Goal: Task Accomplishment & Management: Manage account settings

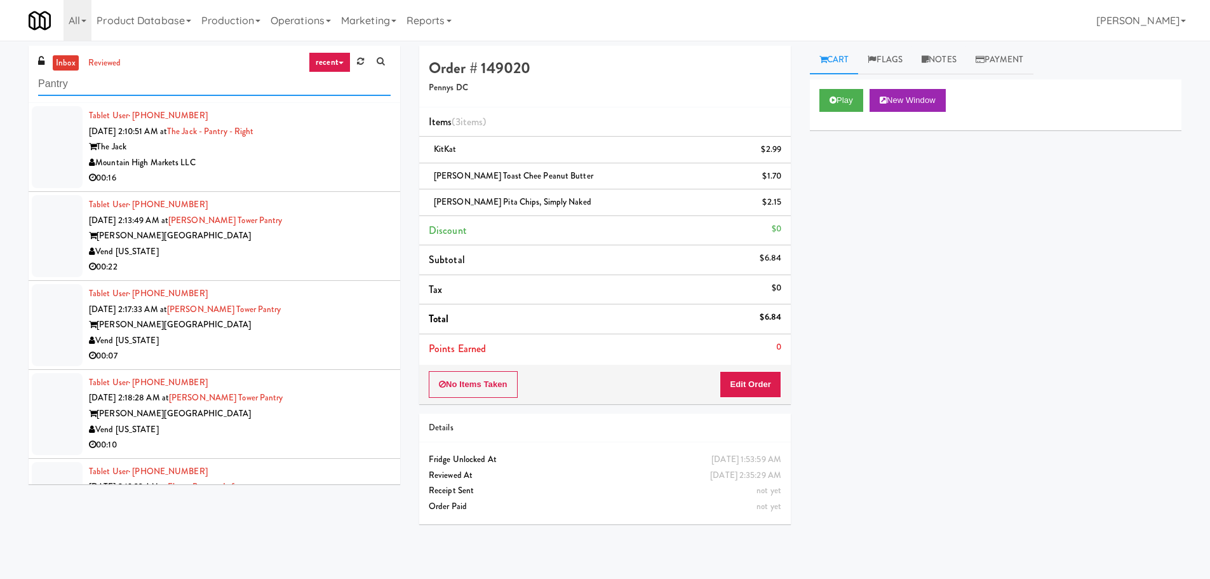
click at [208, 90] on input "Pantry" at bounding box center [214, 84] width 353 height 24
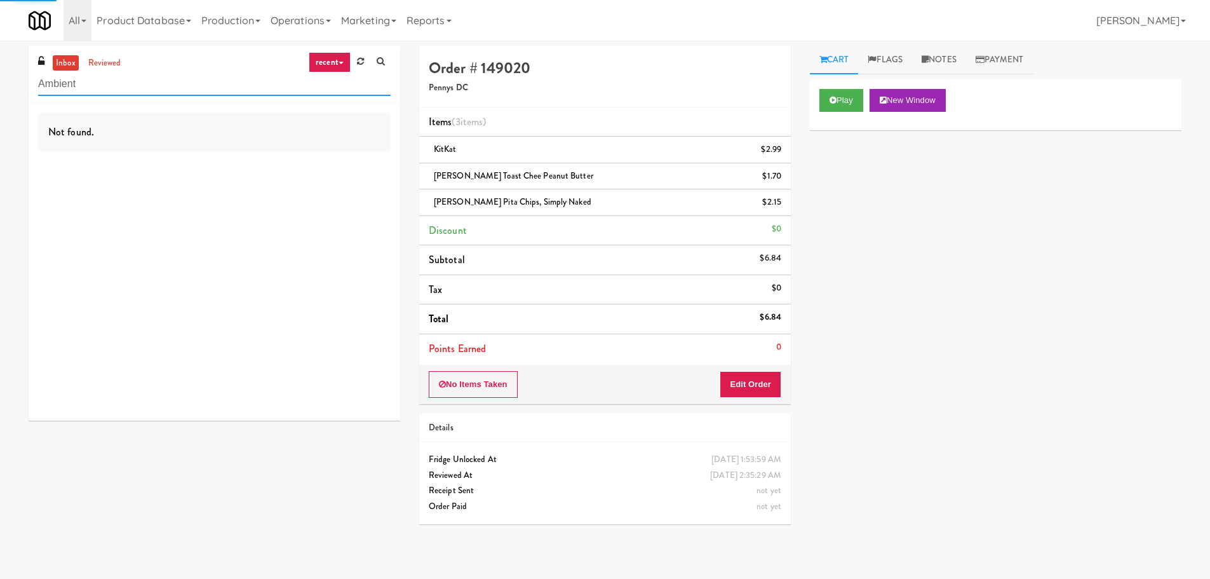
type input "Ambient"
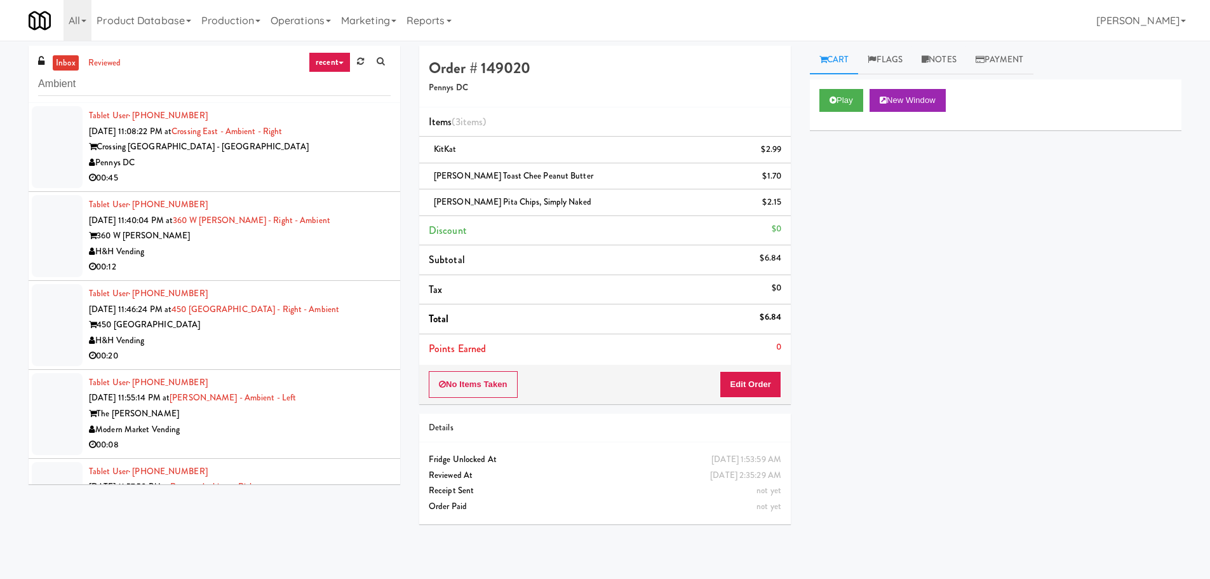
click at [353, 174] on div "00:45" at bounding box center [240, 178] width 302 height 16
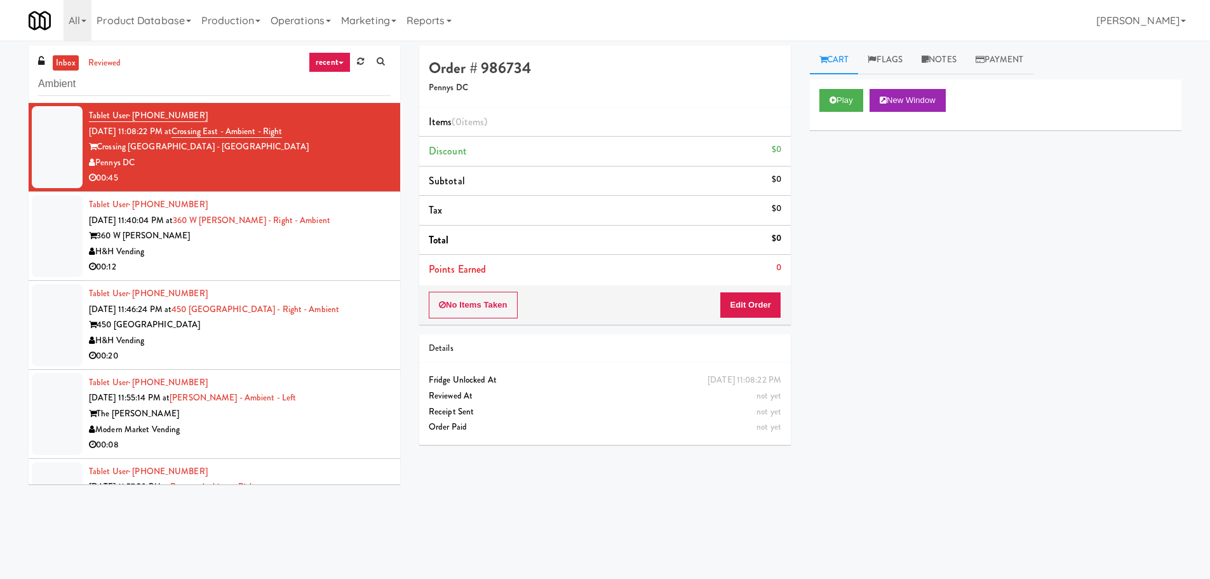
click at [849, 86] on div "Play New Window" at bounding box center [996, 104] width 372 height 51
click at [843, 95] on button "Play" at bounding box center [842, 100] width 44 height 23
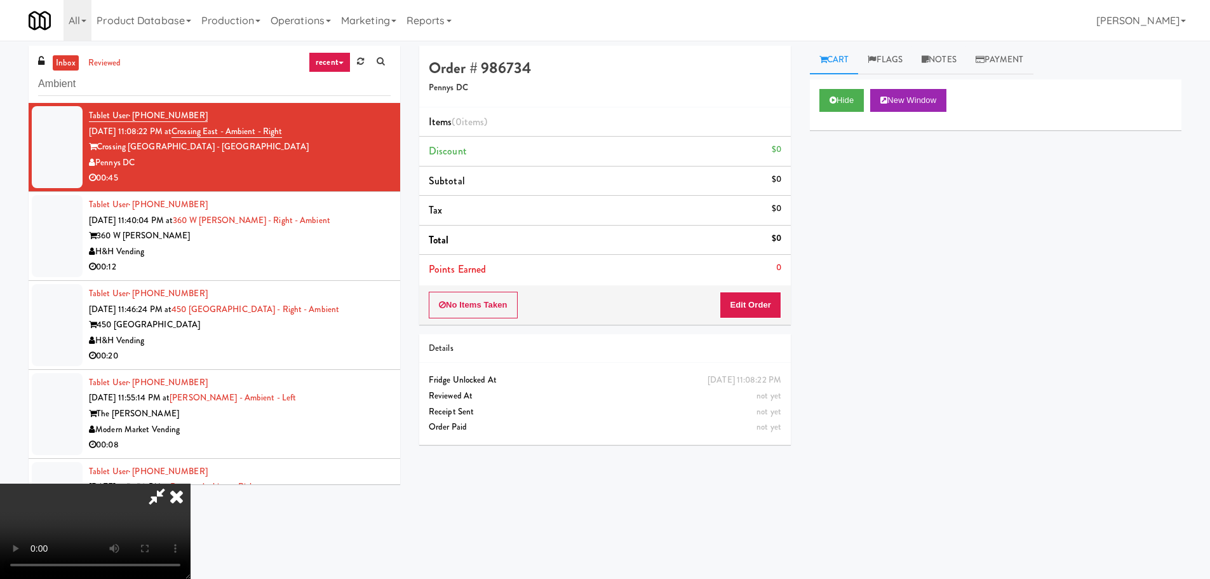
click at [748, 287] on div "No Items Taken Edit Order" at bounding box center [605, 304] width 372 height 39
click at [743, 297] on button "Edit Order" at bounding box center [751, 305] width 62 height 27
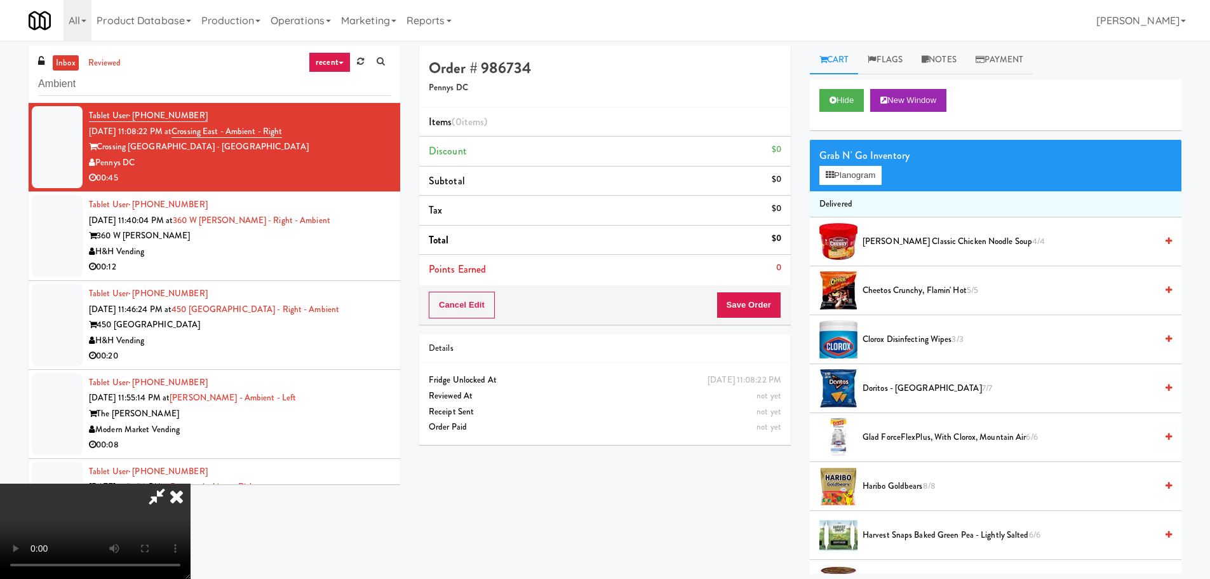
click at [191, 483] on video at bounding box center [95, 530] width 191 height 95
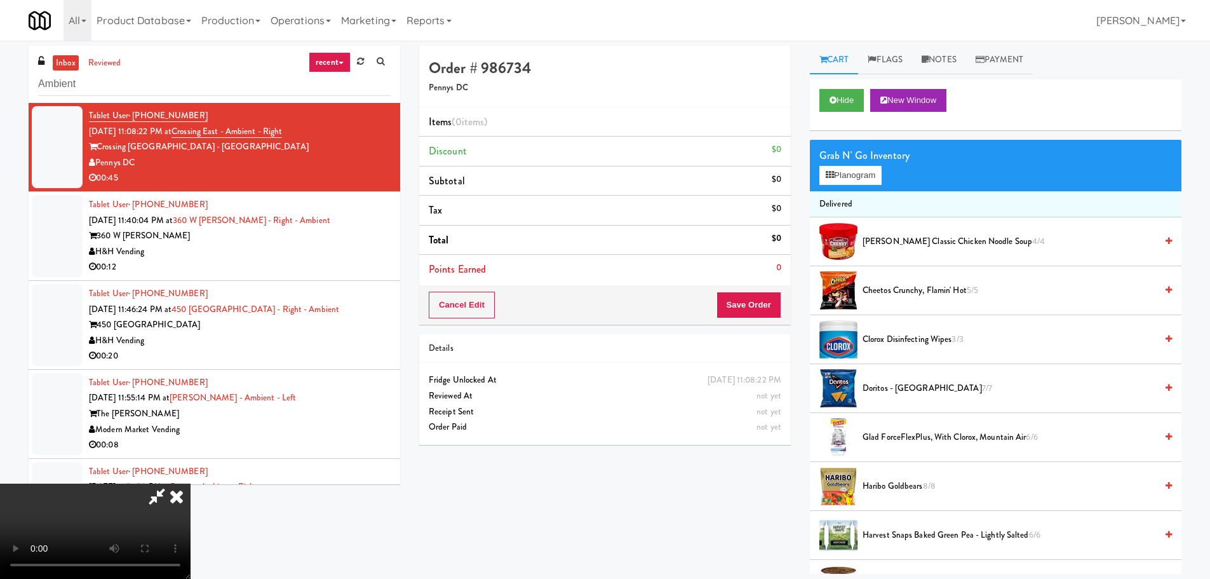
click at [191, 483] on video at bounding box center [95, 530] width 191 height 95
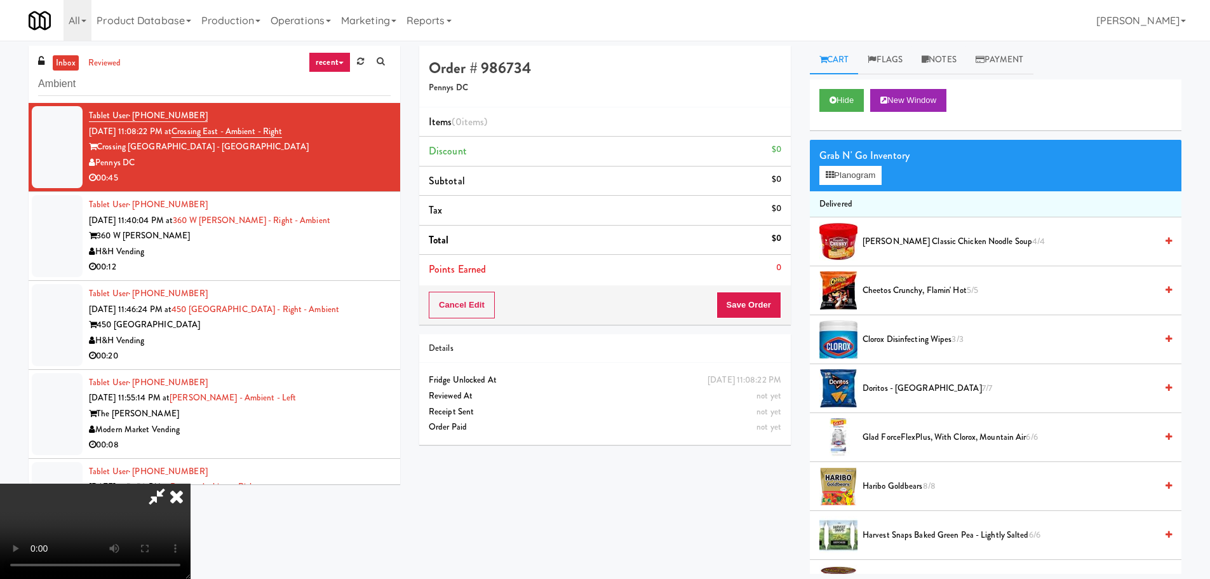
click at [191, 483] on video at bounding box center [95, 530] width 191 height 95
click at [867, 165] on div "Grab N' Go Inventory Planogram" at bounding box center [996, 165] width 372 height 51
click at [866, 168] on button "Planogram" at bounding box center [851, 175] width 62 height 19
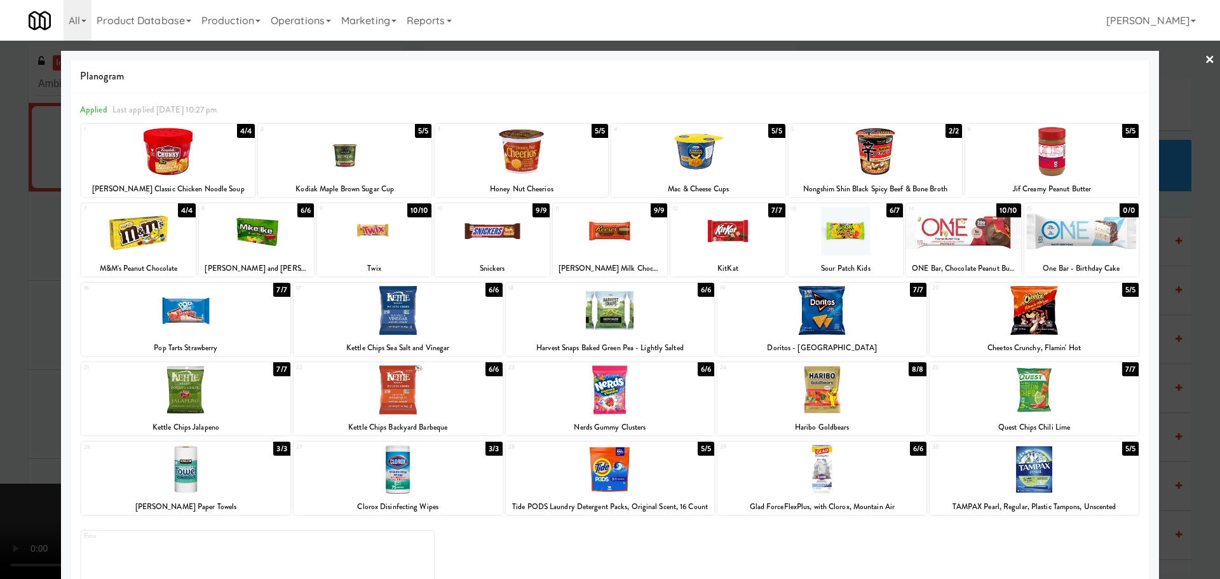
click at [166, 172] on div at bounding box center [167, 151] width 173 height 49
click at [29, 217] on div at bounding box center [610, 289] width 1220 height 579
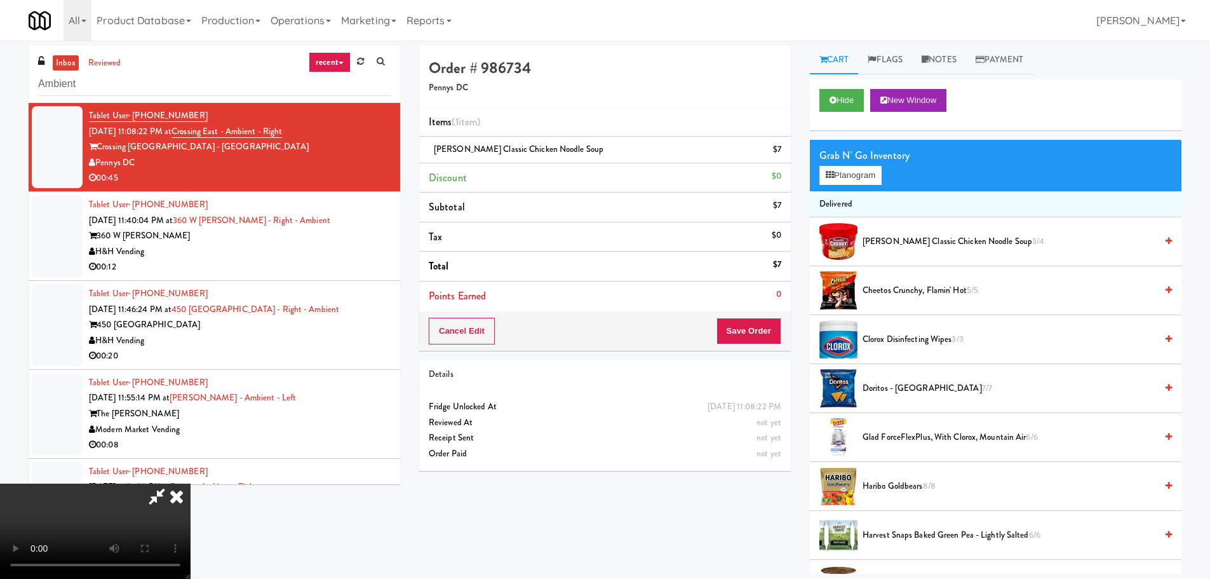
click at [191, 483] on video at bounding box center [95, 530] width 191 height 95
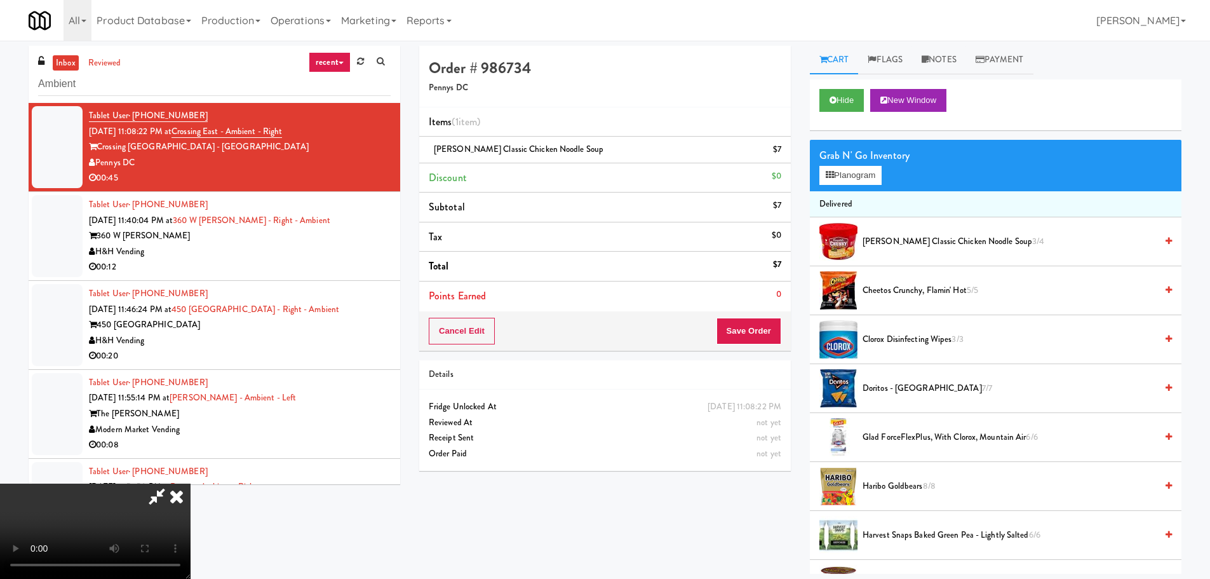
click at [191, 483] on video at bounding box center [95, 530] width 191 height 95
drag, startPoint x: 471, startPoint y: 385, endPoint x: 485, endPoint y: 388, distance: 14.3
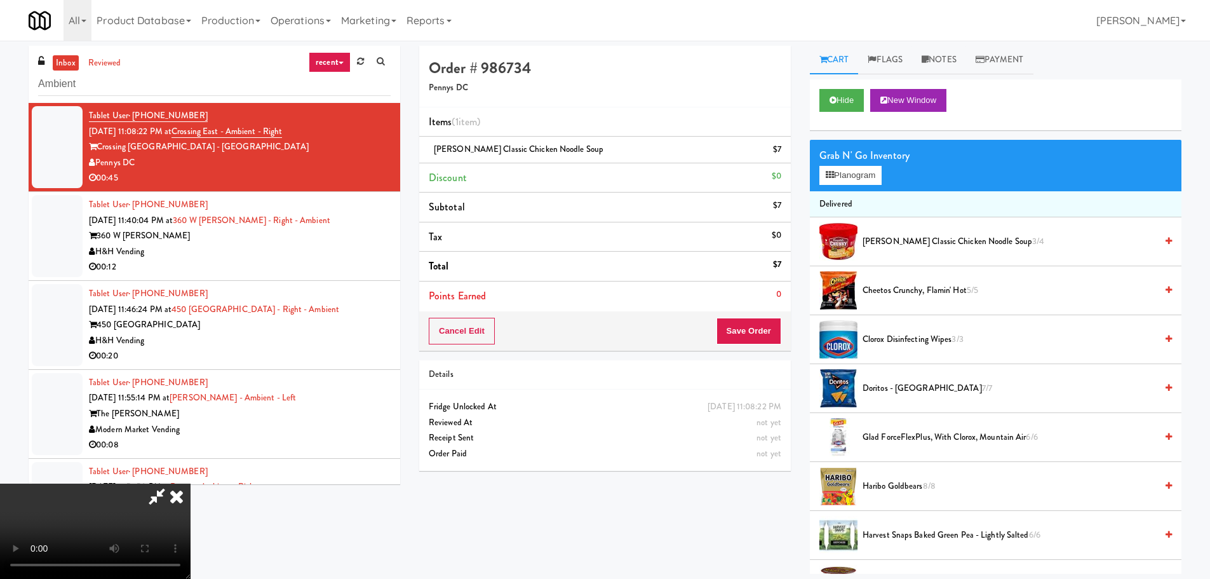
click at [191, 483] on video at bounding box center [95, 530] width 191 height 95
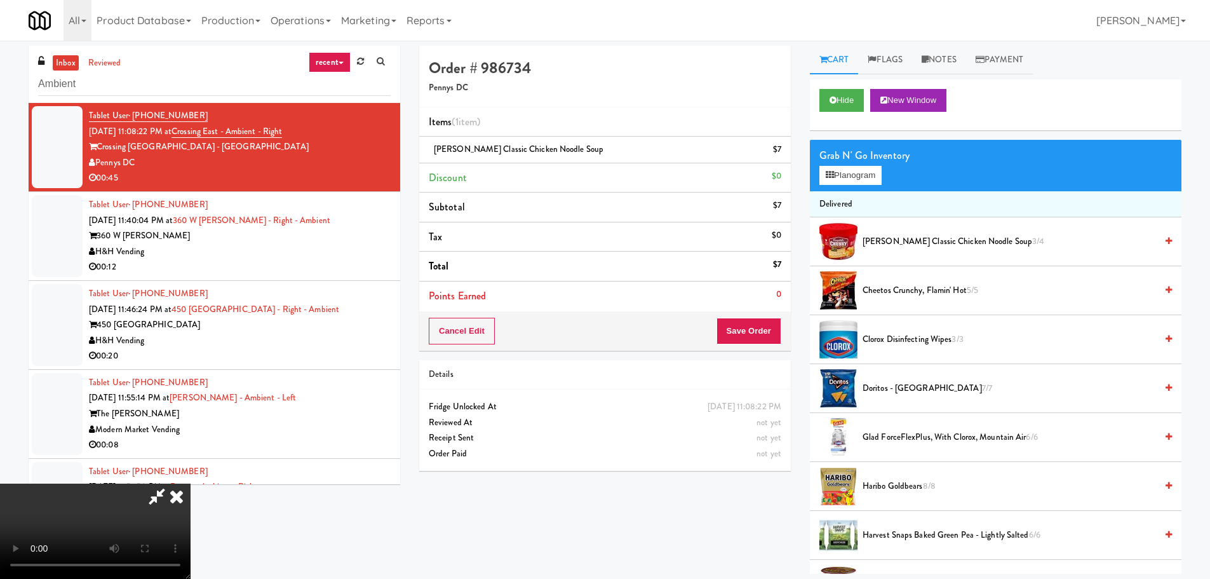
click at [191, 483] on video at bounding box center [95, 530] width 191 height 95
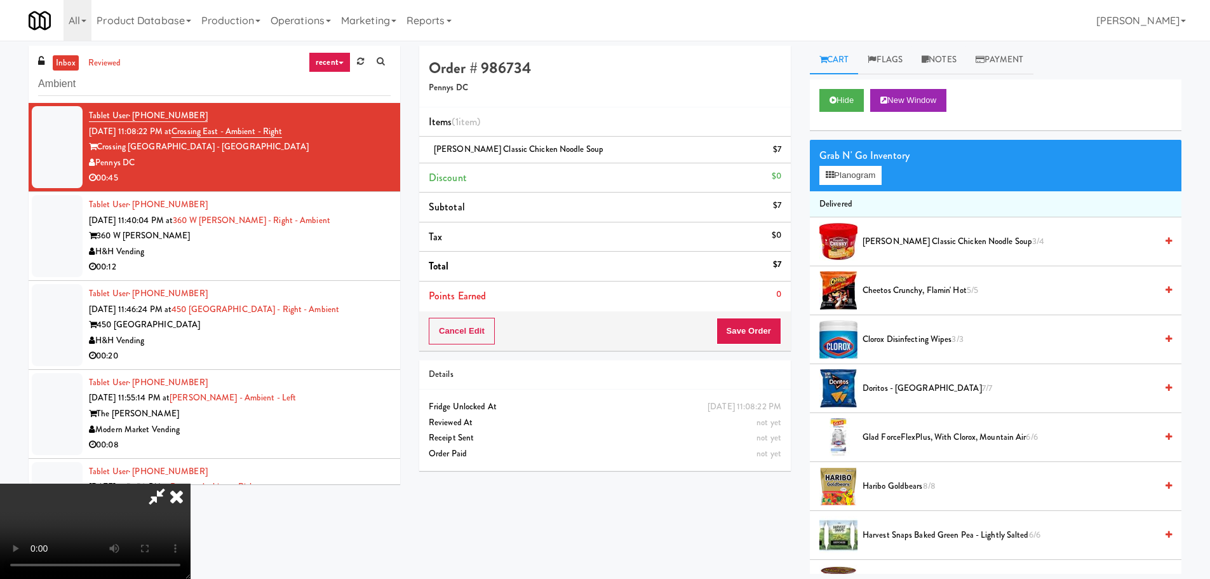
click at [191, 483] on video at bounding box center [95, 530] width 191 height 95
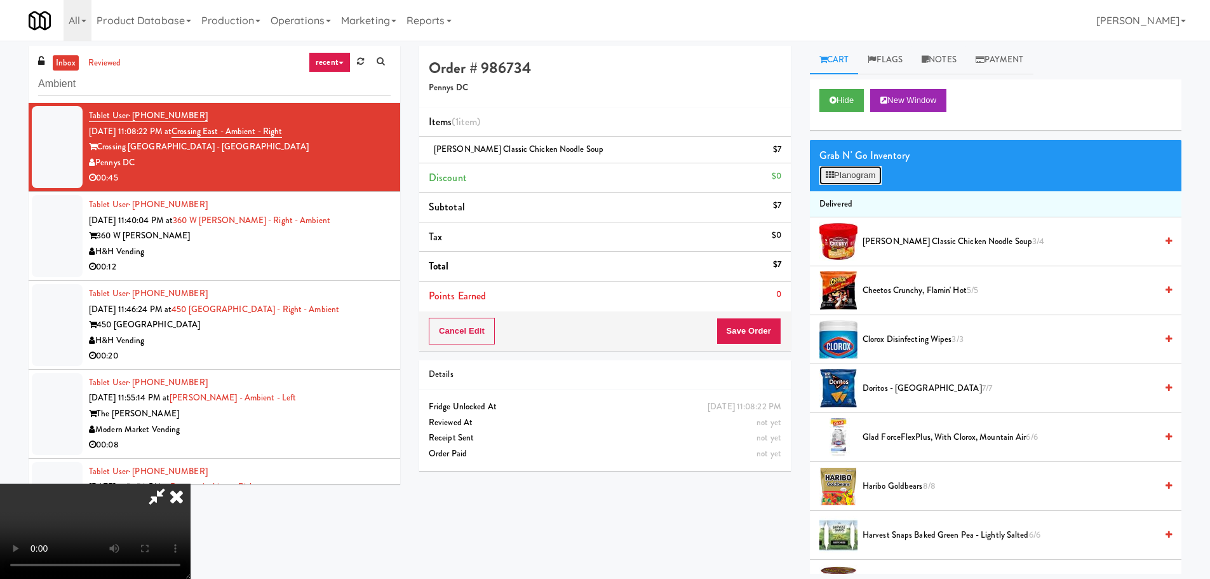
click at [829, 170] on button "Planogram" at bounding box center [851, 175] width 62 height 19
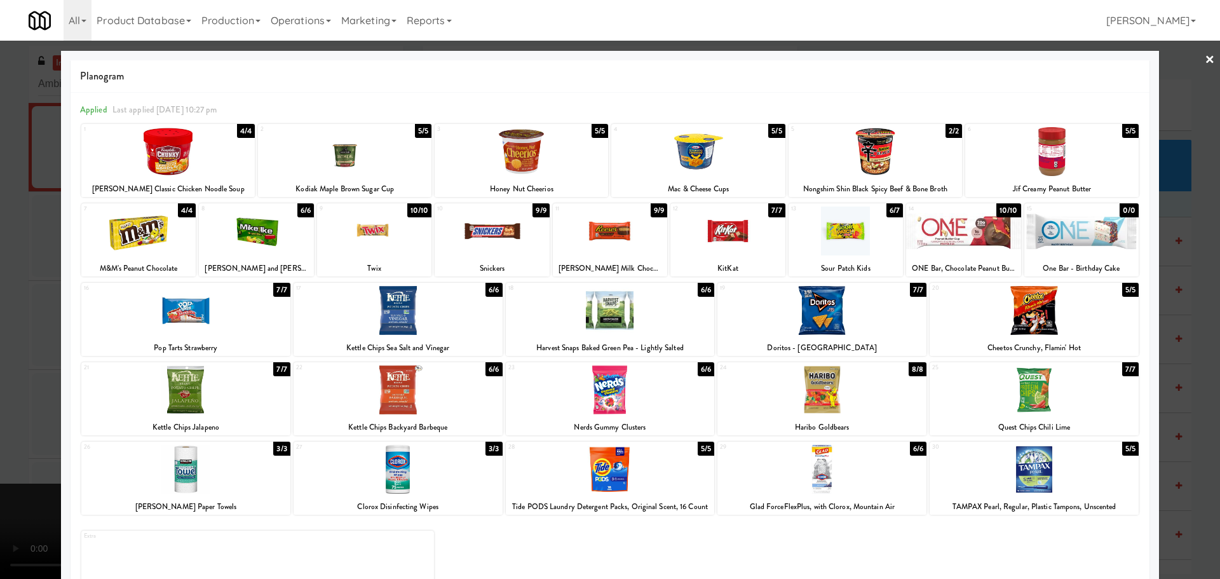
click at [41, 224] on div at bounding box center [610, 289] width 1220 height 579
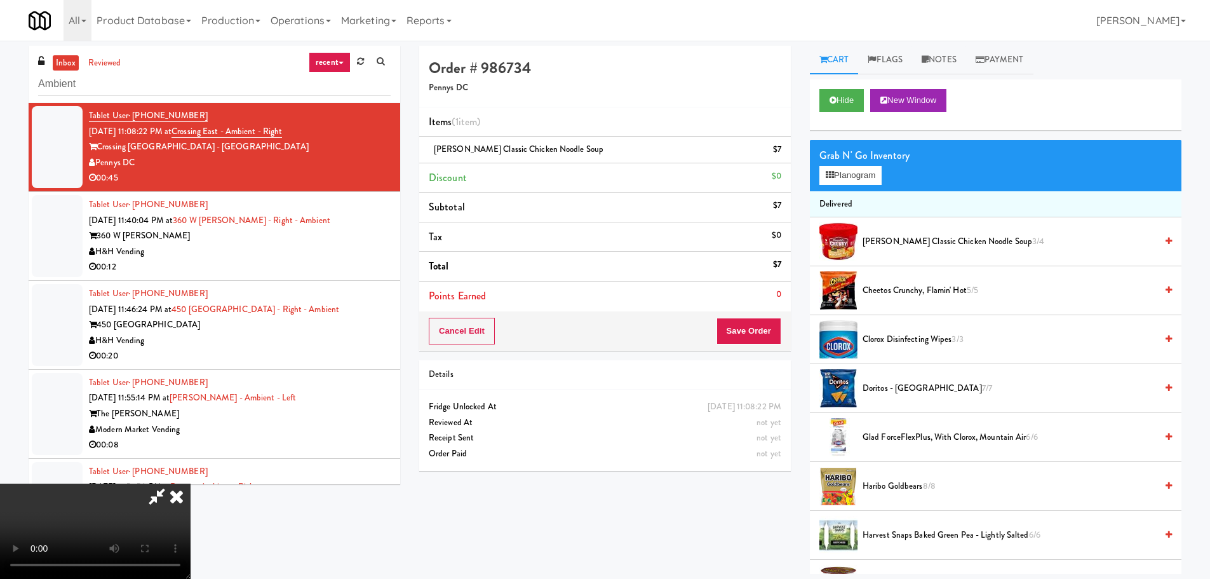
click at [191, 483] on video at bounding box center [95, 530] width 191 height 95
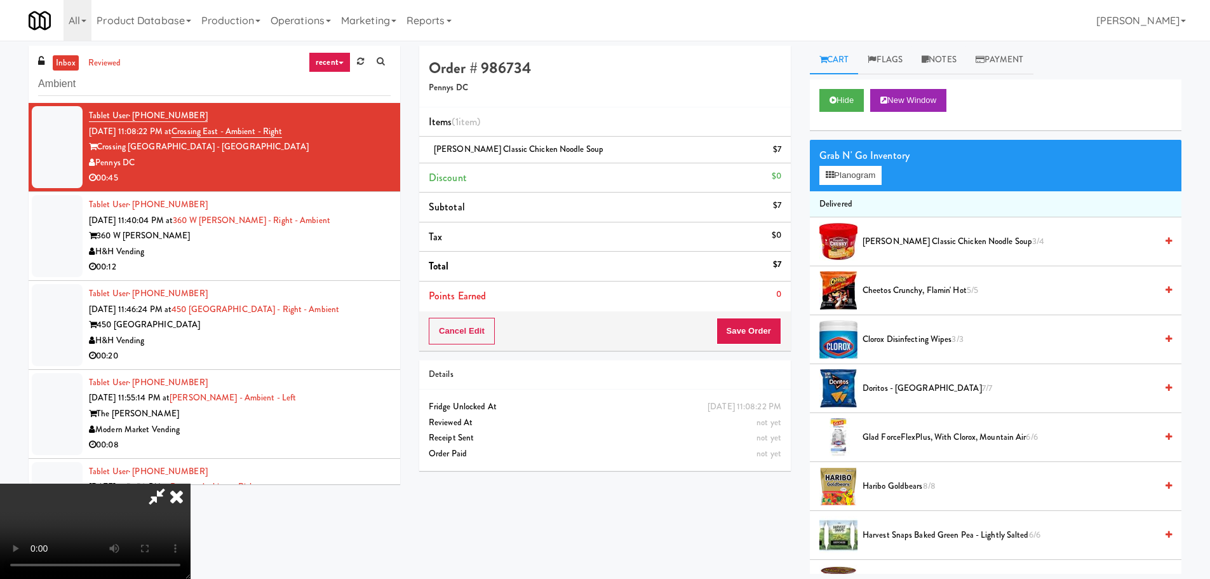
click at [191, 483] on video at bounding box center [95, 530] width 191 height 95
click at [888, 285] on span "Cheetos Crunchy, Flamin' Hot 5/5" at bounding box center [1010, 291] width 294 height 16
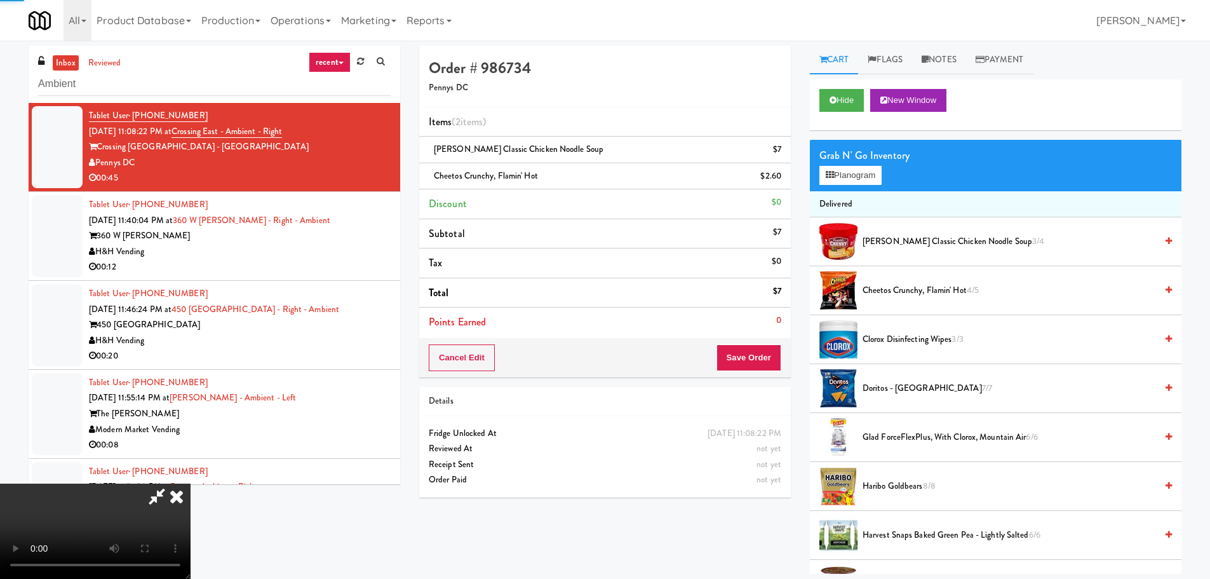
click at [191, 483] on video at bounding box center [95, 530] width 191 height 95
click at [868, 176] on button "Planogram" at bounding box center [851, 175] width 62 height 19
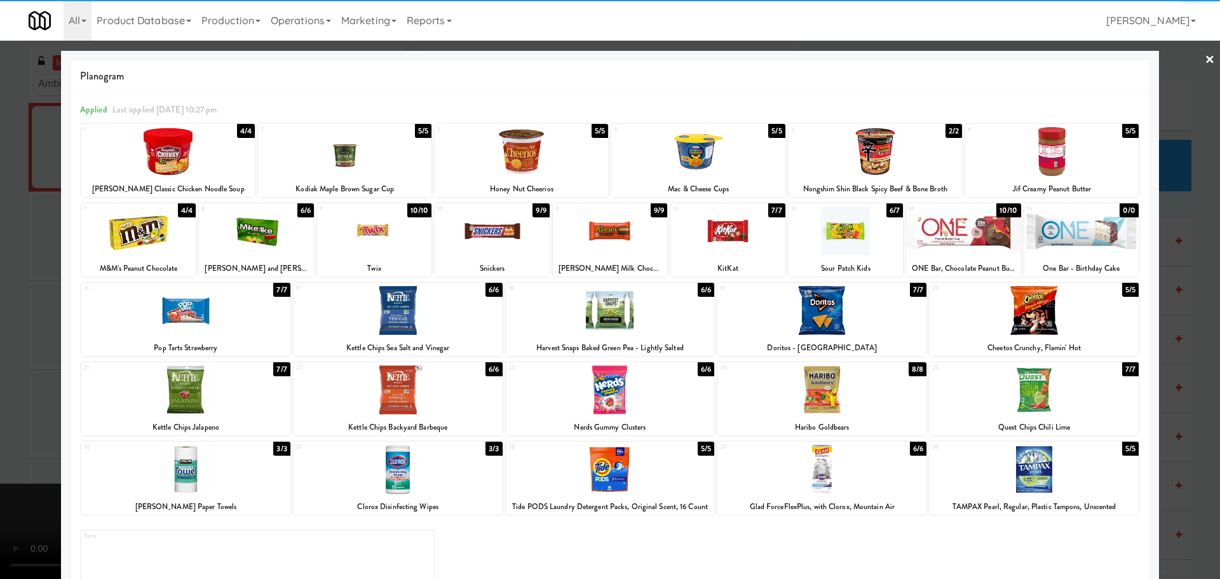
click at [378, 237] on div at bounding box center [374, 230] width 114 height 49
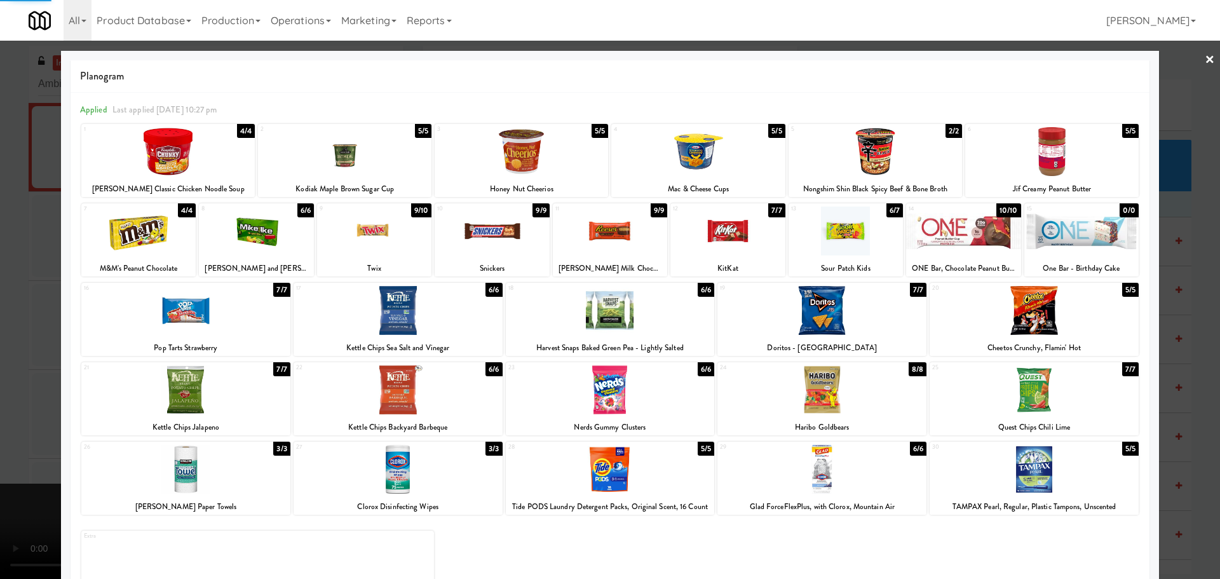
drag, startPoint x: 0, startPoint y: 309, endPoint x: 17, endPoint y: 306, distance: 16.7
click at [1, 309] on div at bounding box center [610, 289] width 1220 height 579
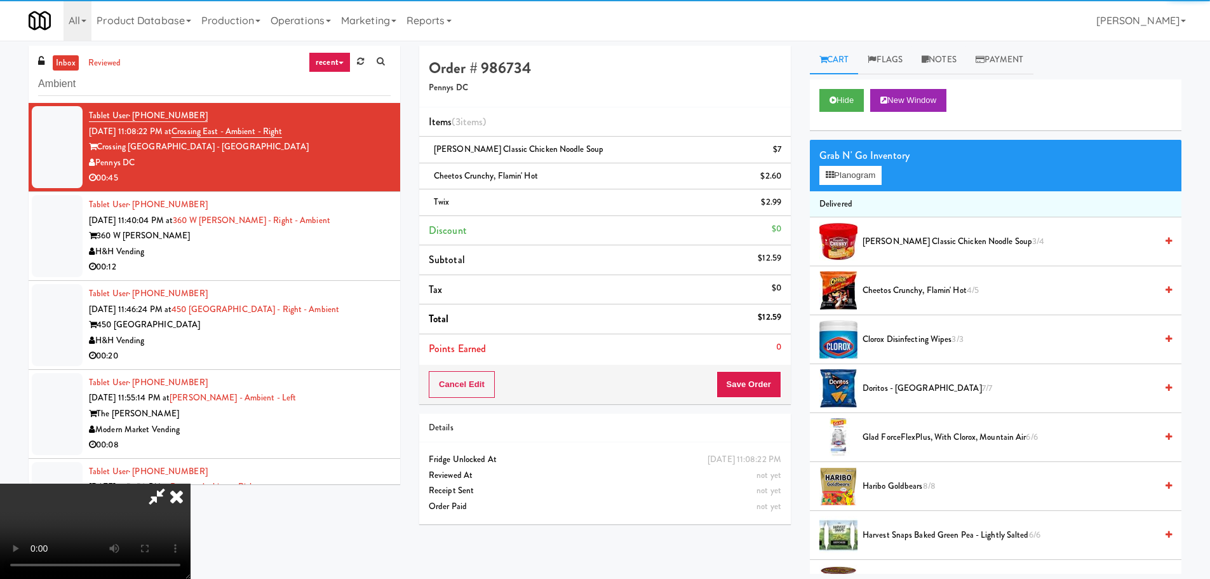
click at [191, 483] on video at bounding box center [95, 530] width 191 height 95
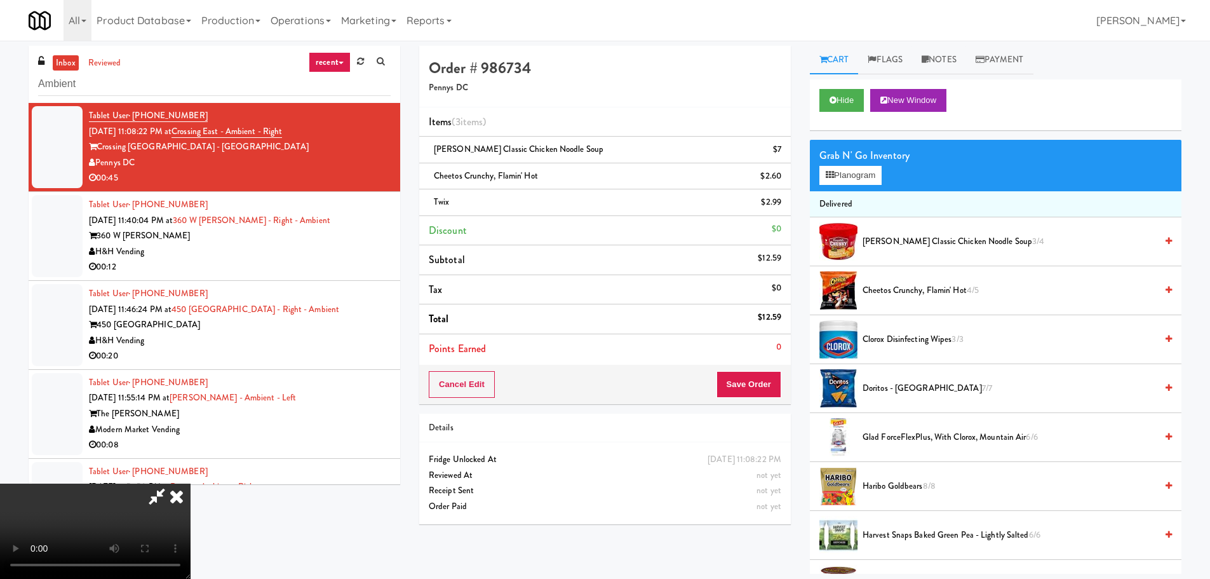
click at [191, 483] on video at bounding box center [95, 530] width 191 height 95
click at [774, 389] on button "Save Order" at bounding box center [749, 384] width 65 height 27
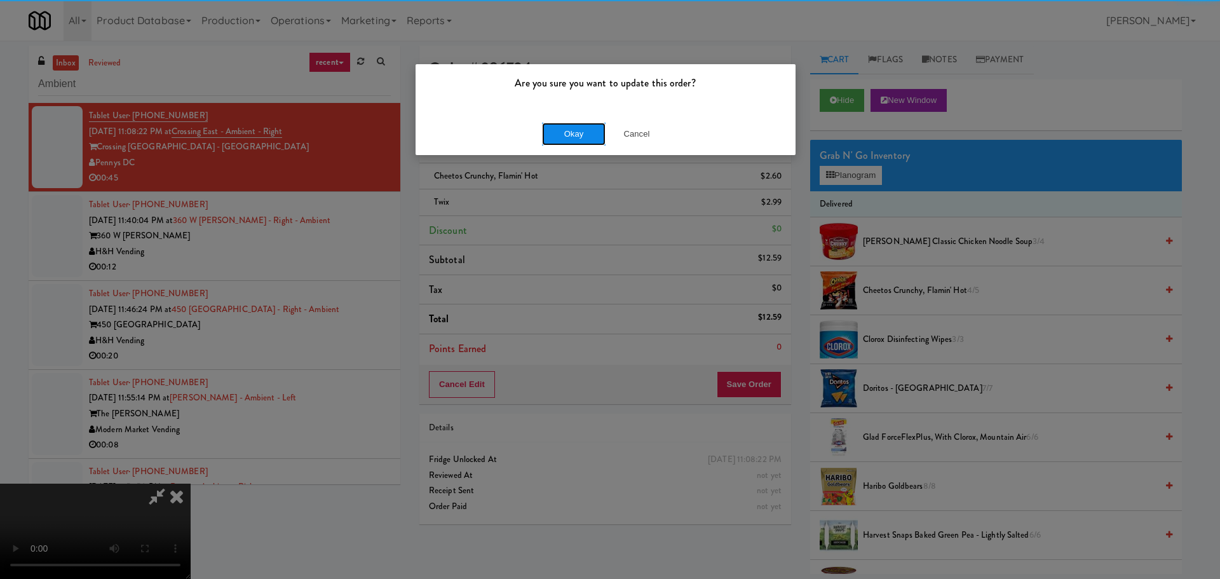
click at [569, 130] on button "Okay" at bounding box center [574, 134] width 64 height 23
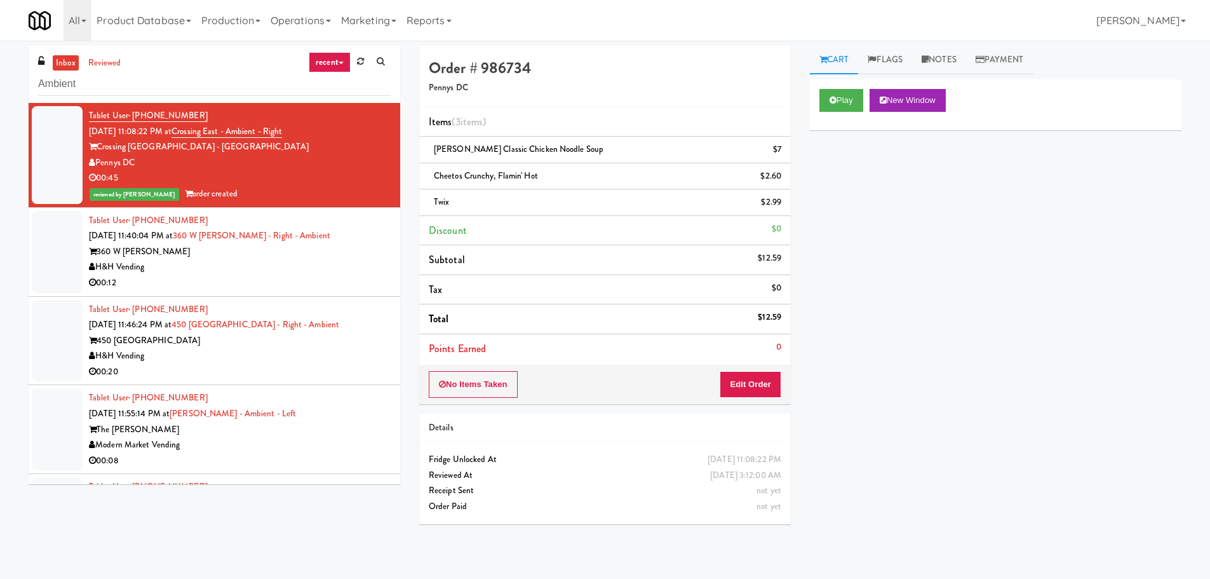
click at [183, 278] on div "00:12" at bounding box center [240, 283] width 302 height 16
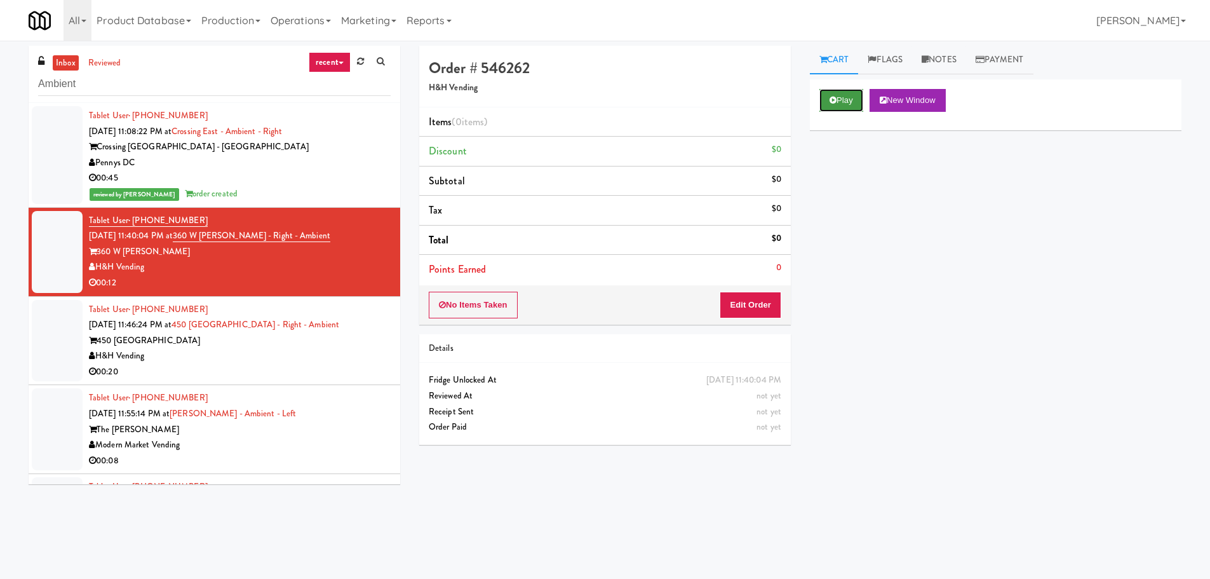
click at [841, 97] on button "Play" at bounding box center [842, 100] width 44 height 23
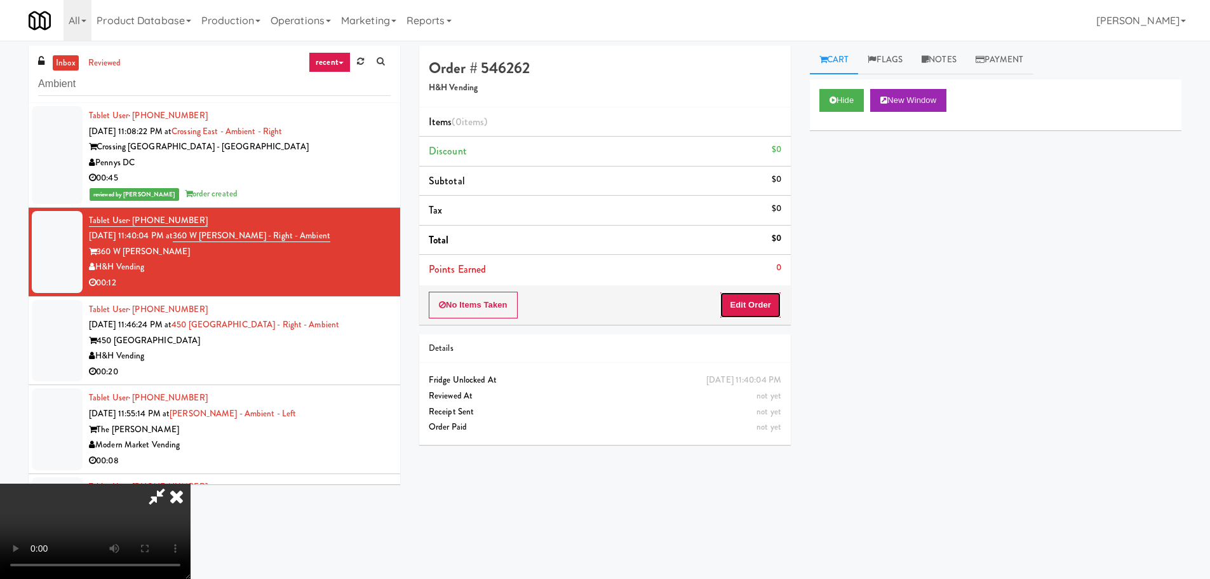
click at [760, 303] on button "Edit Order" at bounding box center [751, 305] width 62 height 27
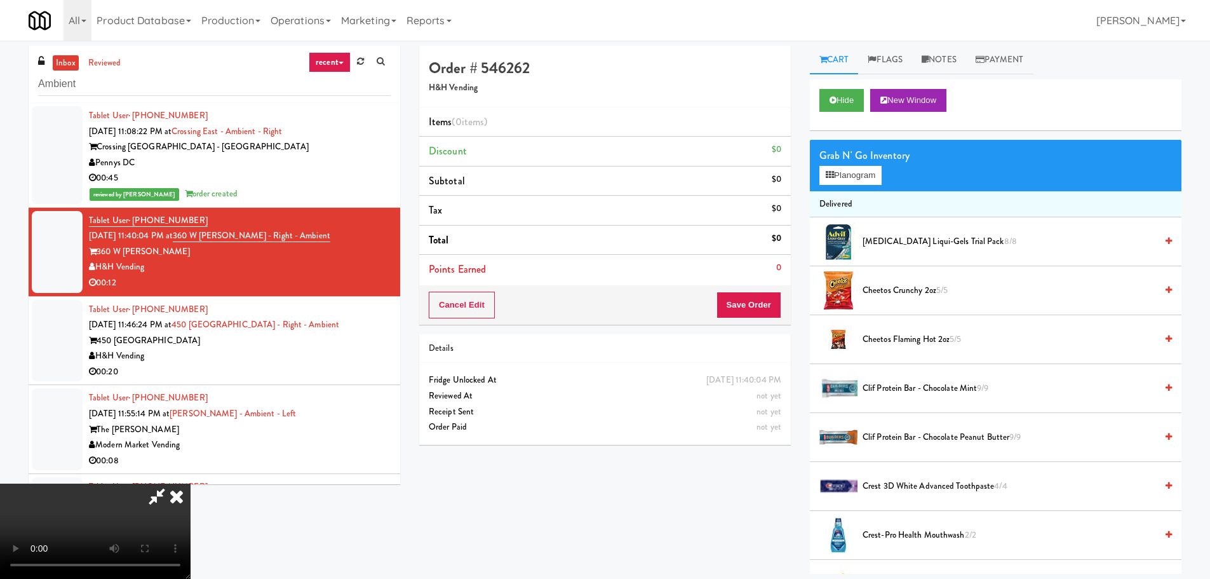
click at [191, 483] on video at bounding box center [95, 530] width 191 height 95
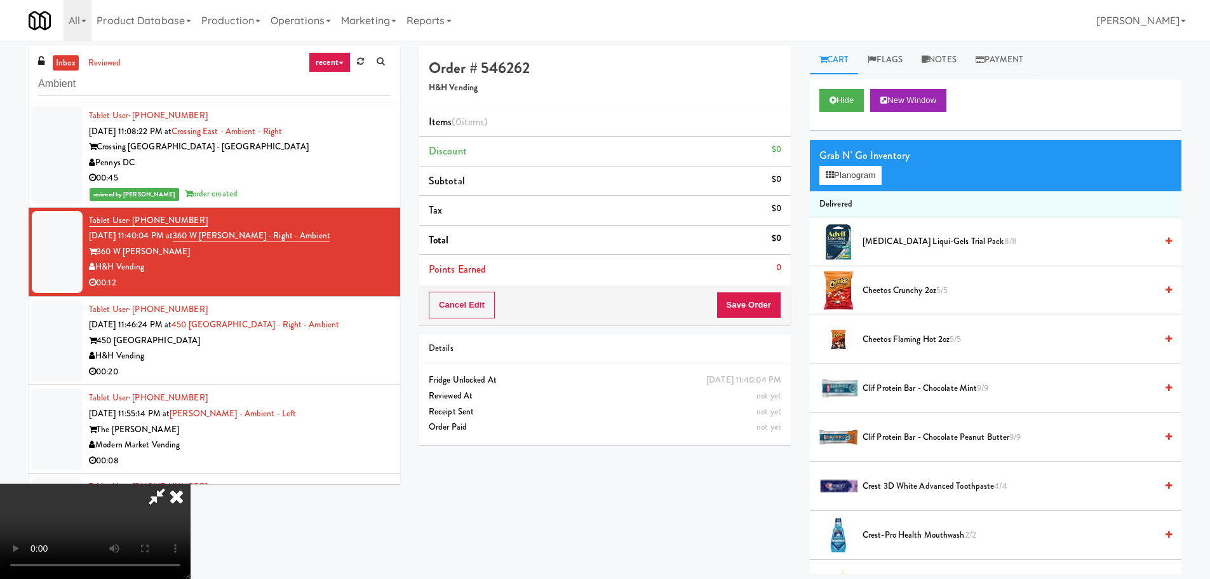
drag, startPoint x: 501, startPoint y: 430, endPoint x: 485, endPoint y: 429, distance: 15.3
click at [191, 483] on video at bounding box center [95, 530] width 191 height 95
drag, startPoint x: 482, startPoint y: 429, endPoint x: 522, endPoint y: 425, distance: 40.8
click at [191, 483] on video at bounding box center [95, 530] width 191 height 95
click at [862, 172] on button "Planogram" at bounding box center [851, 175] width 62 height 19
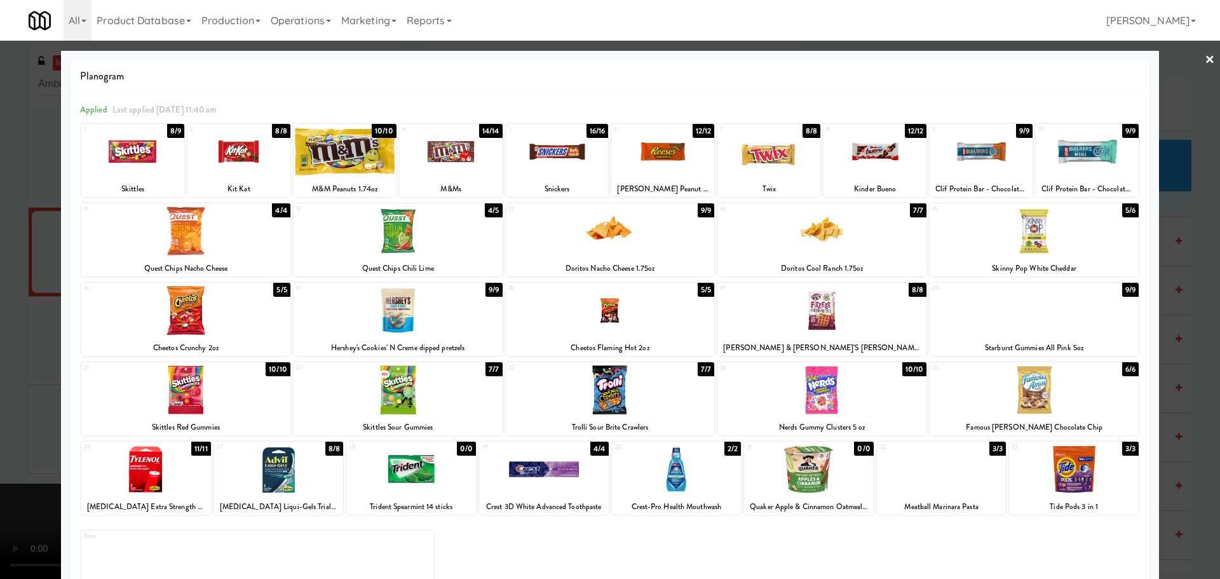
click at [1005, 325] on div at bounding box center [1033, 310] width 209 height 49
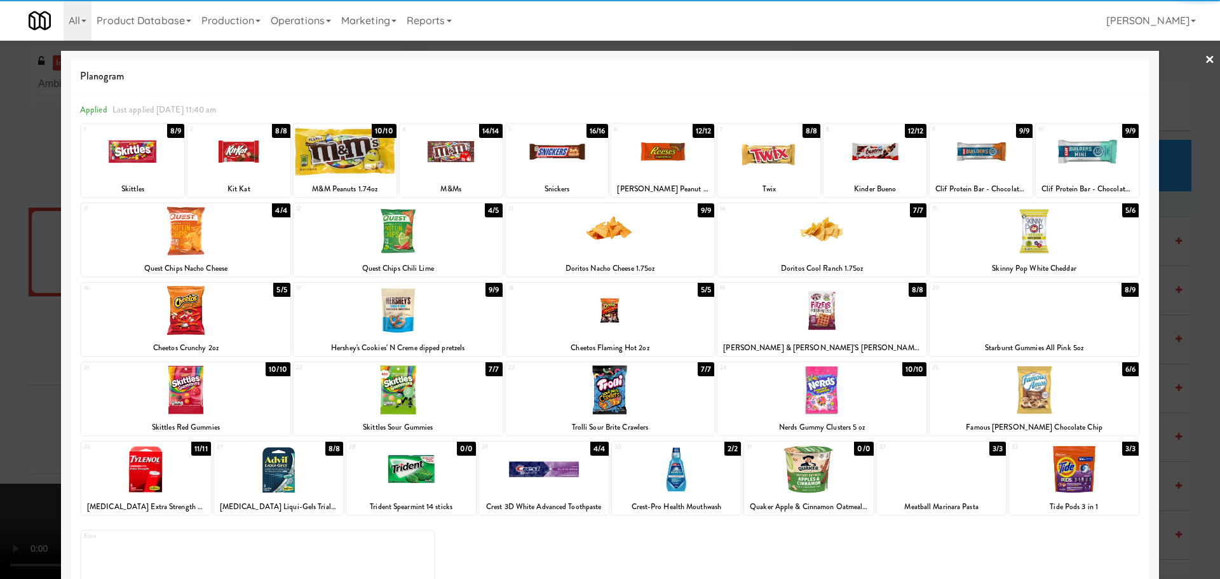
drag, startPoint x: 0, startPoint y: 388, endPoint x: 293, endPoint y: 339, distance: 296.8
click at [3, 388] on div at bounding box center [610, 289] width 1220 height 579
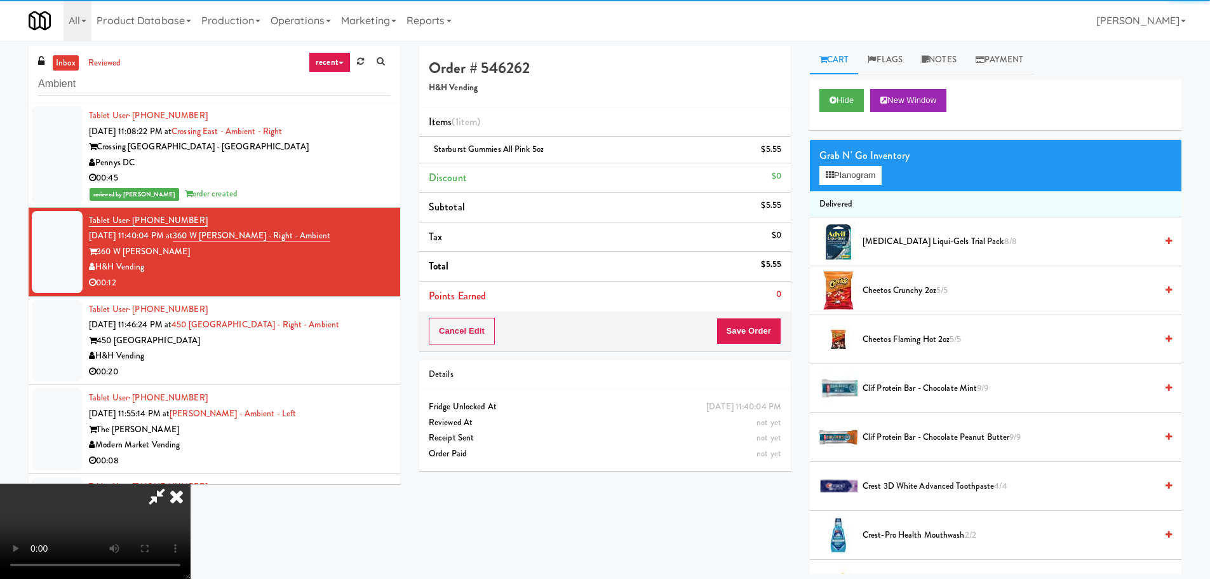
click at [191, 483] on video at bounding box center [95, 530] width 191 height 95
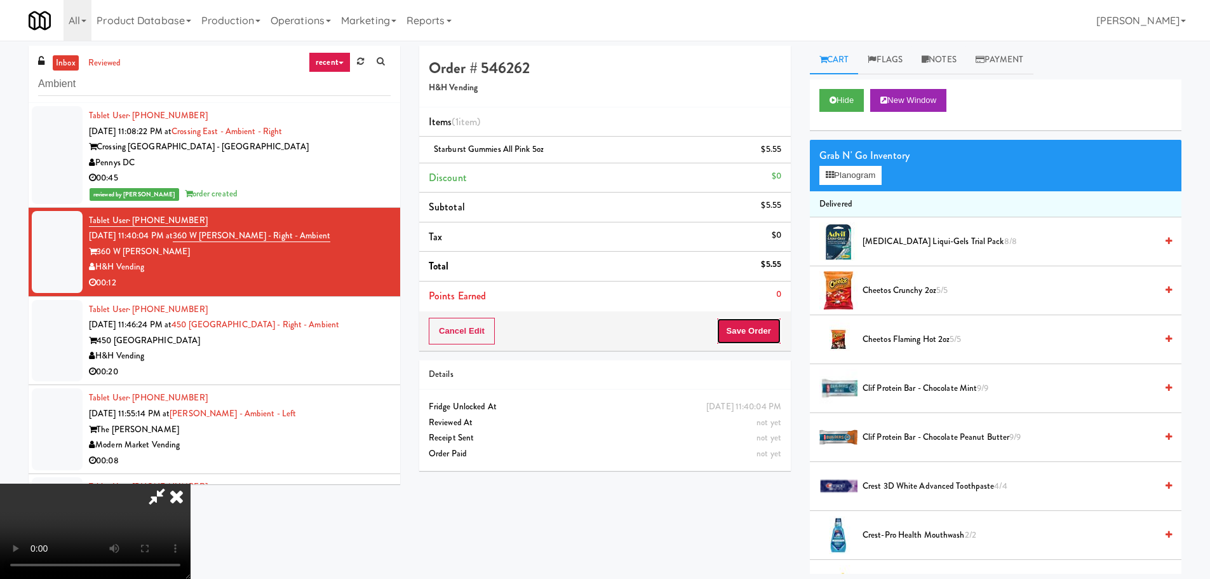
click at [745, 334] on button "Save Order" at bounding box center [749, 331] width 65 height 27
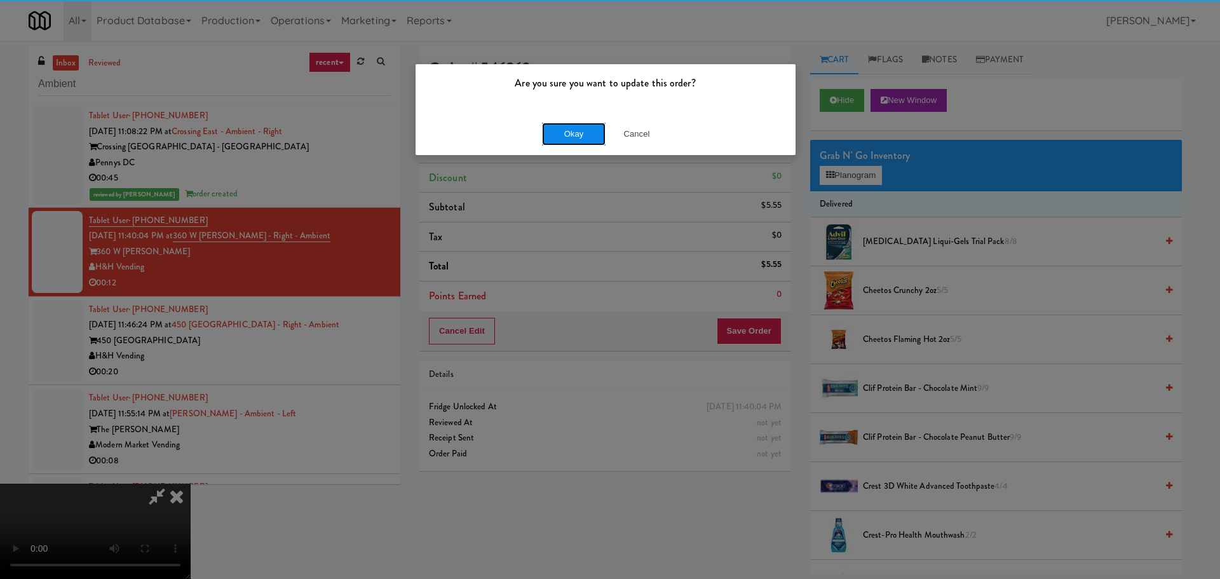
click at [581, 135] on button "Okay" at bounding box center [574, 134] width 64 height 23
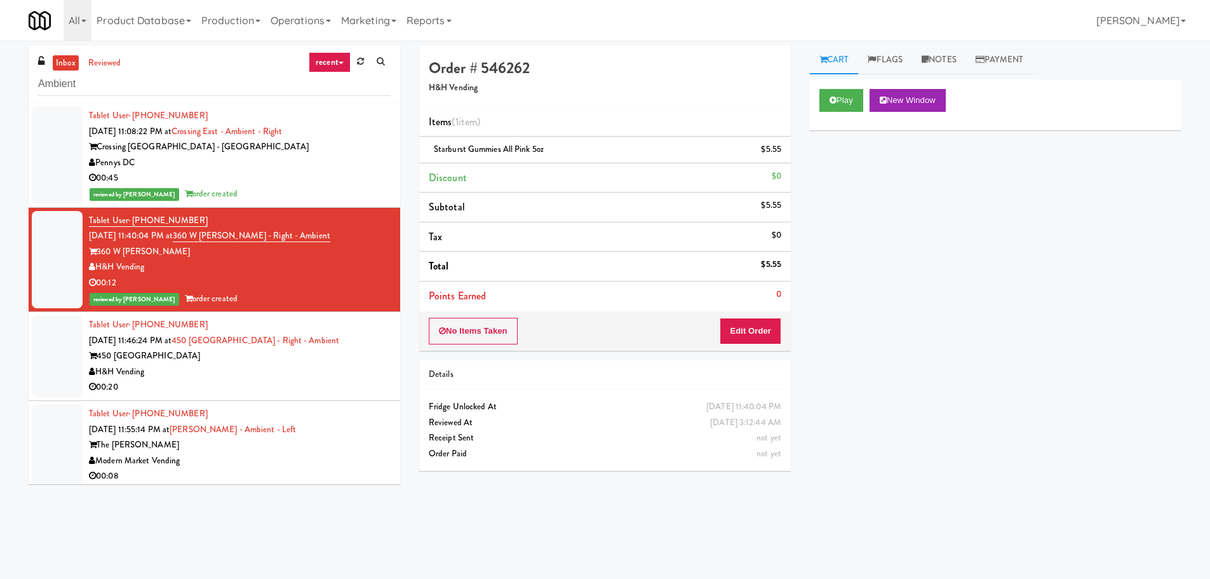
click at [364, 350] on div "450 [GEOGRAPHIC_DATA]" at bounding box center [240, 356] width 302 height 16
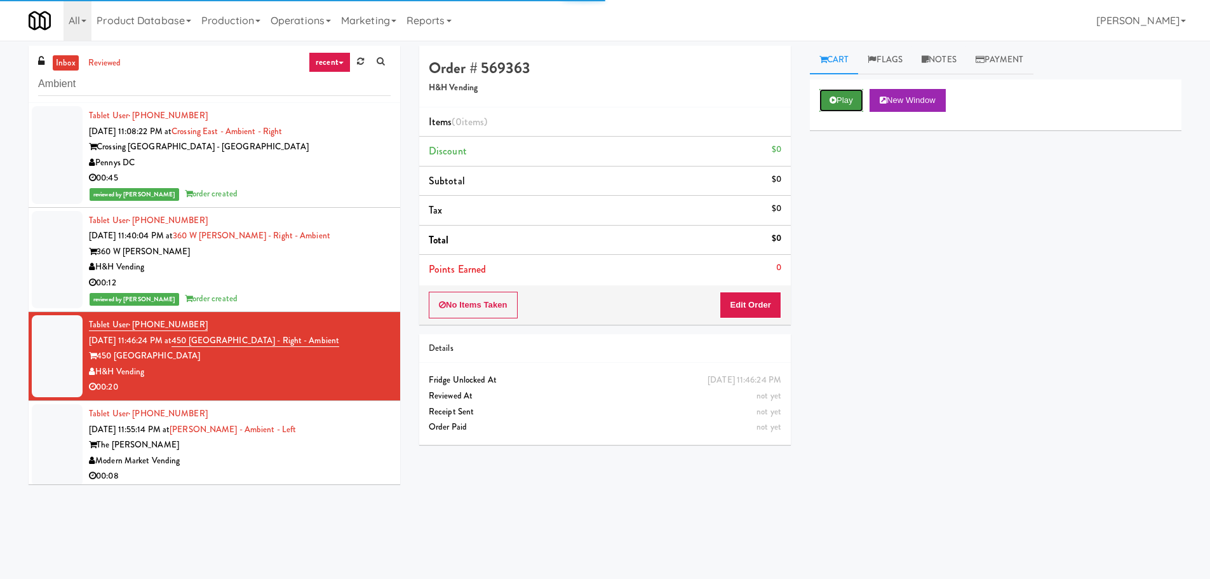
click at [841, 102] on button "Play" at bounding box center [842, 100] width 44 height 23
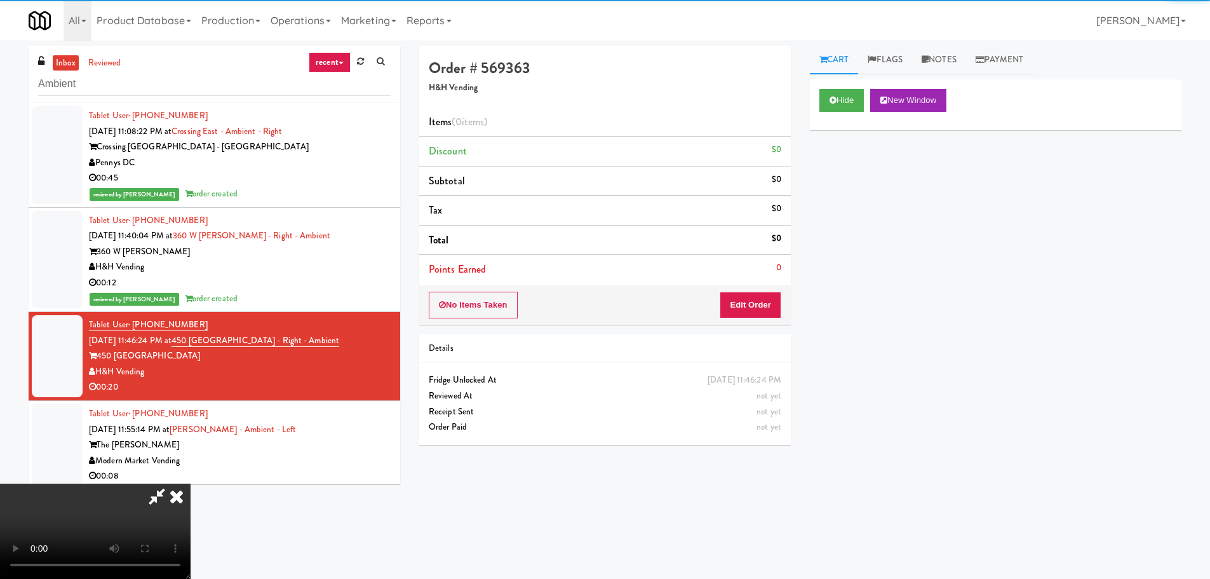
click at [781, 296] on div "No Items Taken Edit Order" at bounding box center [605, 304] width 372 height 39
click at [773, 298] on button "Edit Order" at bounding box center [751, 305] width 62 height 27
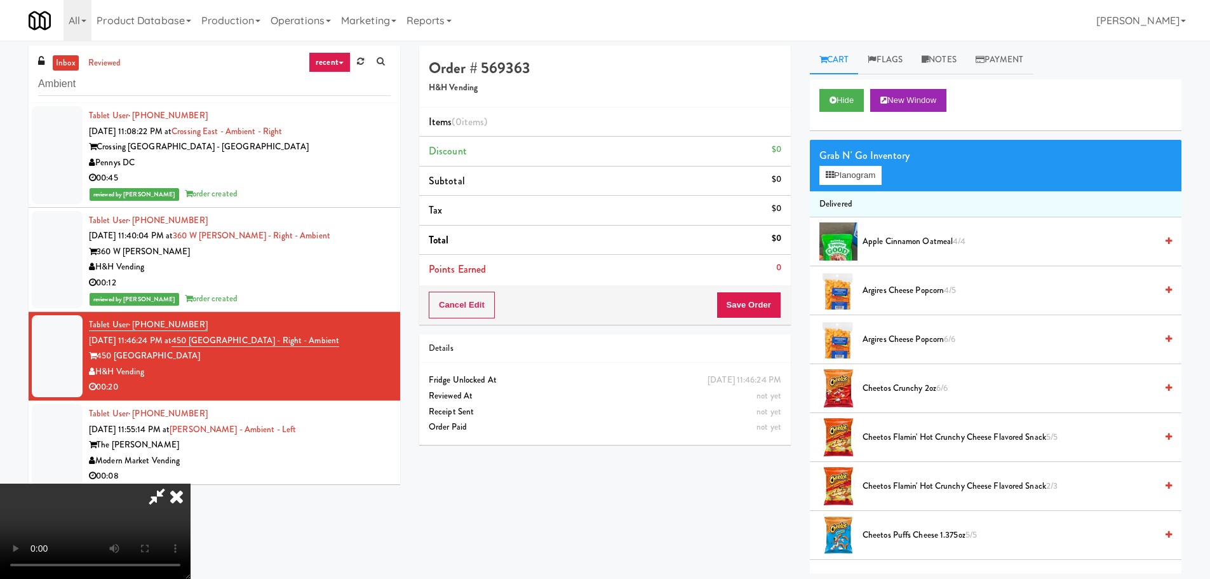
scroll to position [91, 0]
click at [191, 483] on video at bounding box center [95, 530] width 191 height 95
drag, startPoint x: 436, startPoint y: 328, endPoint x: 443, endPoint y: 333, distance: 8.6
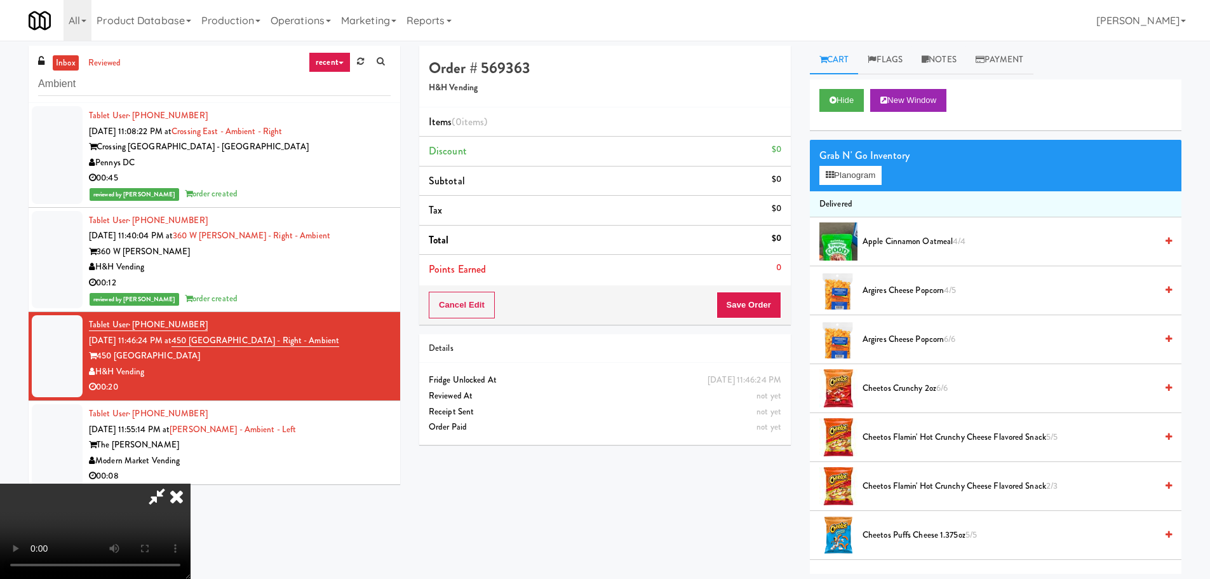
click at [191, 483] on video at bounding box center [95, 530] width 191 height 95
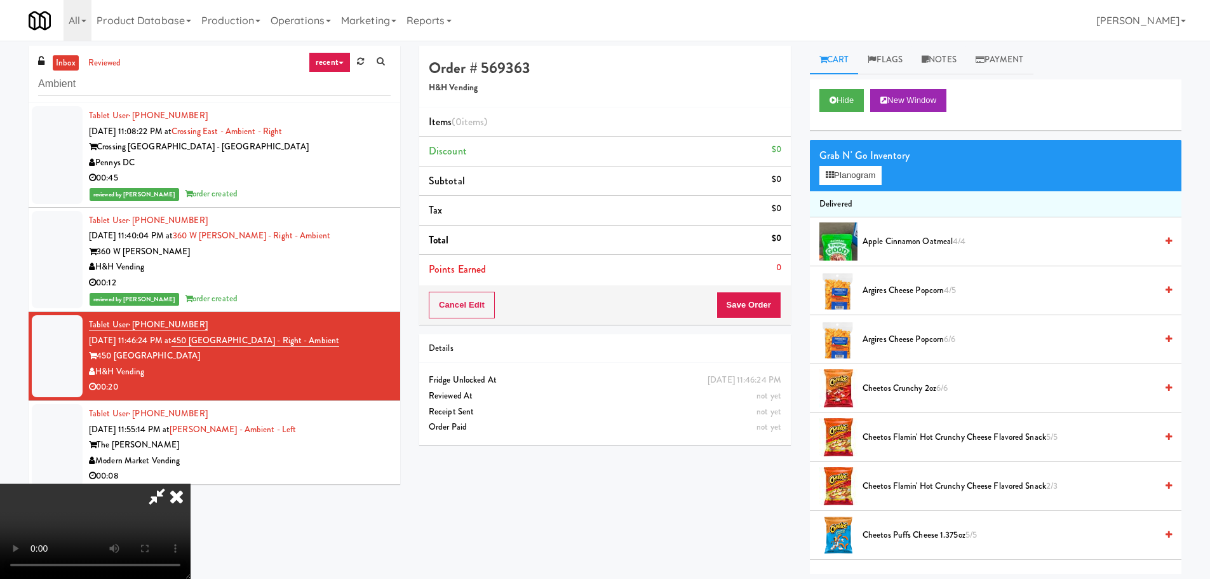
click at [191, 483] on video at bounding box center [95, 530] width 191 height 95
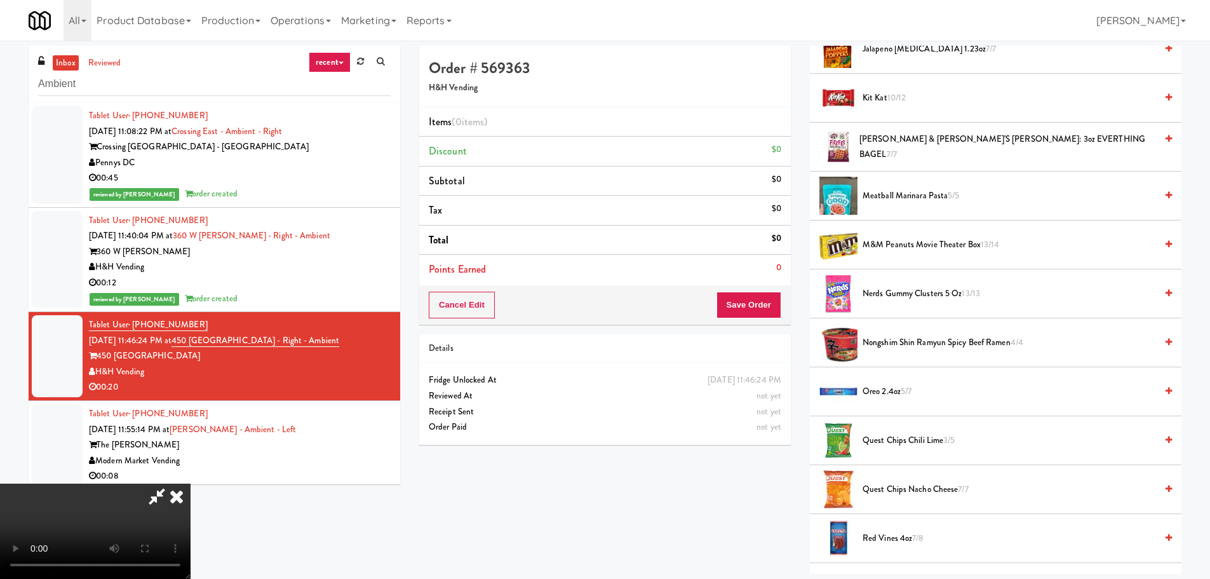
scroll to position [1144, 0]
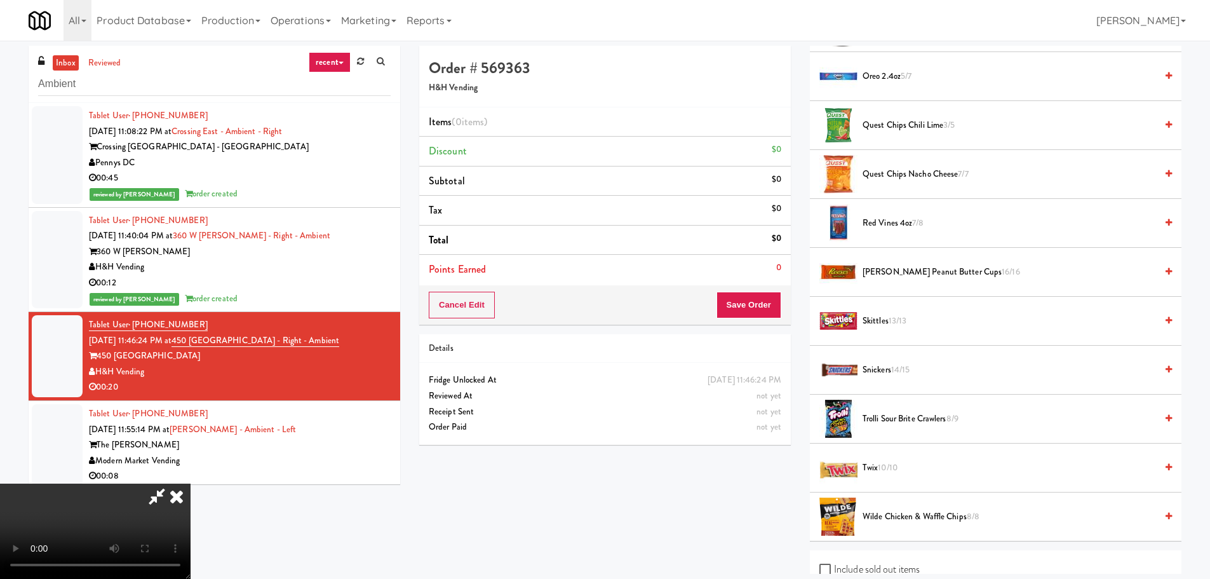
click at [890, 377] on span "Snickers 14/15" at bounding box center [1010, 370] width 294 height 16
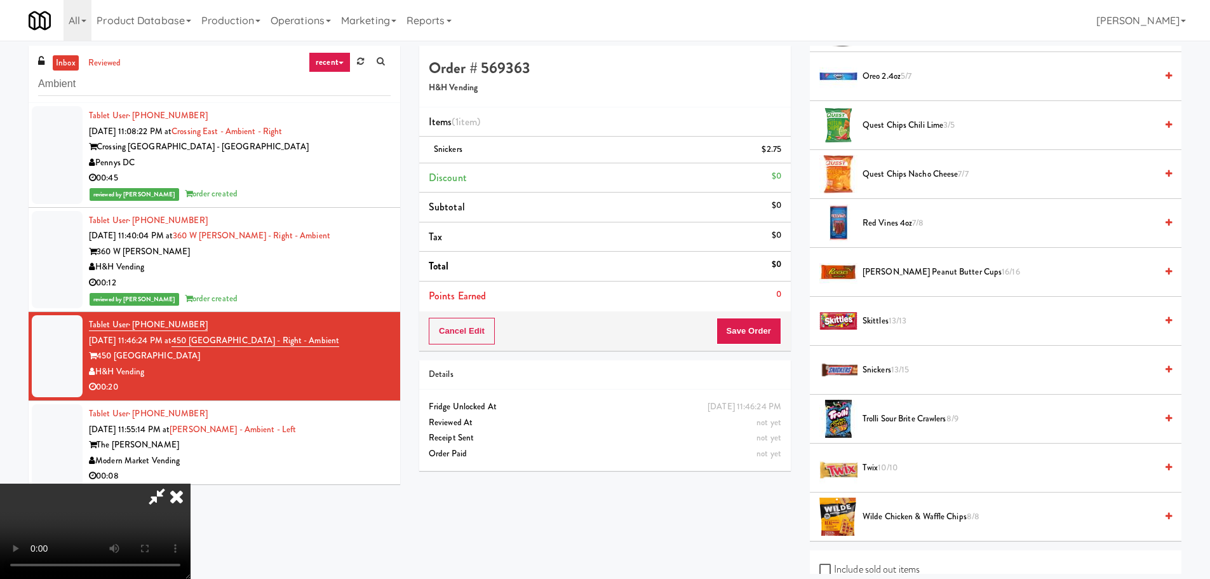
click at [191, 483] on video at bounding box center [95, 530] width 191 height 95
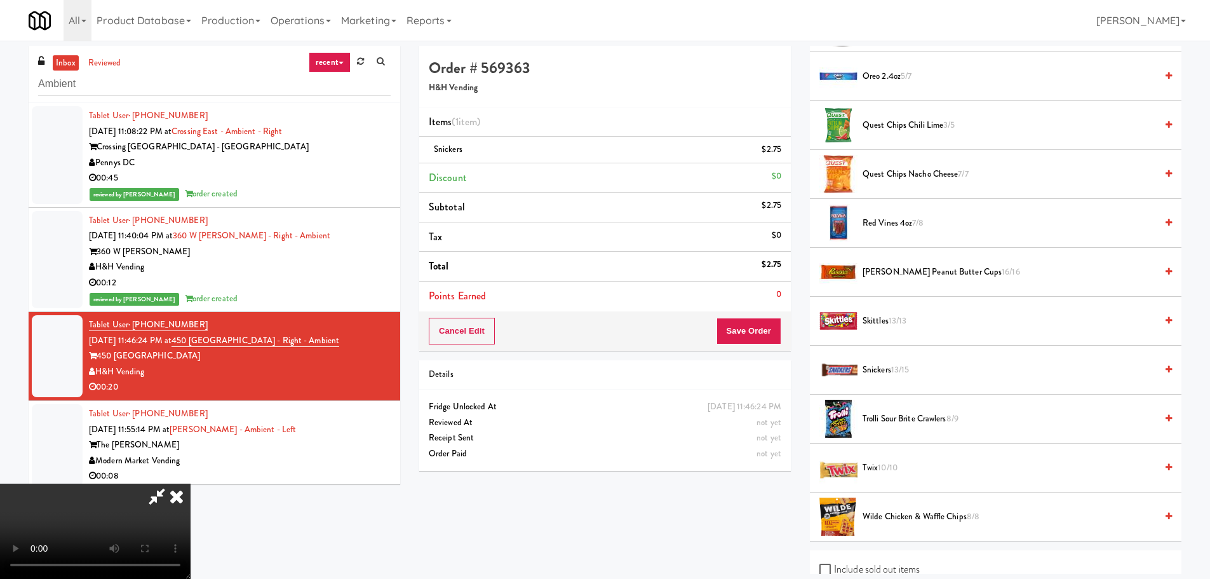
click at [191, 483] on video at bounding box center [95, 530] width 191 height 95
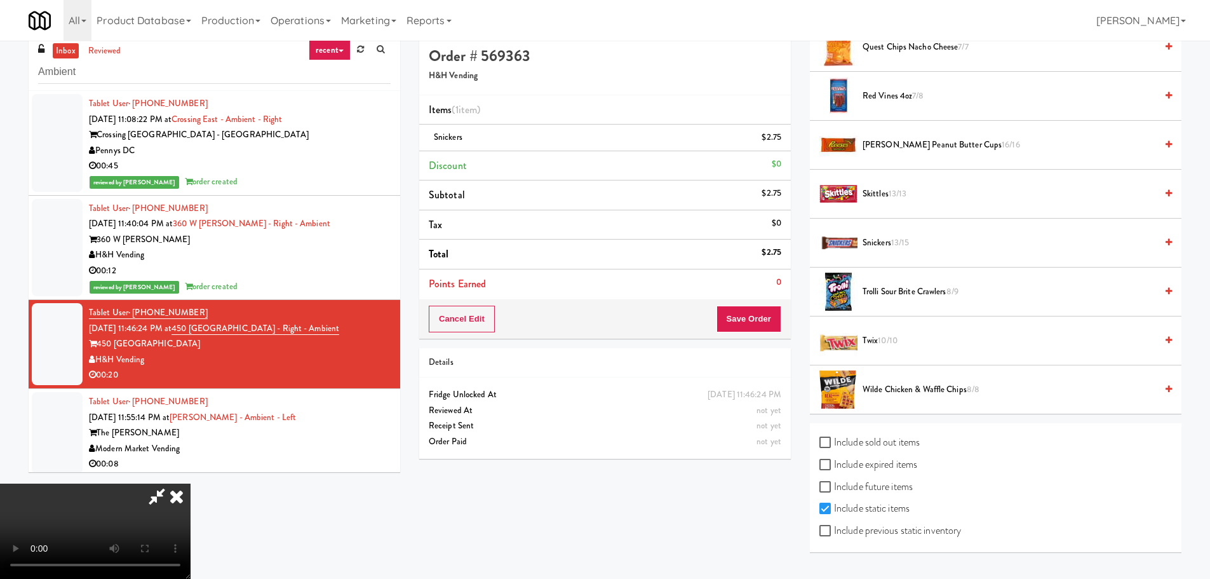
scroll to position [41, 0]
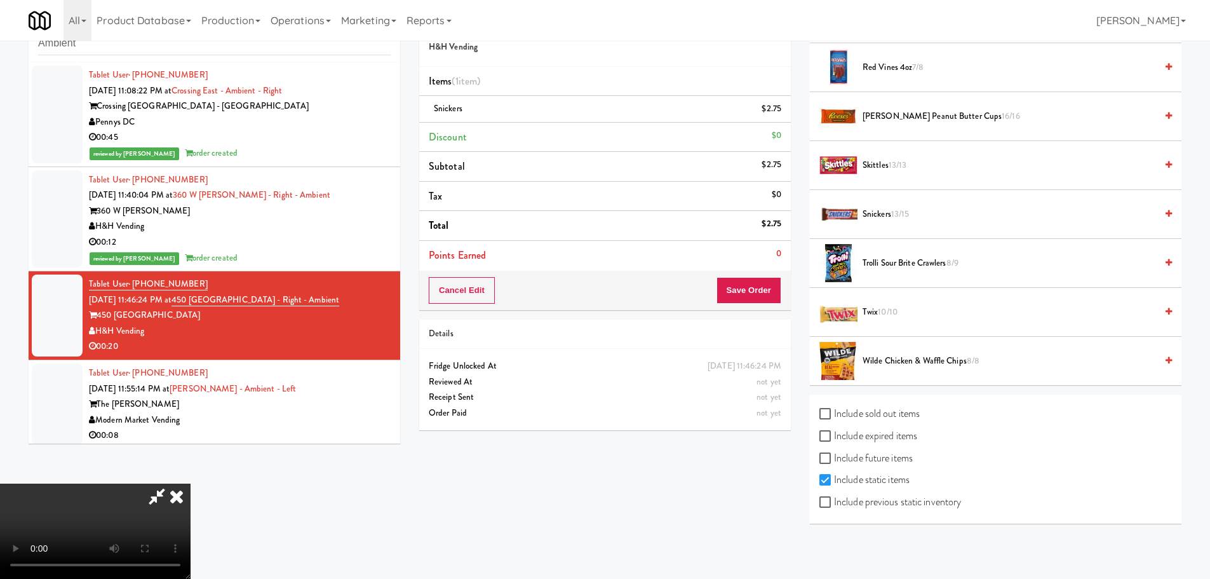
click at [897, 309] on span "10/10" at bounding box center [888, 312] width 20 height 12
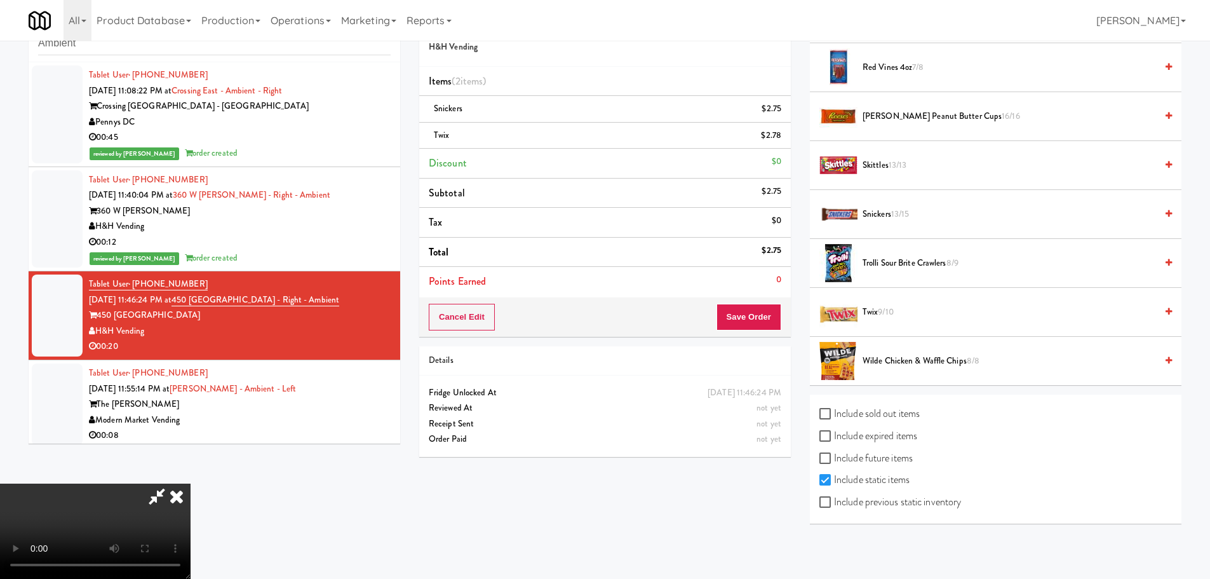
drag, startPoint x: 574, startPoint y: 358, endPoint x: 582, endPoint y: 358, distance: 7.6
click at [191, 483] on video at bounding box center [95, 530] width 191 height 95
click at [759, 325] on button "Save Order" at bounding box center [749, 317] width 65 height 27
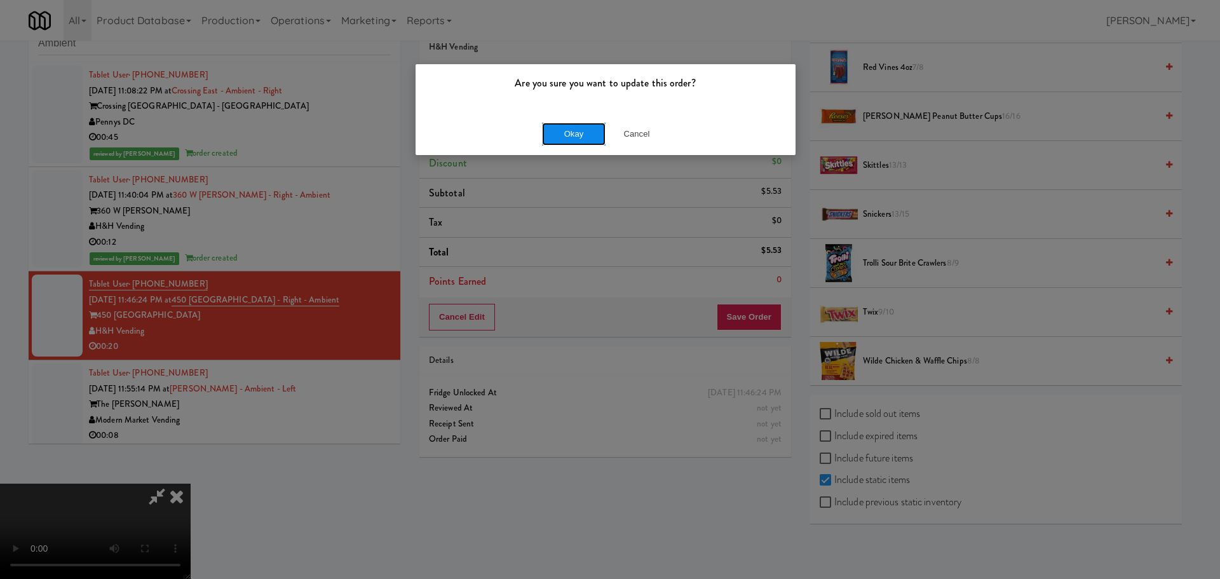
click at [579, 136] on button "Okay" at bounding box center [574, 134] width 64 height 23
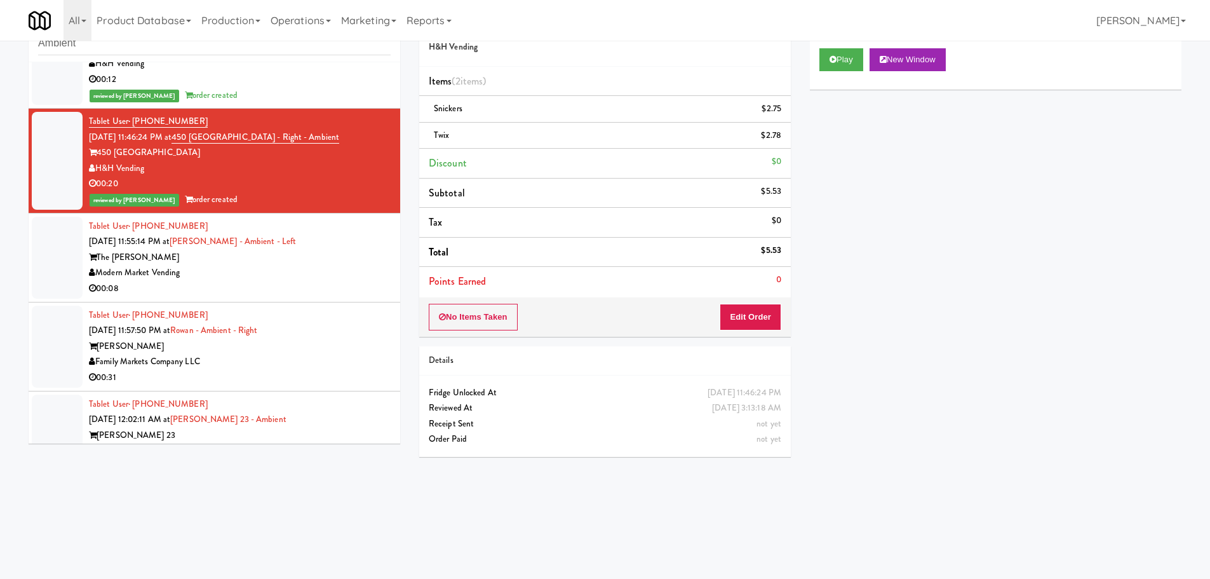
scroll to position [254, 0]
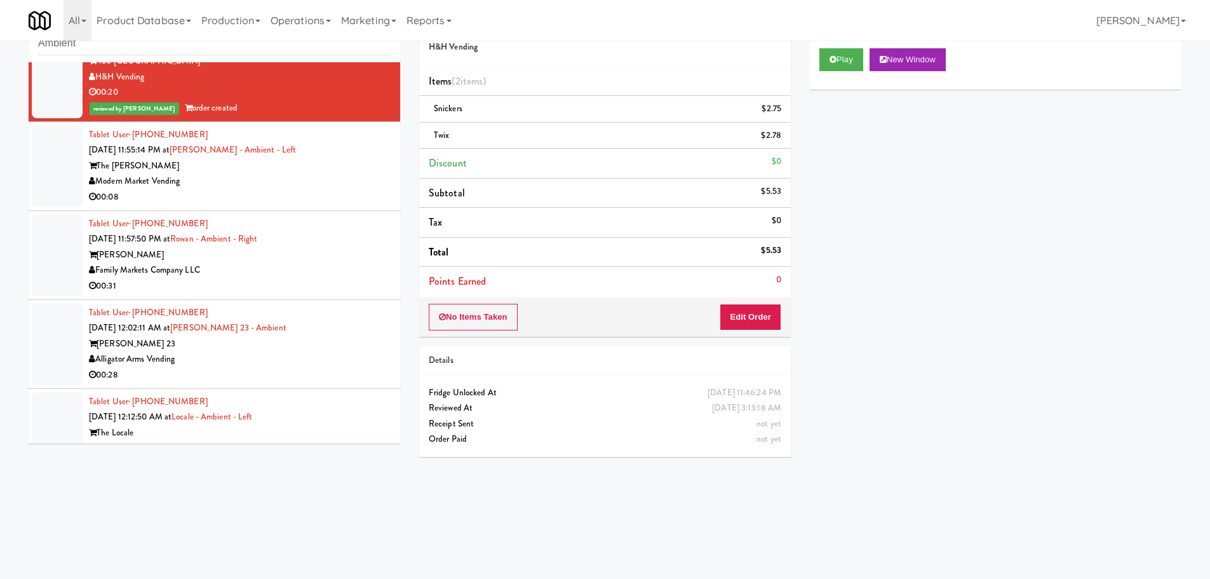
click at [348, 193] on div "00:08" at bounding box center [240, 197] width 302 height 16
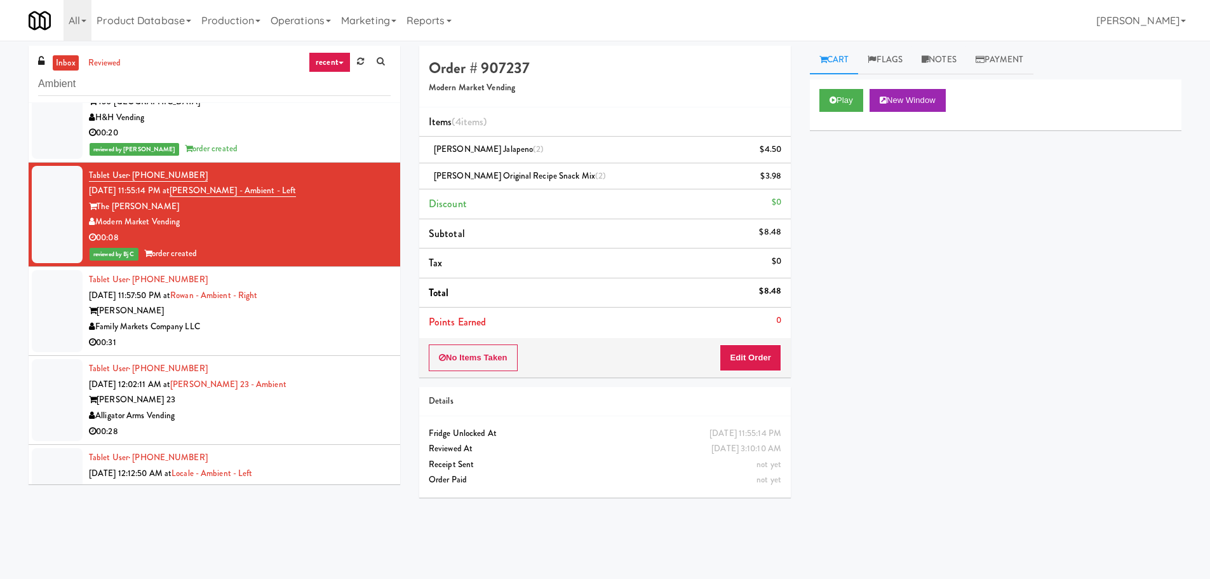
click at [356, 325] on div "Family Markets Company LLC" at bounding box center [240, 327] width 302 height 16
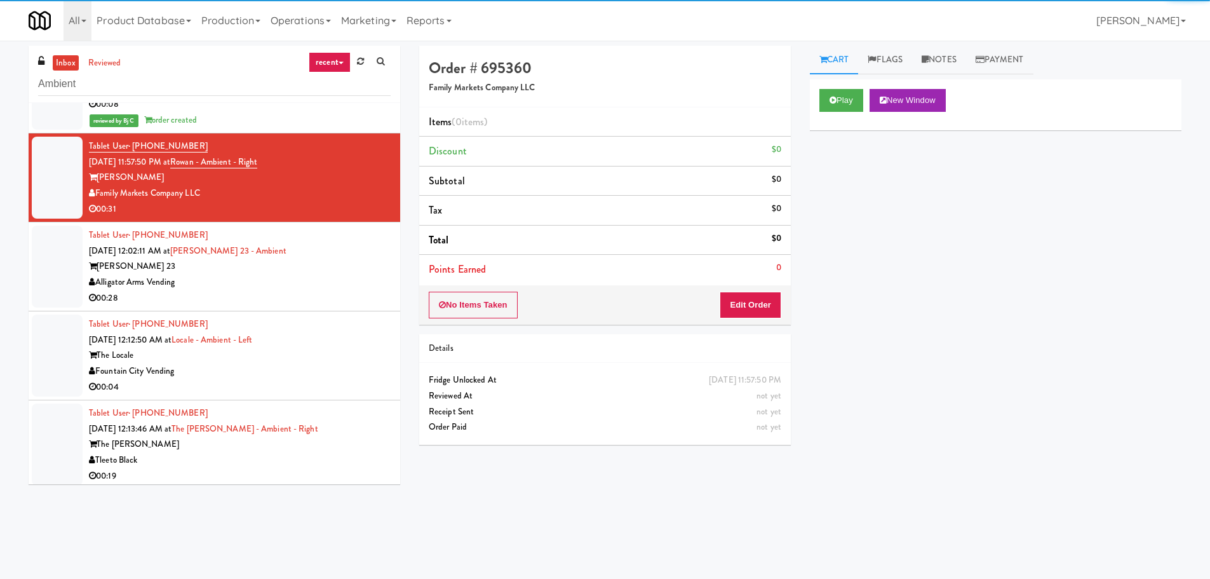
scroll to position [381, 0]
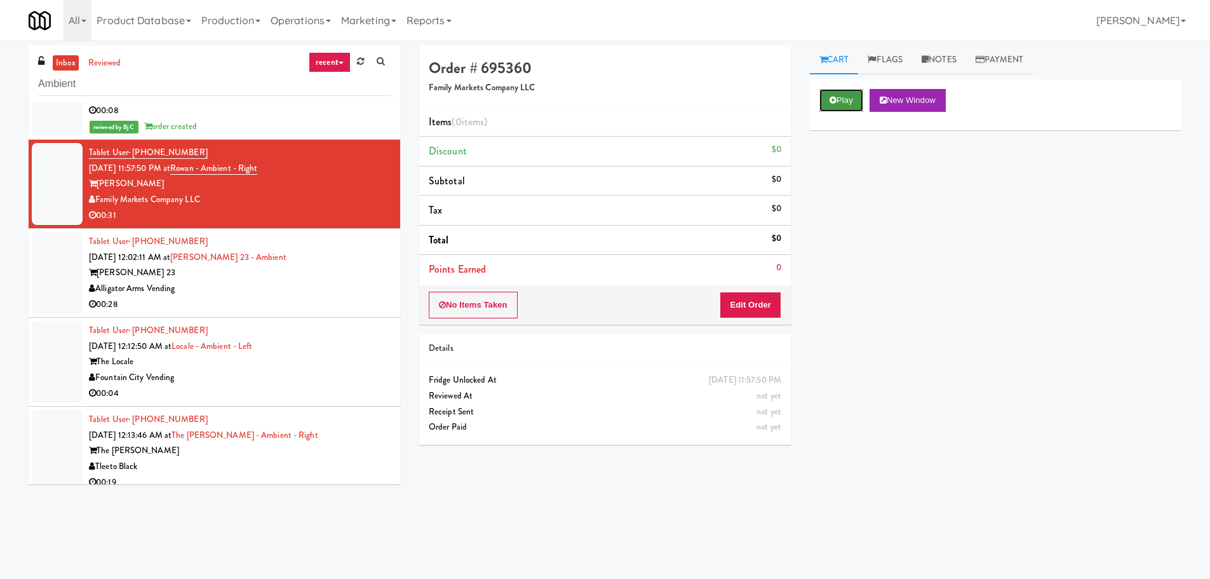
click at [834, 99] on icon at bounding box center [833, 100] width 7 height 8
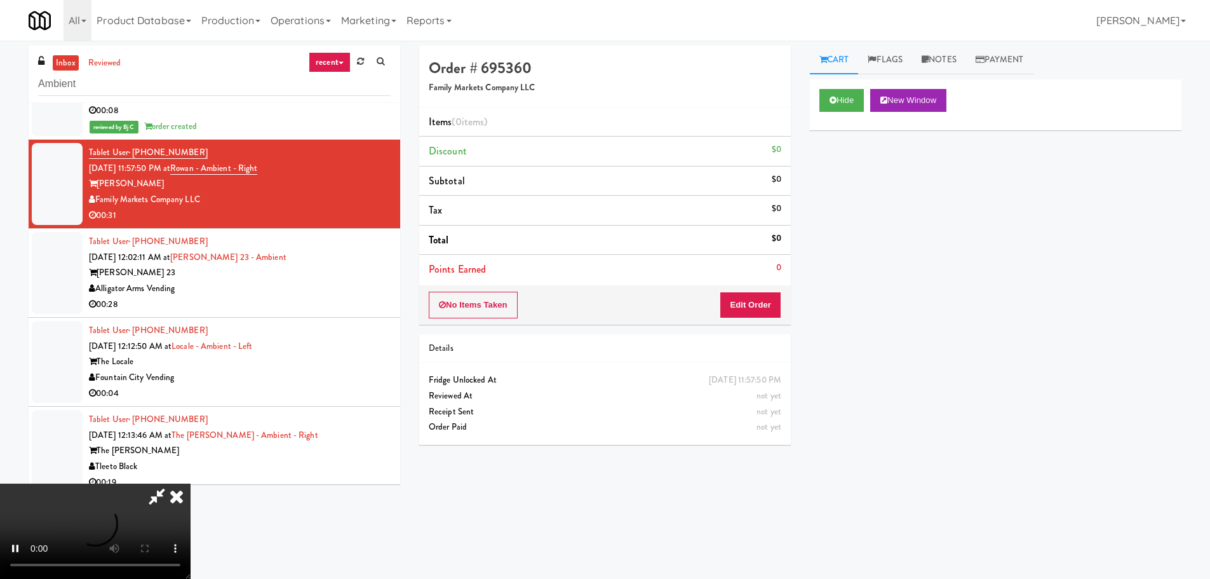
click at [761, 286] on div "No Items Taken Edit Order" at bounding box center [605, 304] width 372 height 39
click at [764, 302] on button "Edit Order" at bounding box center [751, 305] width 62 height 27
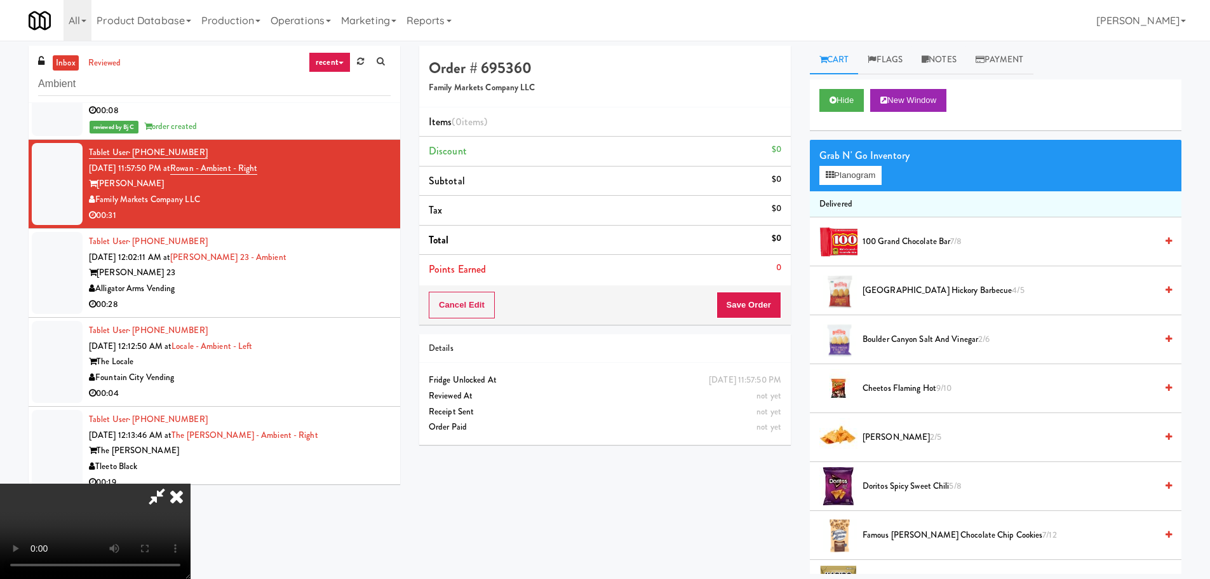
scroll to position [0, 0]
click at [191, 483] on video at bounding box center [95, 530] width 191 height 95
click at [842, 181] on button "Planogram" at bounding box center [851, 175] width 62 height 19
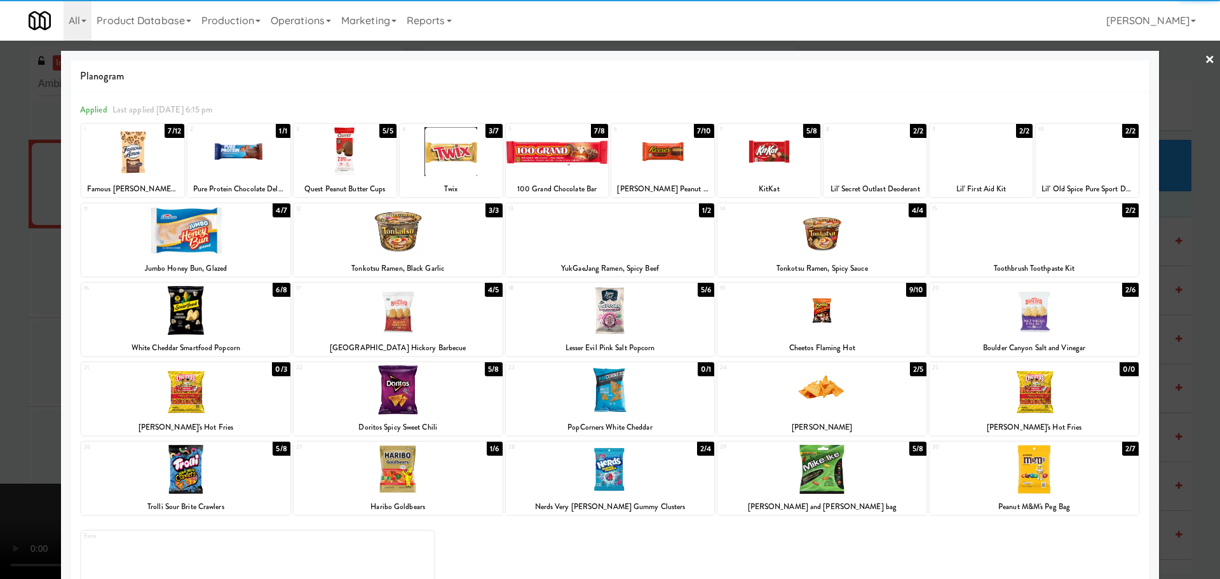
click at [424, 229] on div at bounding box center [398, 230] width 209 height 49
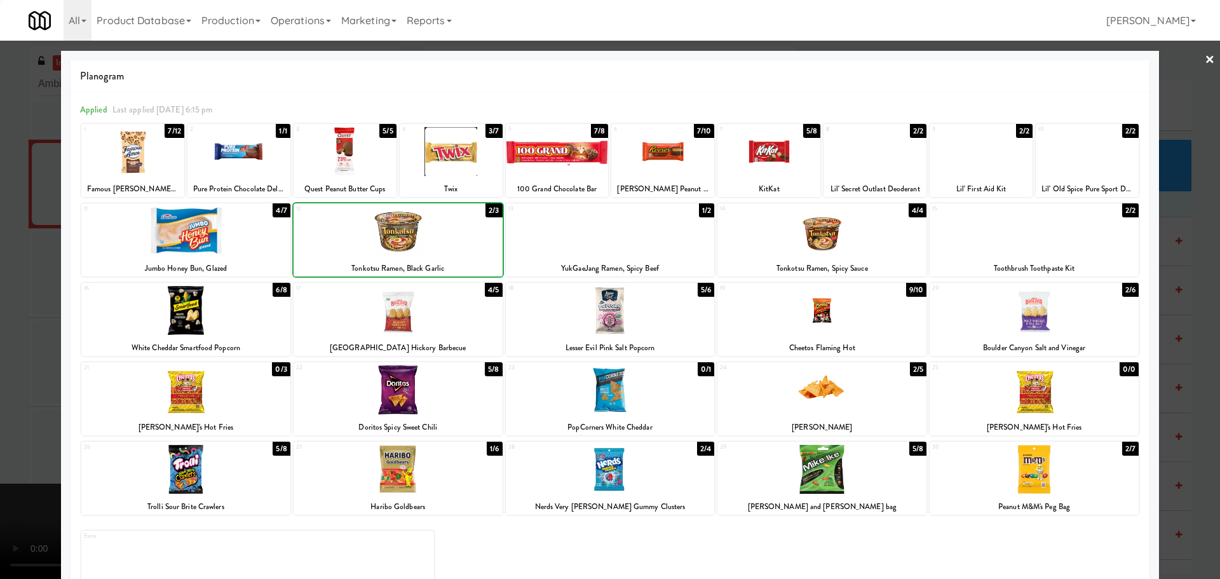
drag, startPoint x: 0, startPoint y: 294, endPoint x: 32, endPoint y: 288, distance: 32.2
click at [6, 292] on div at bounding box center [610, 289] width 1220 height 579
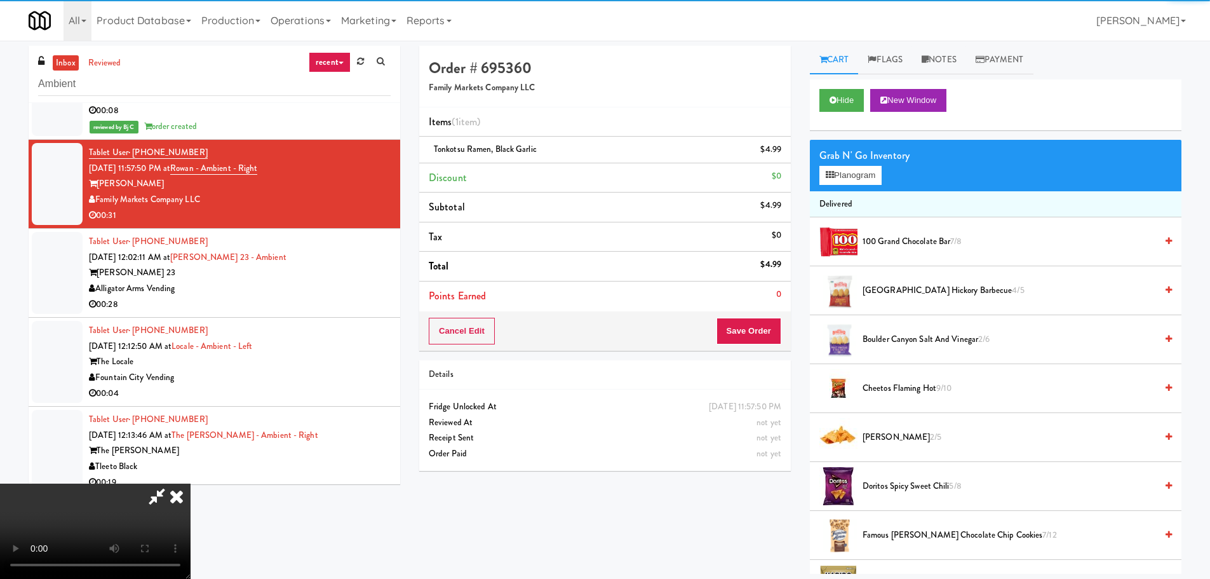
click at [191, 483] on video at bounding box center [95, 530] width 191 height 95
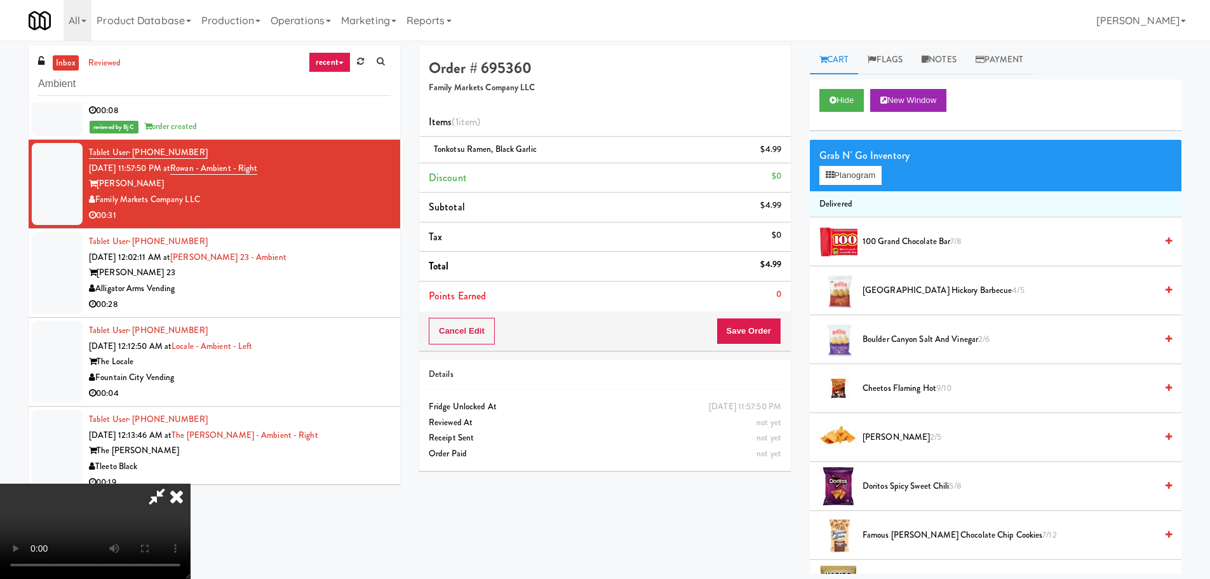
click at [191, 483] on video at bounding box center [95, 530] width 191 height 95
drag, startPoint x: 494, startPoint y: 224, endPoint x: 490, endPoint y: 234, distance: 11.1
click at [191, 483] on video at bounding box center [95, 530] width 191 height 95
click at [820, 171] on button "Planogram" at bounding box center [851, 175] width 62 height 19
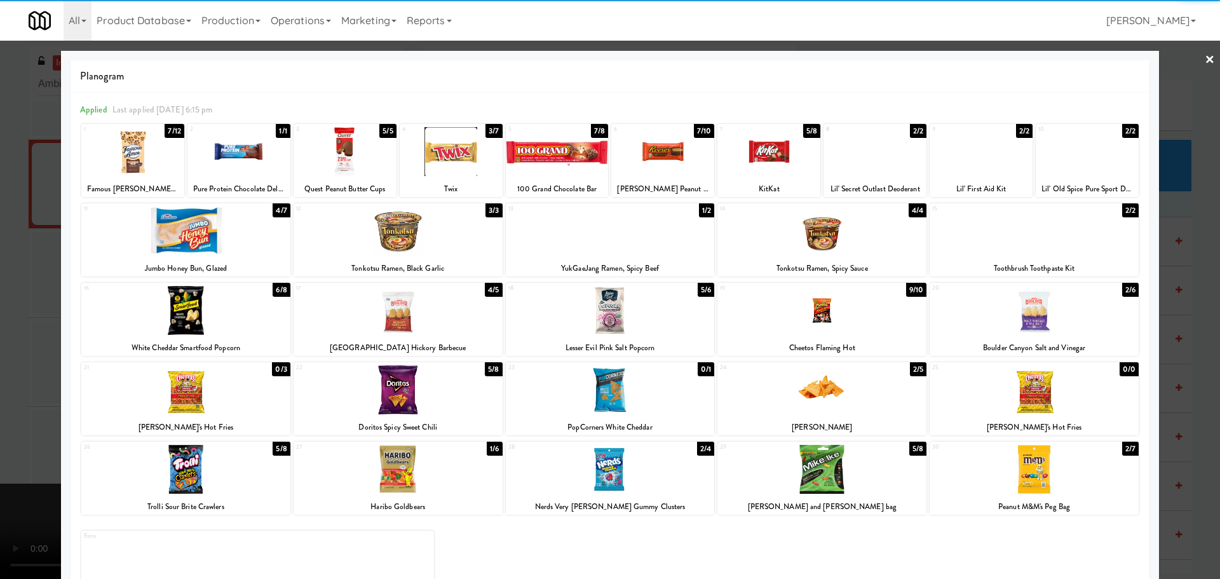
click at [577, 224] on div at bounding box center [610, 230] width 209 height 49
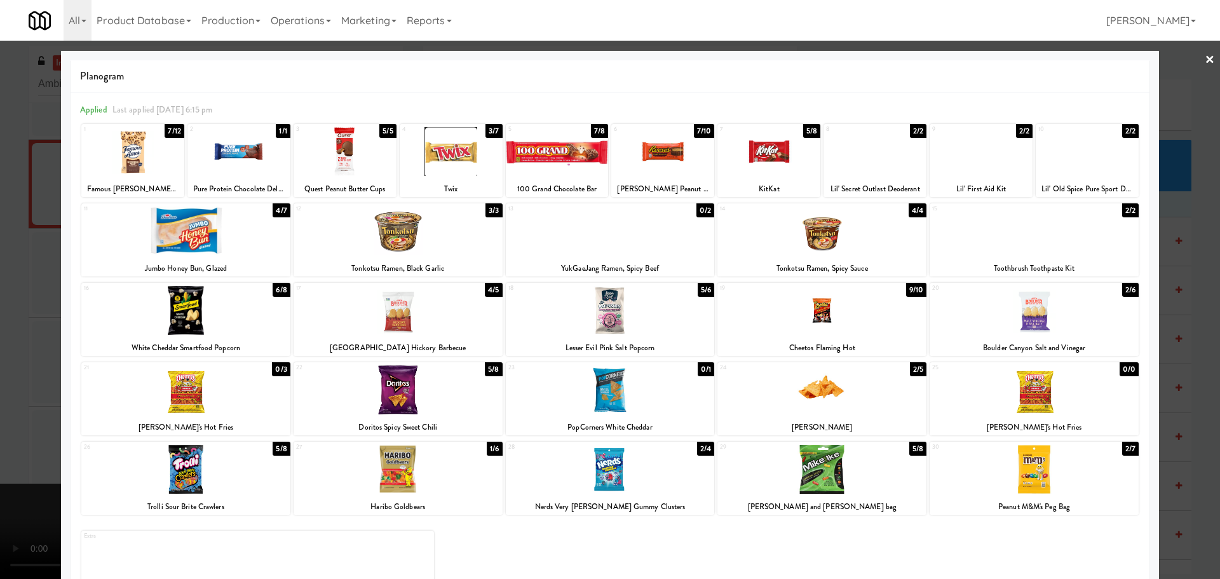
click at [0, 276] on div at bounding box center [610, 289] width 1220 height 579
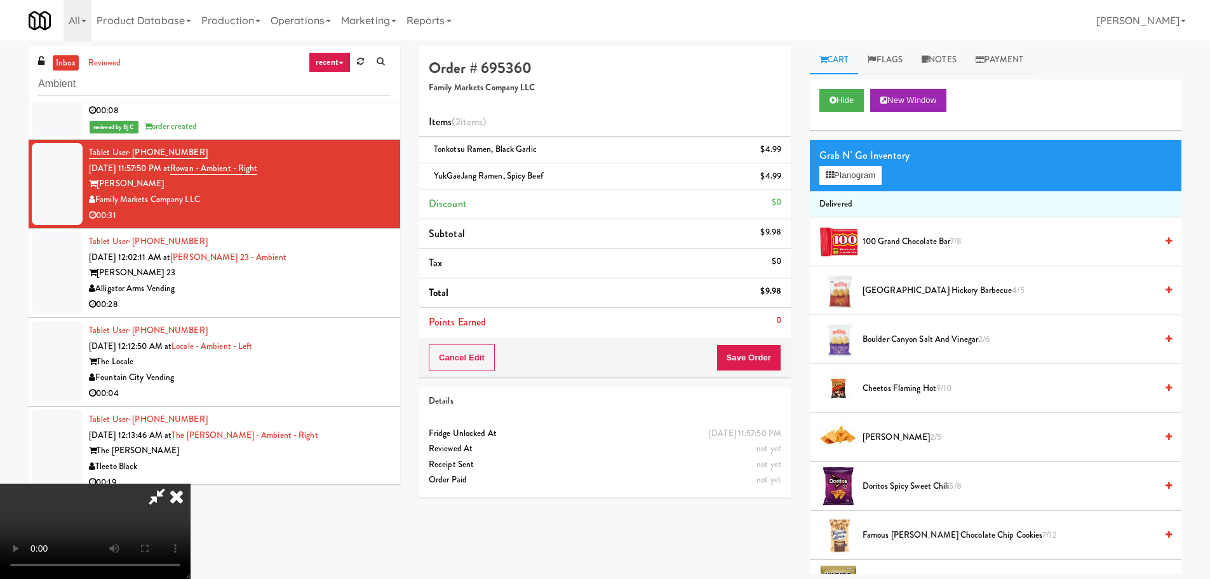
click at [191, 483] on video at bounding box center [95, 530] width 191 height 95
click at [761, 336] on li "Points Earned 0" at bounding box center [605, 321] width 372 height 29
click at [756, 356] on button "Save Order" at bounding box center [749, 357] width 65 height 27
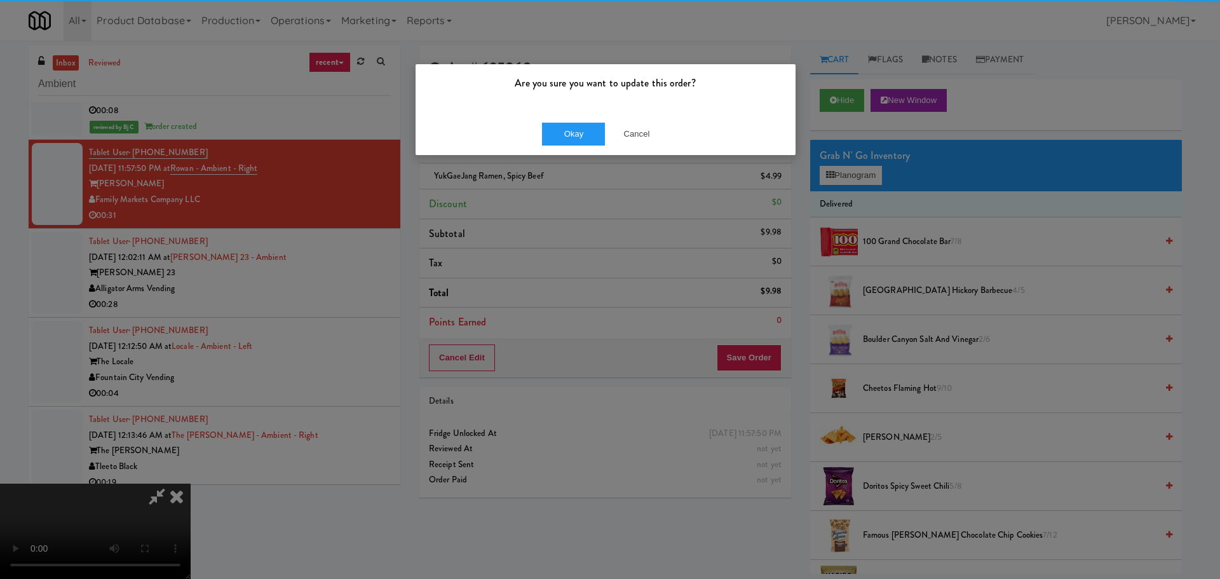
click at [536, 149] on div "Okay Cancel" at bounding box center [605, 133] width 380 height 43
click at [550, 137] on button "Okay" at bounding box center [574, 134] width 64 height 23
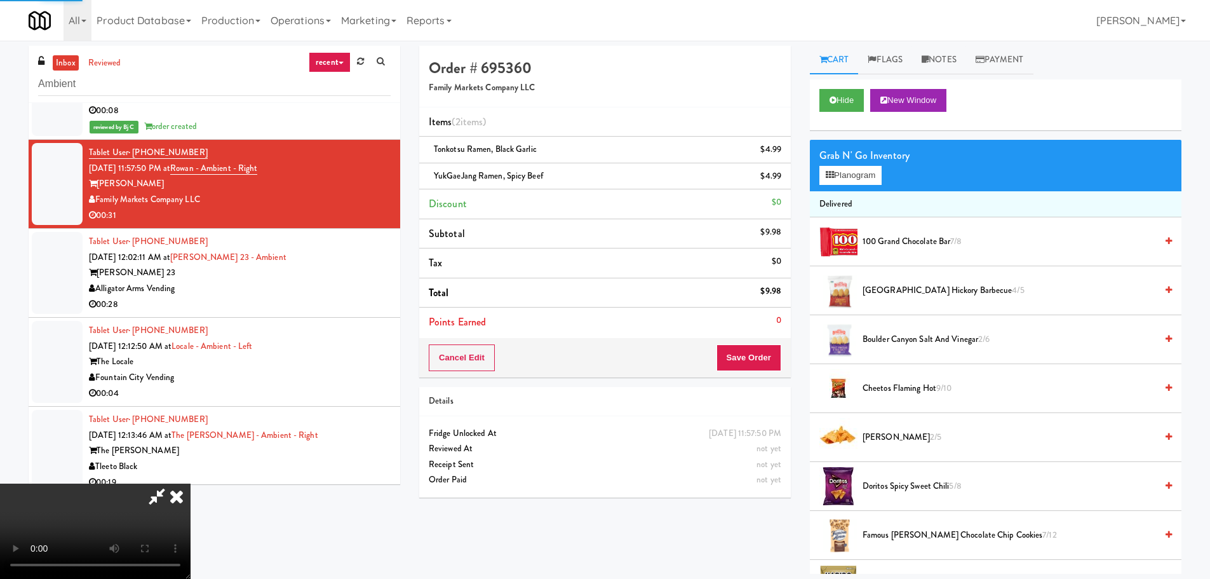
scroll to position [0, 0]
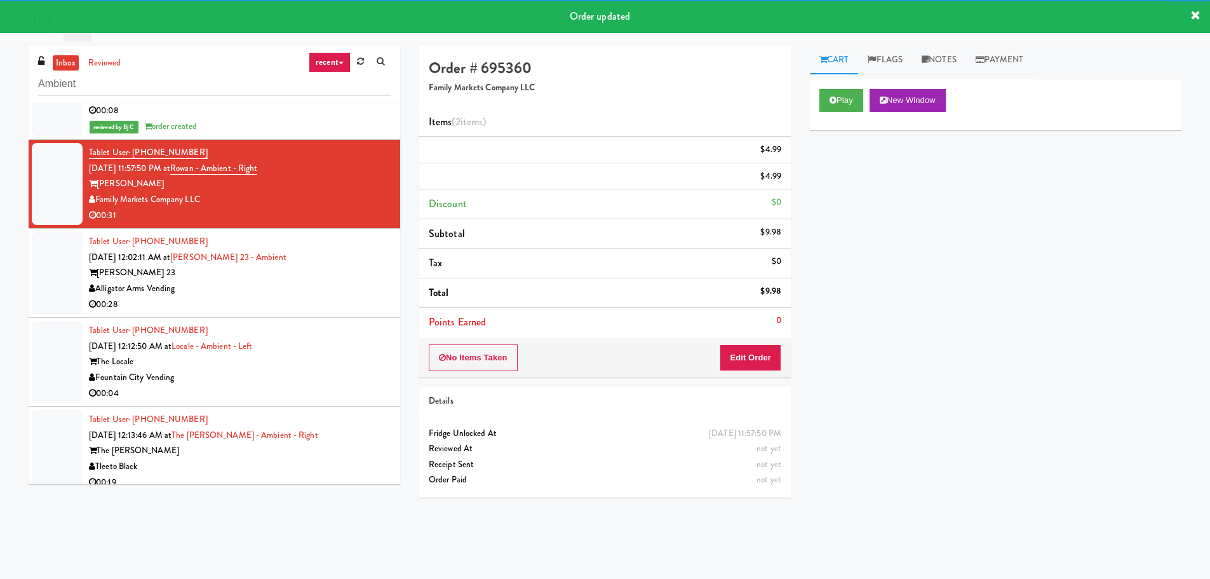
click at [363, 272] on div "[PERSON_NAME] 23" at bounding box center [240, 273] width 302 height 16
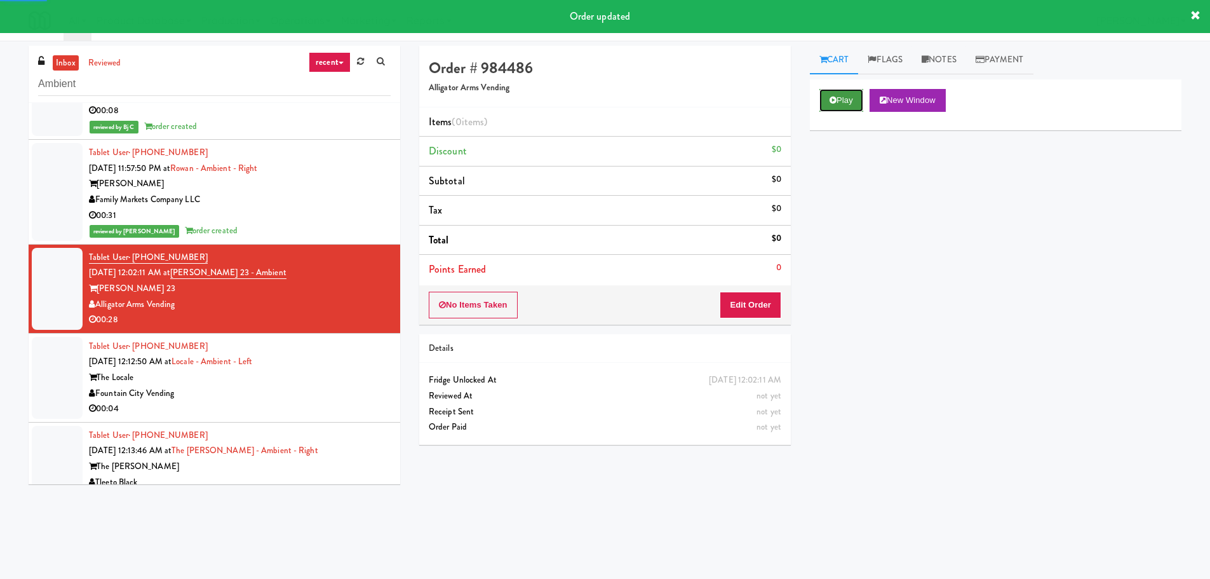
click at [830, 95] on button "Play" at bounding box center [842, 100] width 44 height 23
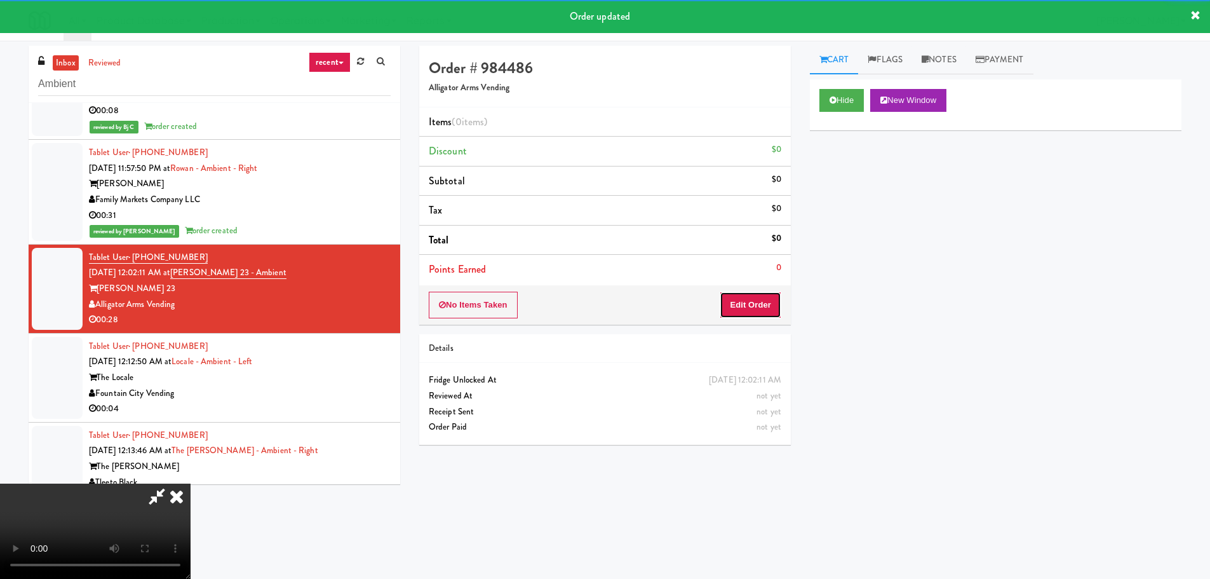
click at [729, 304] on button "Edit Order" at bounding box center [751, 305] width 62 height 27
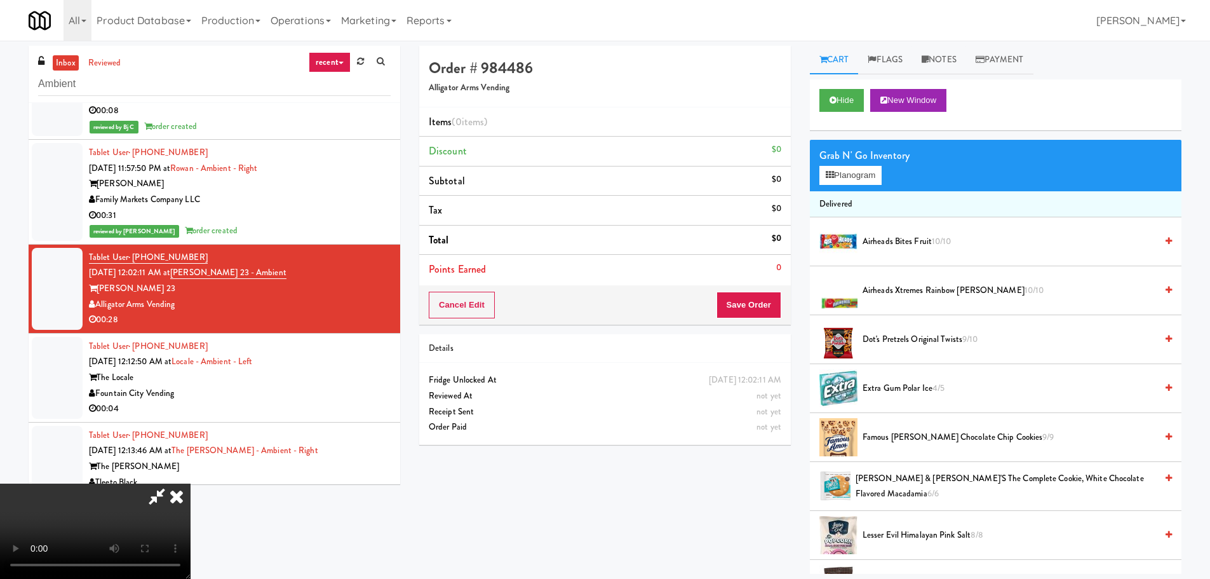
click at [191, 483] on video at bounding box center [95, 530] width 191 height 95
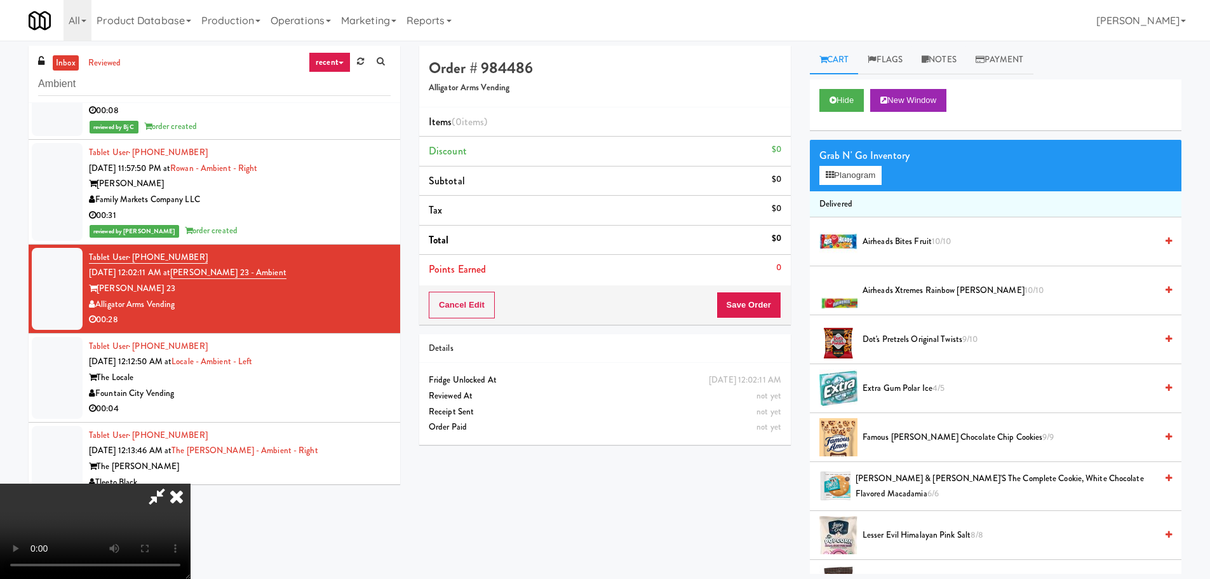
click at [191, 483] on video at bounding box center [95, 530] width 191 height 95
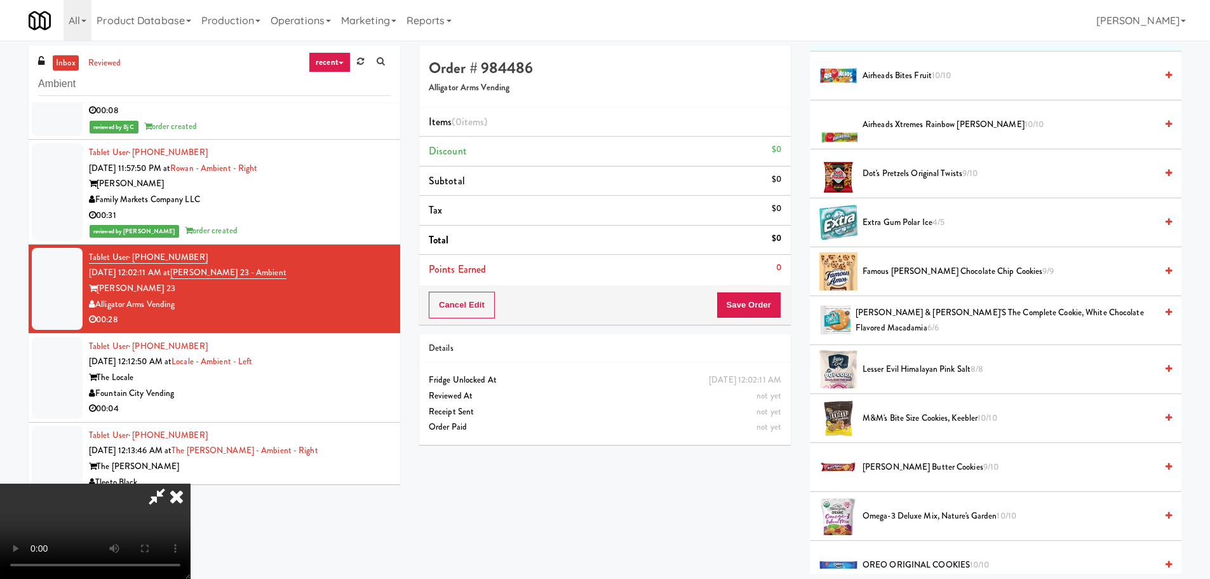
scroll to position [191, 0]
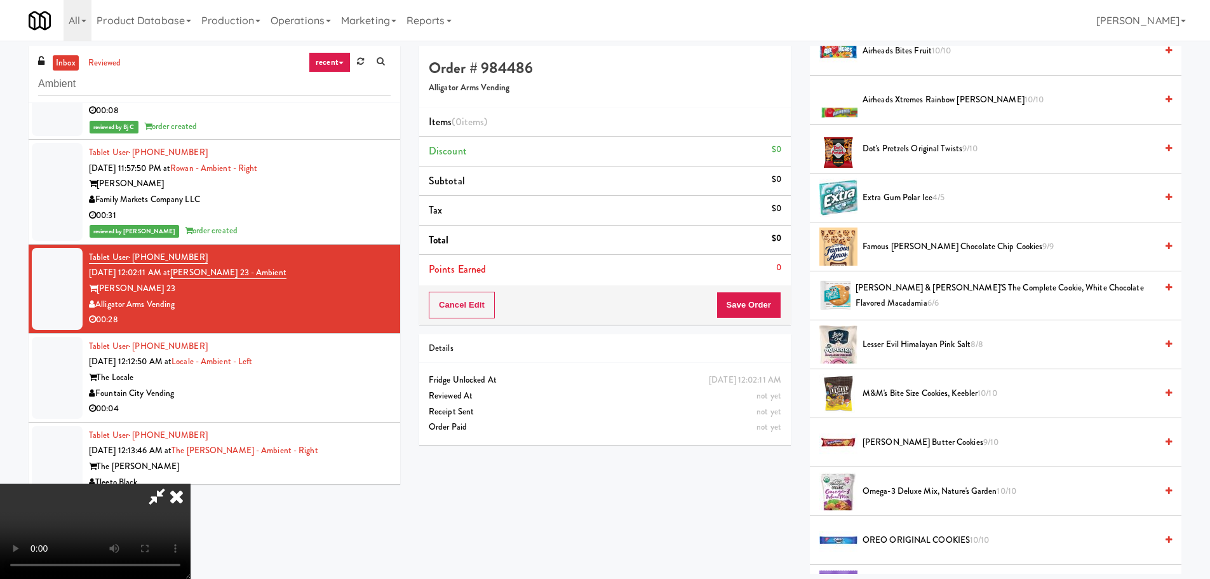
click at [931, 252] on span "Famous [PERSON_NAME] Chocolate Chip Cookies 9/9" at bounding box center [1010, 247] width 294 height 16
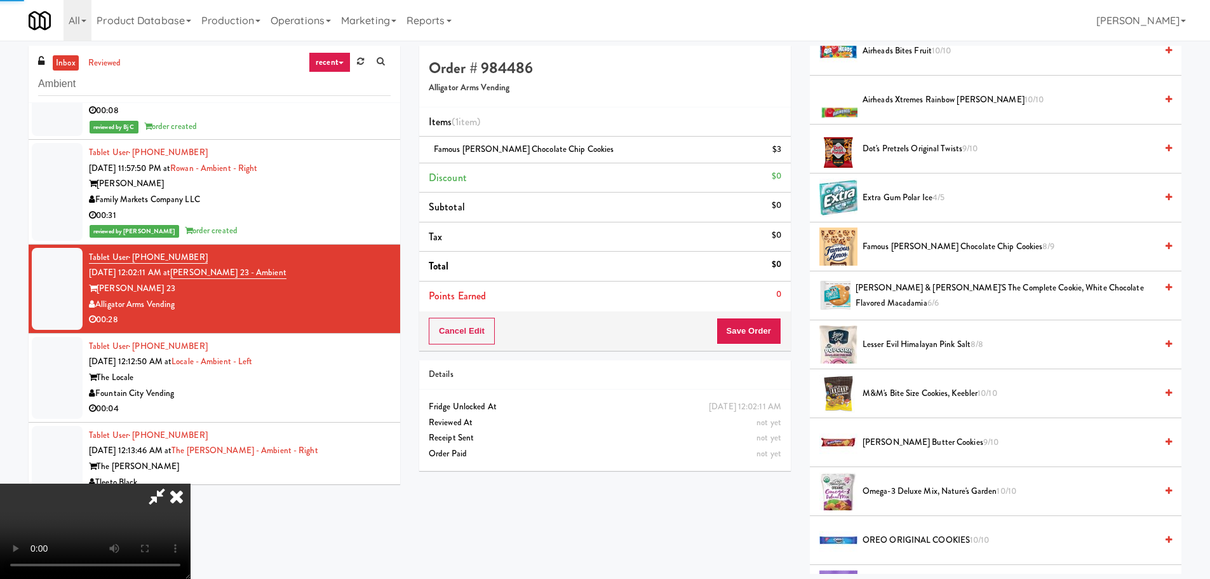
click at [890, 253] on span "Famous [PERSON_NAME] Chocolate Chip Cookies 8/9" at bounding box center [1010, 247] width 294 height 16
click at [191, 483] on video at bounding box center [95, 530] width 191 height 95
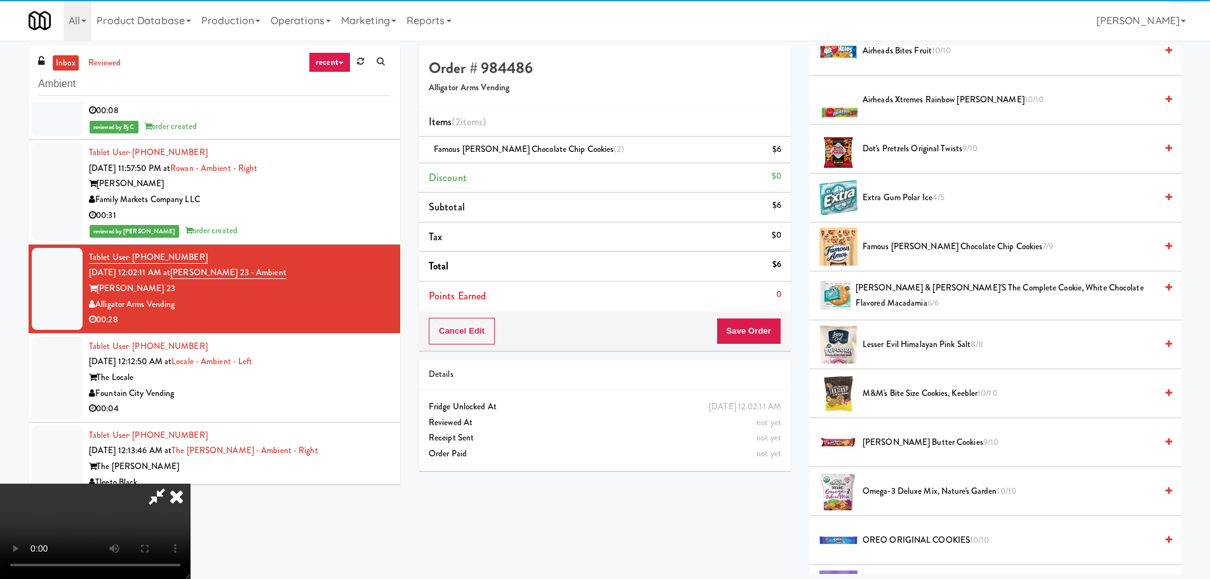
scroll to position [91, 0]
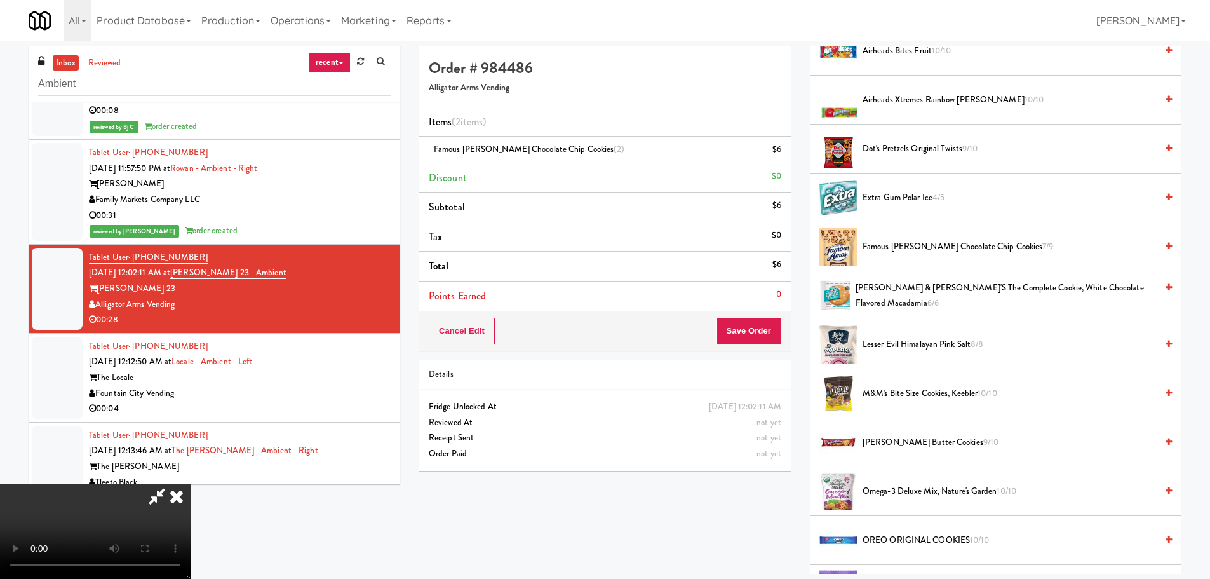
click at [191, 483] on video at bounding box center [95, 530] width 191 height 95
click at [784, 151] on link at bounding box center [779, 155] width 11 height 16
click at [191, 483] on video at bounding box center [95, 530] width 191 height 95
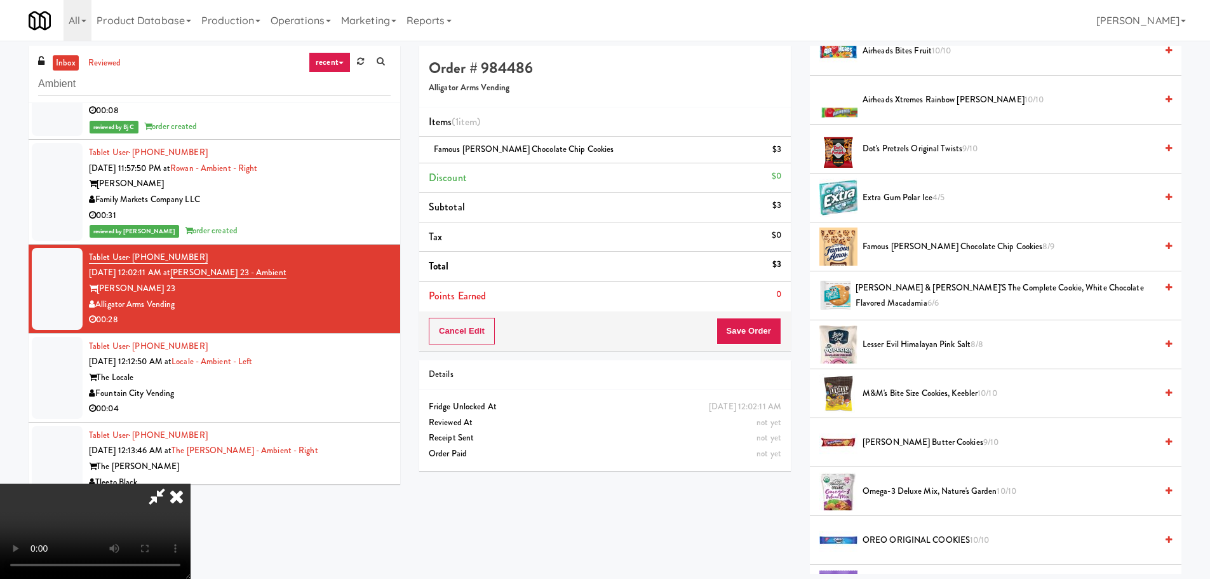
drag, startPoint x: 445, startPoint y: 257, endPoint x: 450, endPoint y: 263, distance: 8.1
click at [191, 483] on video at bounding box center [95, 530] width 191 height 95
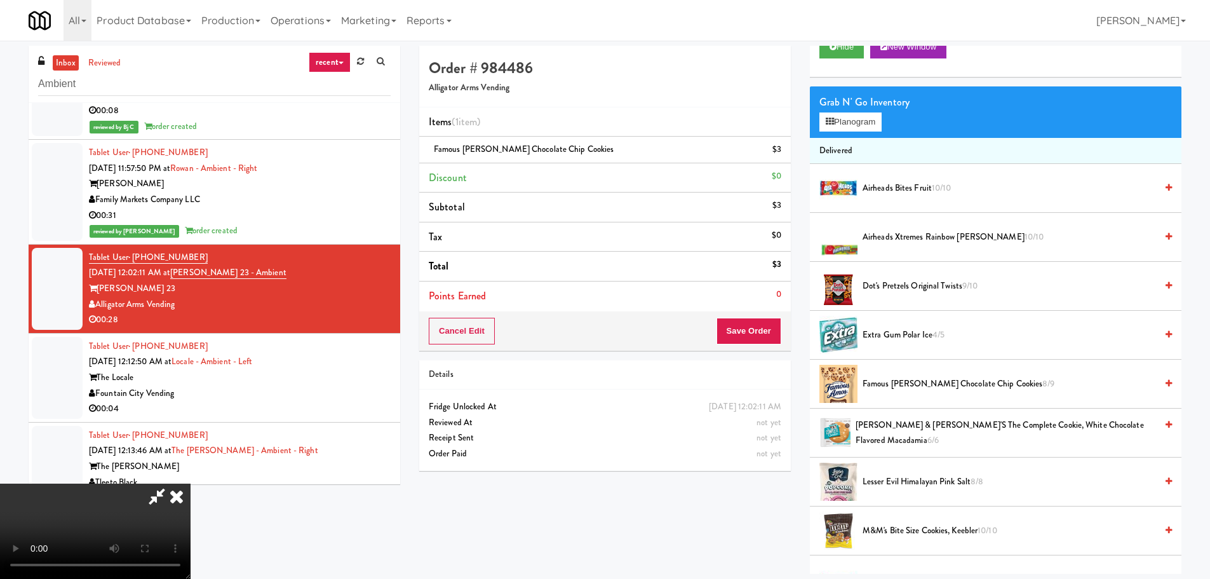
scroll to position [0, 0]
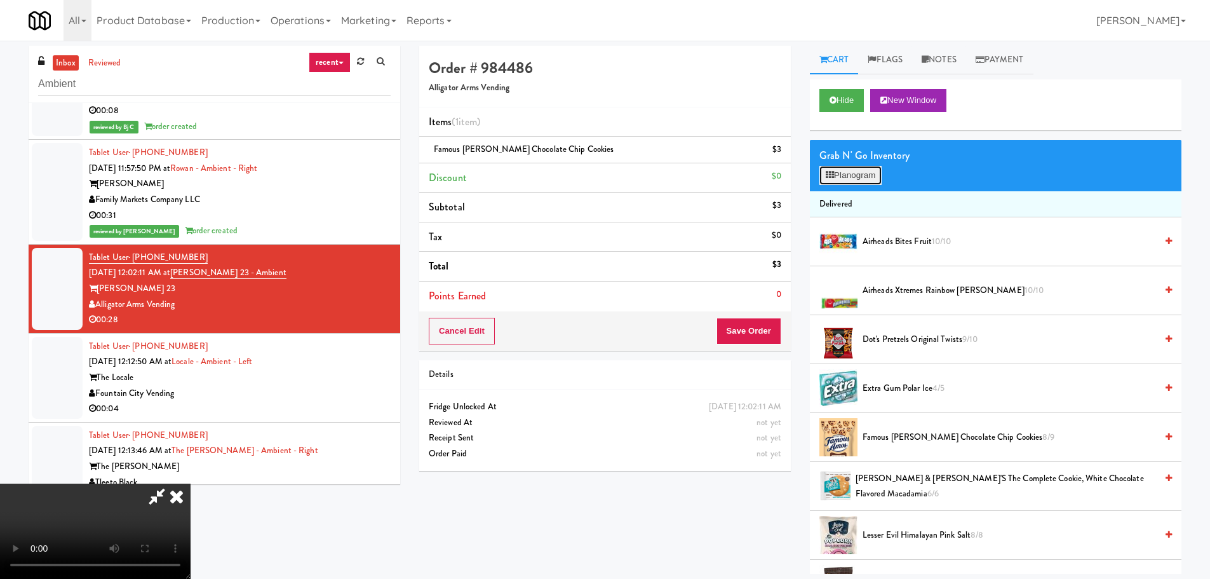
click at [861, 166] on button "Planogram" at bounding box center [851, 175] width 62 height 19
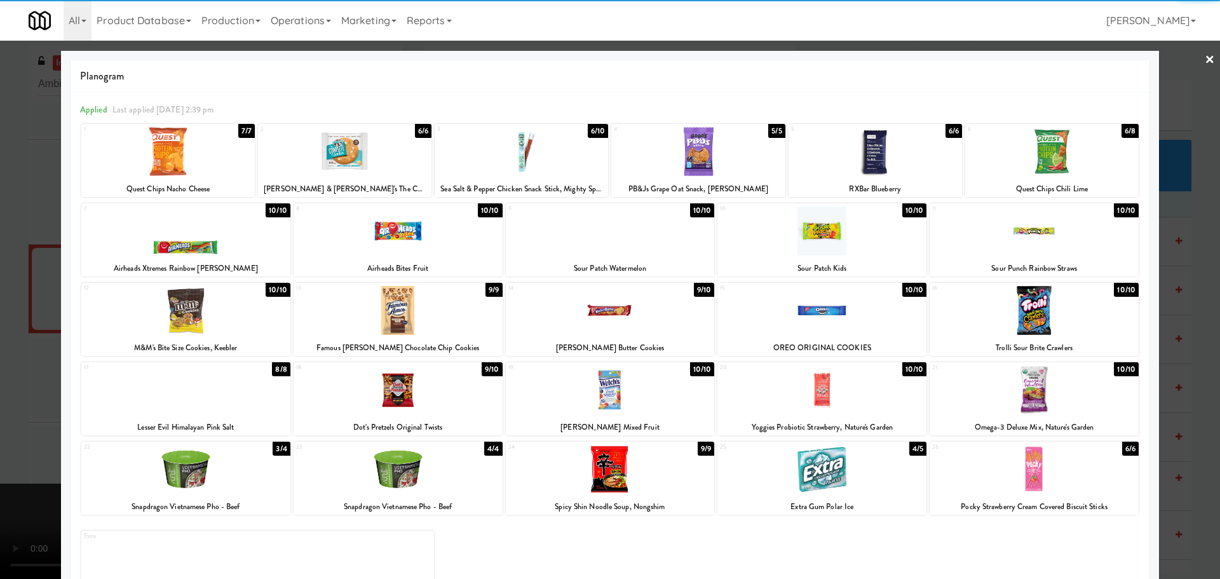
click at [373, 462] on div at bounding box center [398, 469] width 209 height 49
drag, startPoint x: 0, startPoint y: 397, endPoint x: 90, endPoint y: 360, distance: 97.1
click at [1, 397] on div at bounding box center [610, 289] width 1220 height 579
click at [119, 483] on video at bounding box center [95, 530] width 191 height 95
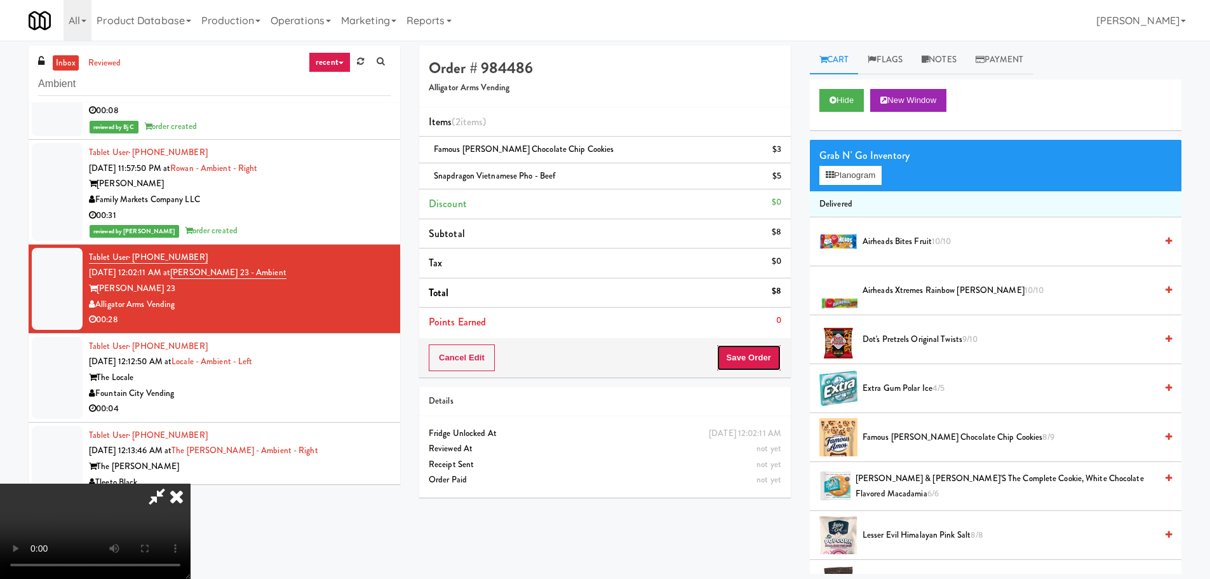
click at [764, 364] on button "Save Order" at bounding box center [749, 357] width 65 height 27
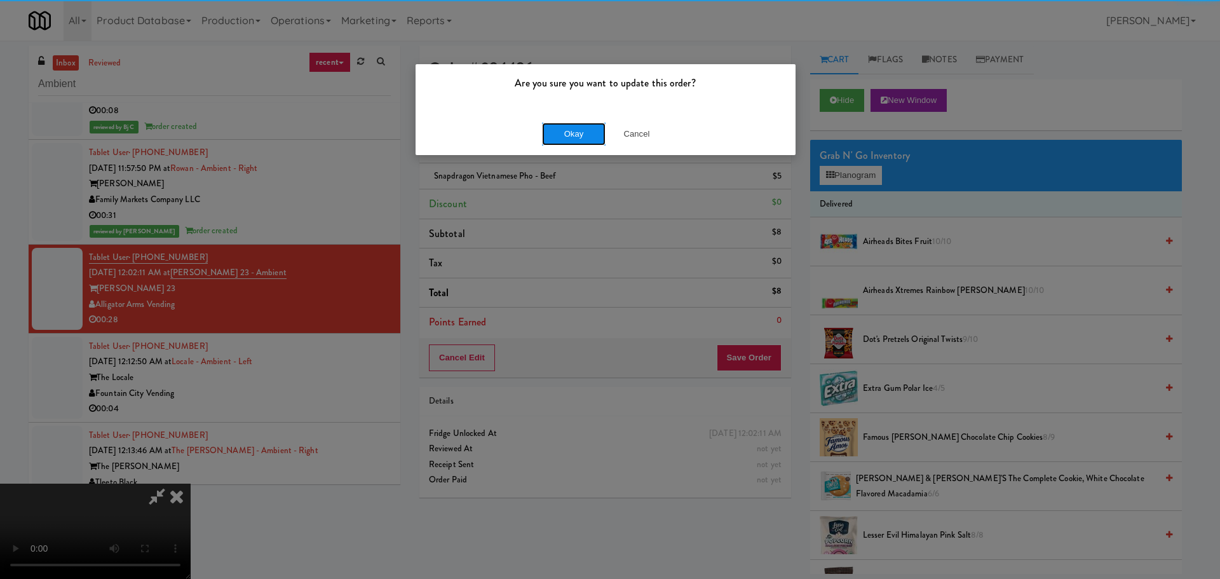
click at [576, 128] on button "Okay" at bounding box center [574, 134] width 64 height 23
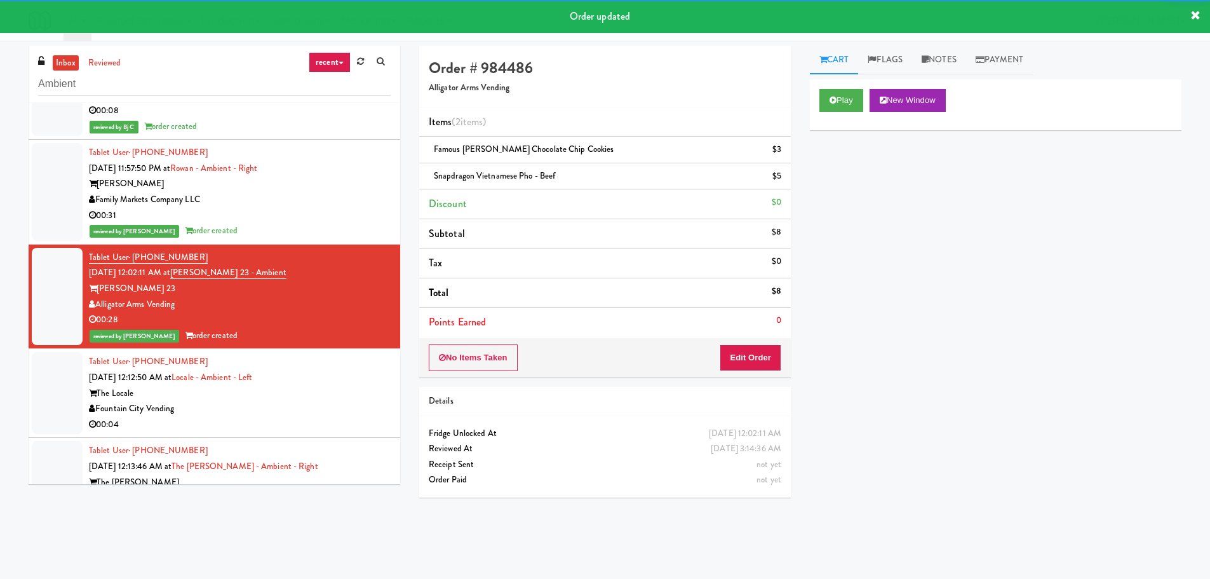
click at [342, 368] on div "Tablet User · (816) 550-9177 [DATE] 12:12:50 AM at Locale - Ambient - Left The …" at bounding box center [240, 393] width 302 height 78
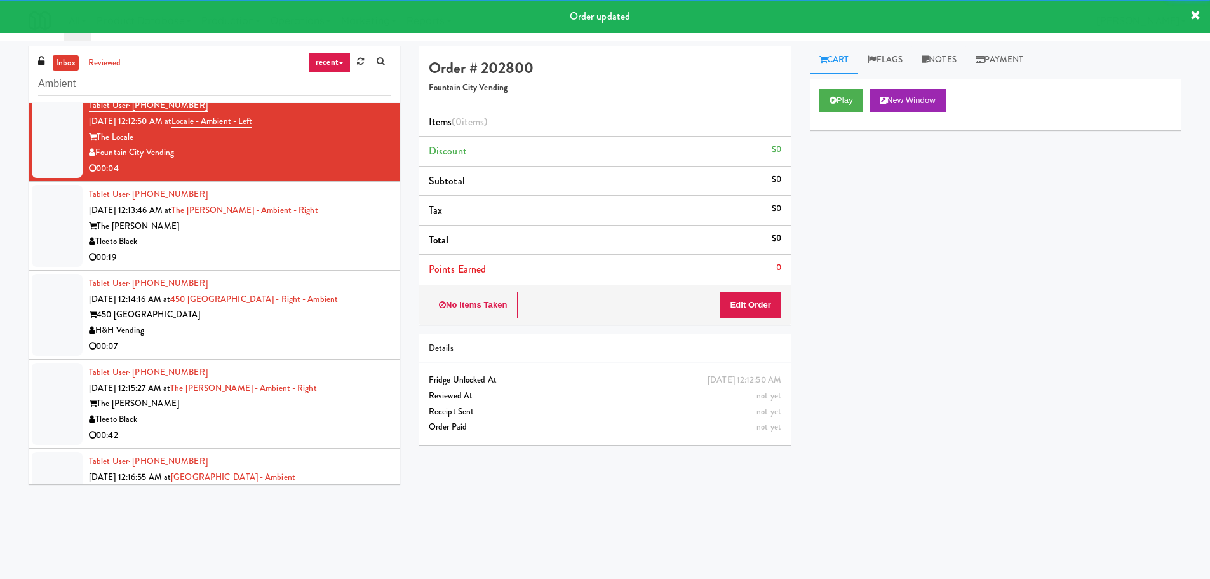
scroll to position [635, 0]
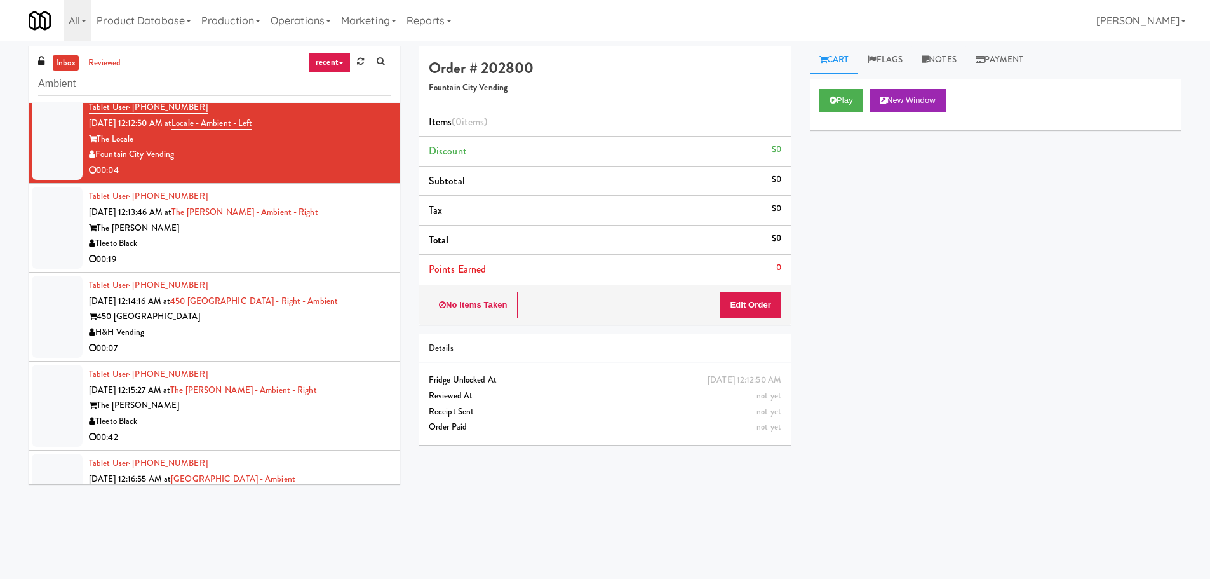
click at [827, 112] on div "Play New Window" at bounding box center [996, 104] width 372 height 51
click at [842, 97] on button "Play" at bounding box center [842, 100] width 44 height 23
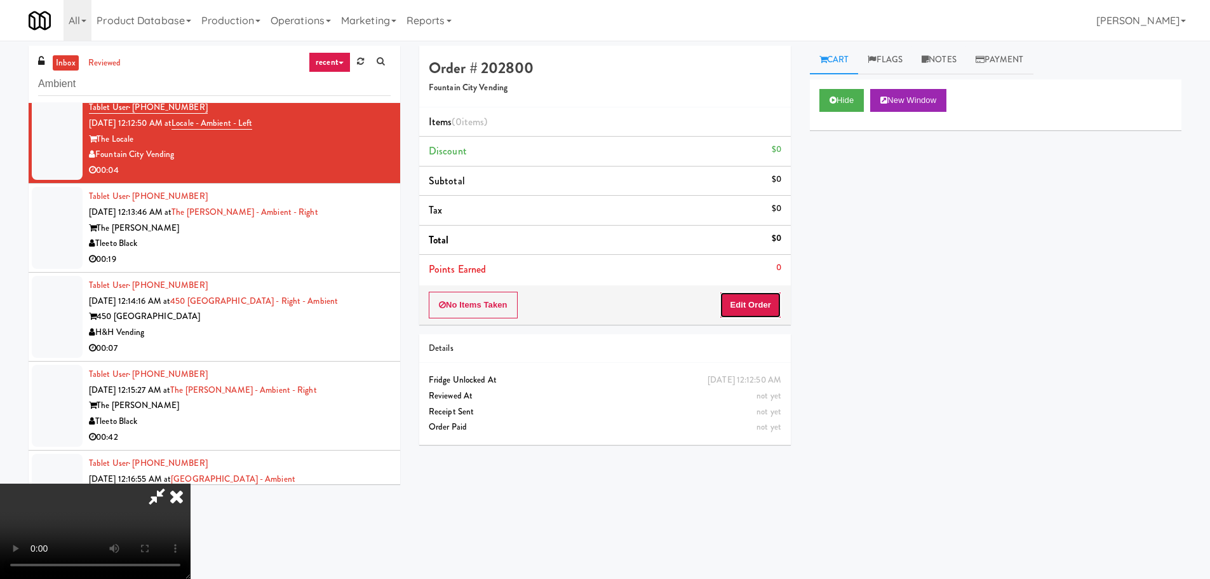
click at [734, 314] on button "Edit Order" at bounding box center [751, 305] width 62 height 27
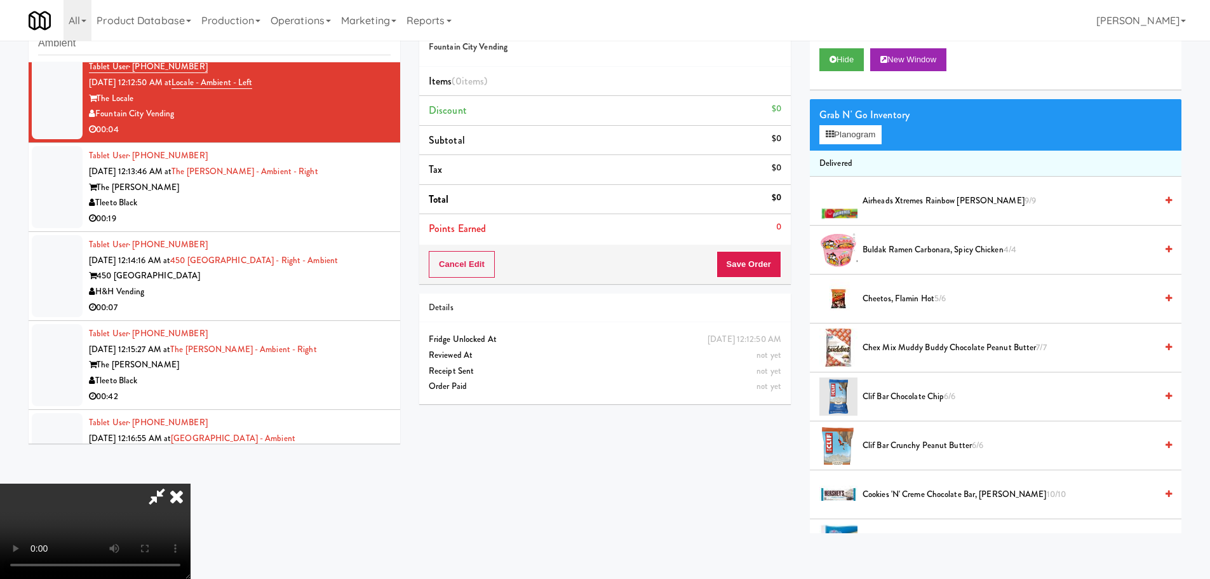
scroll to position [0, 0]
click at [191, 483] on video at bounding box center [95, 530] width 191 height 95
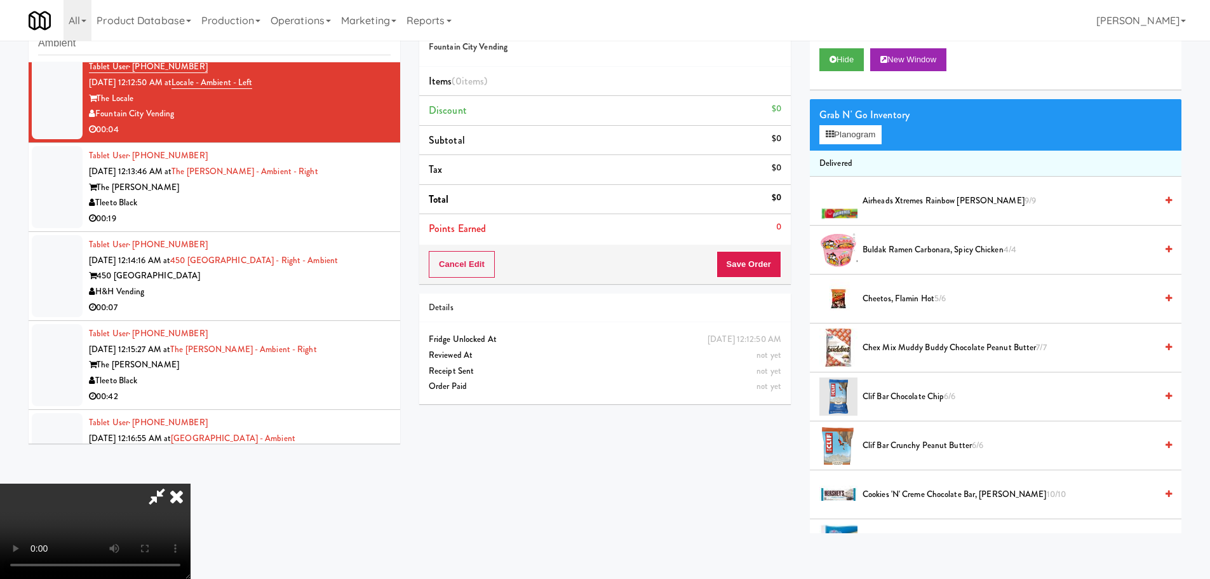
click at [191, 483] on video at bounding box center [95, 530] width 191 height 95
click at [835, 140] on button "Planogram" at bounding box center [851, 134] width 62 height 19
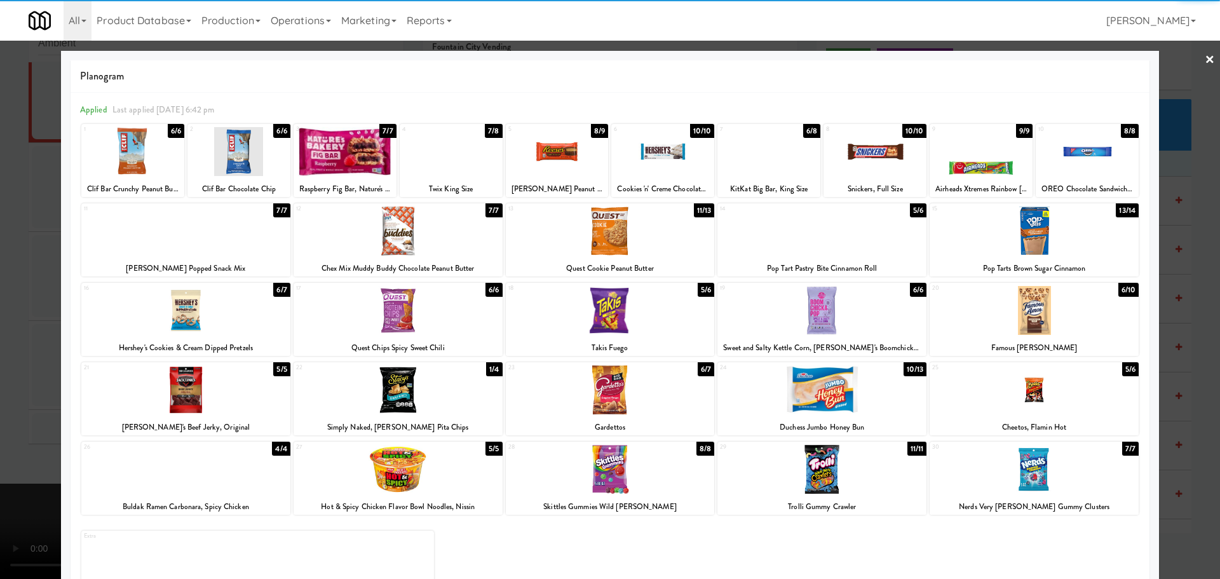
click at [812, 391] on div at bounding box center [821, 389] width 209 height 49
drag, startPoint x: 0, startPoint y: 396, endPoint x: 309, endPoint y: 270, distance: 334.2
click at [9, 394] on div at bounding box center [610, 289] width 1220 height 579
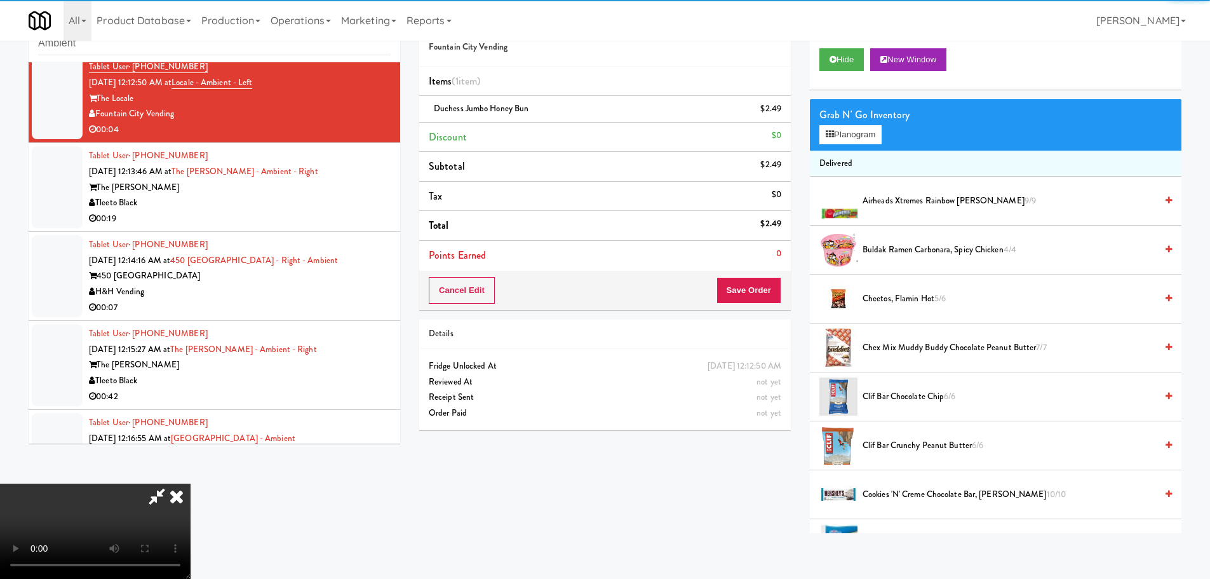
click at [191, 483] on video at bounding box center [95, 530] width 191 height 95
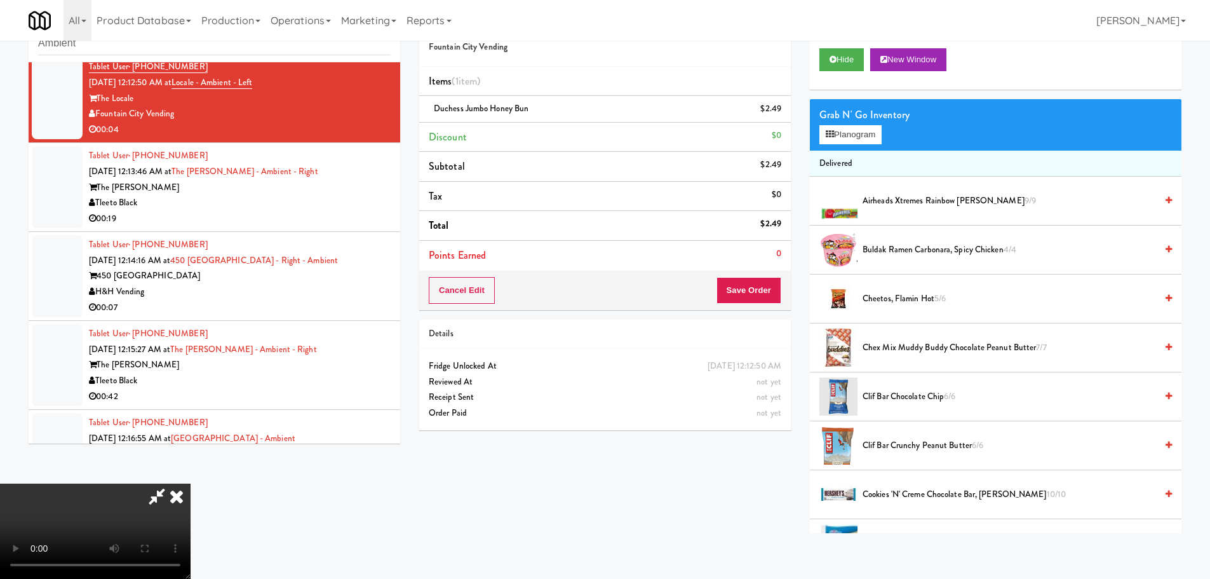
scroll to position [219, 0]
click at [747, 278] on button "Save Order" at bounding box center [749, 290] width 65 height 27
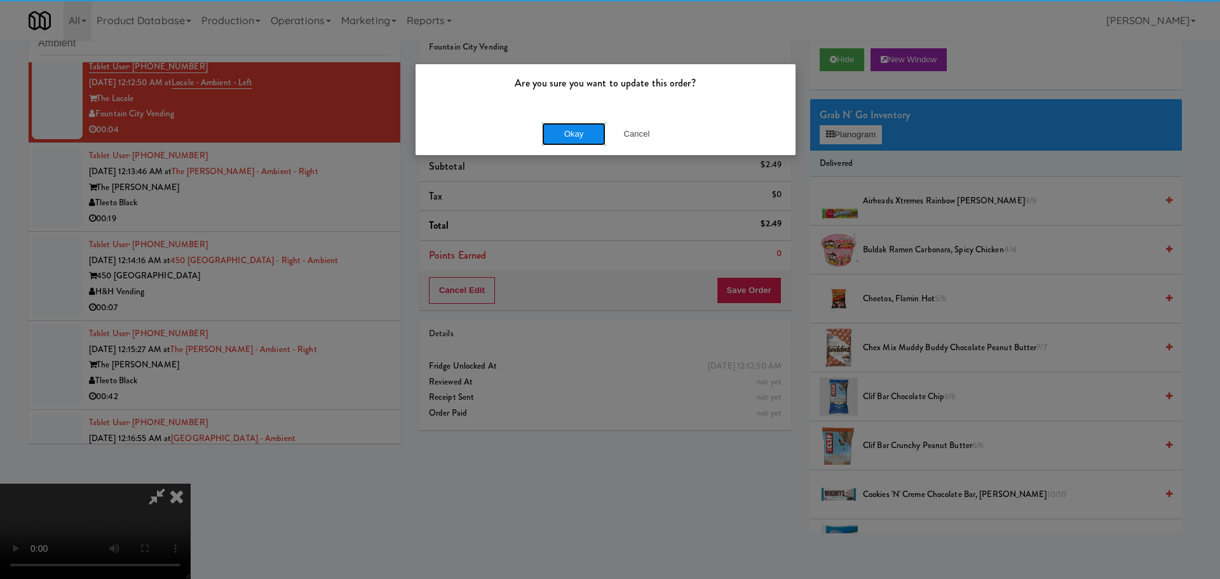
click at [585, 126] on button "Okay" at bounding box center [574, 134] width 64 height 23
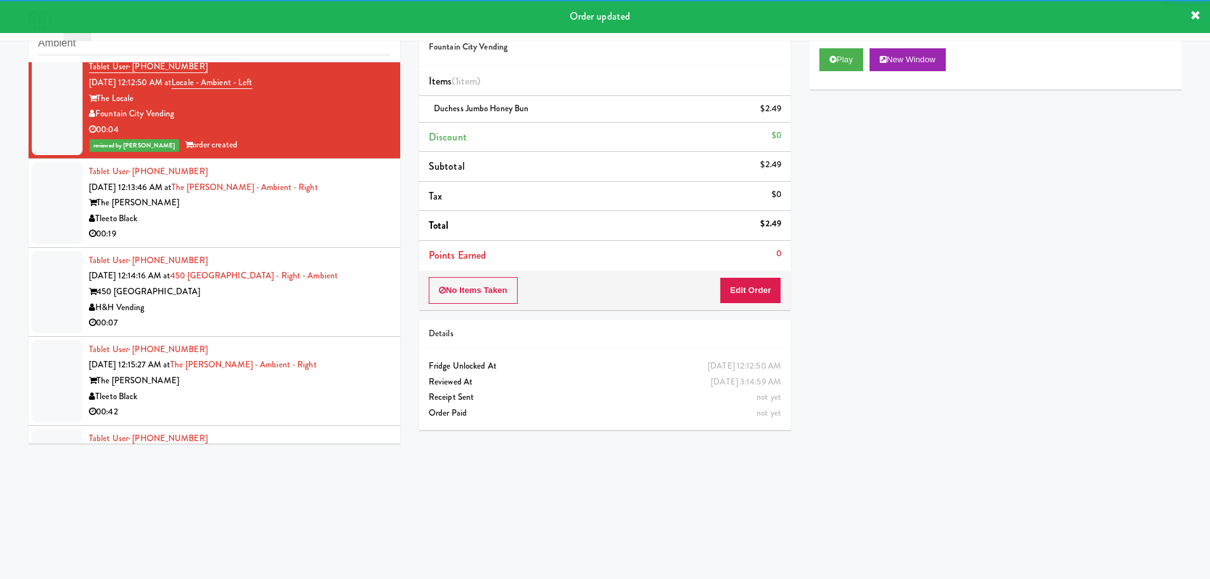
scroll to position [0, 0]
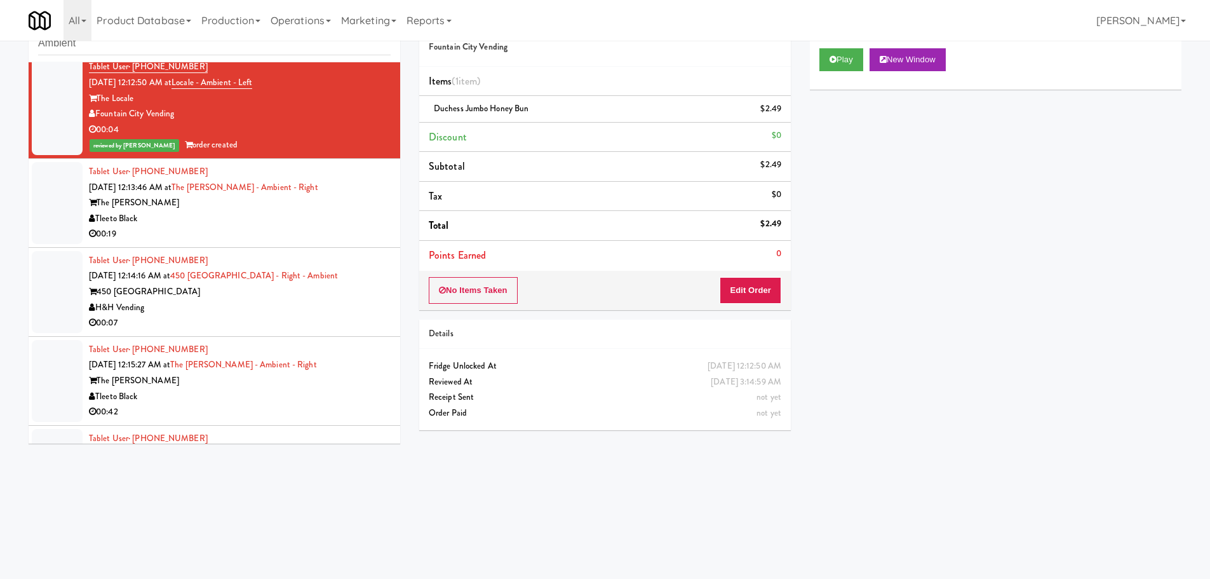
click at [354, 216] on div "Tleeto Black" at bounding box center [240, 219] width 302 height 16
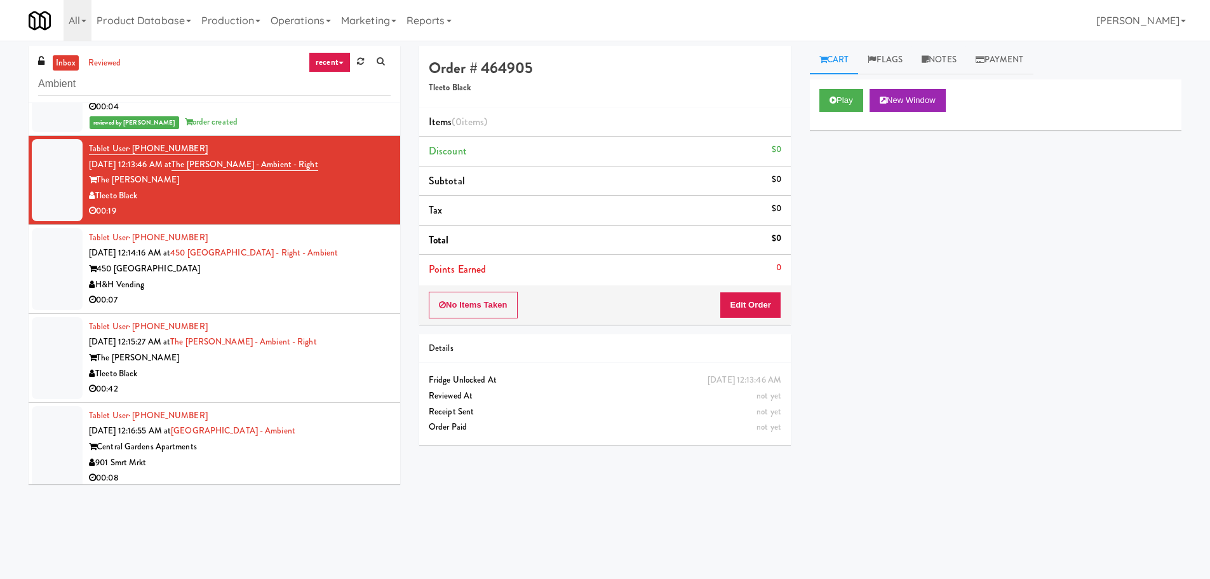
scroll to position [721, 0]
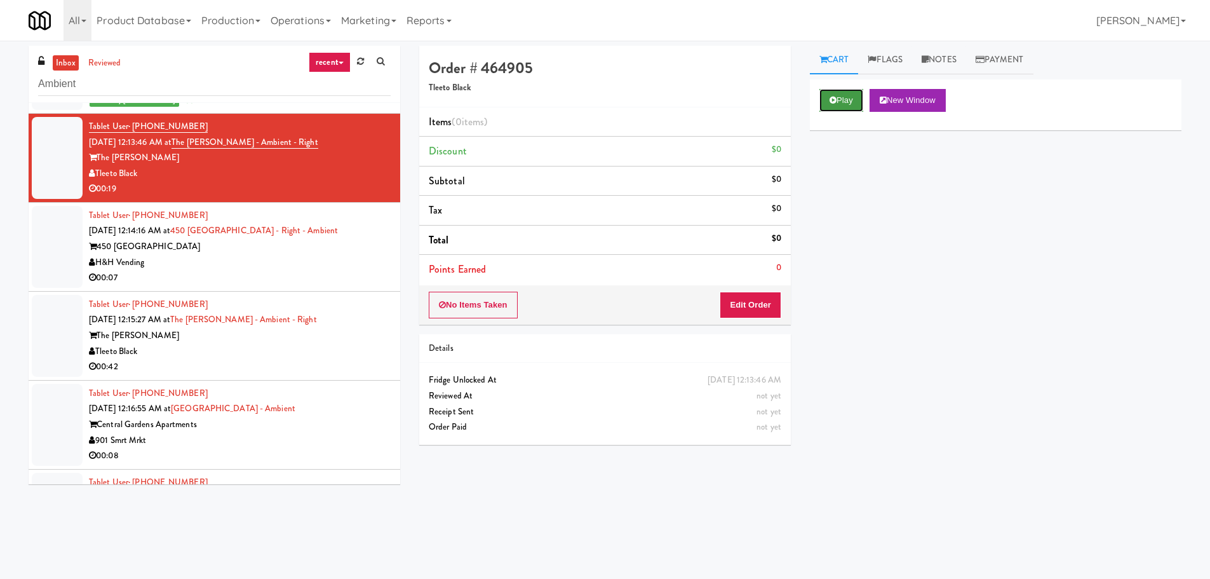
click at [842, 98] on button "Play" at bounding box center [842, 100] width 44 height 23
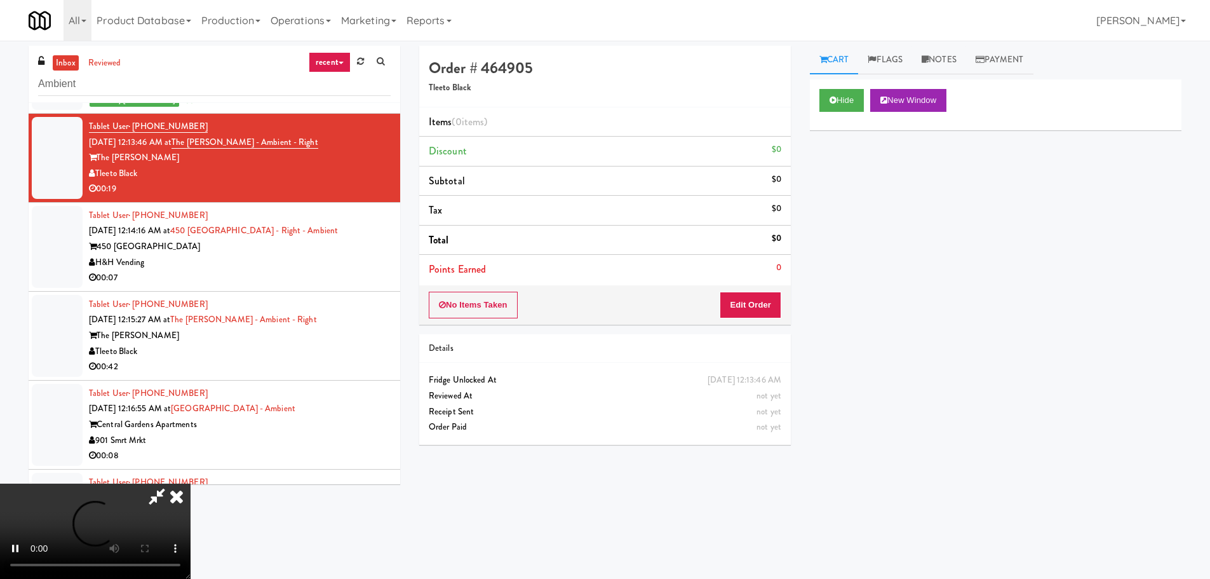
drag, startPoint x: 781, startPoint y: 289, endPoint x: 767, endPoint y: 294, distance: 15.5
click at [778, 289] on div "No Items Taken Edit Order" at bounding box center [605, 304] width 372 height 39
click at [763, 296] on button "Edit Order" at bounding box center [751, 305] width 62 height 27
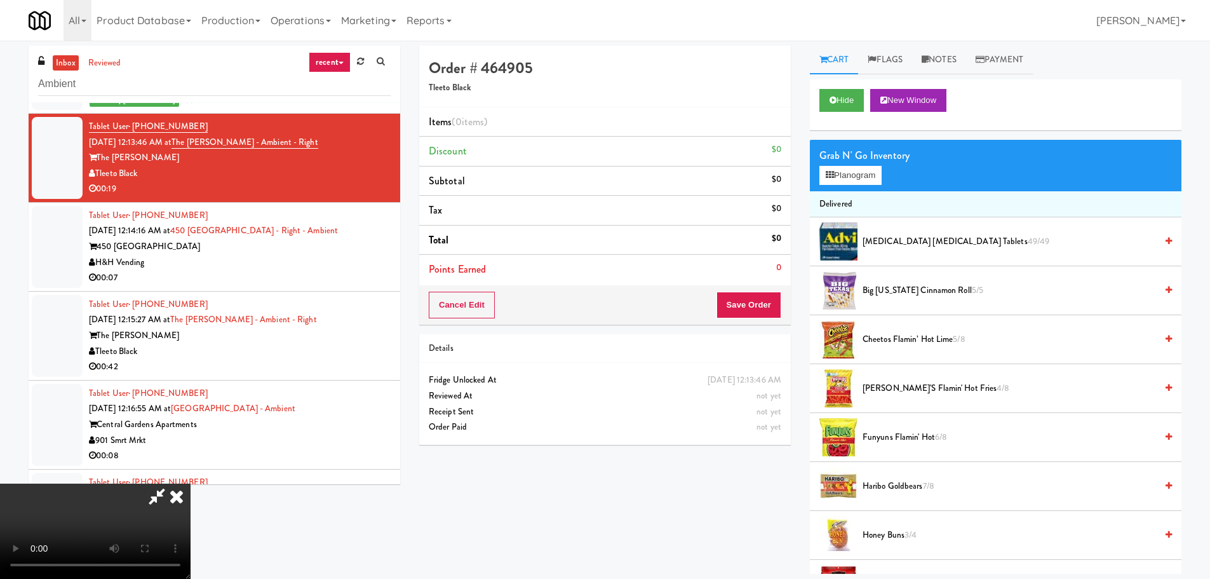
scroll to position [0, 0]
click at [191, 483] on video at bounding box center [95, 530] width 191 height 95
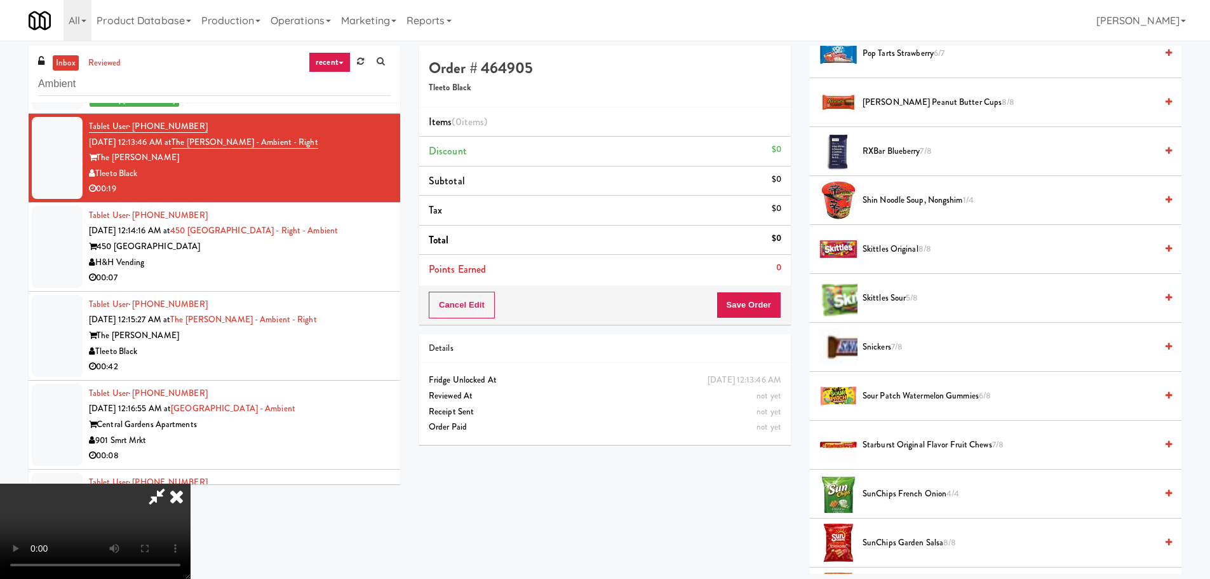
scroll to position [1271, 0]
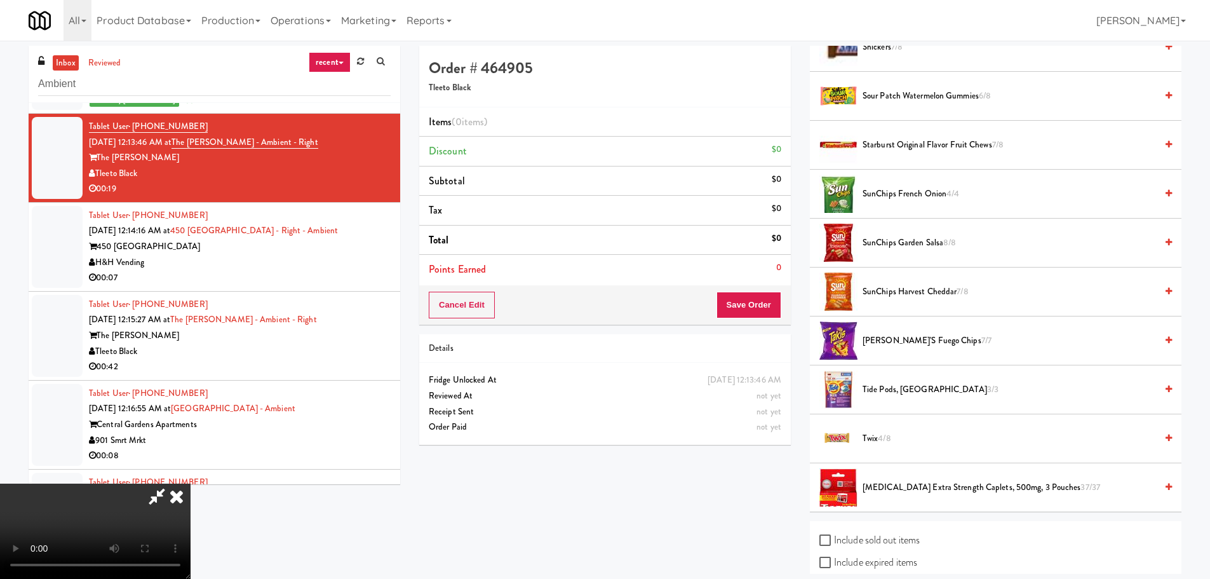
click at [874, 445] on span "Twix 4/8" at bounding box center [1010, 439] width 294 height 16
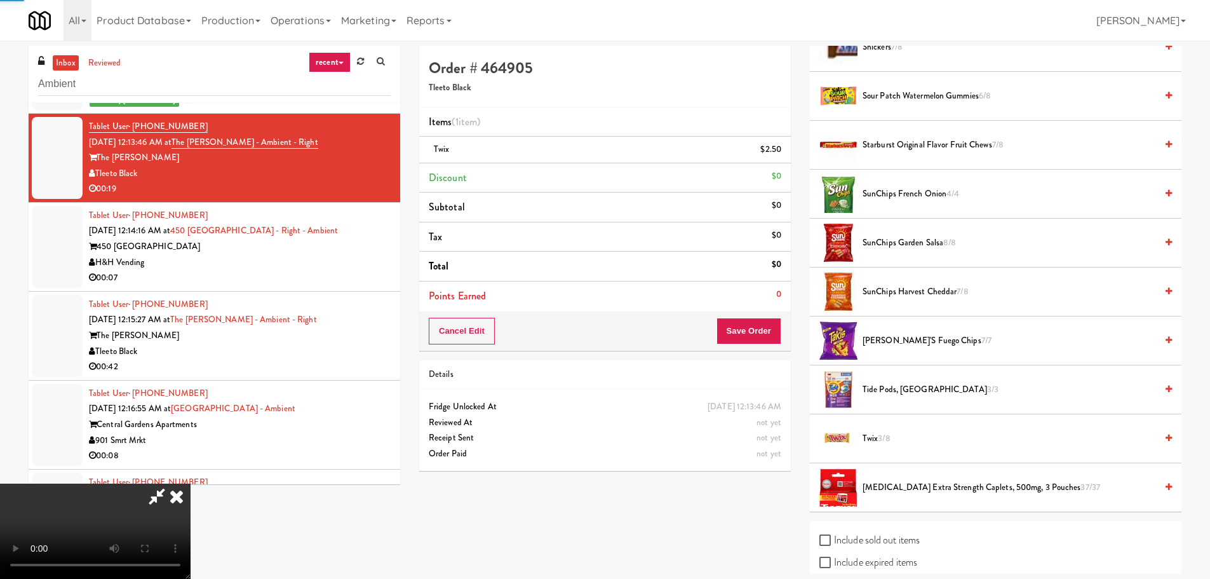
click at [191, 483] on video at bounding box center [95, 530] width 191 height 95
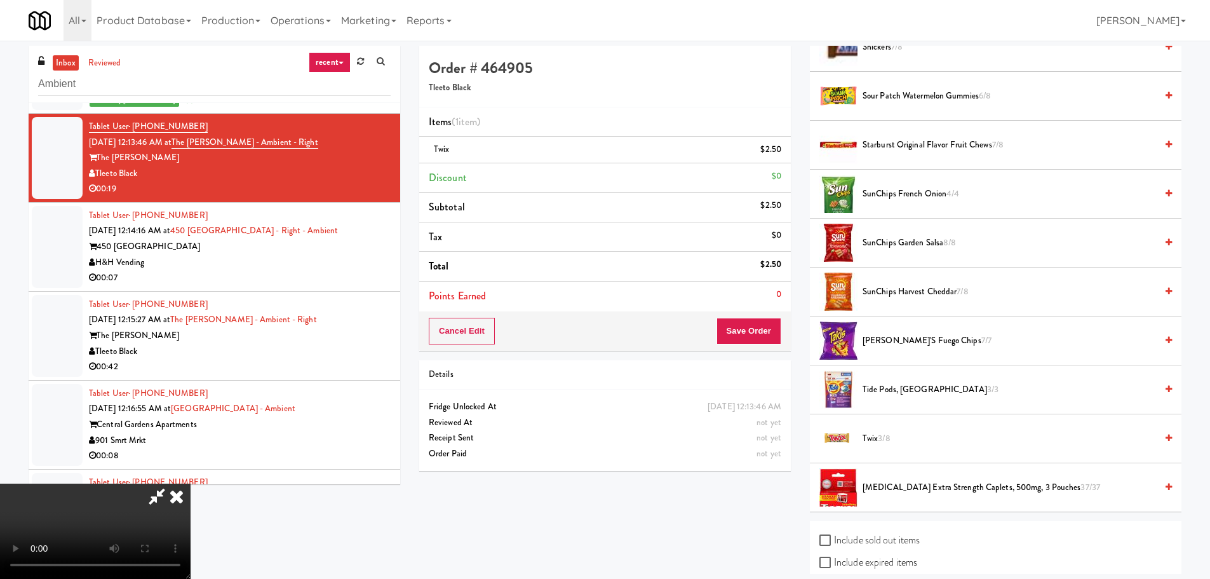
click at [191, 483] on video at bounding box center [95, 530] width 191 height 95
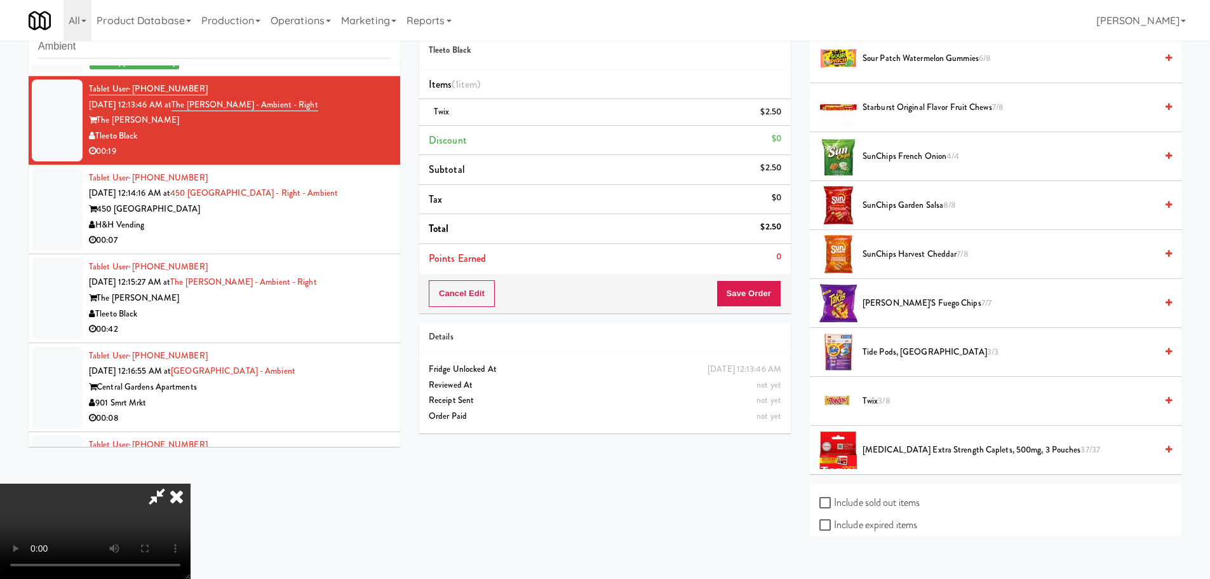
scroll to position [41, 0]
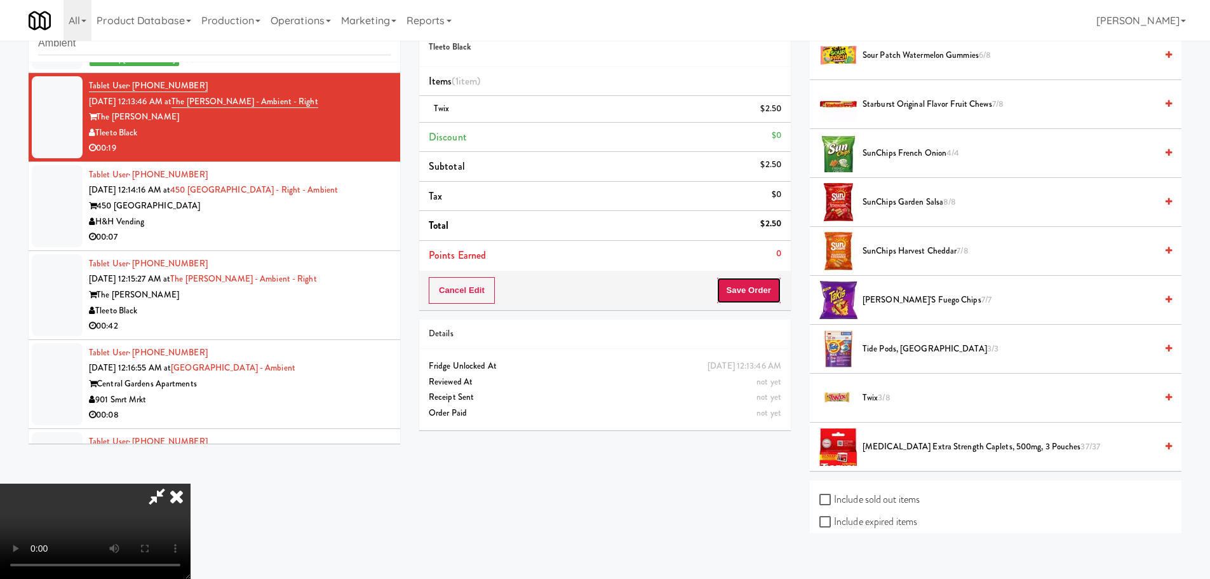
click at [764, 300] on button "Save Order" at bounding box center [749, 290] width 65 height 27
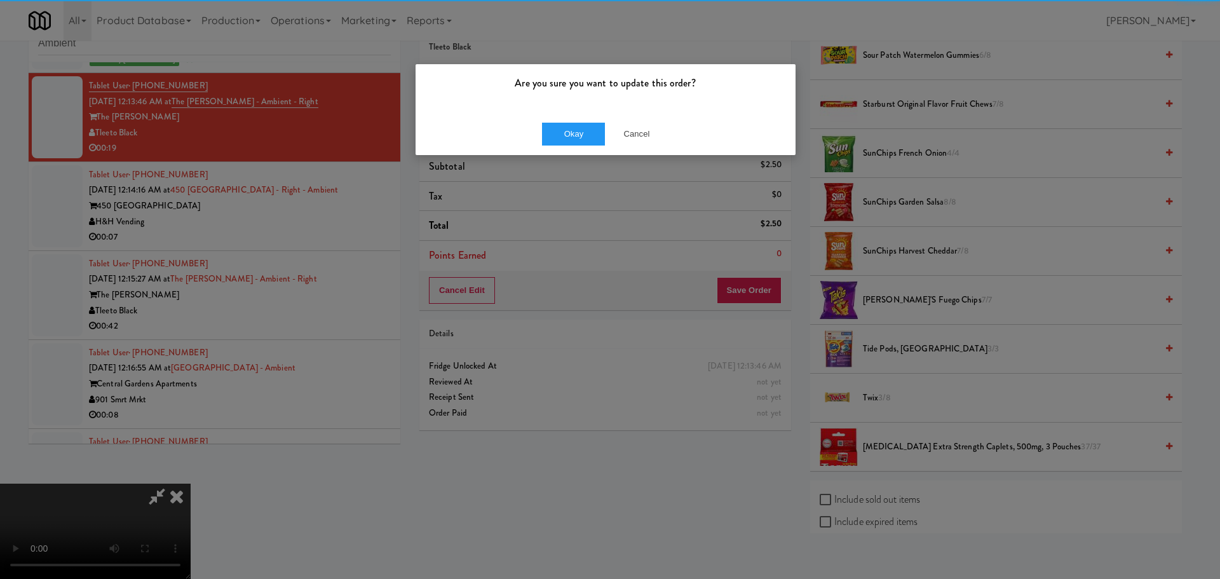
click at [567, 114] on div "Okay Cancel" at bounding box center [605, 133] width 380 height 43
click at [565, 128] on button "Okay" at bounding box center [574, 134] width 64 height 23
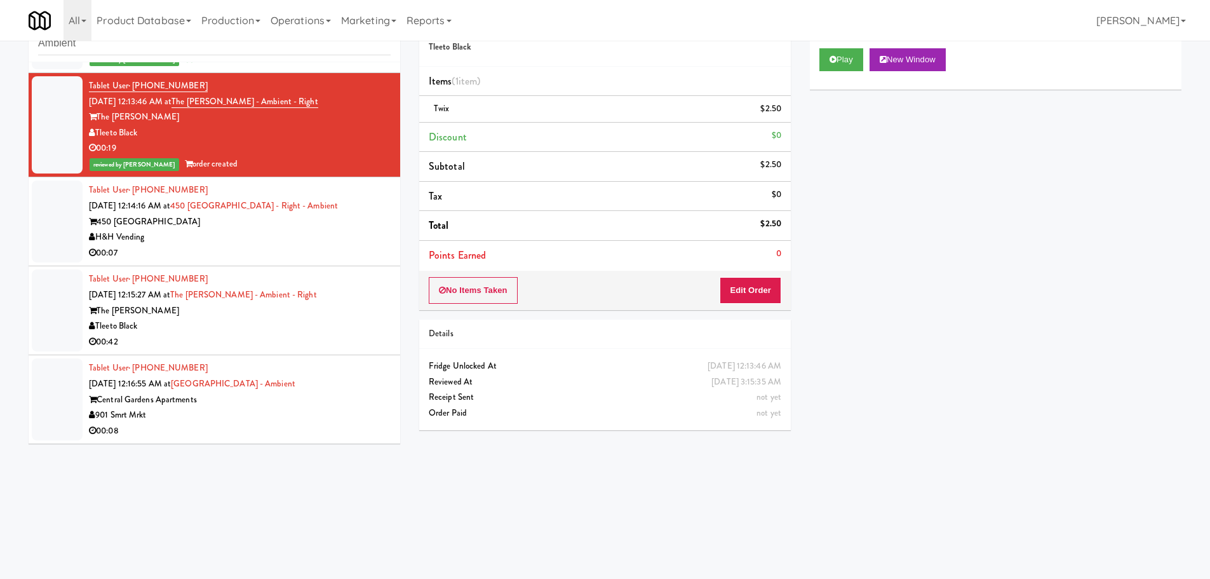
scroll to position [0, 0]
click at [323, 240] on div "H&H Vending" at bounding box center [240, 237] width 302 height 16
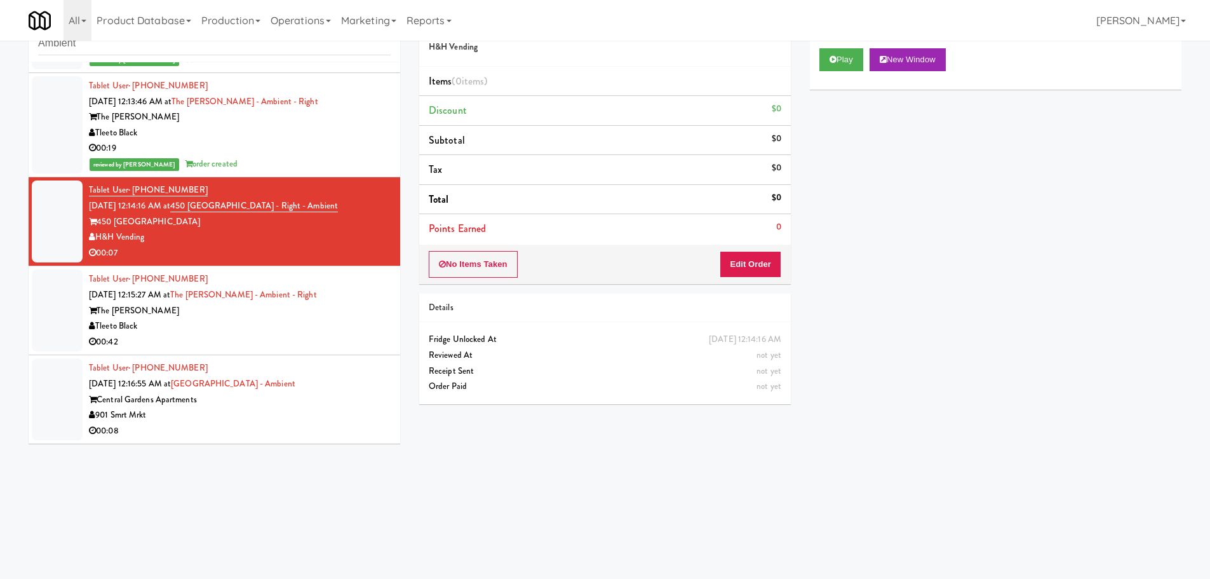
click at [842, 74] on div "Play New Window" at bounding box center [996, 64] width 372 height 51
click at [844, 68] on button "Play" at bounding box center [842, 59] width 44 height 23
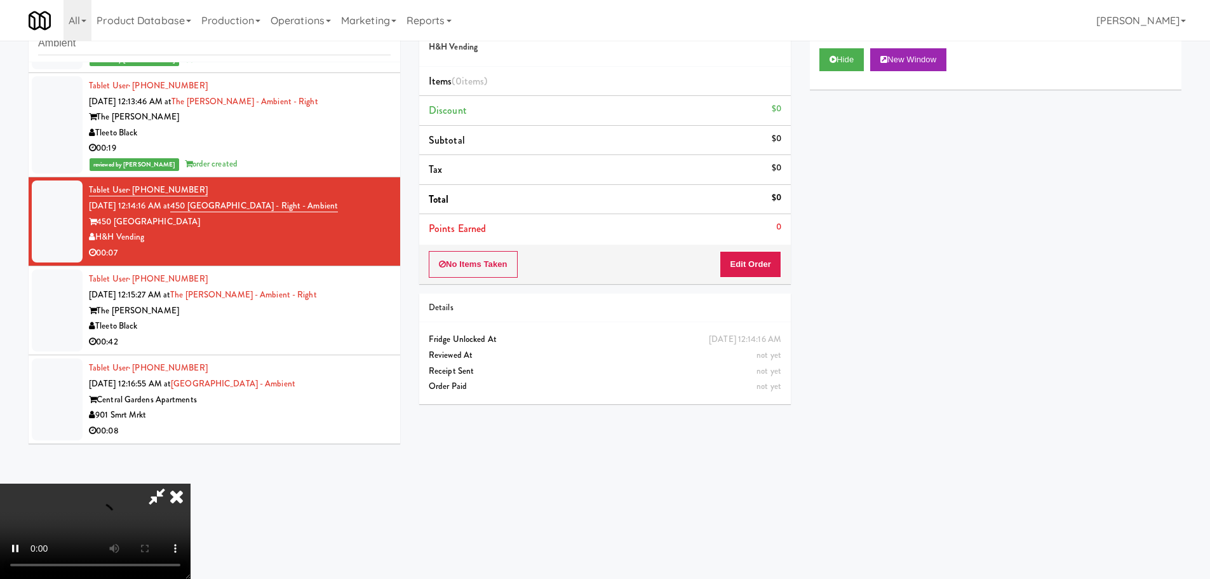
click at [680, 303] on div "Details" at bounding box center [605, 308] width 353 height 16
click at [720, 262] on button "Edit Order" at bounding box center [751, 264] width 62 height 27
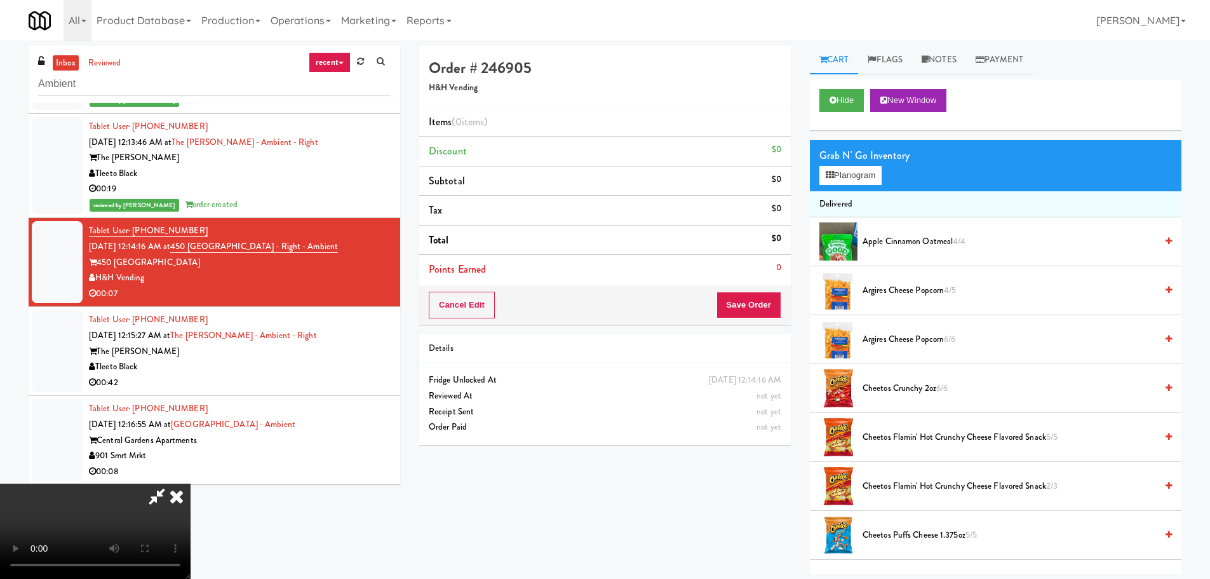
click at [191, 483] on video at bounding box center [95, 530] width 191 height 95
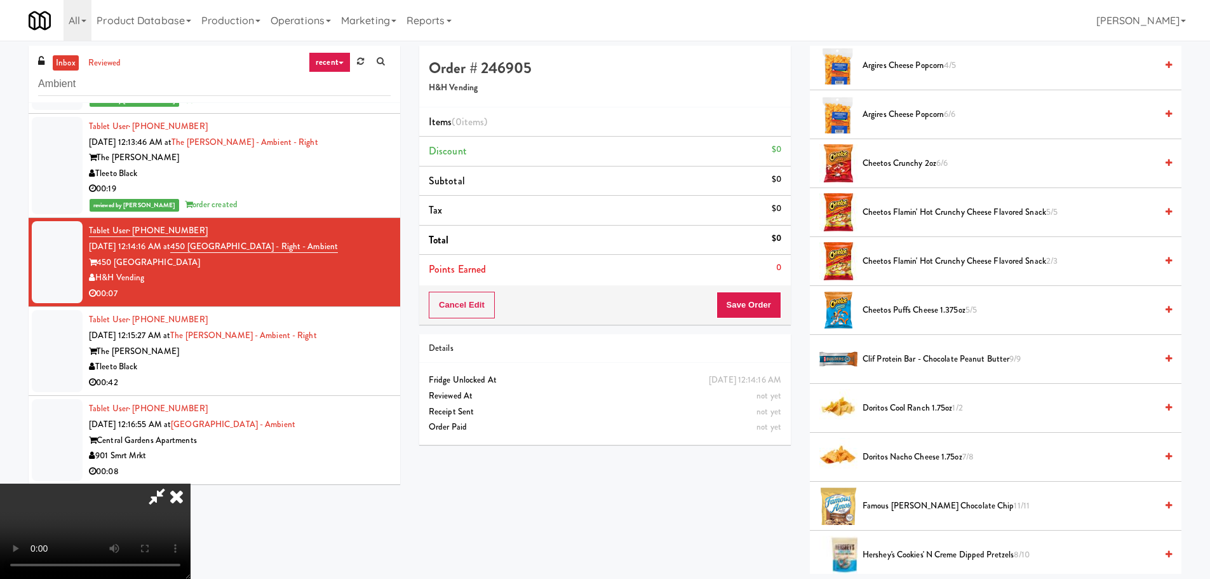
scroll to position [254, 0]
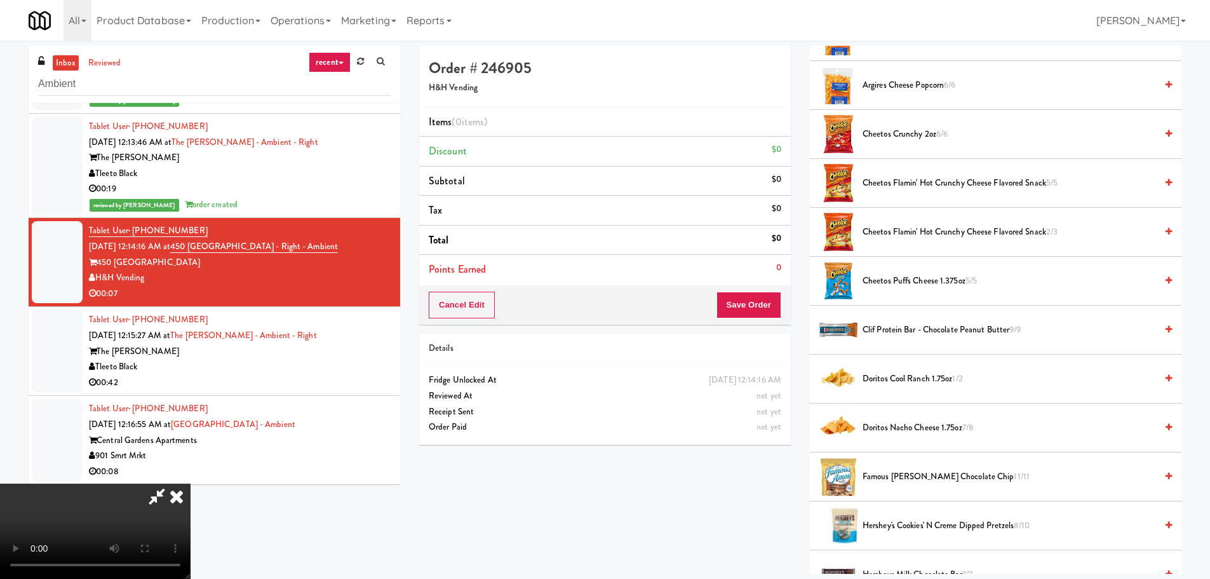
click at [903, 381] on span "Doritos Cool Ranch 1.75oz 1/2" at bounding box center [1010, 379] width 294 height 16
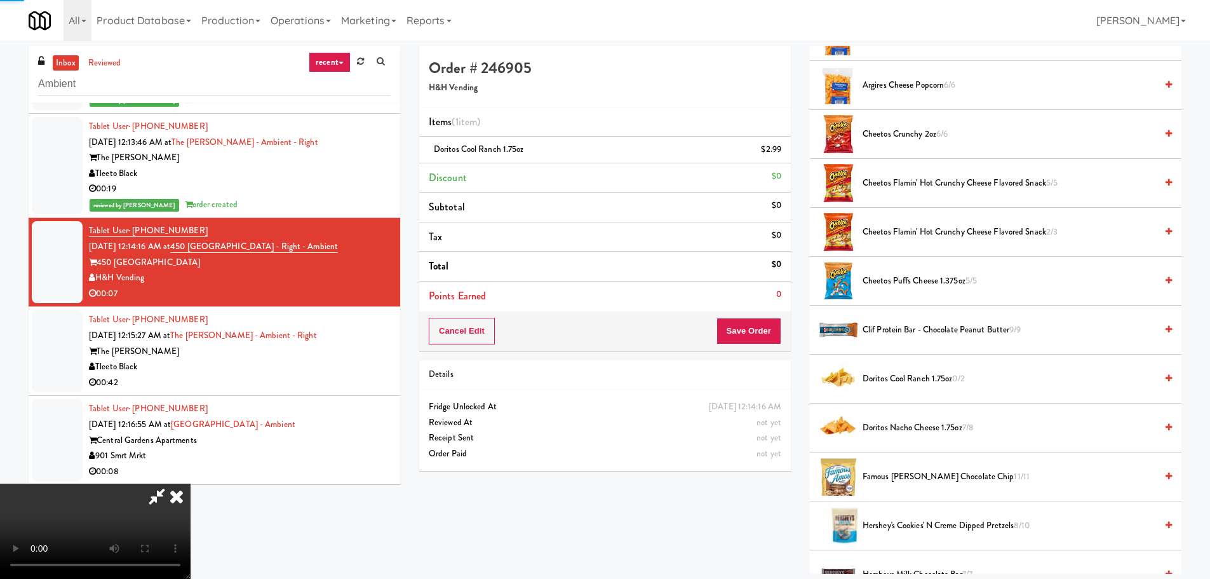
click at [191, 483] on video at bounding box center [95, 530] width 191 height 95
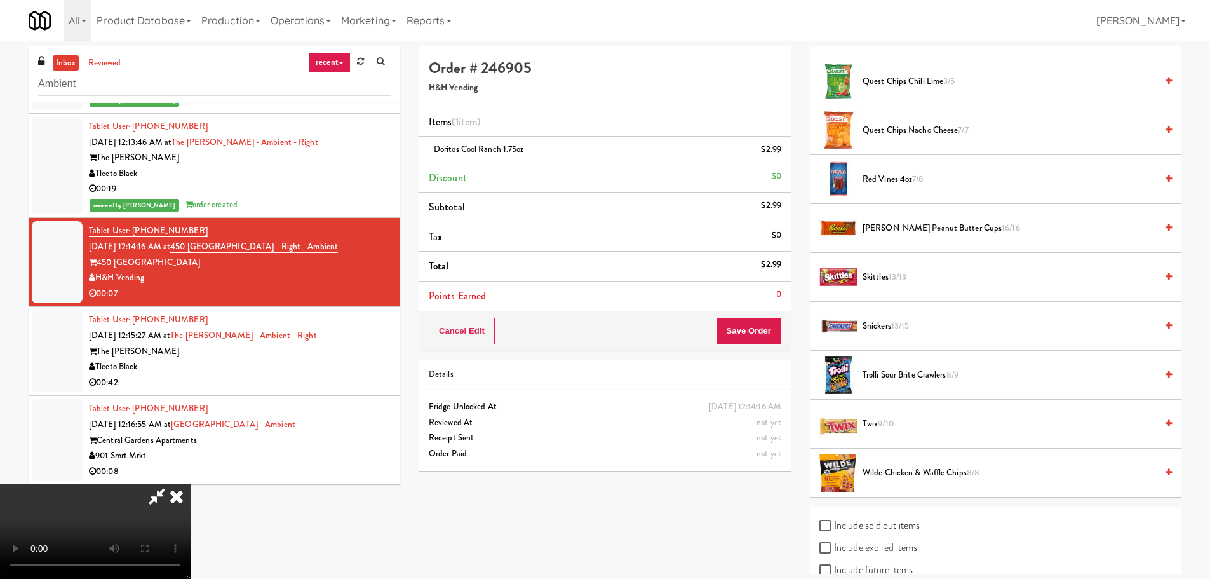
scroll to position [1207, 0]
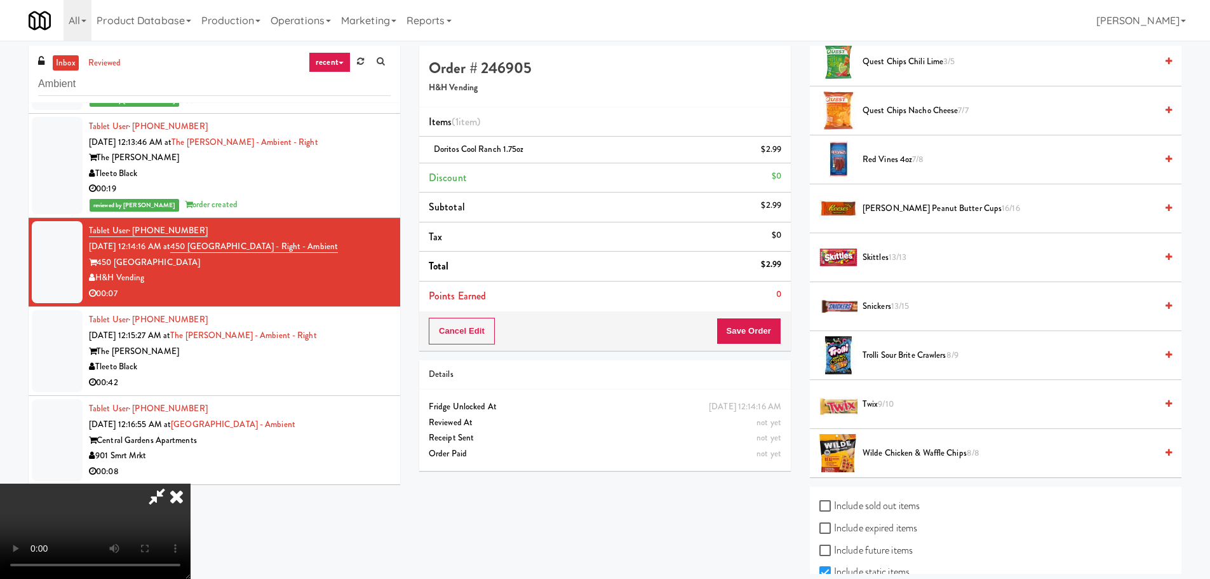
click at [891, 311] on span "Snickers 13/15" at bounding box center [1010, 307] width 294 height 16
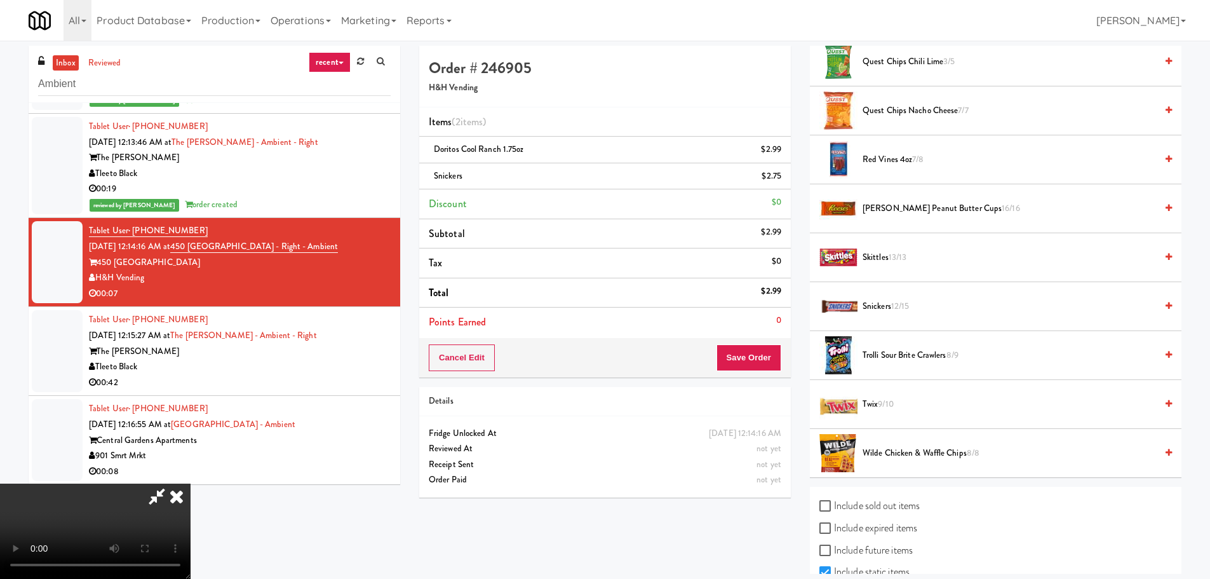
click at [191, 483] on video at bounding box center [95, 530] width 191 height 95
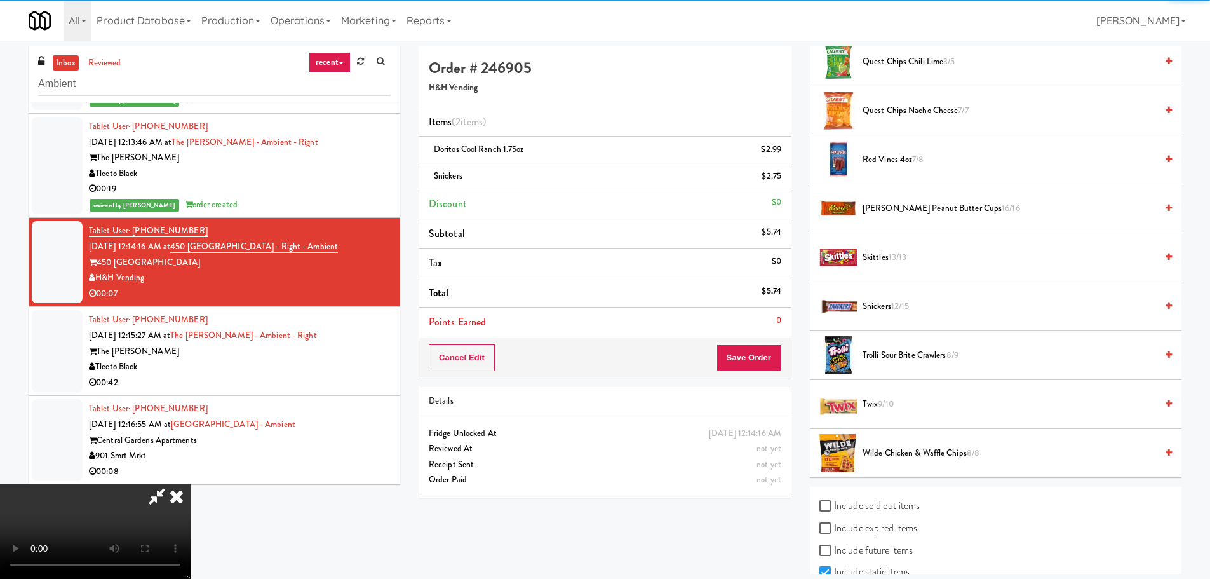
click at [191, 483] on video at bounding box center [95, 530] width 191 height 95
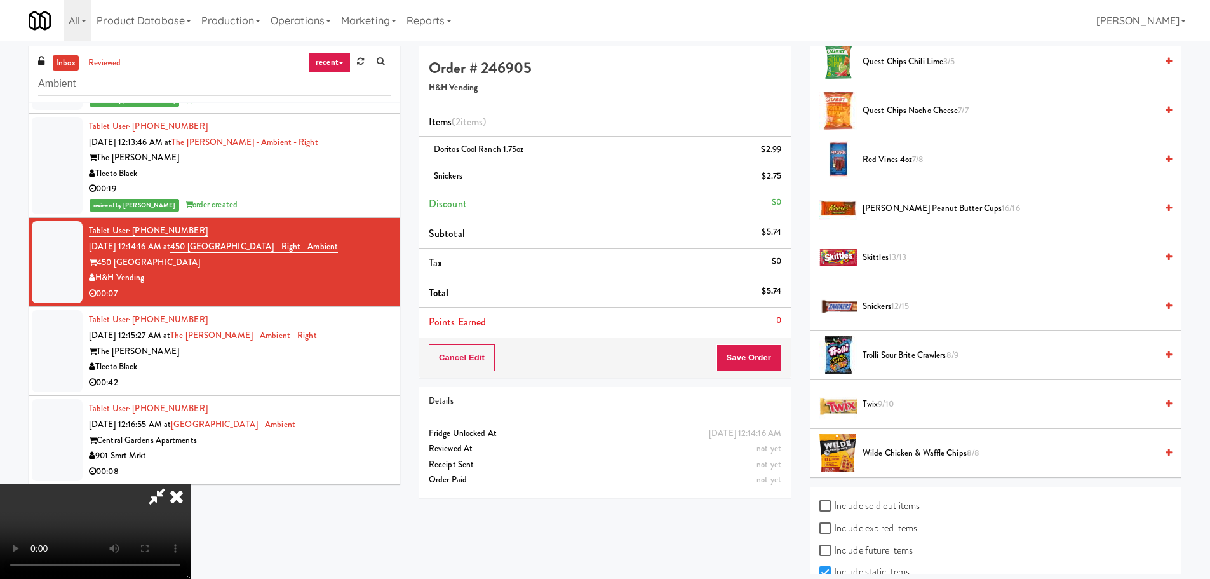
click at [903, 295] on li "Snickers 12/15" at bounding box center [996, 306] width 372 height 49
click at [905, 302] on span "12/15" at bounding box center [900, 306] width 18 height 12
click at [191, 483] on video at bounding box center [95, 530] width 191 height 95
click at [762, 355] on button "Save Order" at bounding box center [749, 357] width 65 height 27
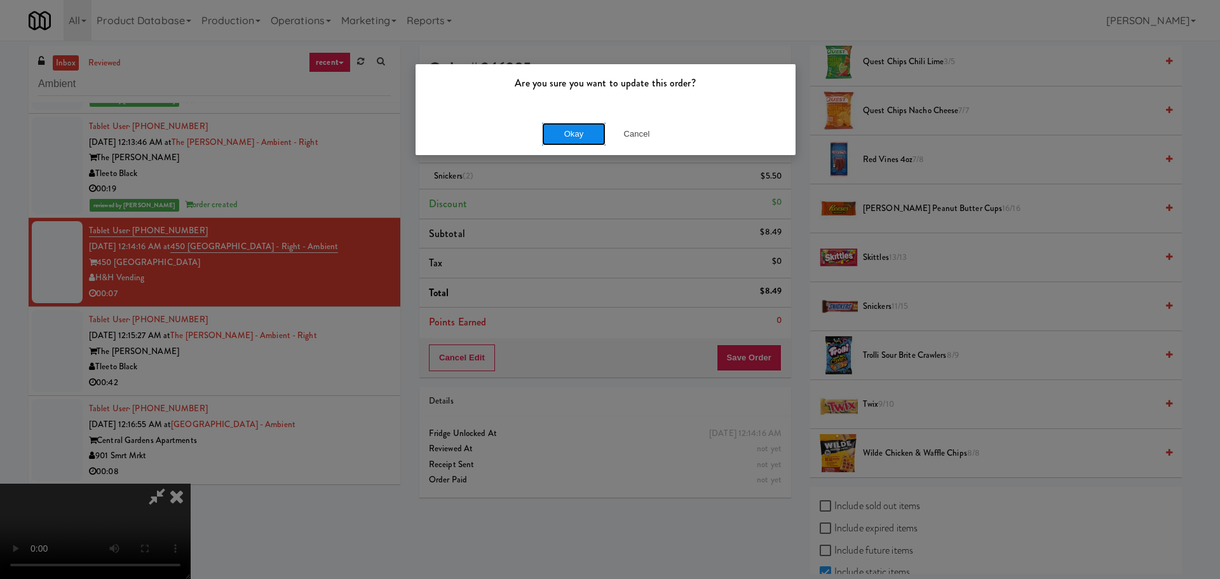
click at [574, 135] on button "Okay" at bounding box center [574, 134] width 64 height 23
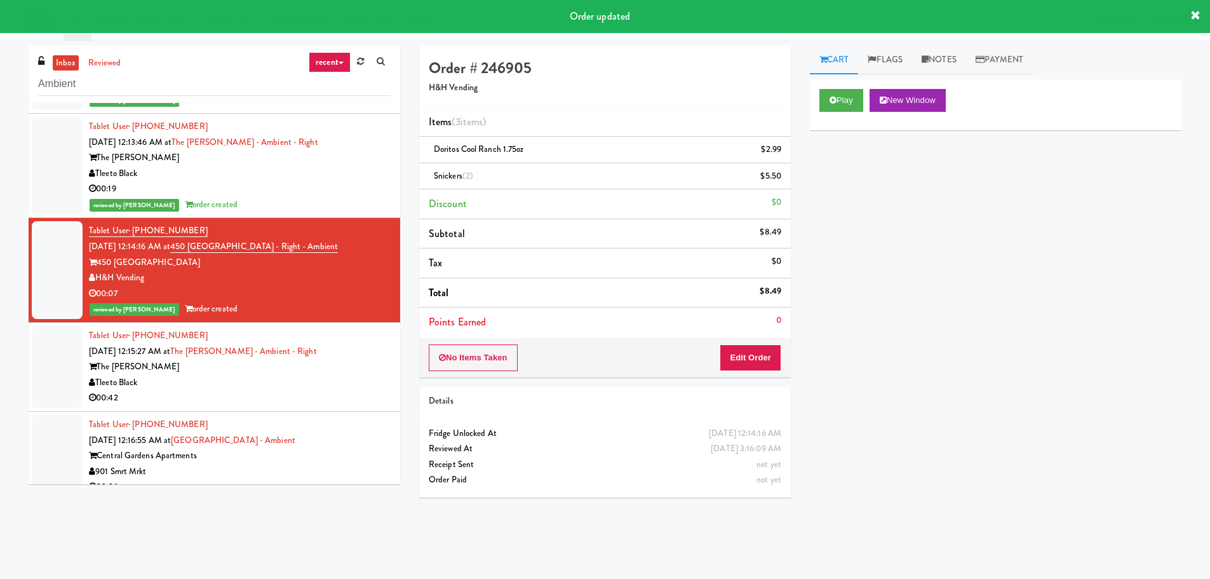
scroll to position [0, 0]
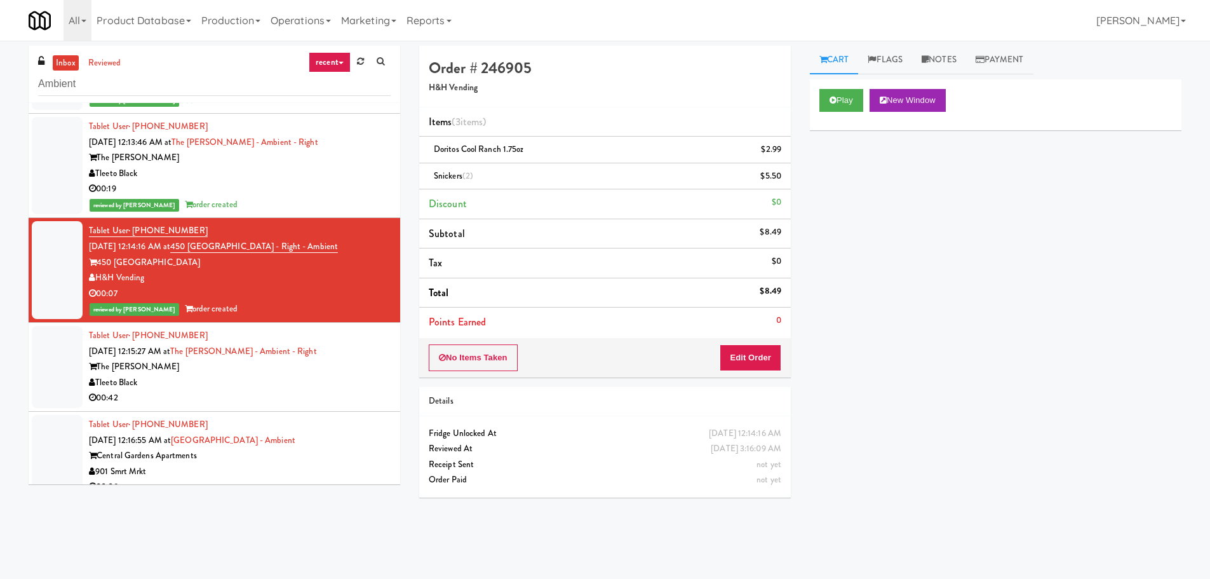
click at [330, 384] on div "Tleeto Black" at bounding box center [240, 383] width 302 height 16
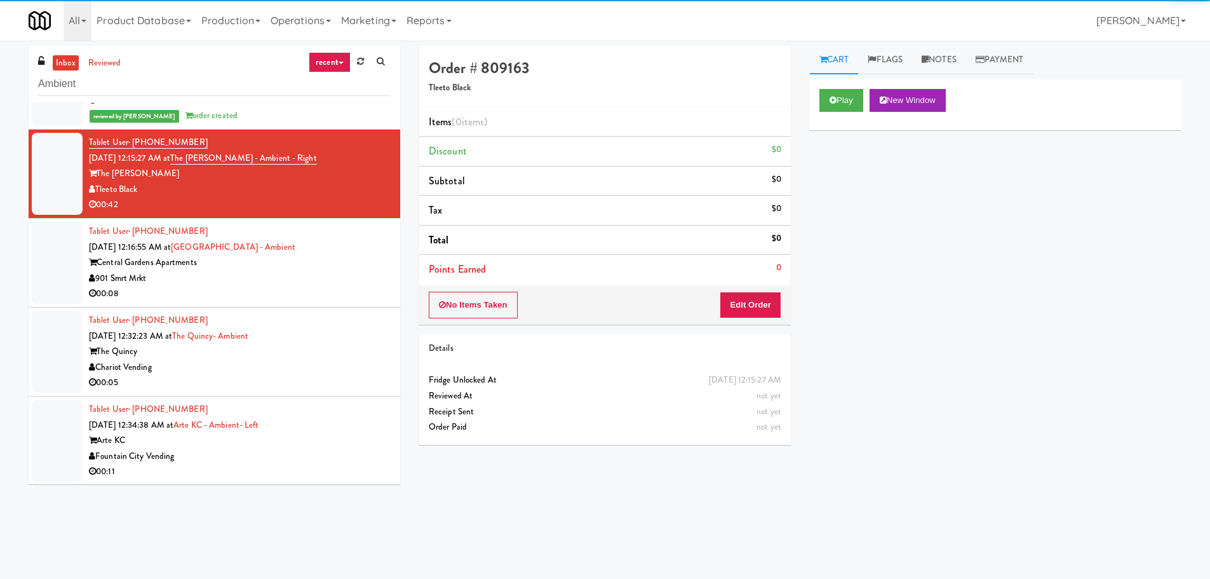
scroll to position [912, 0]
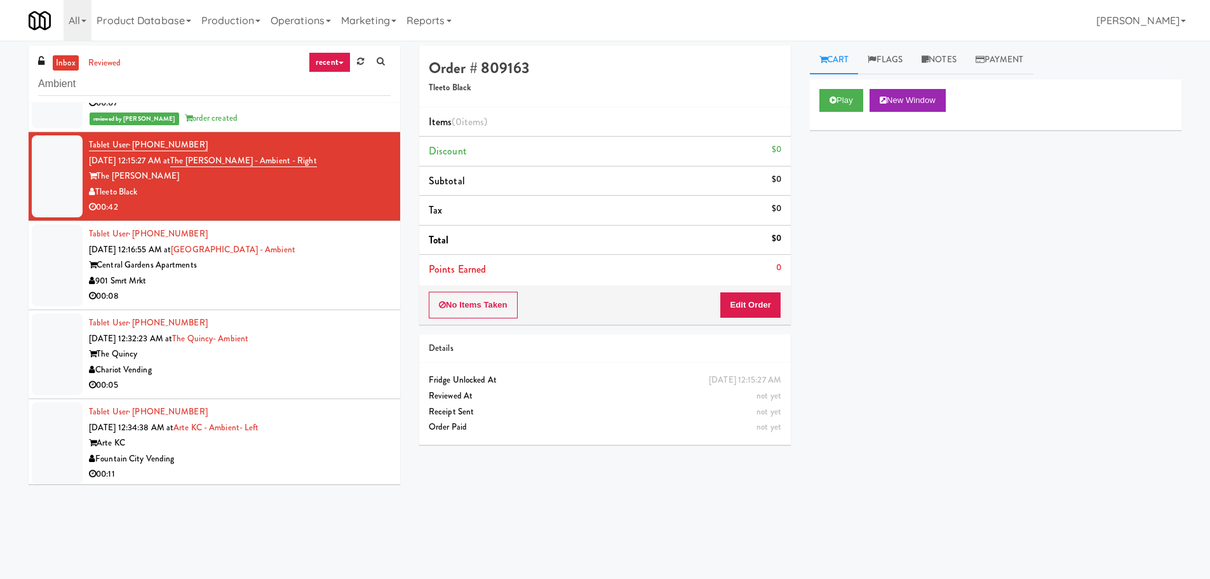
click at [851, 119] on div "Play New Window" at bounding box center [996, 104] width 372 height 51
click at [849, 108] on button "Play" at bounding box center [842, 100] width 44 height 23
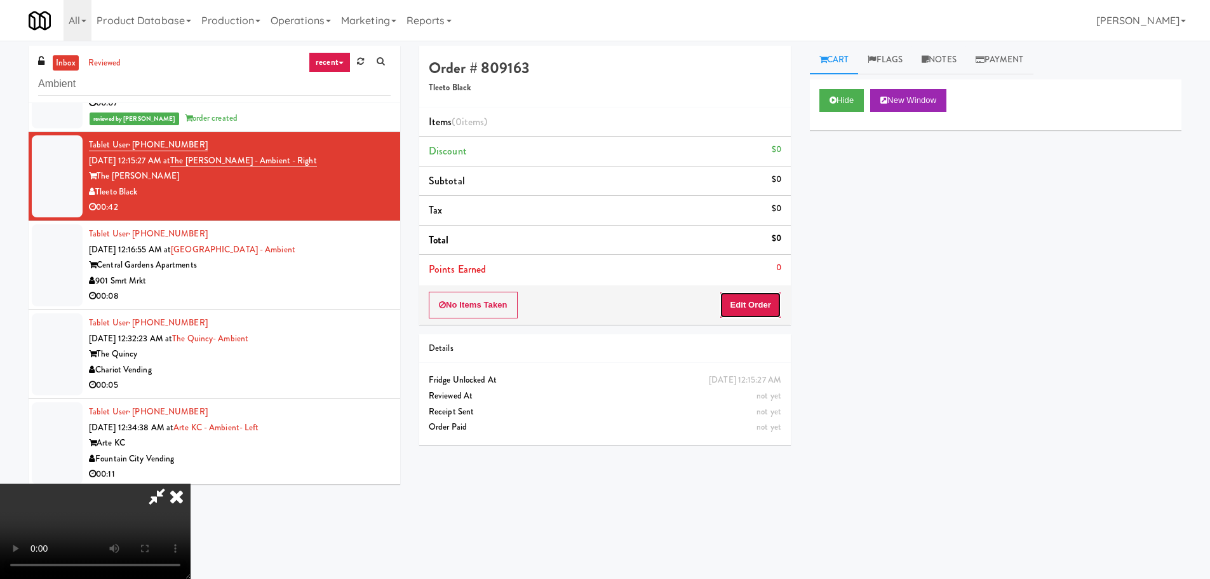
click at [755, 311] on button "Edit Order" at bounding box center [751, 305] width 62 height 27
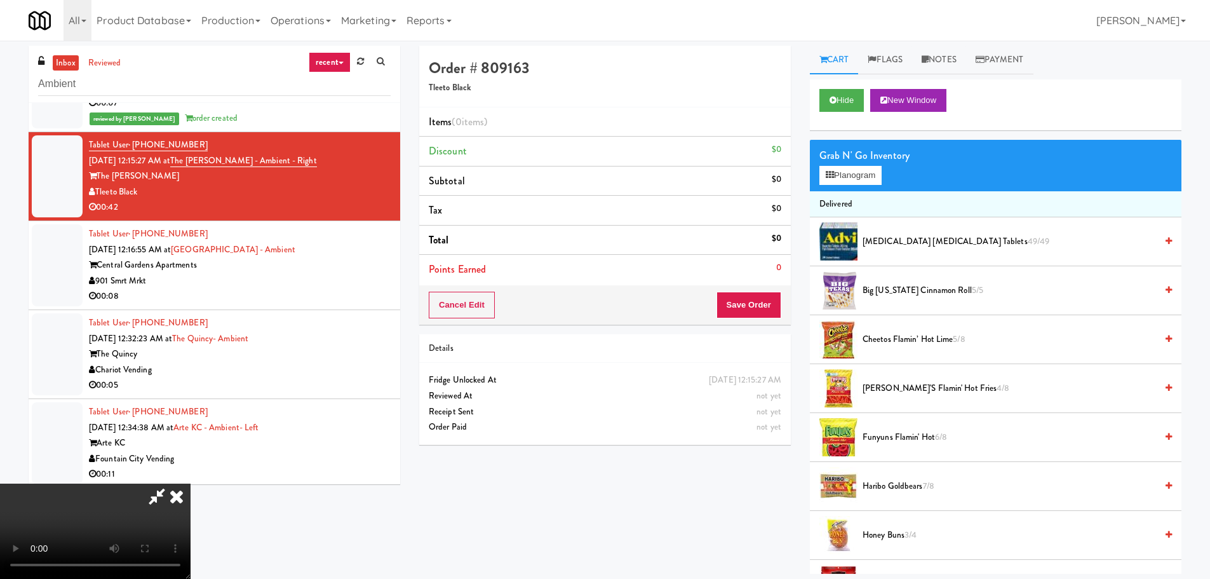
scroll to position [219, 0]
click at [833, 93] on button "Hide" at bounding box center [842, 100] width 44 height 23
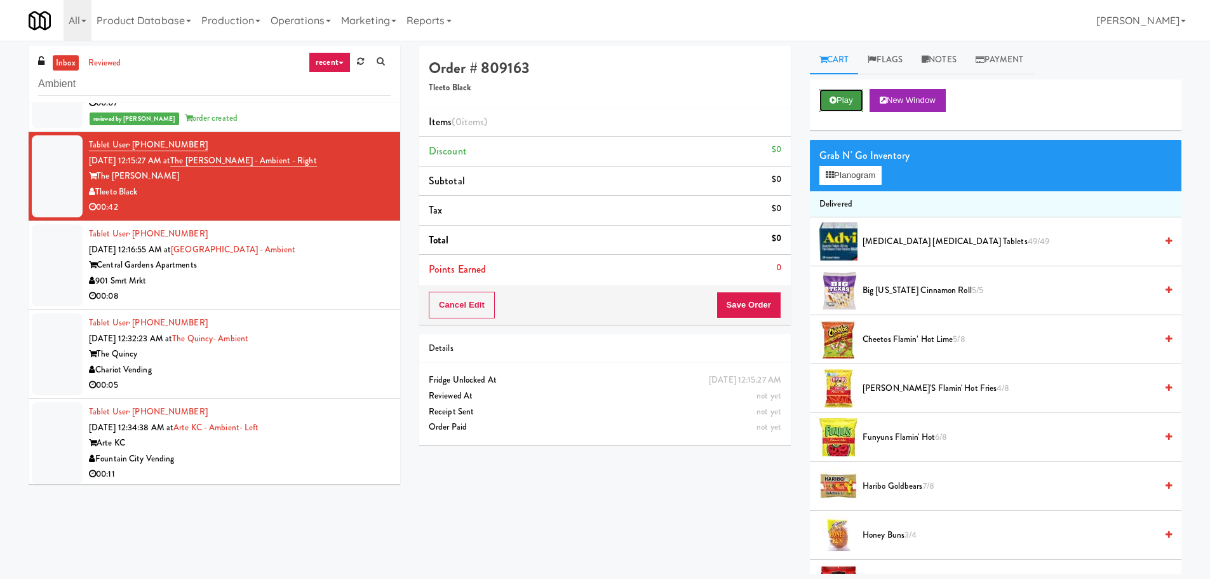
scroll to position [0, 0]
click at [833, 93] on button "Play" at bounding box center [842, 100] width 44 height 23
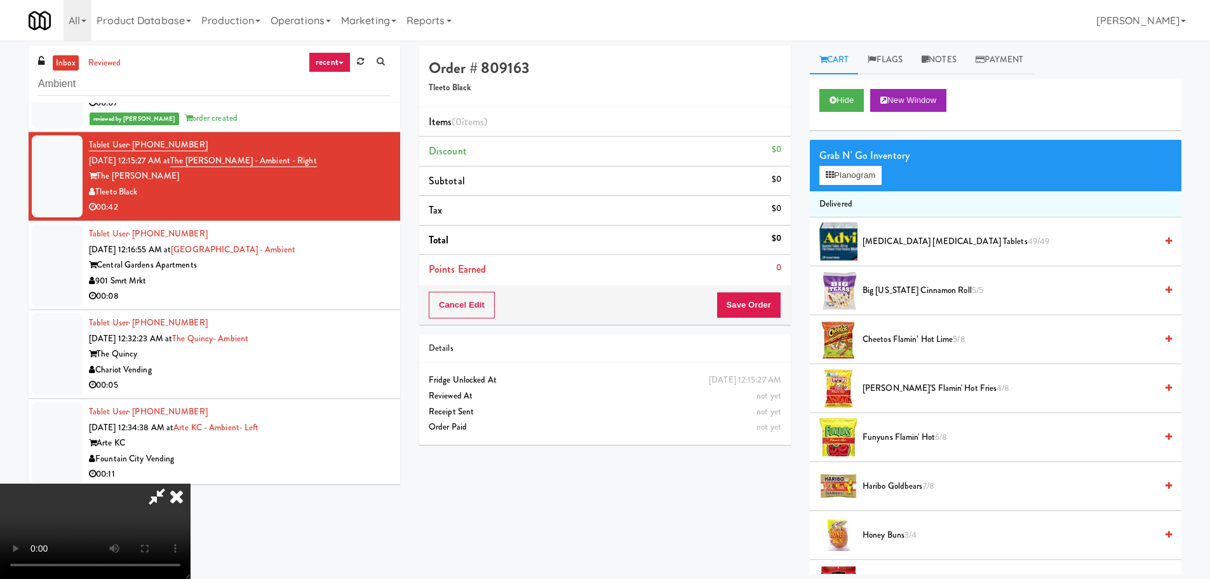
drag, startPoint x: 443, startPoint y: 365, endPoint x: 415, endPoint y: 395, distance: 40.9
click at [191, 483] on video at bounding box center [95, 530] width 191 height 95
click at [175, 483] on video at bounding box center [95, 530] width 191 height 95
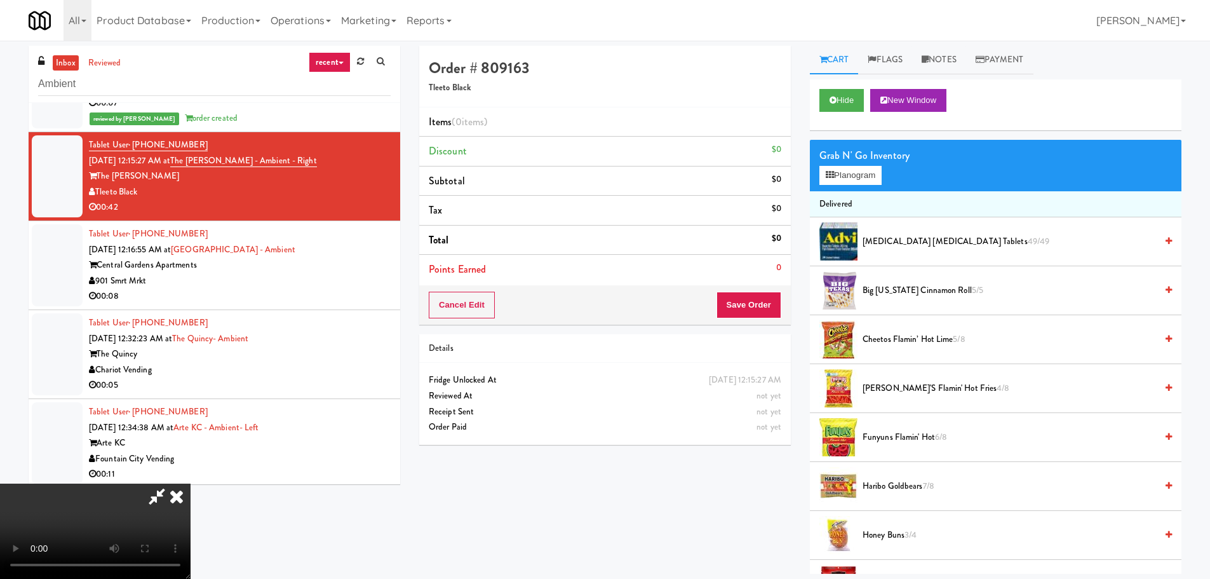
click at [191, 483] on video at bounding box center [95, 530] width 191 height 95
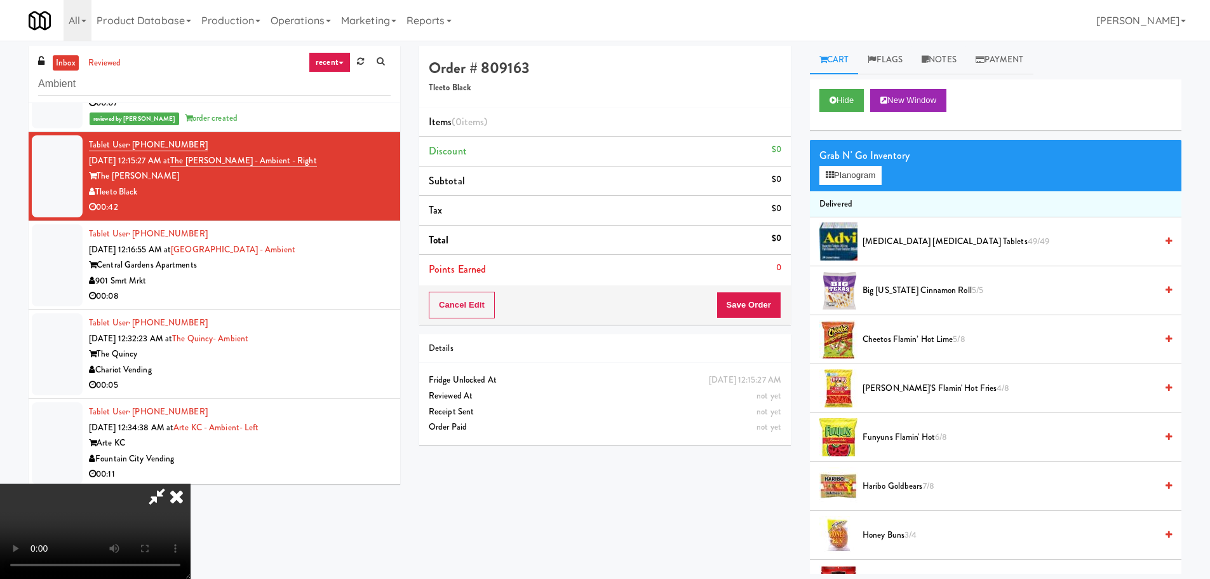
click at [191, 483] on video at bounding box center [95, 530] width 191 height 95
drag, startPoint x: 557, startPoint y: 410, endPoint x: 565, endPoint y: 406, distance: 9.4
click at [191, 483] on video at bounding box center [95, 530] width 191 height 95
drag, startPoint x: 570, startPoint y: 385, endPoint x: 630, endPoint y: 359, distance: 65.2
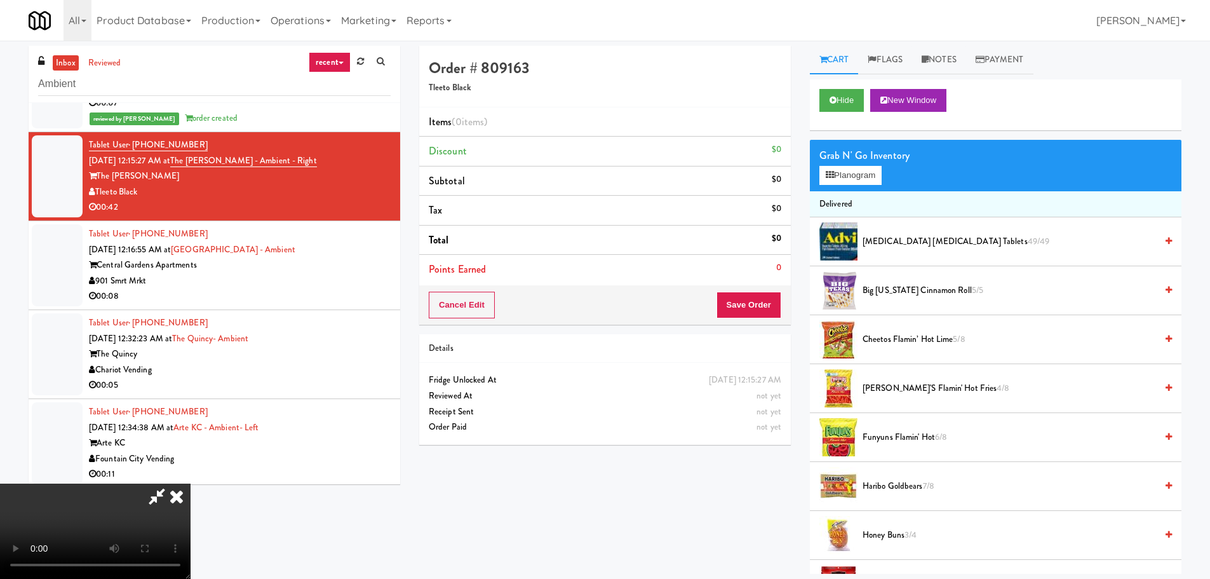
click at [191, 483] on video at bounding box center [95, 530] width 191 height 95
click at [867, 169] on button "Planogram" at bounding box center [851, 175] width 62 height 19
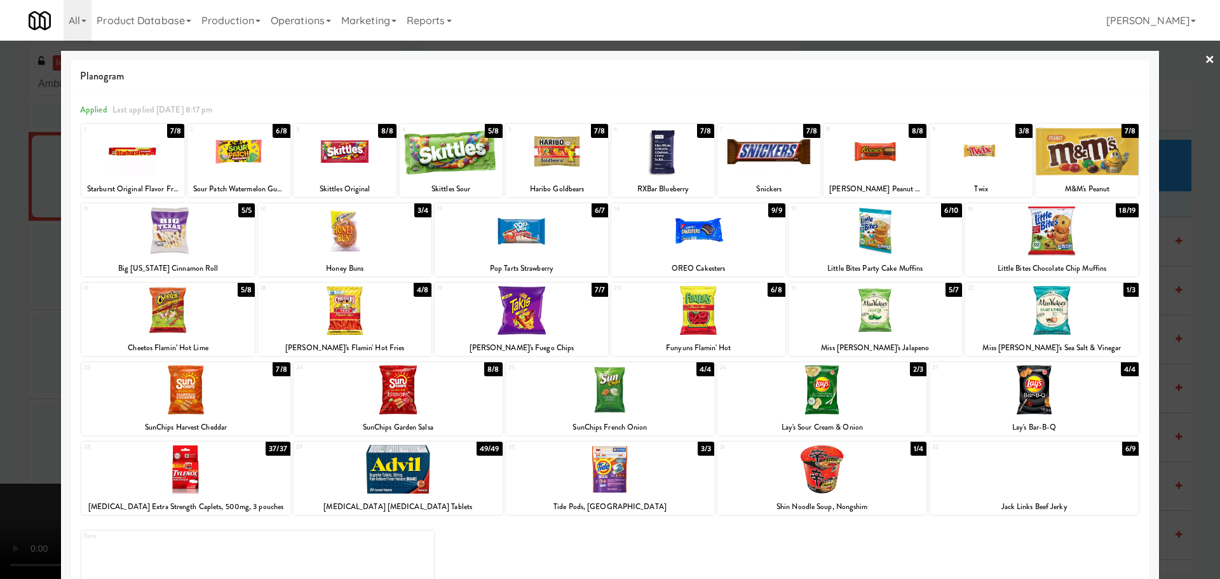
click at [673, 248] on div at bounding box center [697, 230] width 173 height 49
click at [0, 316] on div at bounding box center [610, 289] width 1220 height 579
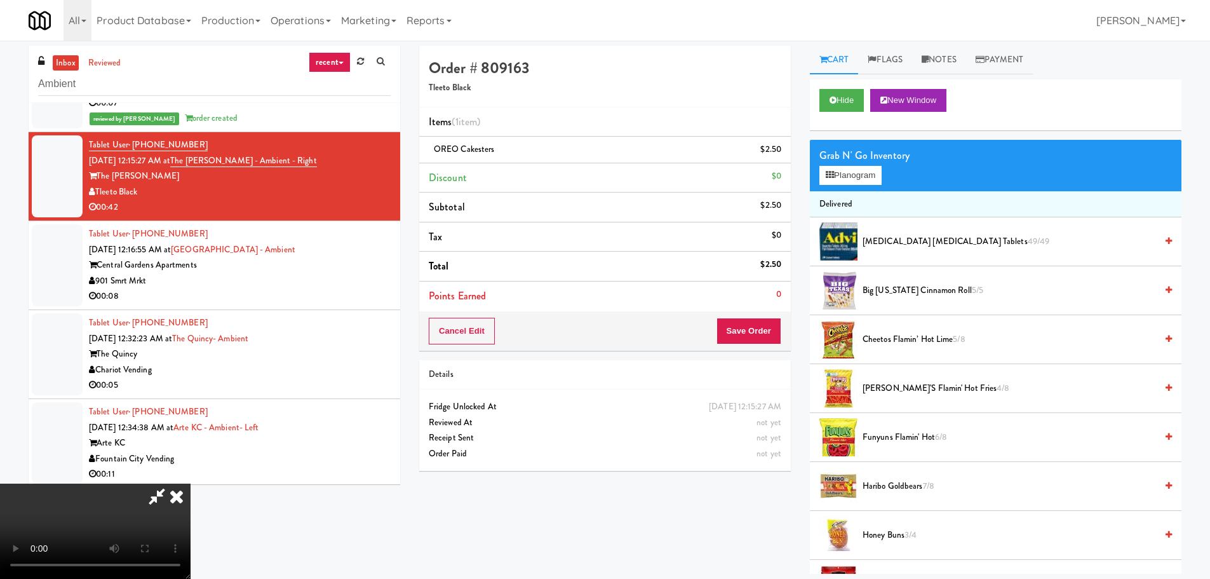
click at [191, 483] on video at bounding box center [95, 530] width 191 height 95
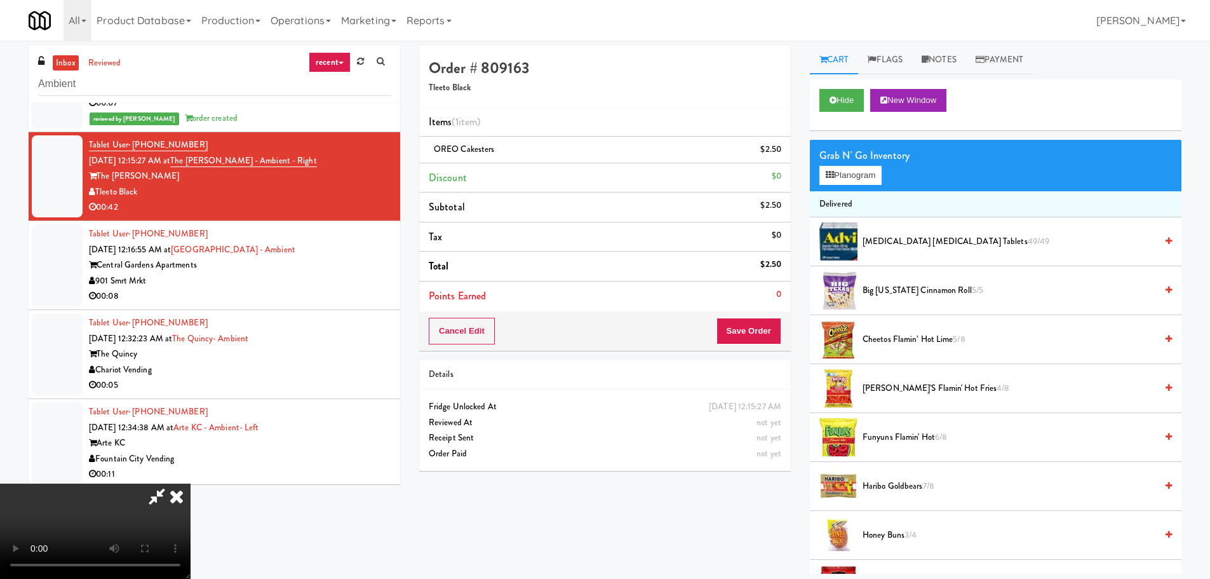
click at [191, 483] on video at bounding box center [95, 530] width 191 height 95
drag, startPoint x: 491, startPoint y: 302, endPoint x: 498, endPoint y: 307, distance: 8.6
click at [191, 483] on video at bounding box center [95, 530] width 191 height 95
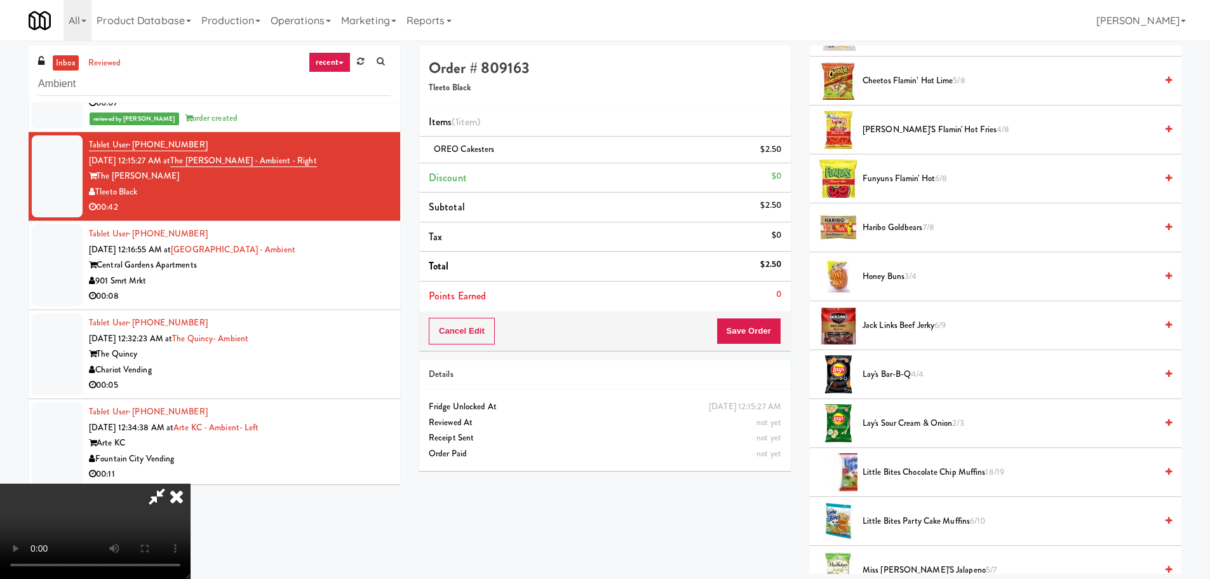
scroll to position [254, 0]
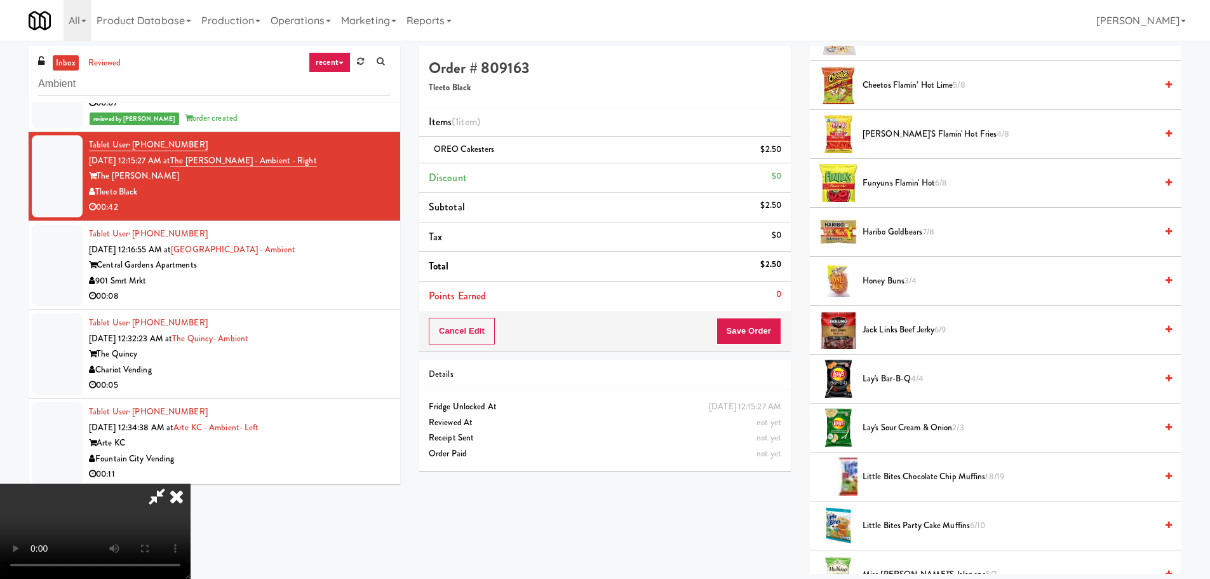
click at [898, 233] on span "Haribo Goldbears 7/8" at bounding box center [1010, 232] width 294 height 16
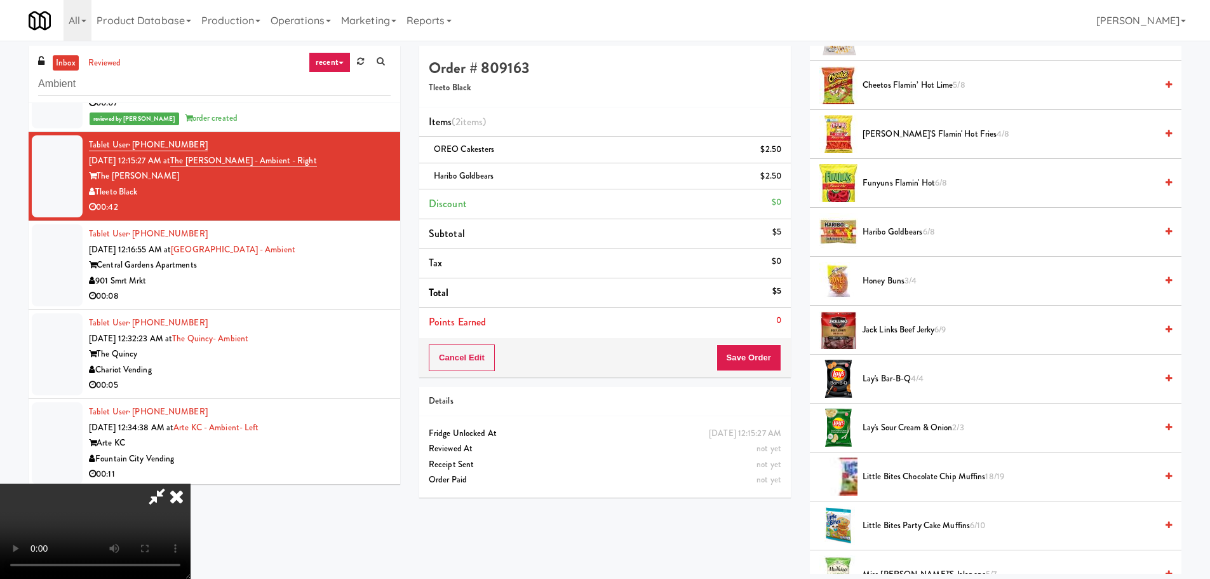
scroll to position [0, 0]
click at [191, 483] on video at bounding box center [95, 530] width 191 height 95
click at [767, 368] on button "Save Order" at bounding box center [749, 357] width 65 height 27
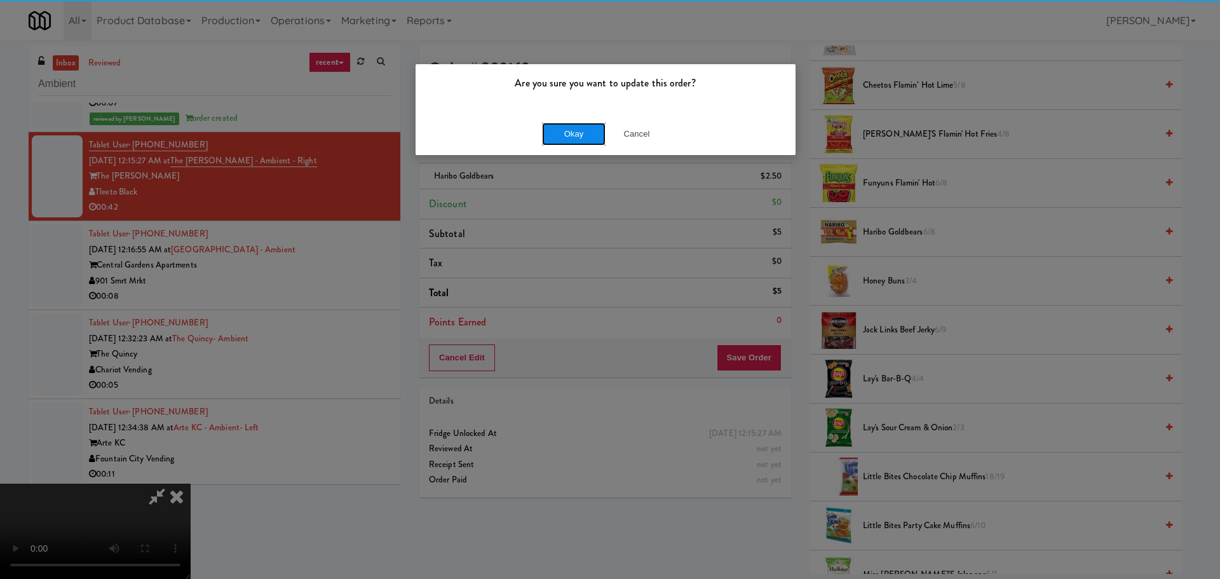
click at [583, 135] on button "Okay" at bounding box center [574, 134] width 64 height 23
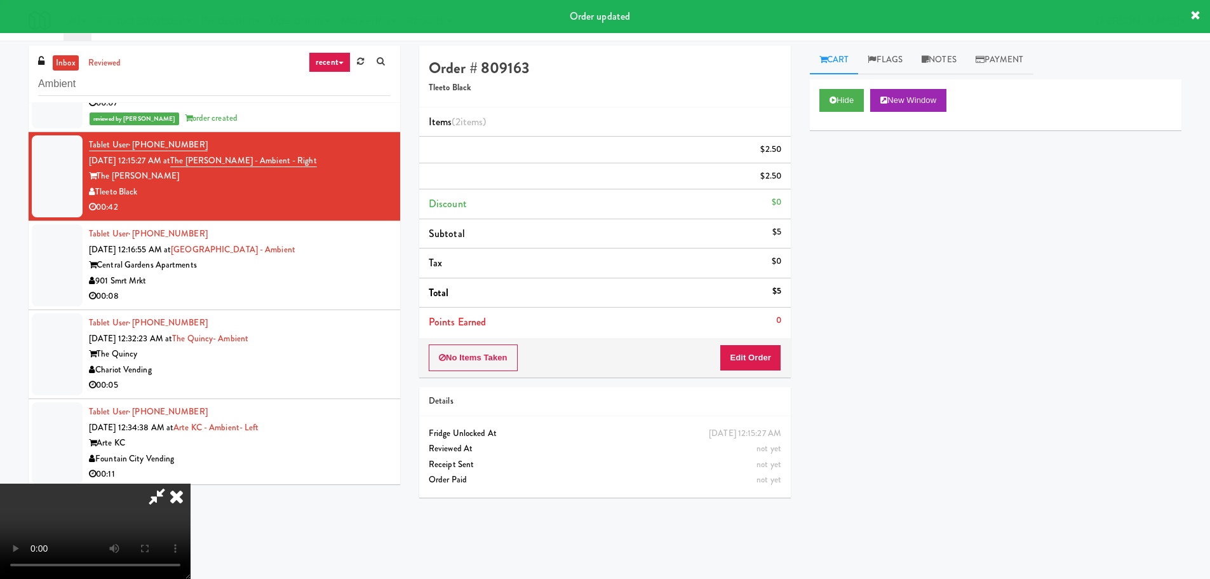
scroll to position [0, 0]
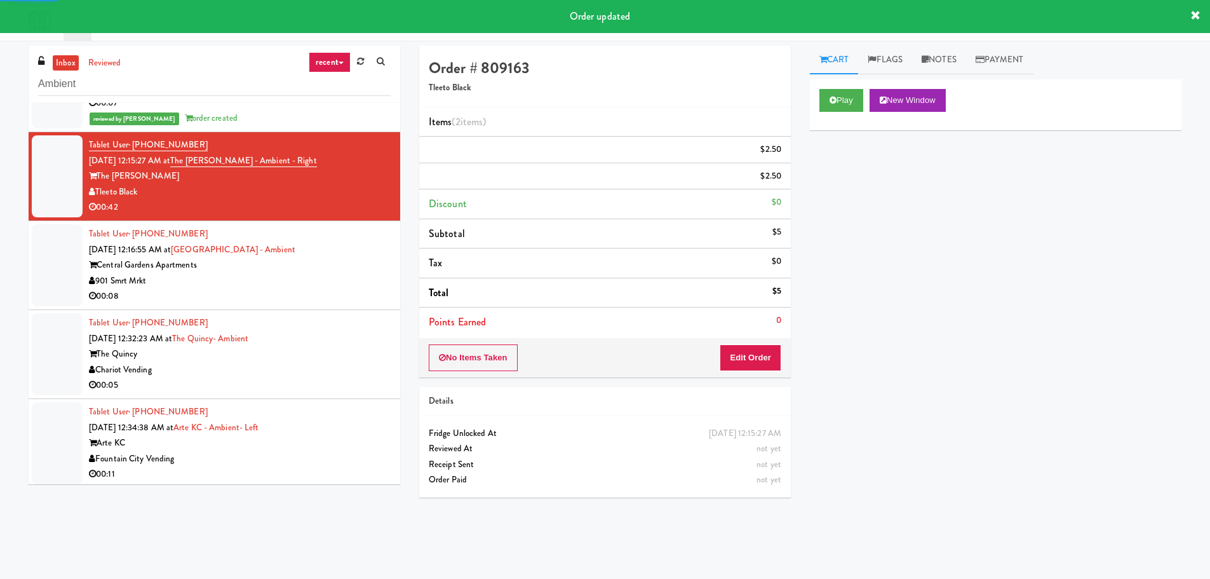
click at [339, 299] on div "00:08" at bounding box center [240, 296] width 302 height 16
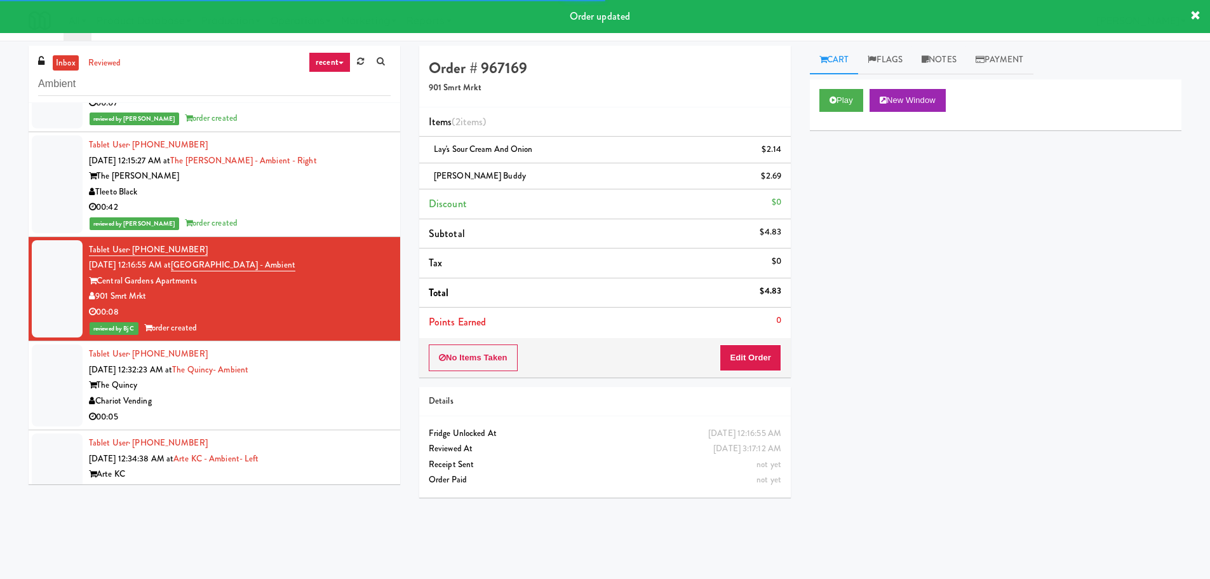
click at [867, 89] on div "Play New Window" at bounding box center [996, 100] width 353 height 23
click at [320, 426] on li "Tablet User · (708) 963-9714 [DATE] 12:32:23 AM at [GEOGRAPHIC_DATA]- Ambient T…" at bounding box center [215, 385] width 372 height 89
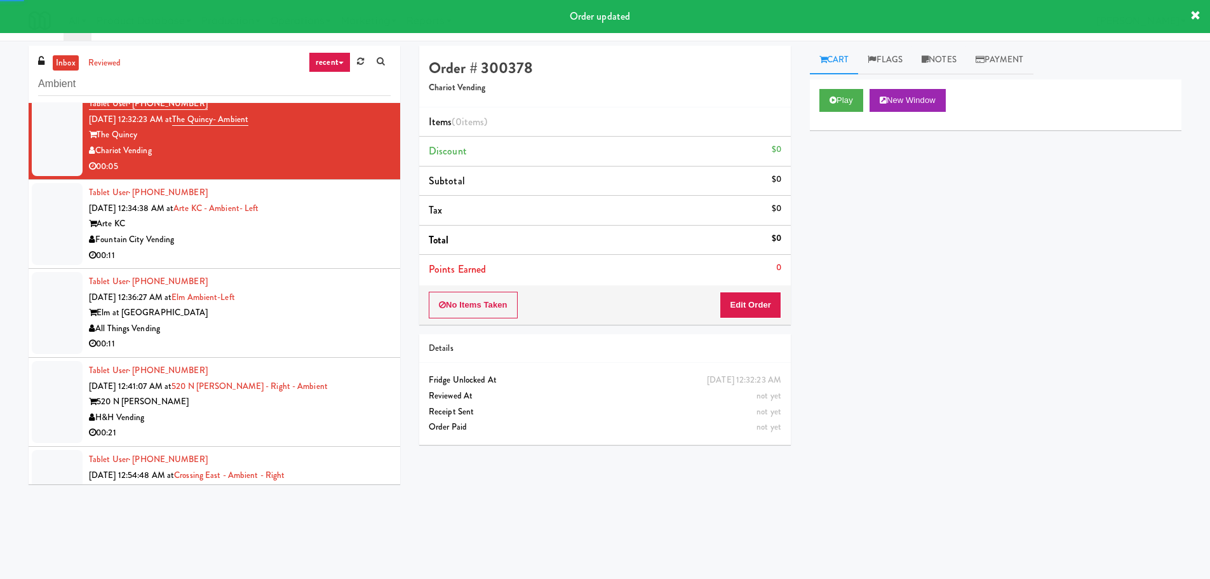
scroll to position [1166, 0]
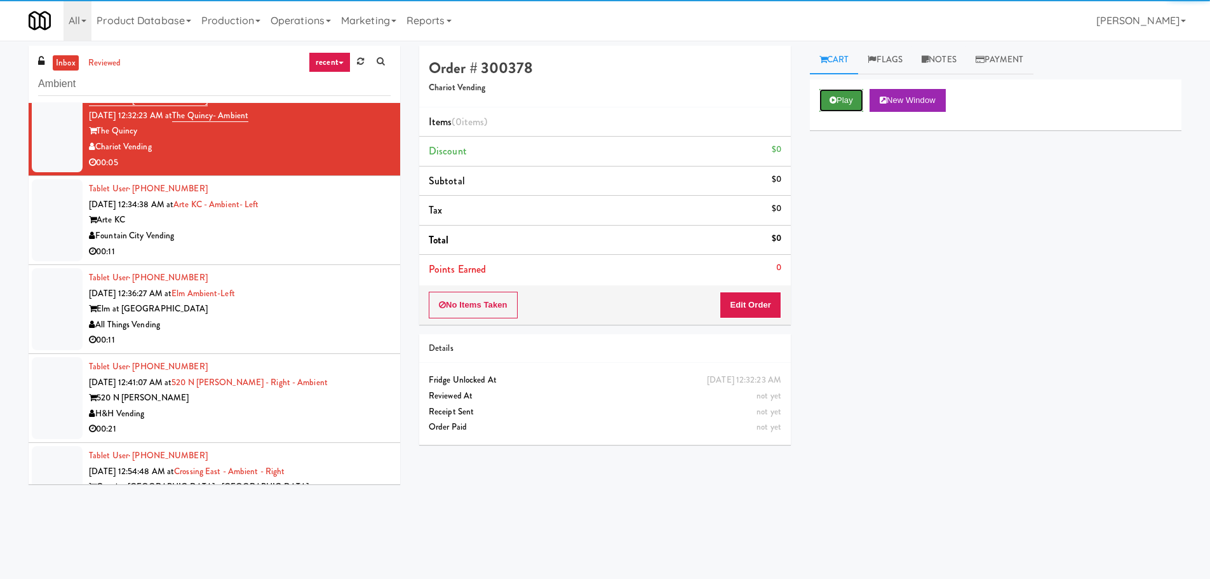
click at [842, 98] on button "Play" at bounding box center [842, 100] width 44 height 23
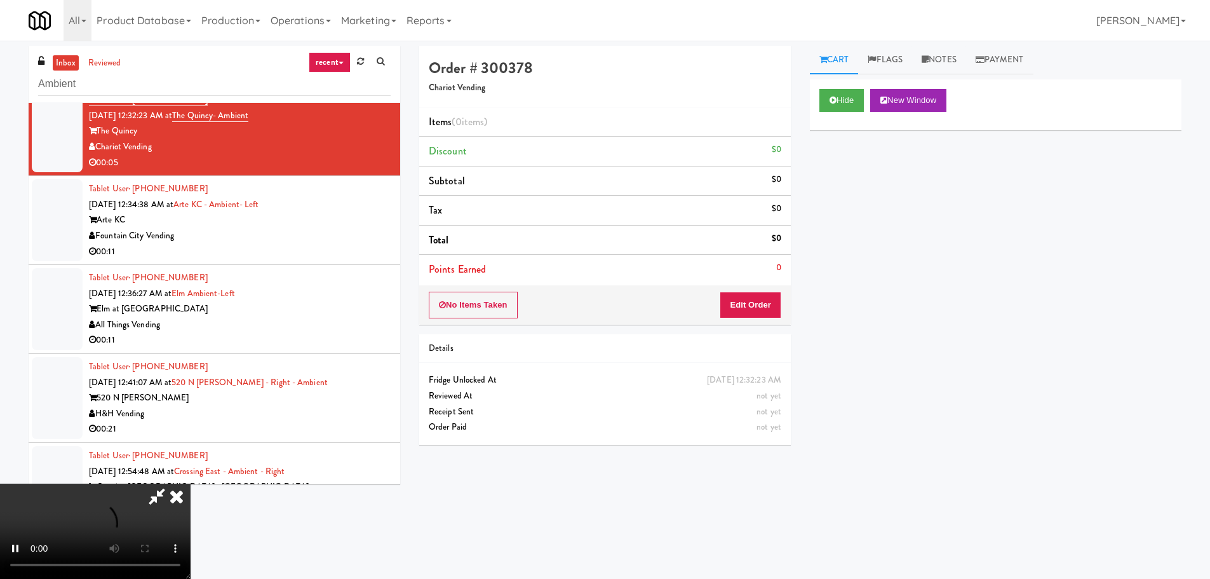
click at [743, 288] on div "No Items Taken Edit Order" at bounding box center [605, 304] width 372 height 39
click at [743, 299] on button "Edit Order" at bounding box center [751, 305] width 62 height 27
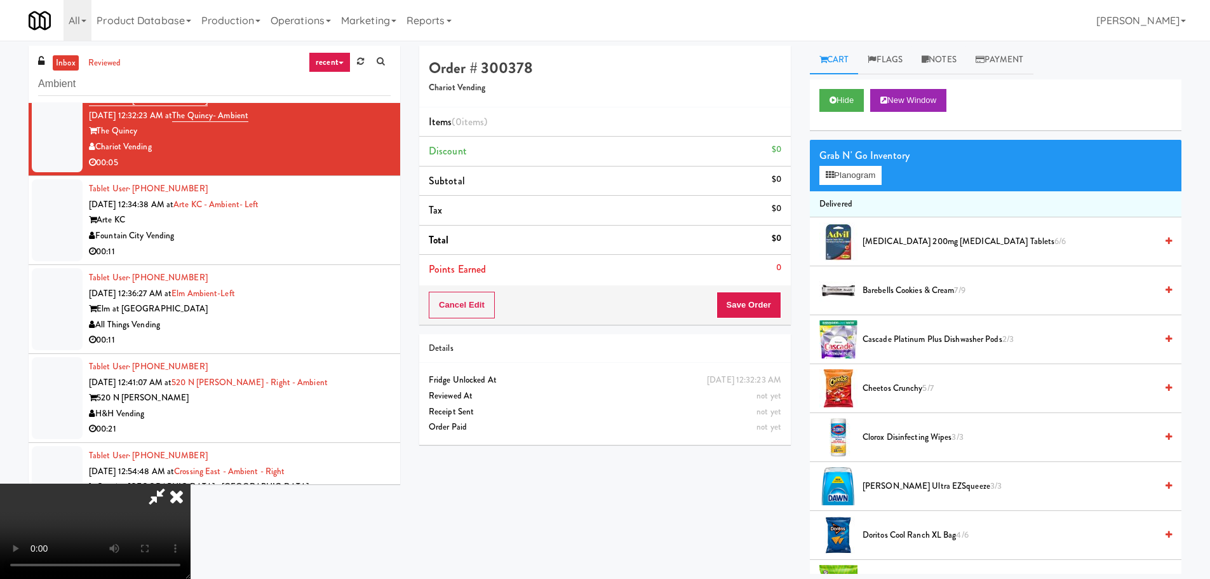
click at [191, 483] on video at bounding box center [95, 530] width 191 height 95
drag, startPoint x: 518, startPoint y: 381, endPoint x: 526, endPoint y: 388, distance: 10.8
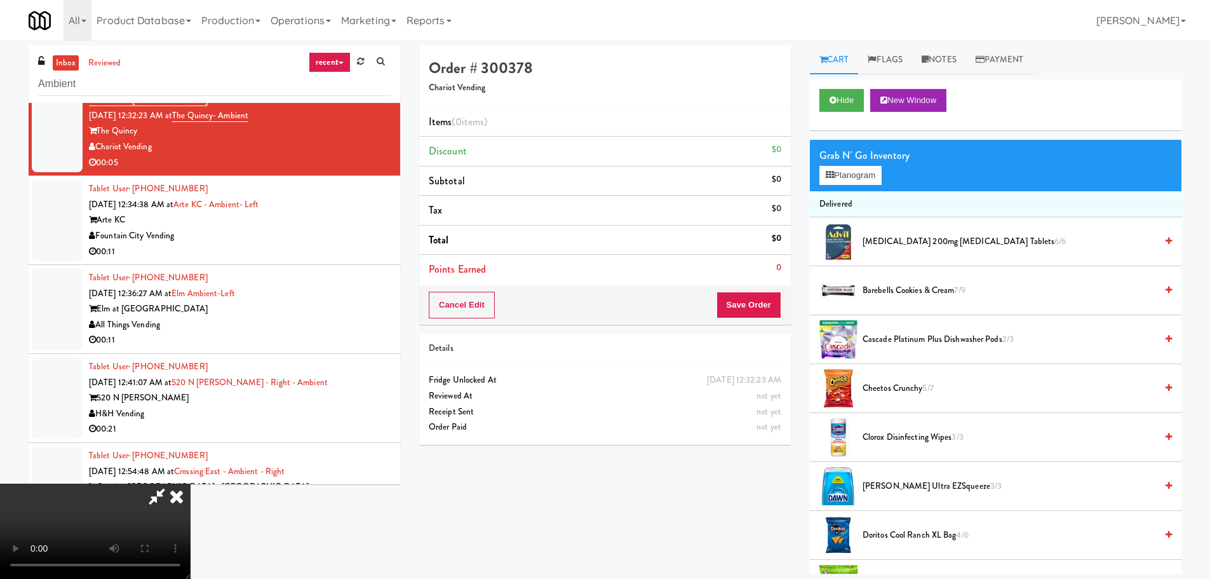
click at [191, 483] on video at bounding box center [95, 530] width 191 height 95
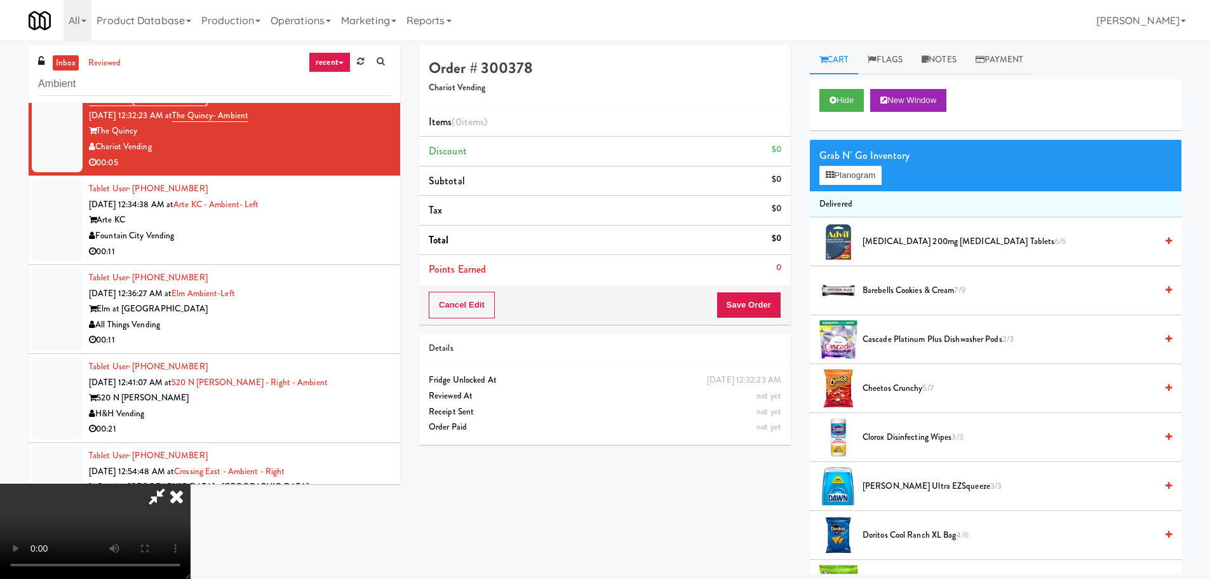
click at [191, 483] on video at bounding box center [95, 530] width 191 height 95
drag, startPoint x: 471, startPoint y: 424, endPoint x: 679, endPoint y: 337, distance: 225.8
click at [191, 483] on video at bounding box center [95, 530] width 191 height 95
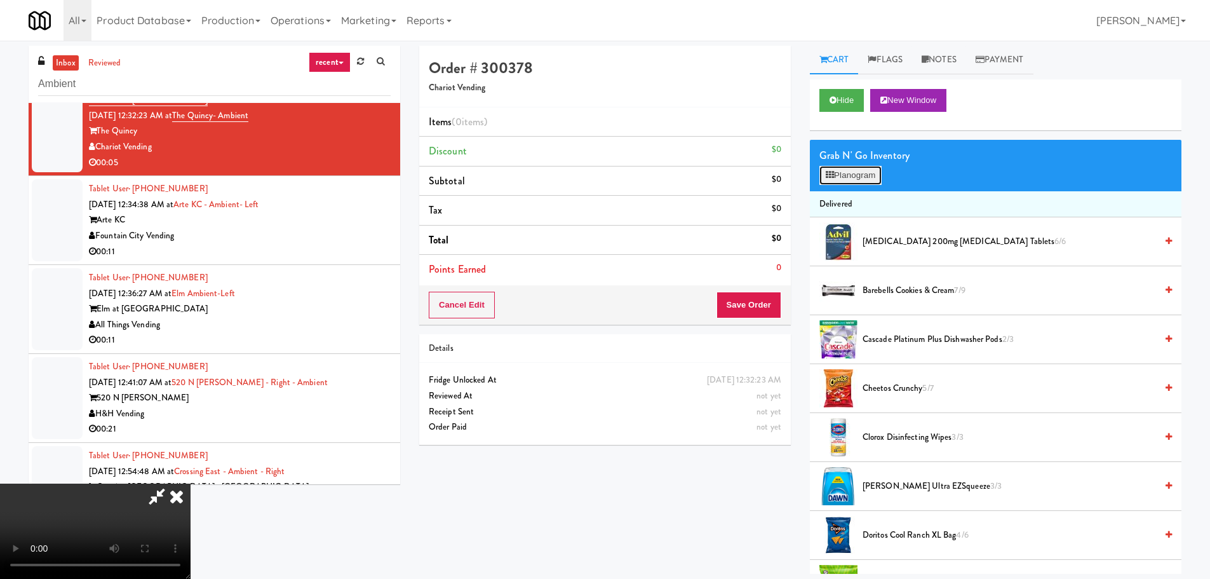
click at [862, 176] on button "Planogram" at bounding box center [851, 175] width 62 height 19
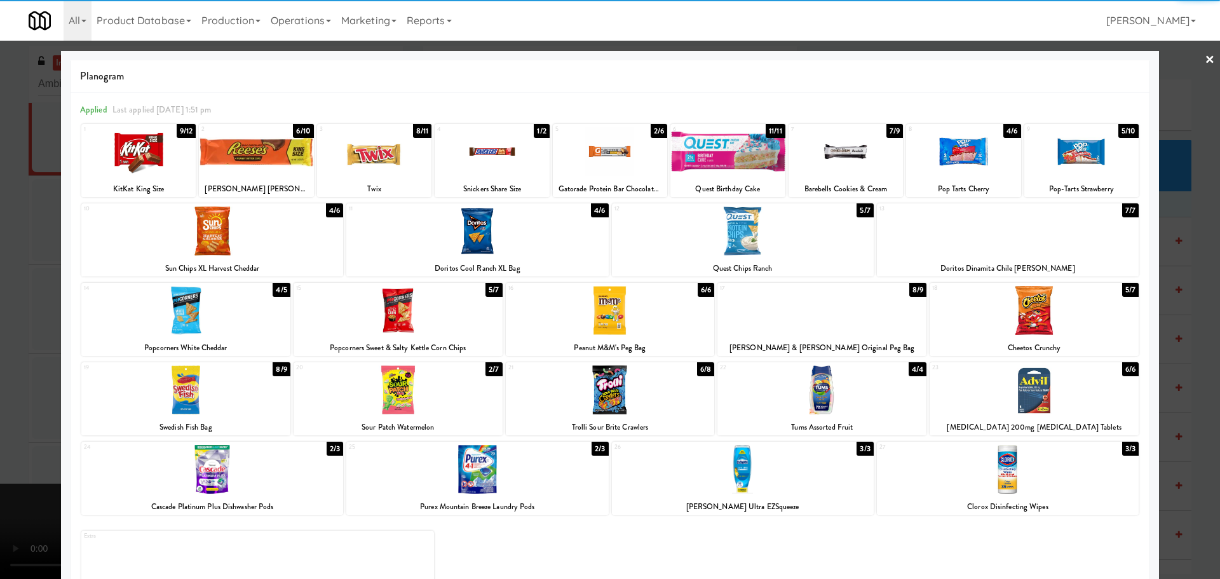
click at [645, 400] on div at bounding box center [610, 389] width 209 height 49
click at [0, 389] on div at bounding box center [610, 289] width 1220 height 579
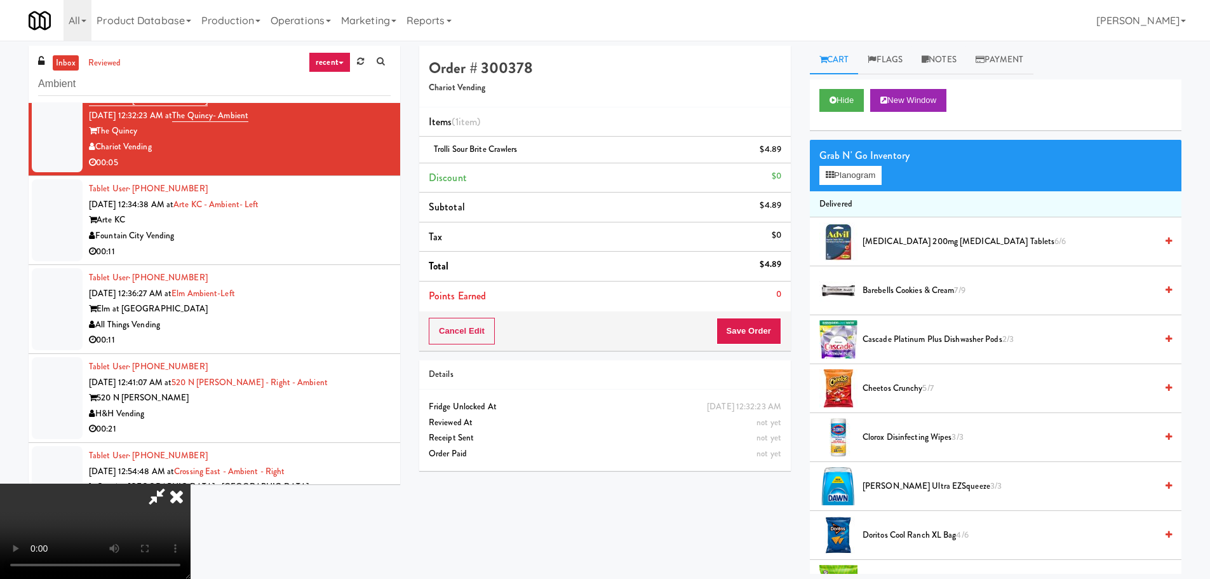
click at [191, 483] on video at bounding box center [95, 530] width 191 height 95
click at [746, 327] on button "Save Order" at bounding box center [749, 331] width 65 height 27
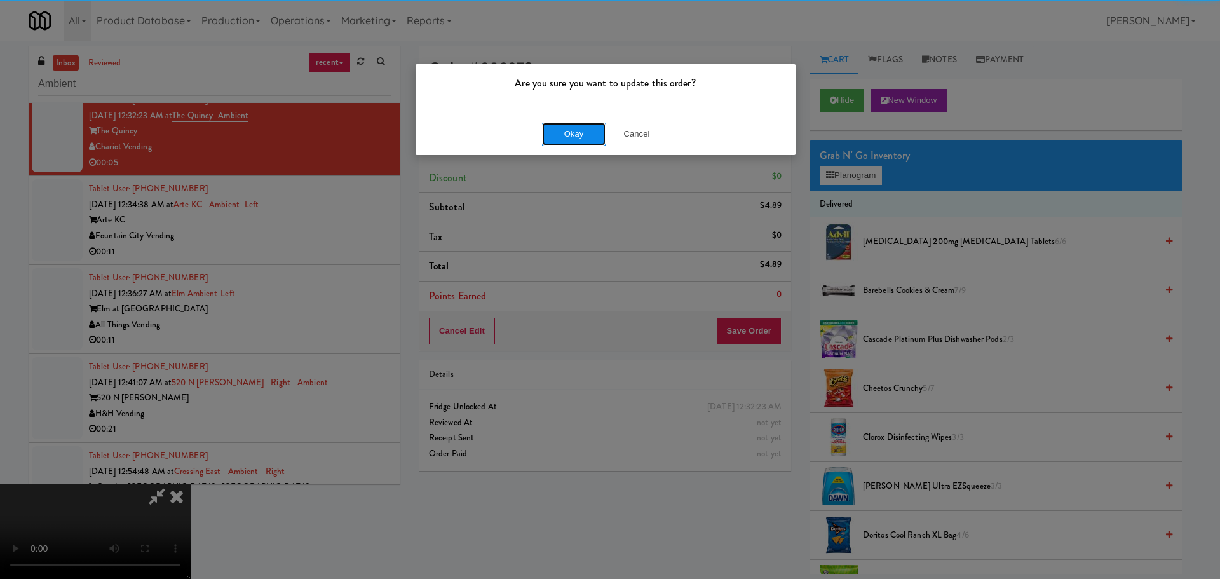
drag, startPoint x: 588, startPoint y: 133, endPoint x: 582, endPoint y: 137, distance: 6.9
click at [588, 134] on button "Okay" at bounding box center [574, 134] width 64 height 23
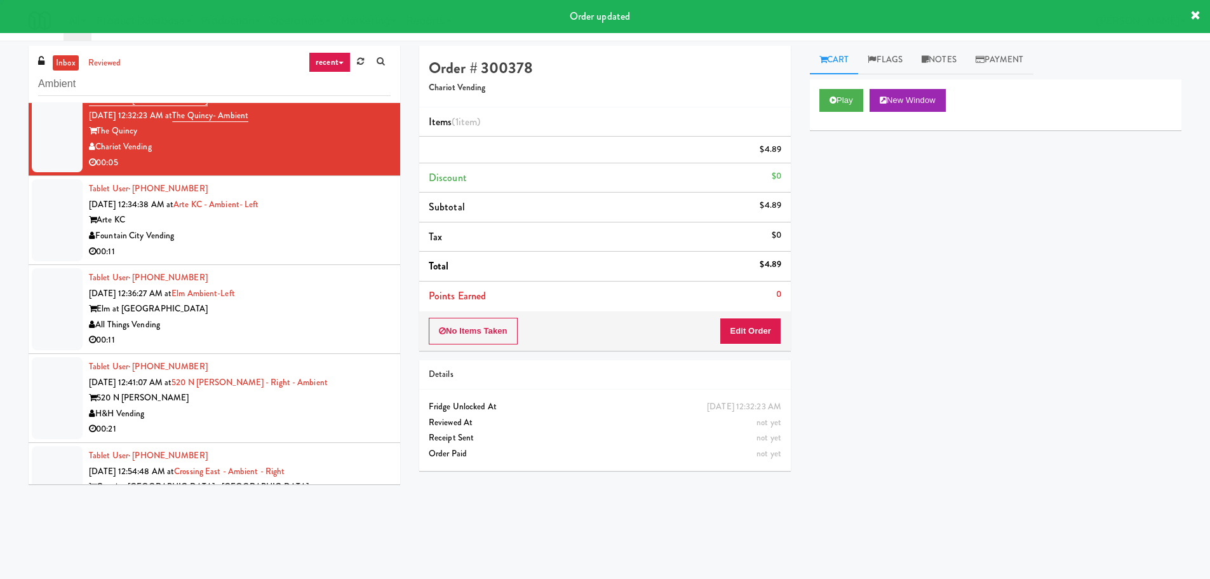
click at [369, 255] on div "00:11" at bounding box center [240, 252] width 302 height 16
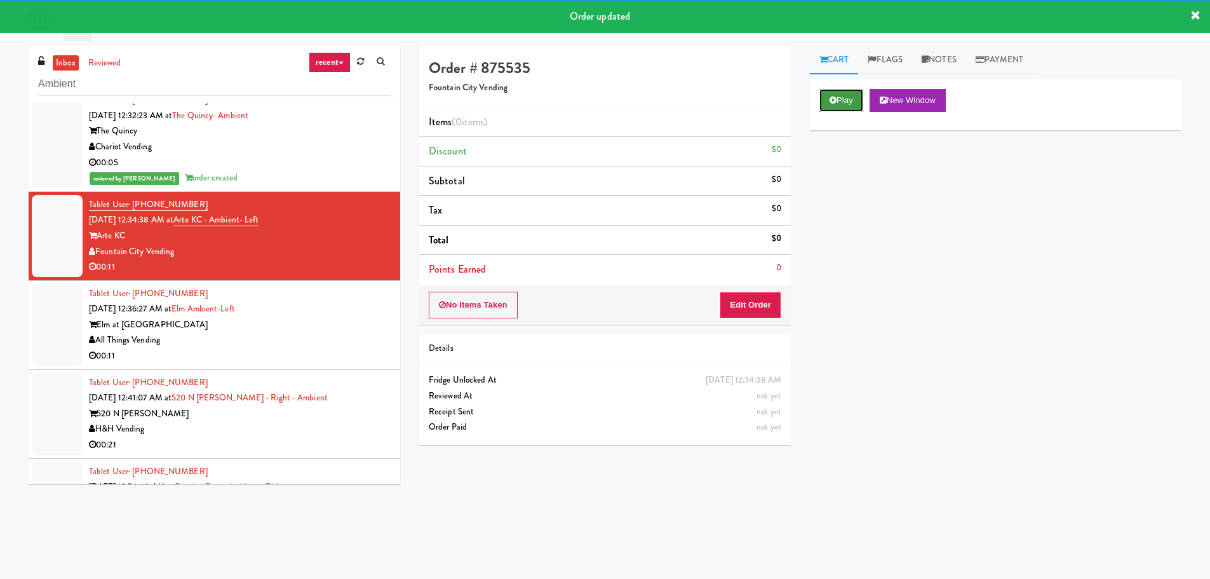
click at [851, 91] on button "Play" at bounding box center [842, 100] width 44 height 23
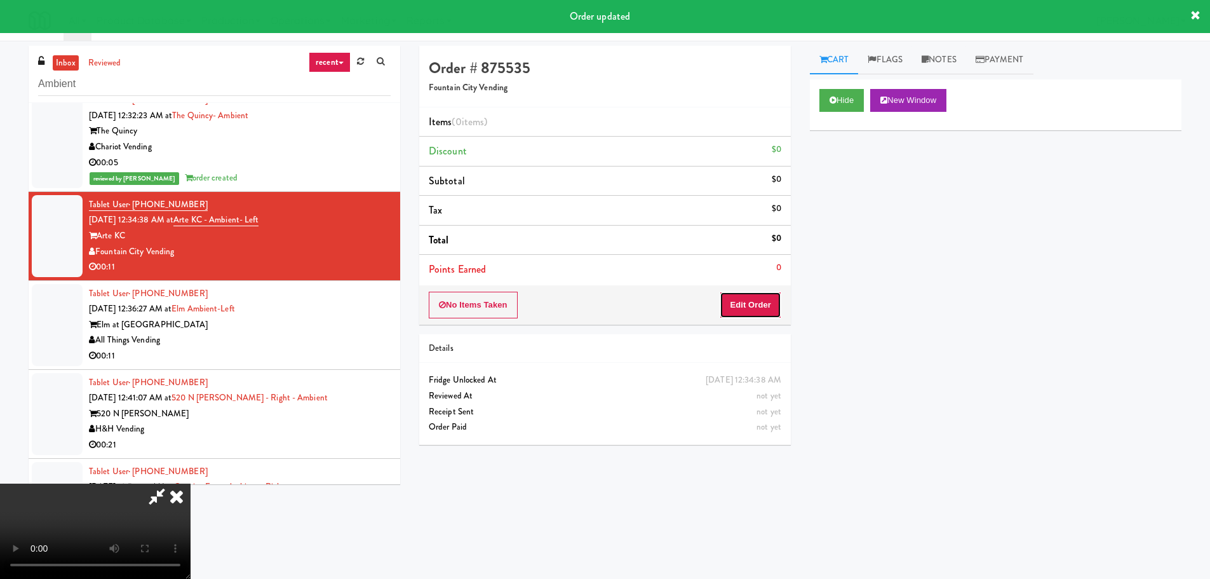
click at [756, 313] on button "Edit Order" at bounding box center [751, 305] width 62 height 27
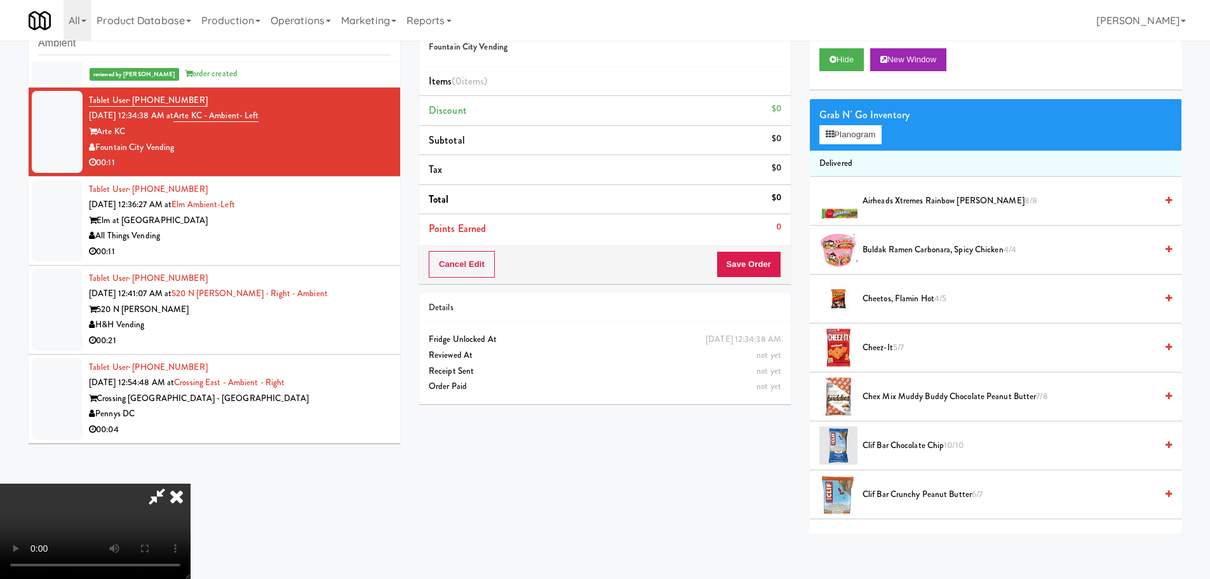
click at [191, 483] on video at bounding box center [95, 530] width 191 height 95
click at [842, 118] on div "Grab N' Go Inventory" at bounding box center [996, 114] width 353 height 19
click at [846, 121] on div "Grab N' Go Inventory" at bounding box center [996, 114] width 353 height 19
click at [847, 130] on button "Planogram" at bounding box center [851, 134] width 62 height 19
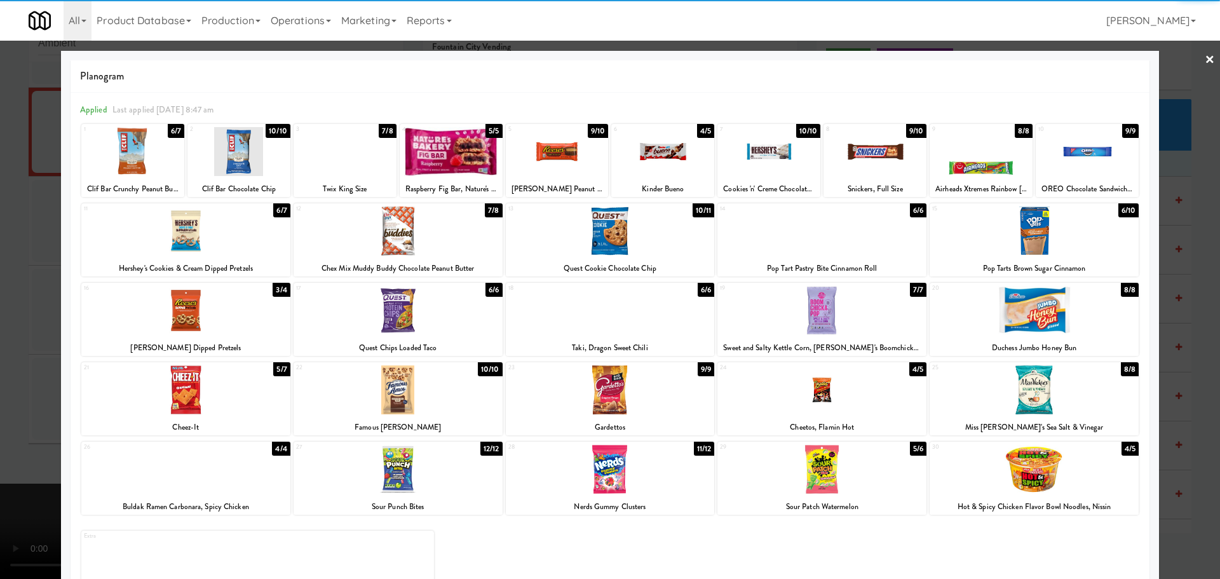
click at [1008, 391] on div at bounding box center [1033, 389] width 209 height 49
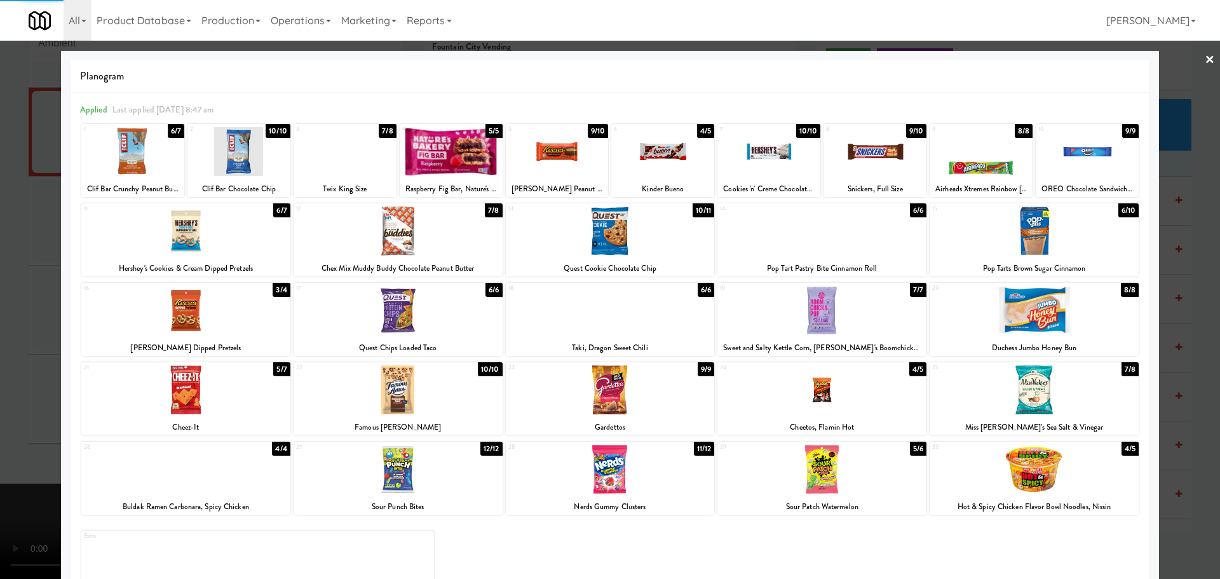
drag, startPoint x: 0, startPoint y: 349, endPoint x: 312, endPoint y: 309, distance: 314.5
click at [2, 349] on div at bounding box center [610, 289] width 1220 height 579
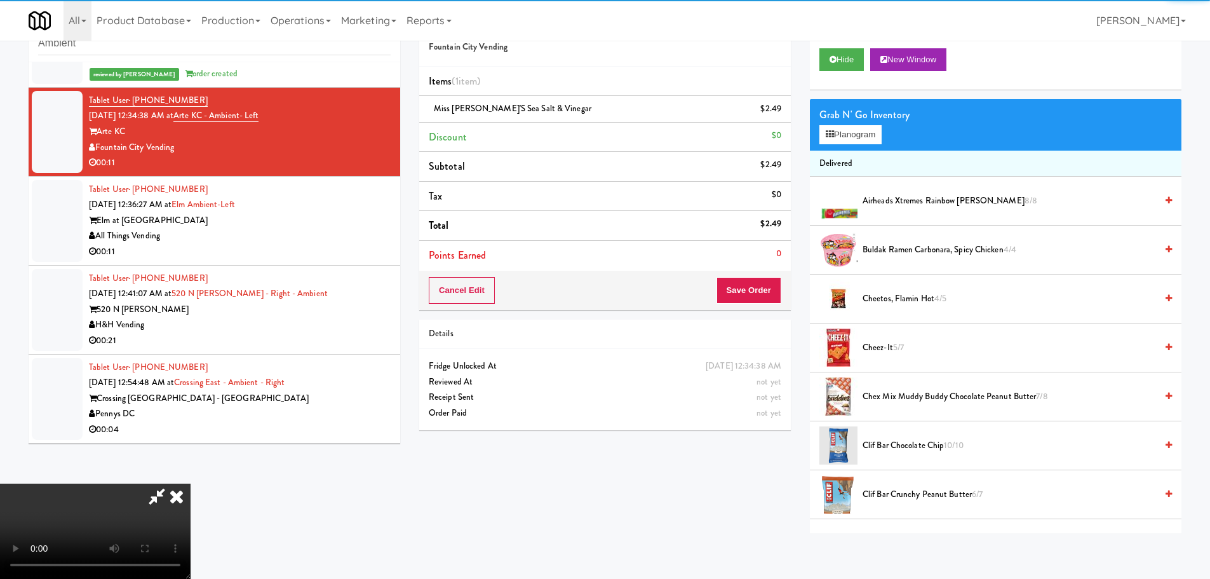
click at [191, 483] on video at bounding box center [95, 530] width 191 height 95
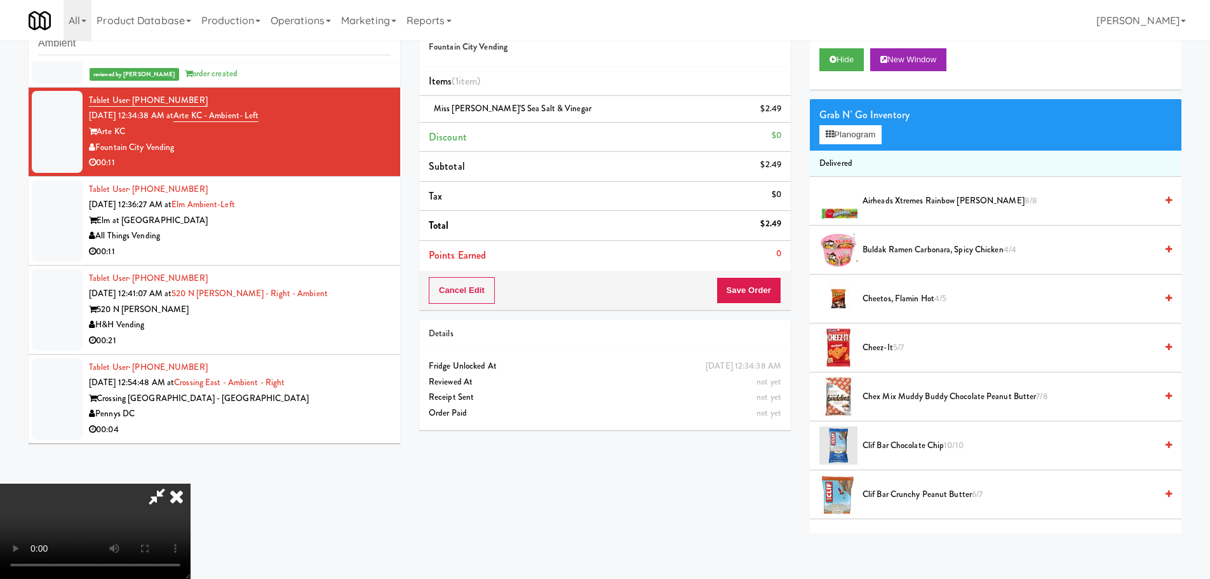
click at [191, 483] on video at bounding box center [95, 530] width 191 height 95
drag, startPoint x: 887, startPoint y: 345, endPoint x: 673, endPoint y: 372, distance: 215.7
click at [887, 346] on span "Cheez-It 5/7" at bounding box center [1010, 348] width 294 height 16
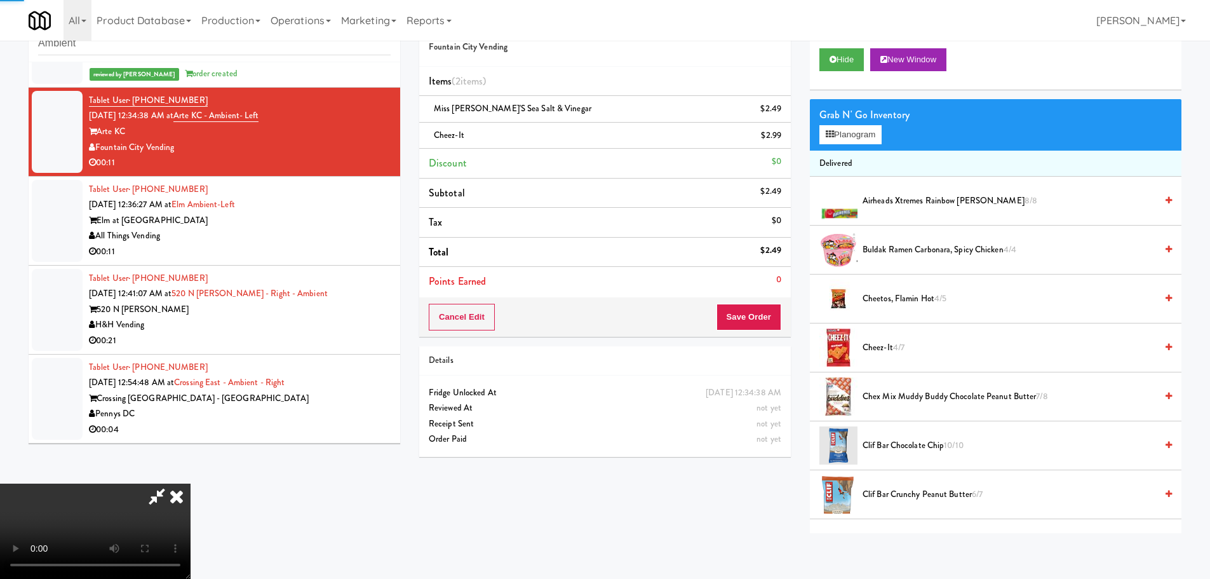
click at [191, 483] on video at bounding box center [95, 530] width 191 height 95
click at [752, 322] on button "Save Order" at bounding box center [749, 317] width 65 height 27
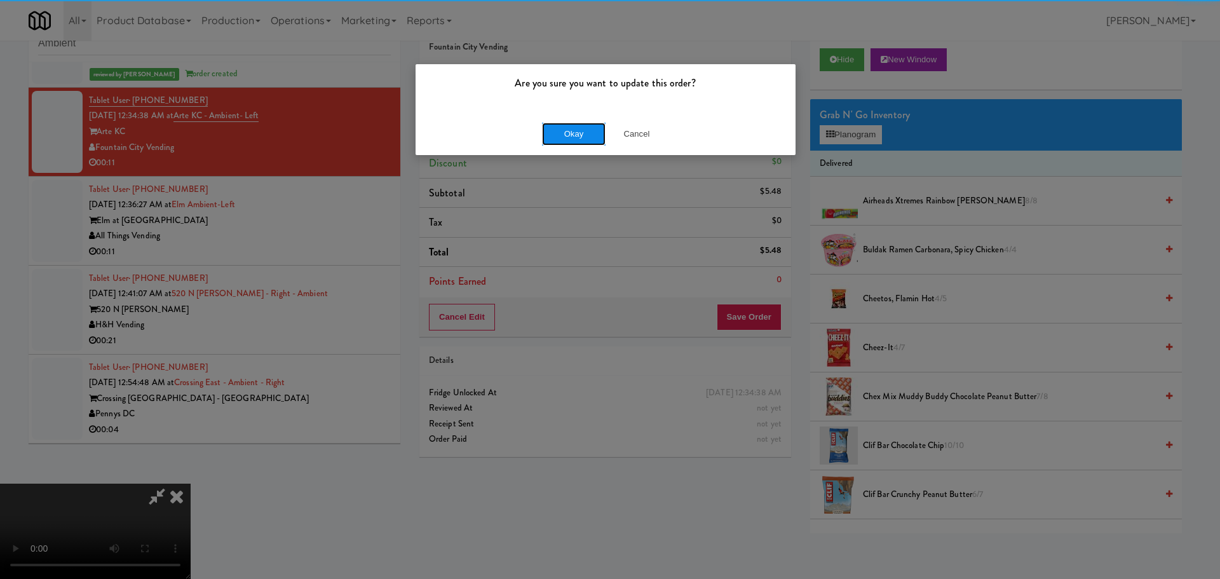
click at [556, 132] on button "Okay" at bounding box center [574, 134] width 64 height 23
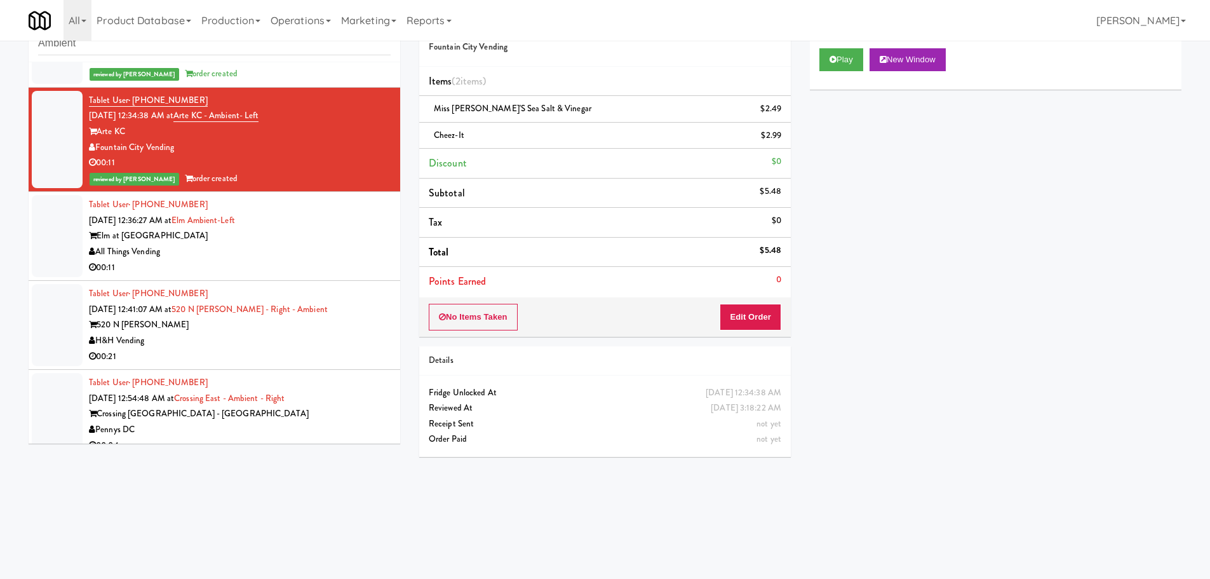
scroll to position [0, 0]
click at [323, 273] on div "00:11" at bounding box center [240, 268] width 302 height 16
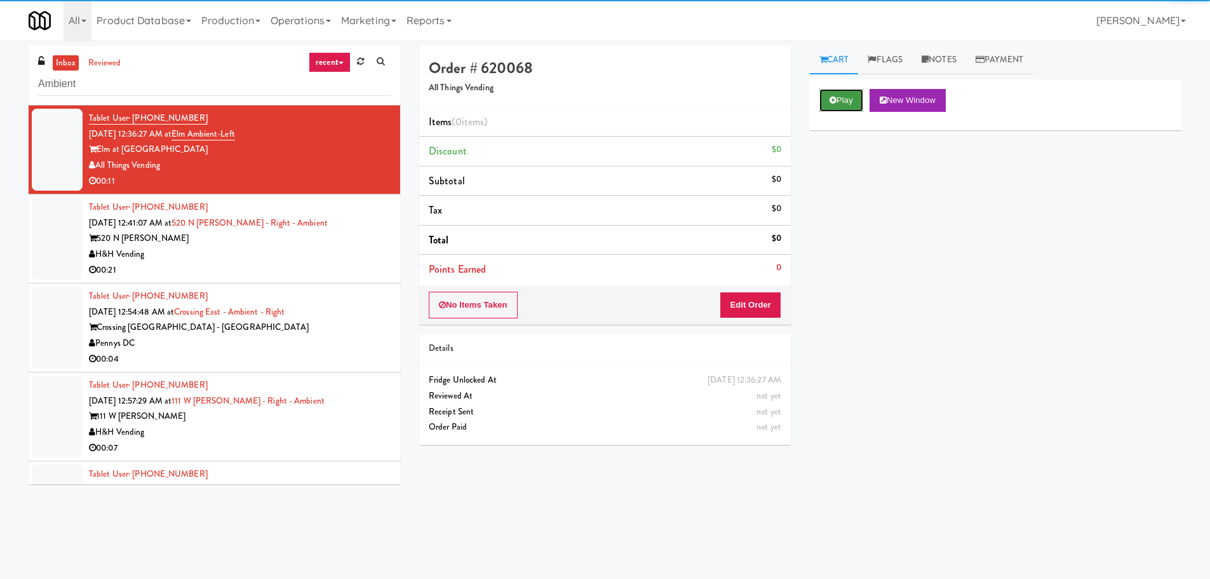
click at [828, 103] on button "Play" at bounding box center [842, 100] width 44 height 23
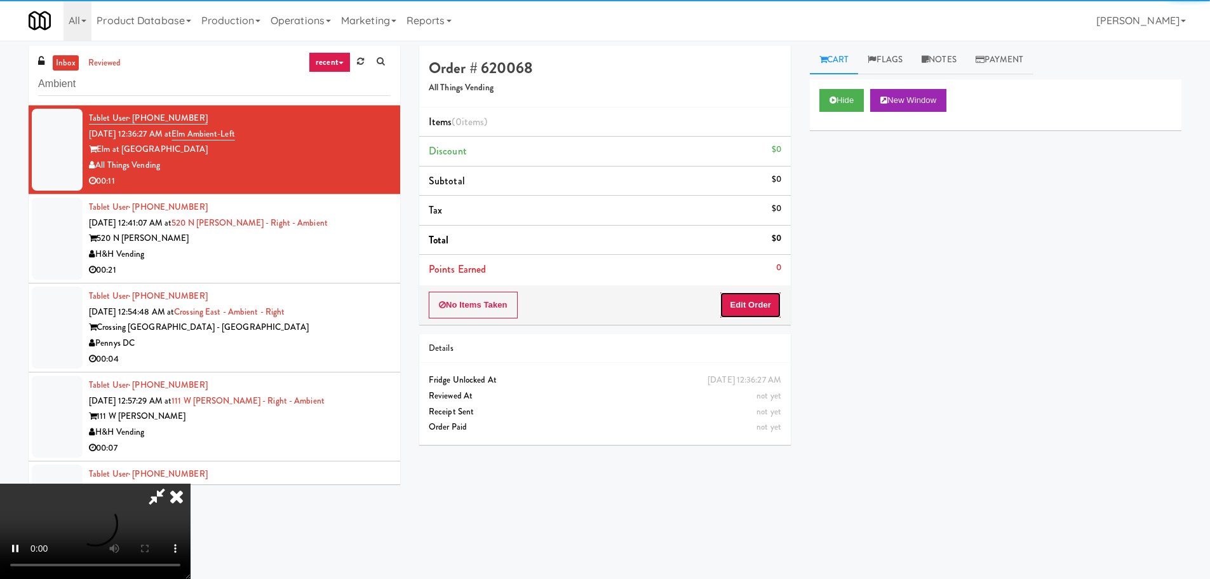
click at [760, 297] on button "Edit Order" at bounding box center [751, 305] width 62 height 27
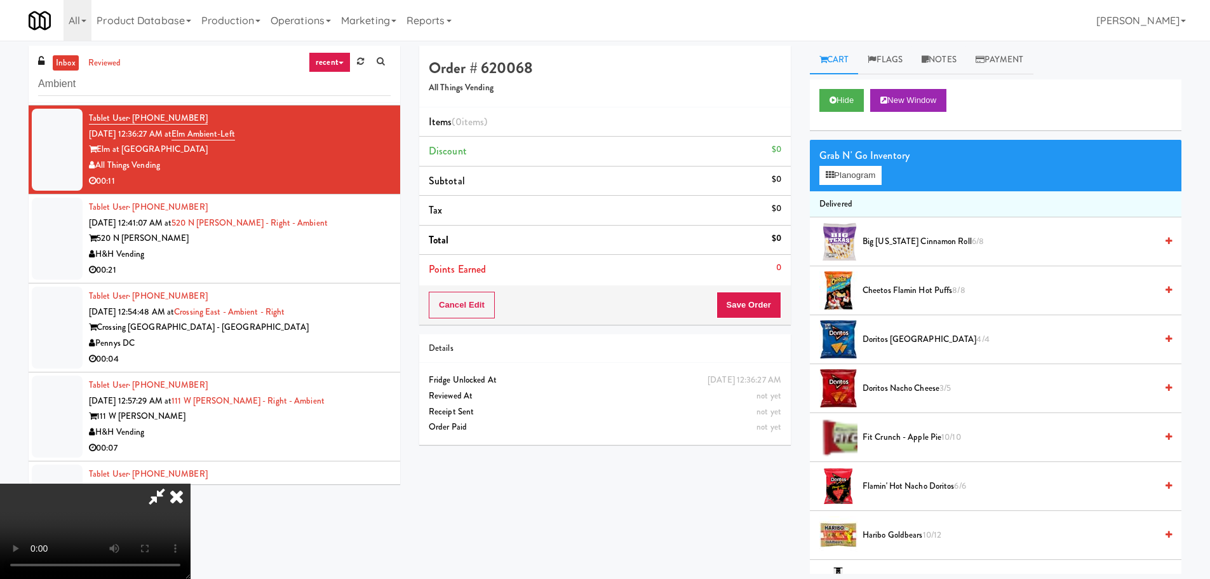
click at [191, 483] on video at bounding box center [95, 530] width 191 height 95
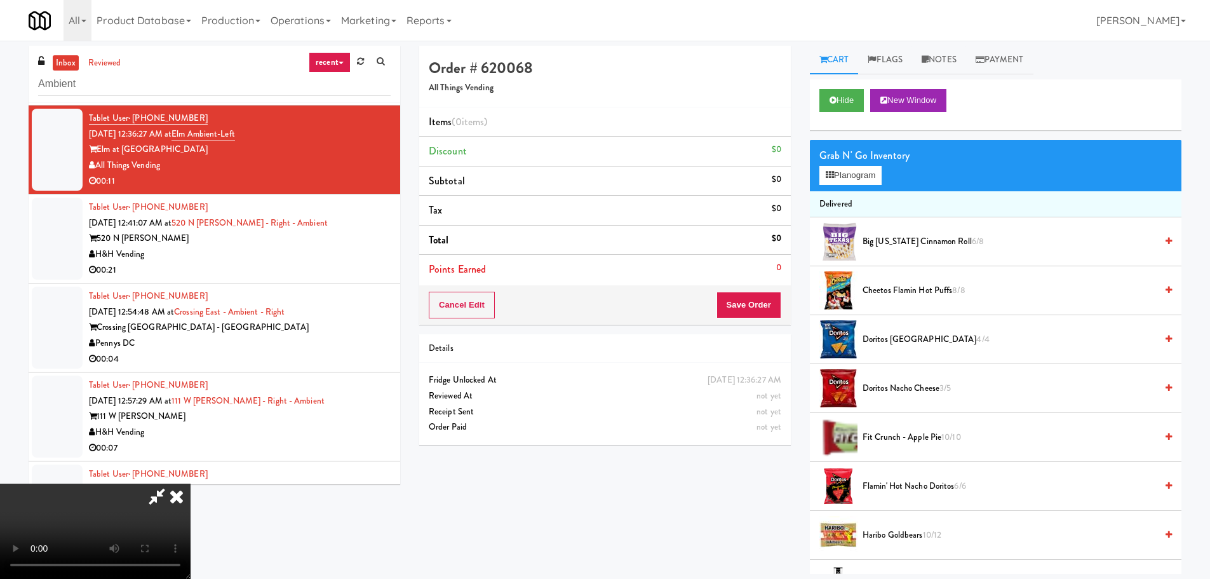
drag, startPoint x: 530, startPoint y: 333, endPoint x: 536, endPoint y: 336, distance: 6.5
click at [191, 483] on video at bounding box center [95, 530] width 191 height 95
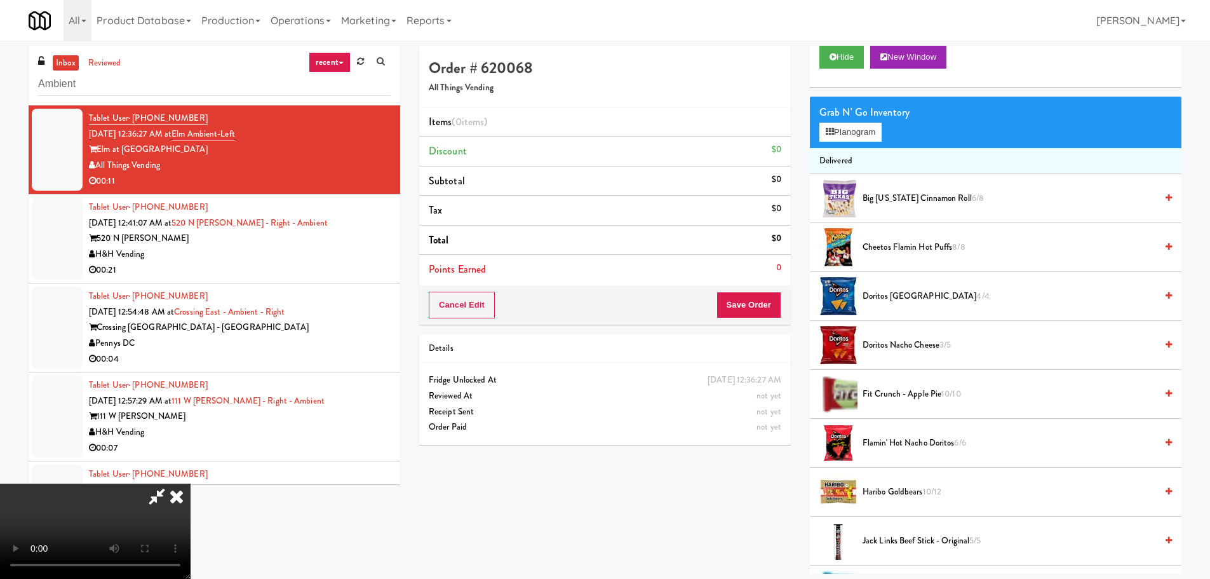
scroll to position [318, 0]
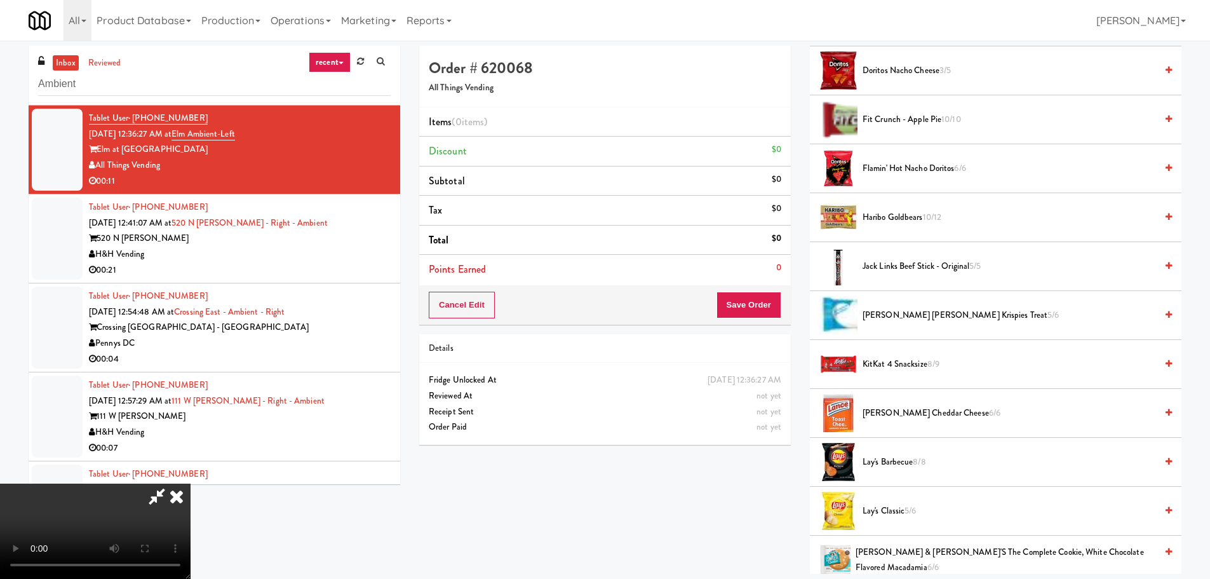
click at [908, 364] on span "KitKat 4 Snacksize 8/9" at bounding box center [1010, 364] width 294 height 16
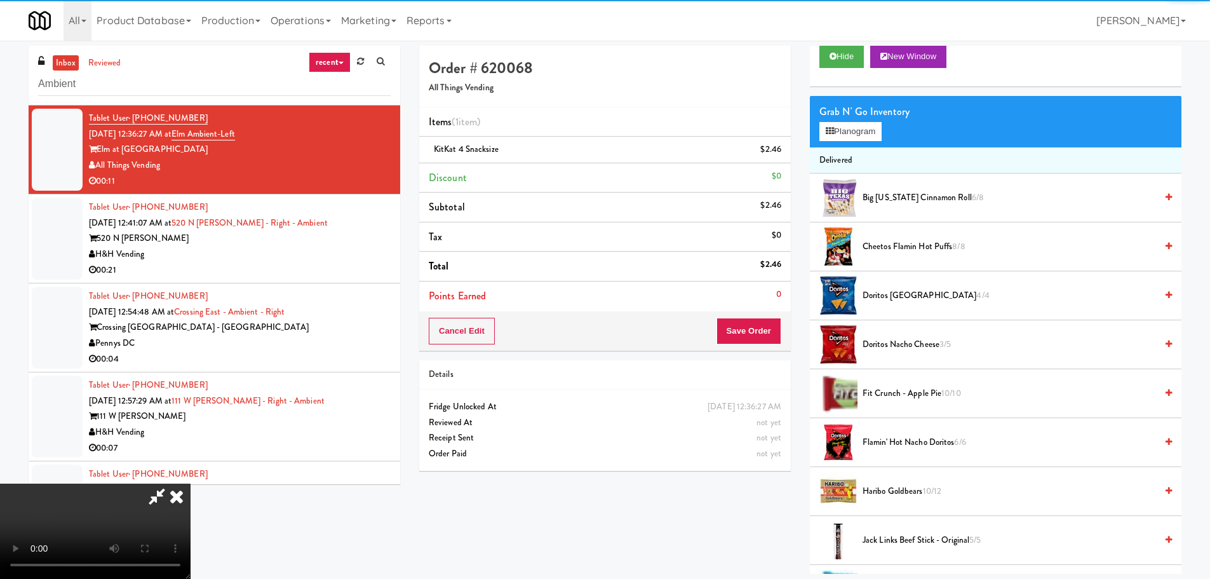
scroll to position [0, 0]
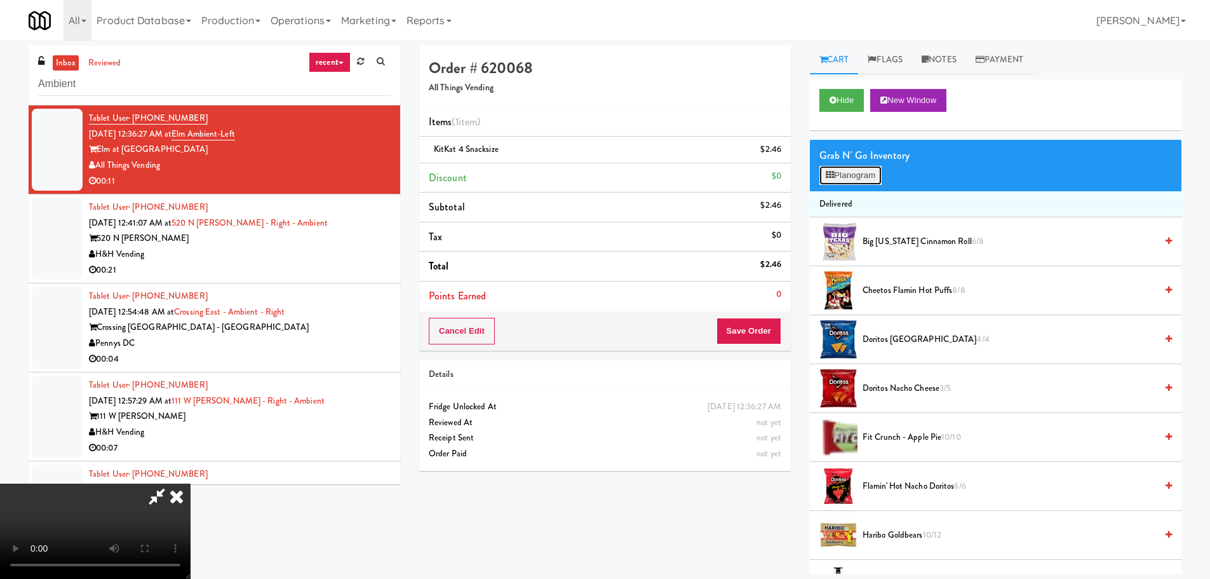
click at [858, 182] on button "Planogram" at bounding box center [851, 175] width 62 height 19
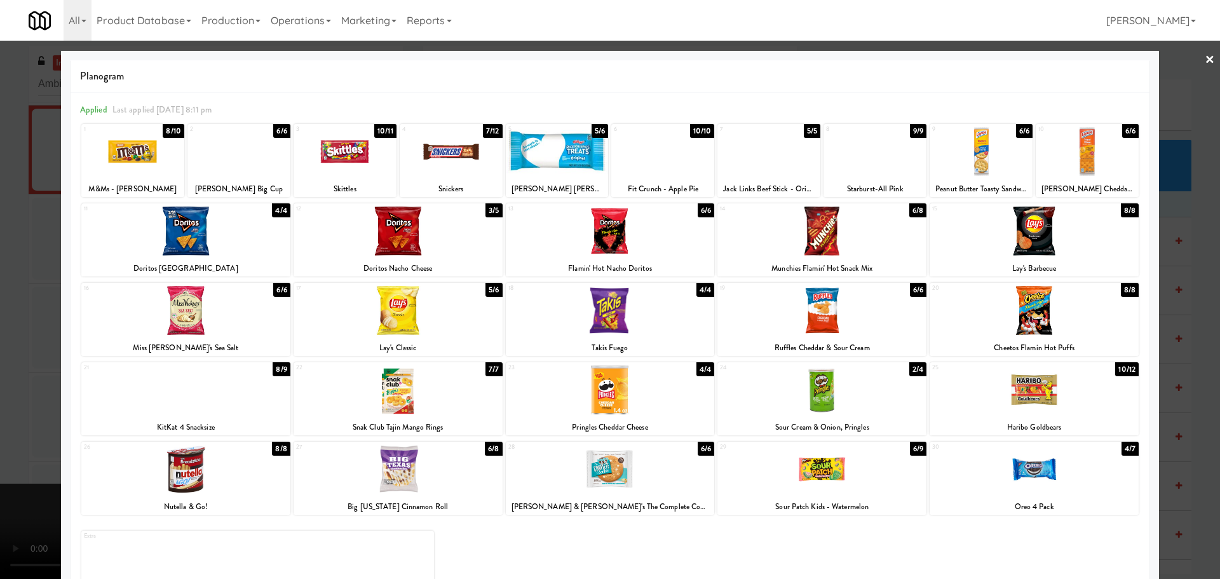
drag, startPoint x: 17, startPoint y: 382, endPoint x: 34, endPoint y: 379, distance: 18.1
click at [19, 382] on div at bounding box center [610, 289] width 1220 height 579
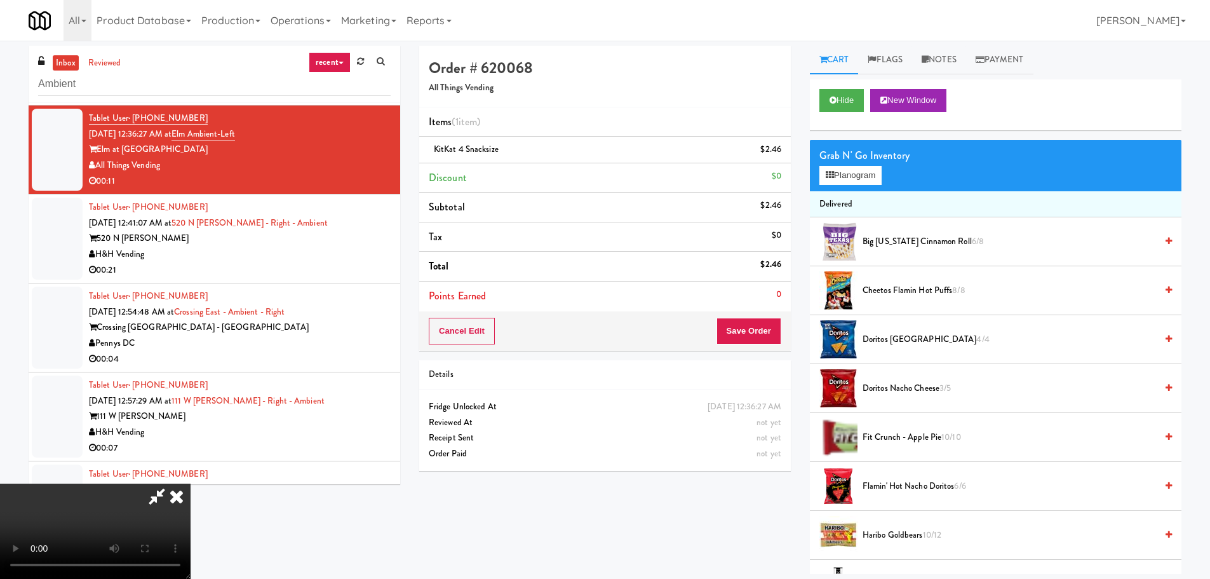
click at [191, 483] on video at bounding box center [95, 530] width 191 height 95
click at [761, 298] on li "Points Earned 0" at bounding box center [605, 295] width 372 height 29
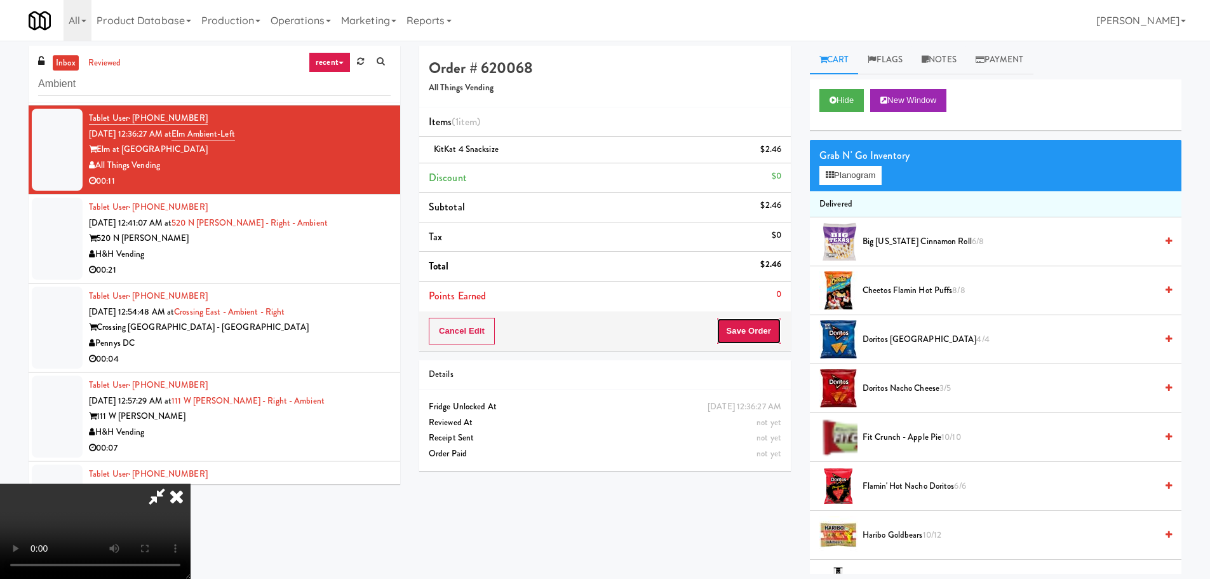
click at [754, 319] on button "Save Order" at bounding box center [749, 331] width 65 height 27
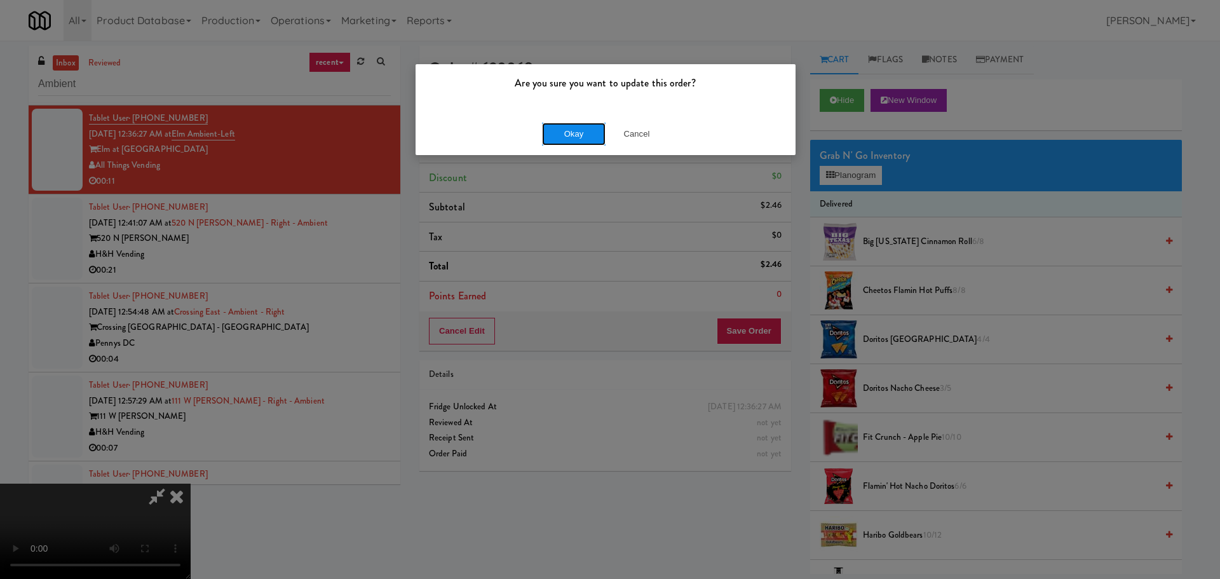
click at [577, 130] on button "Okay" at bounding box center [574, 134] width 64 height 23
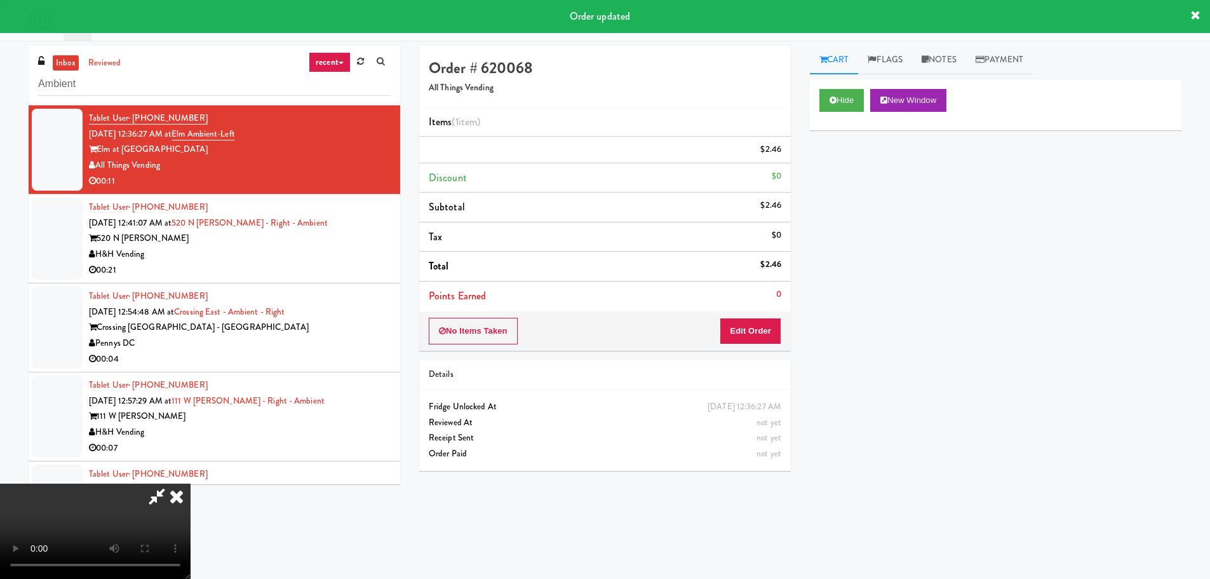
scroll to position [0, 0]
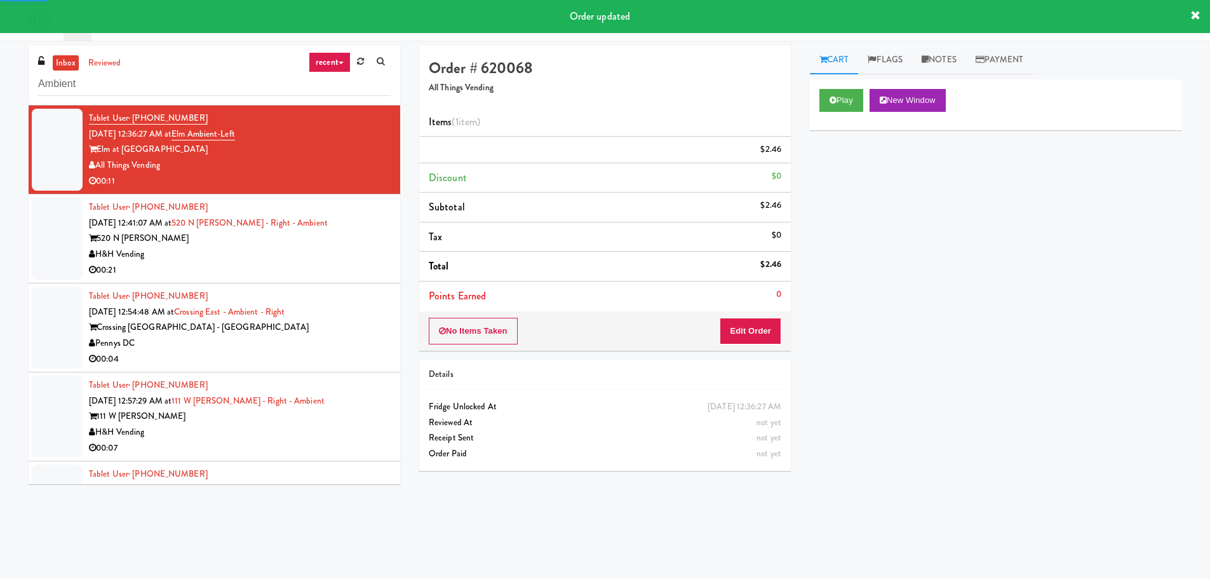
click at [356, 250] on div "H&H Vending" at bounding box center [240, 254] width 302 height 16
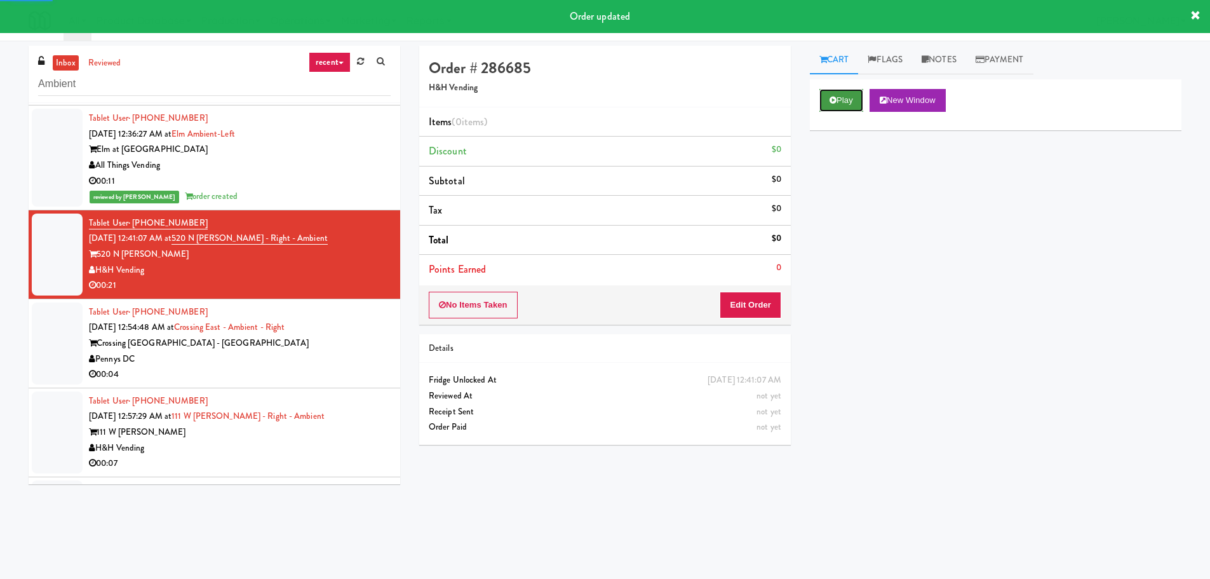
click at [851, 102] on button "Play" at bounding box center [842, 100] width 44 height 23
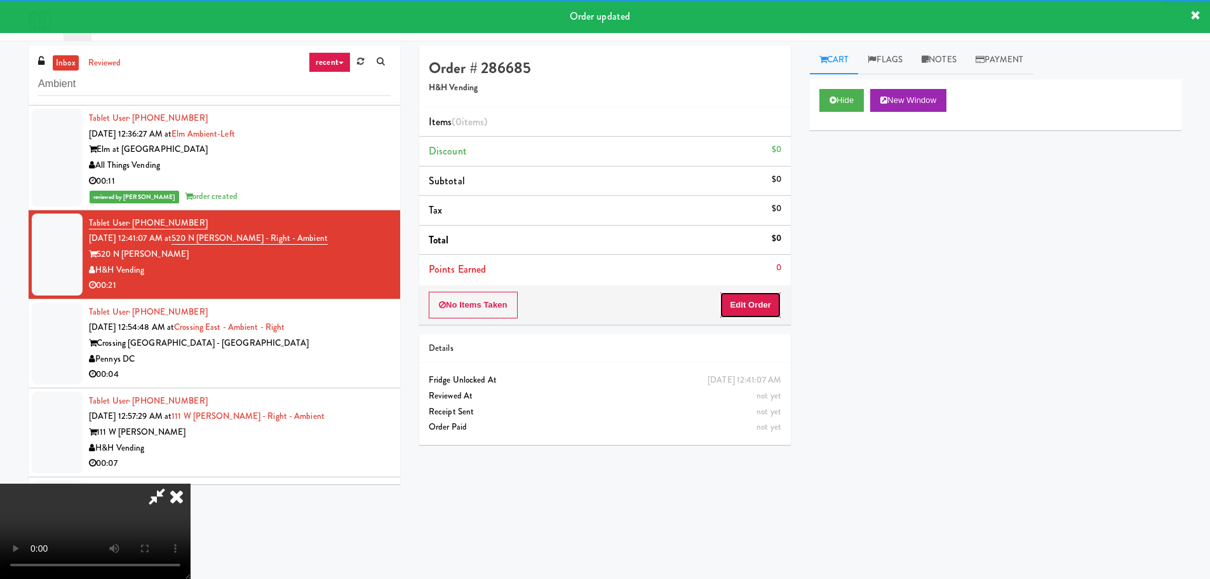
click at [731, 296] on button "Edit Order" at bounding box center [751, 305] width 62 height 27
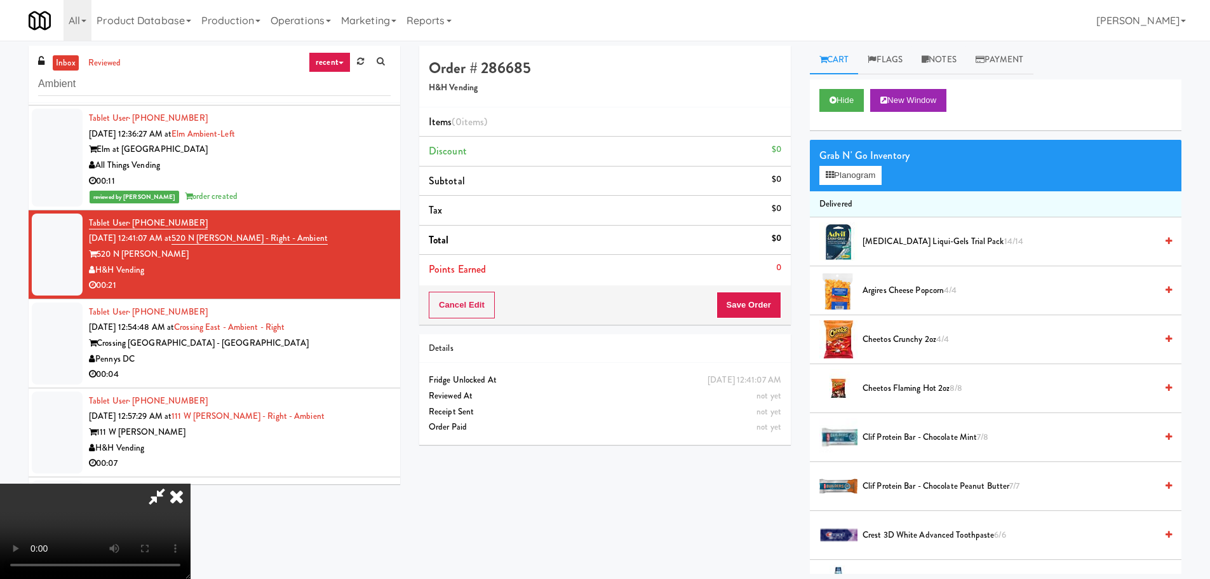
drag, startPoint x: 525, startPoint y: 331, endPoint x: 561, endPoint y: 340, distance: 37.3
click at [191, 483] on video at bounding box center [95, 530] width 191 height 95
click at [877, 175] on button "Planogram" at bounding box center [851, 175] width 62 height 19
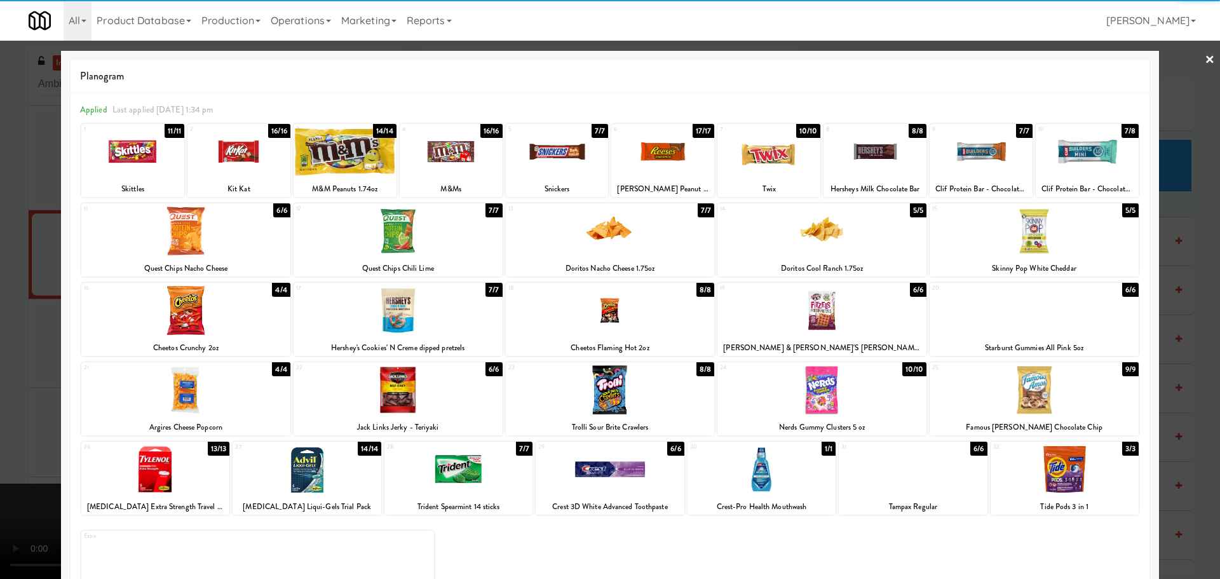
click at [196, 244] on div at bounding box center [185, 230] width 209 height 49
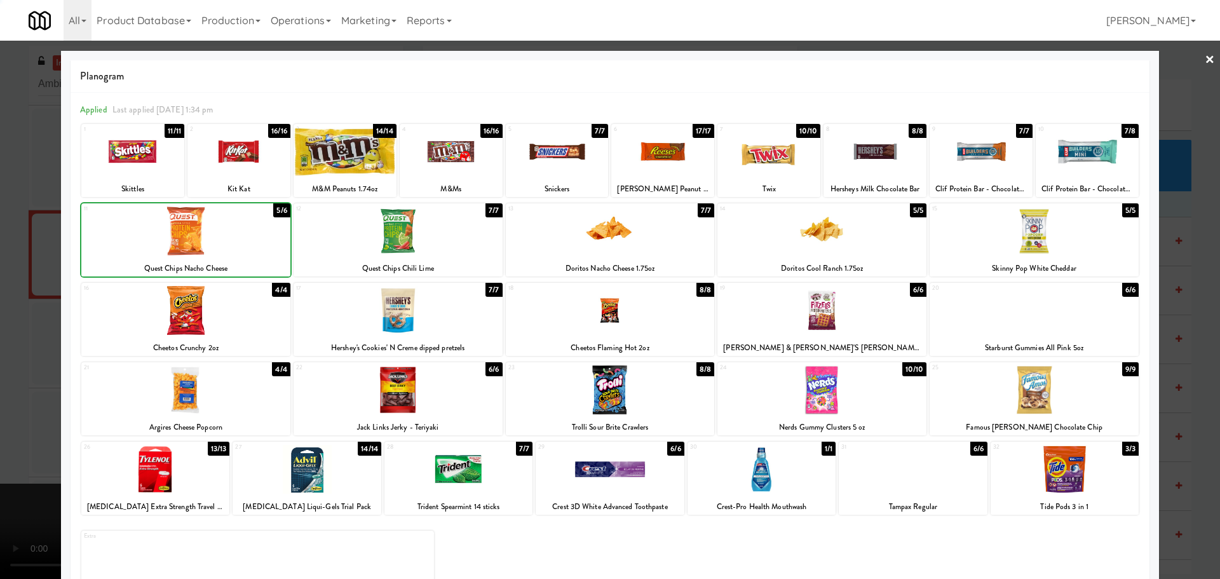
click at [63, 256] on div "Planogram Applied Last applied [DATE] 1:34 pm 1 11/11 Skittles 2 16/16 Kit Kat …" at bounding box center [610, 337] width 1098 height 573
click at [15, 259] on div at bounding box center [610, 289] width 1220 height 579
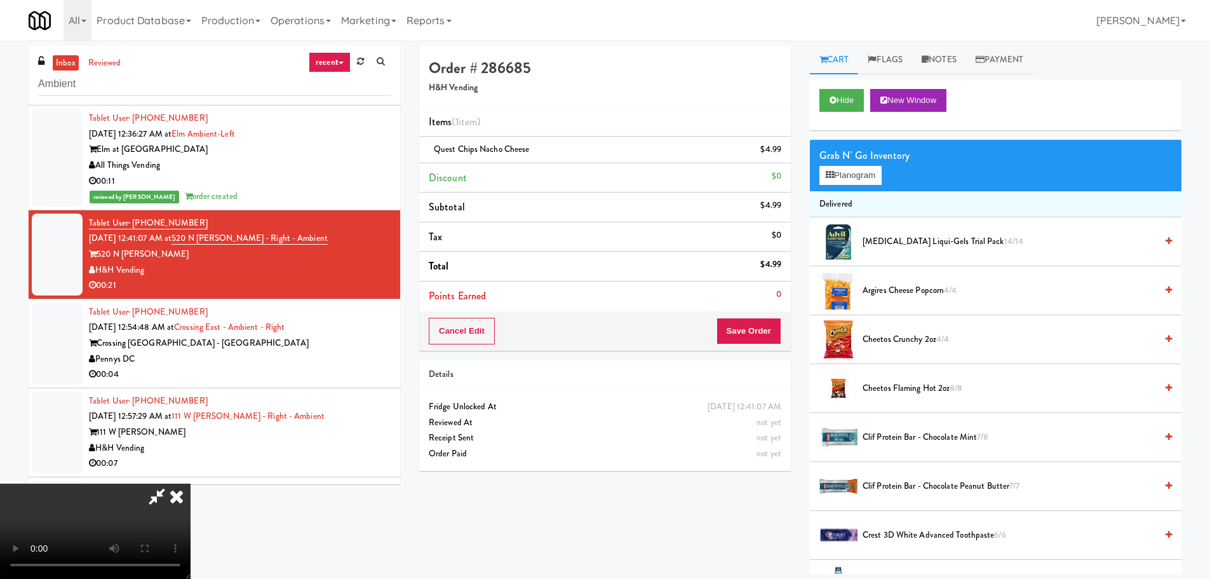
click at [191, 483] on video at bounding box center [95, 530] width 191 height 95
drag, startPoint x: 479, startPoint y: 297, endPoint x: 485, endPoint y: 300, distance: 6.8
click at [191, 483] on video at bounding box center [95, 530] width 191 height 95
drag, startPoint x: 496, startPoint y: 349, endPoint x: 506, endPoint y: 356, distance: 11.8
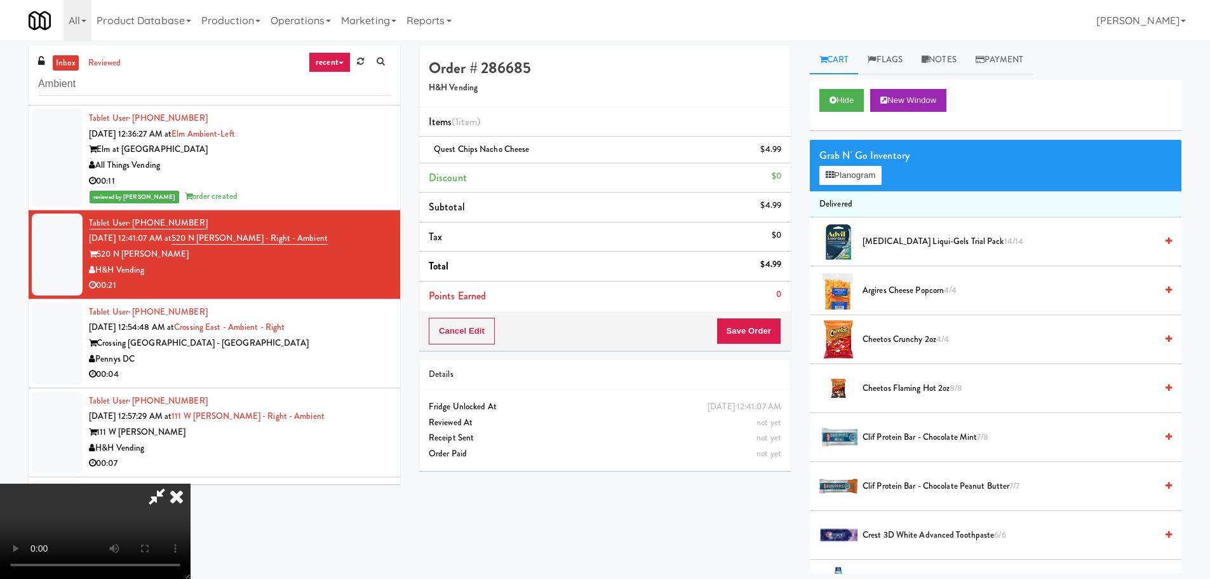
click at [191, 483] on video at bounding box center [95, 530] width 191 height 95
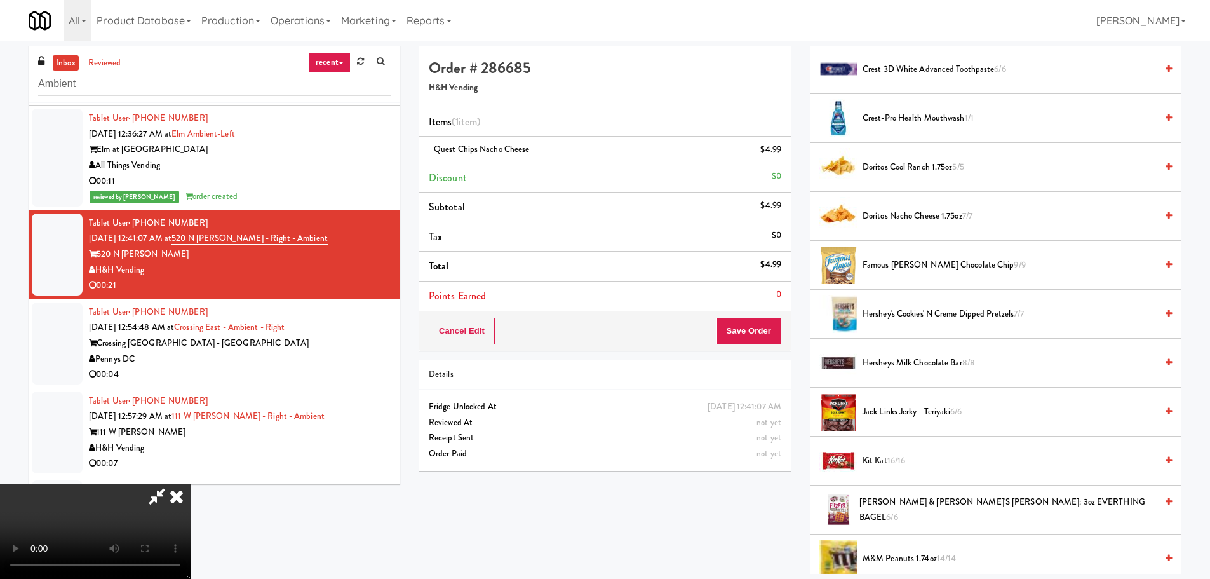
scroll to position [508, 0]
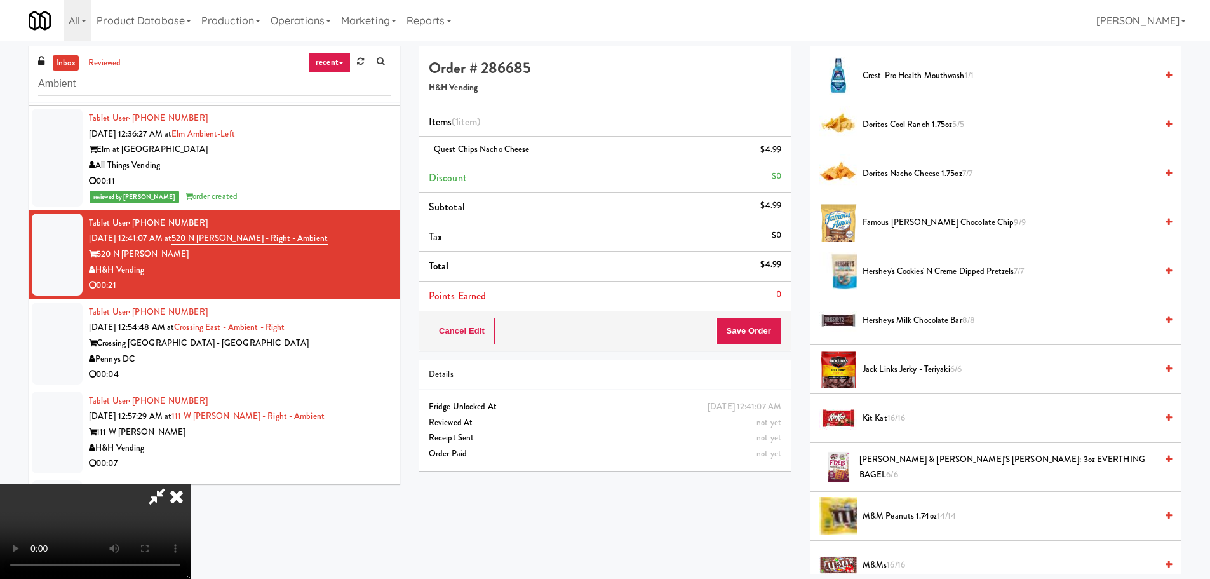
click at [884, 422] on span "Kit Kat 16/16" at bounding box center [1010, 418] width 294 height 16
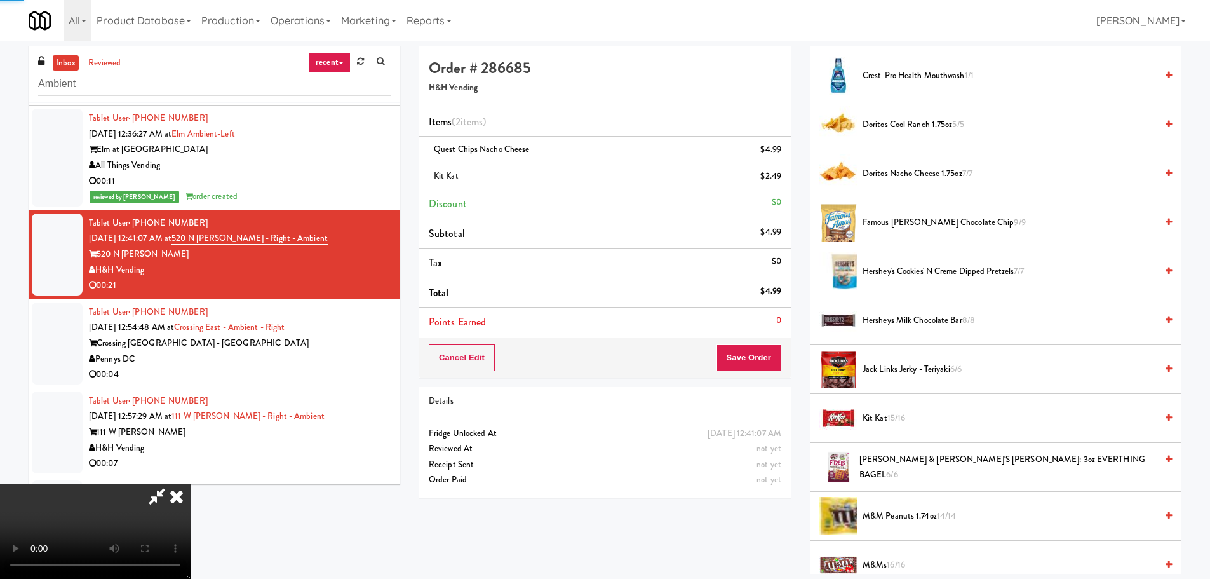
click at [191, 483] on video at bounding box center [95, 530] width 191 height 95
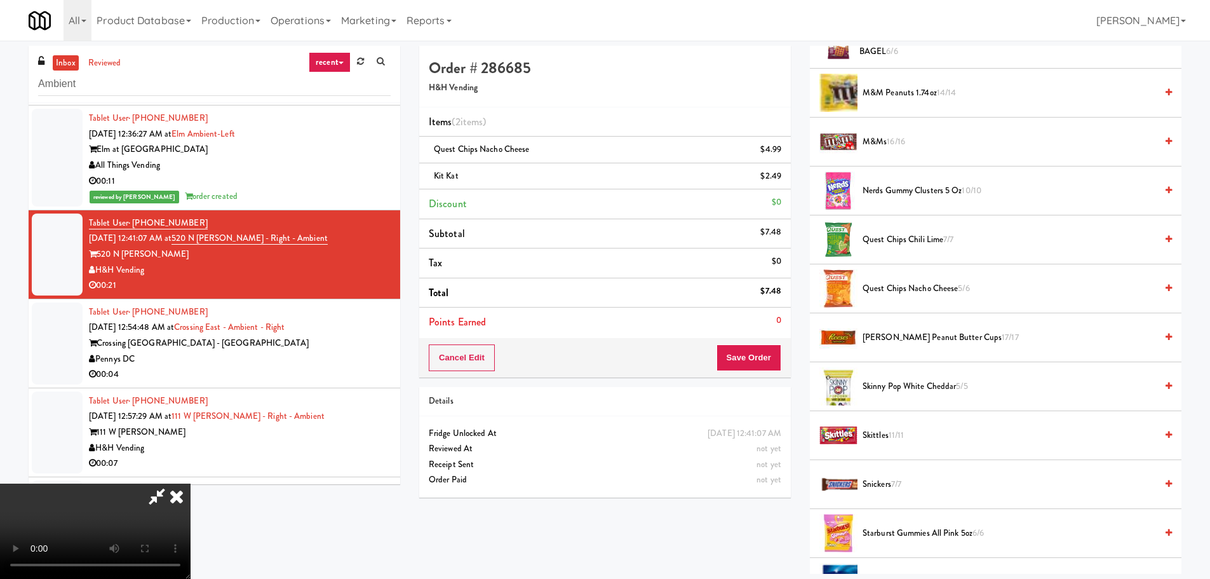
scroll to position [1144, 0]
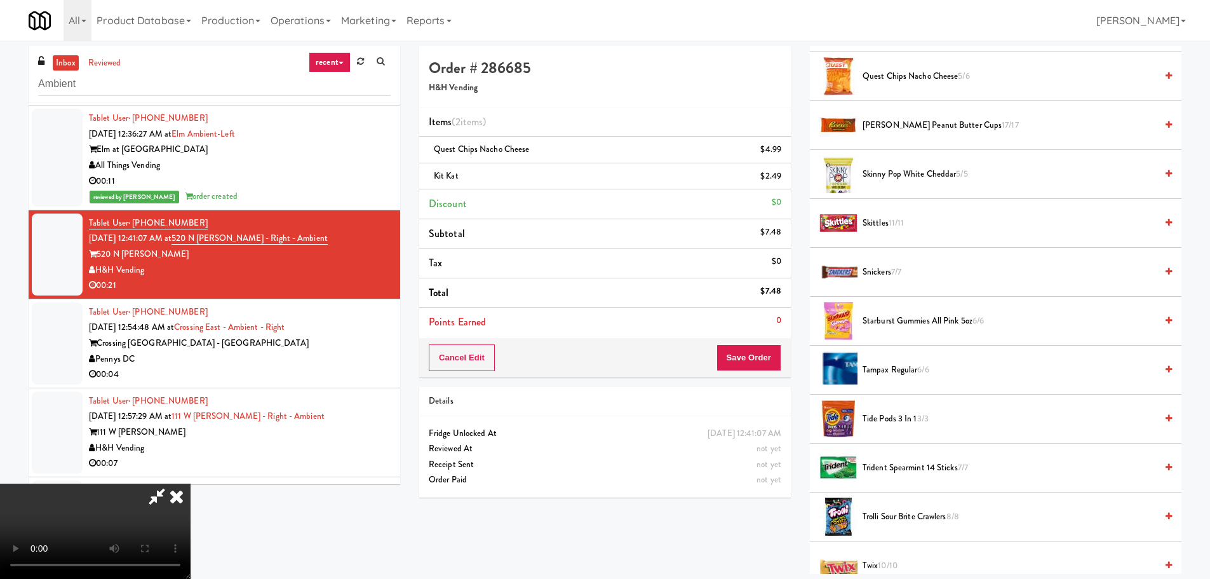
click at [883, 271] on span "Snickers 7/7" at bounding box center [1010, 272] width 294 height 16
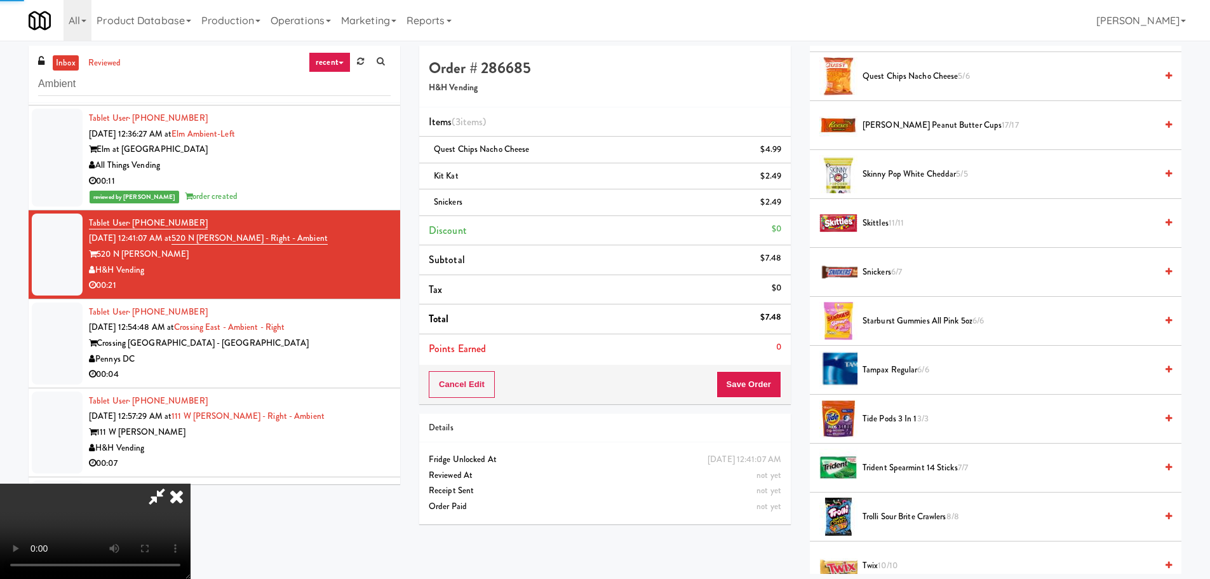
click at [191, 483] on video at bounding box center [95, 530] width 191 height 95
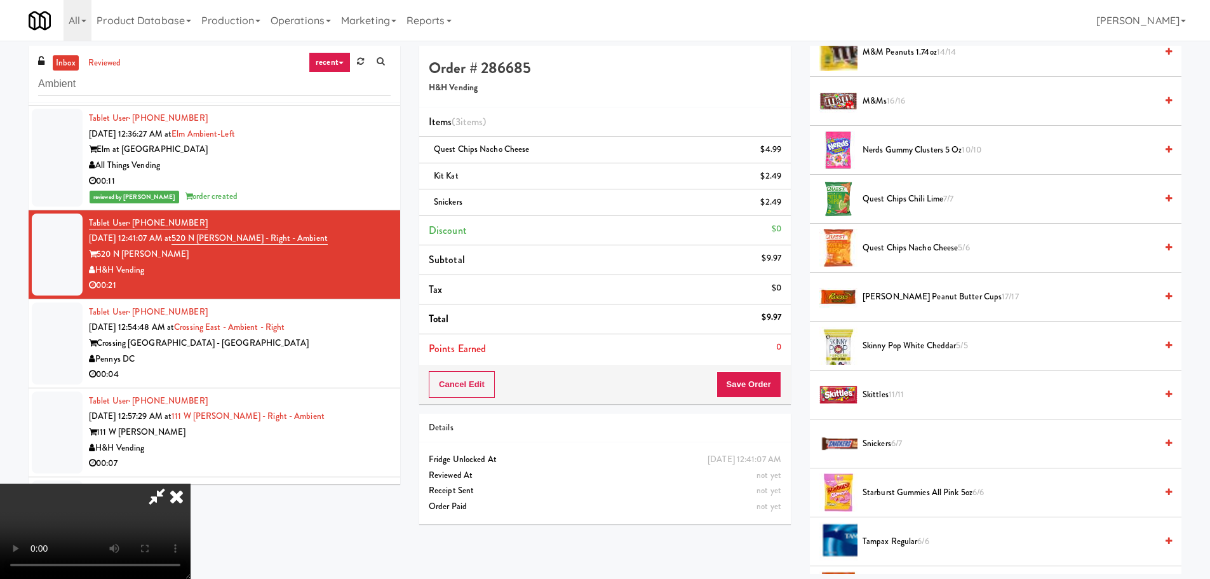
scroll to position [953, 0]
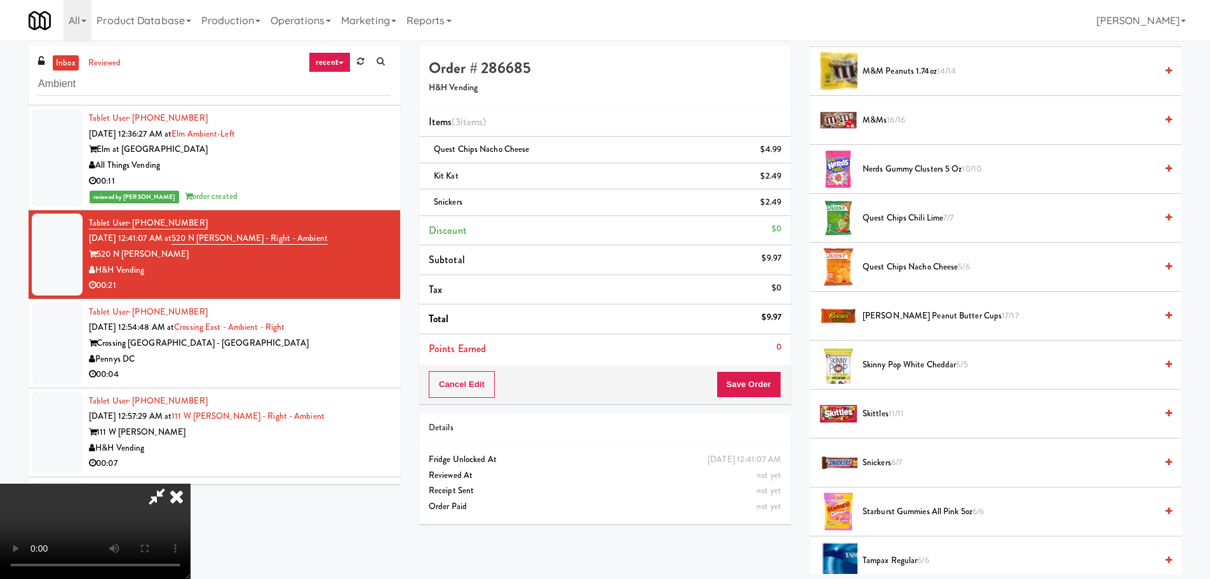
click at [903, 311] on span "[PERSON_NAME] Peanut Butter Cups 17/17" at bounding box center [1010, 316] width 294 height 16
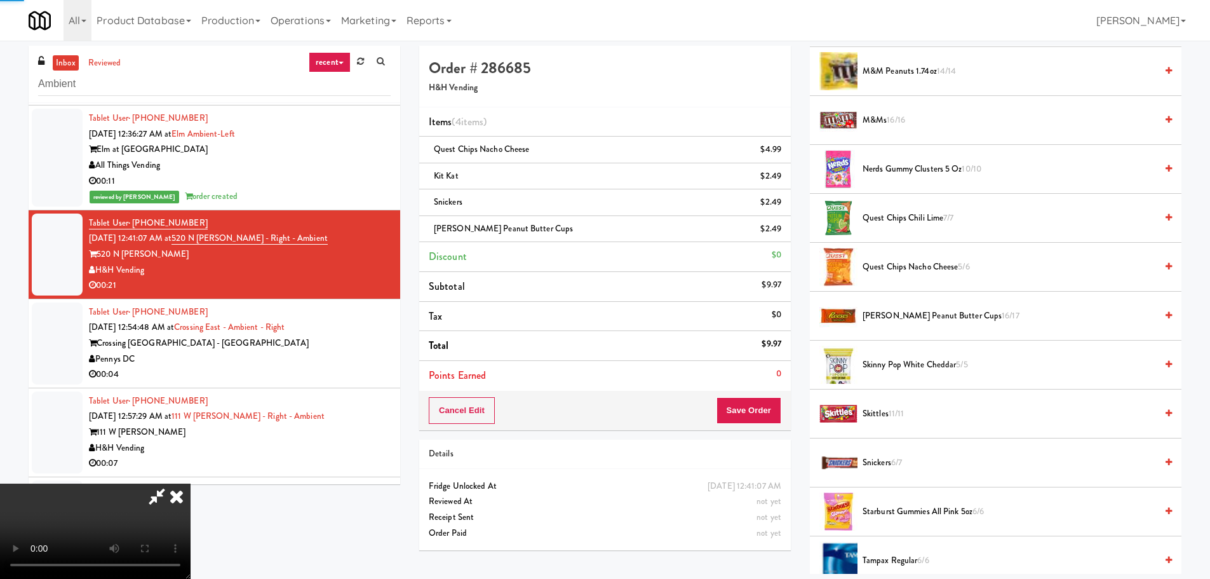
click at [191, 483] on video at bounding box center [95, 530] width 191 height 95
click at [755, 403] on button "Save Order" at bounding box center [749, 410] width 65 height 27
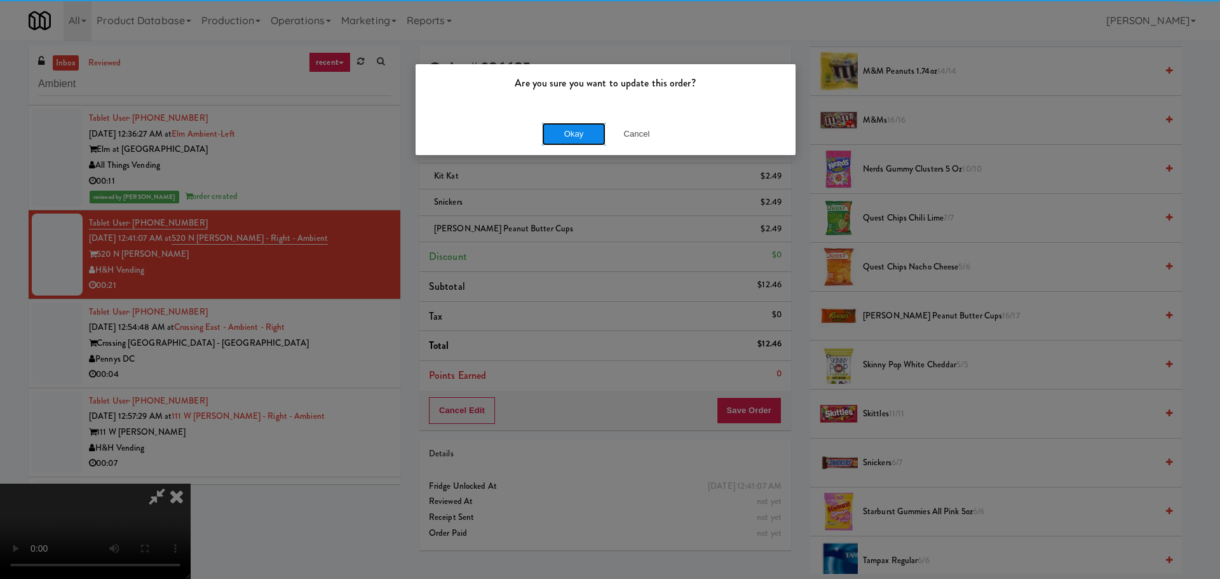
click at [574, 137] on button "Okay" at bounding box center [574, 134] width 64 height 23
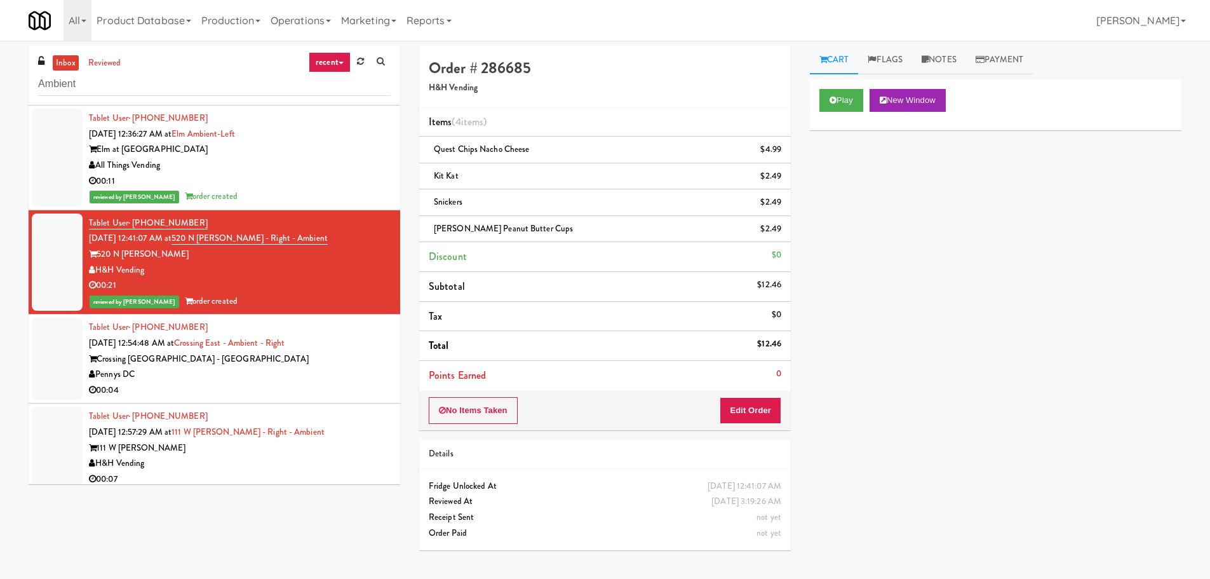
scroll to position [0, 0]
click at [285, 393] on div "00:04" at bounding box center [240, 390] width 302 height 16
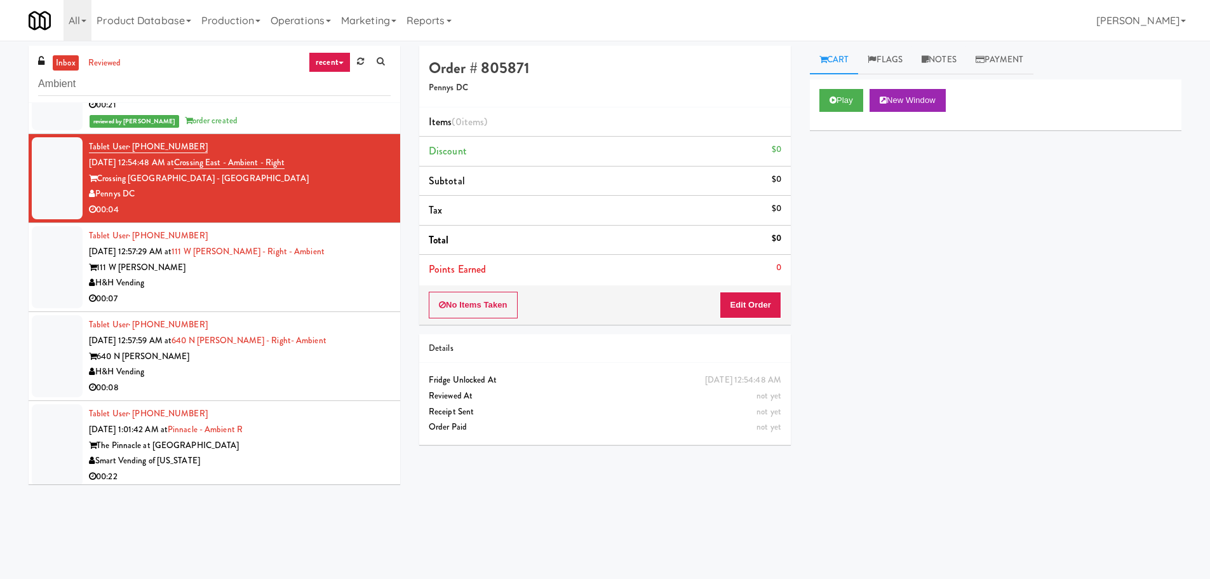
scroll to position [1547, 0]
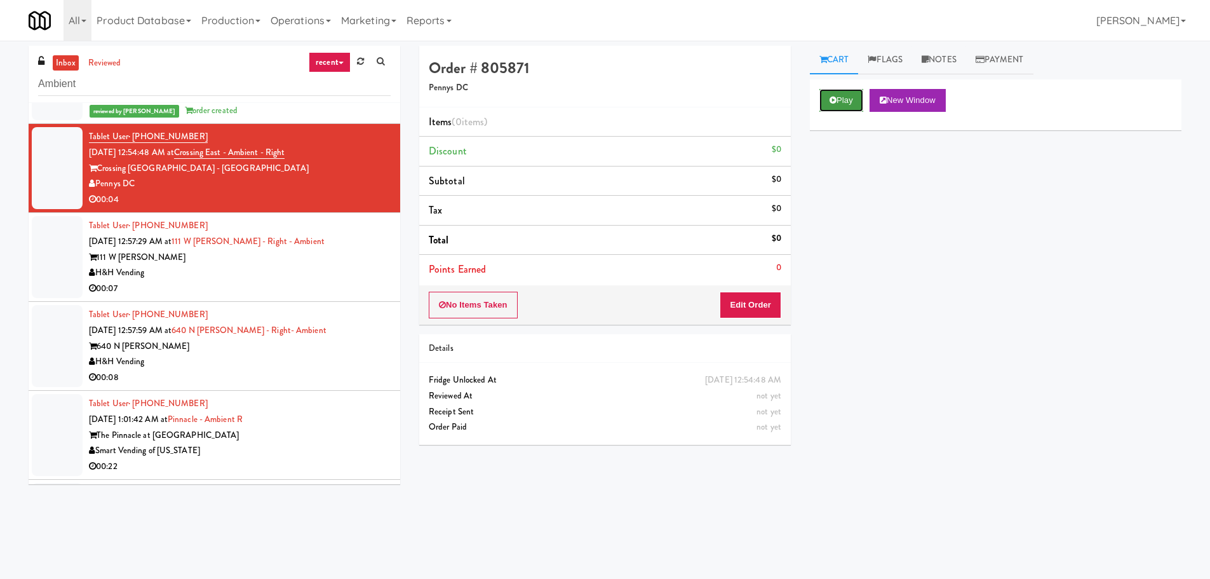
click at [834, 106] on button "Play" at bounding box center [842, 100] width 44 height 23
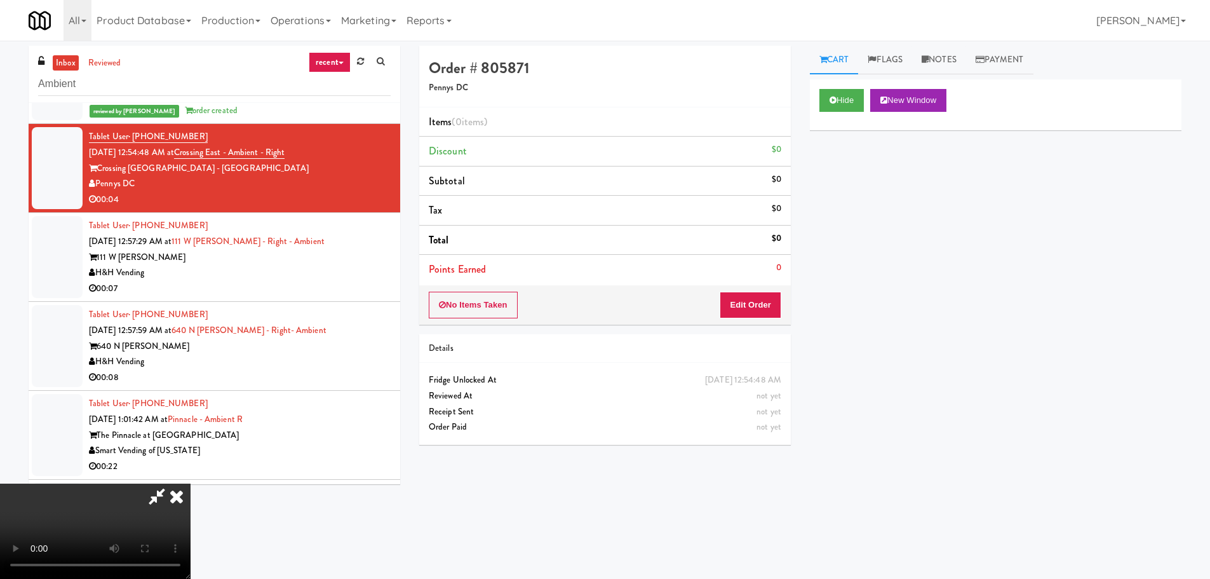
click at [725, 331] on div "Order # 805871 Pennys DC Items (0 items ) Discount $0 Subtotal $0 Tax $0 Total …" at bounding box center [605, 250] width 391 height 408
click at [755, 303] on button "Edit Order" at bounding box center [751, 305] width 62 height 27
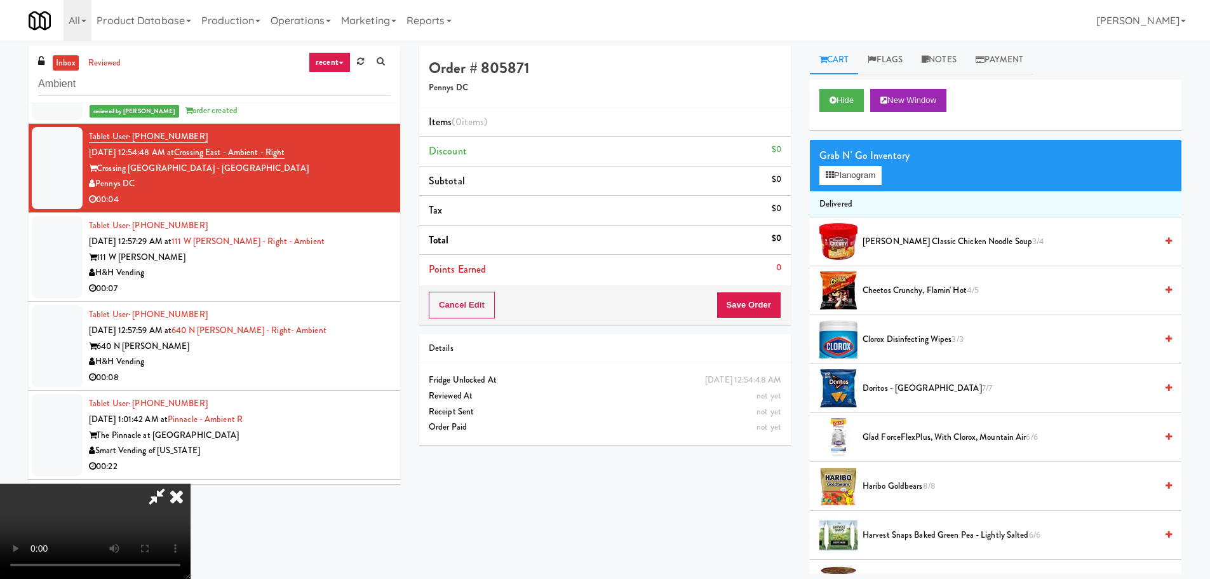
click at [191, 483] on video at bounding box center [95, 530] width 191 height 95
click at [191, 563] on video at bounding box center [95, 530] width 191 height 95
drag, startPoint x: 326, startPoint y: 445, endPoint x: 330, endPoint y: 426, distance: 19.6
click at [191, 483] on video at bounding box center [95, 530] width 191 height 95
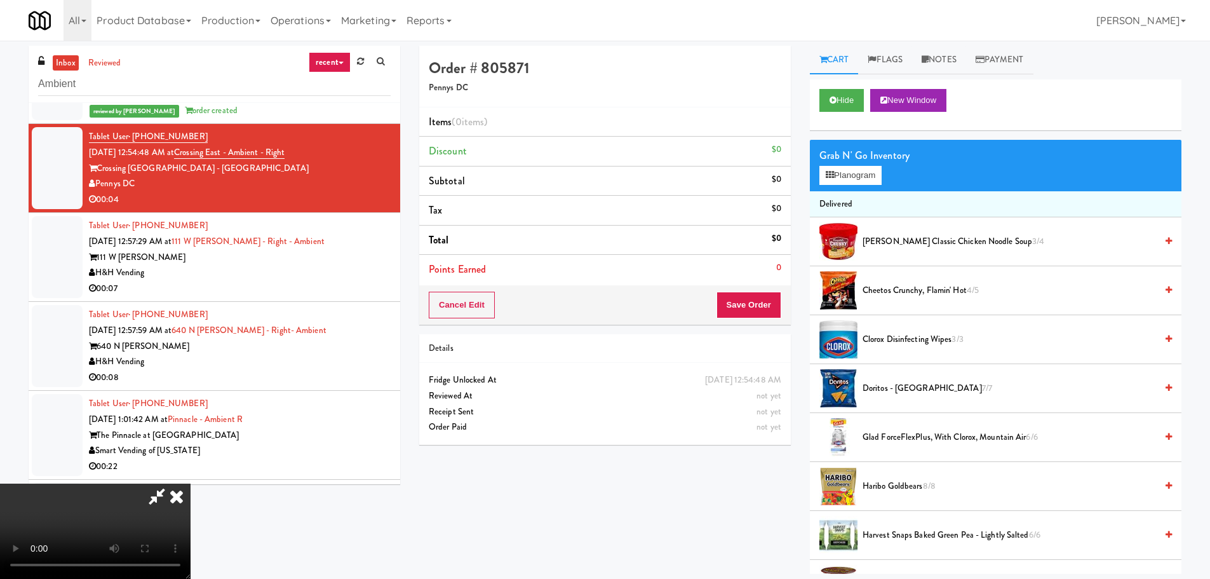
click at [191, 483] on video at bounding box center [95, 530] width 191 height 95
click at [905, 382] on span "Doritos - Cool Ranch 7/7" at bounding box center [1010, 389] width 294 height 16
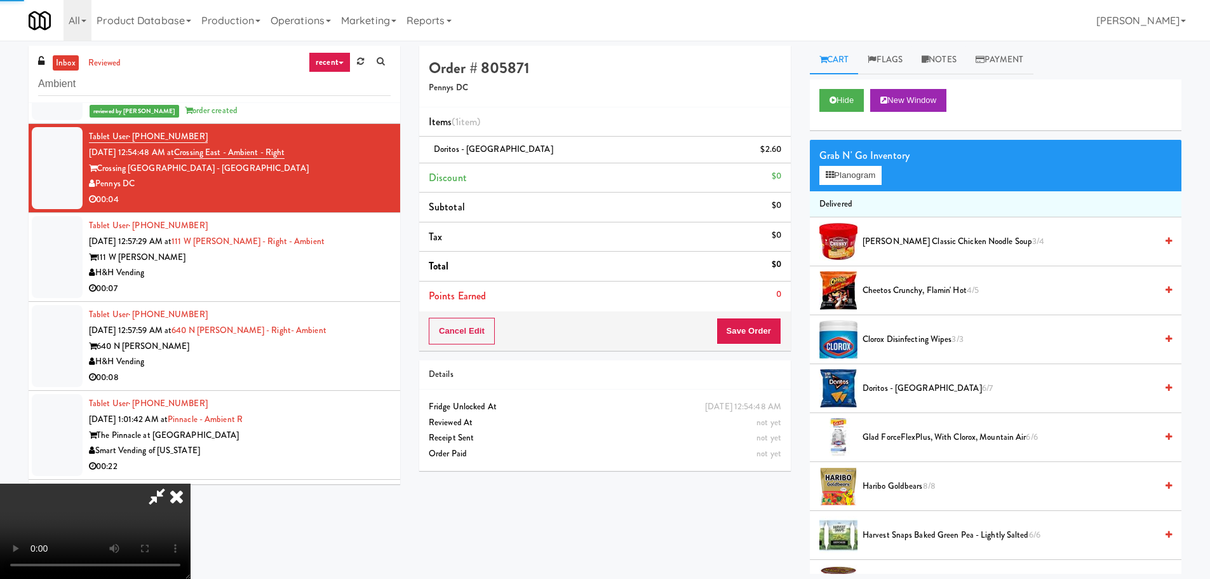
click at [191, 483] on video at bounding box center [95, 530] width 191 height 95
click at [755, 335] on button "Save Order" at bounding box center [749, 331] width 65 height 27
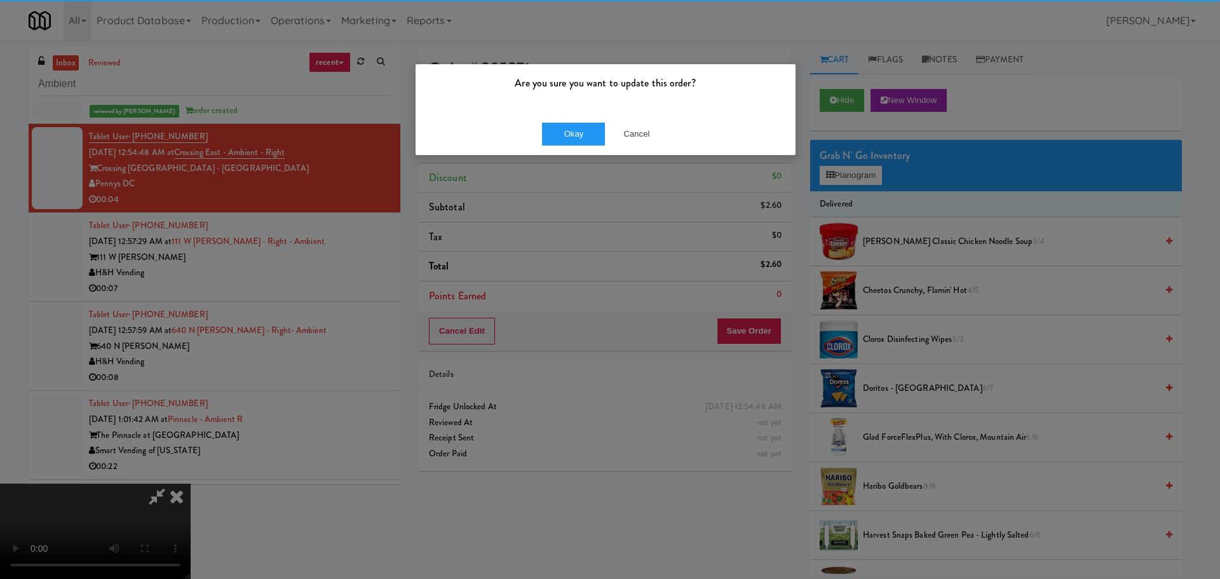
click at [600, 116] on div "Okay Cancel" at bounding box center [605, 133] width 380 height 43
click at [593, 129] on button "Okay" at bounding box center [574, 134] width 64 height 23
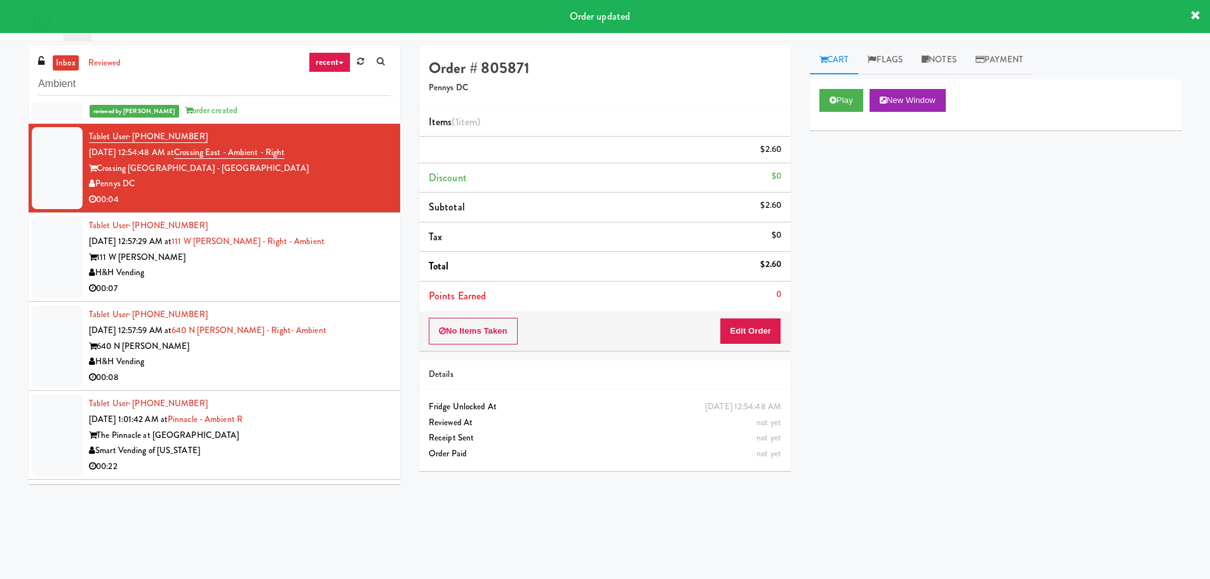
click at [360, 259] on div "111 W [PERSON_NAME]" at bounding box center [240, 258] width 302 height 16
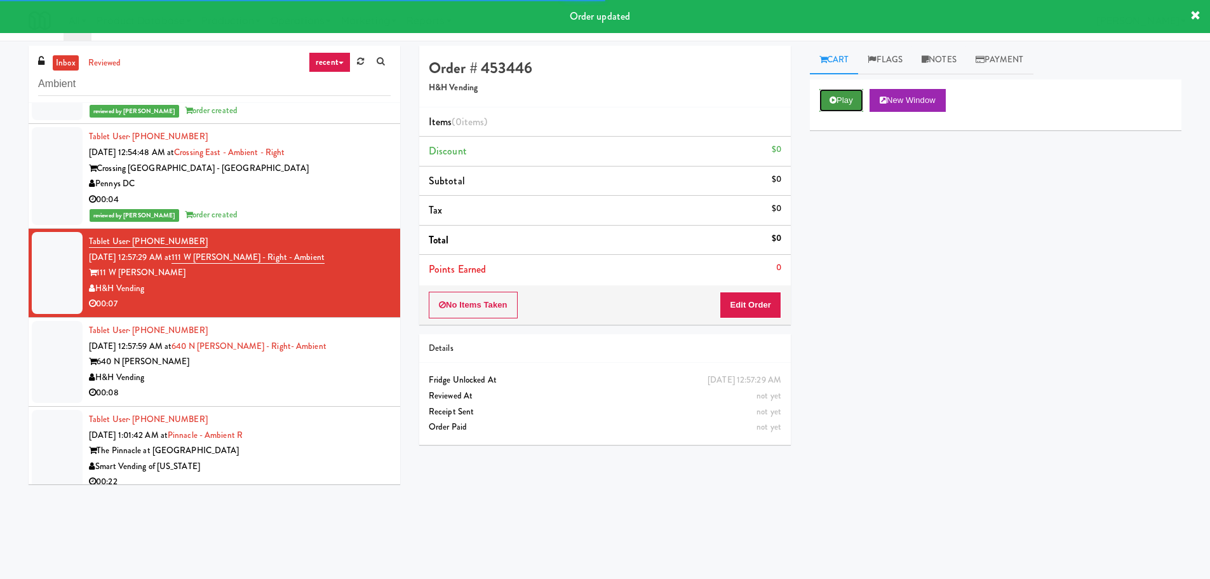
click at [827, 96] on button "Play" at bounding box center [842, 100] width 44 height 23
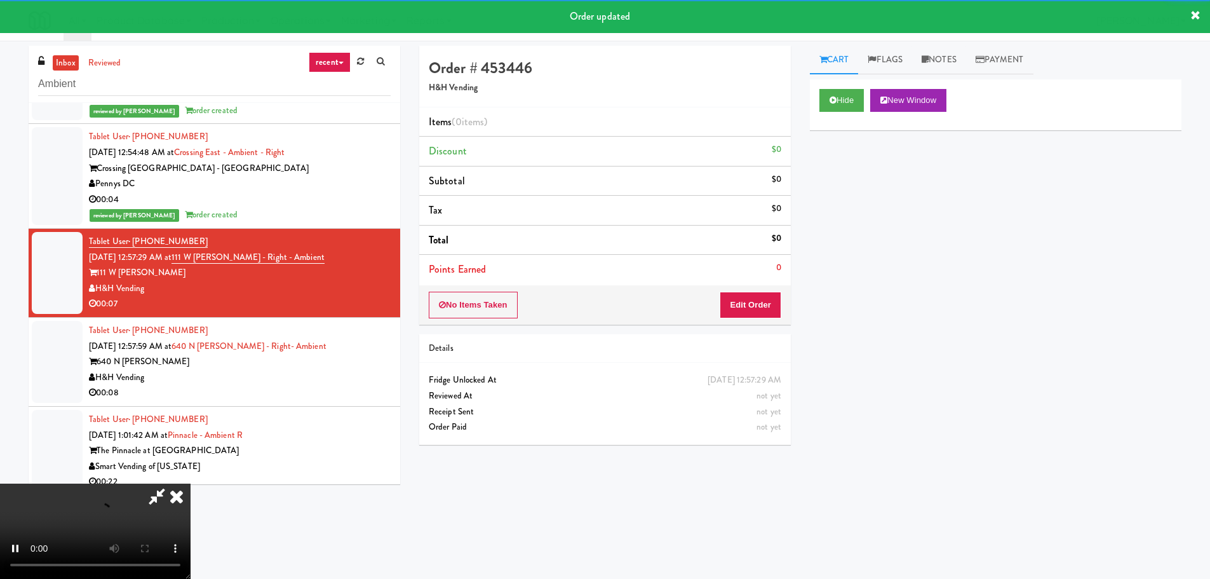
click at [789, 278] on li "Points Earned 0" at bounding box center [605, 269] width 372 height 29
click at [754, 304] on button "Edit Order" at bounding box center [751, 305] width 62 height 27
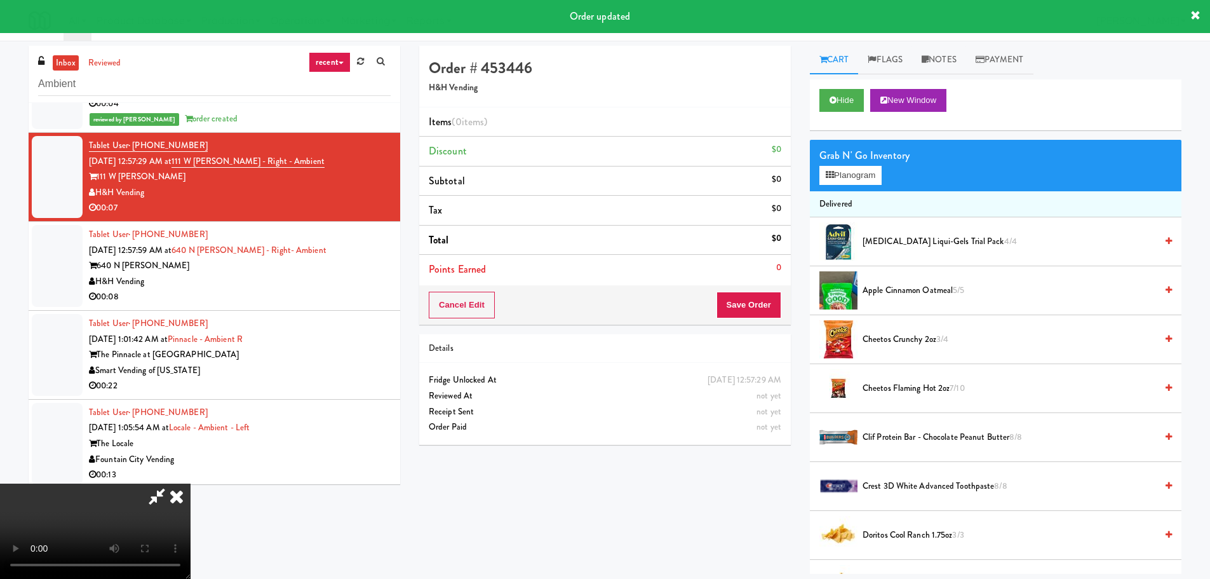
scroll to position [1674, 0]
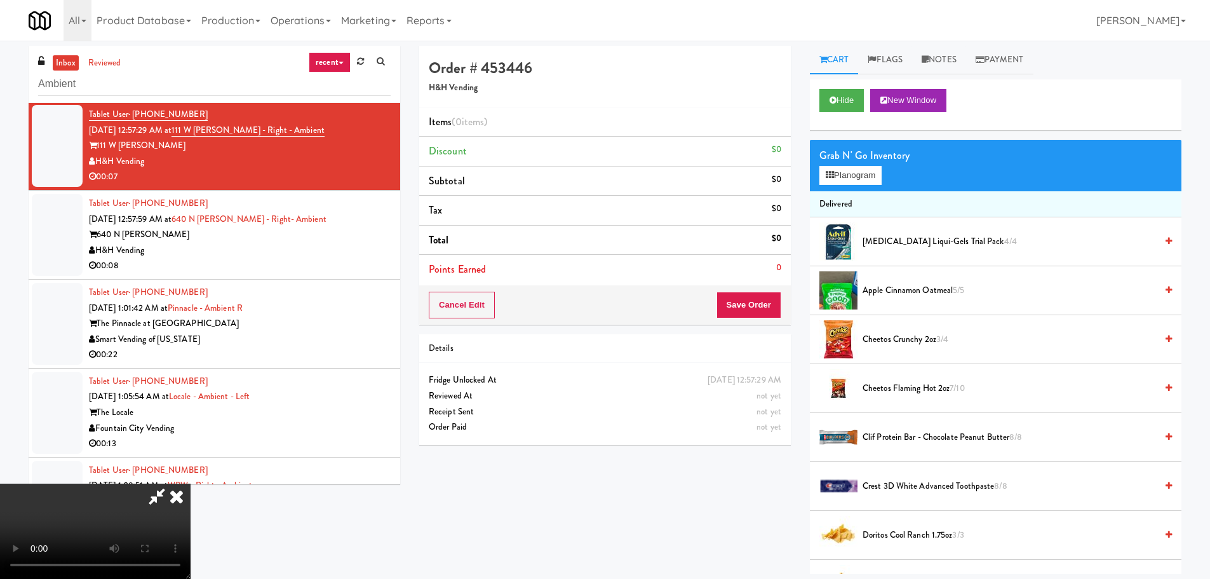
click at [191, 483] on video at bounding box center [95, 530] width 191 height 95
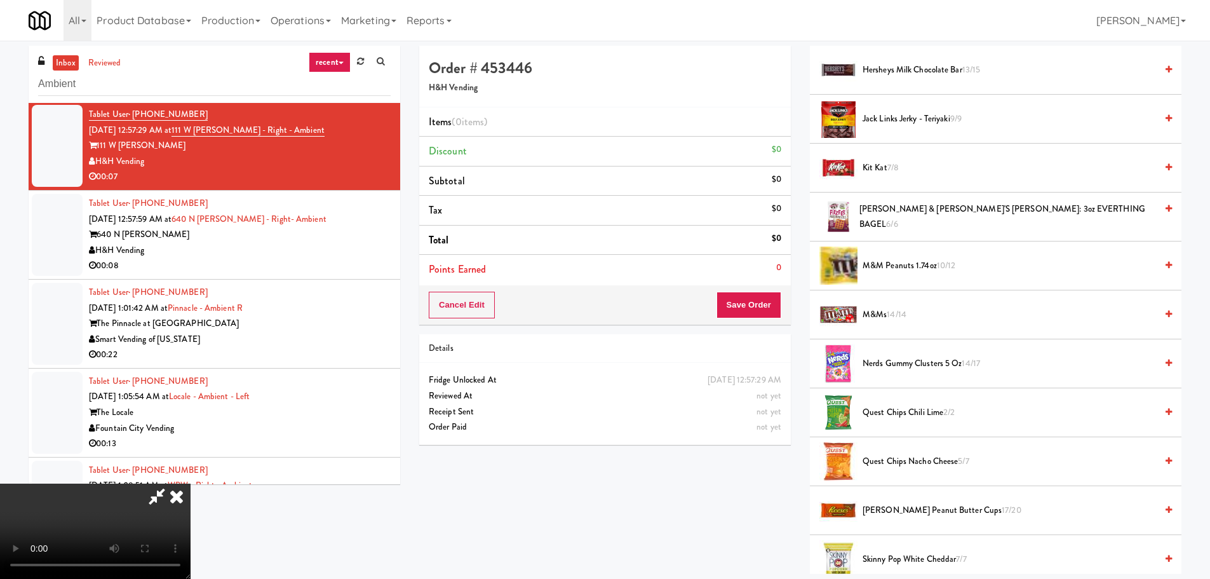
scroll to position [762, 0]
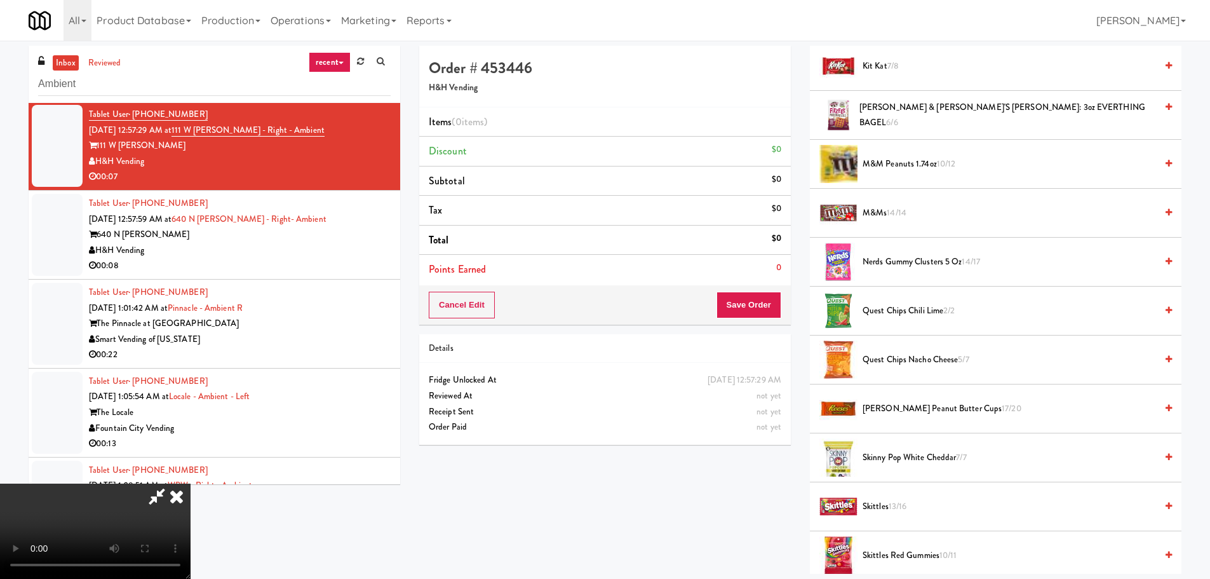
click at [928, 398] on li "[PERSON_NAME] Peanut Butter Cups 17/20" at bounding box center [996, 408] width 372 height 49
click at [922, 410] on span "[PERSON_NAME] Peanut Butter Cups 17/20" at bounding box center [1010, 409] width 294 height 16
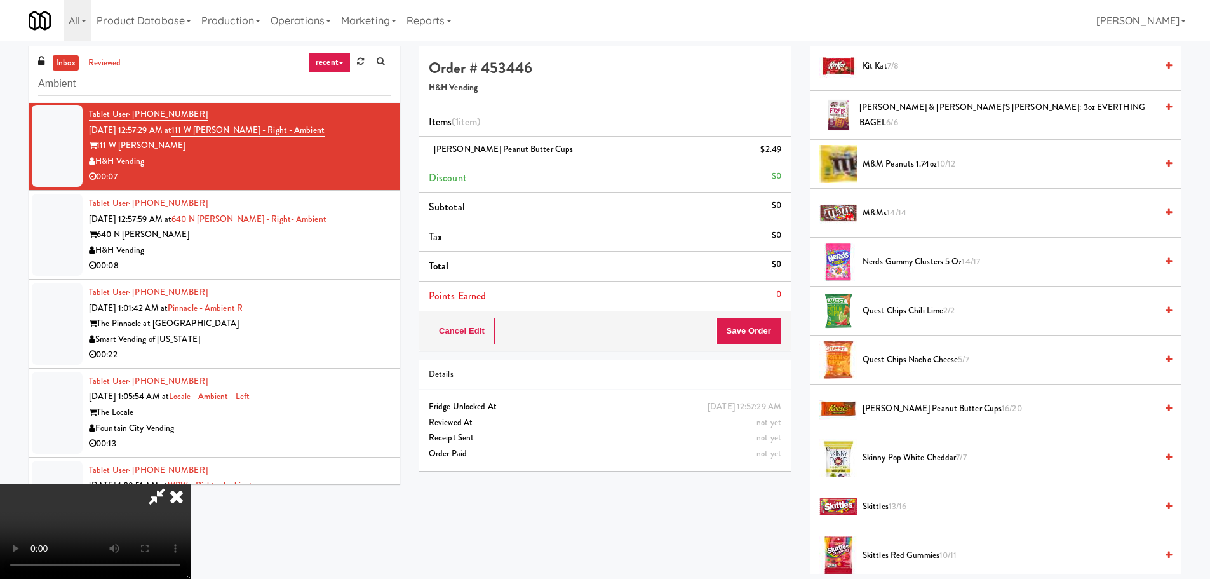
click at [191, 483] on video at bounding box center [95, 530] width 191 height 95
click at [753, 335] on button "Save Order" at bounding box center [749, 331] width 65 height 27
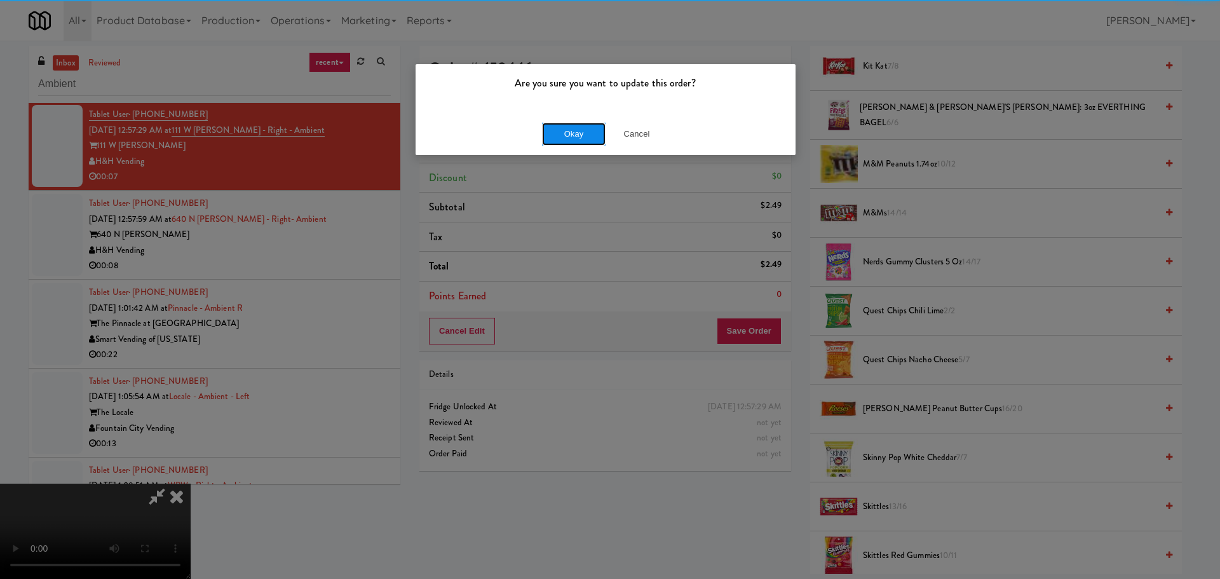
click at [573, 137] on button "Okay" at bounding box center [574, 134] width 64 height 23
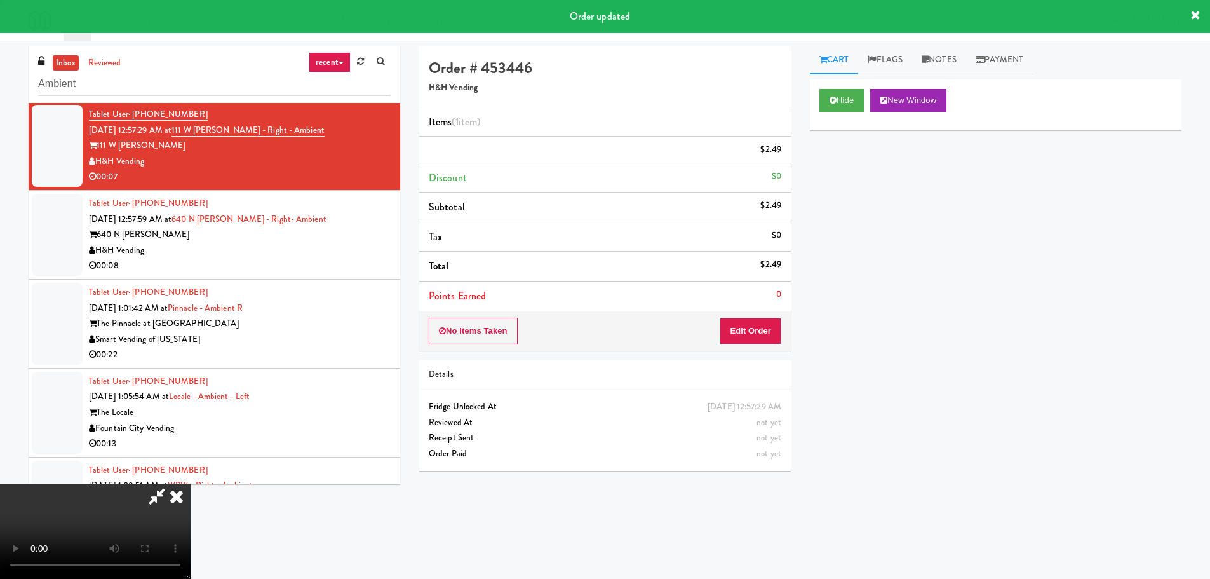
scroll to position [0, 0]
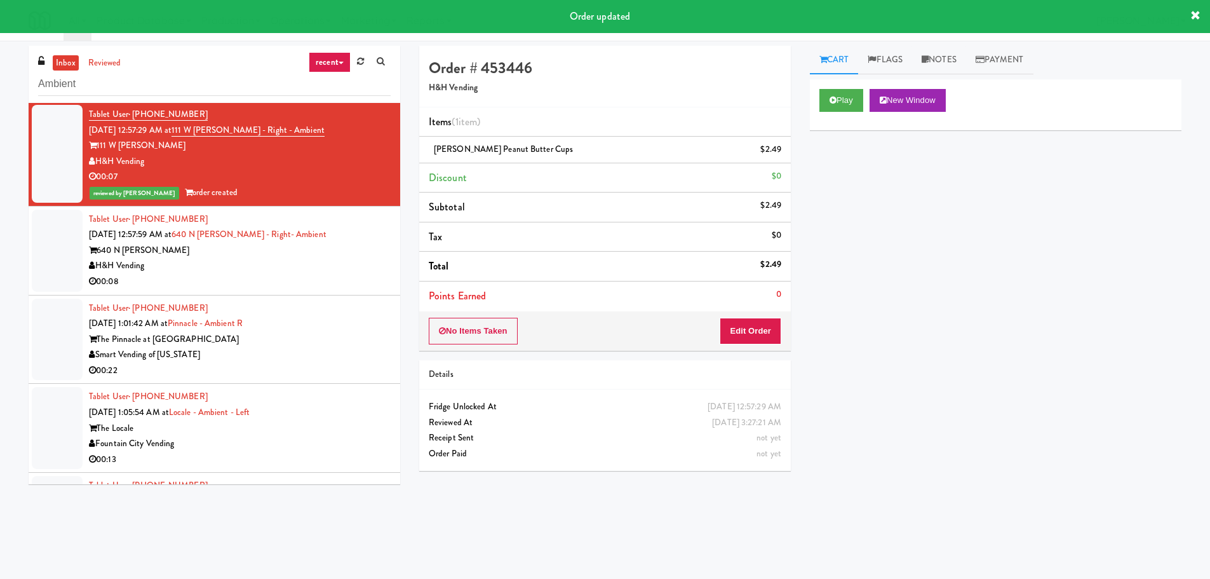
click at [350, 266] on div "H&H Vending" at bounding box center [240, 266] width 302 height 16
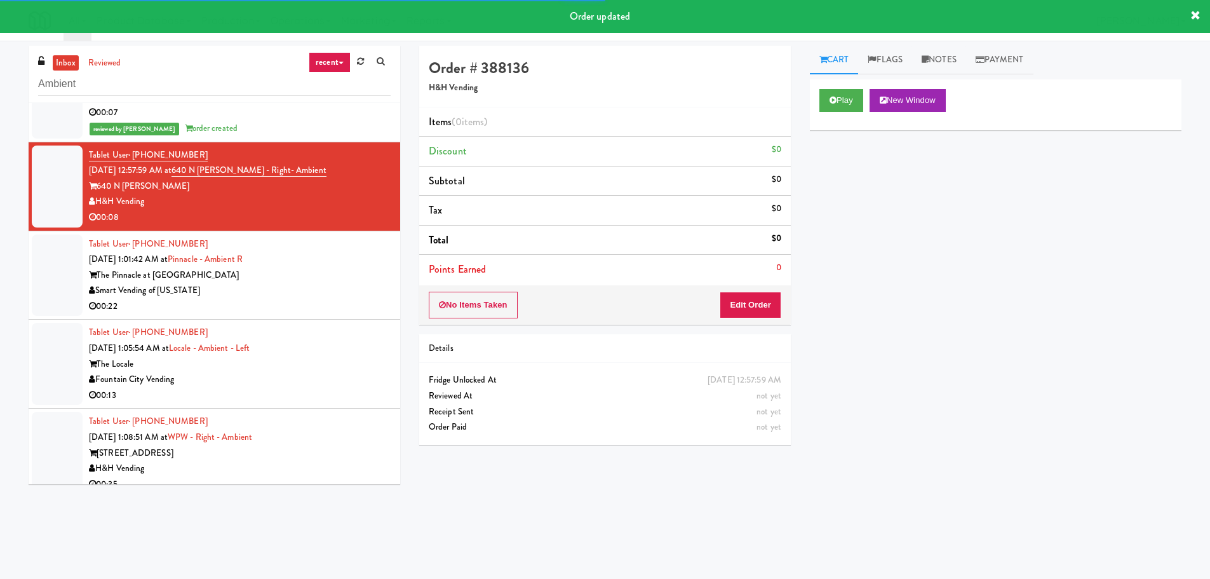
scroll to position [1738, 0]
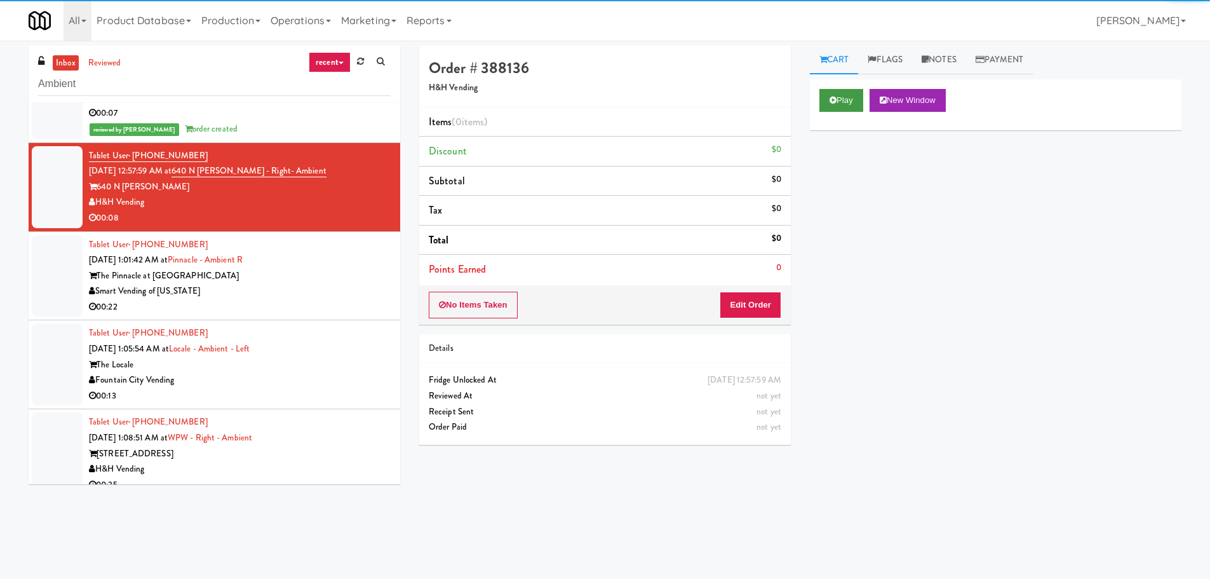
drag, startPoint x: 837, startPoint y: 79, endPoint x: 833, endPoint y: 107, distance: 27.6
click at [837, 83] on div "Play New Window" at bounding box center [996, 104] width 372 height 51
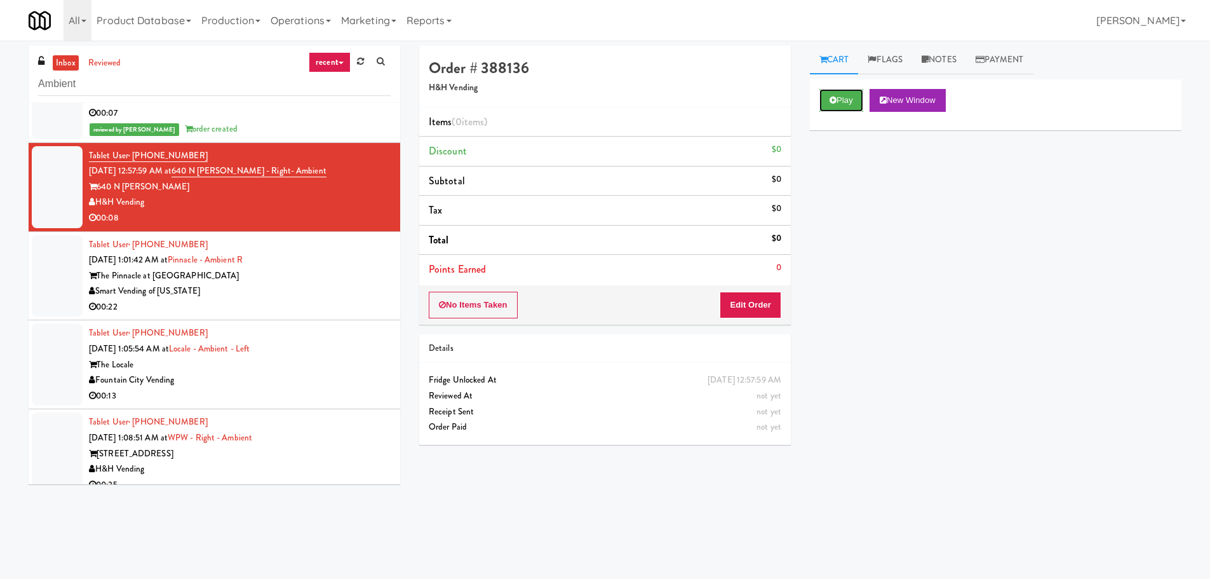
click at [835, 104] on button "Play" at bounding box center [842, 100] width 44 height 23
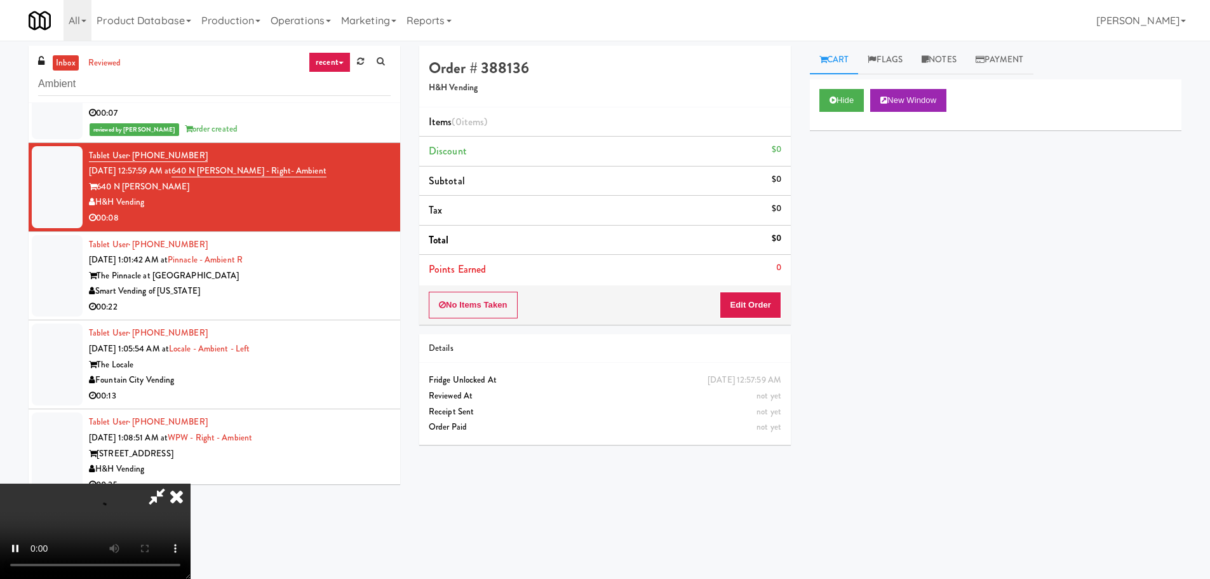
click at [779, 273] on div "0" at bounding box center [778, 268] width 5 height 16
click at [763, 292] on button "Edit Order" at bounding box center [751, 305] width 62 height 27
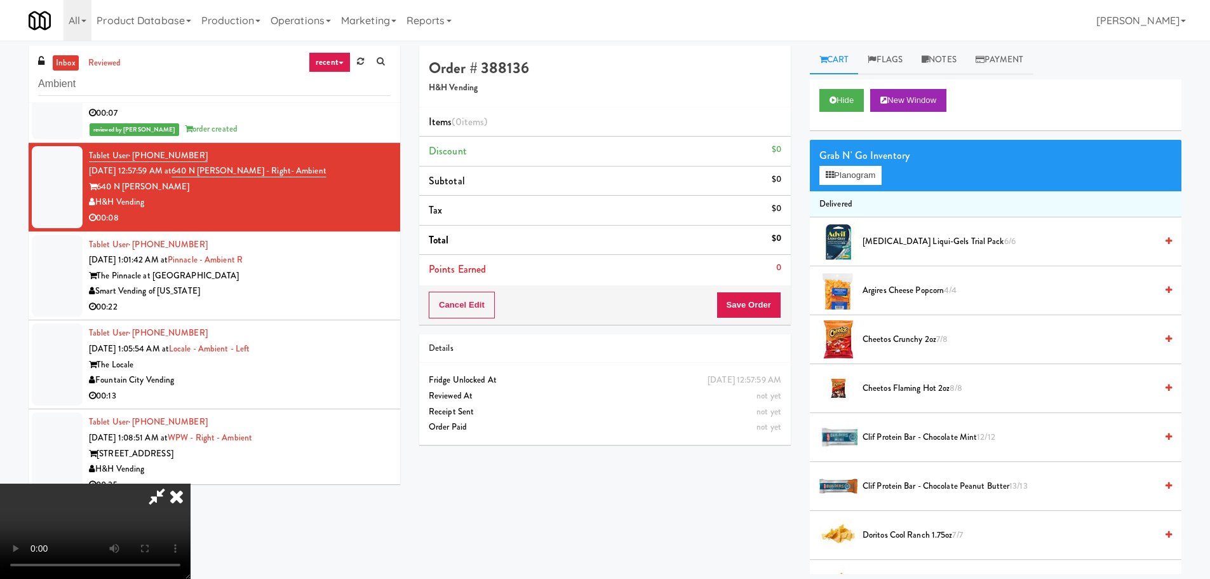
scroll to position [28, 0]
drag, startPoint x: 463, startPoint y: 341, endPoint x: 468, endPoint y: 336, distance: 6.8
click at [191, 483] on video at bounding box center [95, 530] width 191 height 95
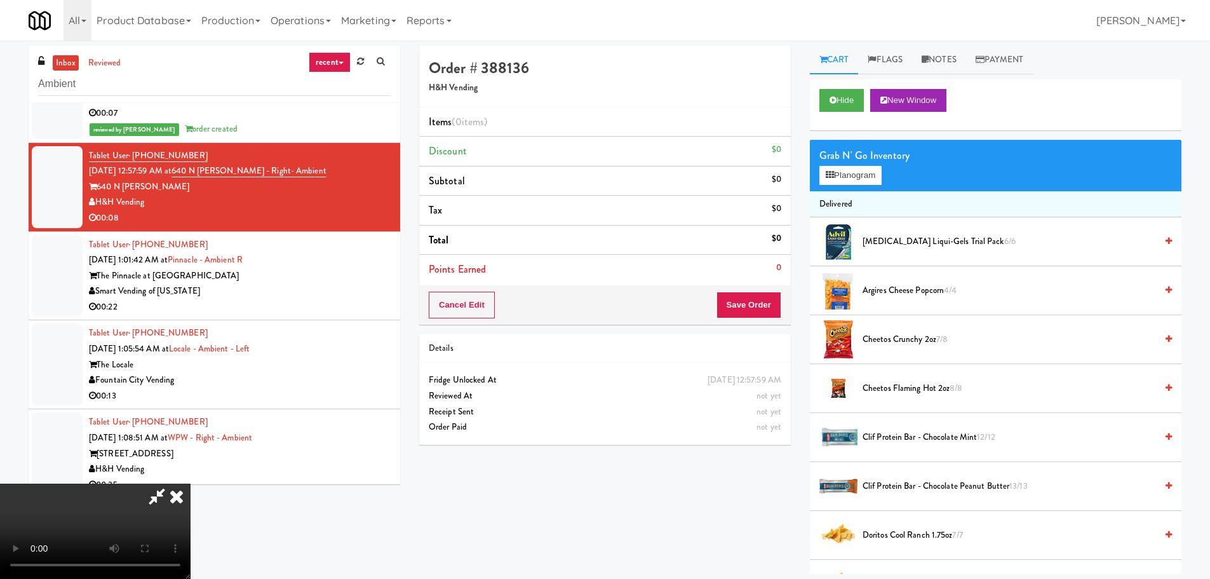
drag, startPoint x: 471, startPoint y: 321, endPoint x: 606, endPoint y: 325, distance: 134.7
click at [191, 483] on video at bounding box center [95, 530] width 191 height 95
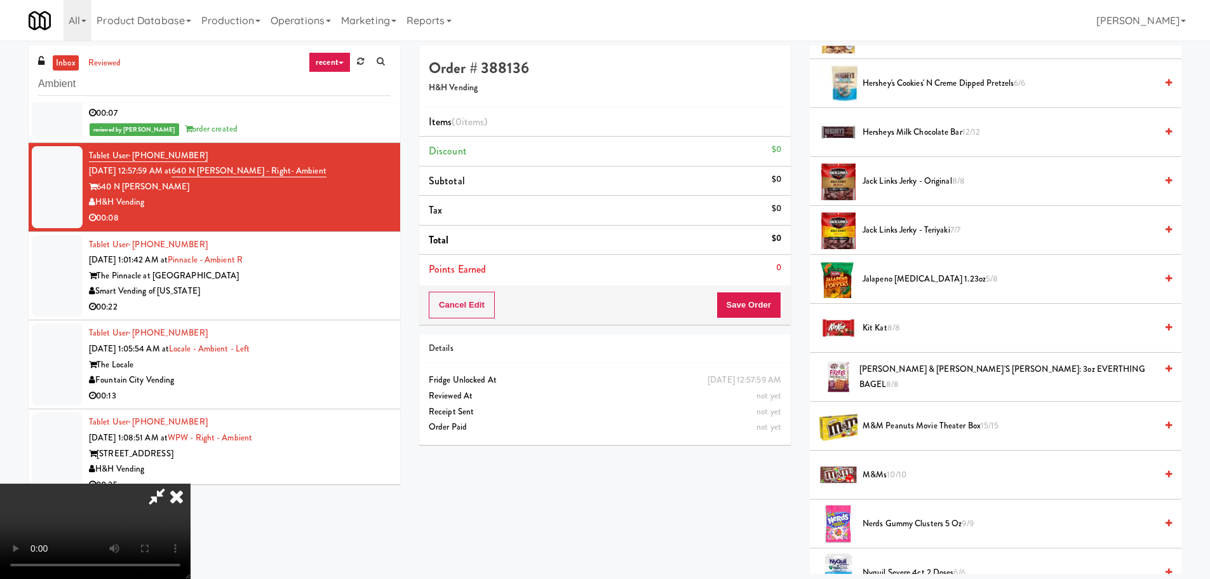
scroll to position [635, 0]
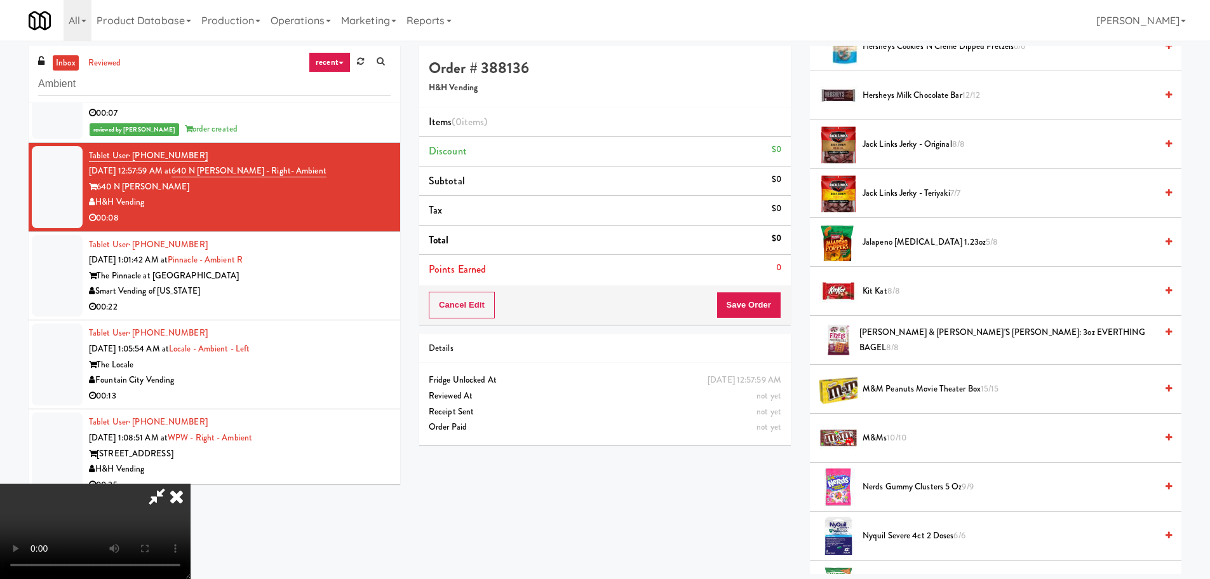
drag, startPoint x: 895, startPoint y: 482, endPoint x: 887, endPoint y: 482, distance: 7.6
click at [896, 482] on span "Nerds Gummy Clusters 5 oz 9/9" at bounding box center [1010, 487] width 294 height 16
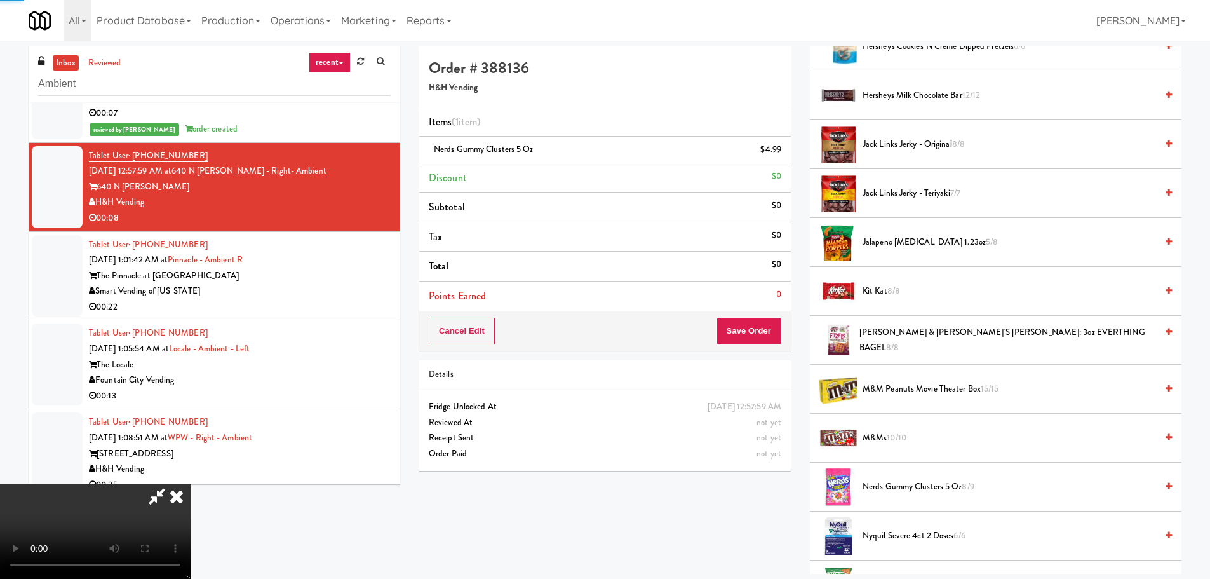
click at [191, 483] on video at bounding box center [95, 530] width 191 height 95
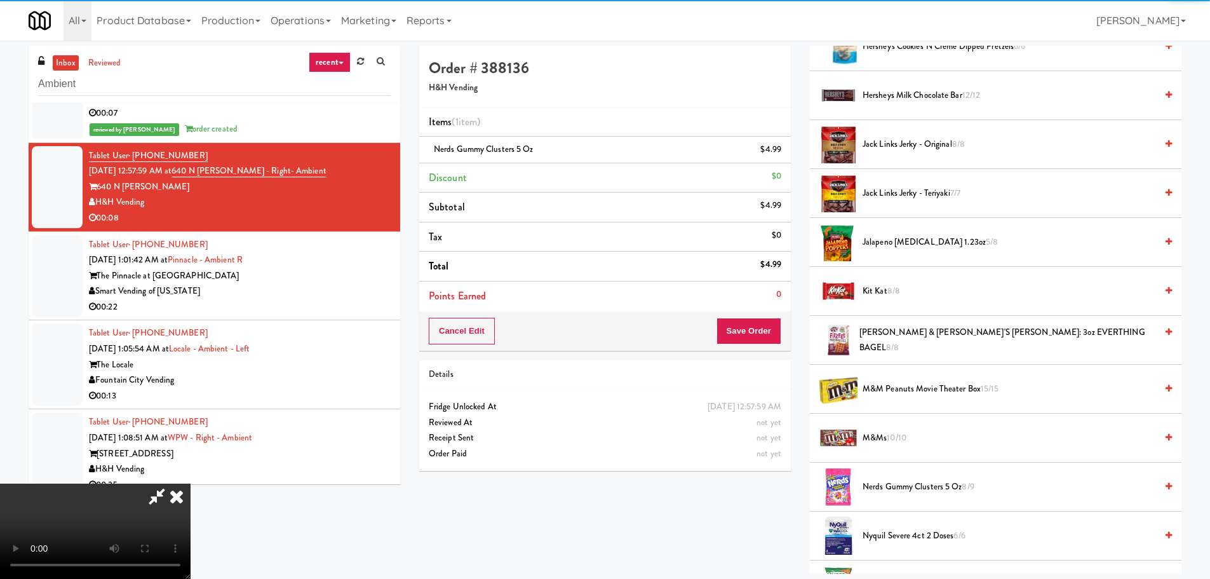
scroll to position [91, 0]
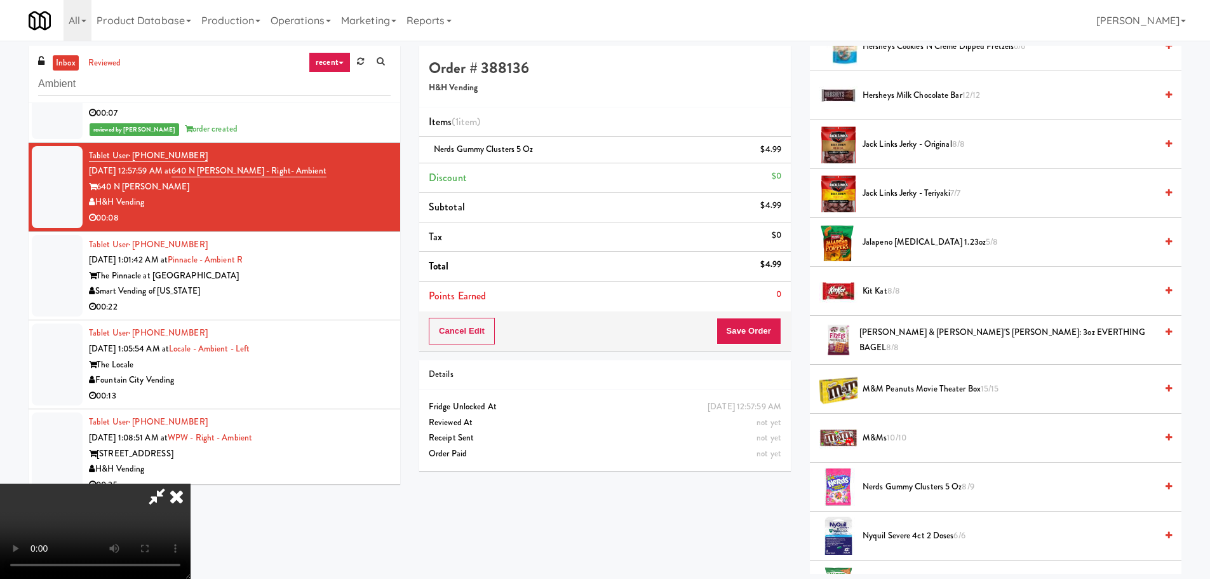
click at [191, 483] on video at bounding box center [95, 530] width 191 height 95
drag, startPoint x: 623, startPoint y: 395, endPoint x: 595, endPoint y: 394, distance: 27.3
click at [191, 483] on video at bounding box center [95, 530] width 191 height 95
drag, startPoint x: 533, startPoint y: 392, endPoint x: 548, endPoint y: 384, distance: 16.8
click at [191, 483] on video at bounding box center [95, 530] width 191 height 95
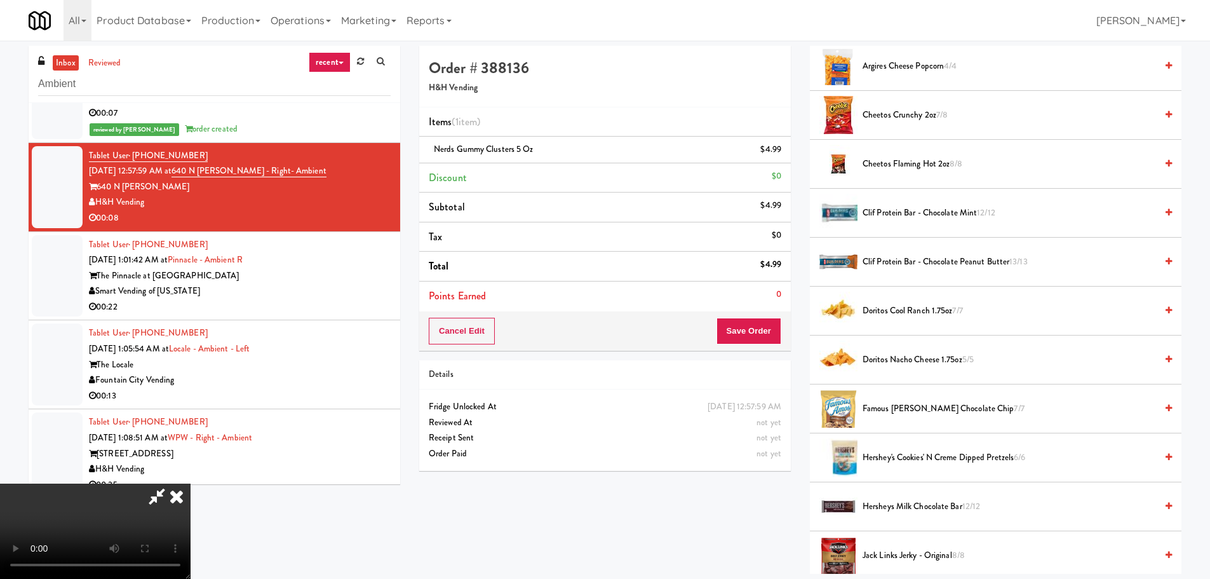
scroll to position [254, 0]
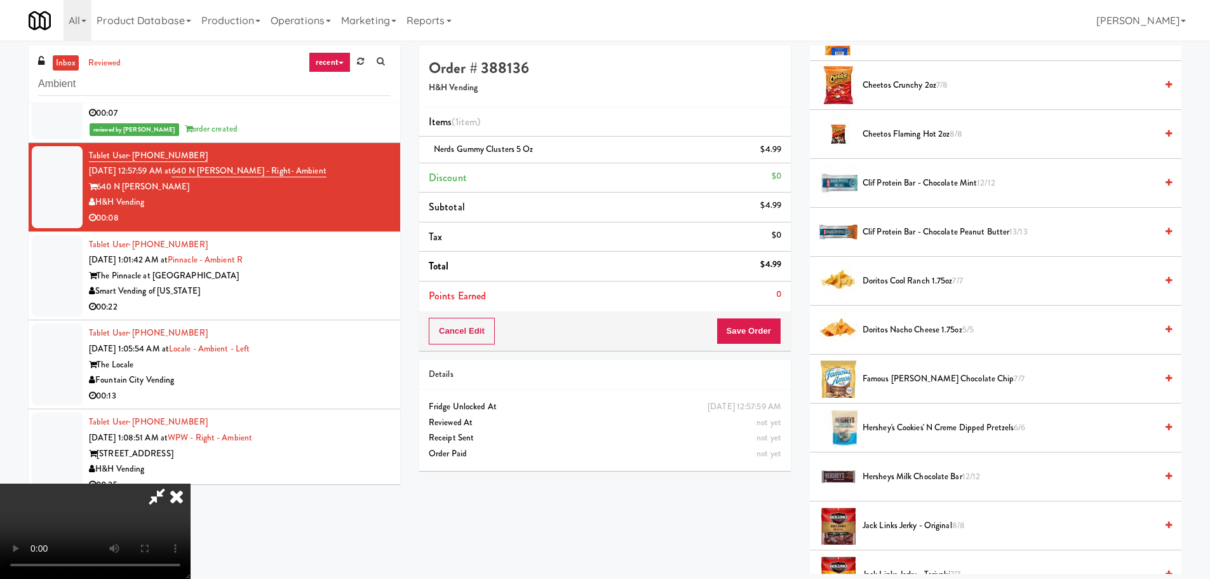
click at [911, 281] on span "Doritos Cool Ranch 1.75oz 7/7" at bounding box center [1010, 281] width 294 height 16
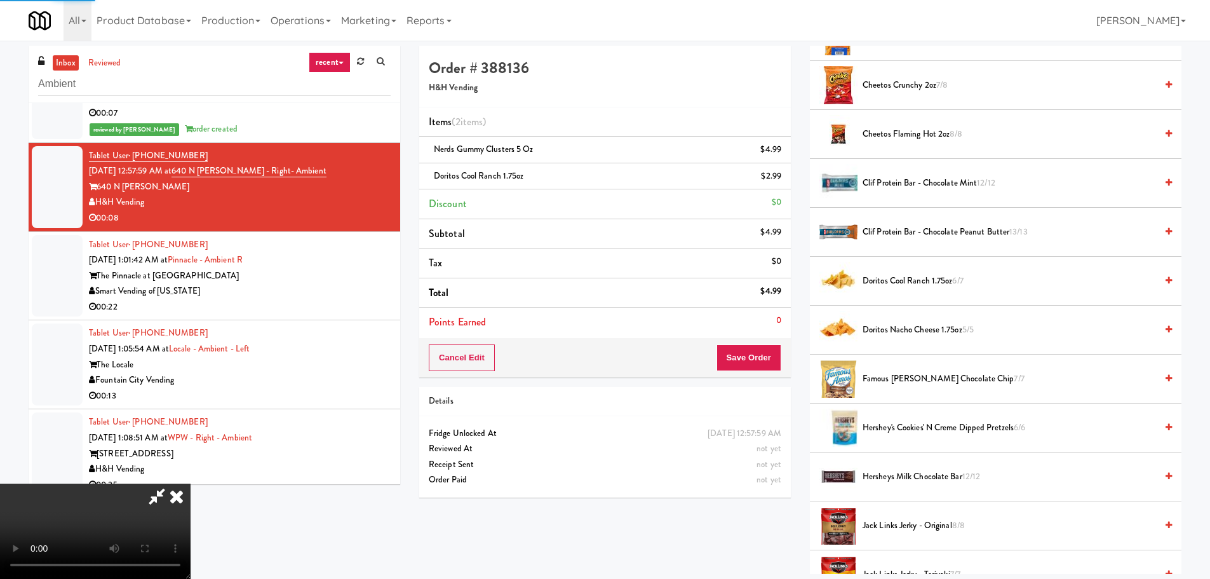
click at [191, 483] on video at bounding box center [95, 530] width 191 height 95
click at [762, 371] on div "Cancel Edit Save Order" at bounding box center [605, 357] width 372 height 39
click at [760, 365] on button "Save Order" at bounding box center [749, 357] width 65 height 27
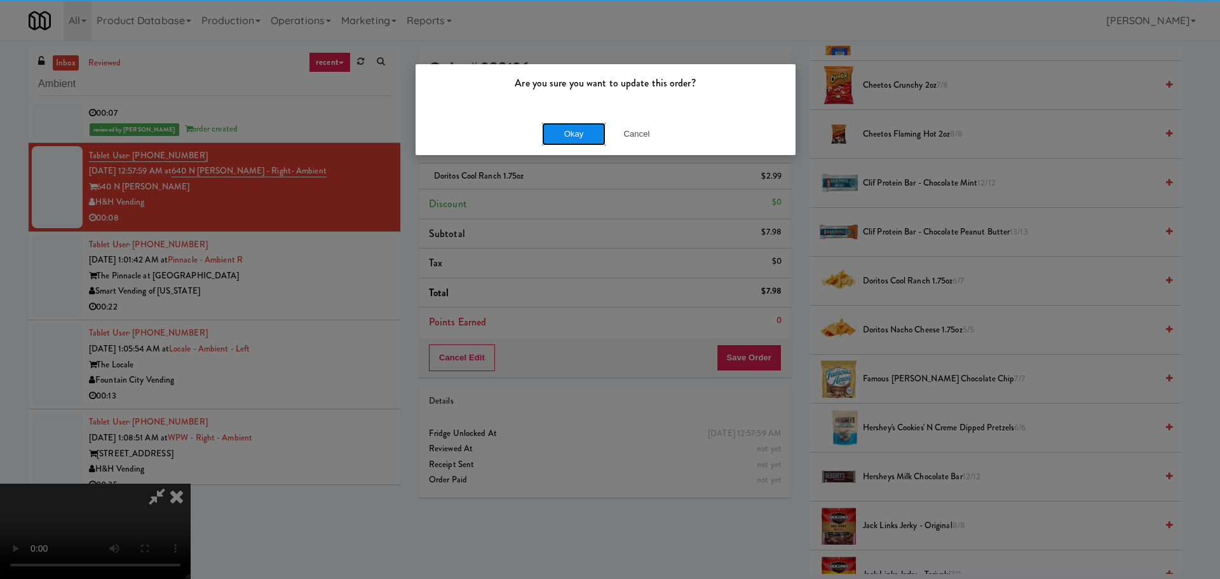
click at [559, 126] on button "Okay" at bounding box center [574, 134] width 64 height 23
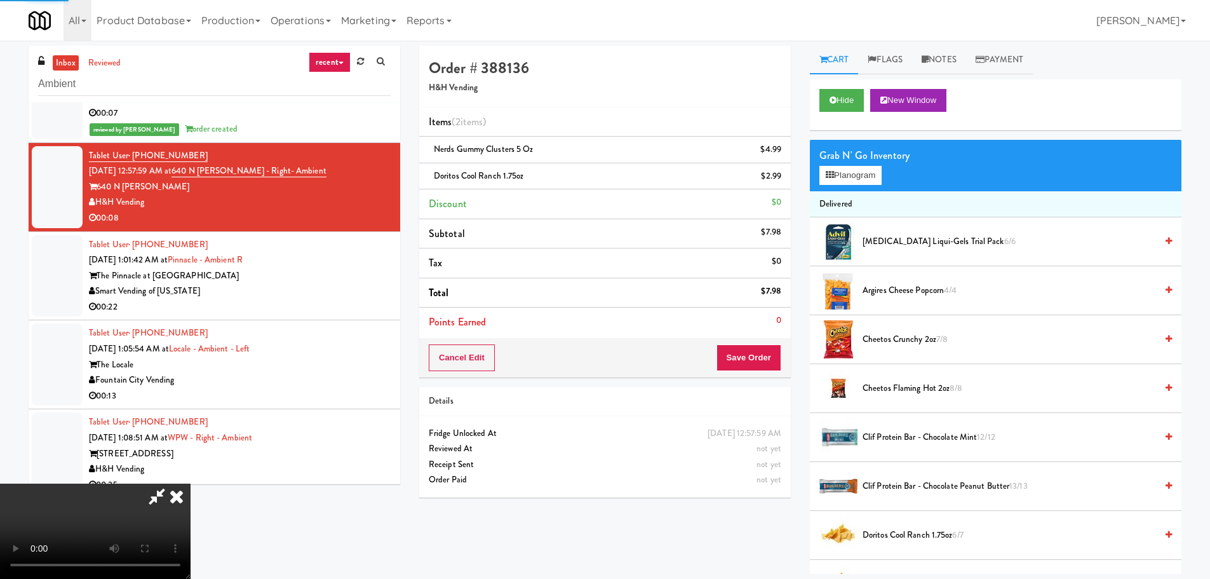
scroll to position [0, 0]
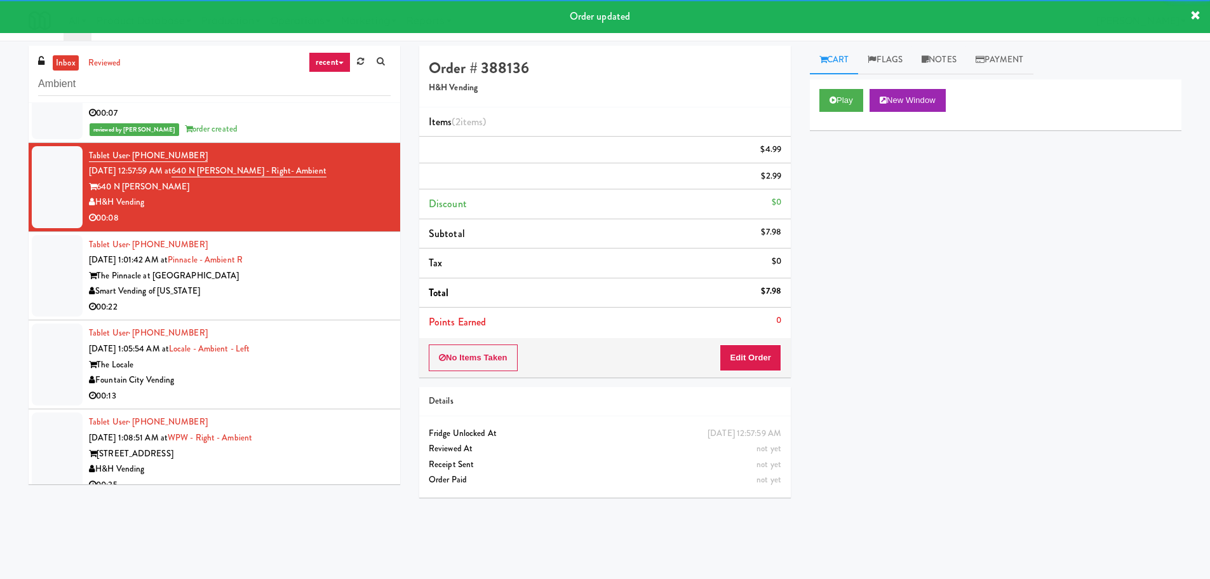
click at [344, 294] on div "Tablet User · (757) 909-6458 [DATE] 1:01:42 AM at [GEOGRAPHIC_DATA] R The Pinna…" at bounding box center [240, 276] width 302 height 78
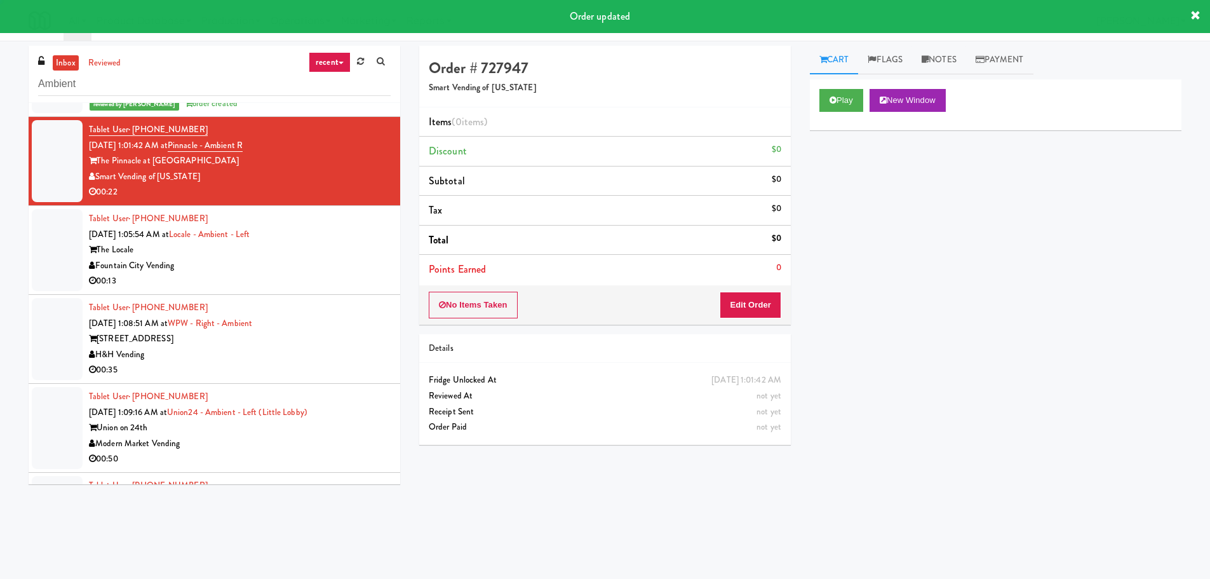
scroll to position [1865, 0]
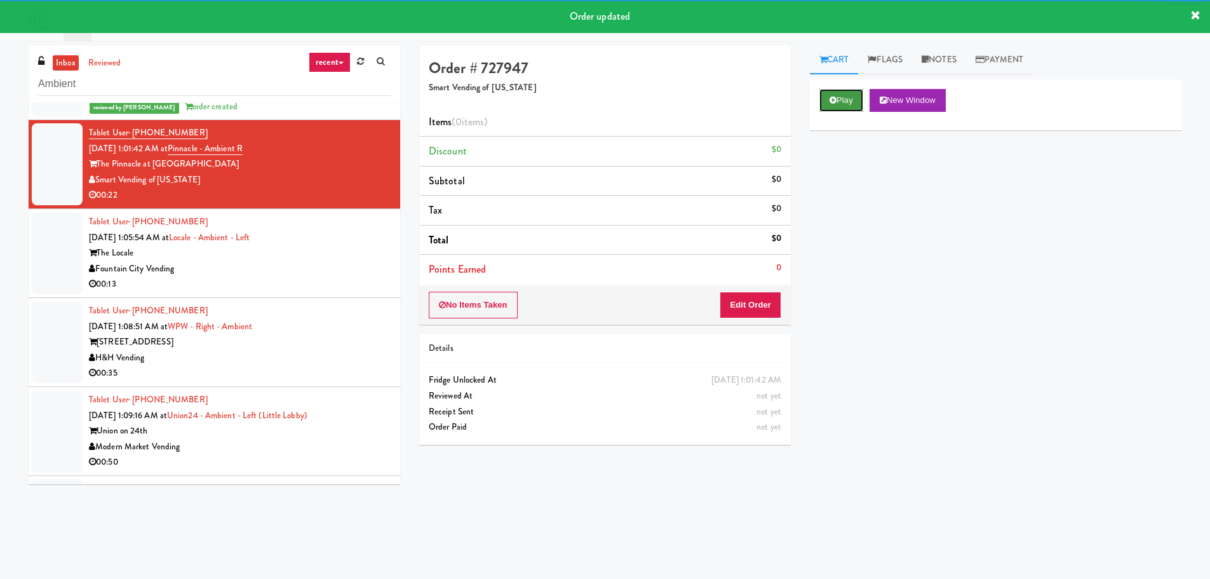
click at [828, 102] on button "Play" at bounding box center [842, 100] width 44 height 23
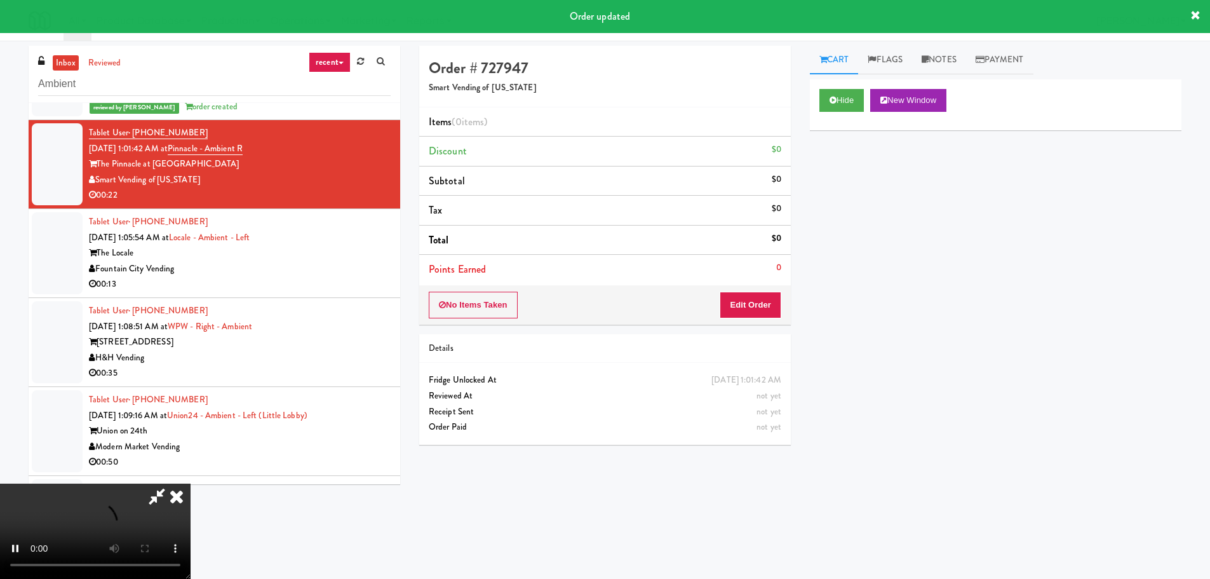
click at [741, 326] on div "Order # 727947 Smart Vending of [US_STATE] Items (0 items ) Discount $0 Subtota…" at bounding box center [605, 250] width 391 height 408
click at [743, 292] on button "Edit Order" at bounding box center [751, 305] width 62 height 27
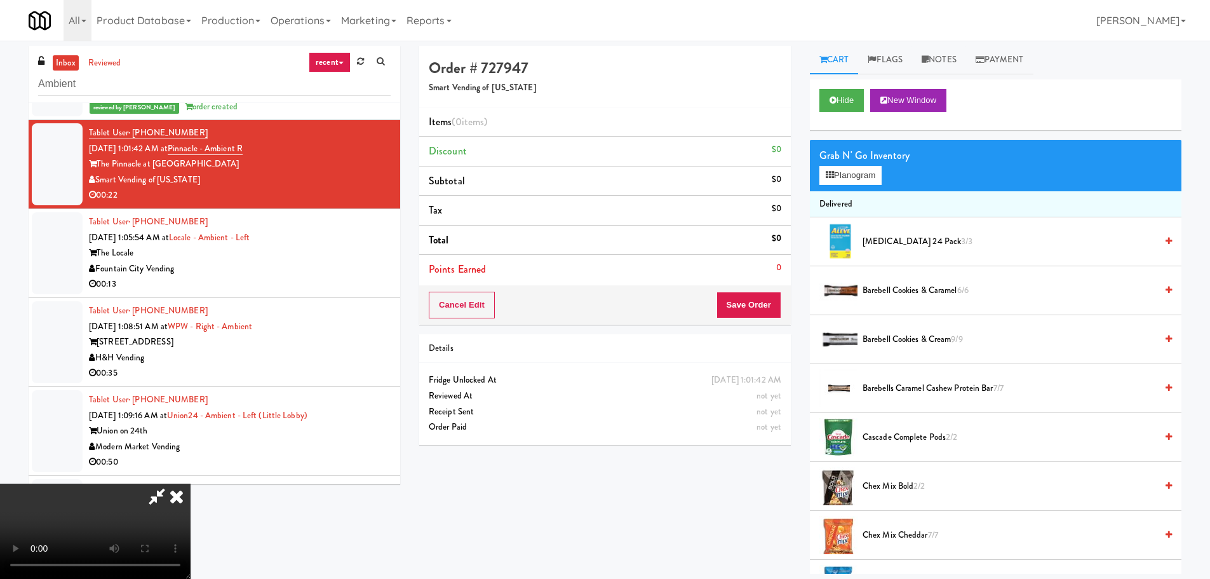
click at [191, 483] on video at bounding box center [95, 530] width 191 height 95
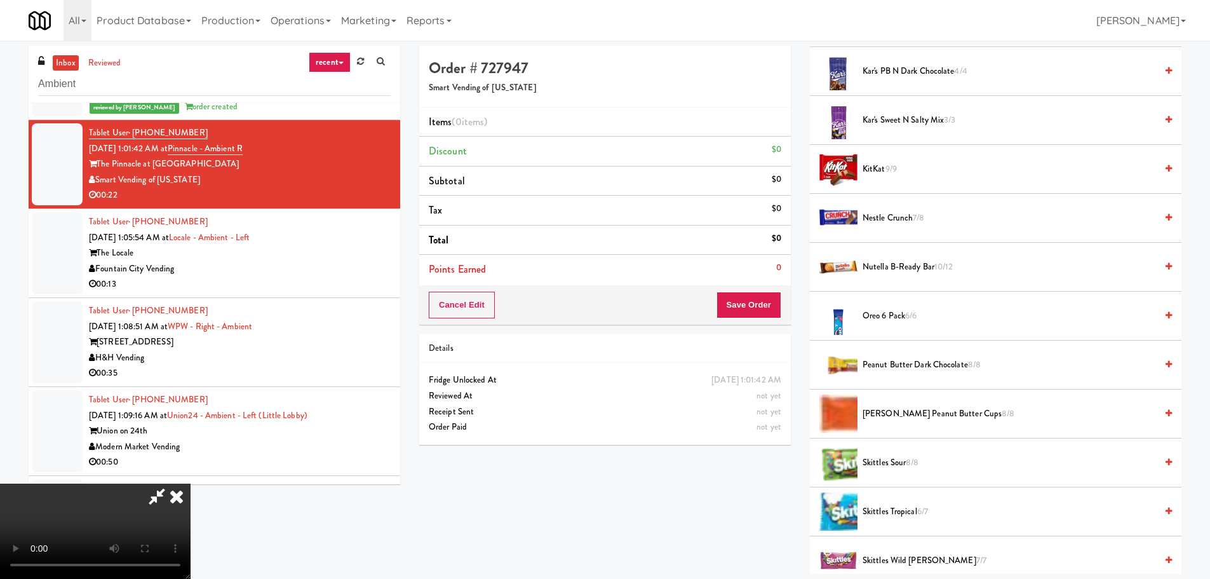
scroll to position [1080, 0]
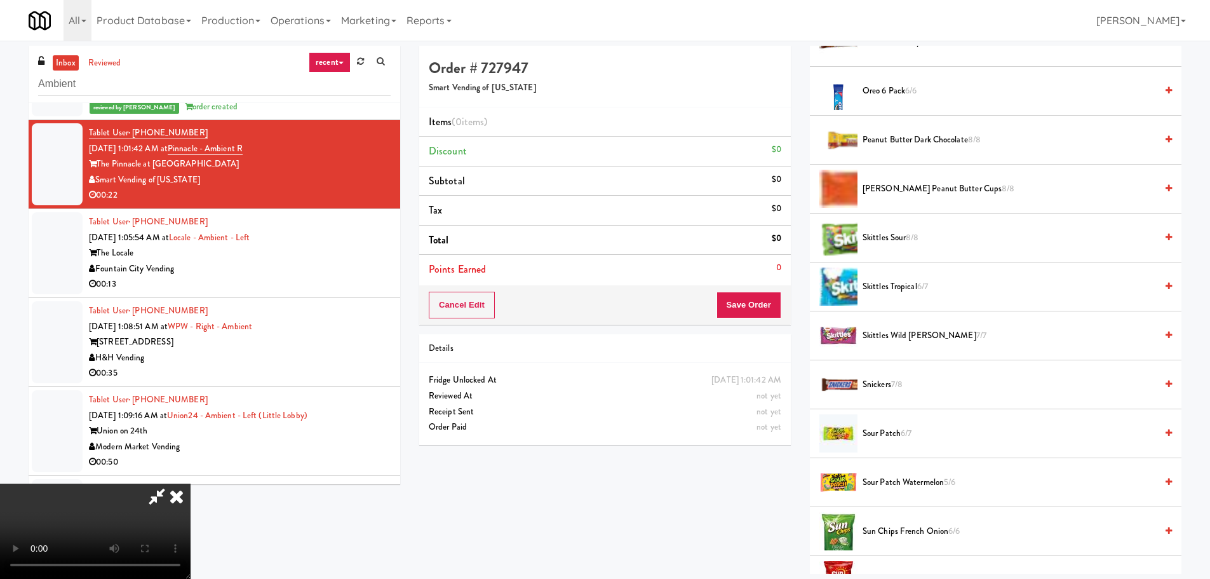
click at [909, 192] on span "[PERSON_NAME] Peanut Butter Cups 8/8" at bounding box center [1010, 189] width 294 height 16
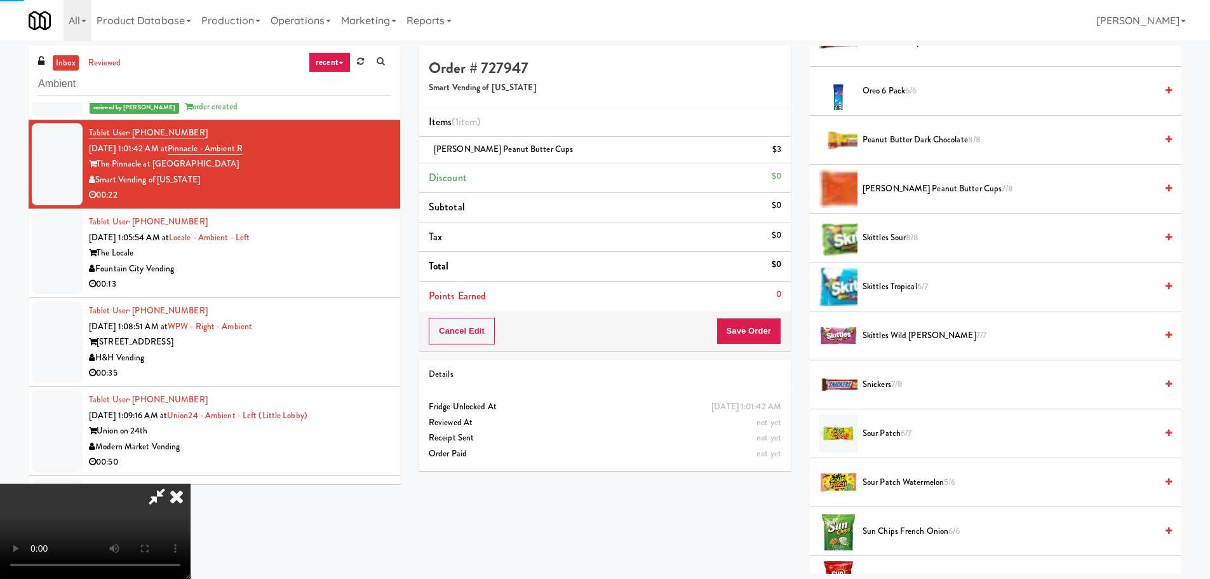
drag, startPoint x: 546, startPoint y: 273, endPoint x: 555, endPoint y: 277, distance: 10.5
click at [191, 483] on video at bounding box center [95, 530] width 191 height 95
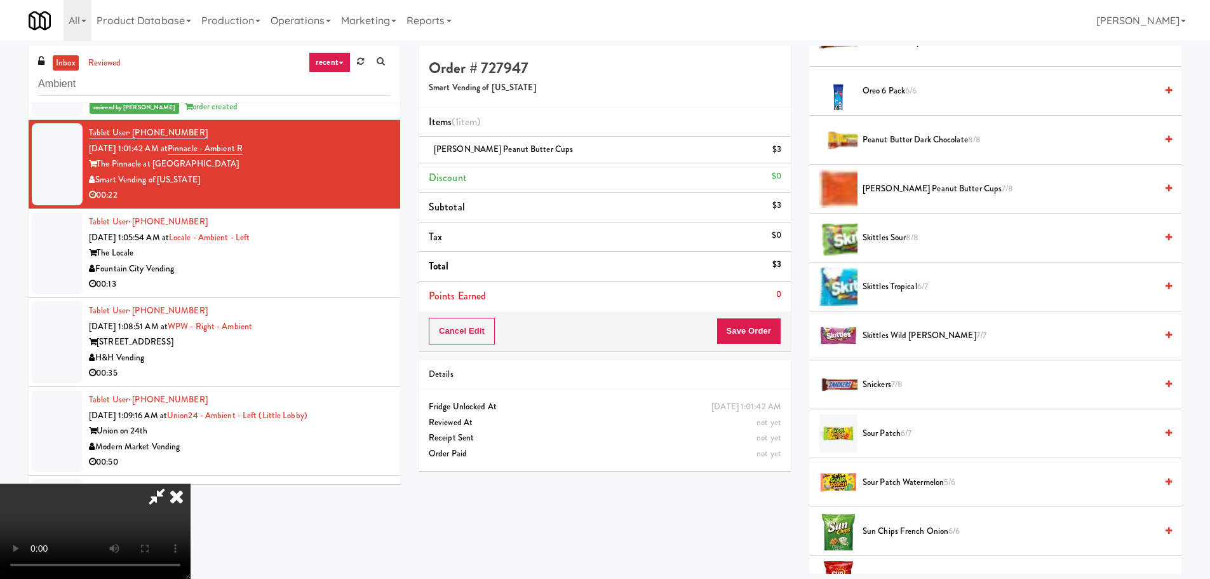
click at [191, 483] on video at bounding box center [95, 530] width 191 height 95
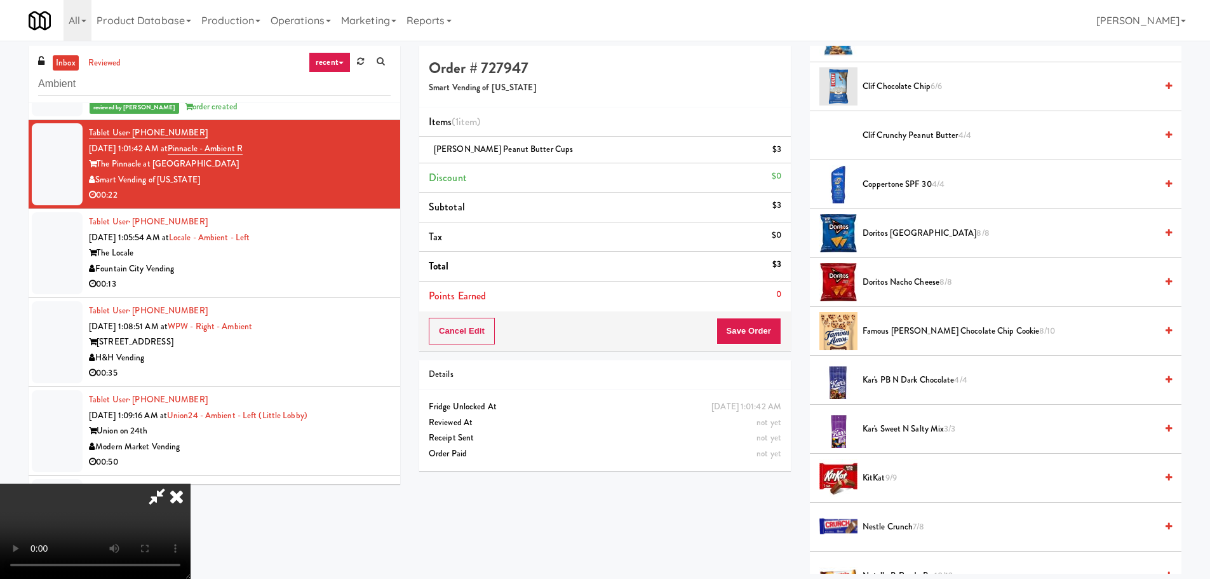
scroll to position [445, 0]
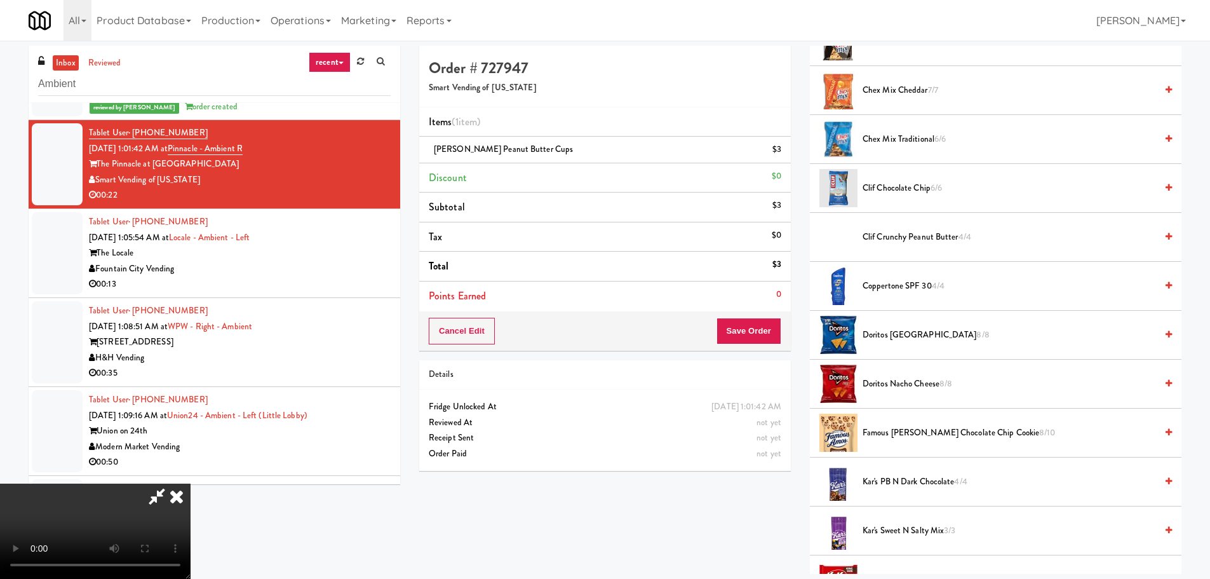
click at [976, 339] on span "8/8" at bounding box center [982, 334] width 13 height 12
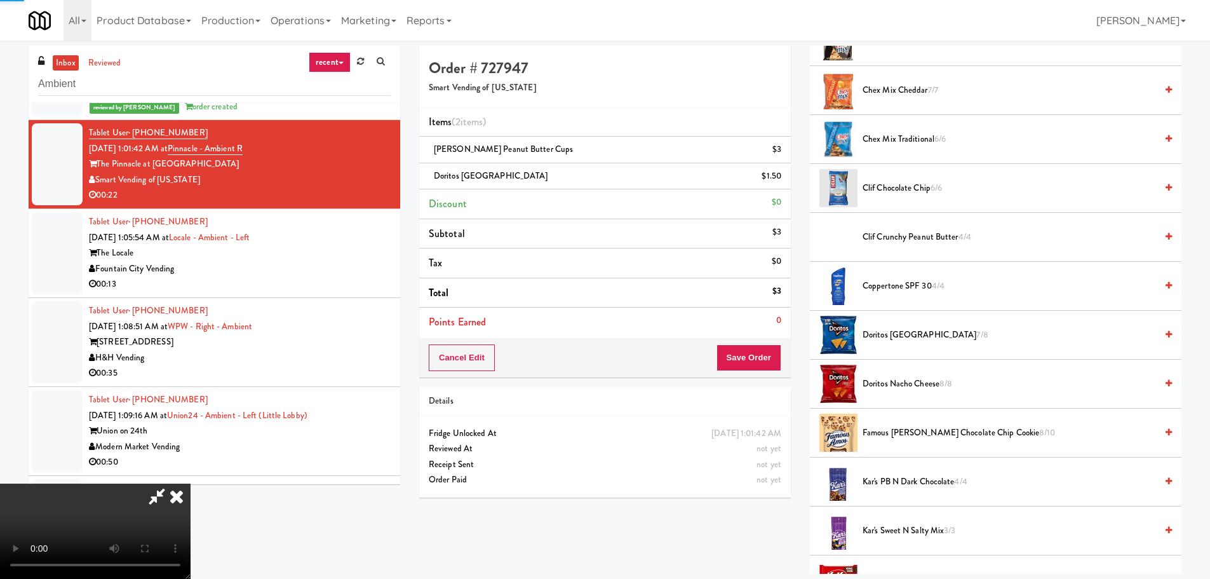
click at [191, 483] on video at bounding box center [95, 530] width 191 height 95
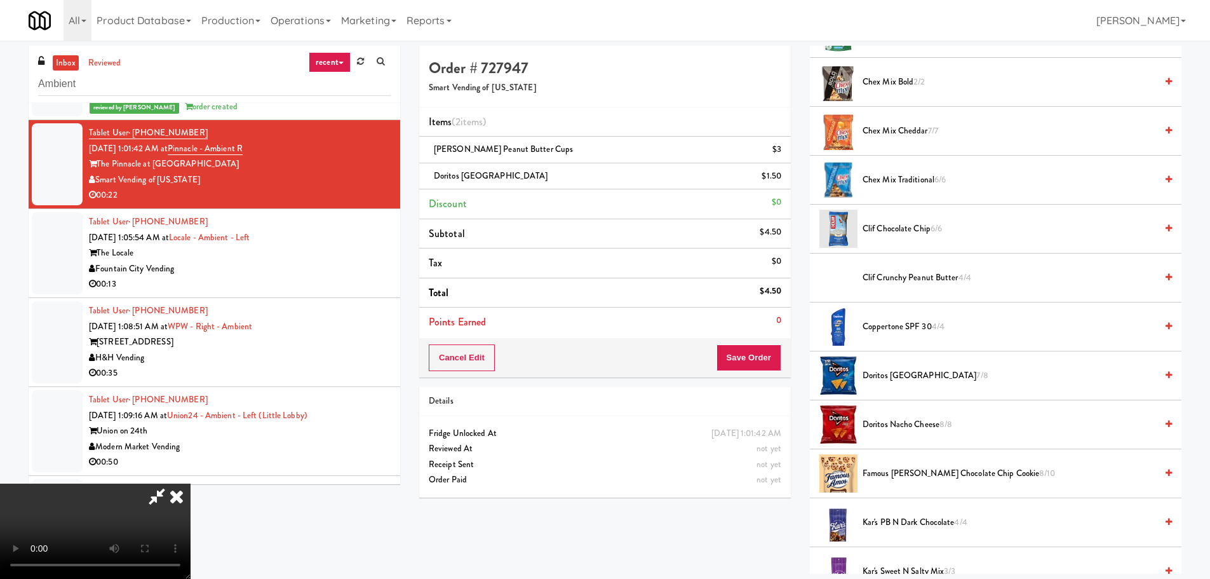
scroll to position [254, 0]
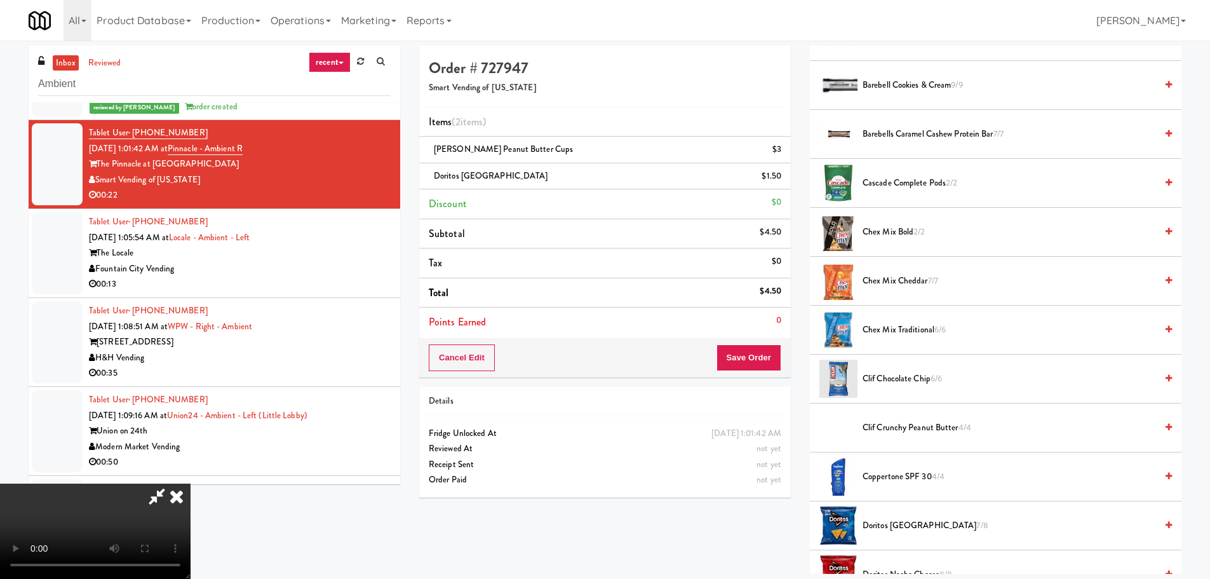
drag, startPoint x: 910, startPoint y: 230, endPoint x: 898, endPoint y: 236, distance: 13.6
click at [909, 229] on span "Chex Mix Bold 2/2" at bounding box center [1010, 232] width 294 height 16
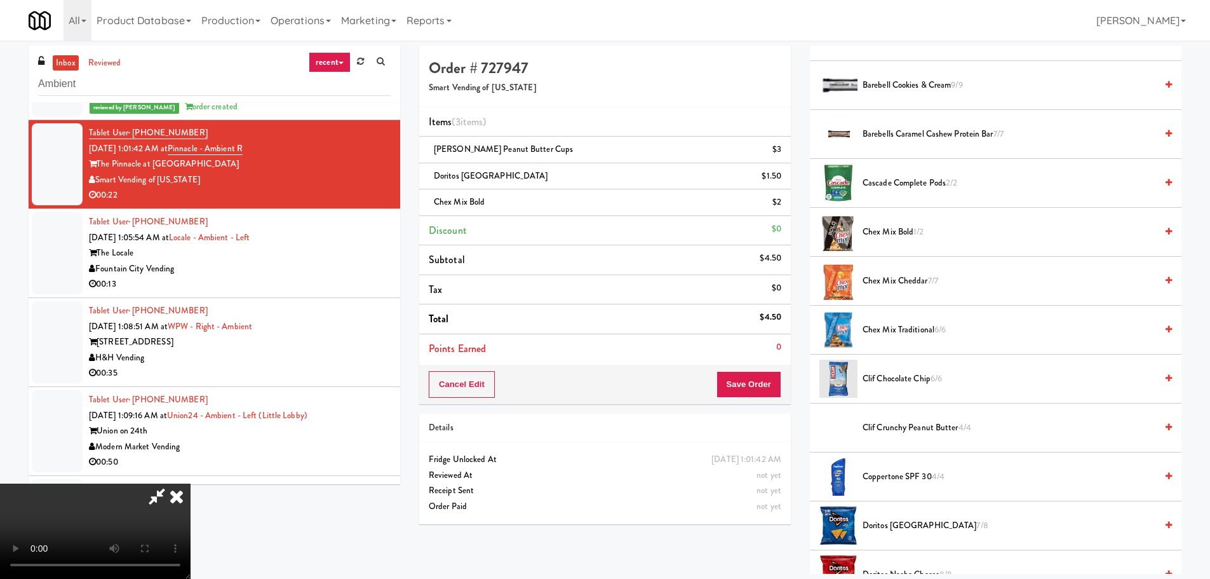
click at [191, 483] on video at bounding box center [95, 530] width 191 height 95
click at [753, 365] on div "Cancel Edit Save Order" at bounding box center [605, 384] width 372 height 39
click at [755, 374] on button "Save Order" at bounding box center [749, 384] width 65 height 27
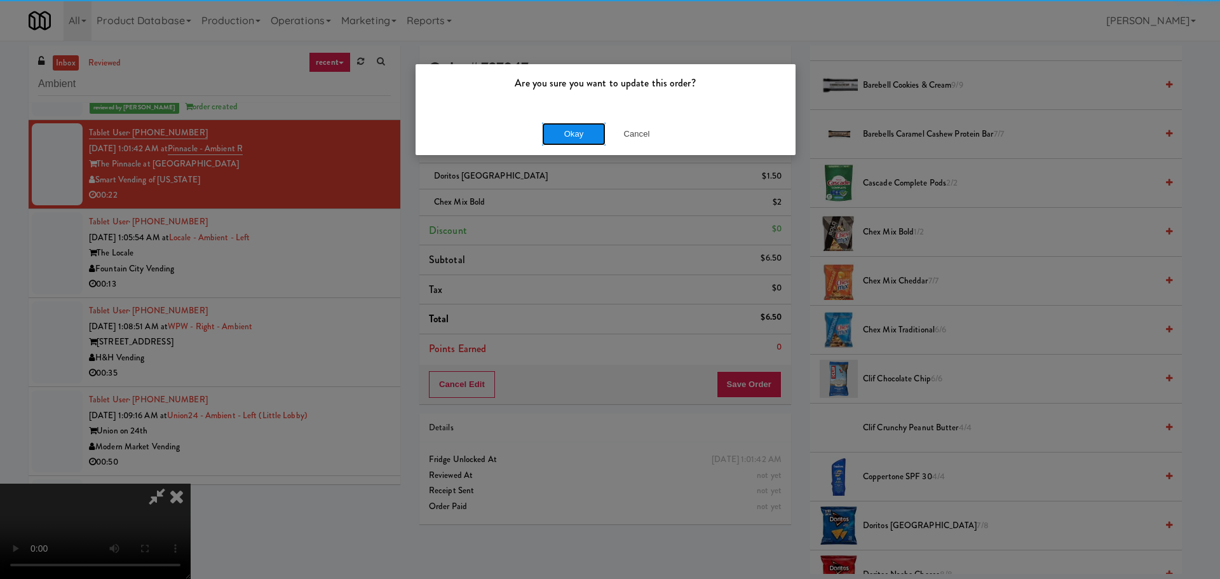
click at [561, 130] on button "Okay" at bounding box center [574, 134] width 64 height 23
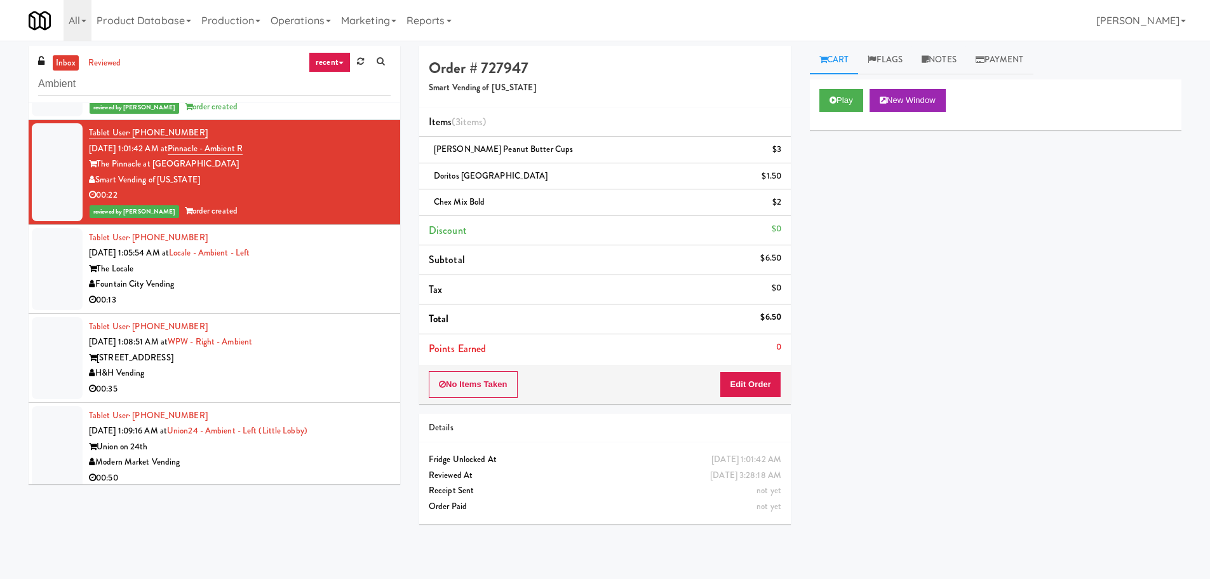
scroll to position [0, 0]
click at [322, 335] on div "Tablet User · (708) 942-9838 [DATE] 1:08:51 AM at WPW - Right - Ambient [STREET…" at bounding box center [240, 358] width 302 height 78
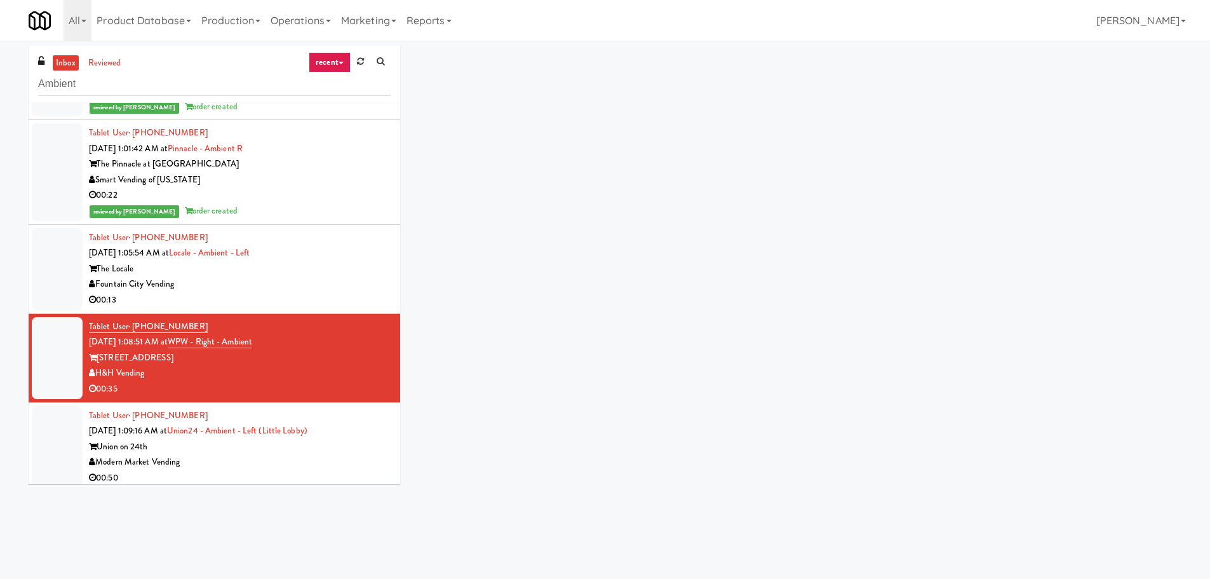
click at [342, 281] on div "Fountain City Vending" at bounding box center [240, 284] width 302 height 16
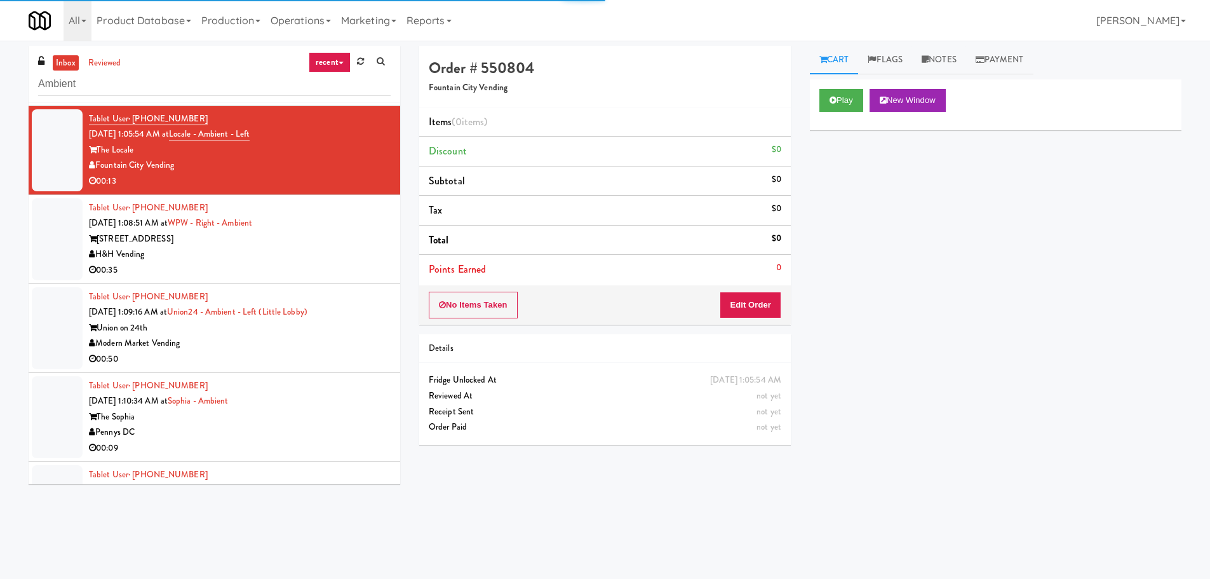
scroll to position [1992, 0]
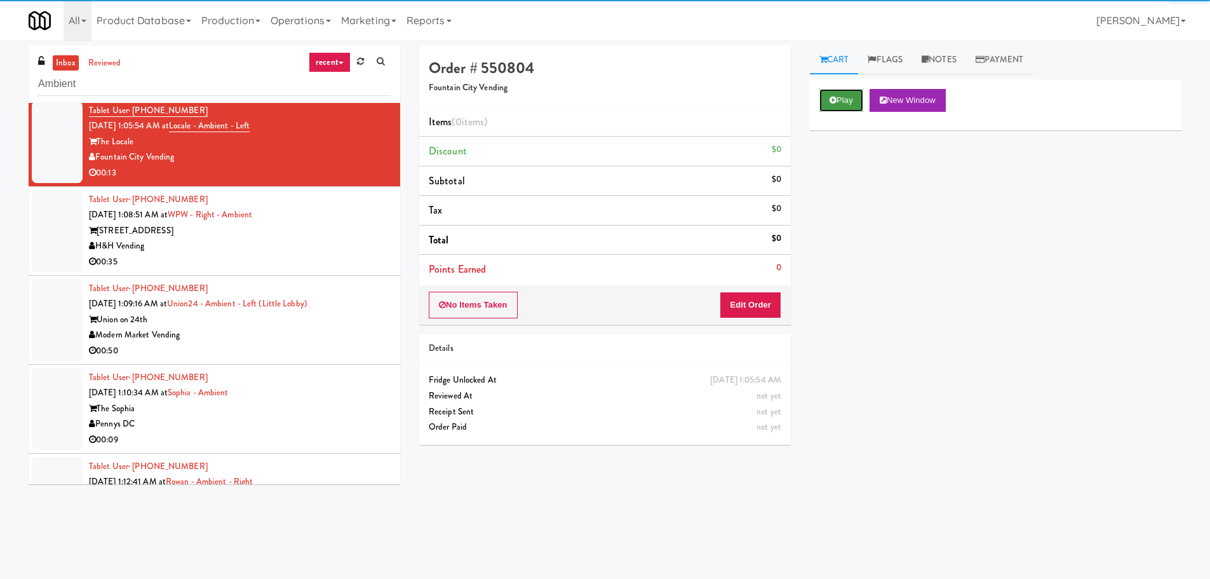
click at [840, 101] on button "Play" at bounding box center [842, 100] width 44 height 23
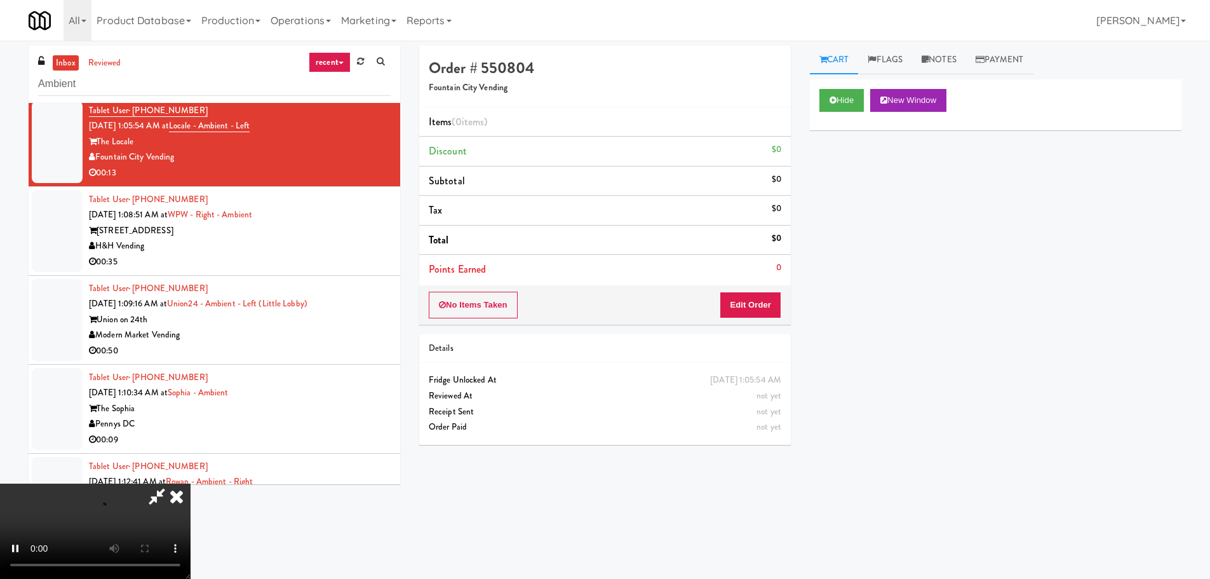
click at [738, 327] on div "Order # 550804 Fountain City Vending Items (0 items ) Discount $0 Subtotal $0 T…" at bounding box center [605, 250] width 391 height 408
click at [751, 307] on button "Edit Order" at bounding box center [751, 305] width 62 height 27
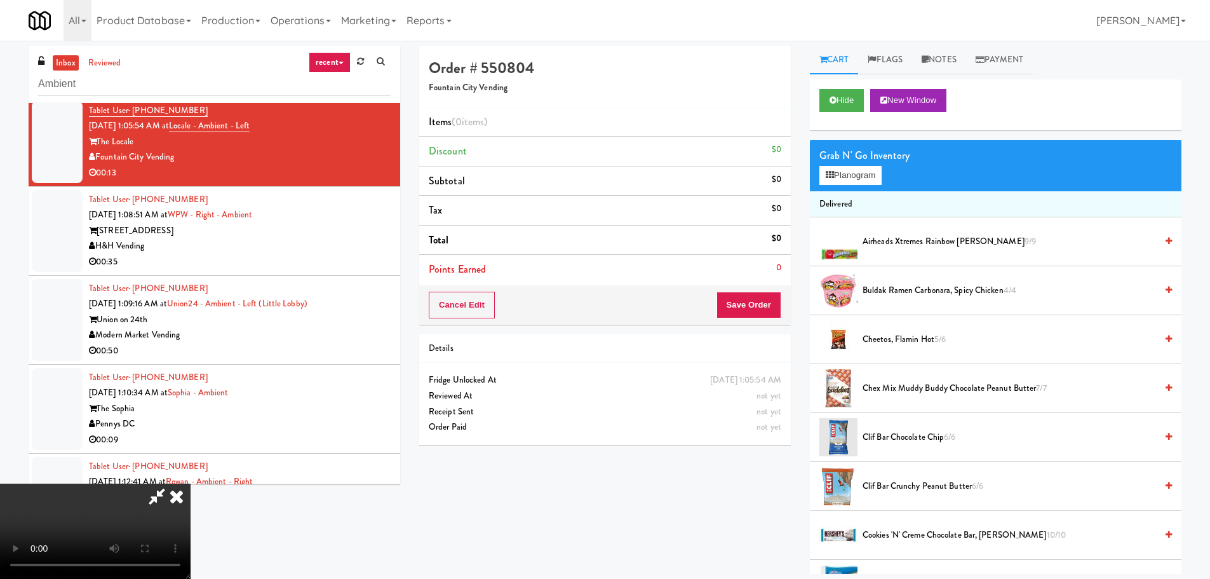
scroll to position [0, 0]
click at [191, 483] on video at bounding box center [95, 530] width 191 height 95
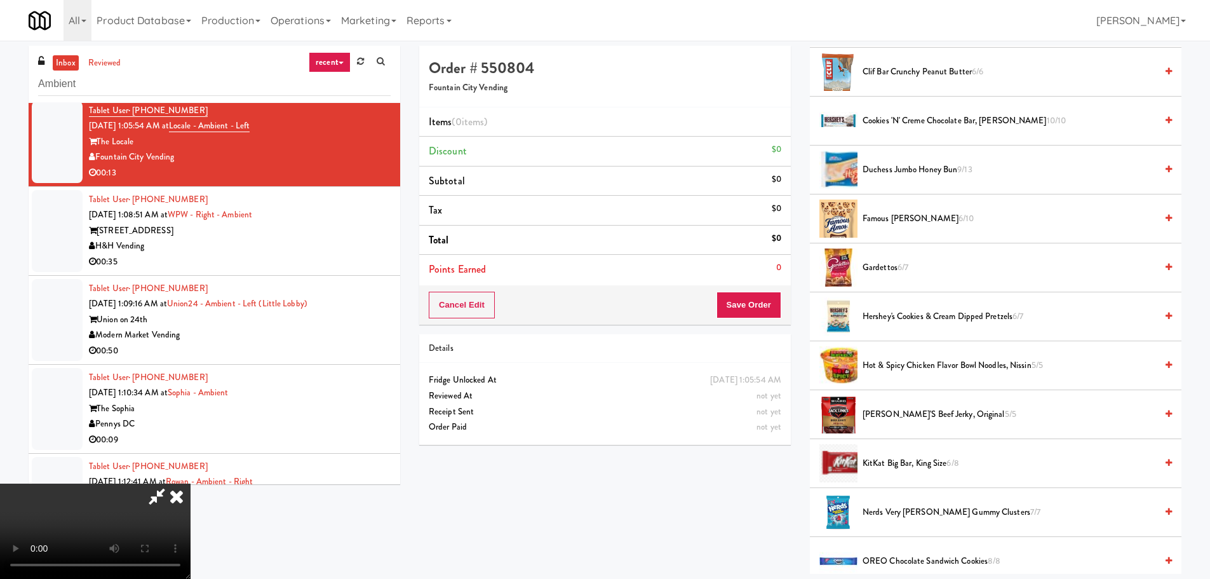
scroll to position [445, 0]
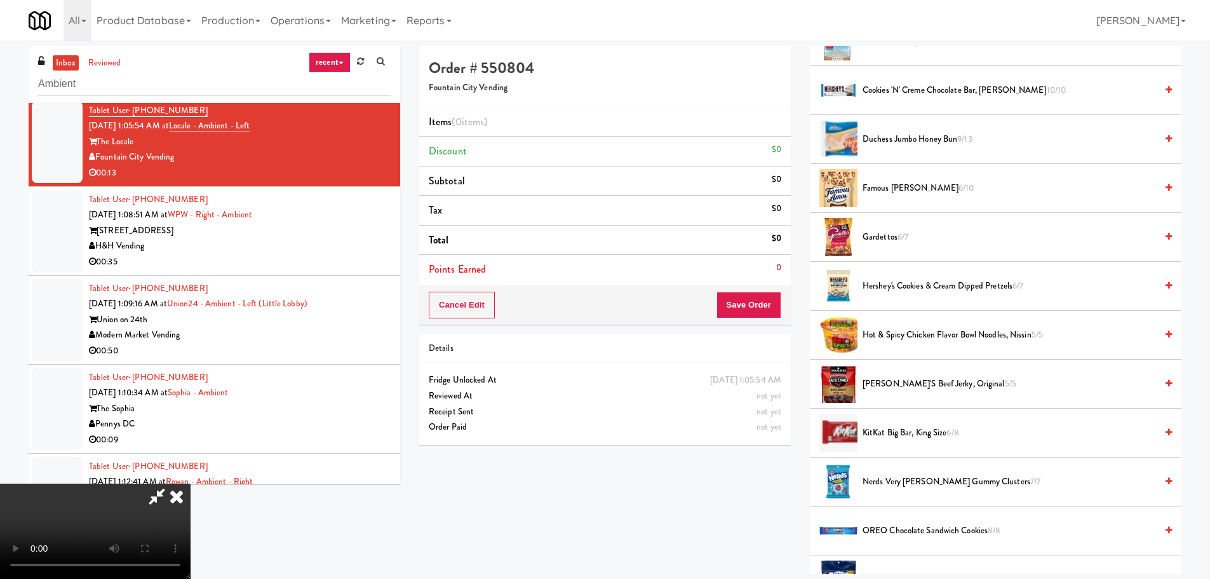
click at [931, 187] on span "Famous [PERSON_NAME] 6/10" at bounding box center [1010, 188] width 294 height 16
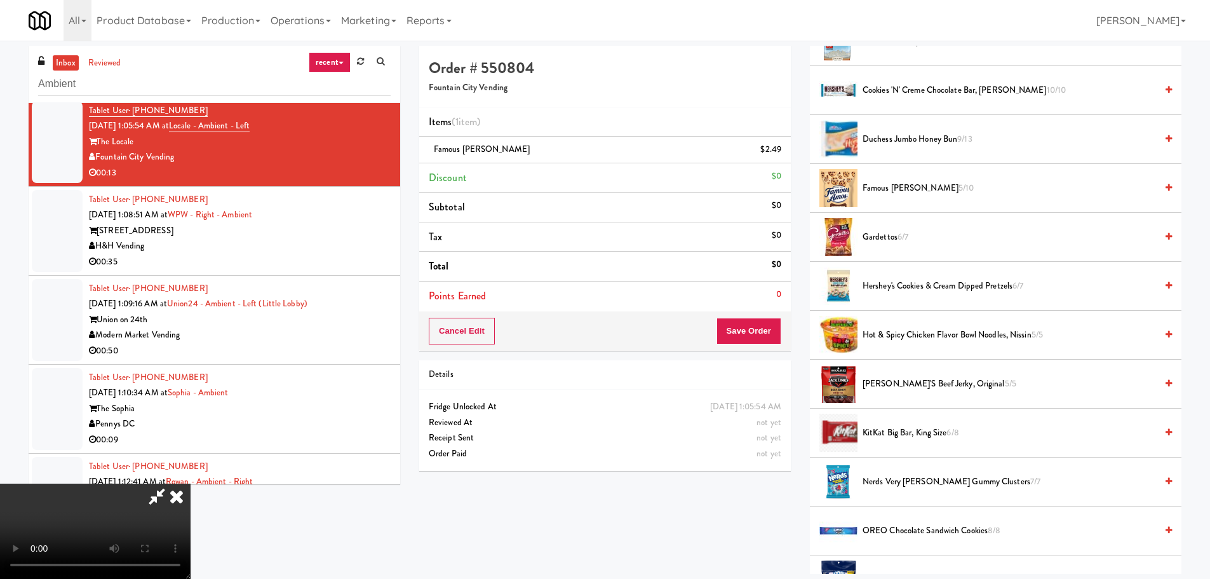
click at [898, 193] on span "Famous [PERSON_NAME] 5/10" at bounding box center [1010, 188] width 294 height 16
click at [191, 483] on video at bounding box center [95, 530] width 191 height 95
drag, startPoint x: 562, startPoint y: 313, endPoint x: 703, endPoint y: 308, distance: 140.5
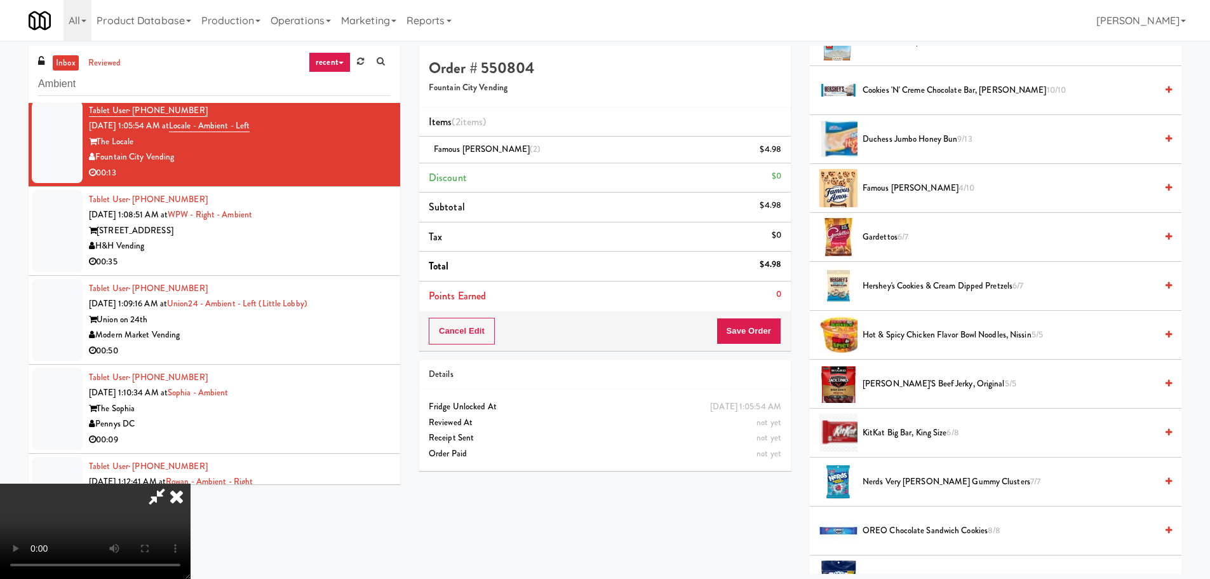
click at [191, 483] on video at bounding box center [95, 530] width 191 height 95
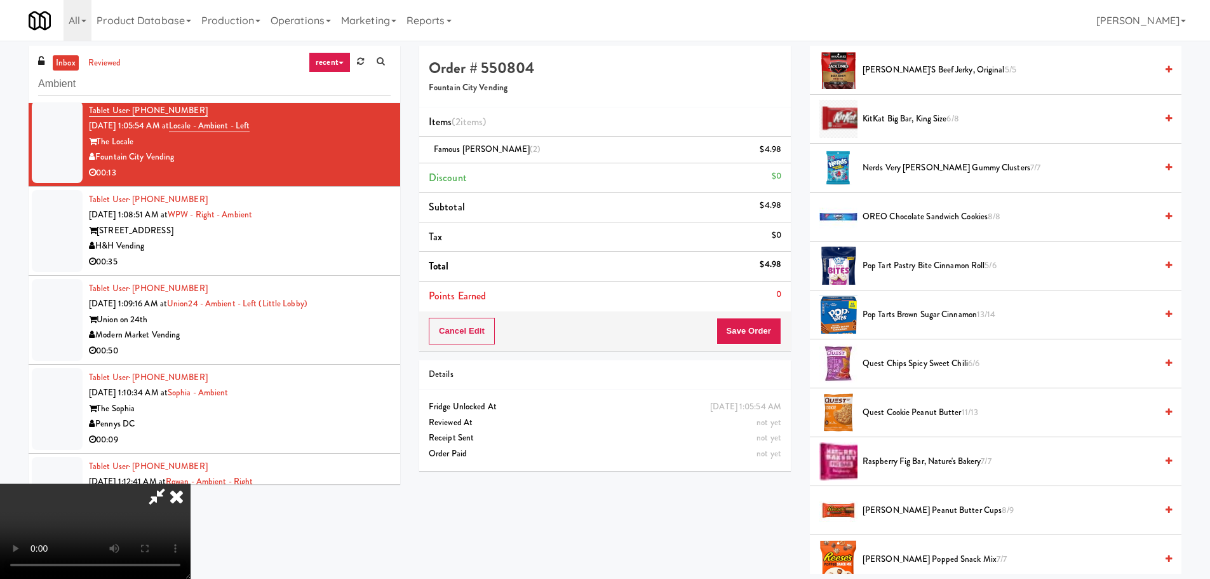
scroll to position [953, 0]
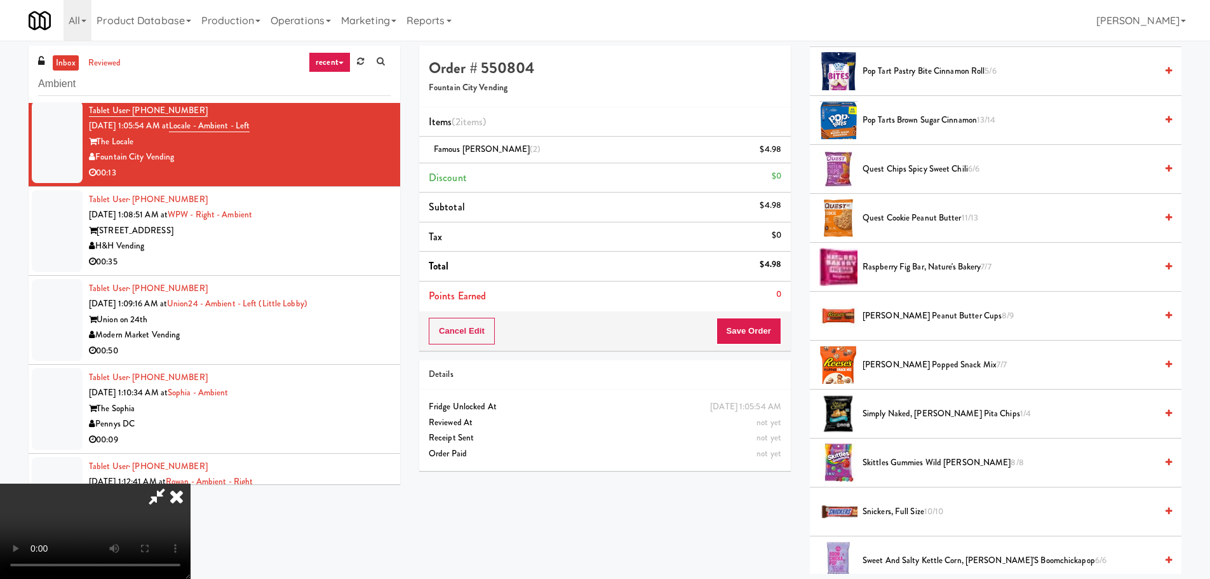
click at [929, 365] on span "[PERSON_NAME] Popped Snack Mix 7/7" at bounding box center [1010, 365] width 294 height 16
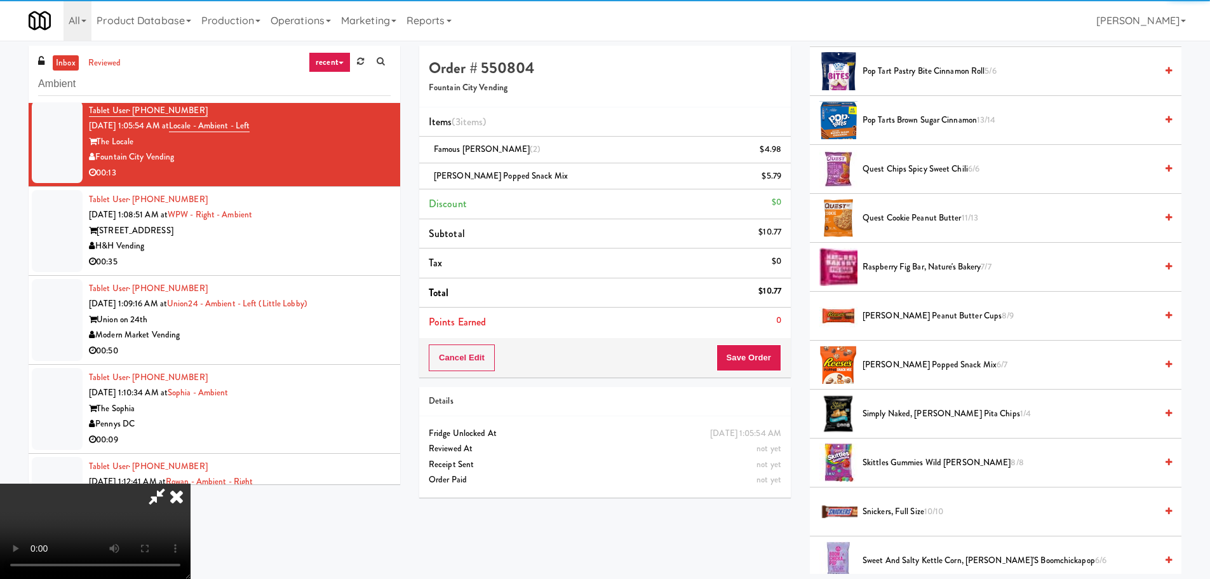
click at [191, 483] on video at bounding box center [95, 530] width 191 height 95
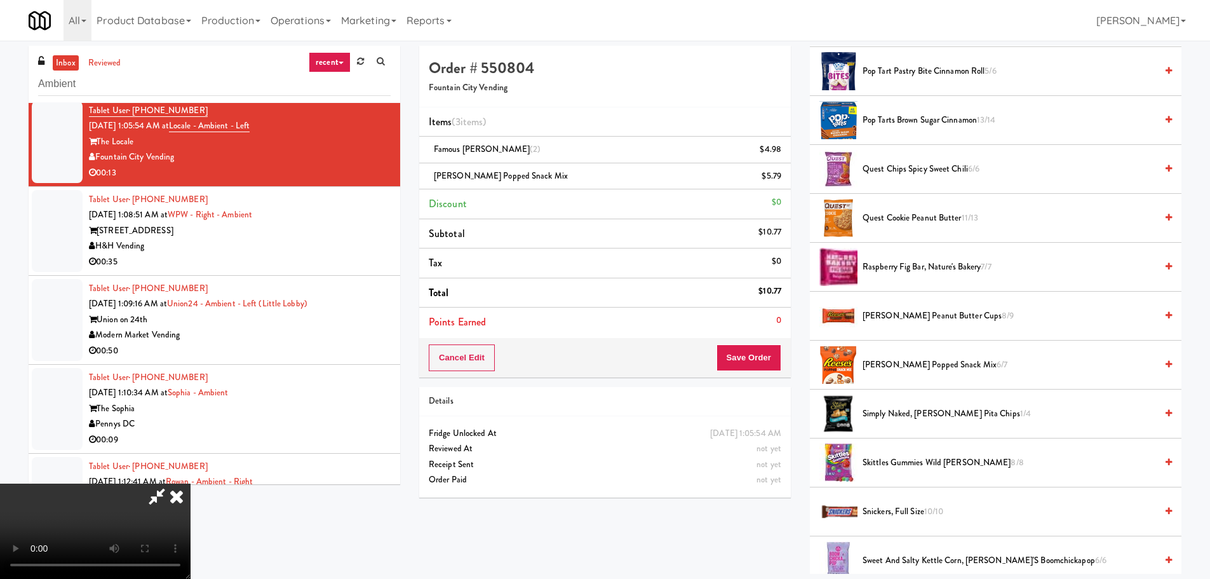
click at [191, 483] on video at bounding box center [95, 530] width 191 height 95
click at [172, 483] on icon at bounding box center [156, 495] width 29 height 25
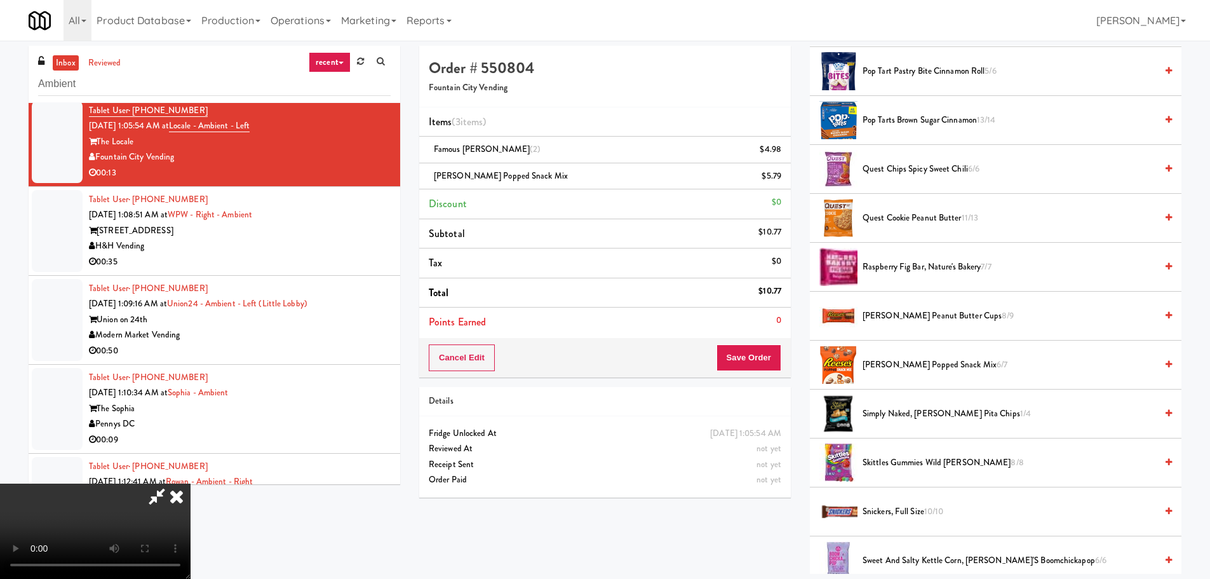
drag, startPoint x: 406, startPoint y: 228, endPoint x: 419, endPoint y: 238, distance: 15.9
click at [191, 483] on video at bounding box center [95, 530] width 191 height 95
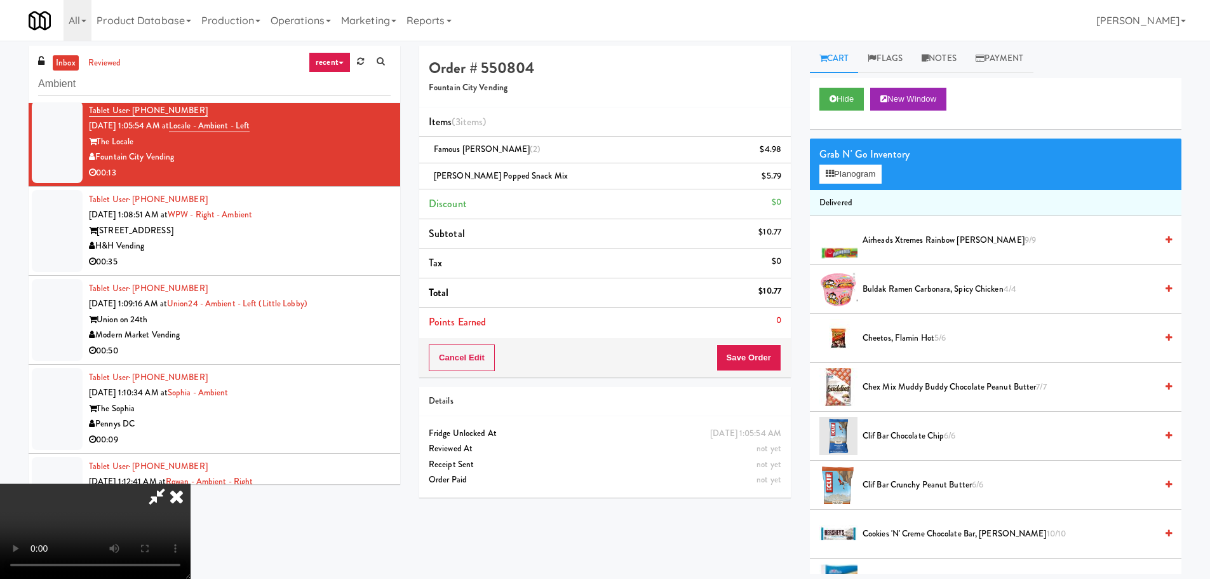
scroll to position [0, 0]
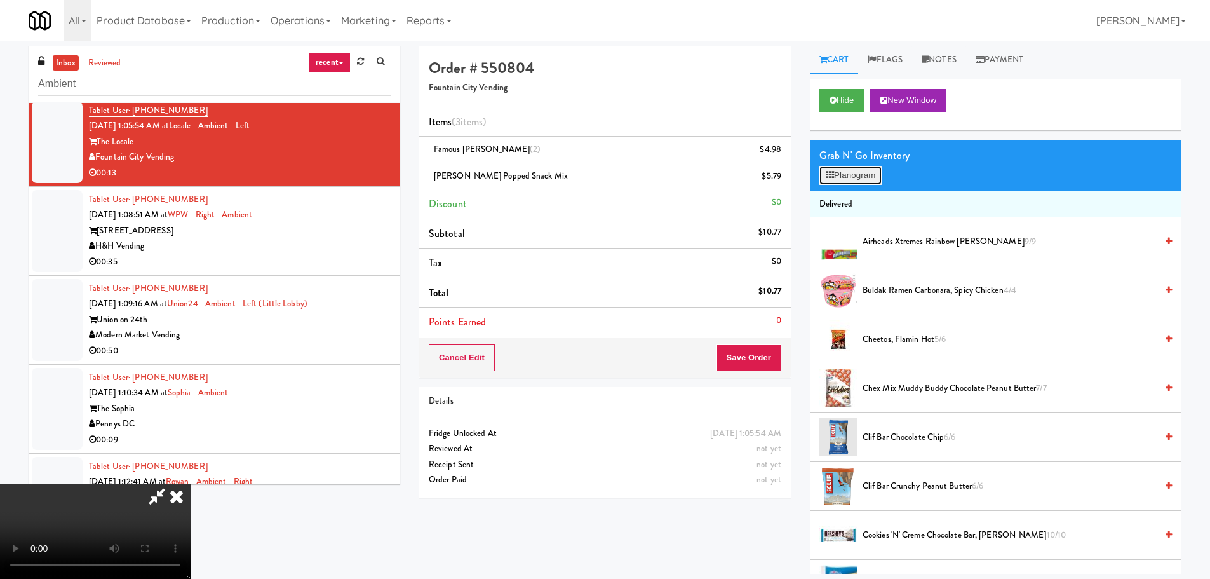
click at [873, 166] on button "Planogram" at bounding box center [851, 175] width 62 height 19
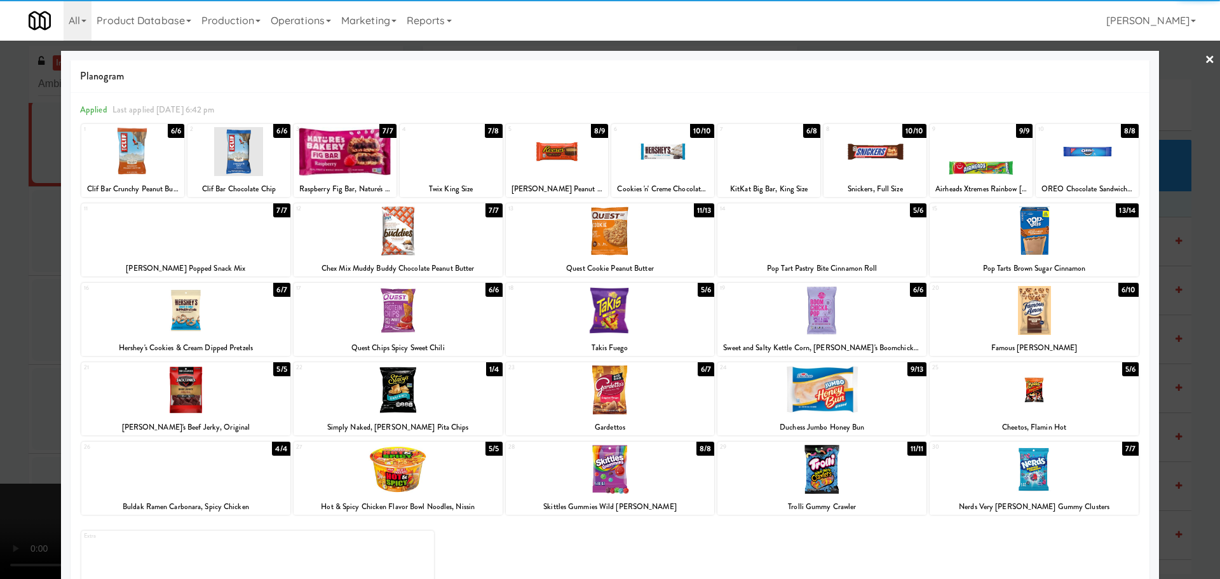
click at [595, 236] on div at bounding box center [610, 230] width 209 height 49
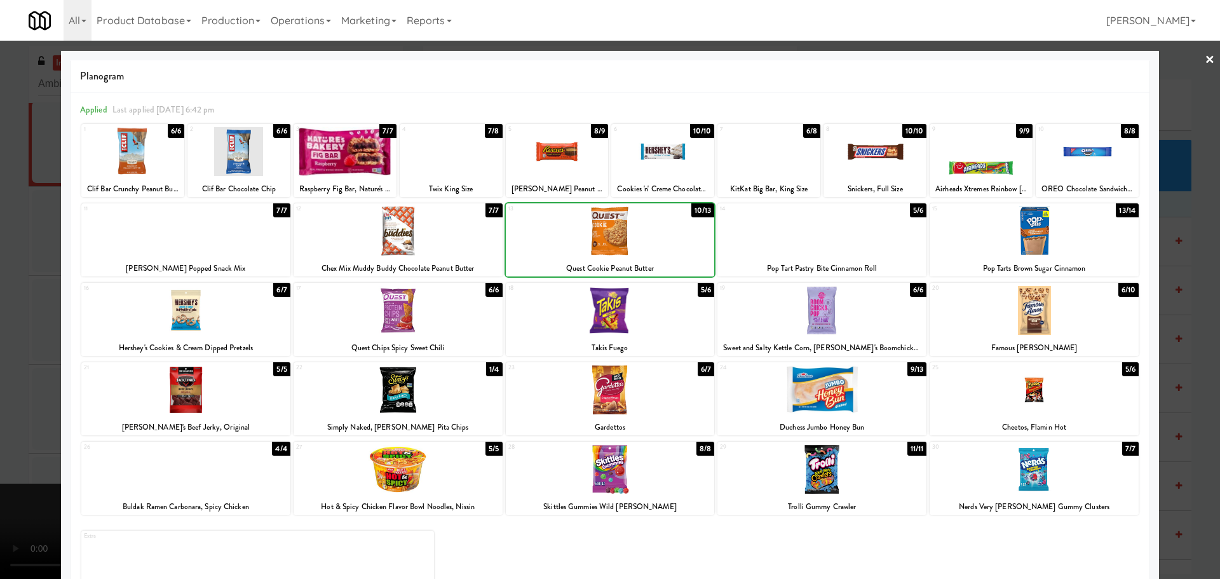
click at [619, 240] on div at bounding box center [610, 230] width 209 height 49
click at [0, 251] on div at bounding box center [610, 289] width 1220 height 579
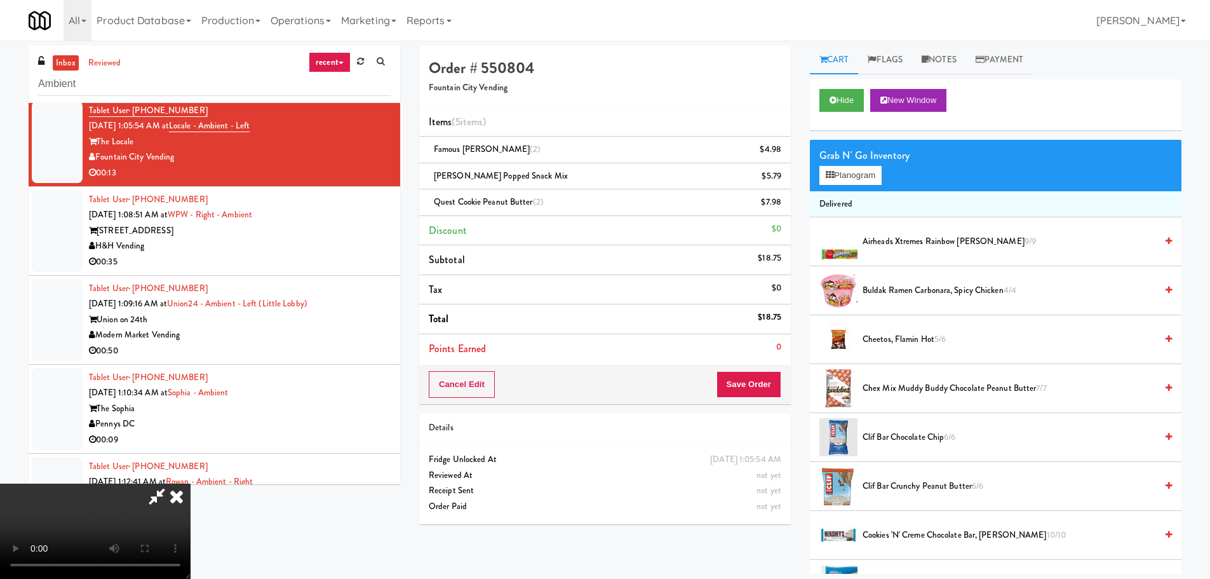
click at [191, 483] on video at bounding box center [95, 530] width 191 height 95
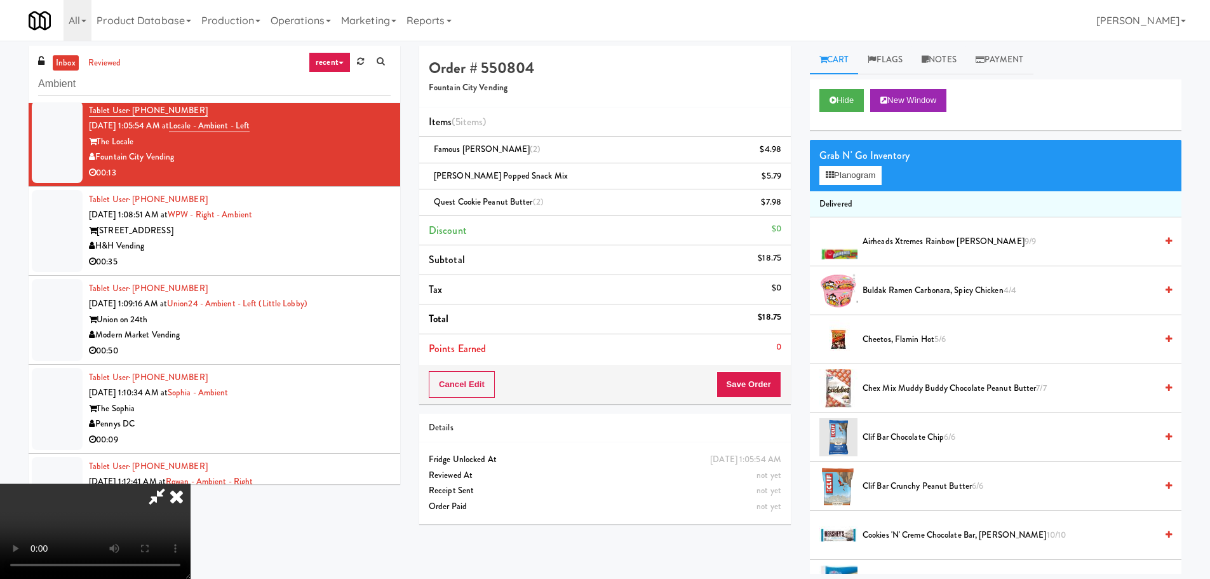
click at [191, 483] on video at bounding box center [95, 530] width 191 height 95
drag, startPoint x: 543, startPoint y: 374, endPoint x: 576, endPoint y: 370, distance: 33.2
click at [191, 483] on video at bounding box center [95, 530] width 191 height 95
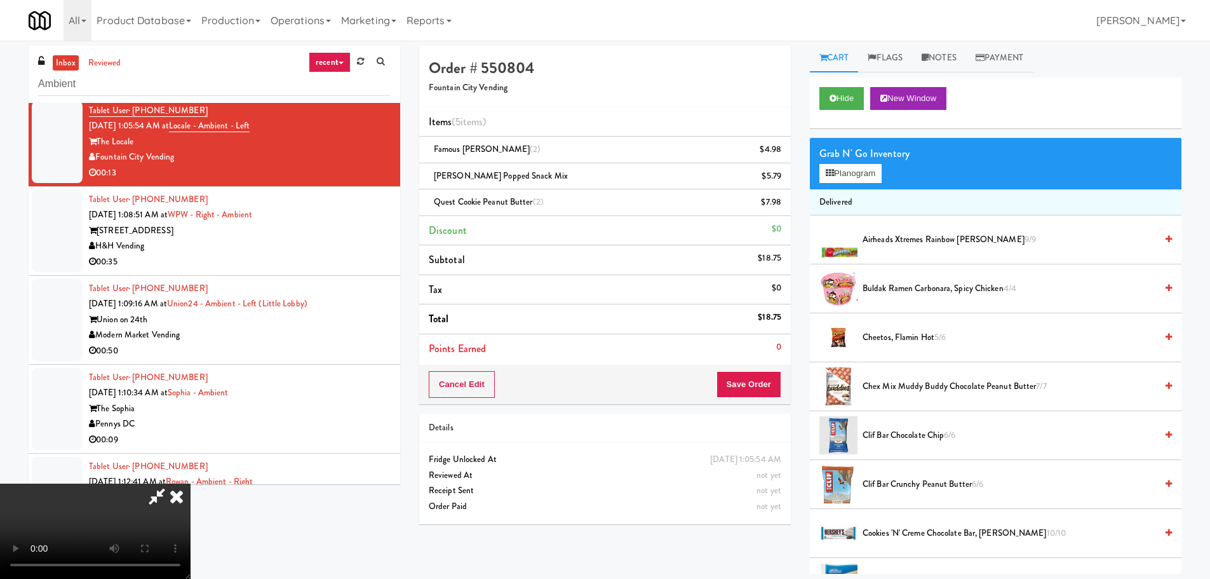
scroll to position [0, 0]
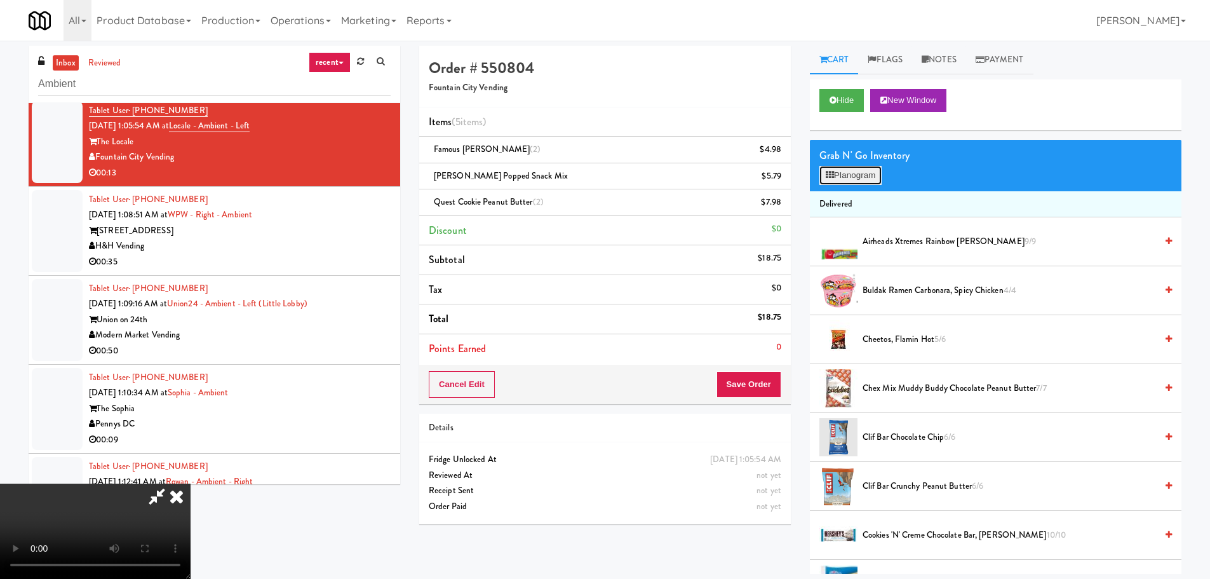
click at [871, 176] on button "Planogram" at bounding box center [851, 175] width 62 height 19
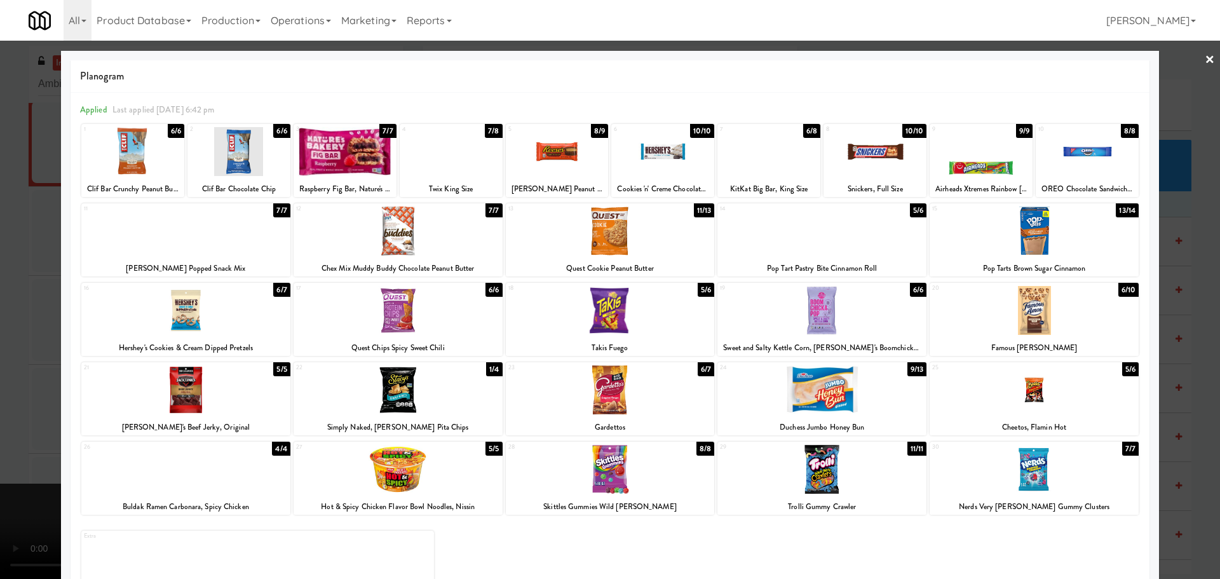
click at [762, 170] on div at bounding box center [768, 151] width 103 height 49
click at [0, 273] on div at bounding box center [610, 289] width 1220 height 579
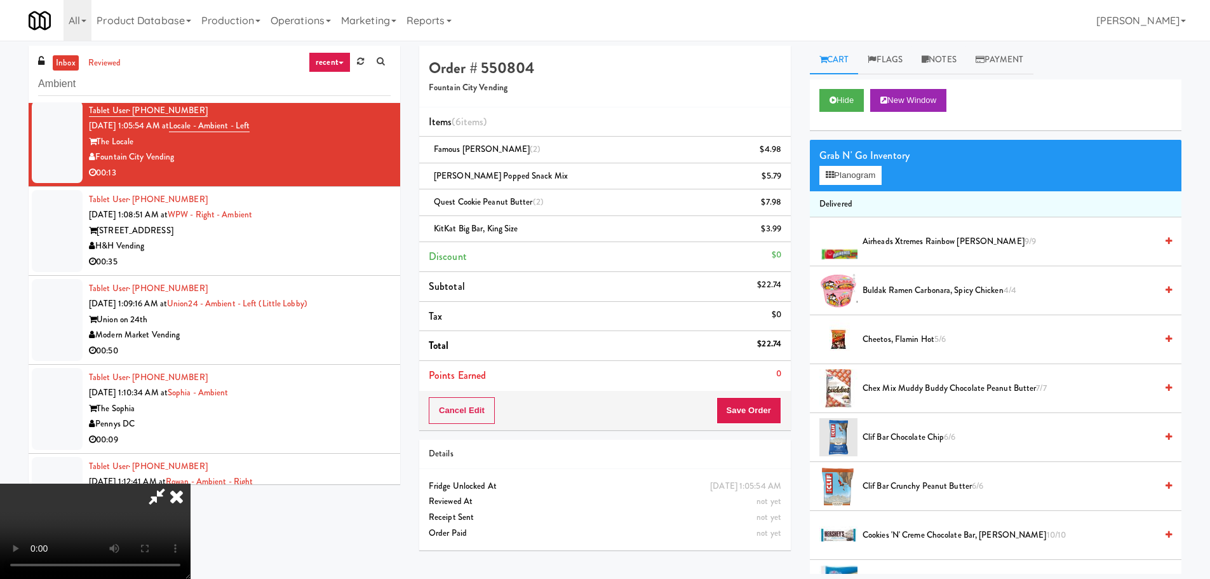
click at [191, 483] on video at bounding box center [95, 530] width 191 height 95
click at [737, 400] on button "Save Order" at bounding box center [749, 410] width 65 height 27
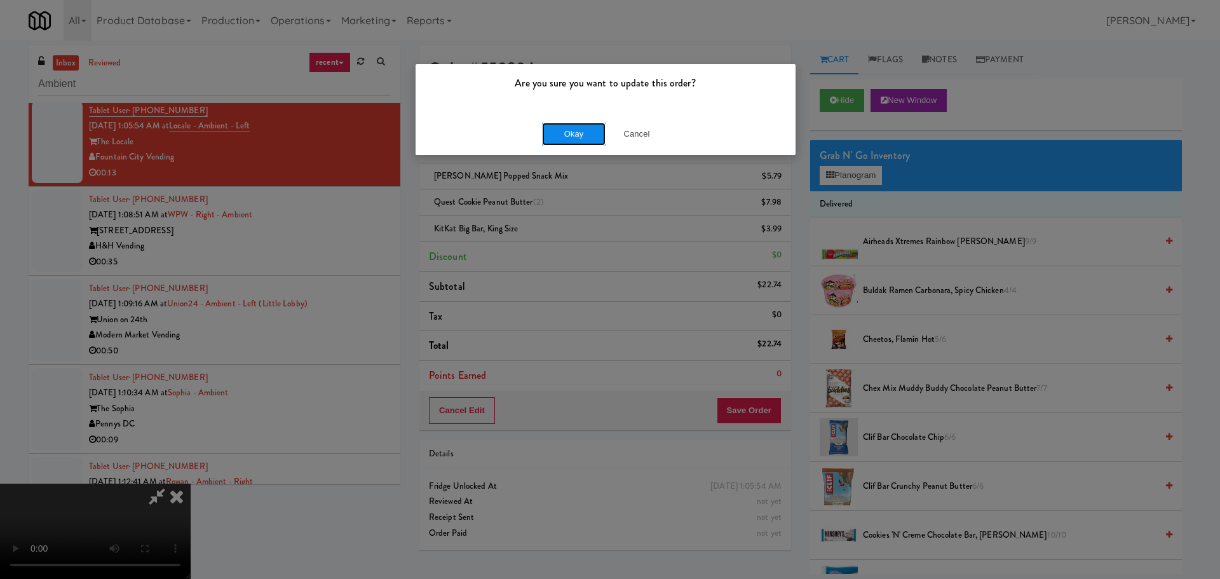
click at [575, 131] on button "Okay" at bounding box center [574, 134] width 64 height 23
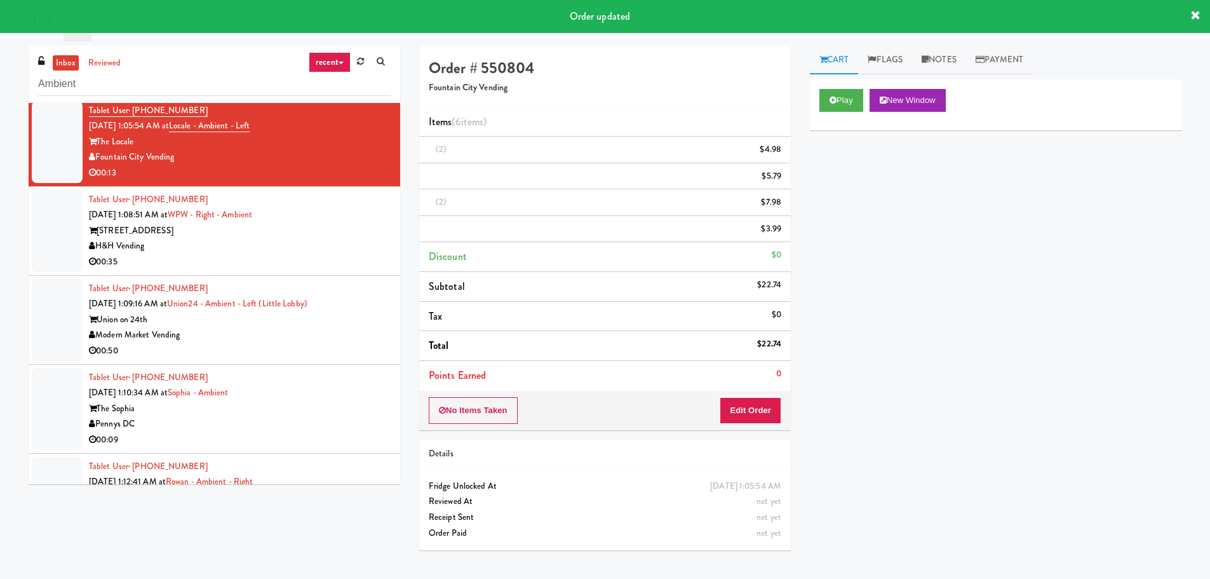
scroll to position [0, 0]
click at [353, 257] on div "00:35" at bounding box center [240, 262] width 302 height 16
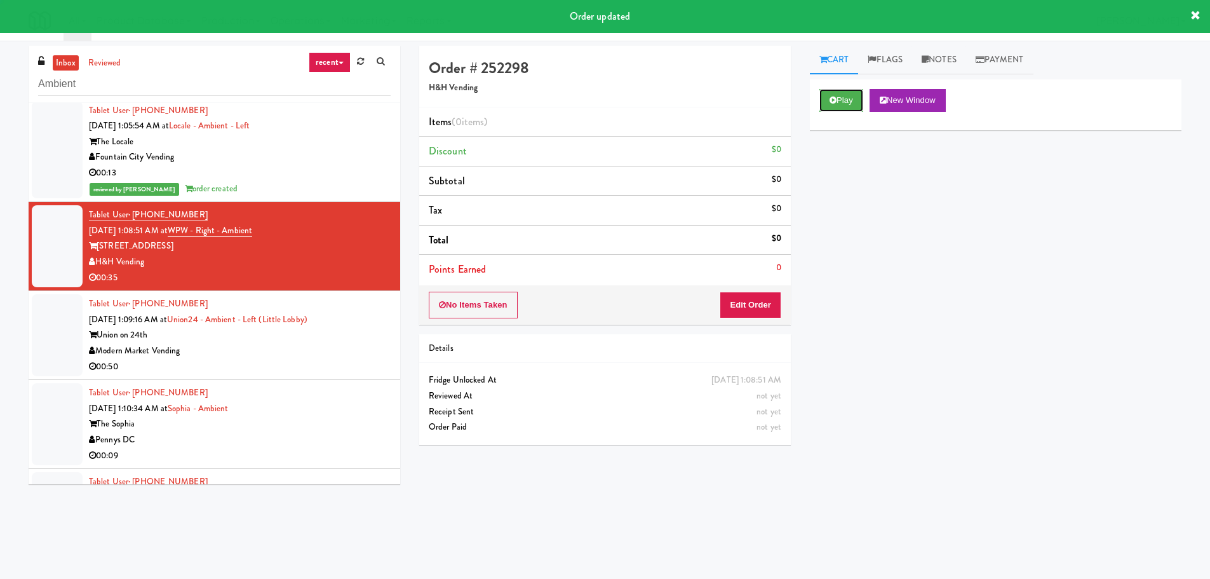
drag, startPoint x: 851, startPoint y: 104, endPoint x: 840, endPoint y: 119, distance: 19.2
click at [850, 105] on button "Play" at bounding box center [842, 100] width 44 height 23
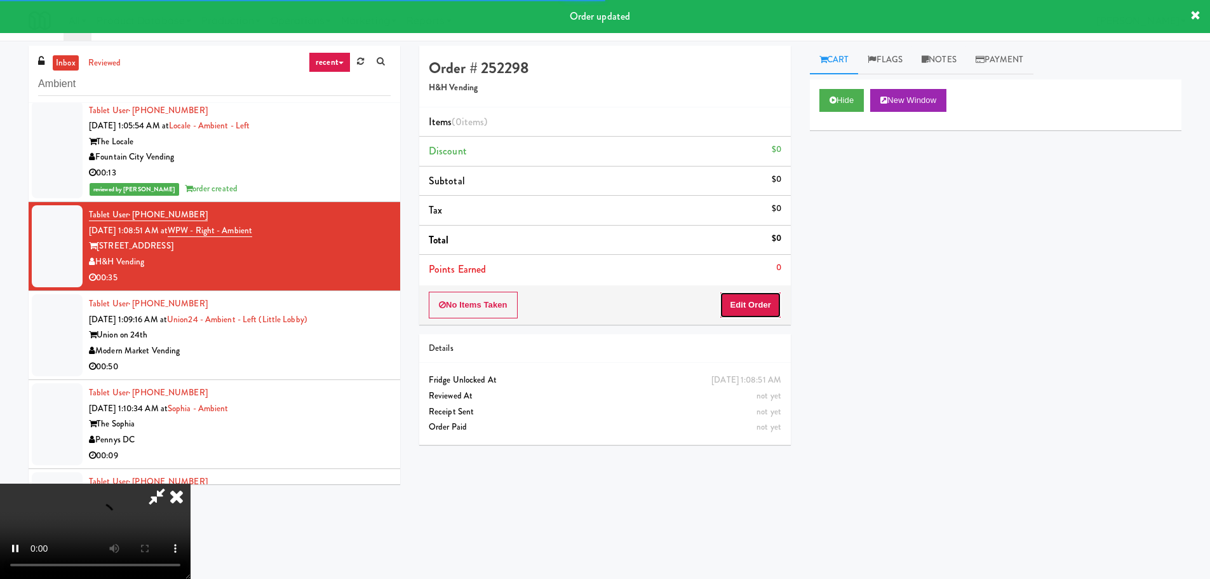
click at [762, 317] on button "Edit Order" at bounding box center [751, 305] width 62 height 27
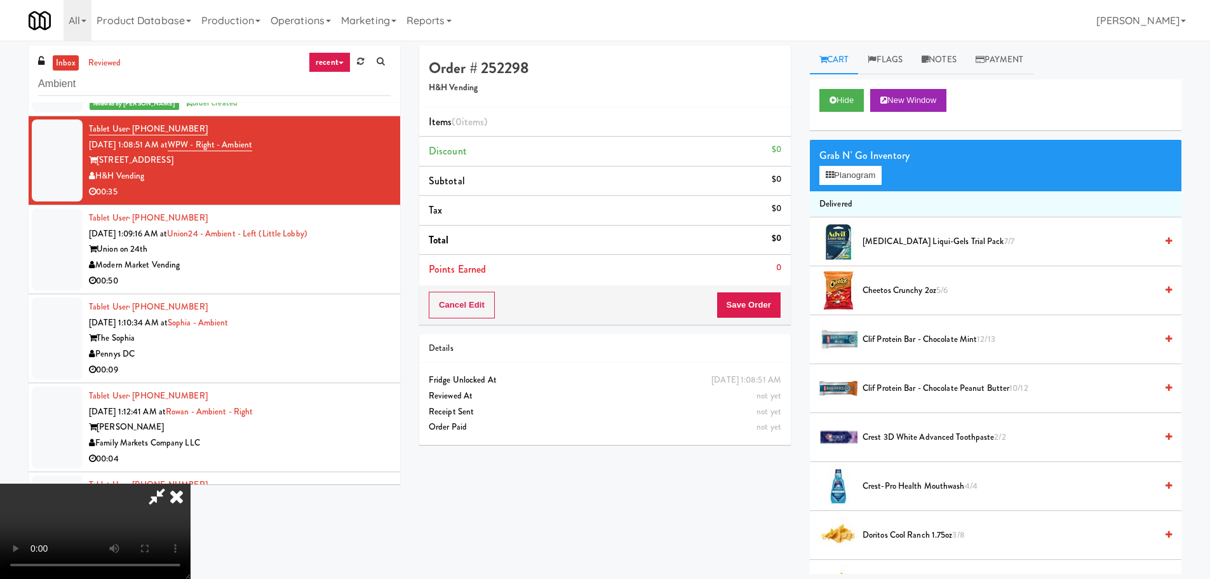
click at [191, 483] on video at bounding box center [95, 530] width 191 height 95
drag, startPoint x: 527, startPoint y: 423, endPoint x: 565, endPoint y: 408, distance: 40.8
click at [191, 483] on video at bounding box center [95, 530] width 191 height 95
click at [867, 175] on button "Planogram" at bounding box center [851, 175] width 62 height 19
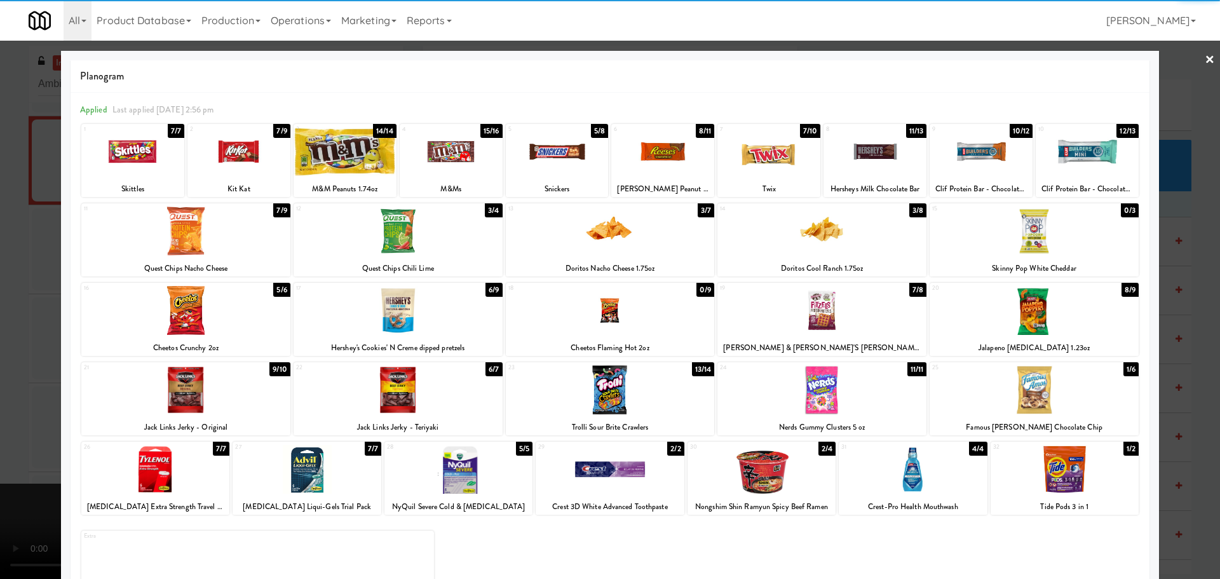
click at [123, 172] on div at bounding box center [132, 151] width 103 height 49
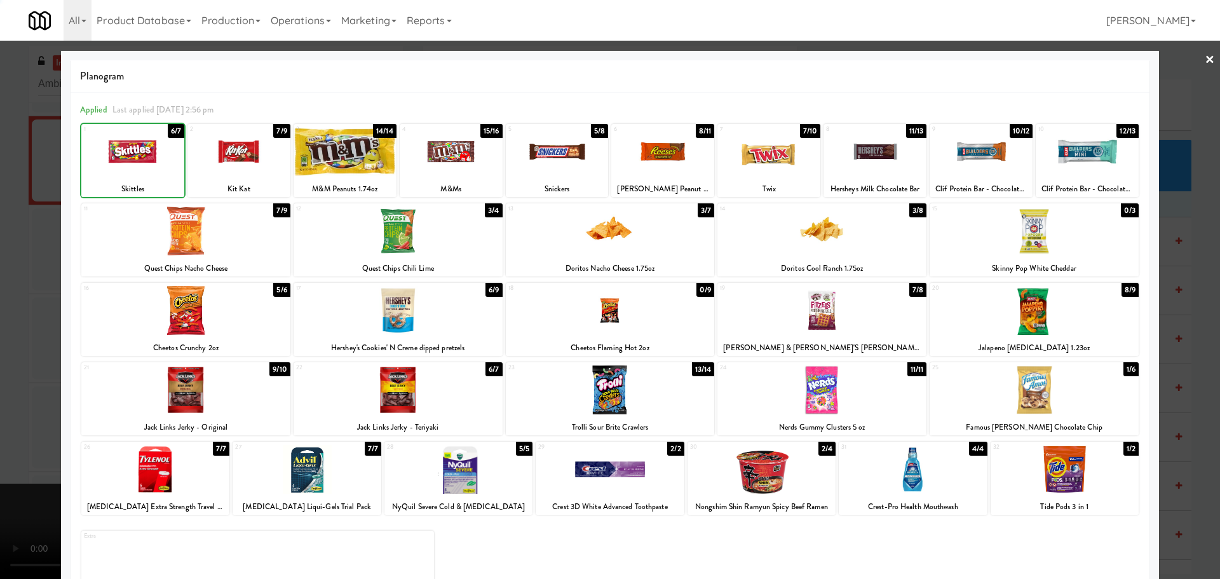
drag, startPoint x: 0, startPoint y: 252, endPoint x: 259, endPoint y: 278, distance: 260.4
click at [6, 254] on div at bounding box center [610, 289] width 1220 height 579
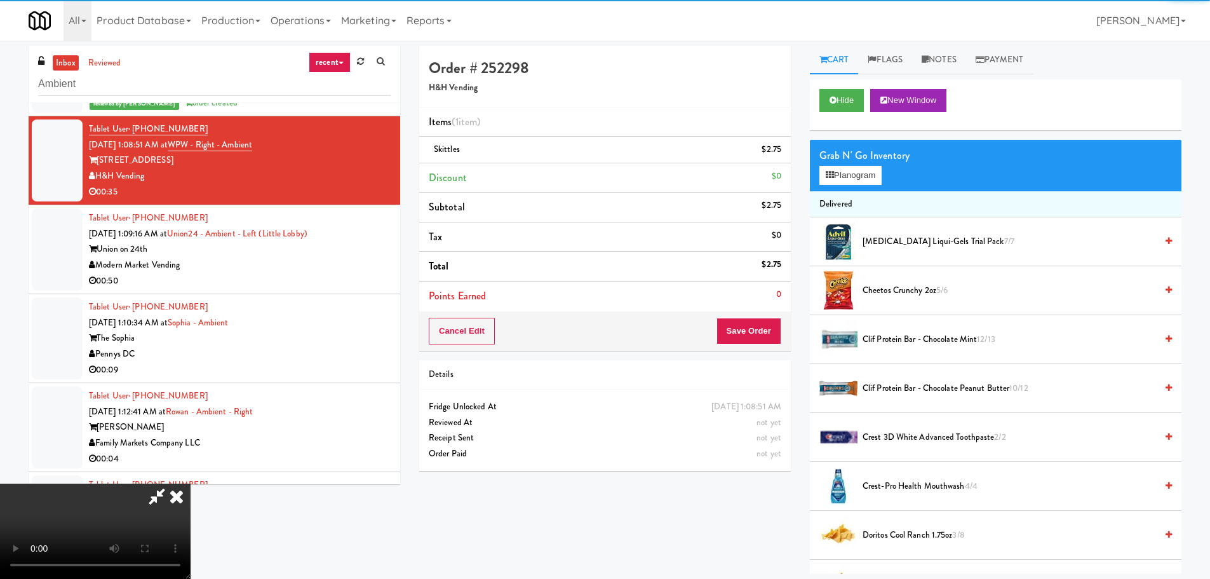
drag, startPoint x: 287, startPoint y: 278, endPoint x: 306, endPoint y: 283, distance: 19.6
click at [191, 483] on video at bounding box center [95, 530] width 191 height 95
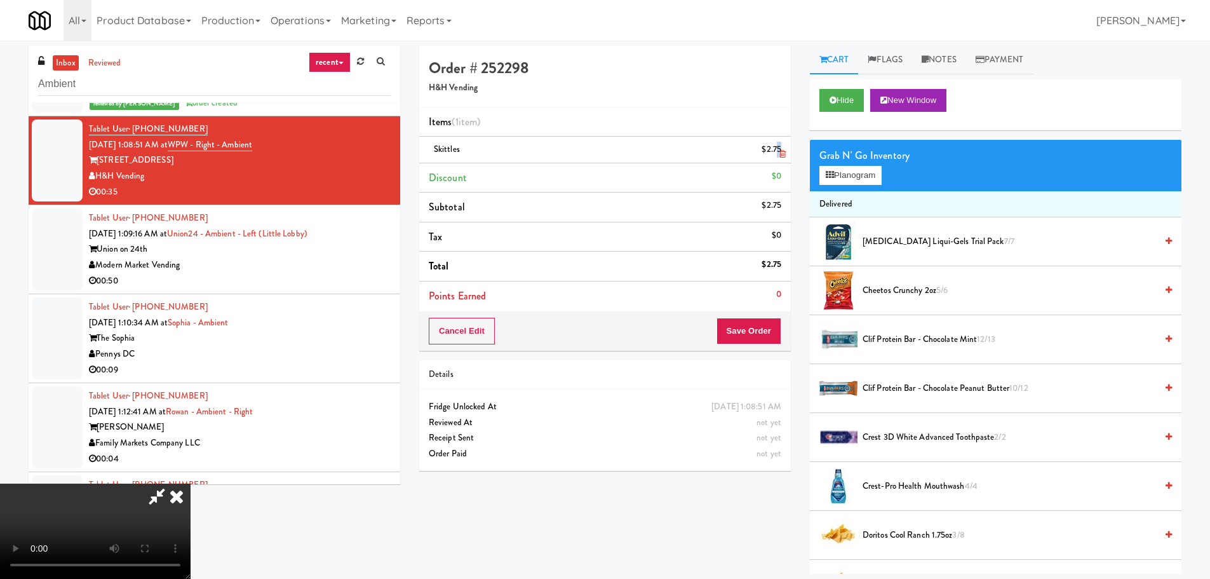
click at [778, 146] on div "Skittles $2.75" at bounding box center [605, 150] width 353 height 16
click at [781, 153] on icon at bounding box center [782, 154] width 6 height 8
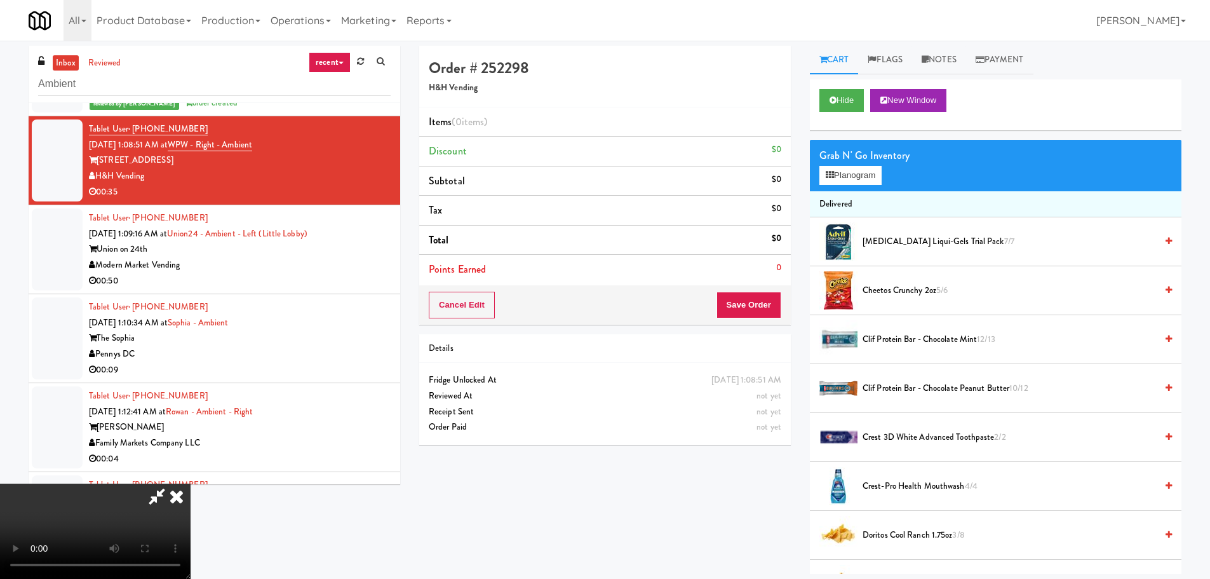
click at [191, 483] on video at bounding box center [95, 530] width 191 height 95
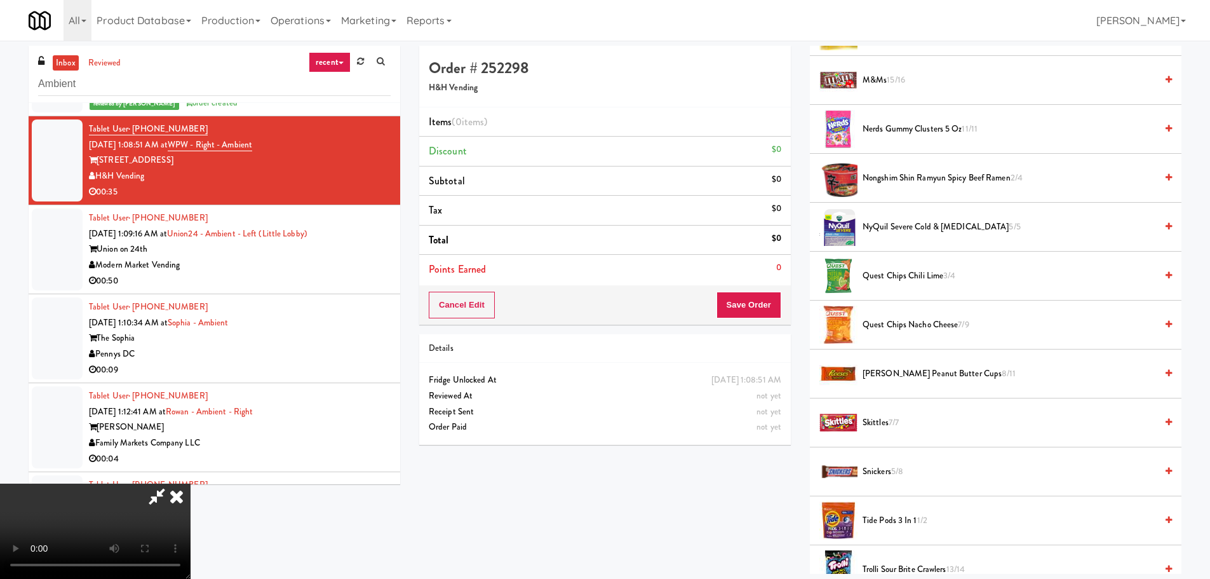
scroll to position [1207, 0]
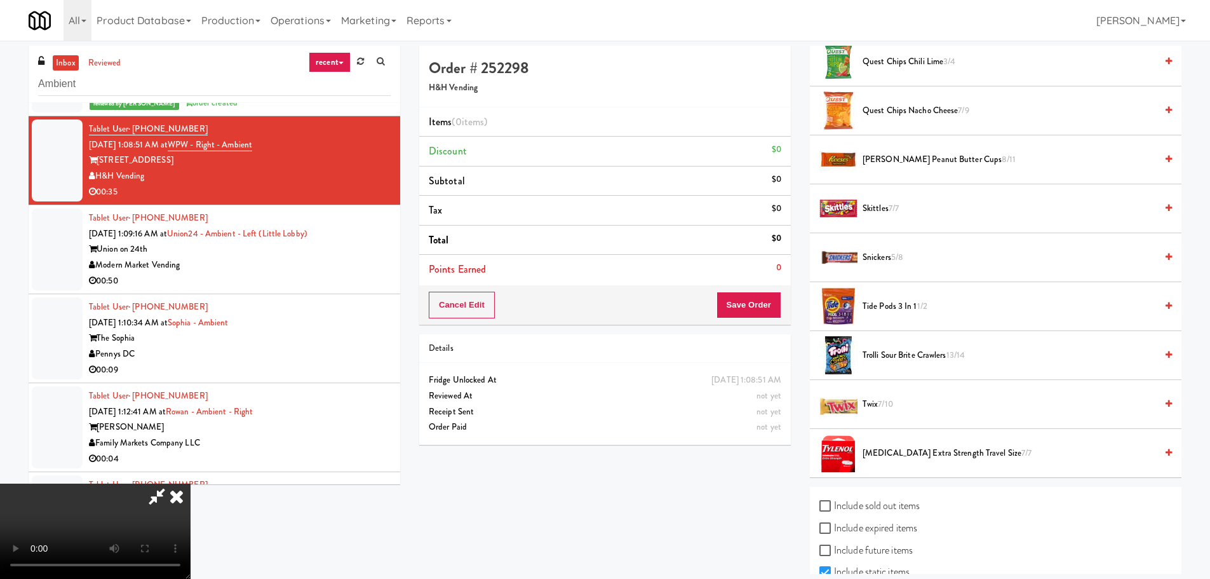
click at [886, 248] on li "Snickers 5/8" at bounding box center [996, 257] width 372 height 49
click at [888, 257] on span "Snickers 5/8" at bounding box center [1010, 258] width 294 height 16
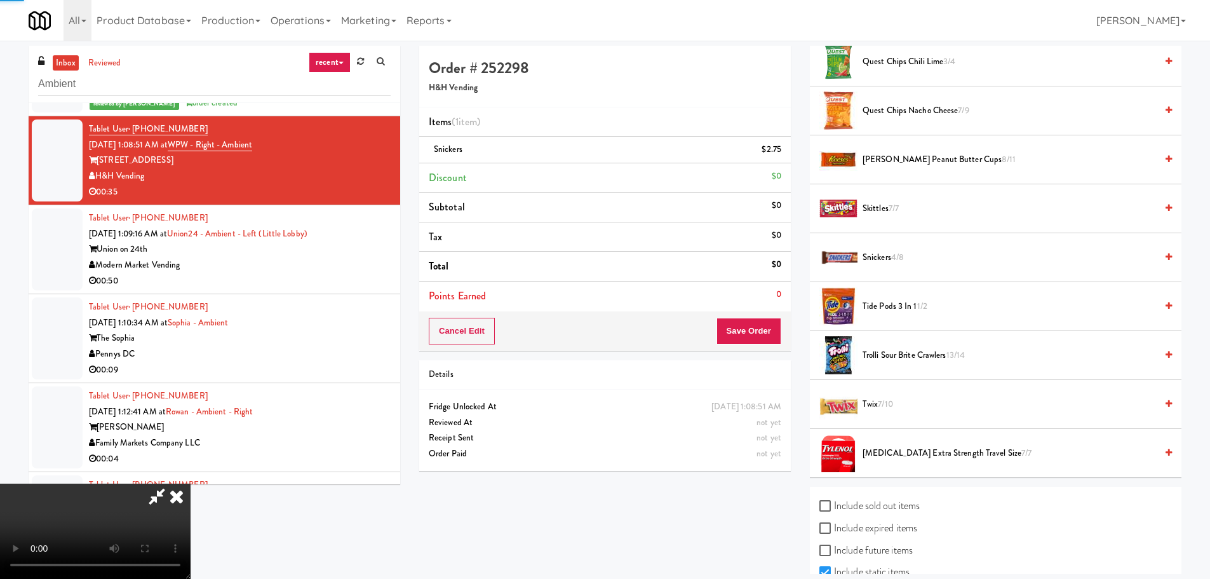
click at [191, 483] on video at bounding box center [95, 530] width 191 height 95
drag, startPoint x: 592, startPoint y: 330, endPoint x: 679, endPoint y: 341, distance: 87.6
click at [191, 483] on video at bounding box center [95, 530] width 191 height 95
click at [911, 163] on span "[PERSON_NAME] Peanut Butter Cups 8/11" at bounding box center [1010, 160] width 294 height 16
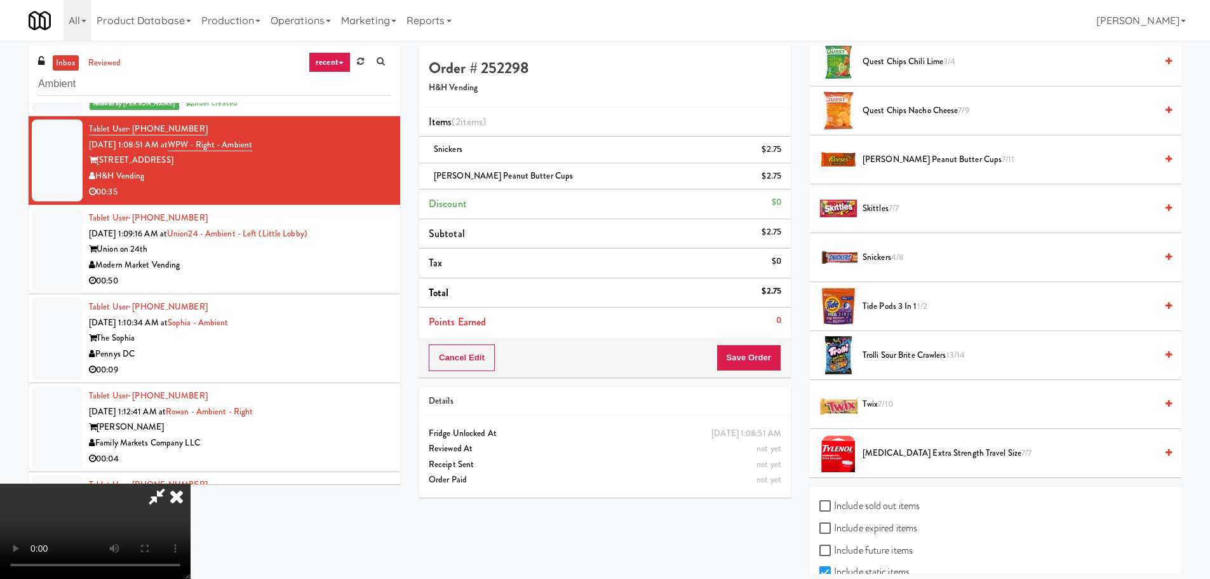
click at [191, 483] on video at bounding box center [95, 530] width 191 height 95
click at [750, 351] on button "Save Order" at bounding box center [749, 357] width 65 height 27
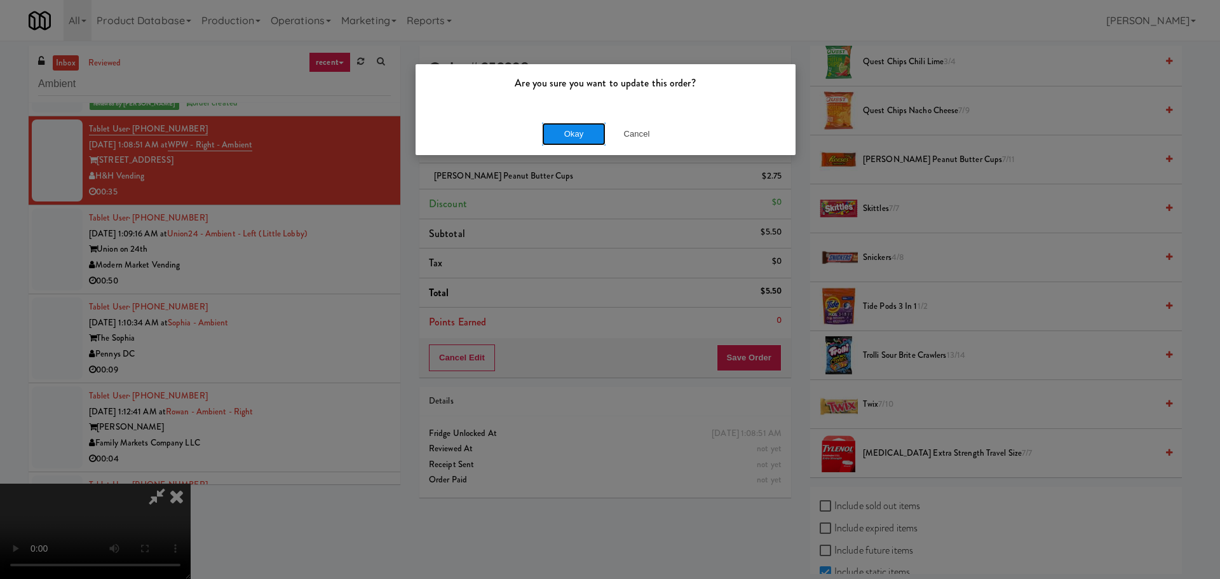
click at [566, 138] on button "Okay" at bounding box center [574, 134] width 64 height 23
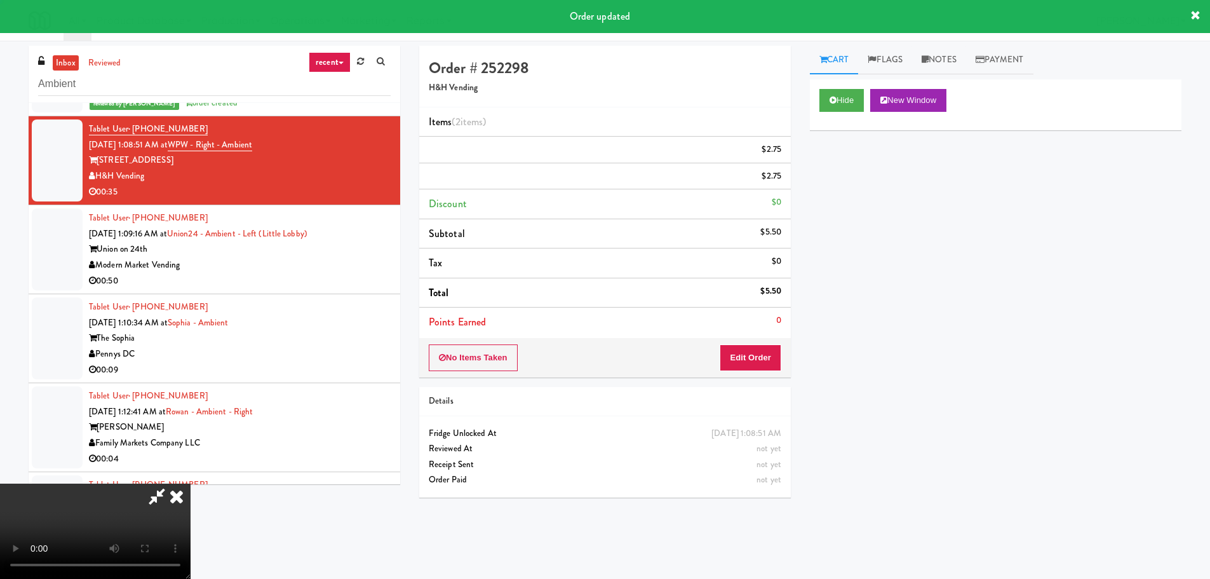
scroll to position [0, 0]
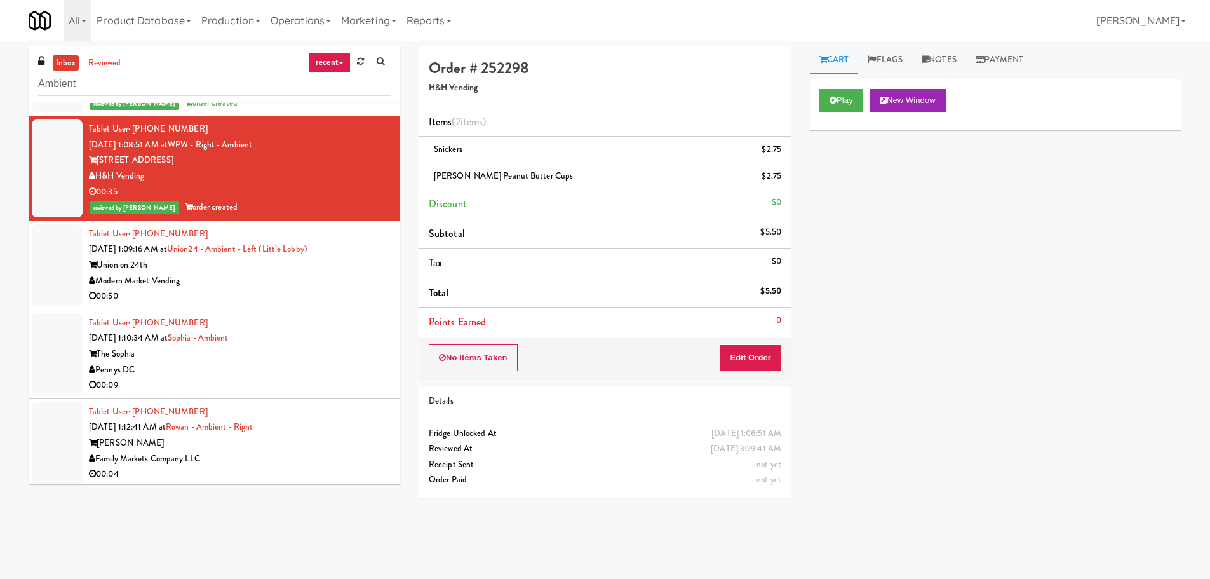
click at [291, 285] on div "Modern Market Vending" at bounding box center [240, 281] width 302 height 16
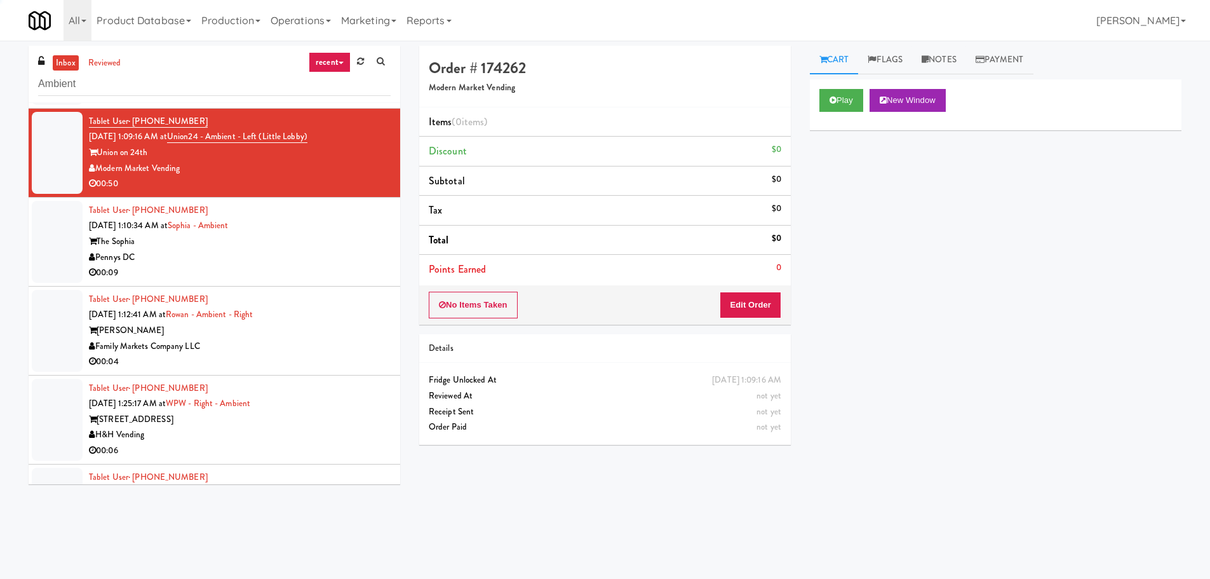
scroll to position [2204, 0]
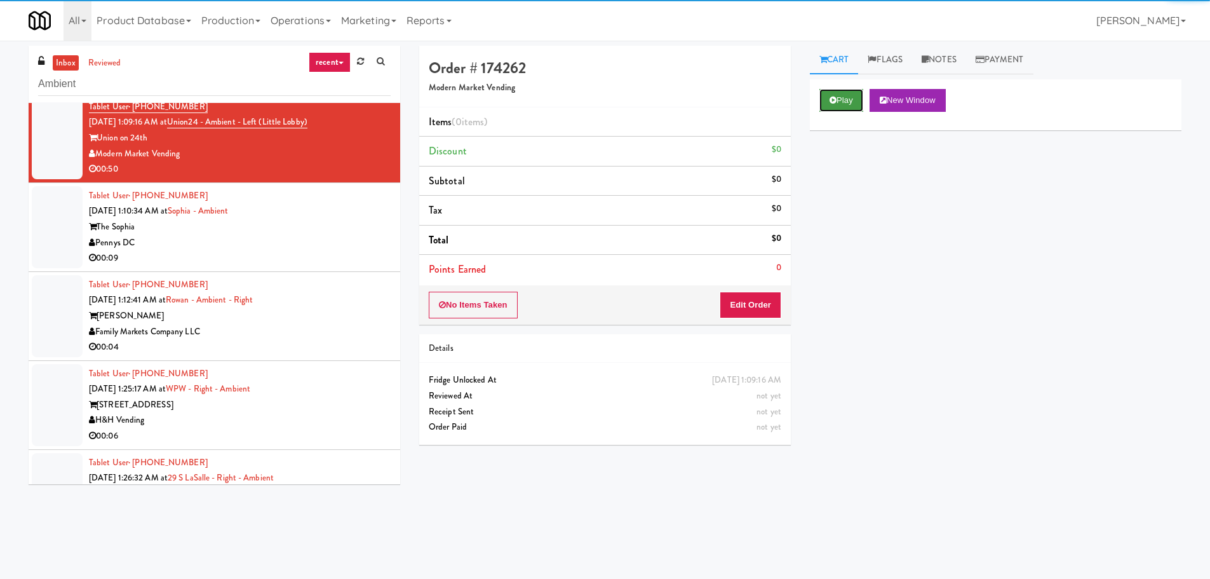
click at [847, 95] on button "Play" at bounding box center [842, 100] width 44 height 23
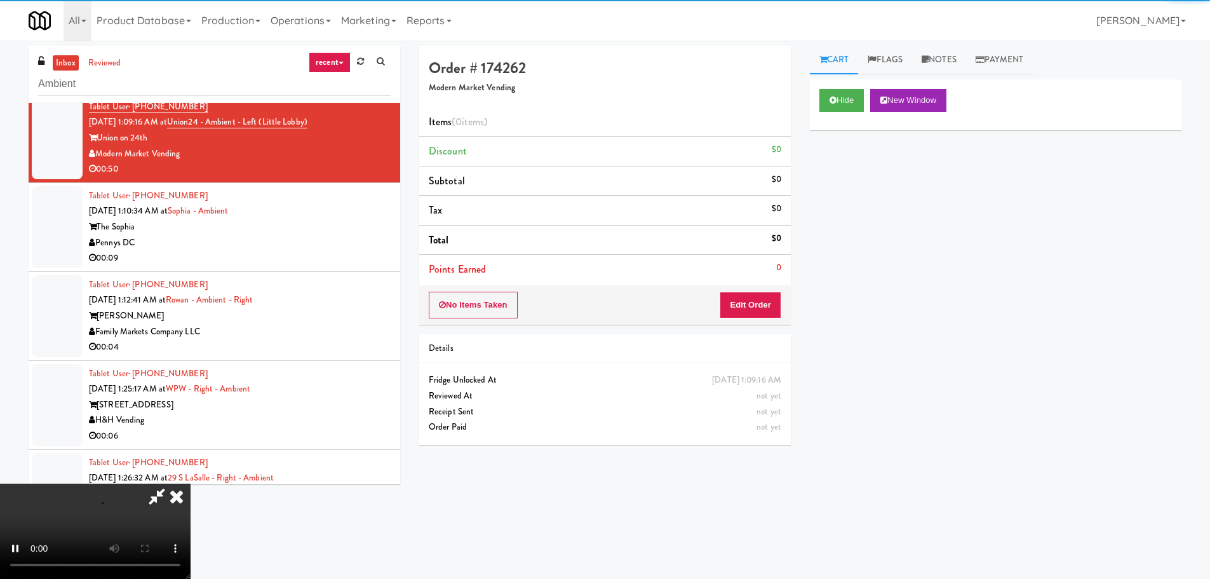
click at [751, 333] on div "Order # 174262 Modern Market Vending Items (0 items ) Discount $0 Subtotal $0 T…" at bounding box center [605, 250] width 391 height 408
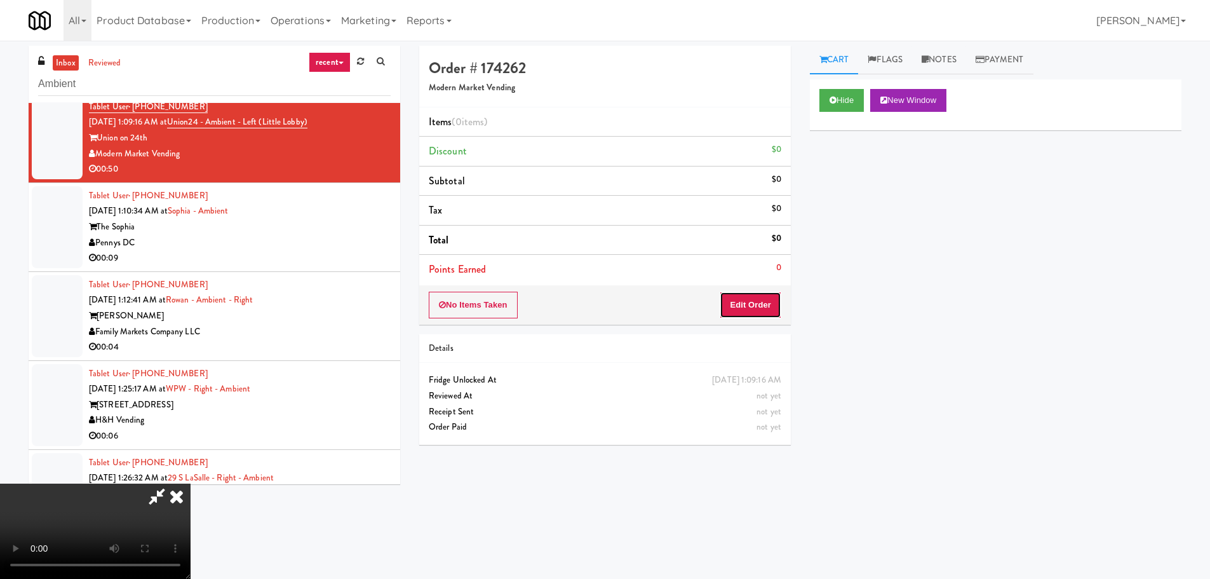
click at [750, 299] on button "Edit Order" at bounding box center [751, 305] width 62 height 27
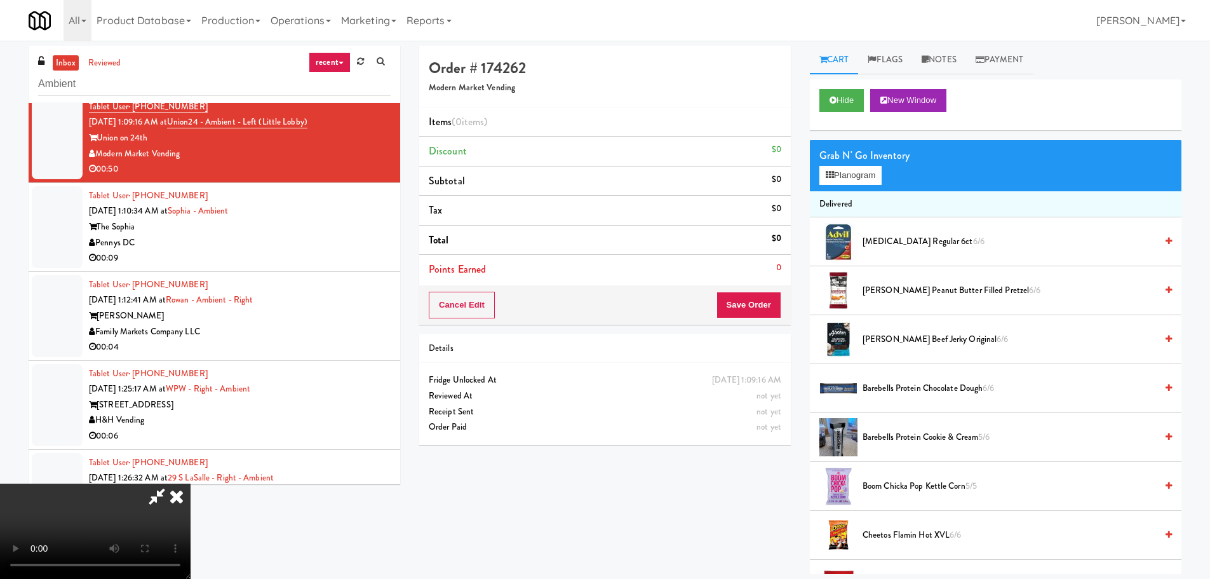
click at [191, 483] on video at bounding box center [95, 530] width 191 height 95
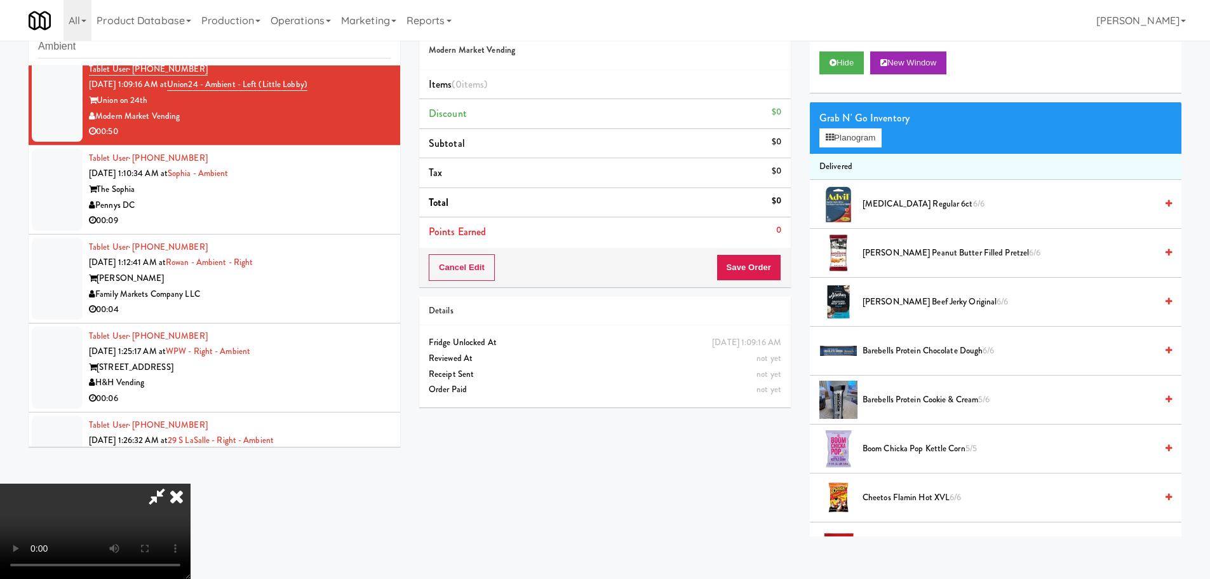
scroll to position [41, 0]
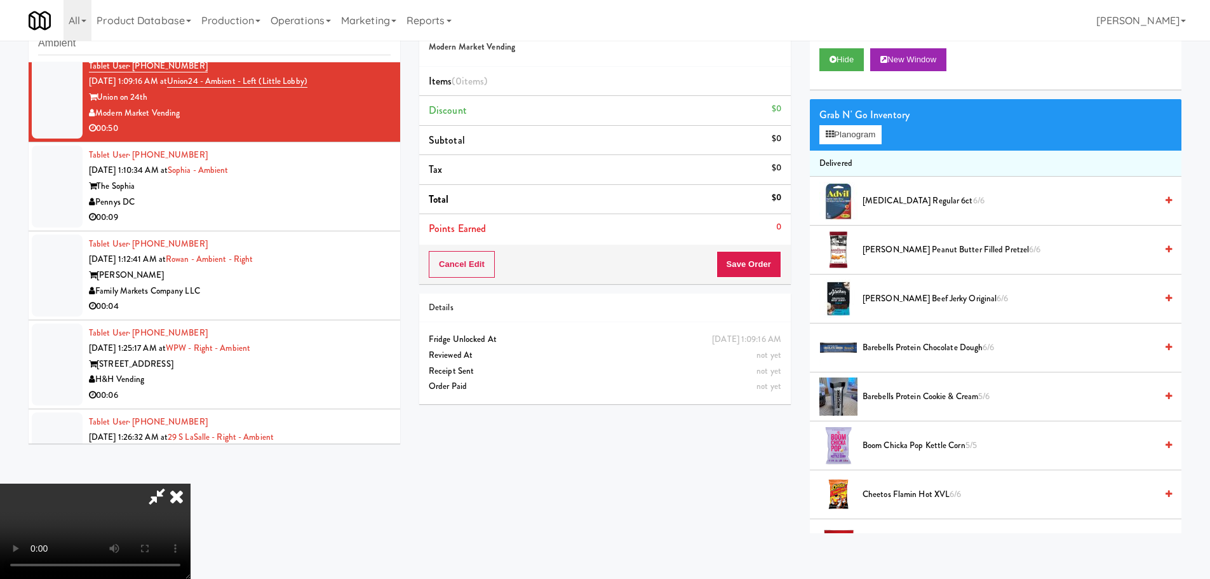
click at [191, 483] on video at bounding box center [95, 530] width 191 height 95
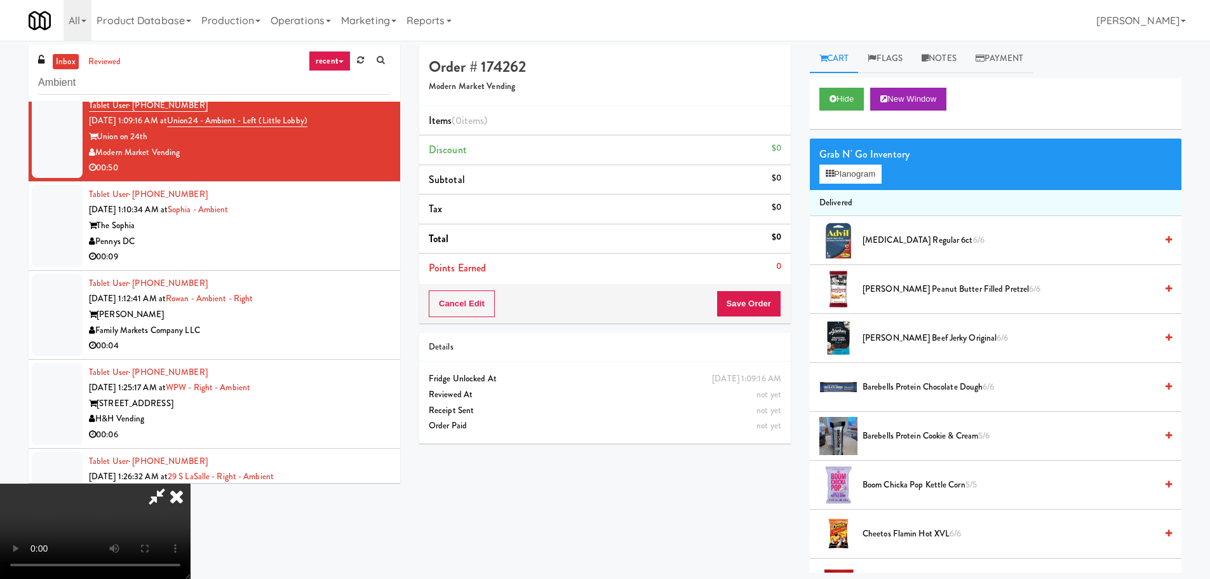
scroll to position [0, 0]
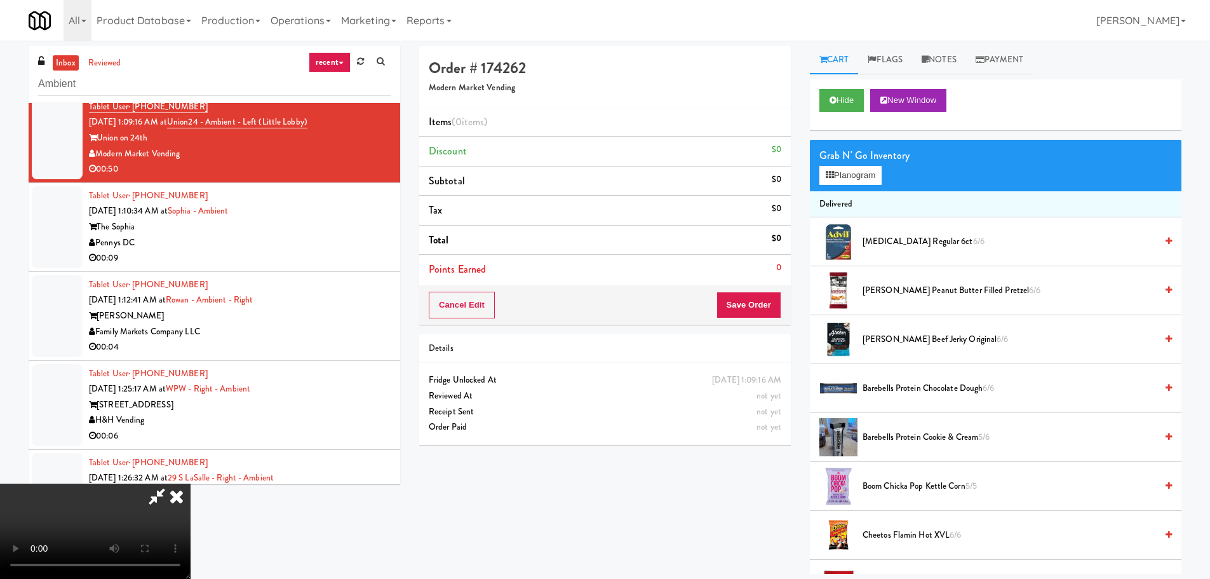
click at [191, 483] on video at bounding box center [95, 530] width 191 height 95
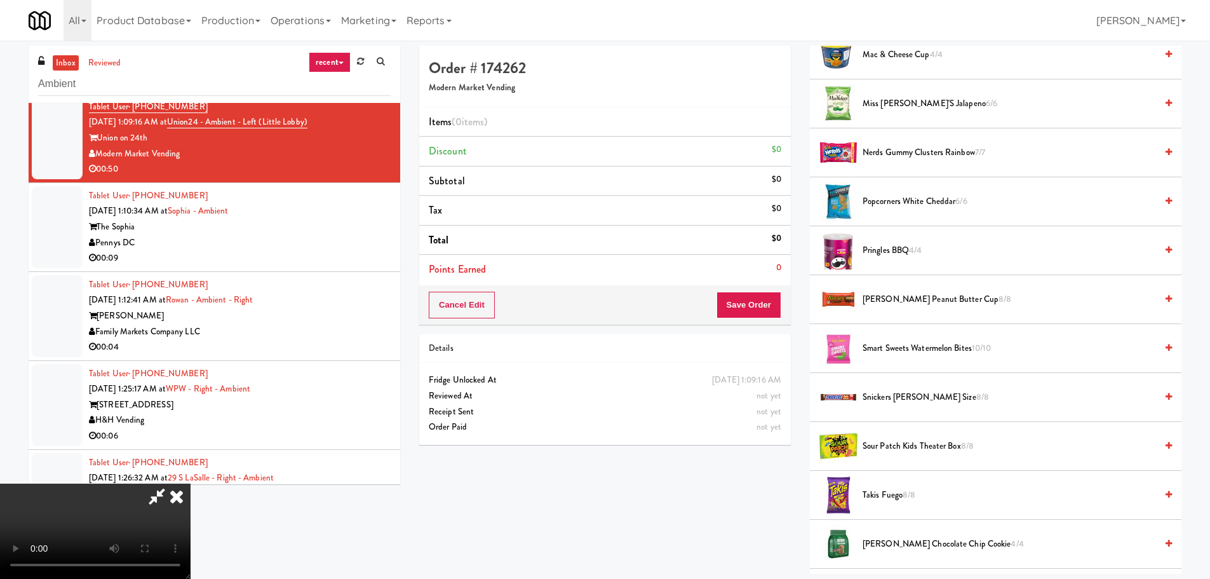
scroll to position [1080, 0]
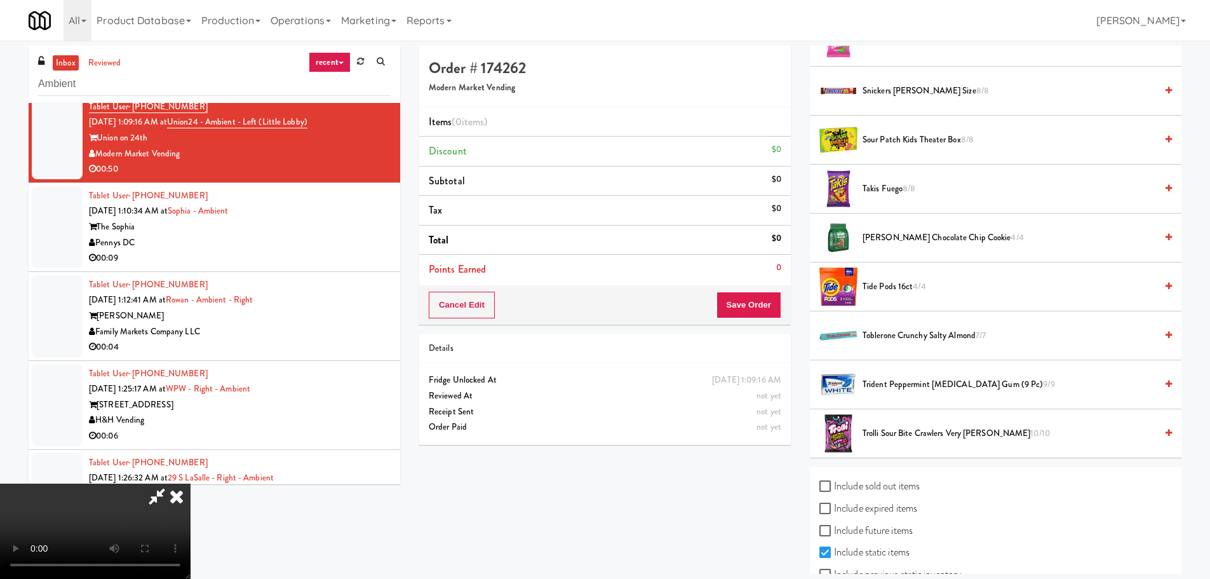
click at [910, 135] on span "Sour Patch Kids Theater Box 8/8" at bounding box center [1010, 140] width 294 height 16
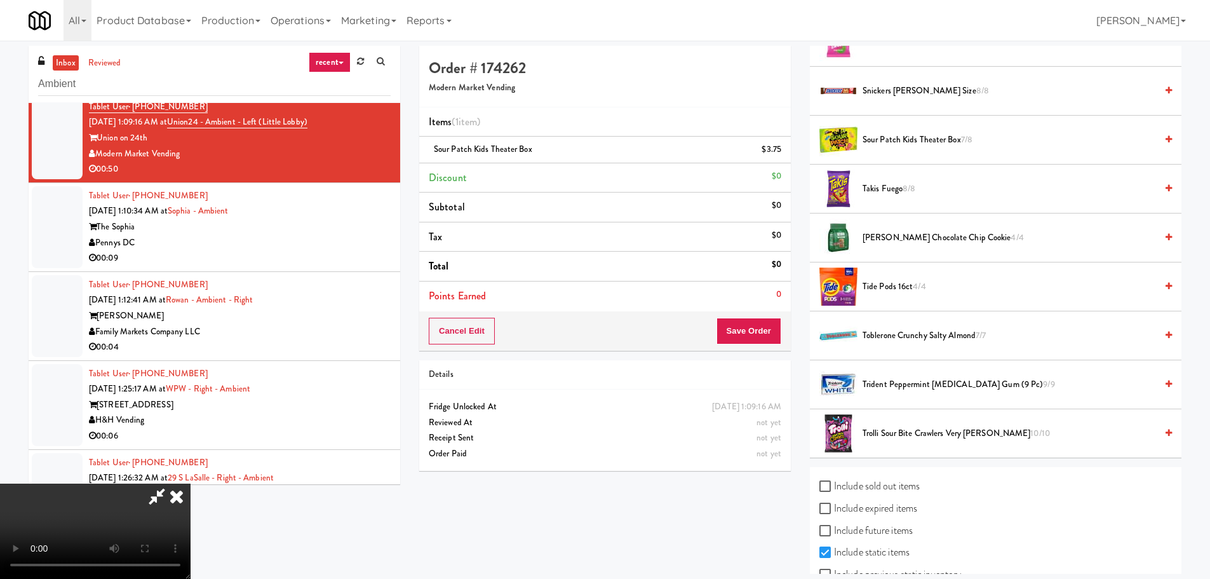
click at [191, 483] on video at bounding box center [95, 530] width 191 height 95
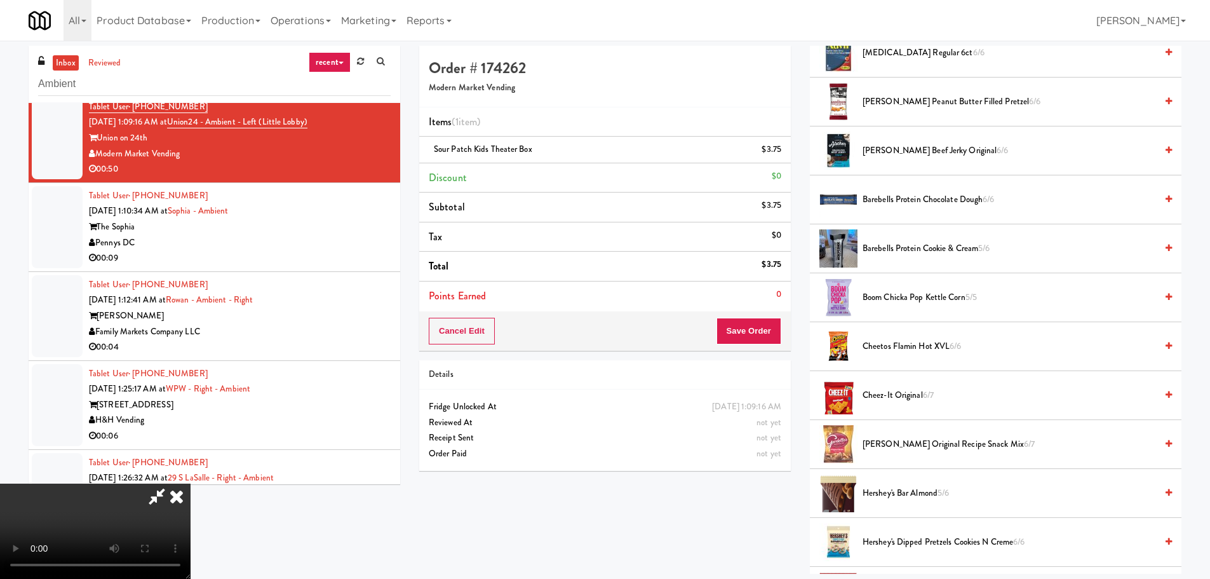
scroll to position [127, 0]
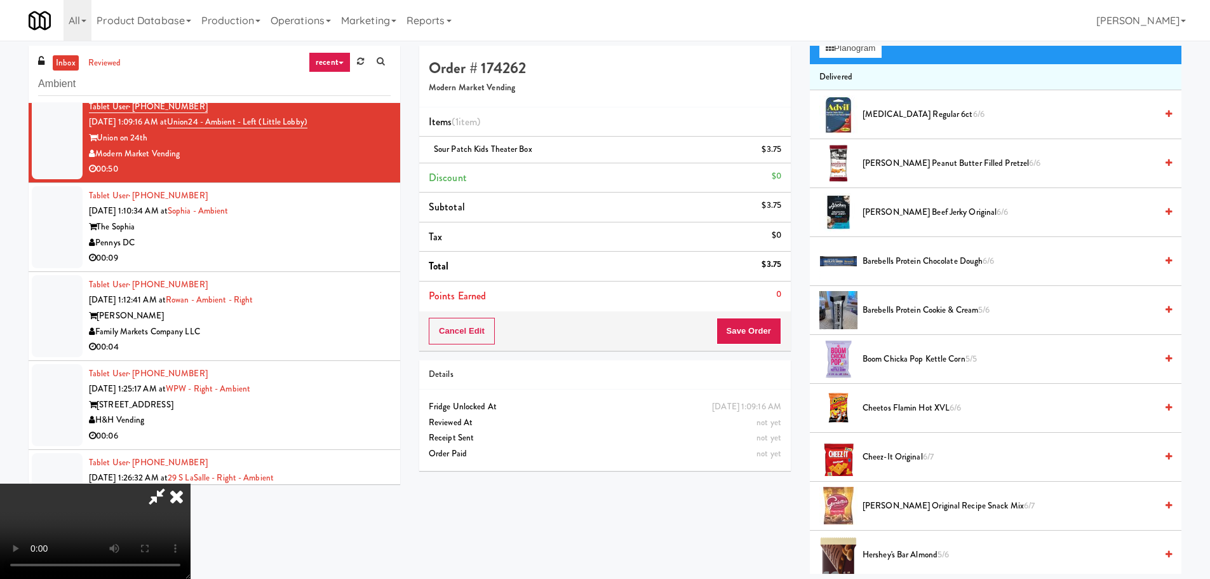
click at [911, 355] on span "Boom Chicka Pop Kettle Corn 5/5" at bounding box center [1010, 359] width 294 height 16
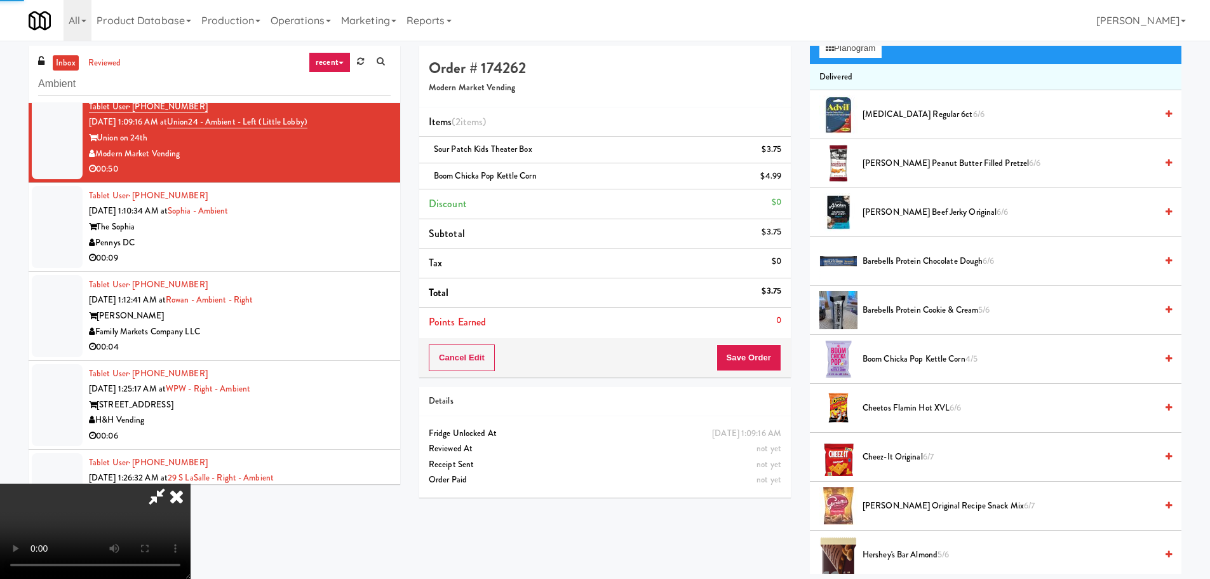
click at [191, 483] on video at bounding box center [95, 530] width 191 height 95
click at [779, 179] on icon at bounding box center [782, 181] width 6 height 8
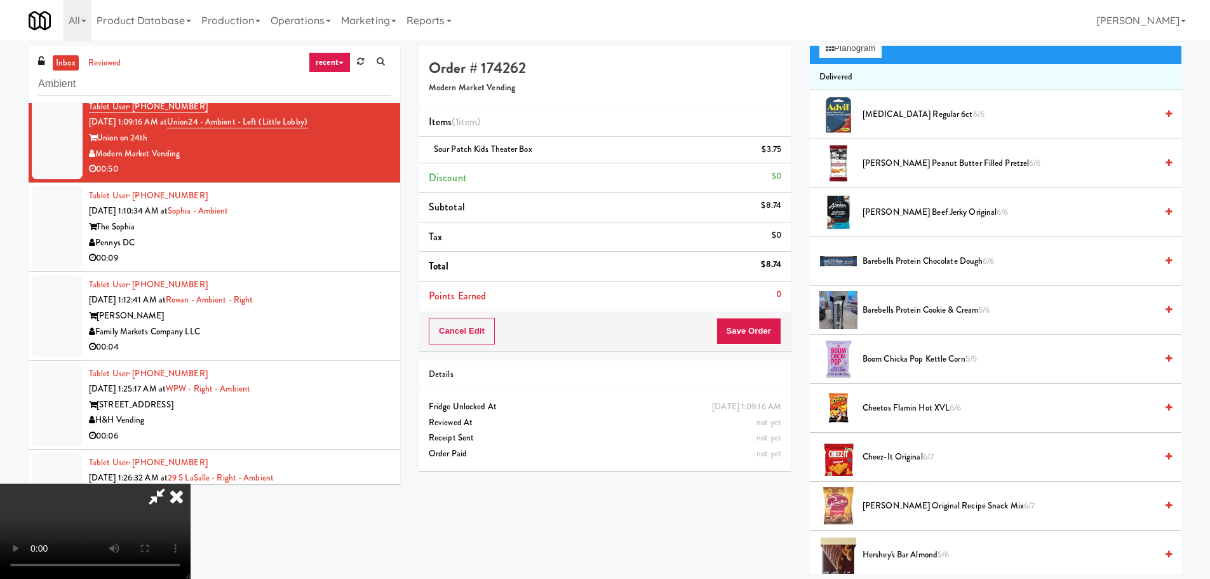
click at [191, 483] on video at bounding box center [95, 530] width 191 height 95
click at [746, 331] on button "Save Order" at bounding box center [749, 331] width 65 height 27
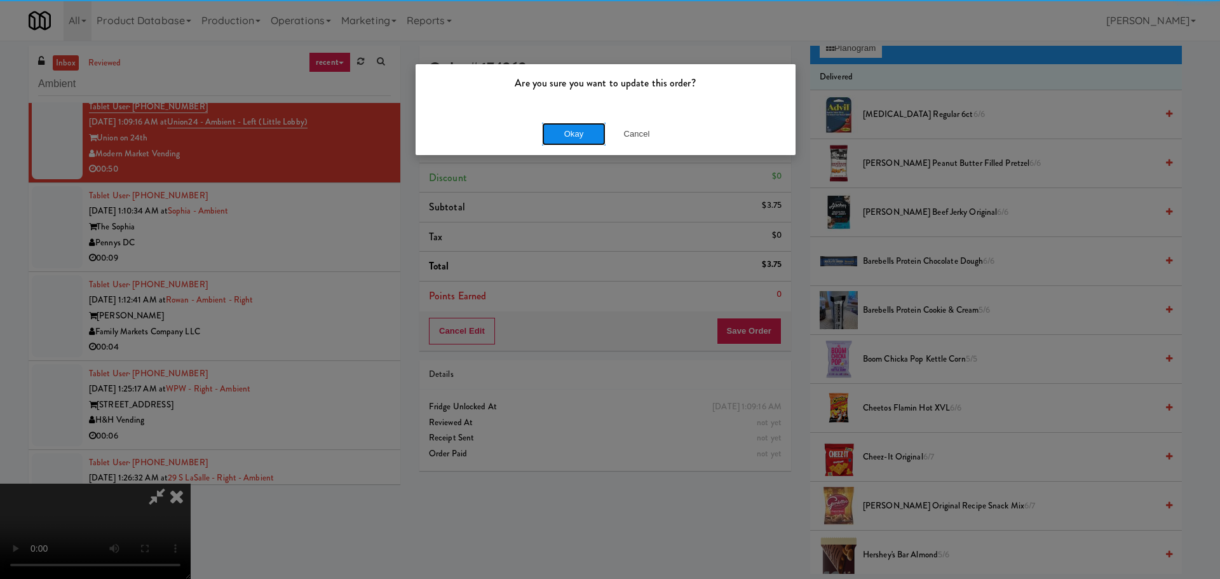
click at [577, 132] on button "Okay" at bounding box center [574, 134] width 64 height 23
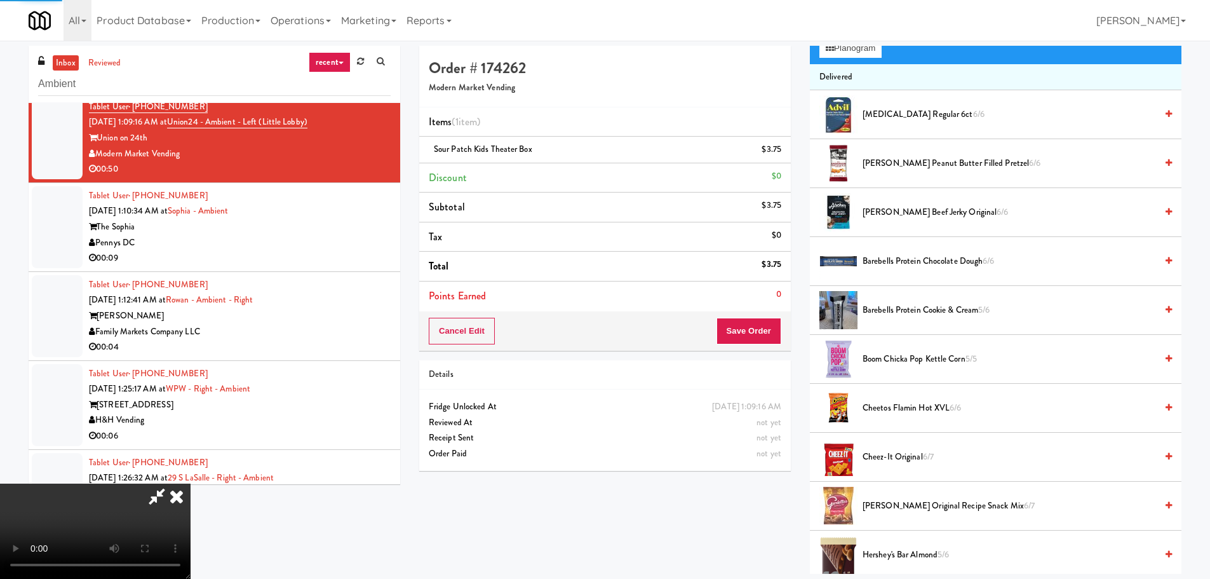
scroll to position [0, 0]
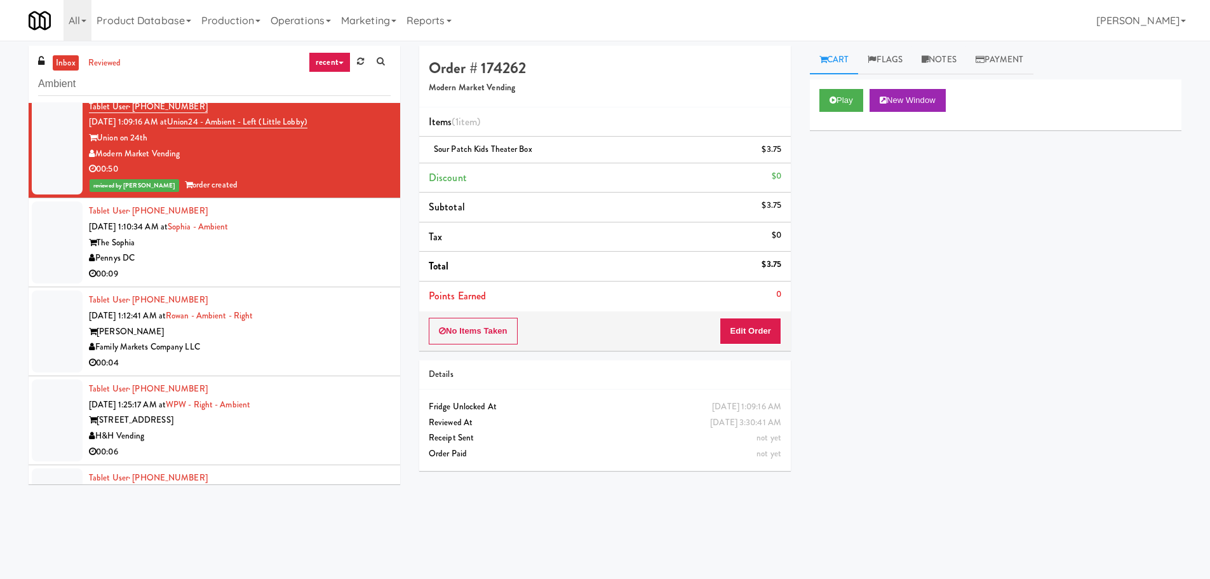
click at [332, 255] on div "Pennys DC" at bounding box center [240, 258] width 302 height 16
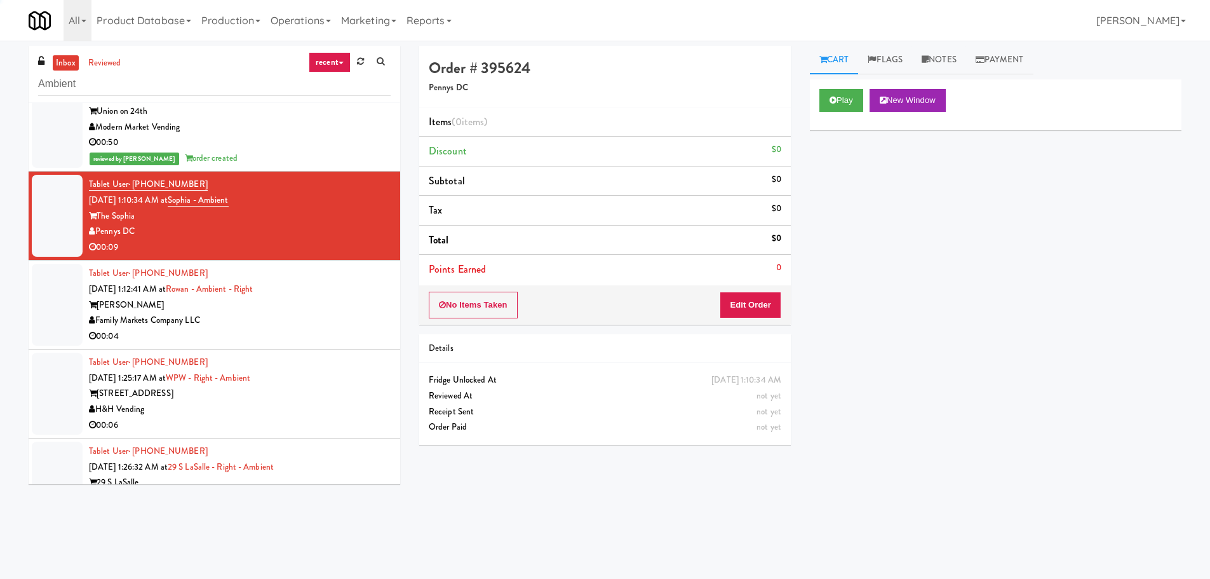
scroll to position [2268, 0]
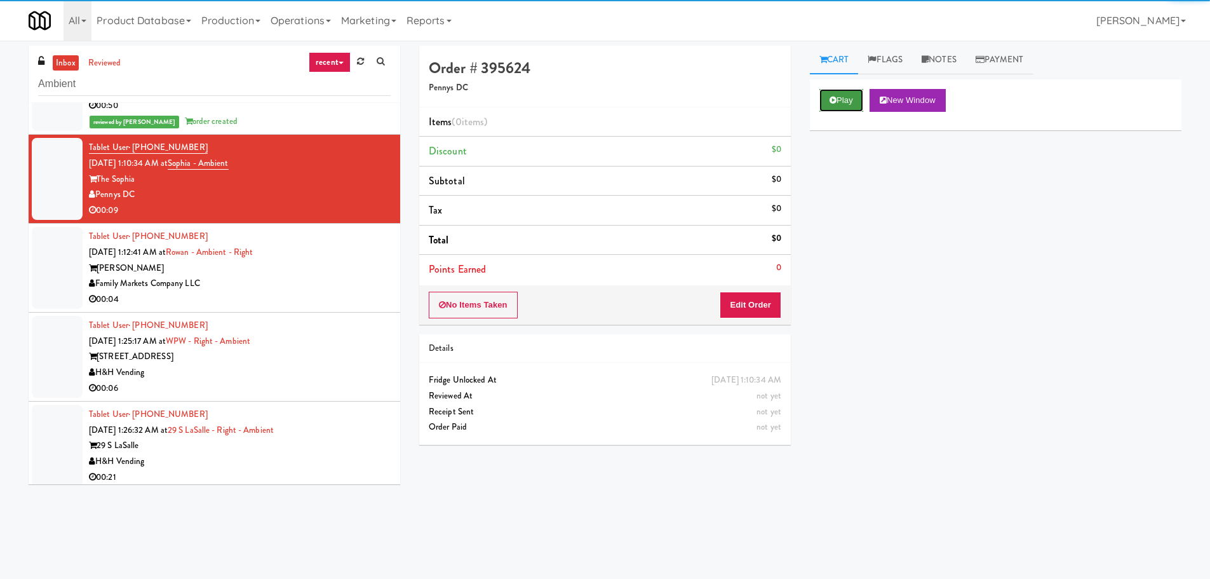
click at [856, 95] on button "Play" at bounding box center [842, 100] width 44 height 23
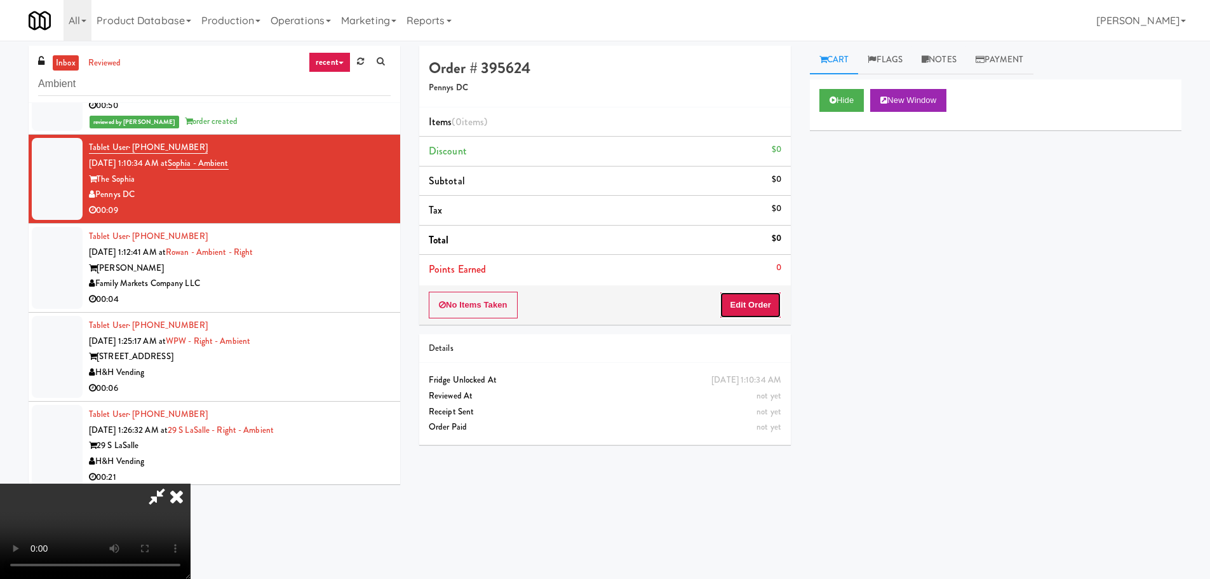
click at [769, 299] on button "Edit Order" at bounding box center [751, 305] width 62 height 27
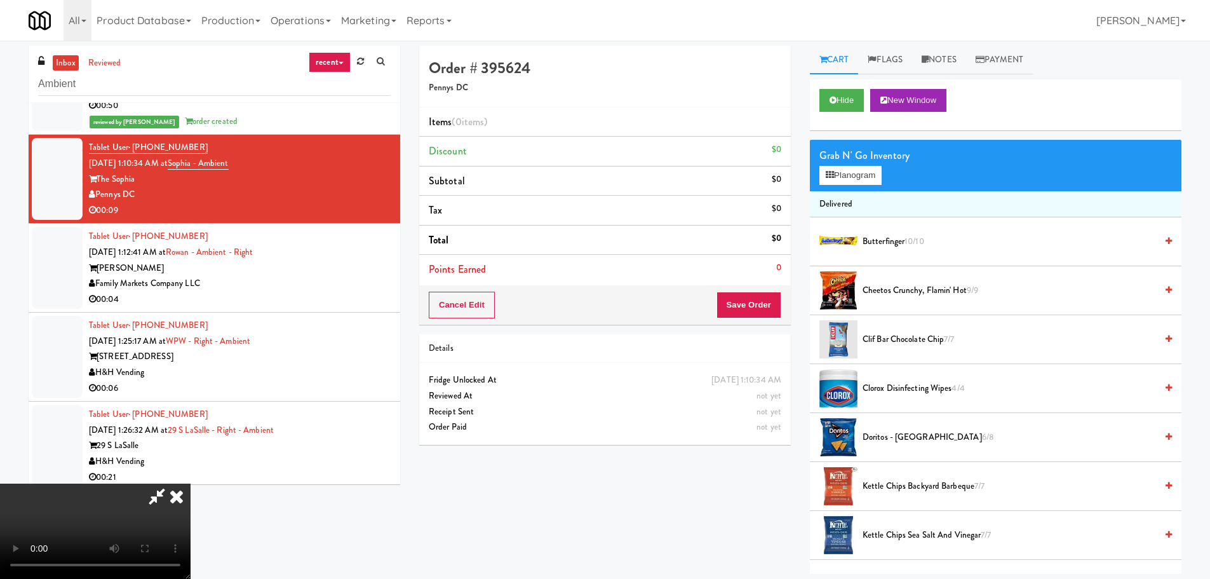
scroll to position [0, 0]
click at [191, 483] on video at bounding box center [95, 530] width 191 height 95
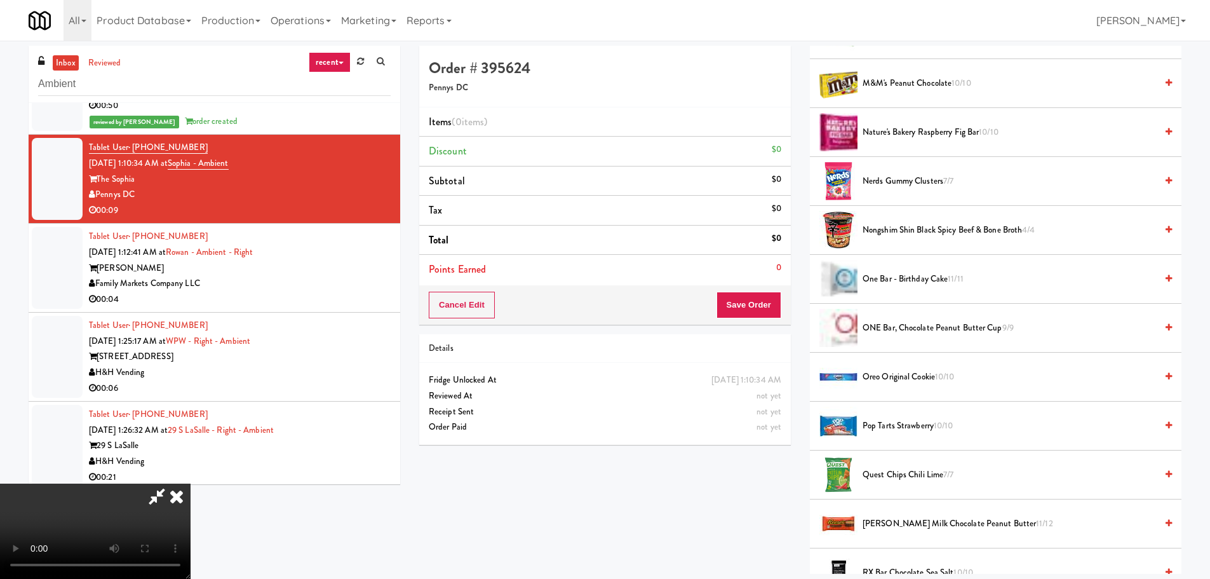
scroll to position [953, 0]
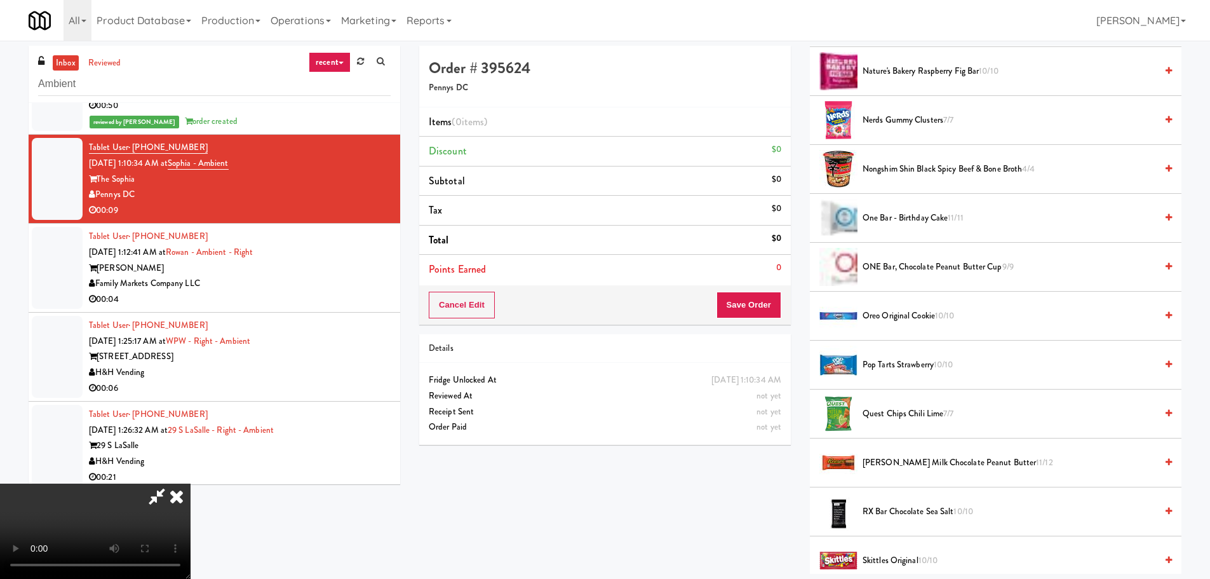
click at [908, 311] on span "Oreo Original Cookie 10/10" at bounding box center [1010, 316] width 294 height 16
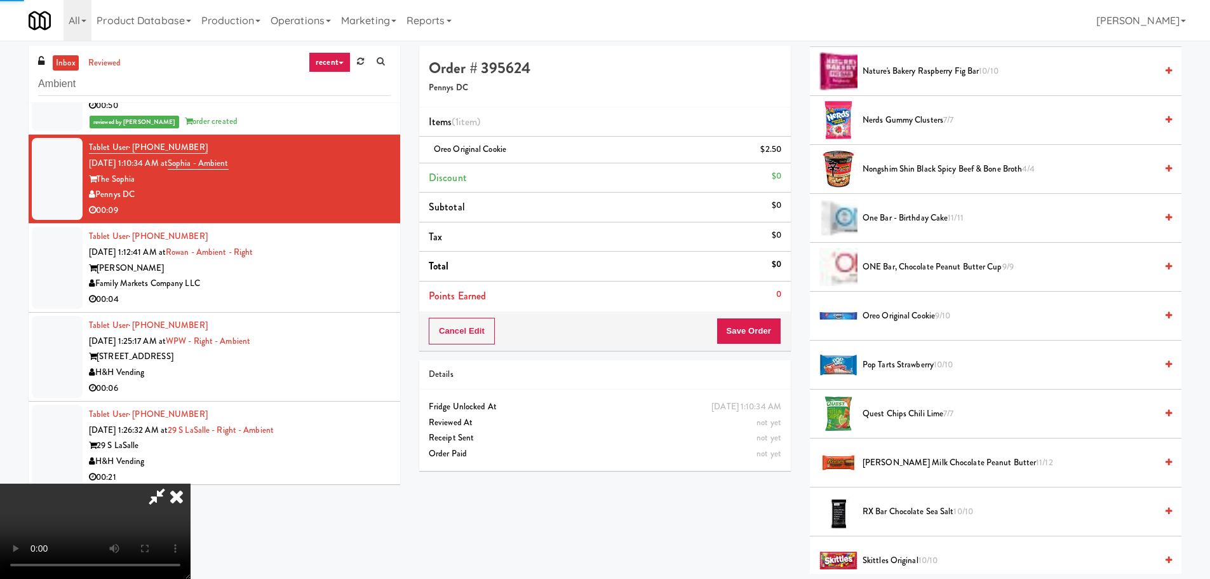
click at [191, 483] on video at bounding box center [95, 530] width 191 height 95
click at [784, 339] on div "Cancel Edit Save Order" at bounding box center [605, 330] width 372 height 39
click at [766, 329] on button "Save Order" at bounding box center [749, 331] width 65 height 27
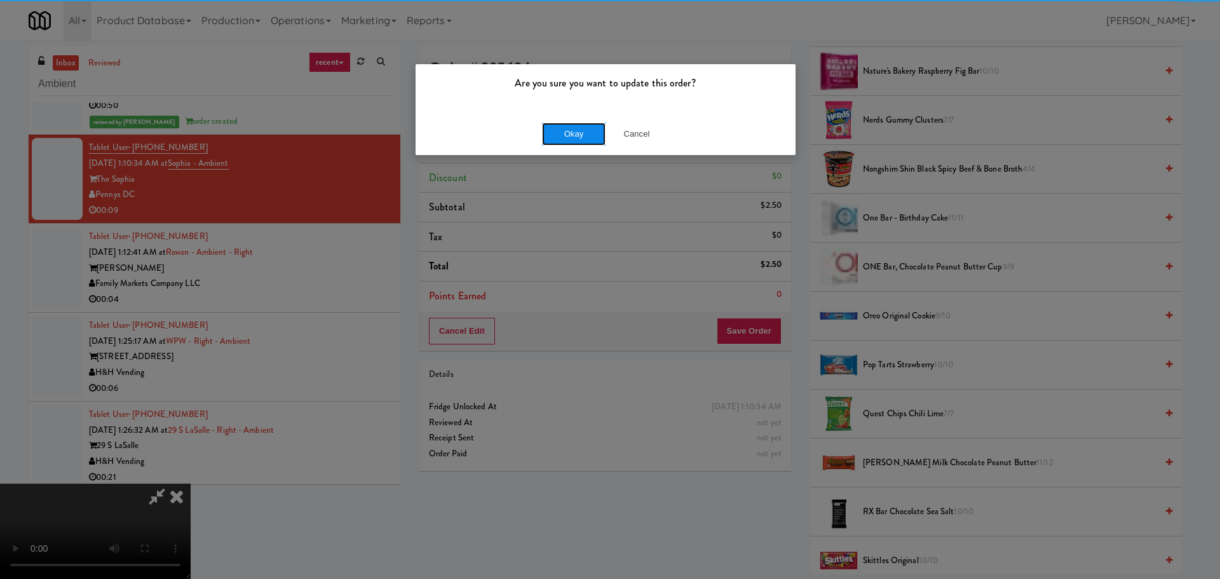
click at [553, 124] on button "Okay" at bounding box center [574, 134] width 64 height 23
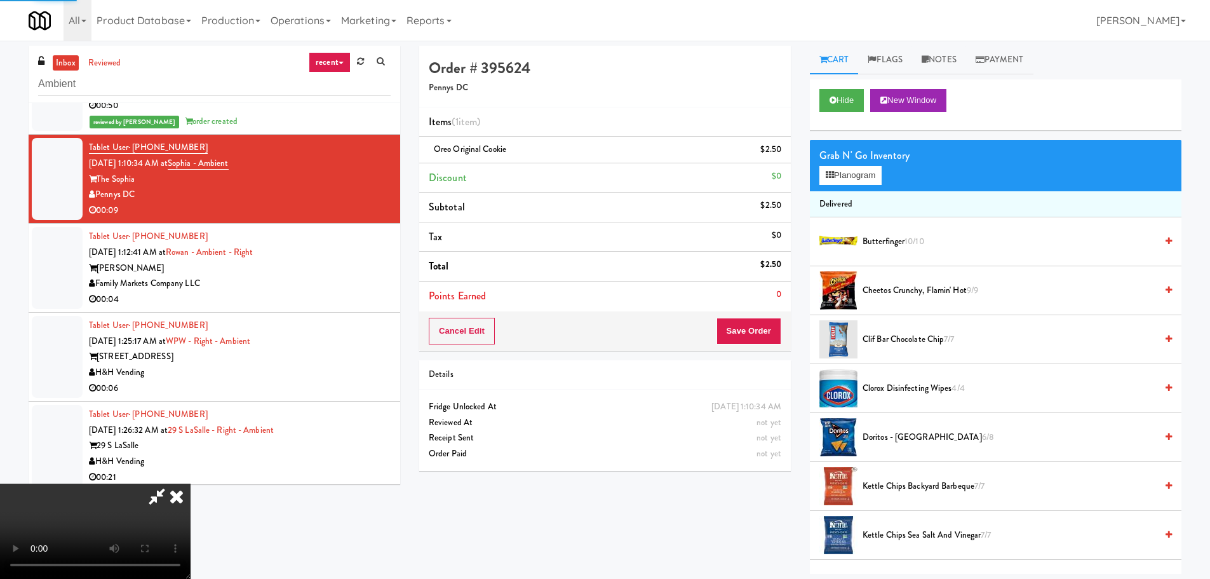
scroll to position [0, 0]
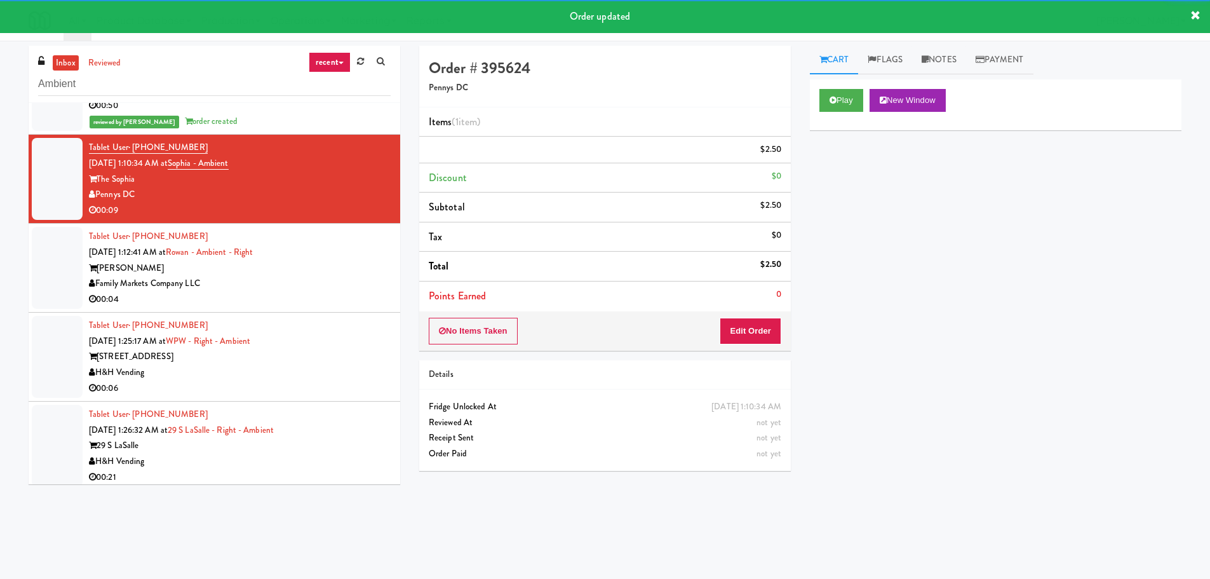
click at [323, 286] on div "Family Markets Company LLC" at bounding box center [240, 284] width 302 height 16
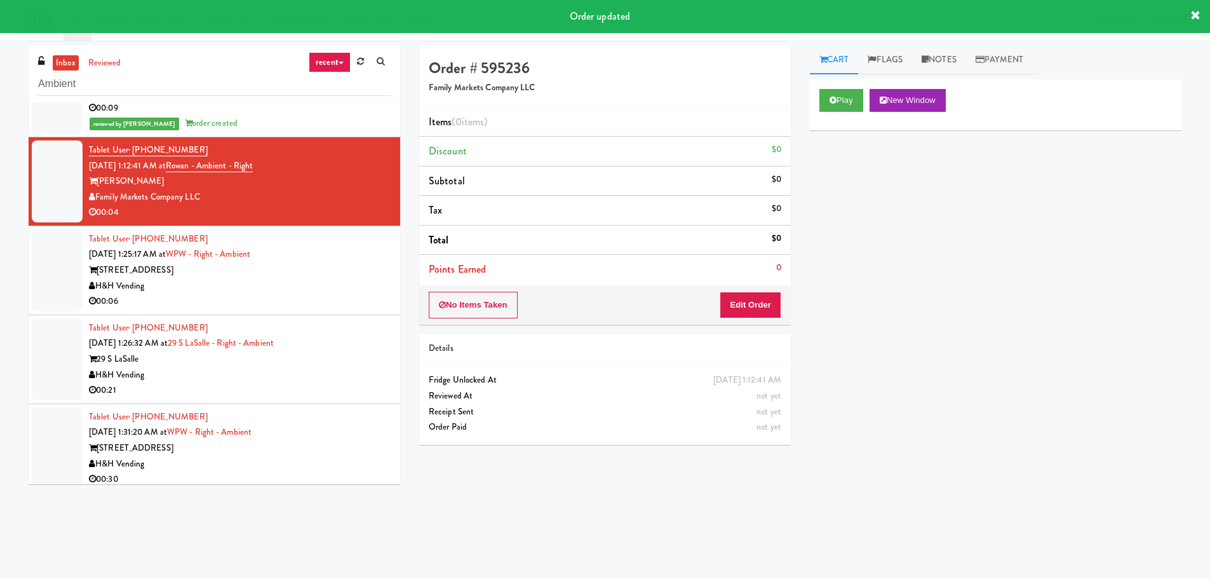
scroll to position [2395, 0]
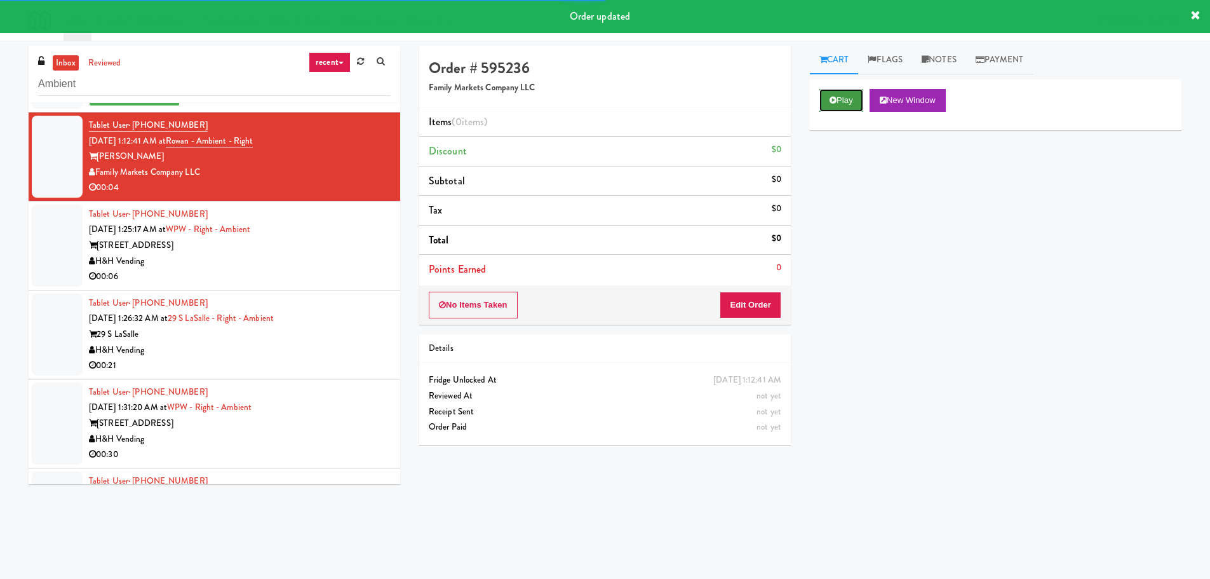
click at [837, 105] on button "Play" at bounding box center [842, 100] width 44 height 23
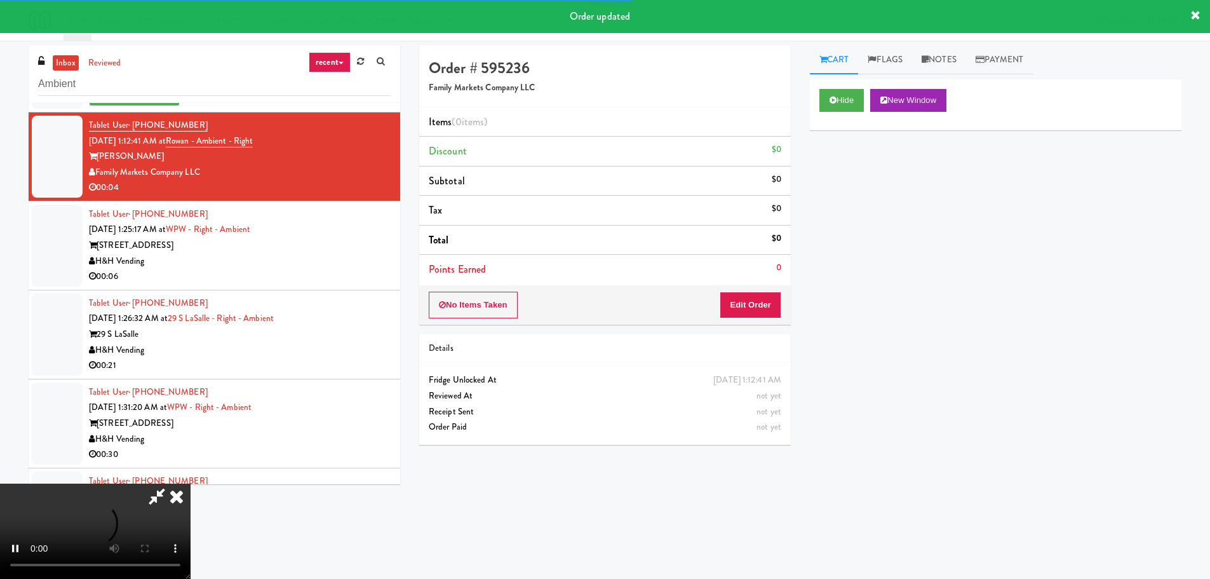
click at [771, 269] on li "Points Earned 0" at bounding box center [605, 269] width 372 height 29
click at [760, 294] on button "Edit Order" at bounding box center [751, 305] width 62 height 27
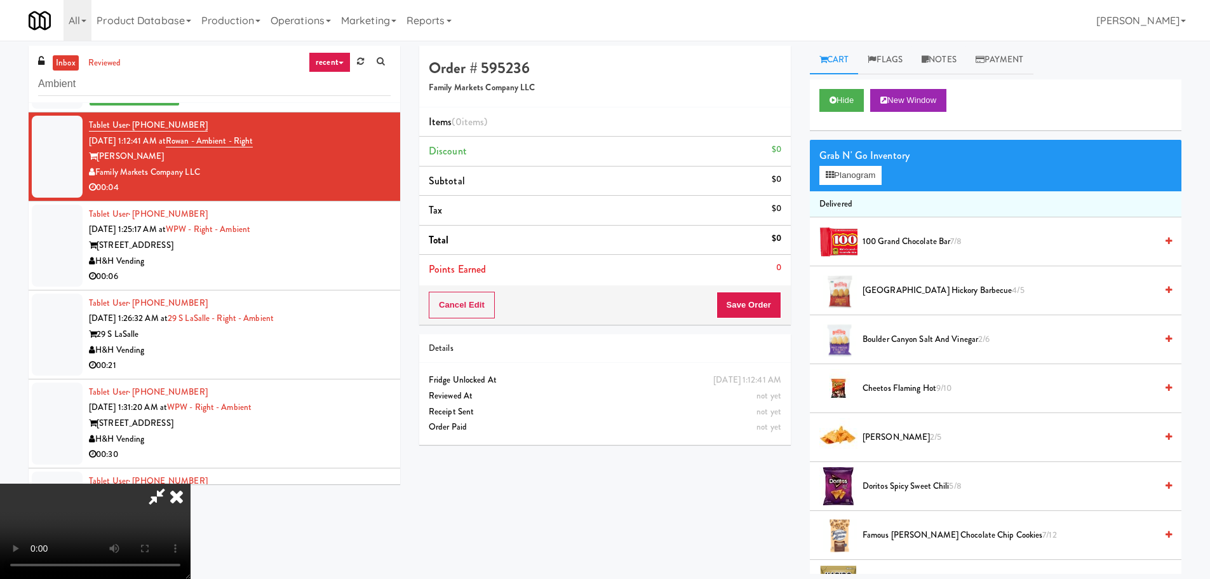
scroll to position [0, 0]
click at [191, 483] on video at bounding box center [95, 530] width 191 height 95
drag, startPoint x: 505, startPoint y: 422, endPoint x: 513, endPoint y: 421, distance: 8.4
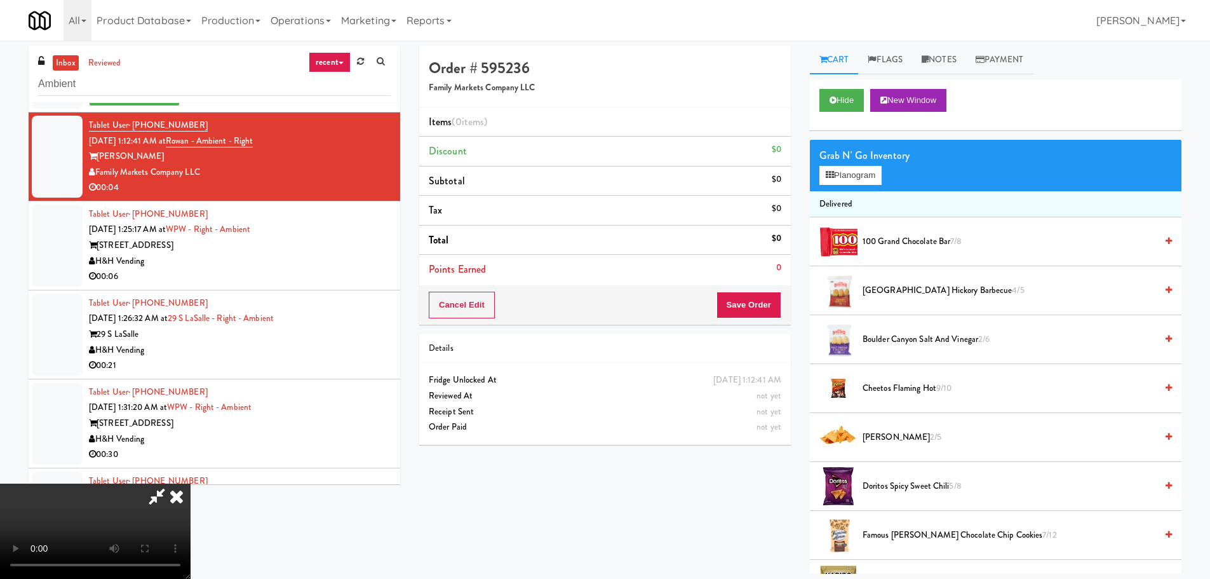
click at [191, 483] on video at bounding box center [95, 530] width 191 height 95
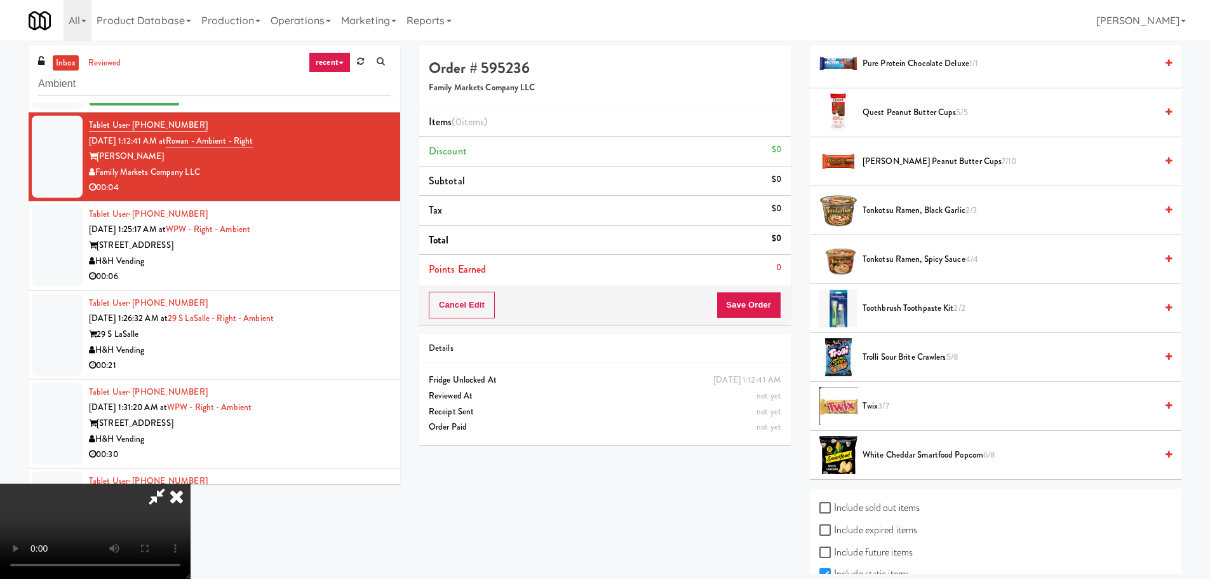
scroll to position [1016, 0]
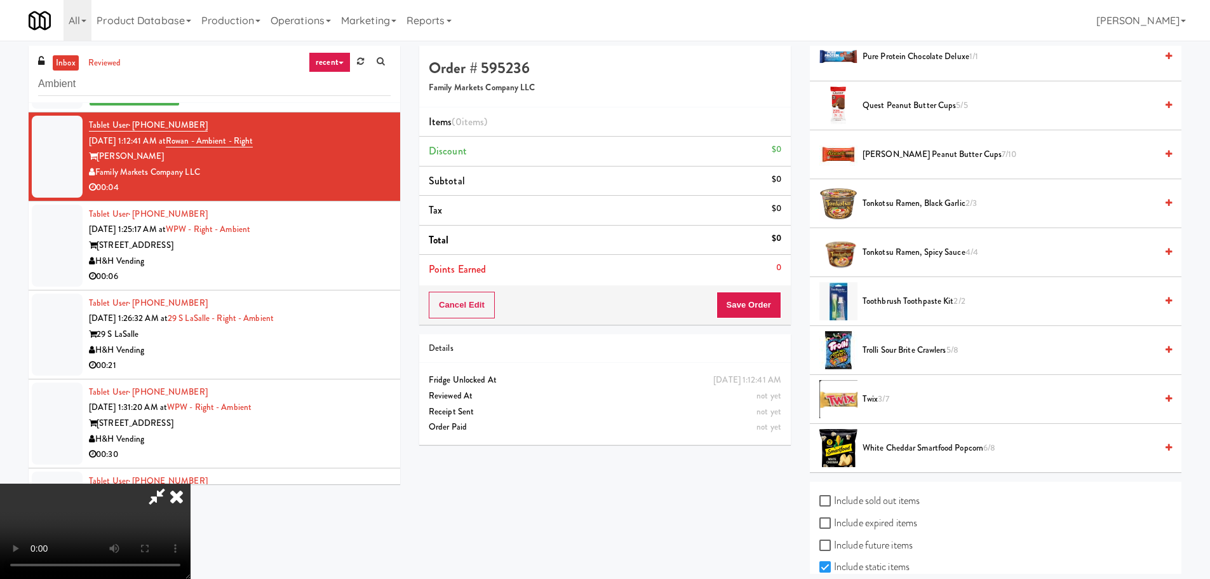
click at [894, 348] on span "Trolli Sour Brite Crawlers 5/8" at bounding box center [1010, 350] width 294 height 16
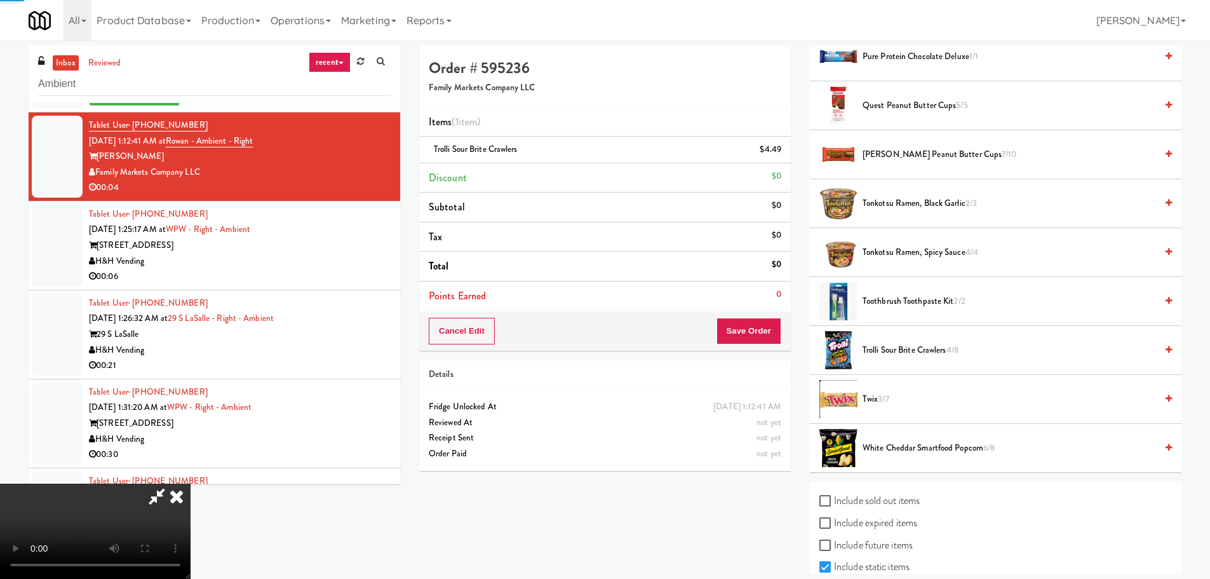
drag, startPoint x: 469, startPoint y: 360, endPoint x: 477, endPoint y: 361, distance: 7.9
click at [191, 483] on video at bounding box center [95, 530] width 191 height 95
click at [756, 342] on button "Save Order" at bounding box center [749, 331] width 65 height 27
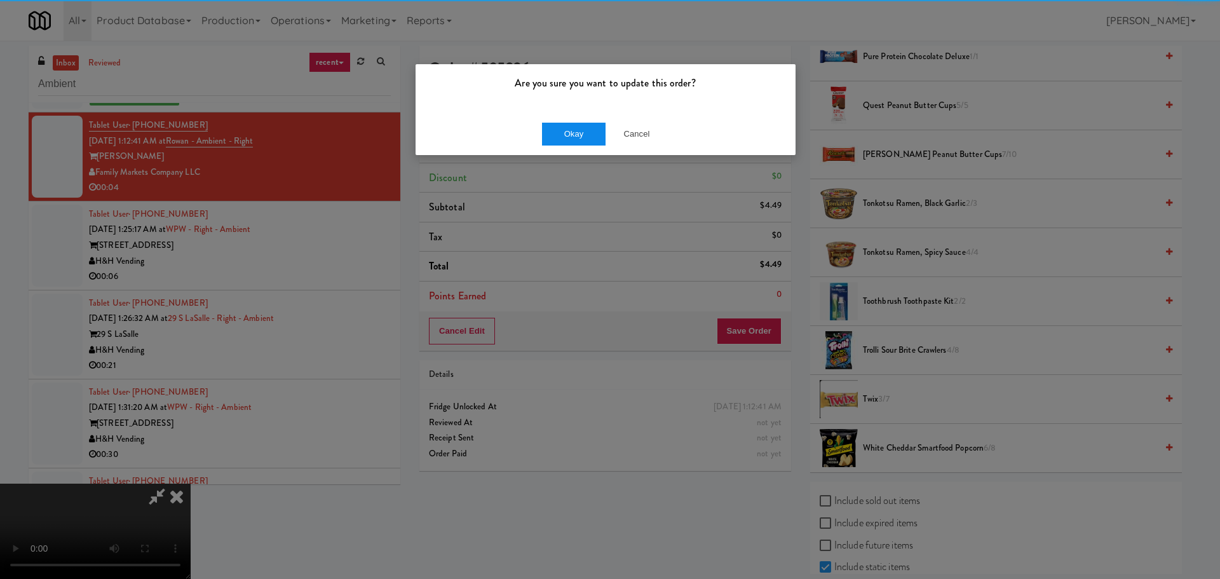
click at [594, 145] on div "Okay Cancel" at bounding box center [605, 133] width 380 height 43
click at [591, 139] on button "Okay" at bounding box center [574, 134] width 64 height 23
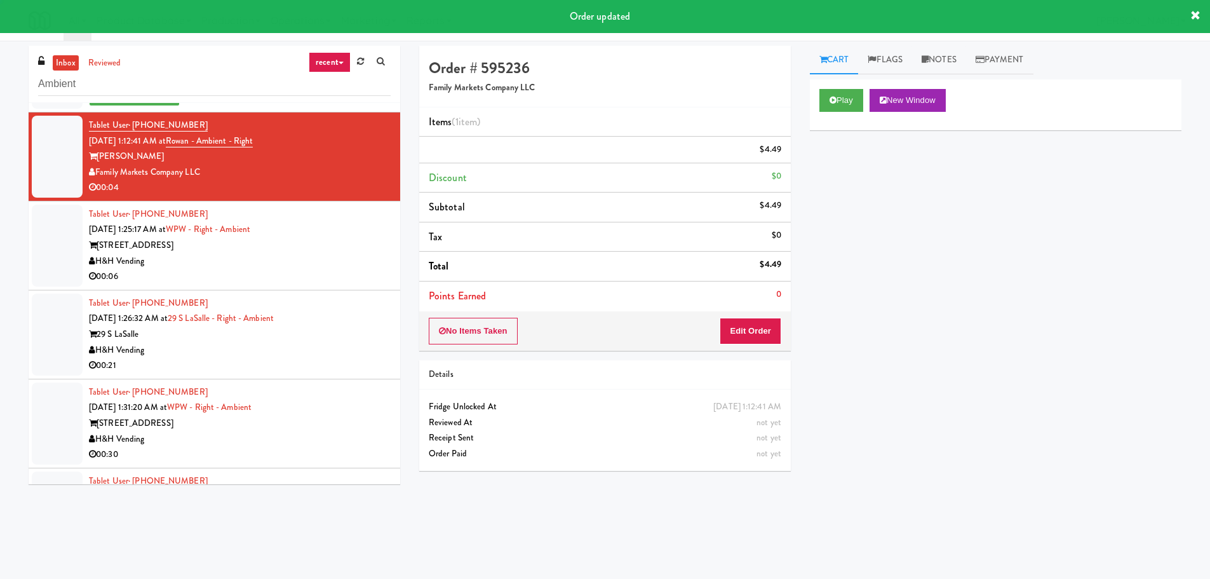
scroll to position [0, 0]
click at [356, 276] on div "00:06" at bounding box center [240, 277] width 302 height 16
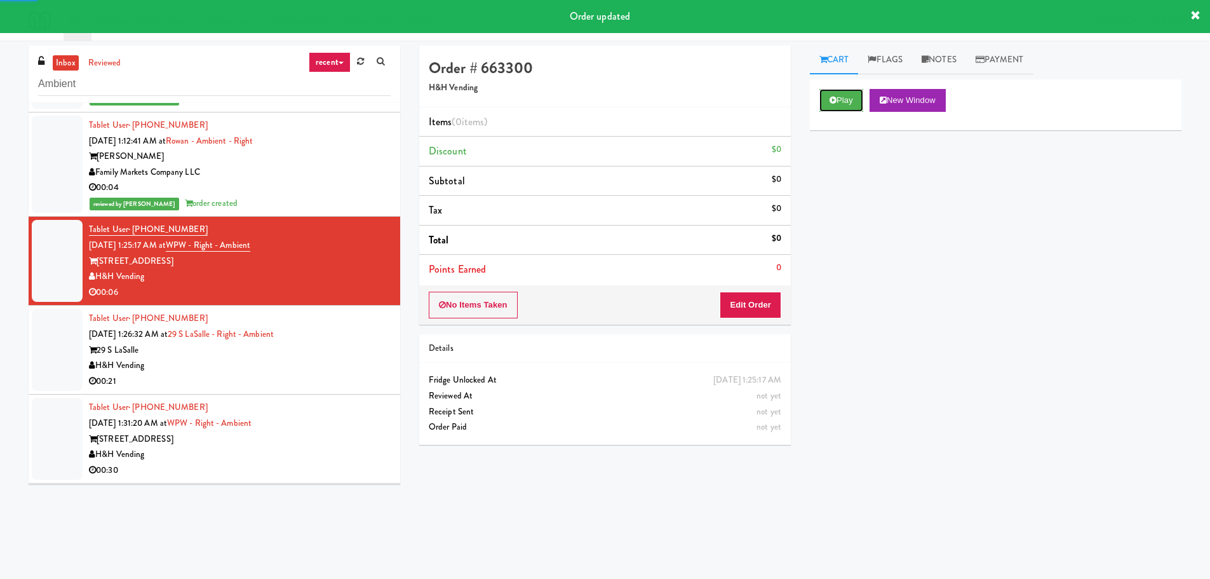
click at [836, 93] on button "Play" at bounding box center [842, 100] width 44 height 23
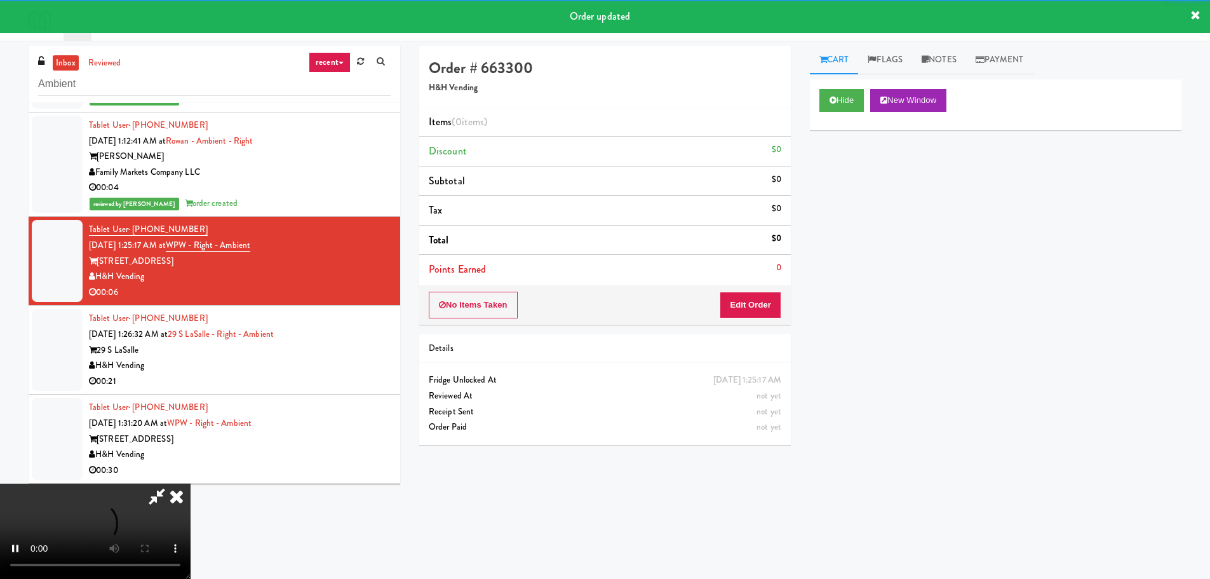
drag, startPoint x: 754, startPoint y: 262, endPoint x: 742, endPoint y: 300, distance: 40.6
click at [752, 267] on li "Points Earned 0" at bounding box center [605, 269] width 372 height 29
click at [741, 303] on button "Edit Order" at bounding box center [751, 305] width 62 height 27
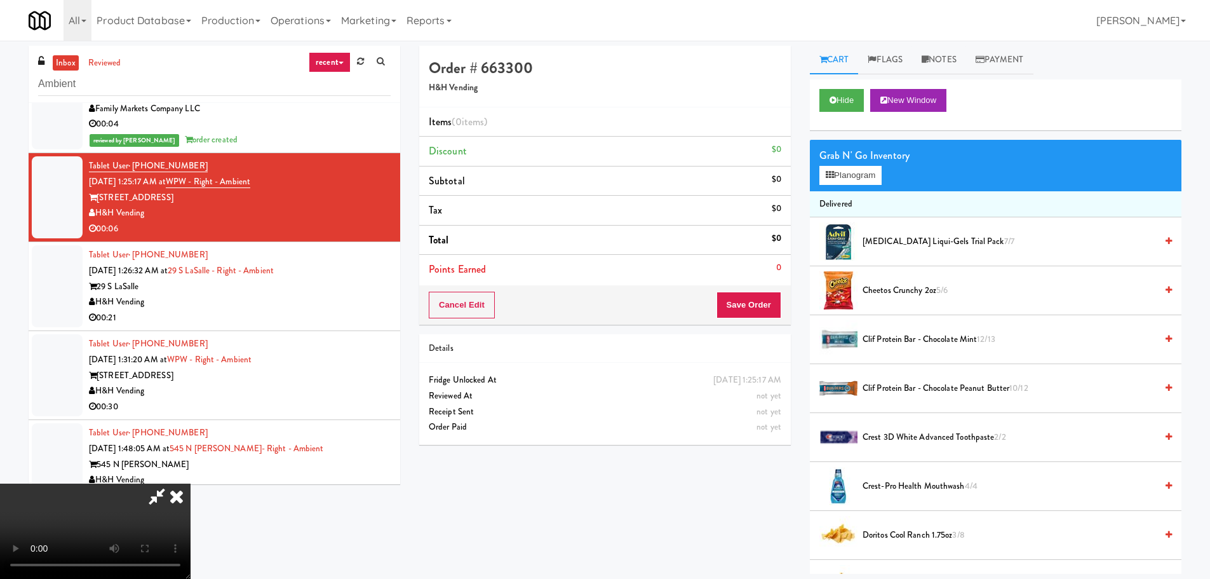
click at [191, 483] on video at bounding box center [95, 530] width 191 height 95
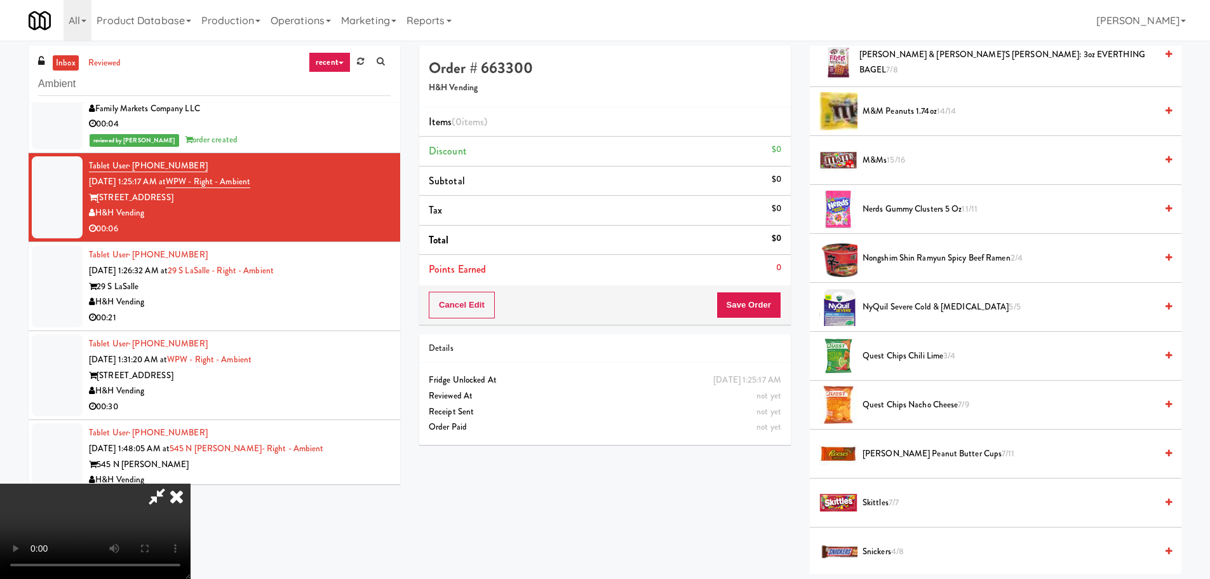
scroll to position [1144, 0]
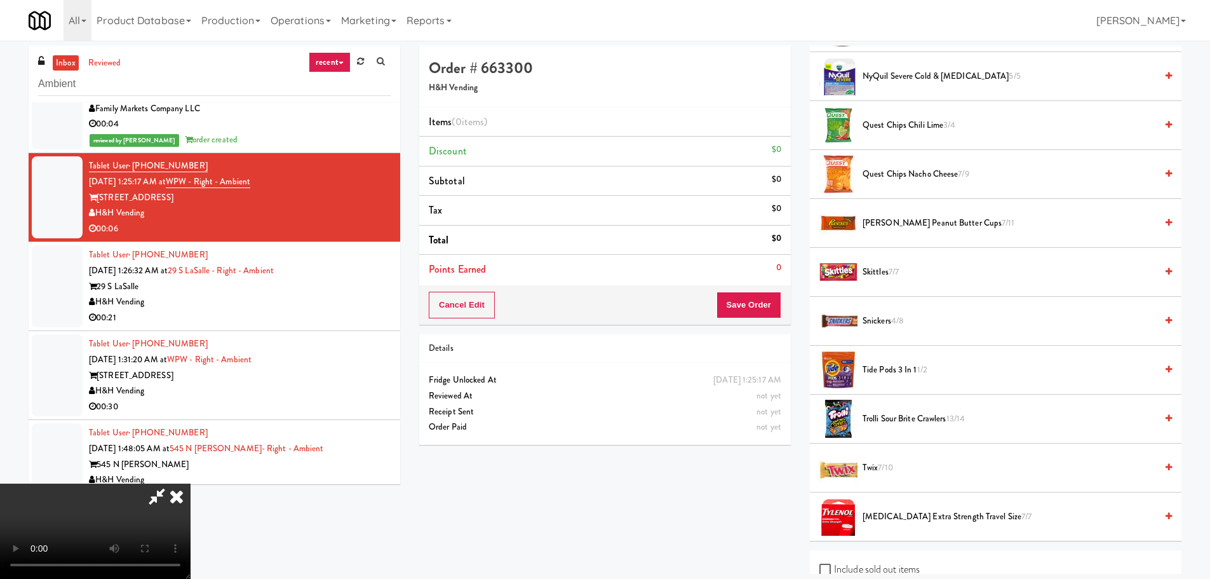
click at [901, 417] on span "Trolli Sour Brite Crawlers 13/14" at bounding box center [1010, 419] width 294 height 16
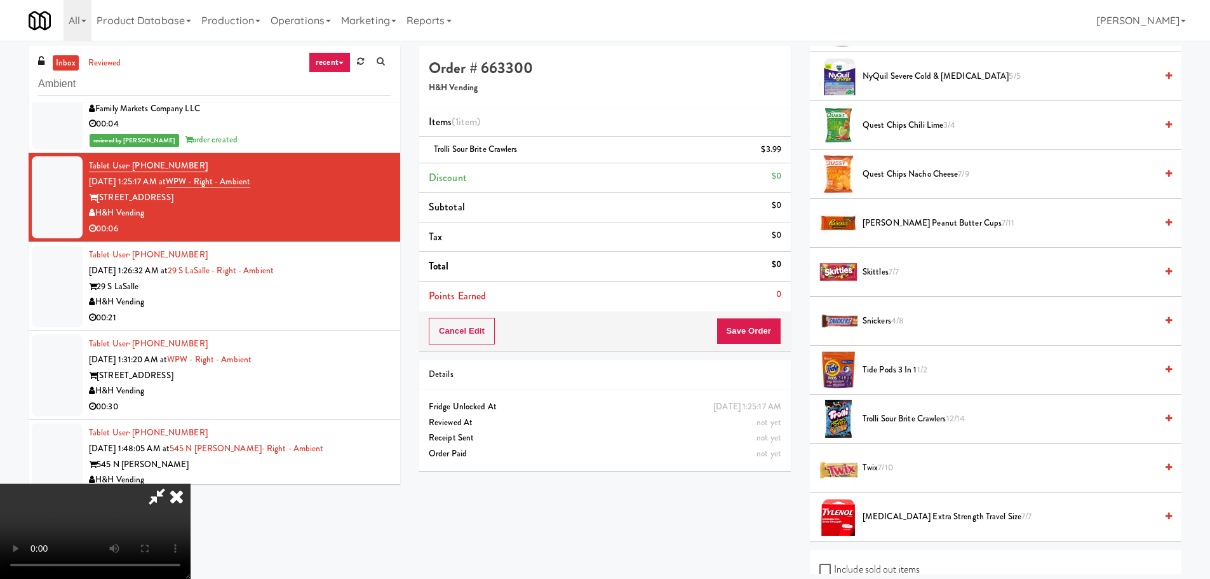
click at [191, 483] on video at bounding box center [95, 530] width 191 height 95
click at [743, 334] on button "Save Order" at bounding box center [749, 331] width 65 height 27
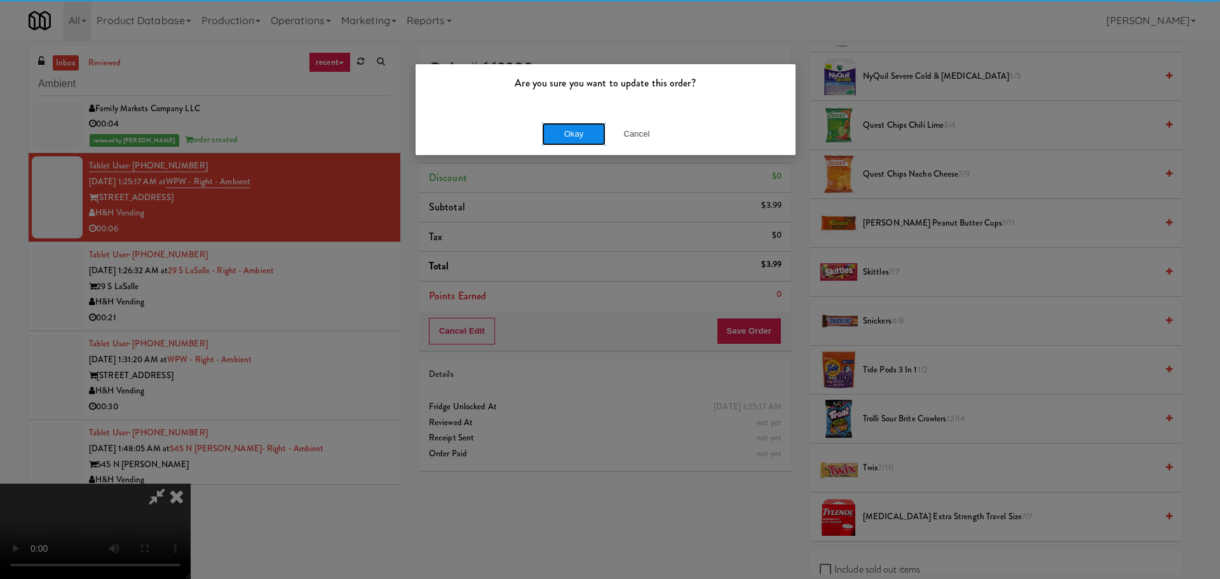
click at [577, 130] on button "Okay" at bounding box center [574, 134] width 64 height 23
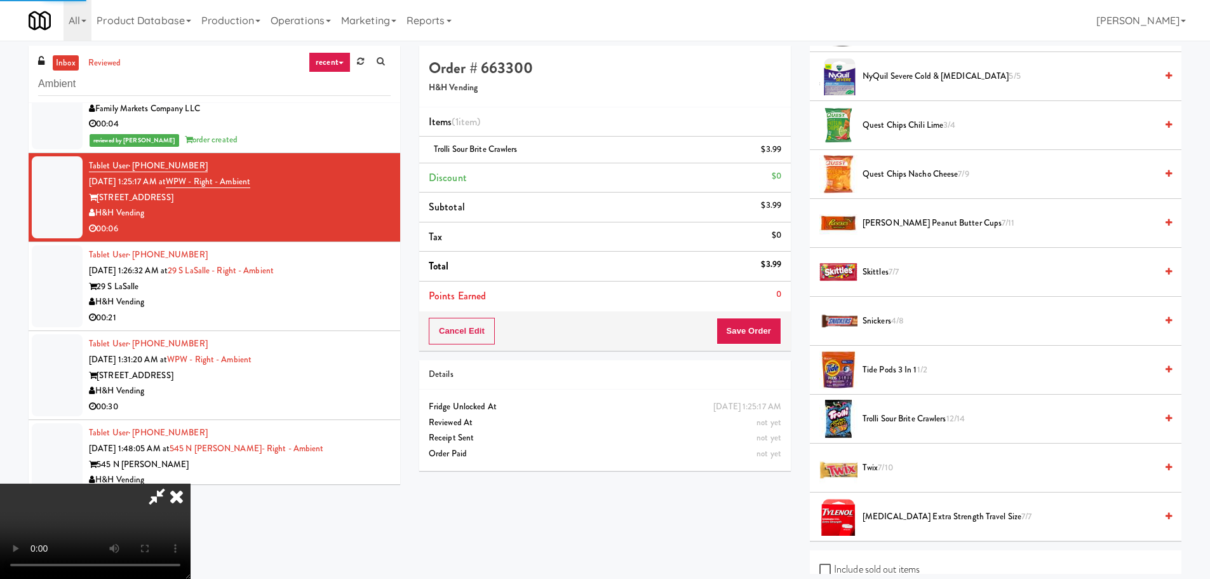
scroll to position [0, 0]
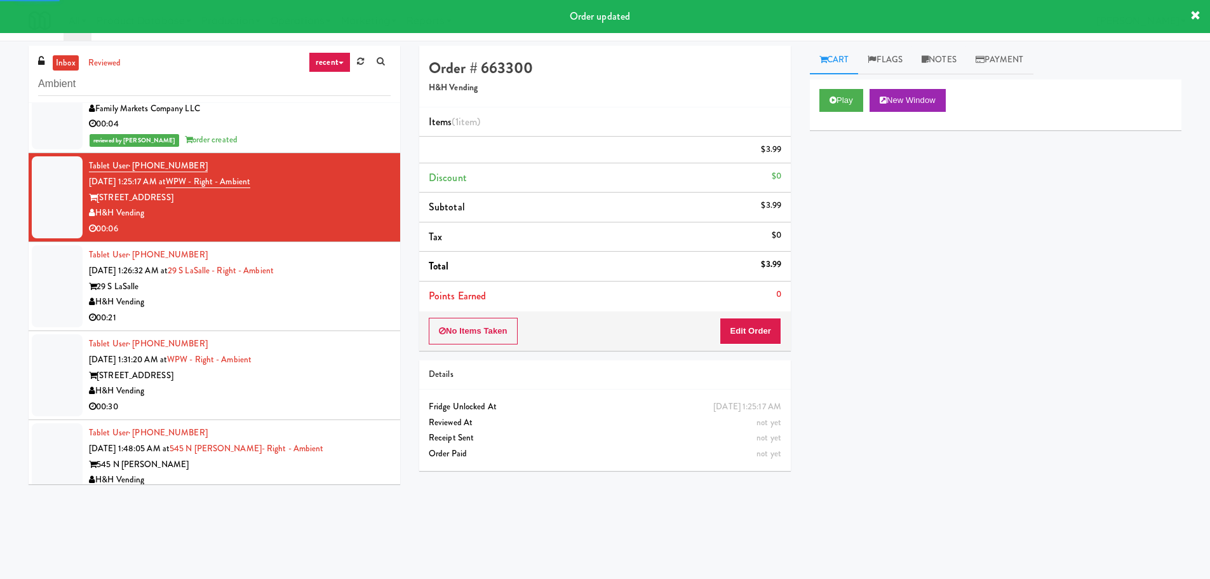
click at [347, 289] on div "29 S LaSalle" at bounding box center [240, 287] width 302 height 16
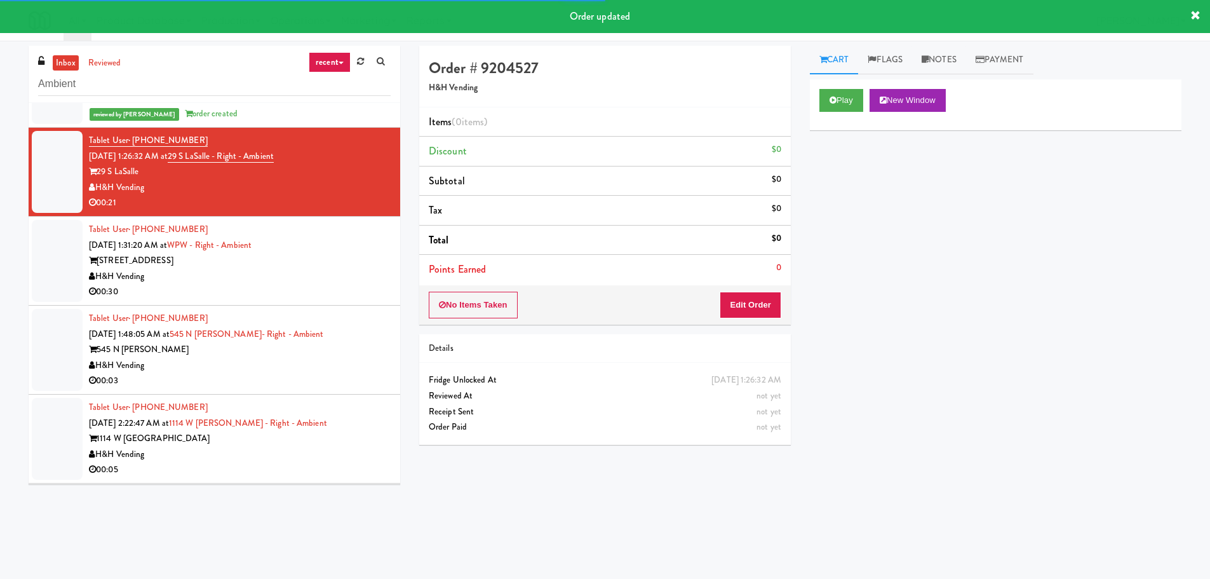
scroll to position [2586, 0]
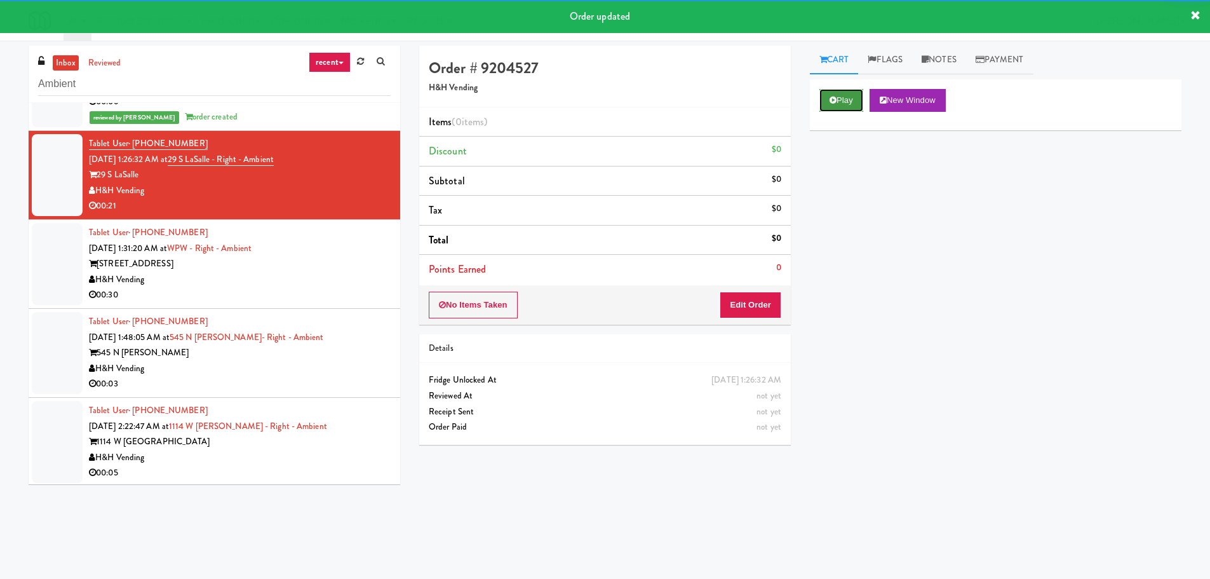
click at [861, 111] on button "Play" at bounding box center [842, 100] width 44 height 23
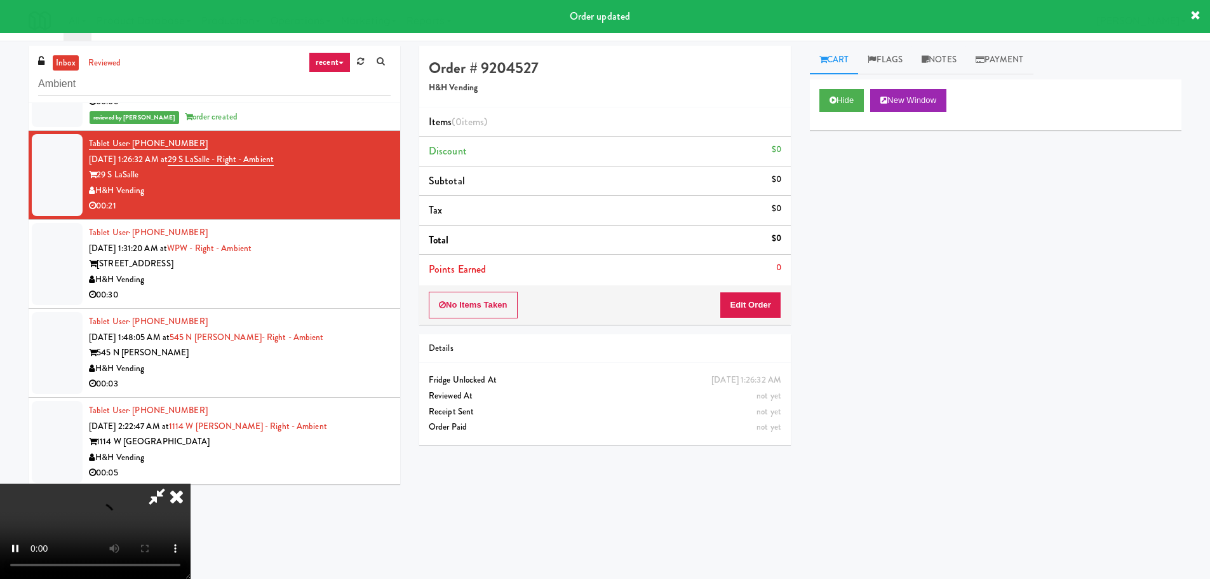
click at [752, 324] on div "No Items Taken Edit Order" at bounding box center [605, 304] width 372 height 39
click at [757, 313] on button "Edit Order" at bounding box center [751, 305] width 62 height 27
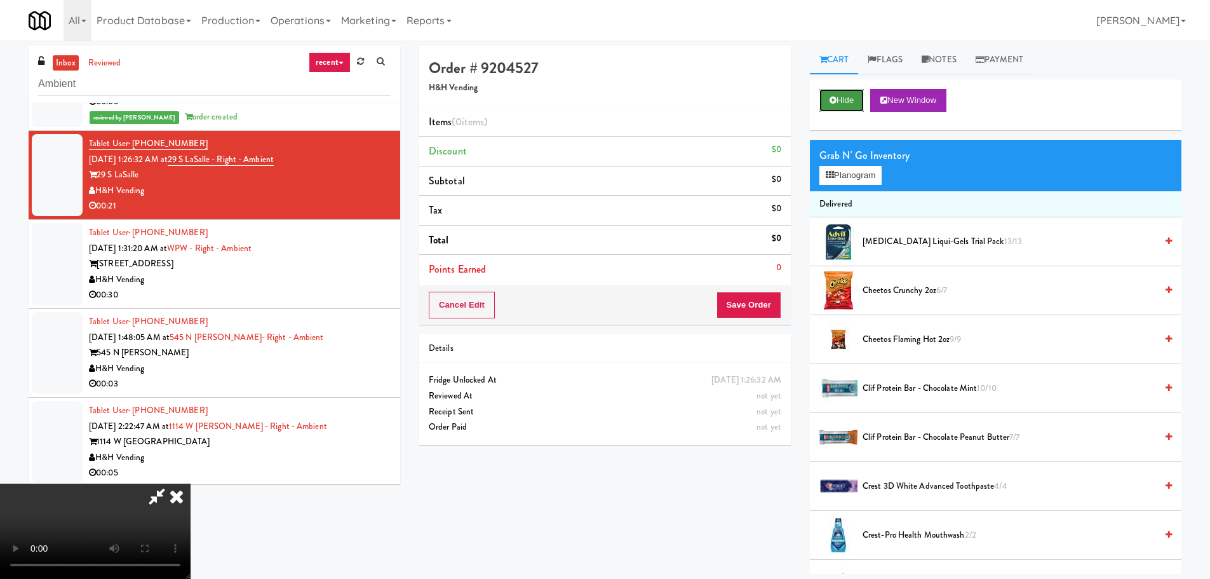
click at [842, 99] on button "Hide" at bounding box center [842, 100] width 44 height 23
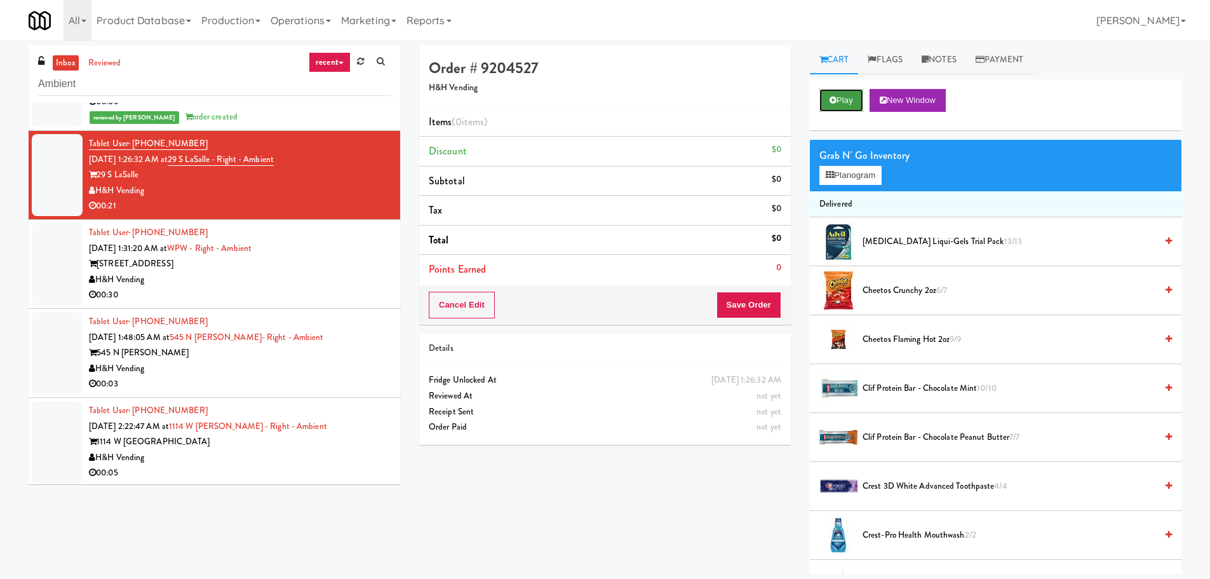
click at [842, 99] on button "Play" at bounding box center [842, 100] width 44 height 23
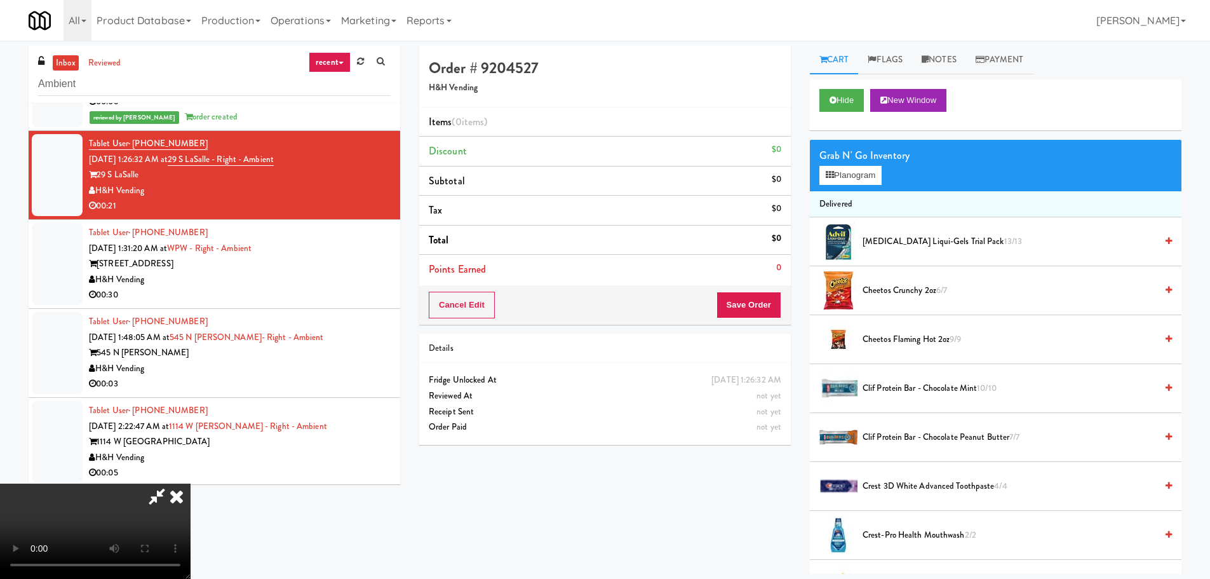
click at [191, 483] on video at bounding box center [95, 530] width 191 height 95
drag, startPoint x: 445, startPoint y: 302, endPoint x: 446, endPoint y: 310, distance: 8.3
click at [191, 483] on video at bounding box center [95, 530] width 191 height 95
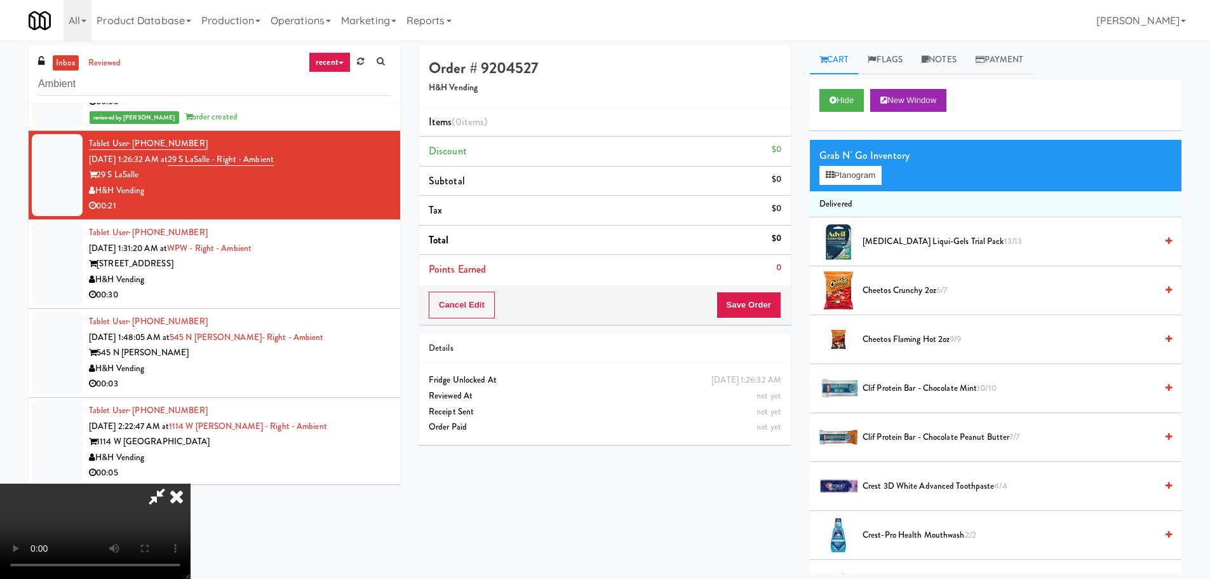
click at [191, 483] on video at bounding box center [95, 530] width 191 height 95
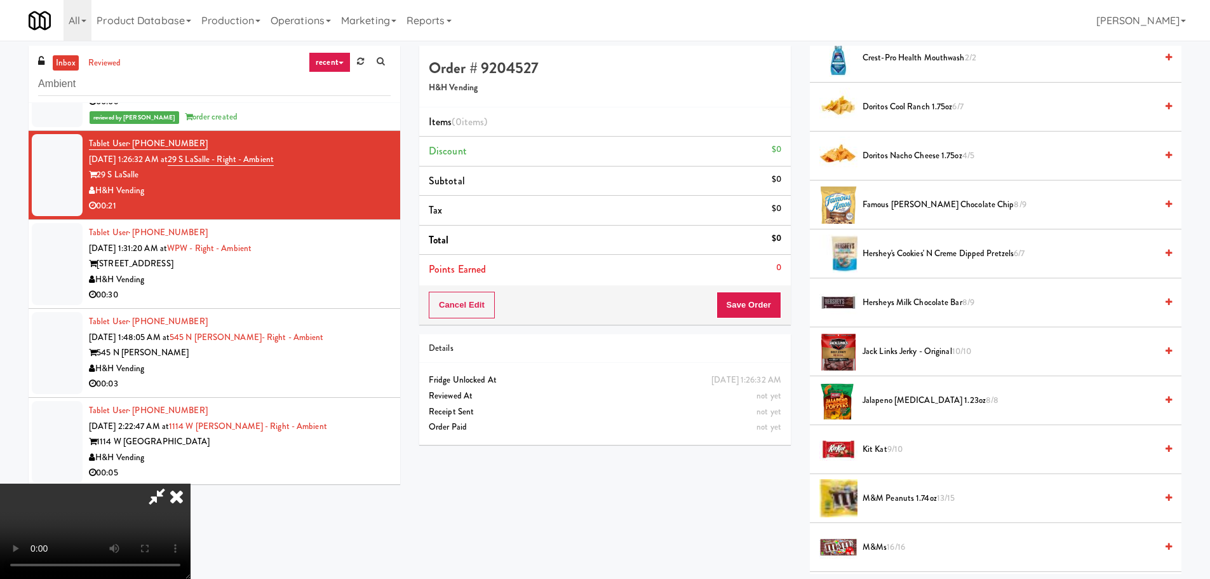
scroll to position [508, 0]
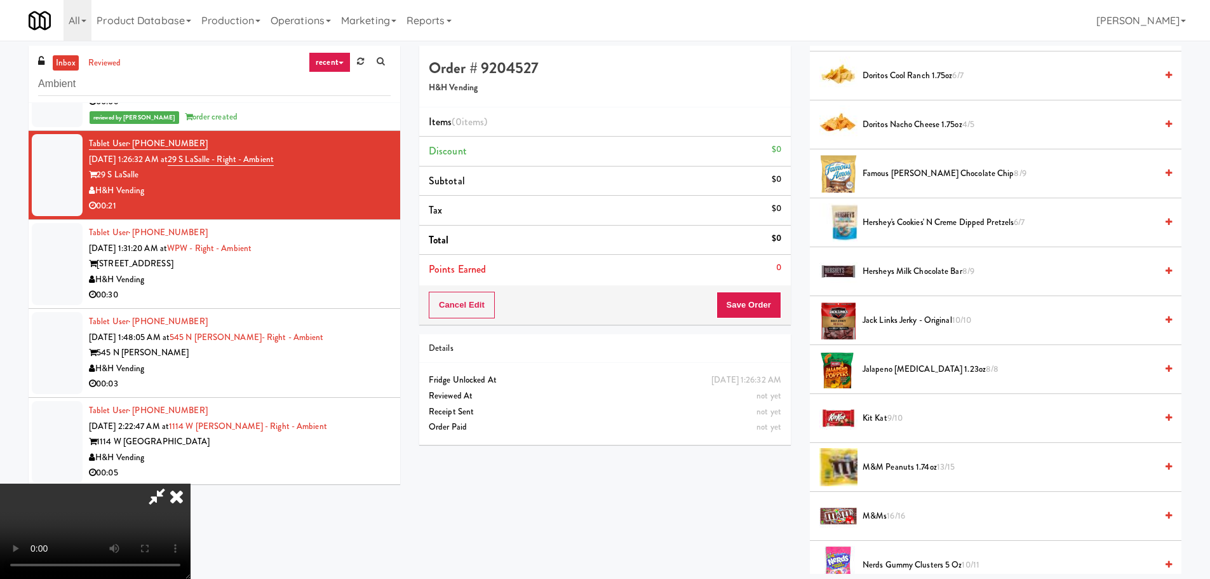
click at [875, 412] on span "Kit Kat 9/10" at bounding box center [1010, 418] width 294 height 16
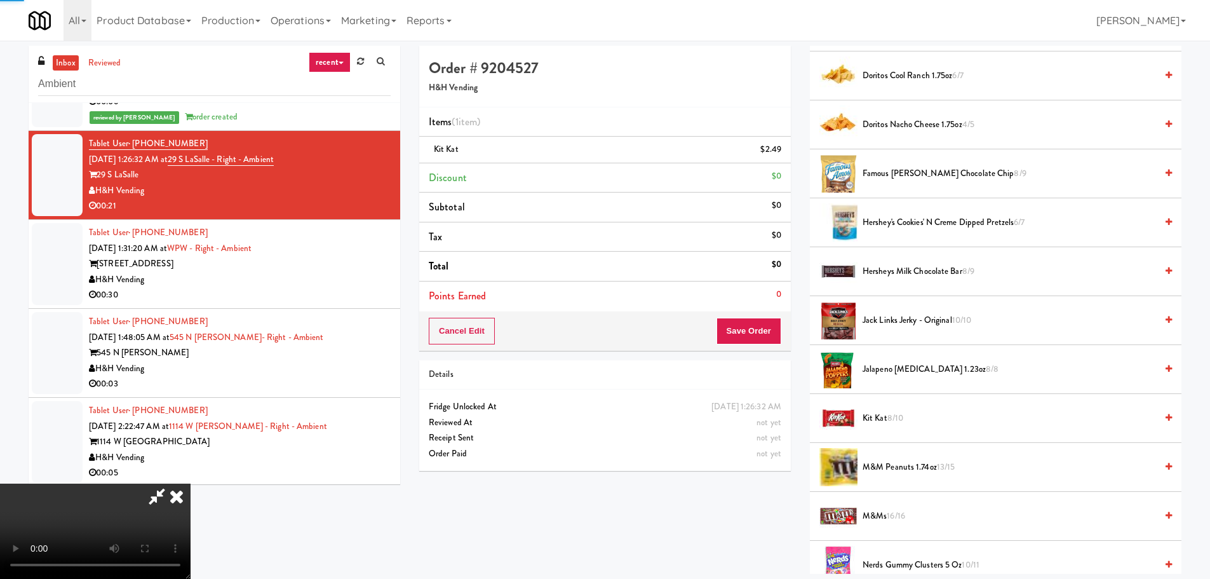
click at [875, 419] on span "Kit Kat 8/10" at bounding box center [1010, 418] width 294 height 16
click at [191, 483] on video at bounding box center [95, 530] width 191 height 95
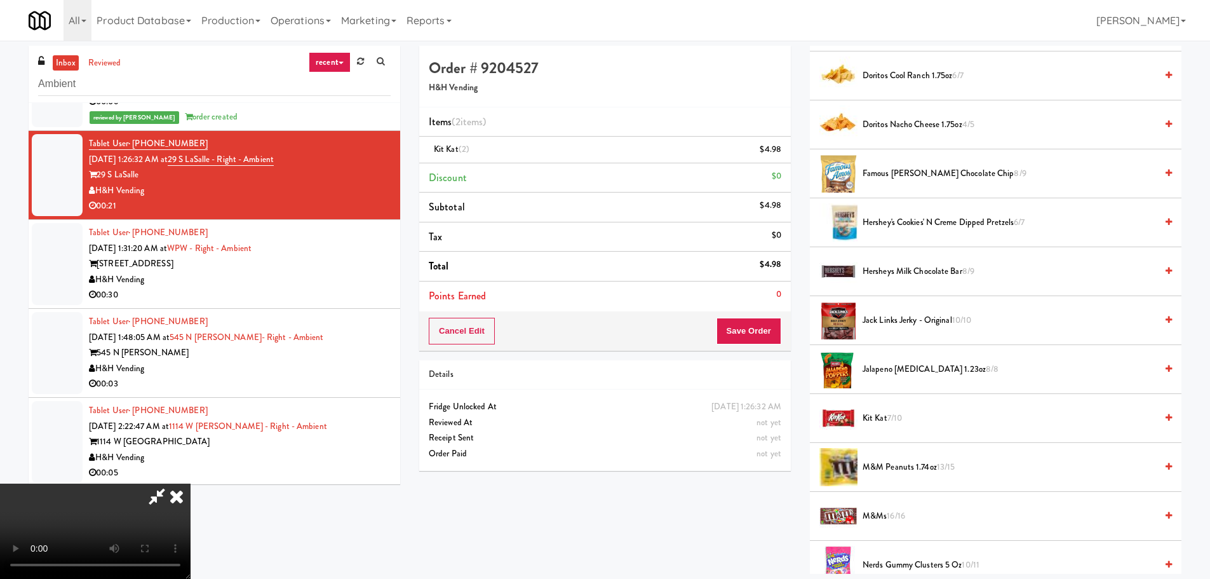
drag, startPoint x: 530, startPoint y: 369, endPoint x: 519, endPoint y: 365, distance: 11.5
click at [191, 483] on video at bounding box center [95, 530] width 191 height 95
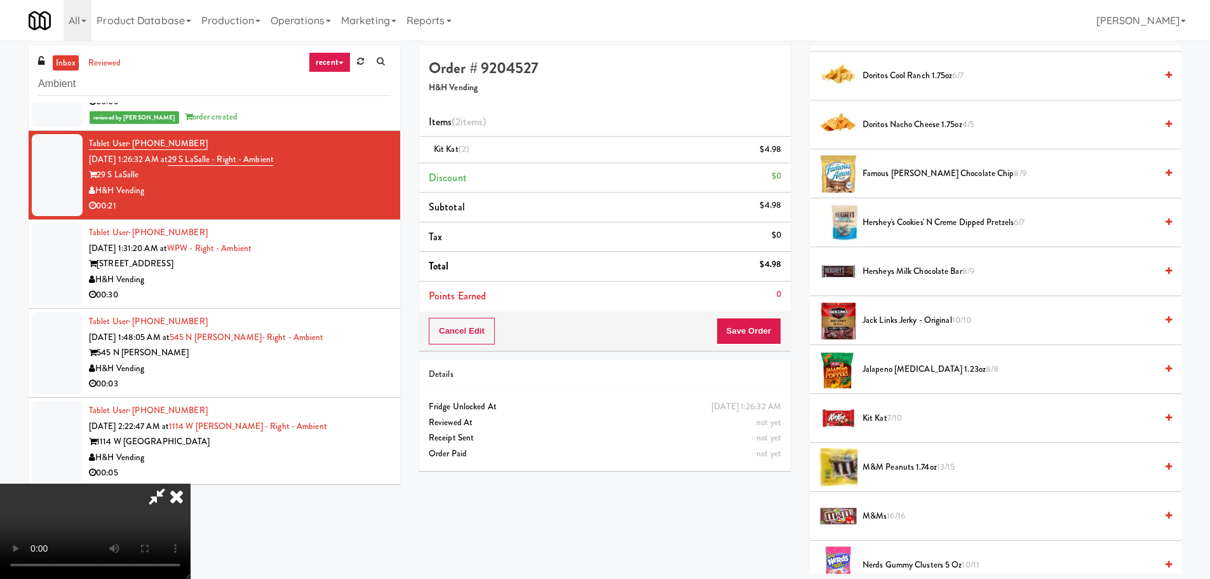
click at [191, 483] on video at bounding box center [95, 530] width 191 height 95
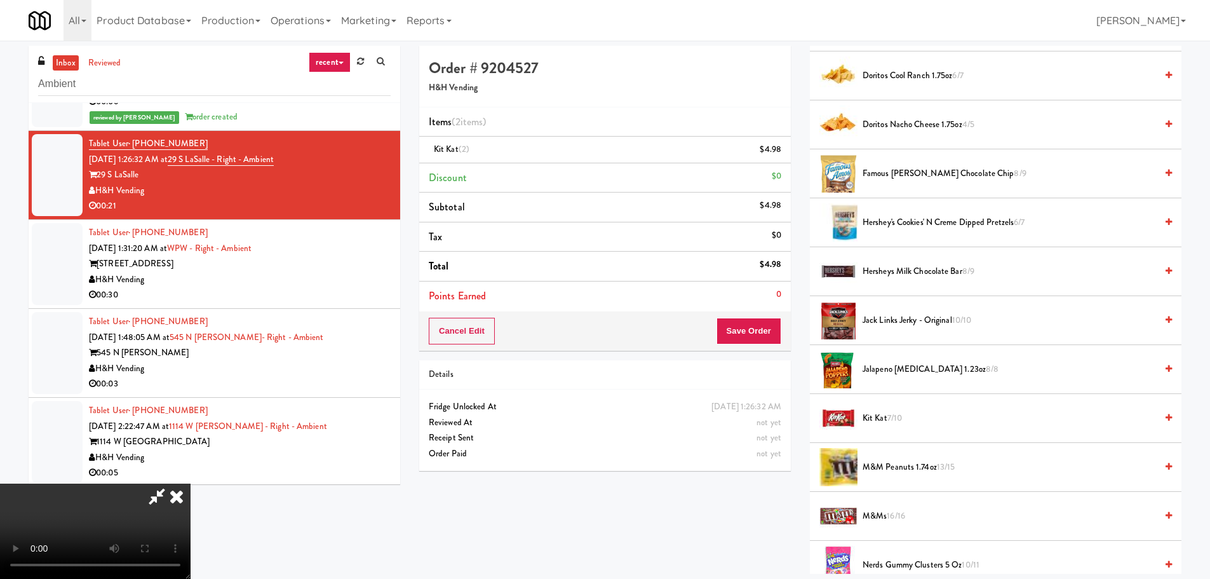
click at [191, 483] on video at bounding box center [95, 530] width 191 height 95
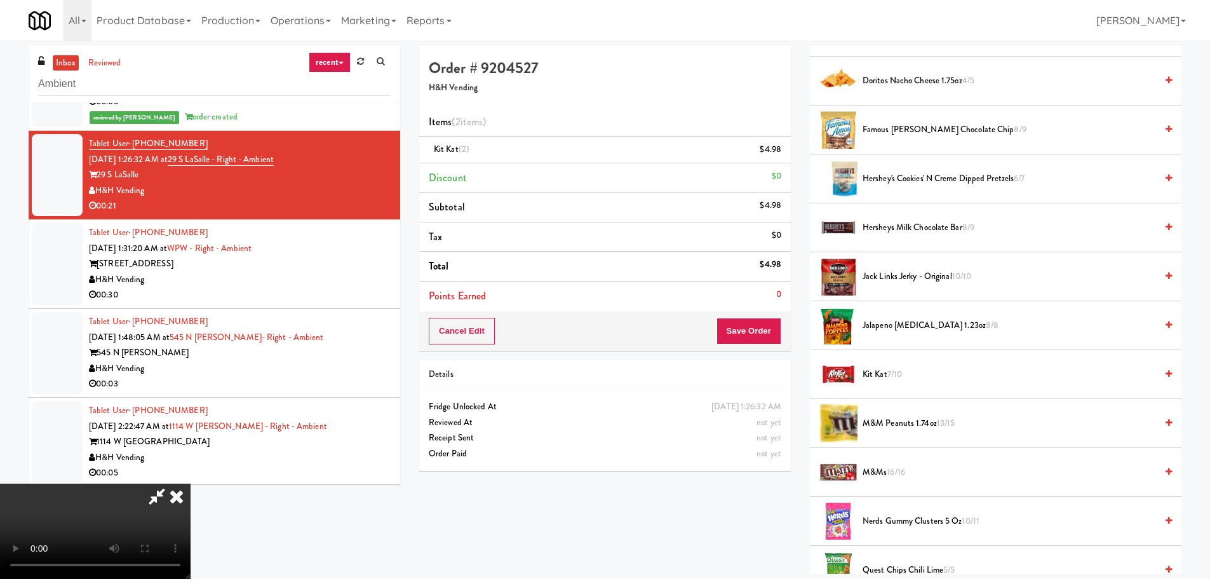
scroll to position [699, 0]
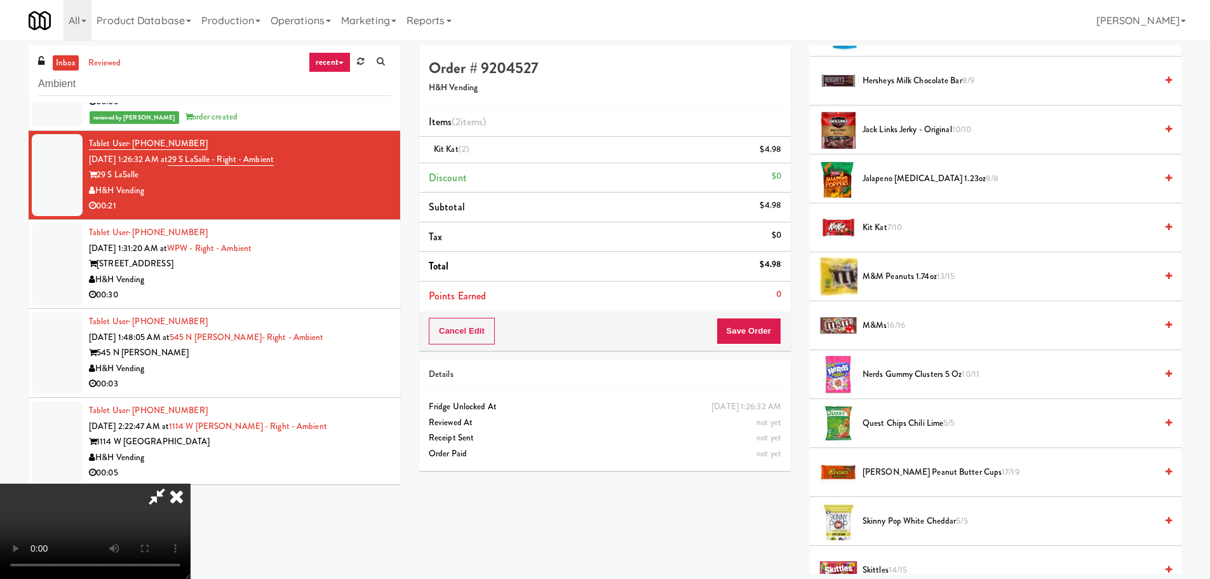
click at [901, 368] on span "Nerds Gummy Clusters 5 oz 10/11" at bounding box center [1010, 375] width 294 height 16
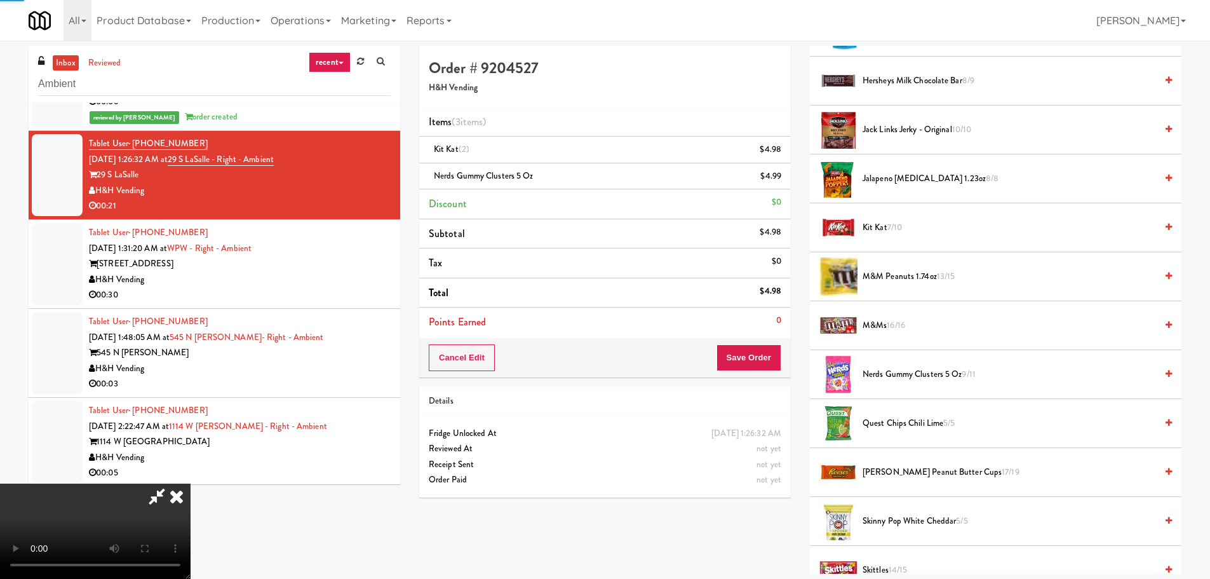
click at [191, 483] on video at bounding box center [95, 530] width 191 height 95
drag, startPoint x: 539, startPoint y: 332, endPoint x: 503, endPoint y: 349, distance: 40.1
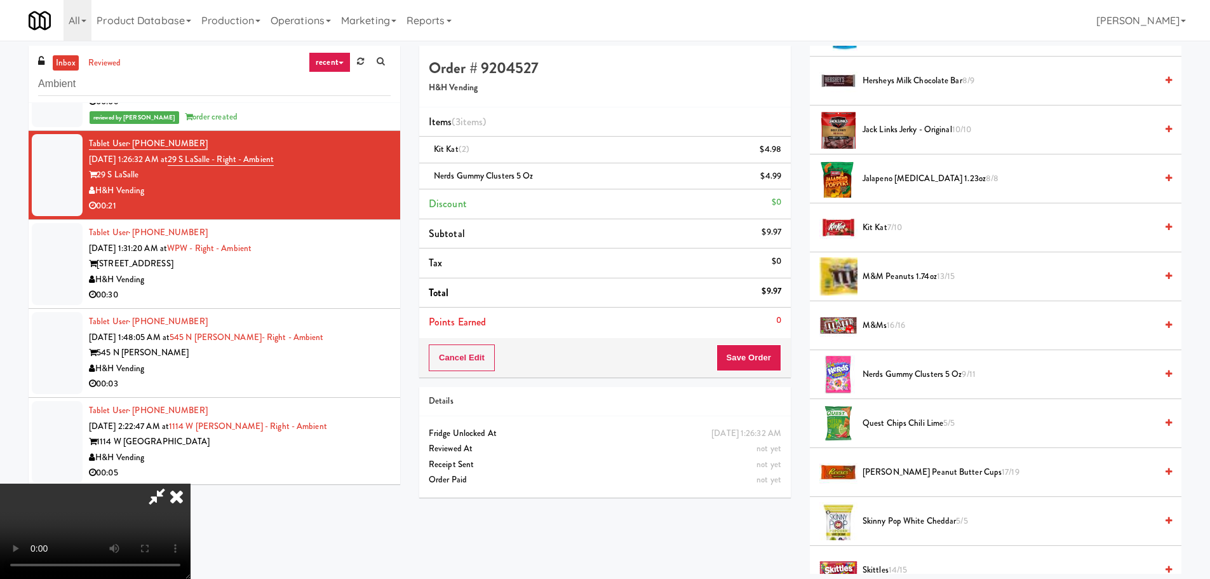
click at [191, 483] on video at bounding box center [95, 530] width 191 height 95
click at [753, 356] on button "Save Order" at bounding box center [749, 357] width 65 height 27
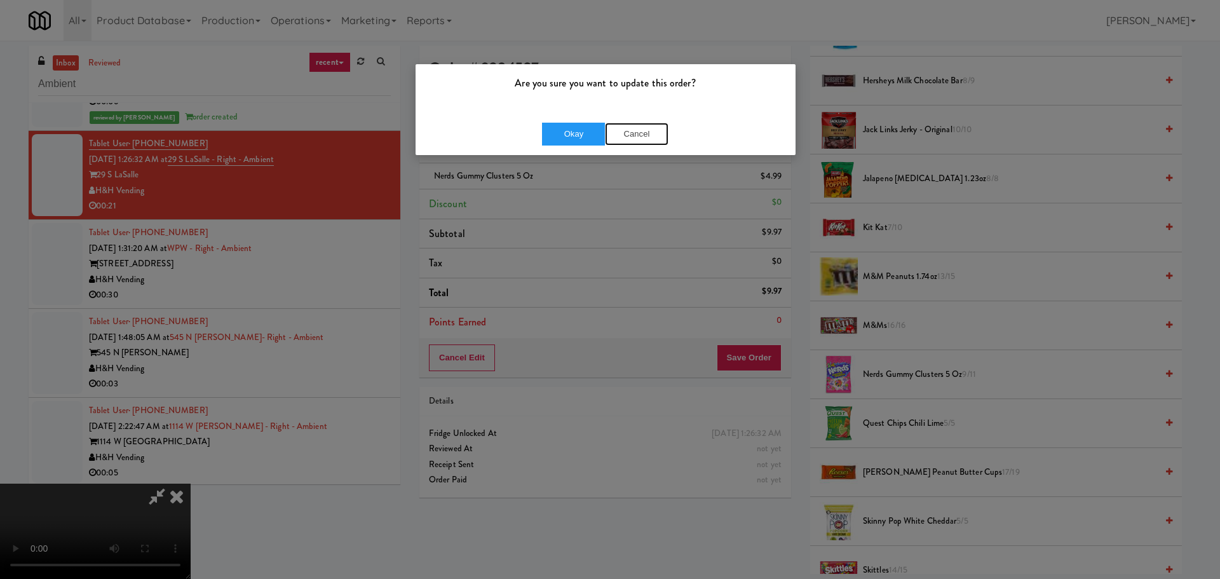
drag, startPoint x: 633, startPoint y: 124, endPoint x: 651, endPoint y: 147, distance: 29.1
click at [633, 125] on button "Cancel" at bounding box center [637, 134] width 64 height 23
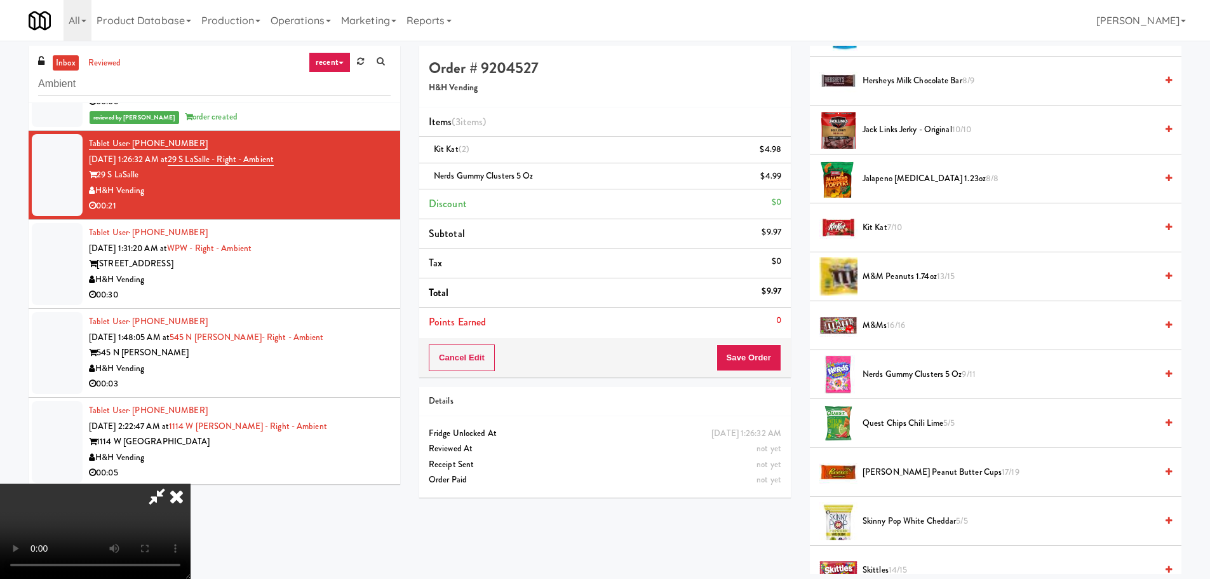
drag, startPoint x: 339, startPoint y: 412, endPoint x: 339, endPoint y: 405, distance: 7.0
click at [191, 483] on video at bounding box center [95, 530] width 191 height 95
drag, startPoint x: 358, startPoint y: 416, endPoint x: 274, endPoint y: 510, distance: 126.0
click at [191, 483] on video at bounding box center [95, 530] width 191 height 95
drag, startPoint x: 268, startPoint y: 466, endPoint x: 271, endPoint y: 447, distance: 18.7
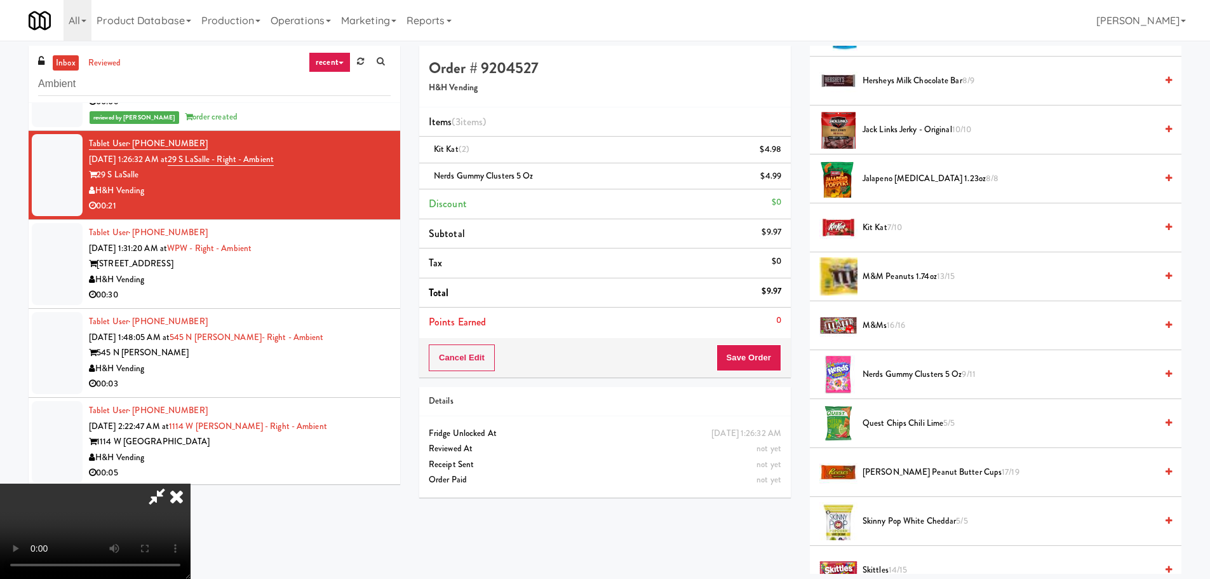
click at [191, 483] on video at bounding box center [95, 530] width 191 height 95
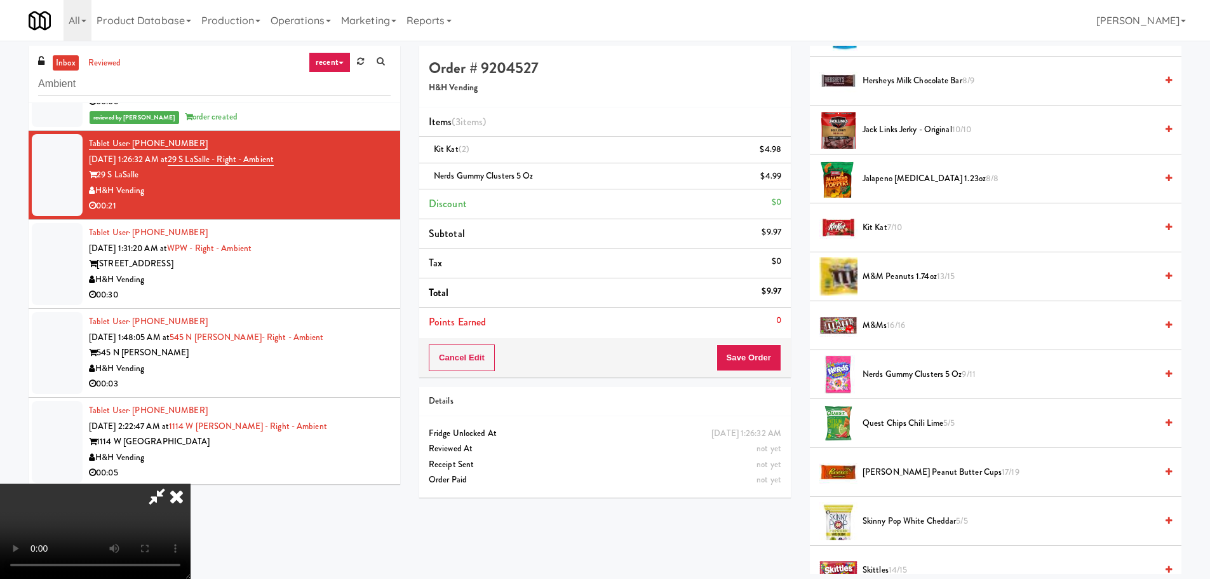
click at [733, 372] on div "Cancel Edit Save Order" at bounding box center [605, 357] width 372 height 39
click at [744, 364] on button "Save Order" at bounding box center [749, 357] width 65 height 27
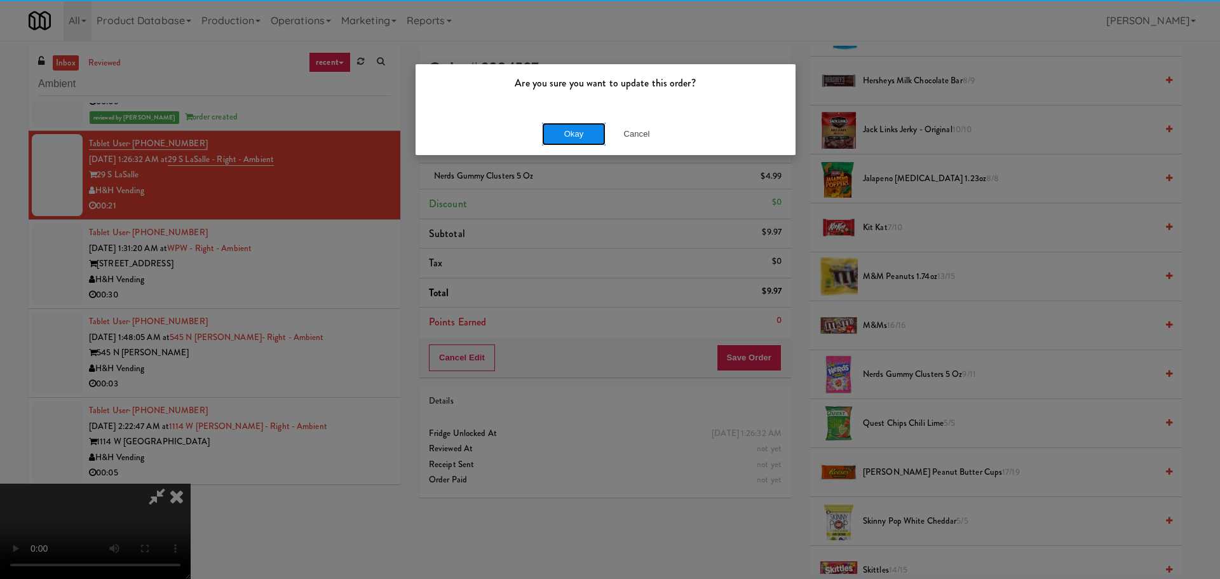
click at [589, 137] on button "Okay" at bounding box center [574, 134] width 64 height 23
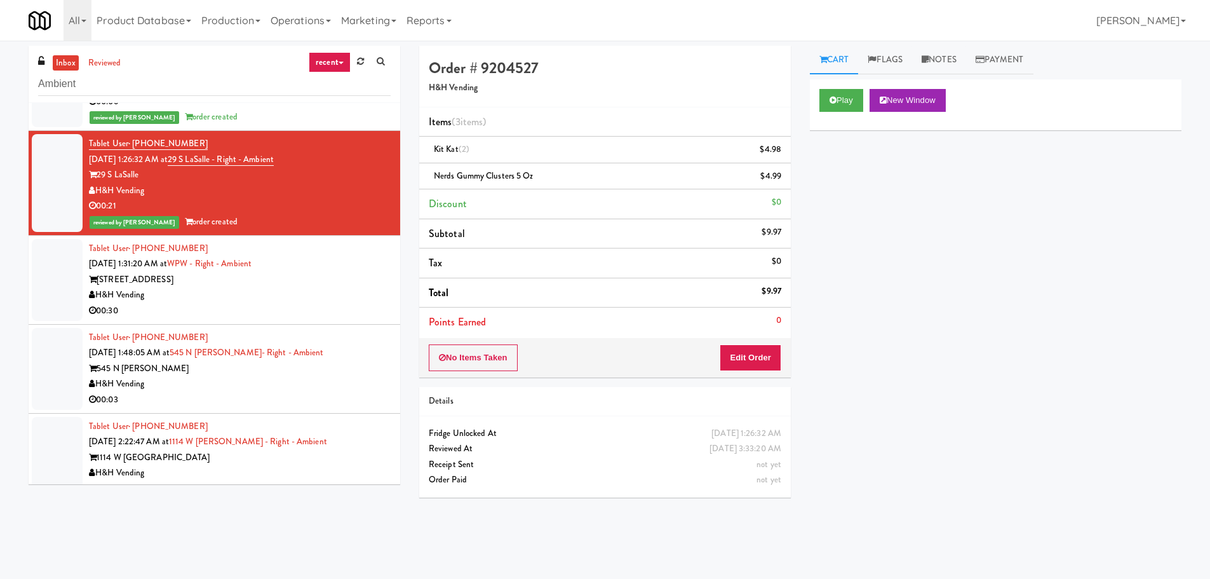
scroll to position [0, 0]
click at [294, 317] on div "00:30" at bounding box center [240, 311] width 302 height 16
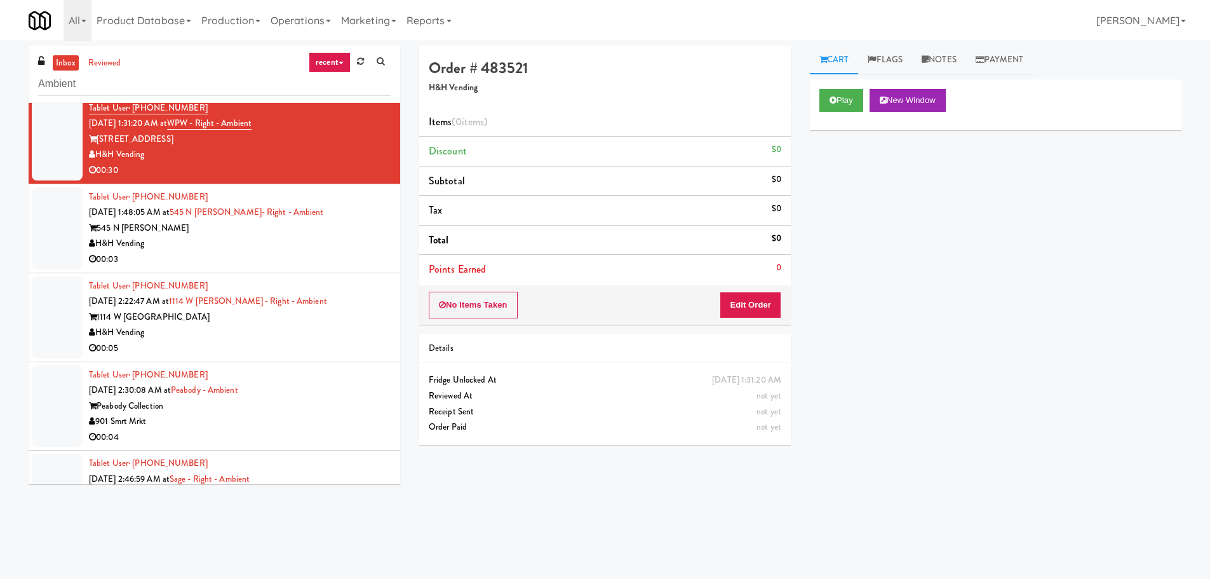
scroll to position [2730, 0]
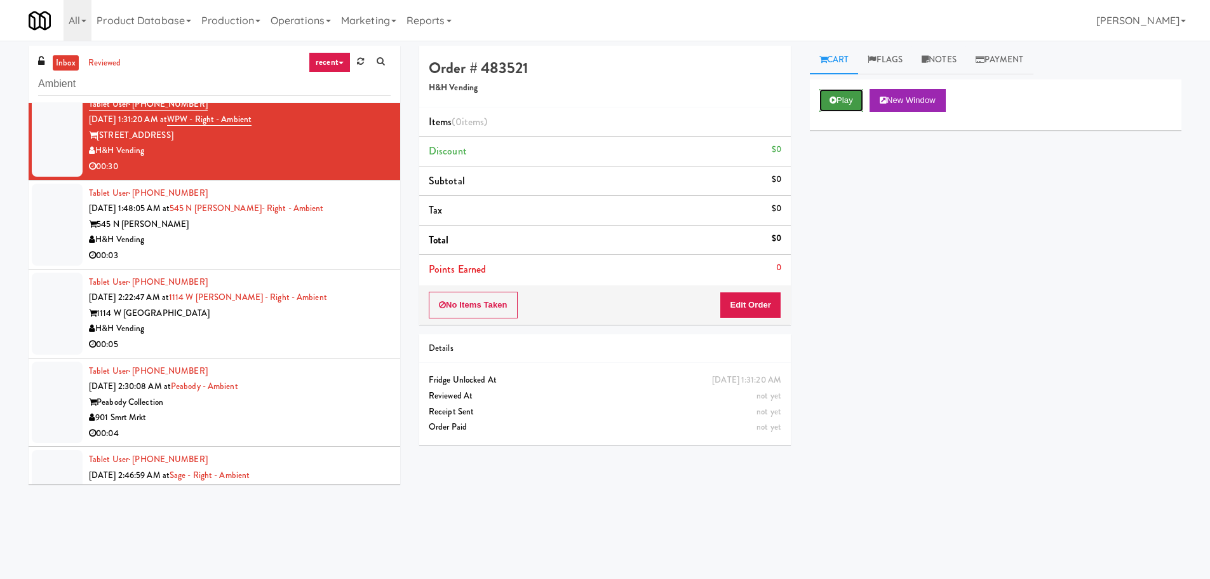
click at [838, 104] on button "Play" at bounding box center [842, 100] width 44 height 23
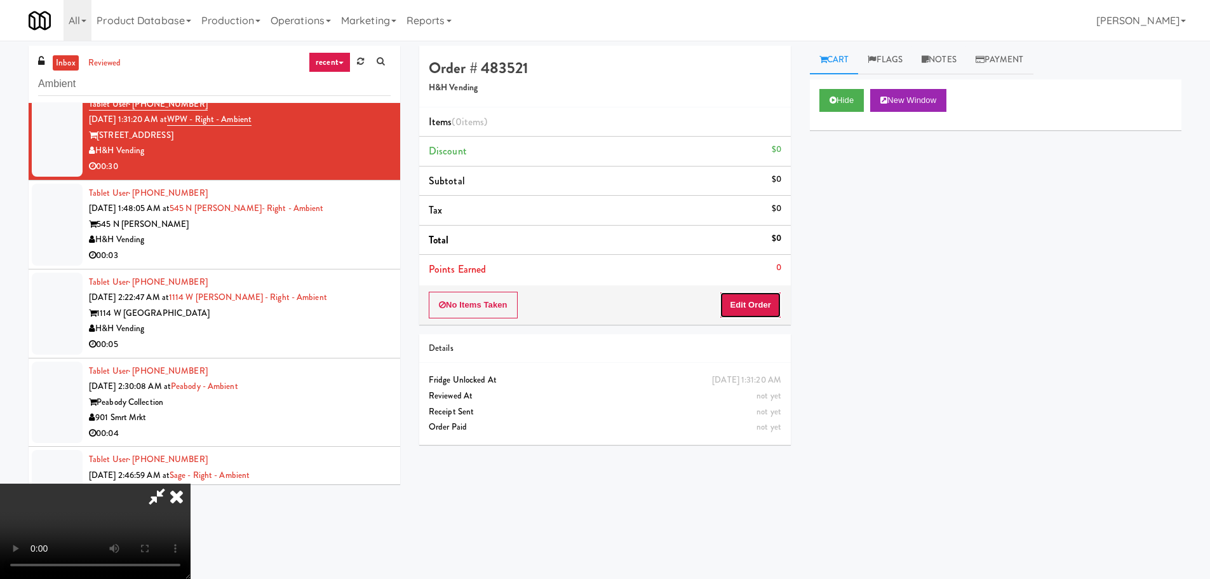
click at [734, 301] on button "Edit Order" at bounding box center [751, 305] width 62 height 27
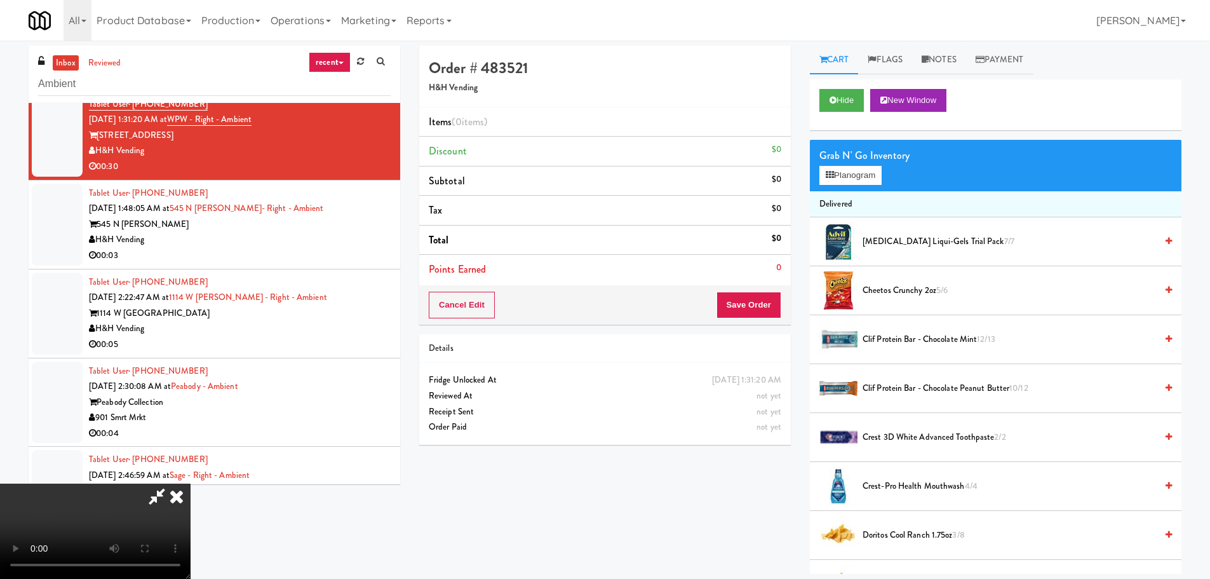
click at [191, 483] on video at bounding box center [95, 530] width 191 height 95
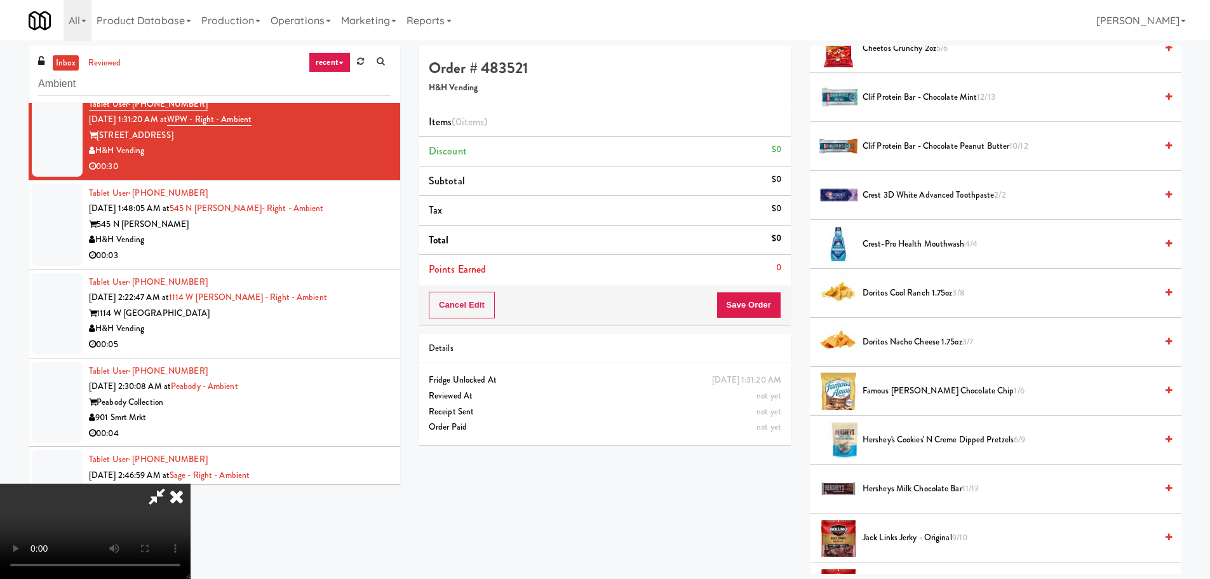
scroll to position [254, 0]
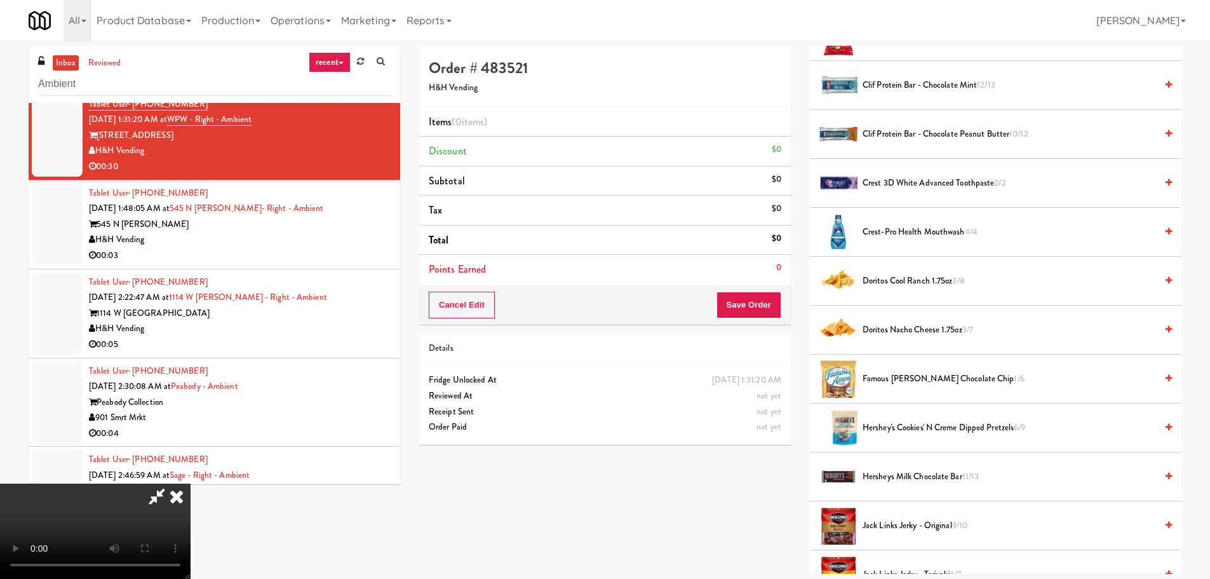
click at [921, 281] on span "Doritos Cool Ranch 1.75oz 3/8" at bounding box center [1010, 281] width 294 height 16
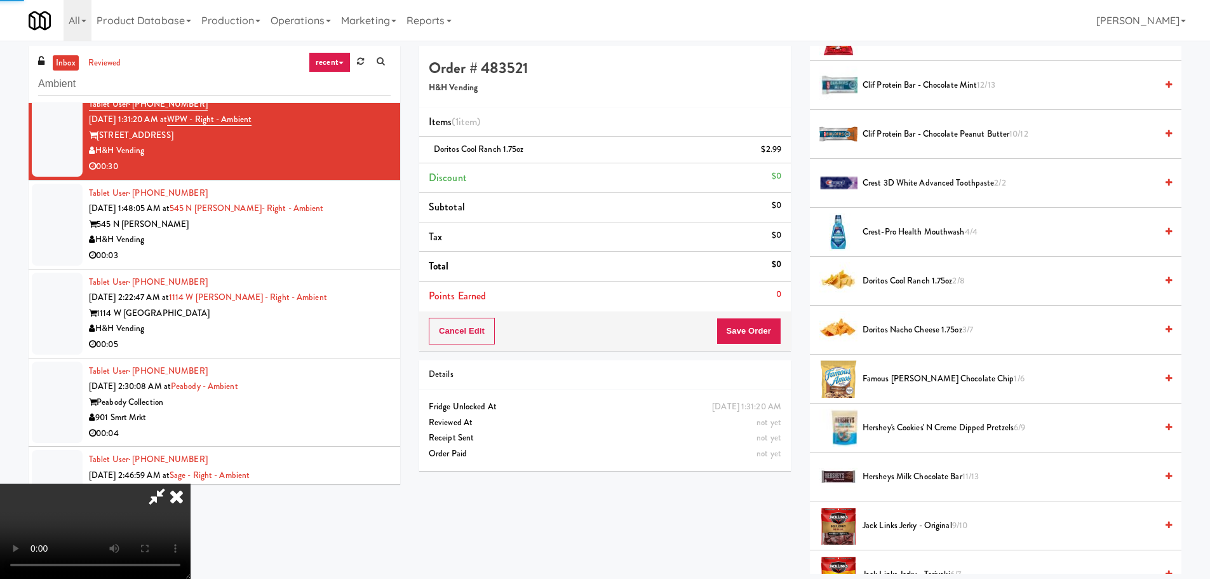
click at [191, 483] on video at bounding box center [95, 530] width 191 height 95
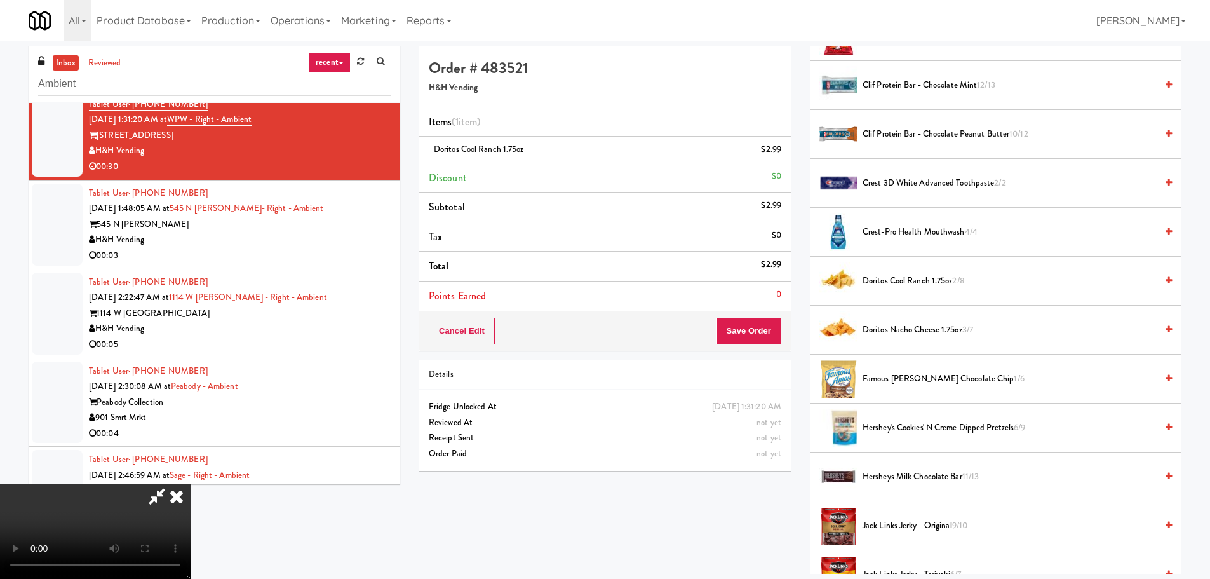
click at [191, 483] on video at bounding box center [95, 530] width 191 height 95
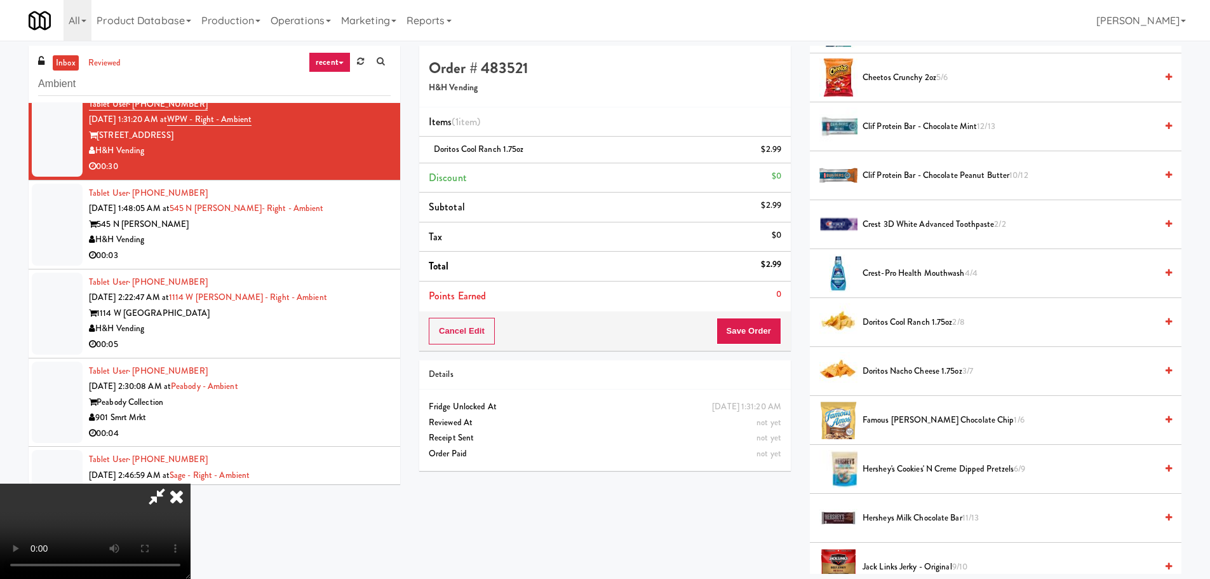
scroll to position [0, 0]
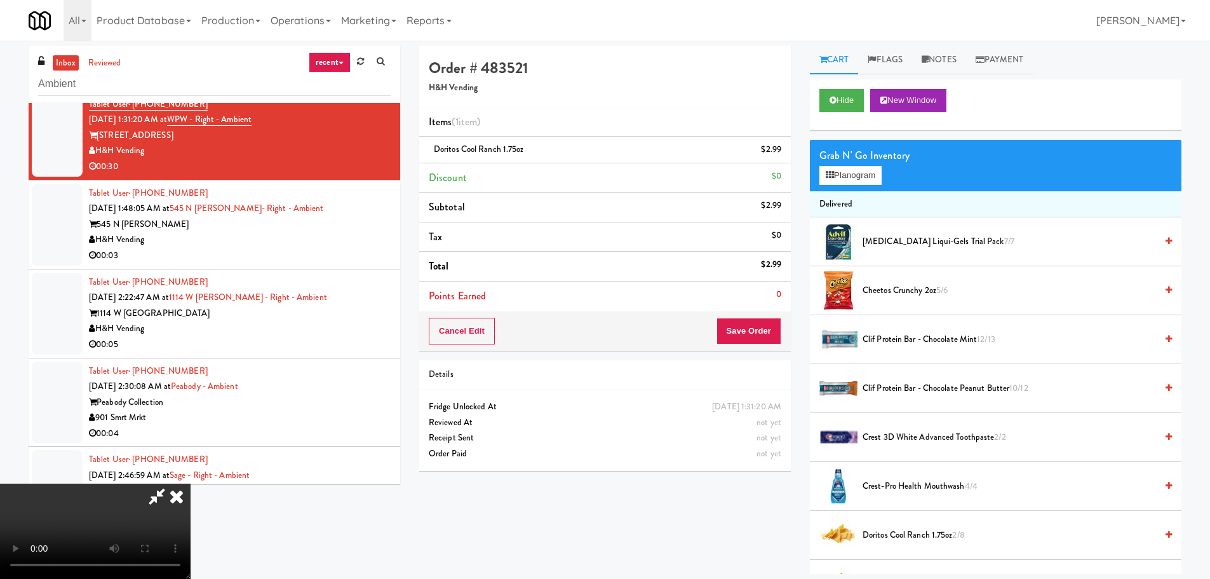
click at [907, 297] on span "Cheetos Crunchy 2oz 5/6" at bounding box center [1010, 291] width 294 height 16
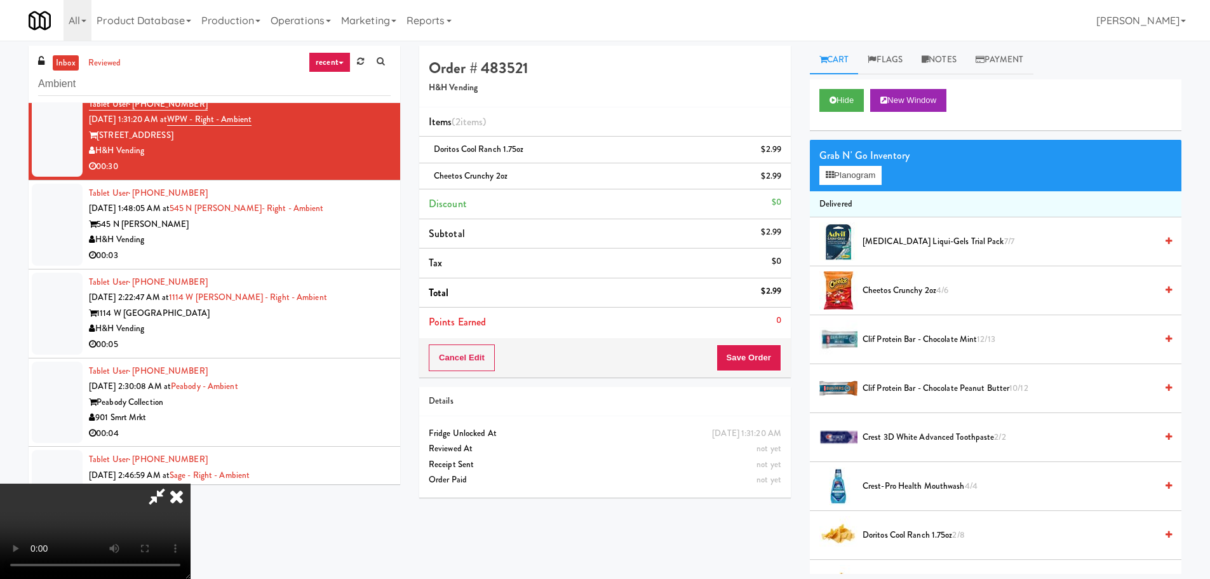
click at [191, 483] on video at bounding box center [95, 530] width 191 height 95
drag, startPoint x: 908, startPoint y: 537, endPoint x: 860, endPoint y: 522, distance: 50.4
click at [907, 537] on span "Doritos Cool Ranch 1.75oz 2/8" at bounding box center [1010, 535] width 294 height 16
click at [191, 483] on video at bounding box center [95, 530] width 191 height 95
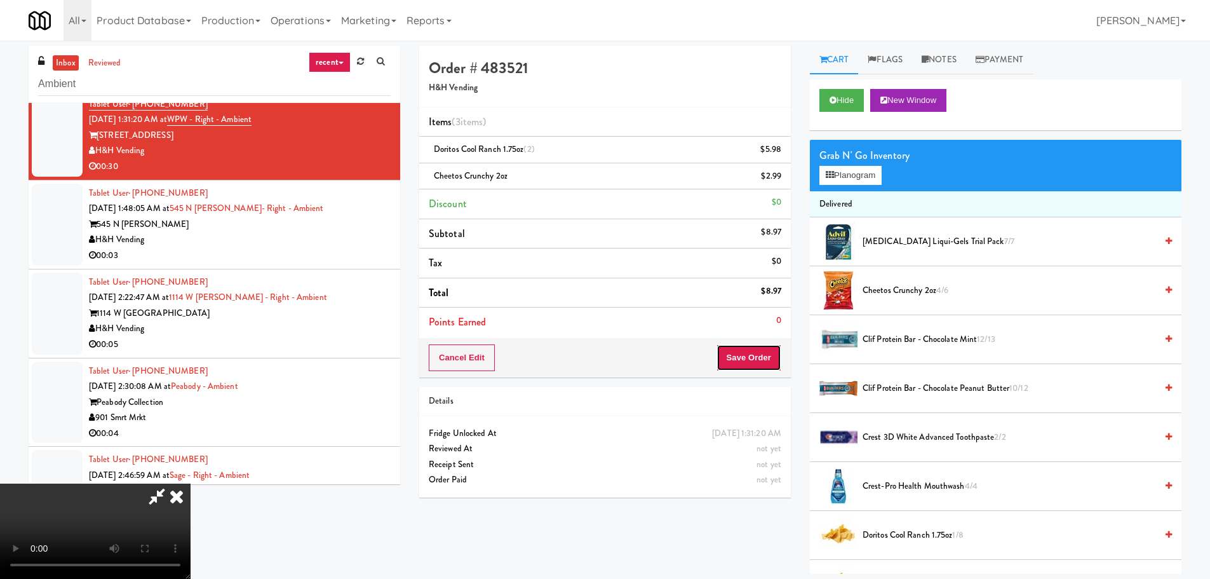
click at [748, 362] on button "Save Order" at bounding box center [749, 357] width 65 height 27
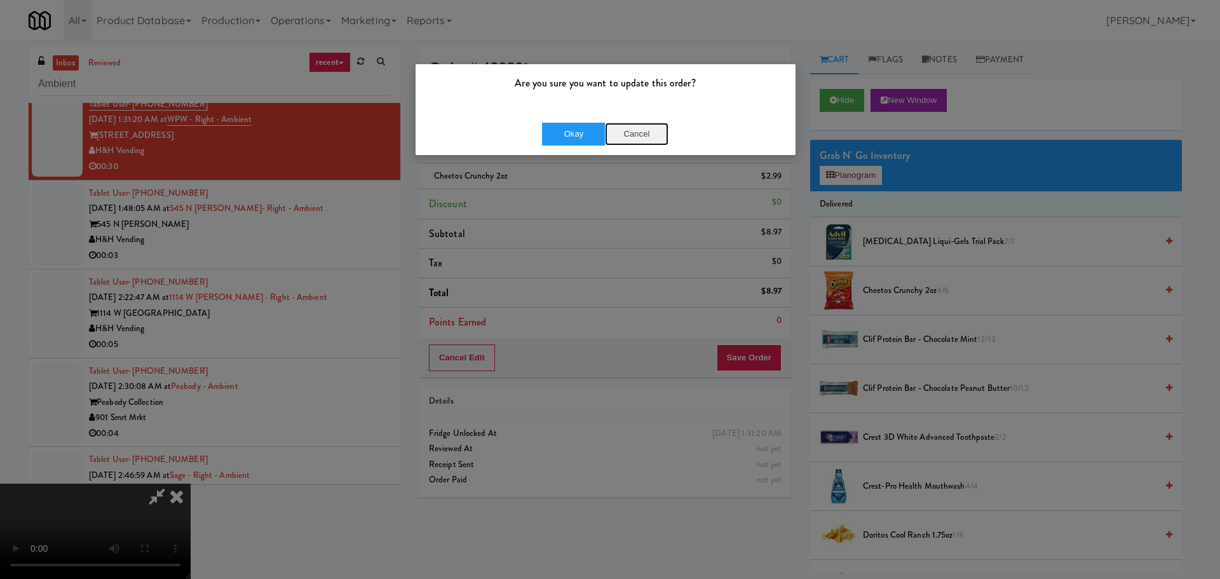
click at [623, 130] on button "Cancel" at bounding box center [637, 134] width 64 height 23
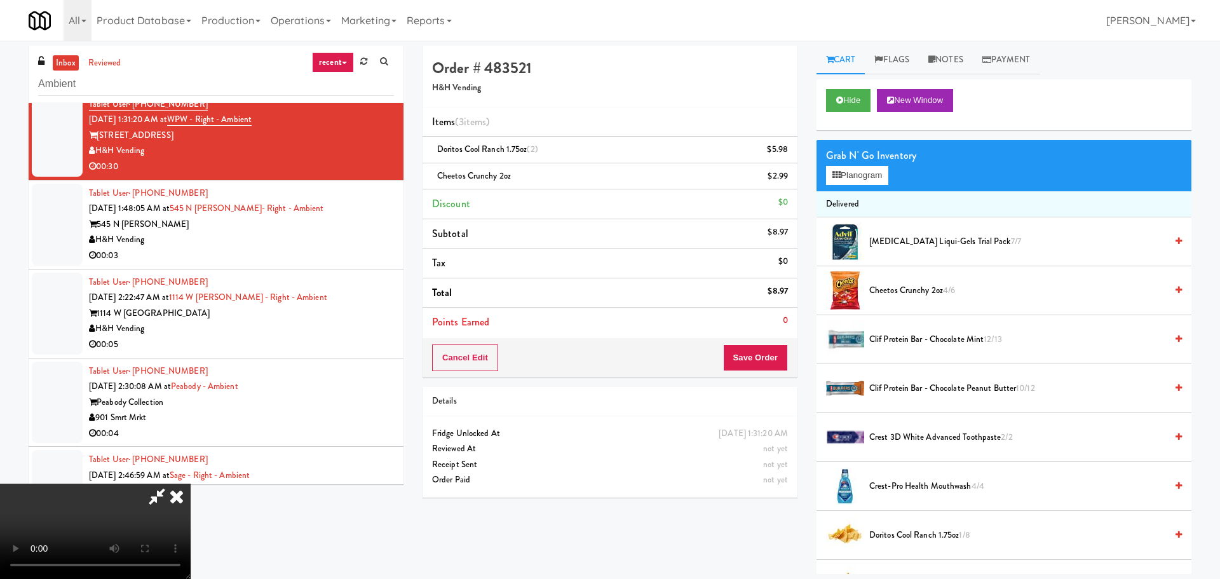
drag, startPoint x: 826, startPoint y: 148, endPoint x: 835, endPoint y: 169, distance: 23.0
click at [827, 155] on div "Grab N' Go Inventory" at bounding box center [1004, 155] width 356 height 19
click at [835, 169] on button "Planogram" at bounding box center [851, 175] width 62 height 19
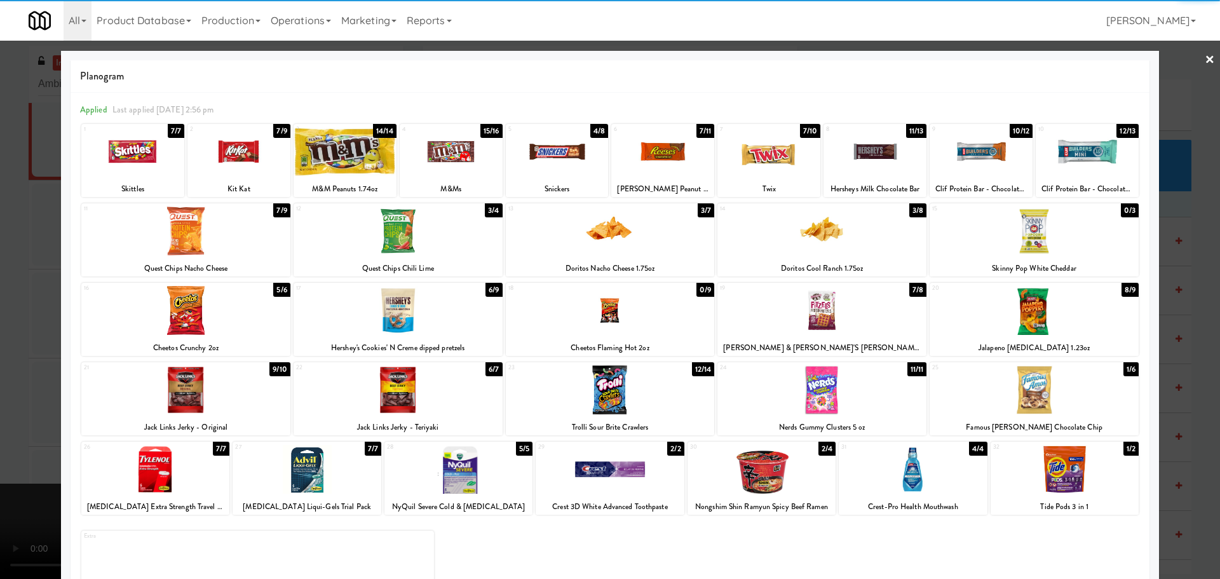
click at [6, 399] on div at bounding box center [610, 289] width 1220 height 579
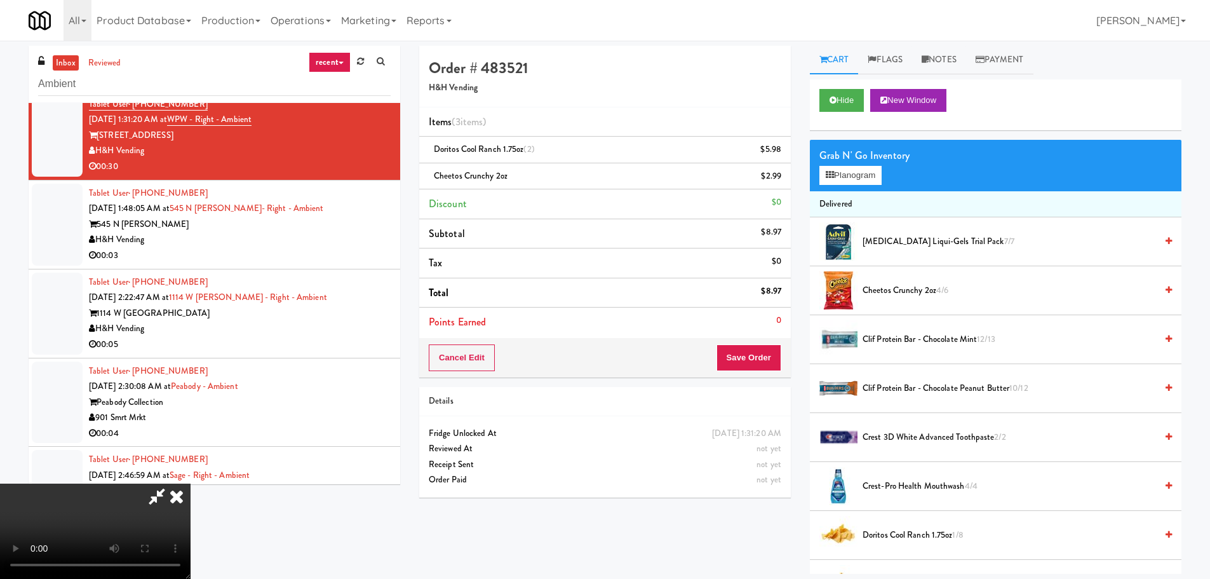
click at [191, 499] on video at bounding box center [95, 530] width 191 height 95
click at [759, 356] on button "Save Order" at bounding box center [749, 357] width 65 height 27
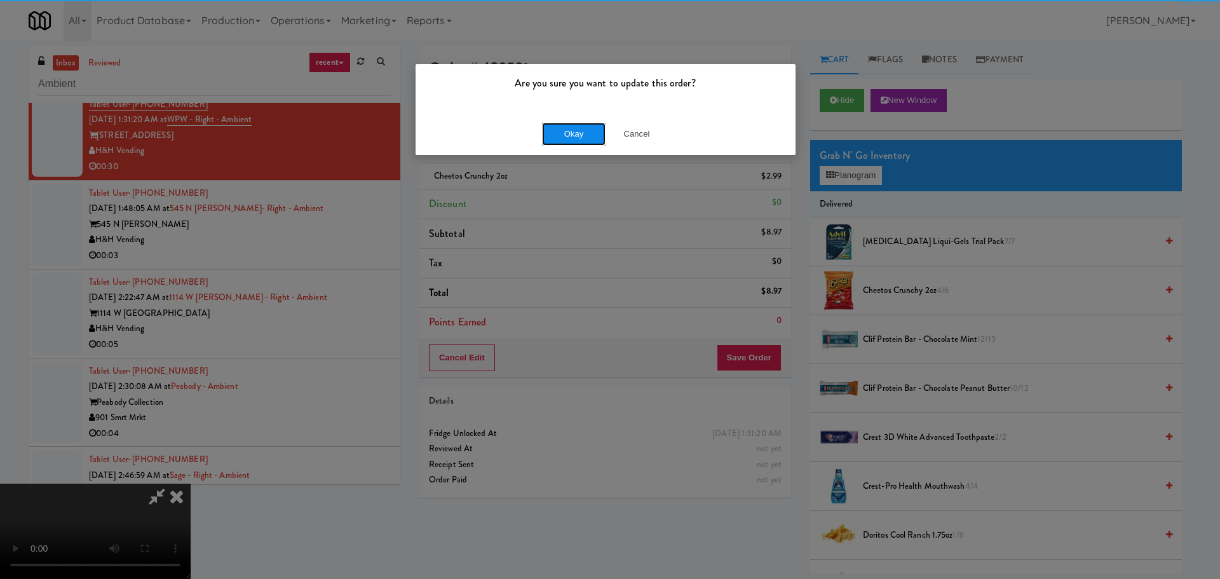
click at [558, 129] on button "Okay" at bounding box center [574, 134] width 64 height 23
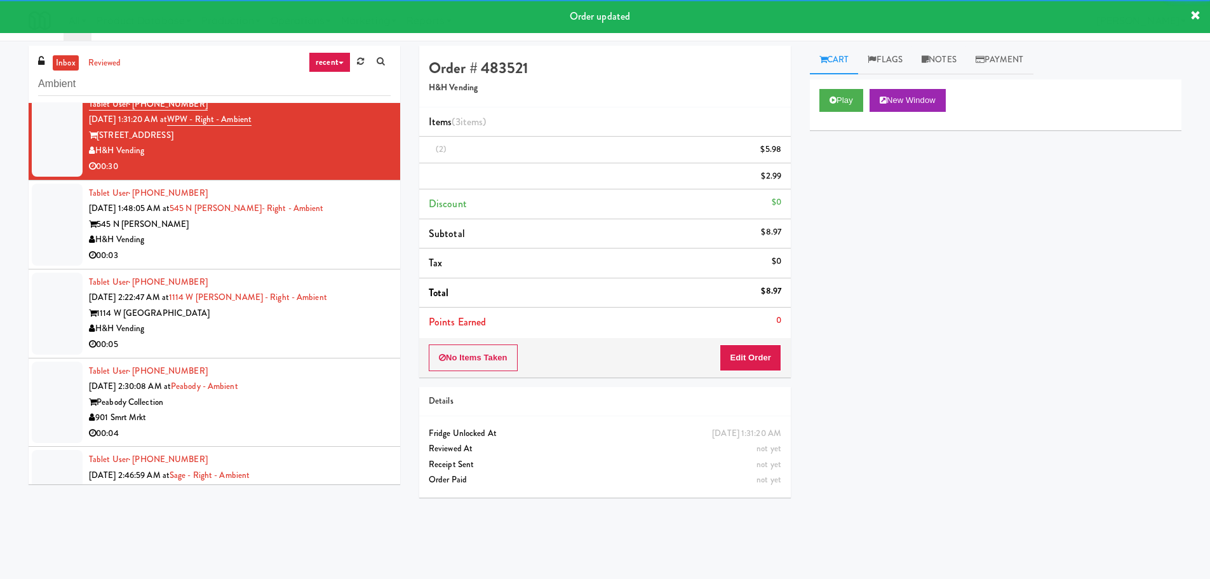
click at [332, 248] on div "H&H Vending" at bounding box center [240, 240] width 302 height 16
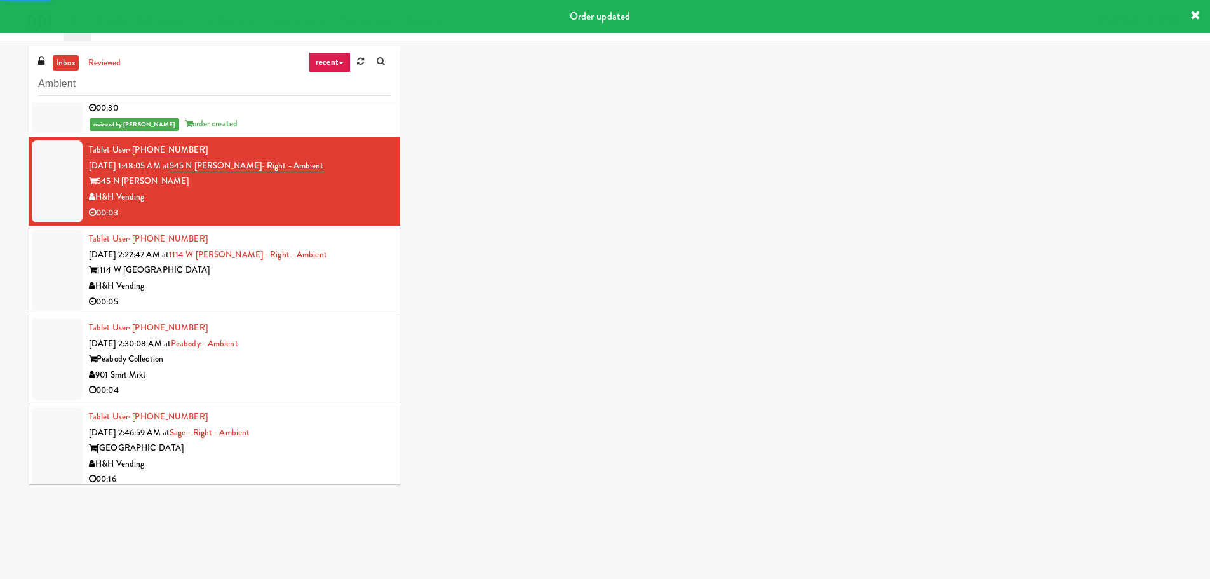
scroll to position [2793, 0]
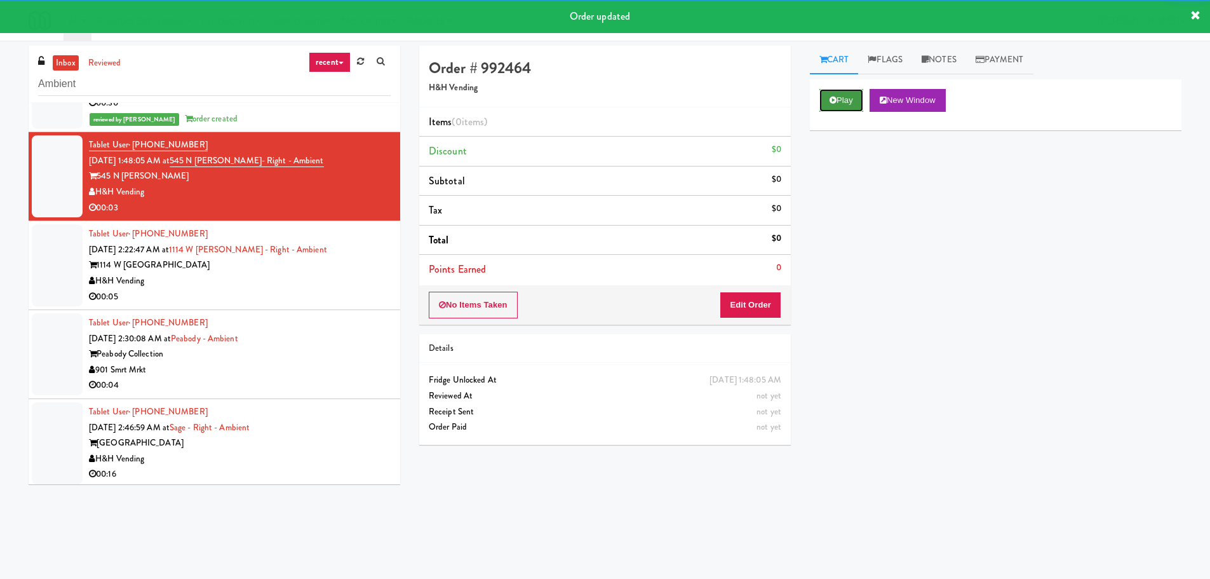
click at [837, 103] on button "Play" at bounding box center [842, 100] width 44 height 23
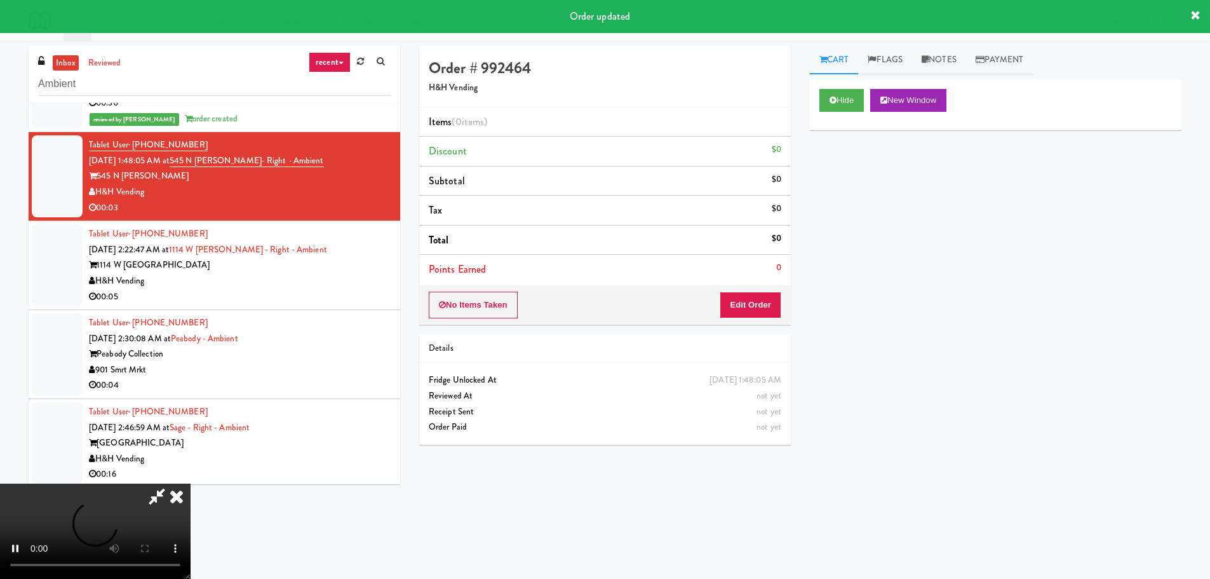
click at [757, 274] on li "Points Earned 0" at bounding box center [605, 269] width 372 height 29
click at [754, 292] on button "Edit Order" at bounding box center [751, 305] width 62 height 27
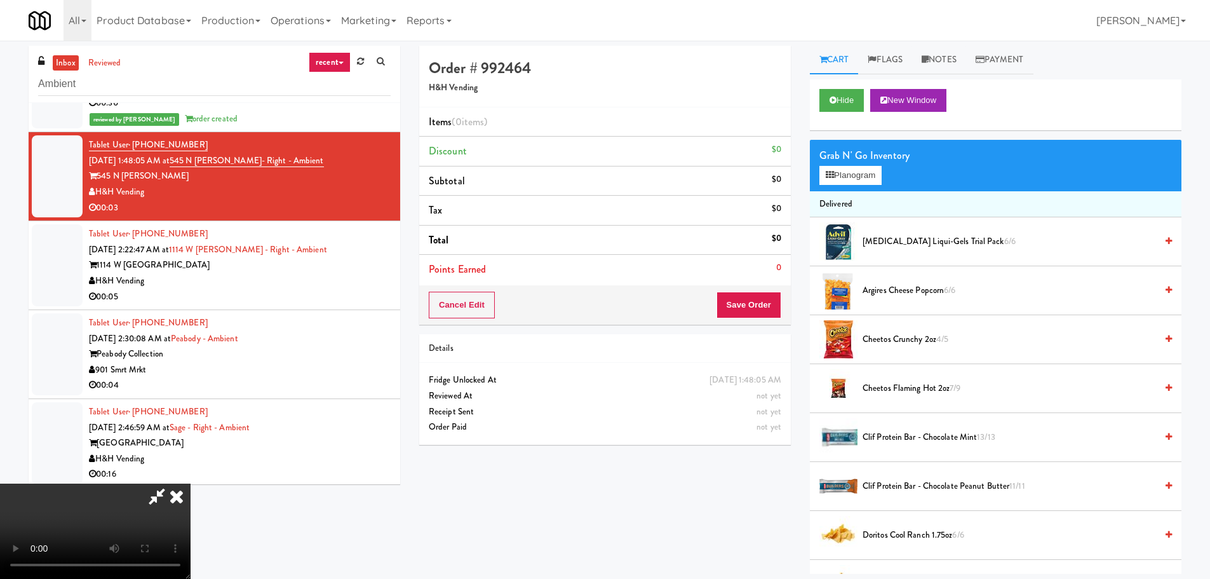
scroll to position [219, 0]
click at [191, 483] on video at bounding box center [95, 530] width 191 height 95
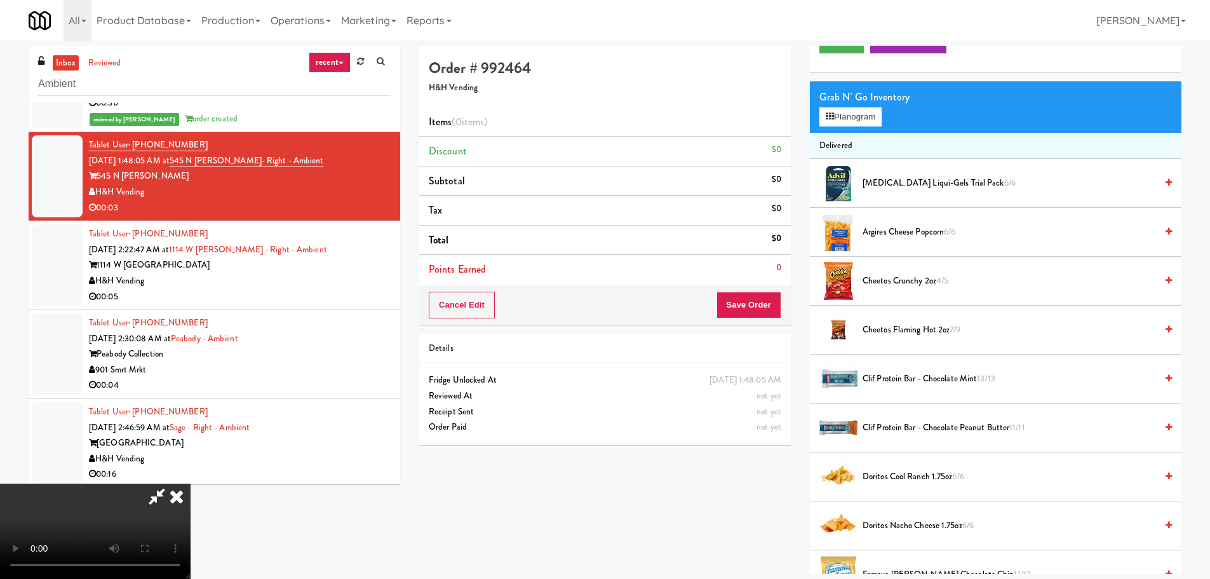
scroll to position [64, 0]
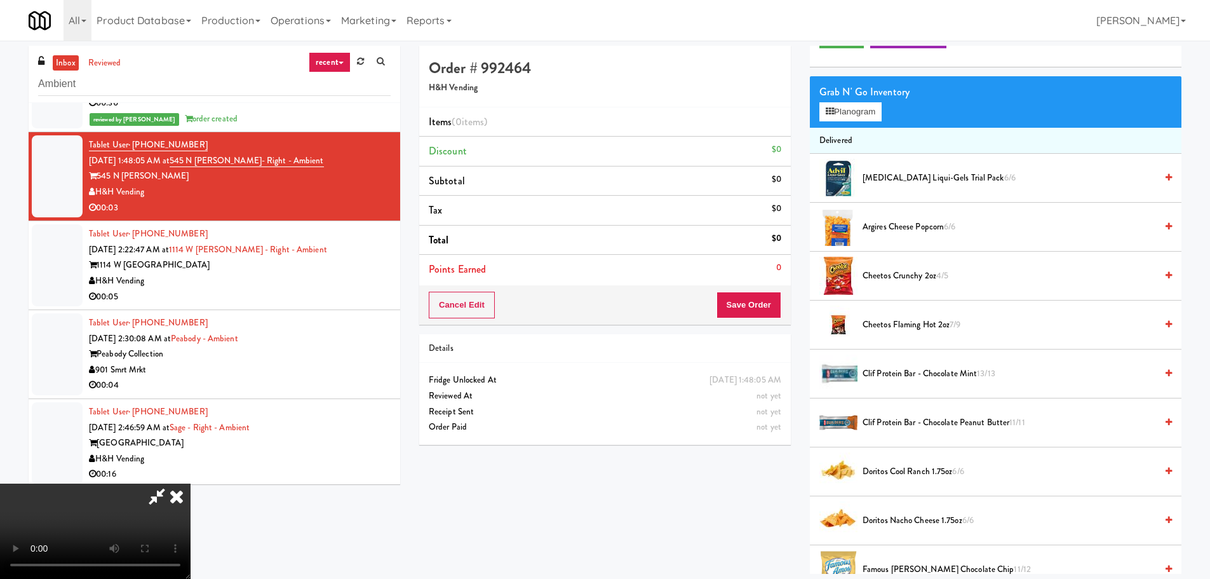
click at [913, 324] on span "Cheetos Flaming Hot 2oz 7/9" at bounding box center [1010, 325] width 294 height 16
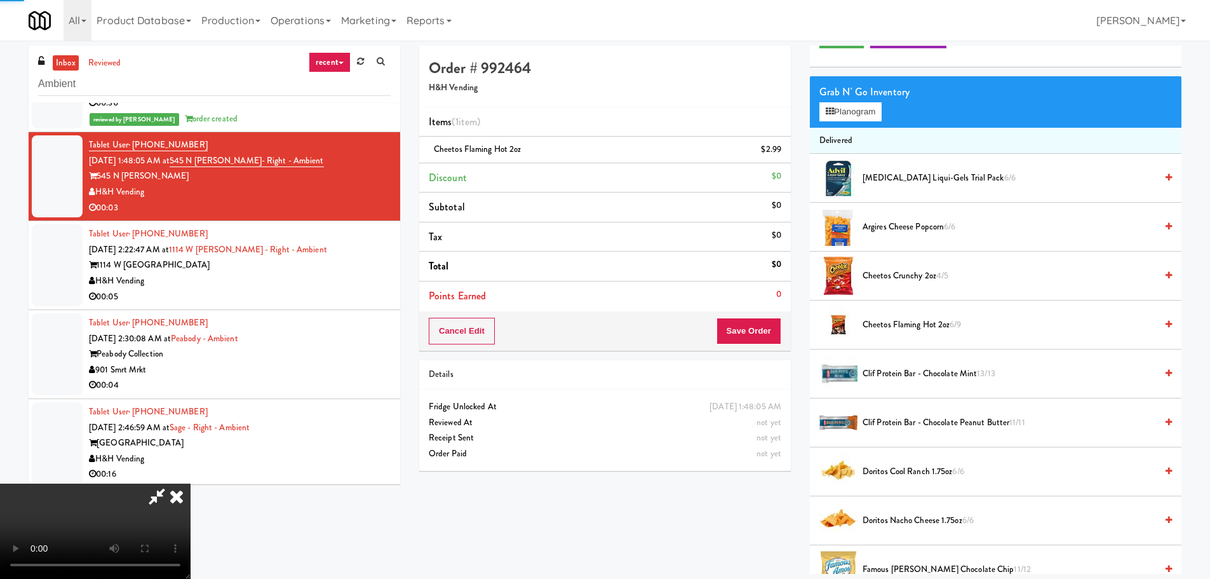
click at [191, 483] on video at bounding box center [95, 530] width 191 height 95
click at [767, 325] on button "Save Order" at bounding box center [749, 331] width 65 height 27
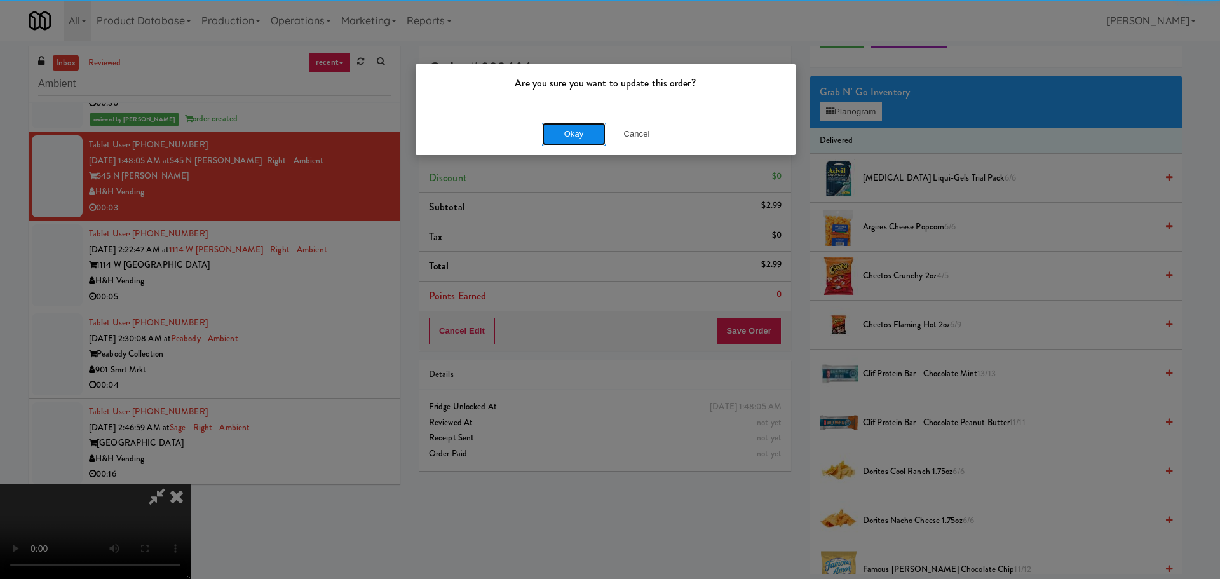
click at [576, 129] on button "Okay" at bounding box center [574, 134] width 64 height 23
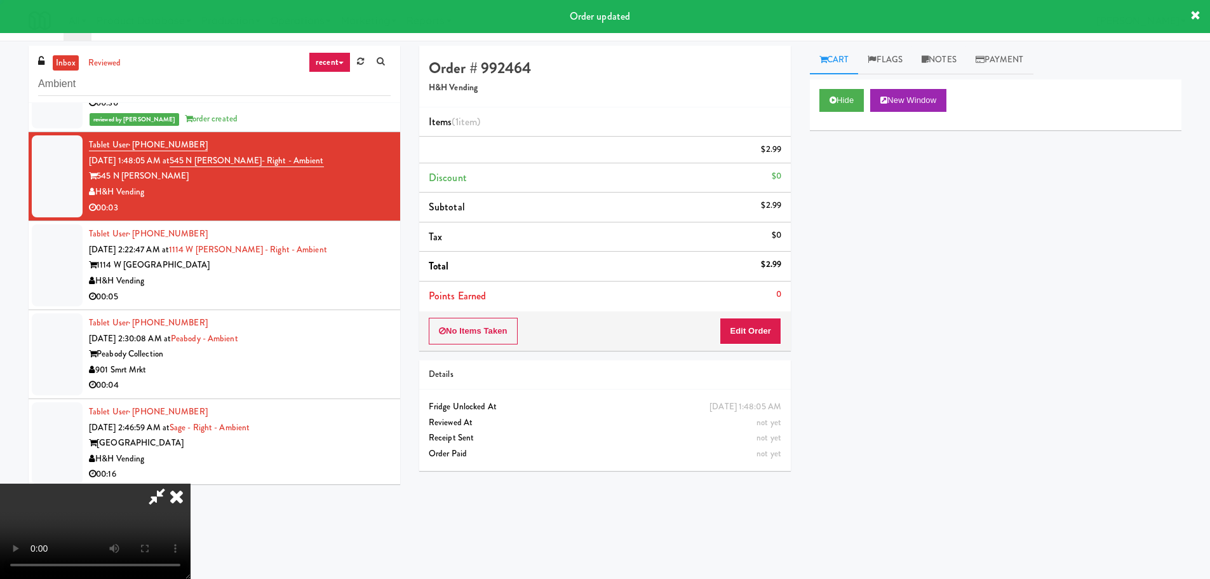
scroll to position [0, 0]
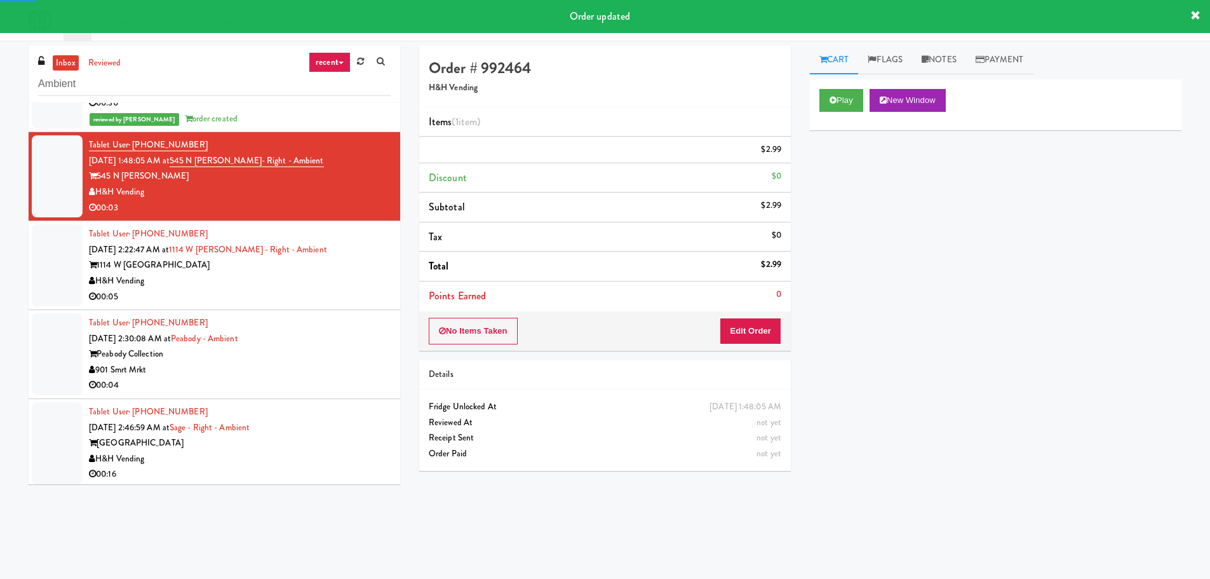
click at [364, 295] on div "00:05" at bounding box center [240, 297] width 302 height 16
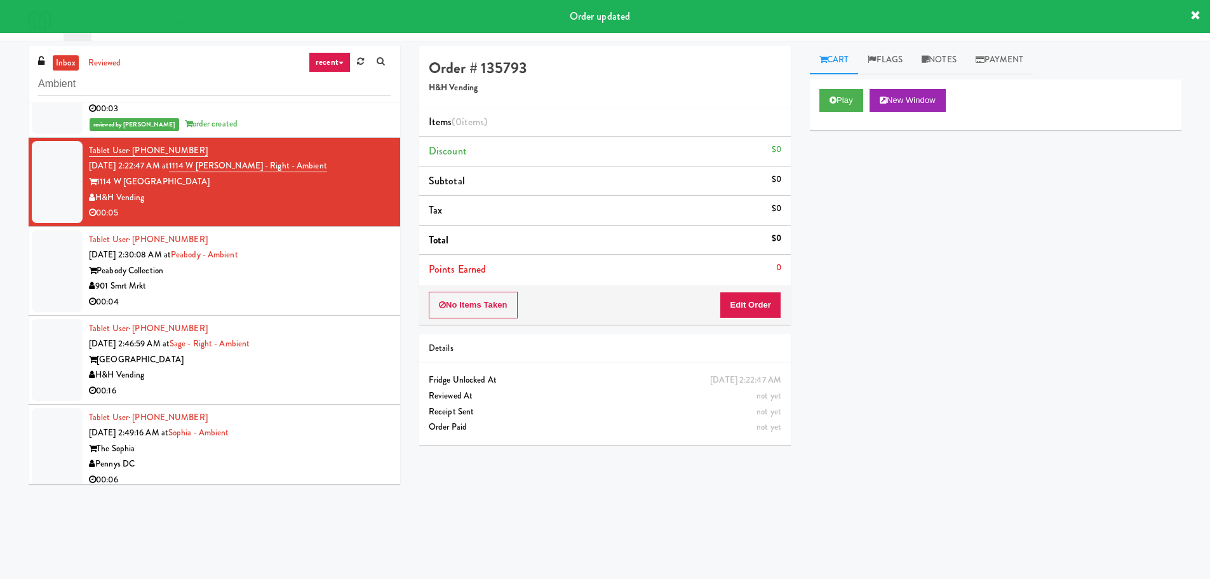
scroll to position [2920, 0]
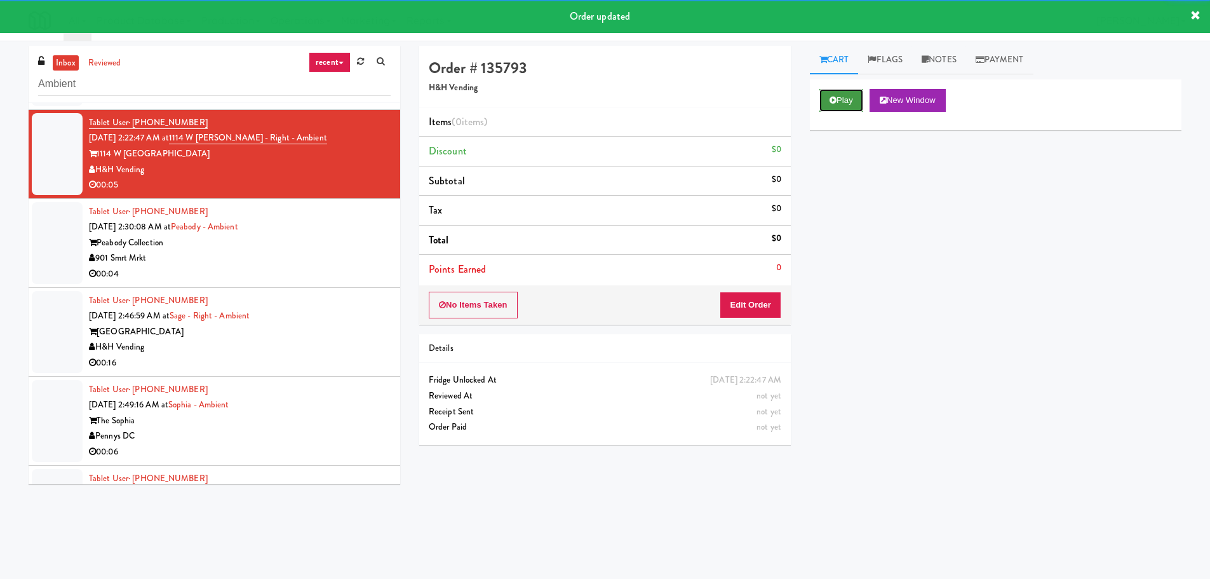
click at [857, 95] on button "Play" at bounding box center [842, 100] width 44 height 23
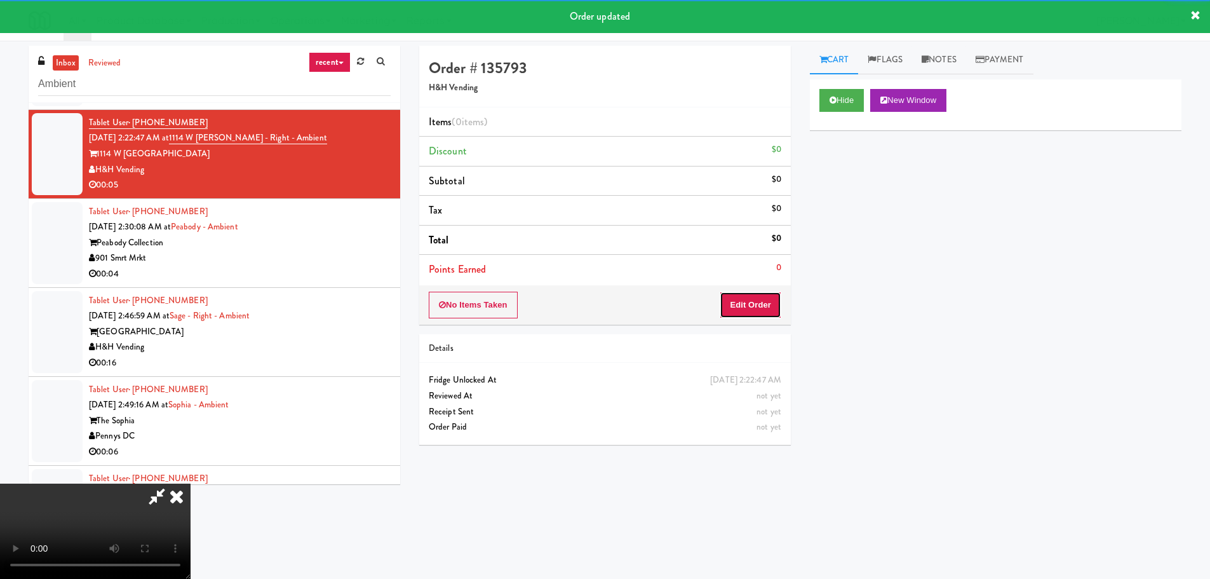
click at [759, 296] on button "Edit Order" at bounding box center [751, 305] width 62 height 27
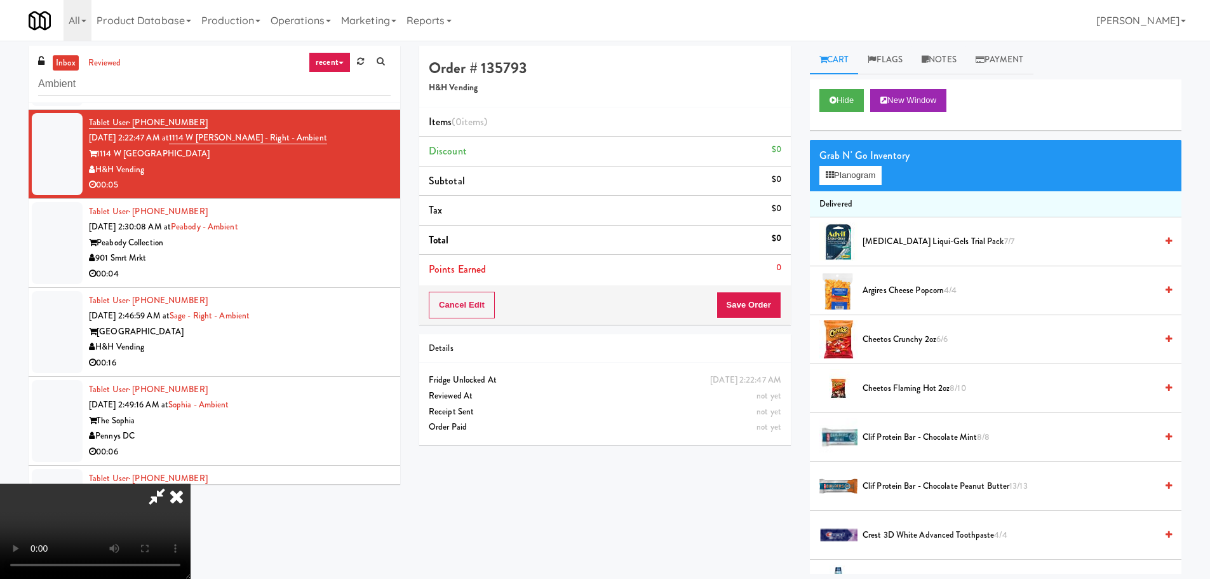
click at [191, 483] on video at bounding box center [95, 530] width 191 height 95
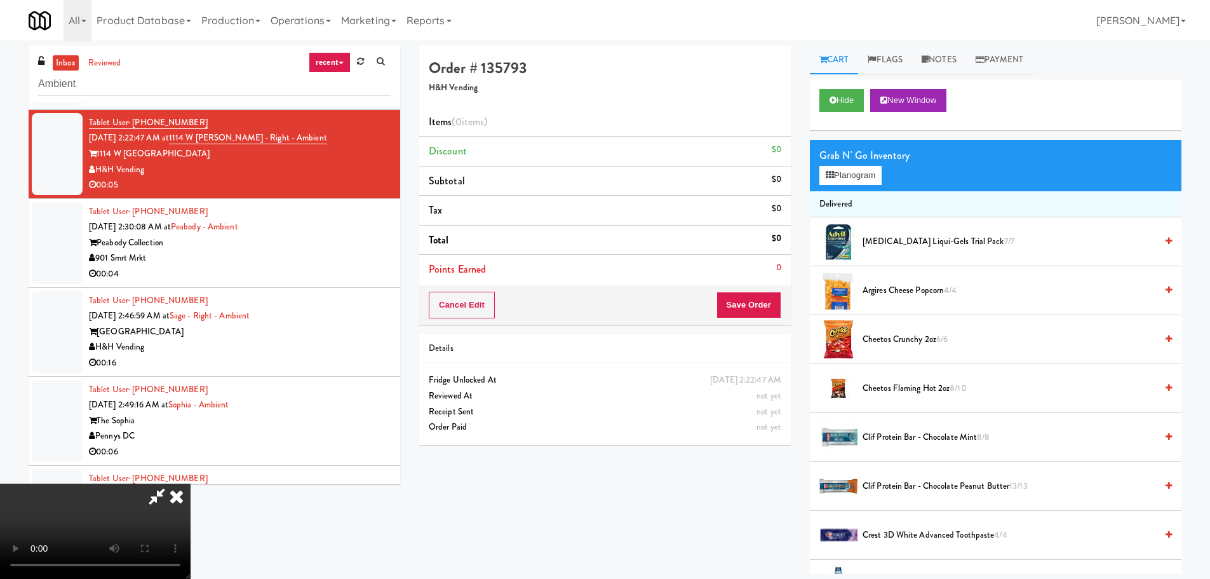
click at [191, 483] on video at bounding box center [95, 530] width 191 height 95
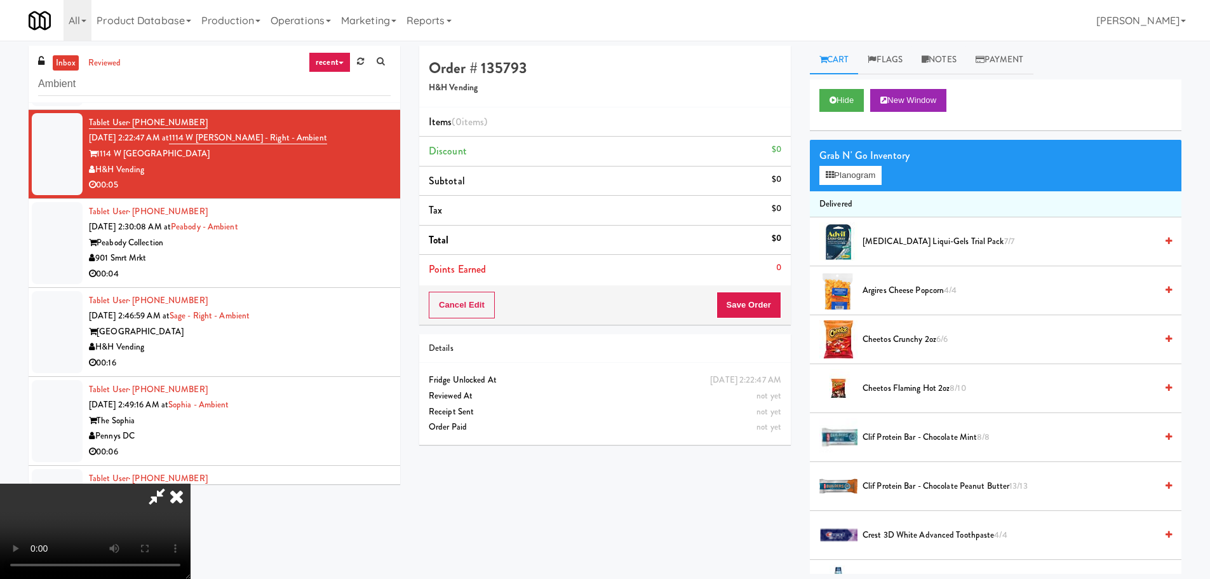
click at [191, 483] on video at bounding box center [95, 530] width 191 height 95
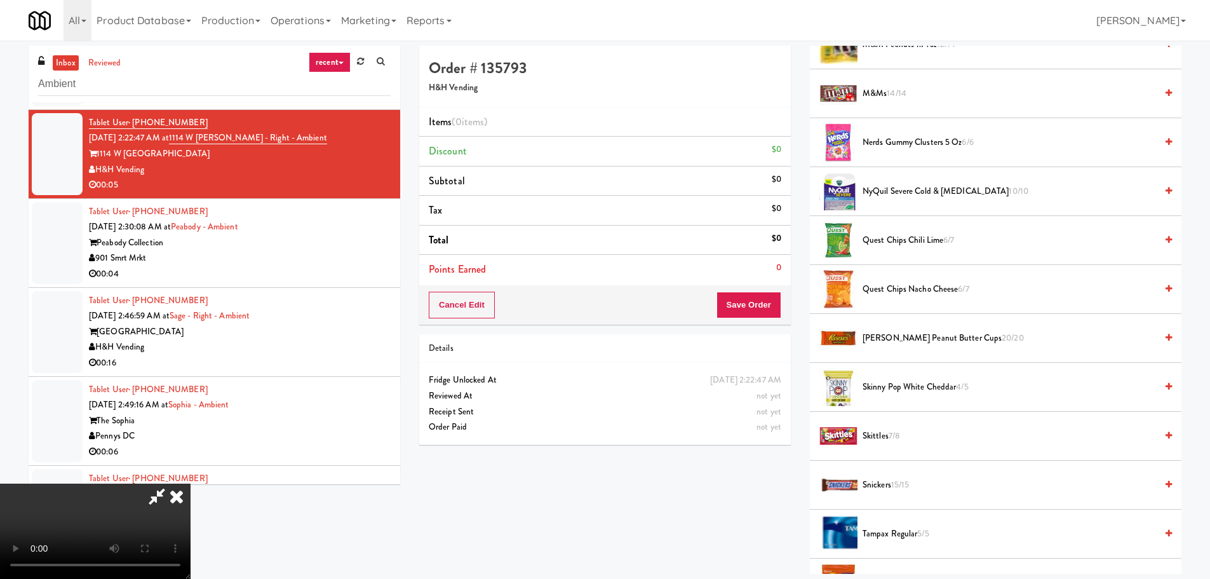
scroll to position [1080, 0]
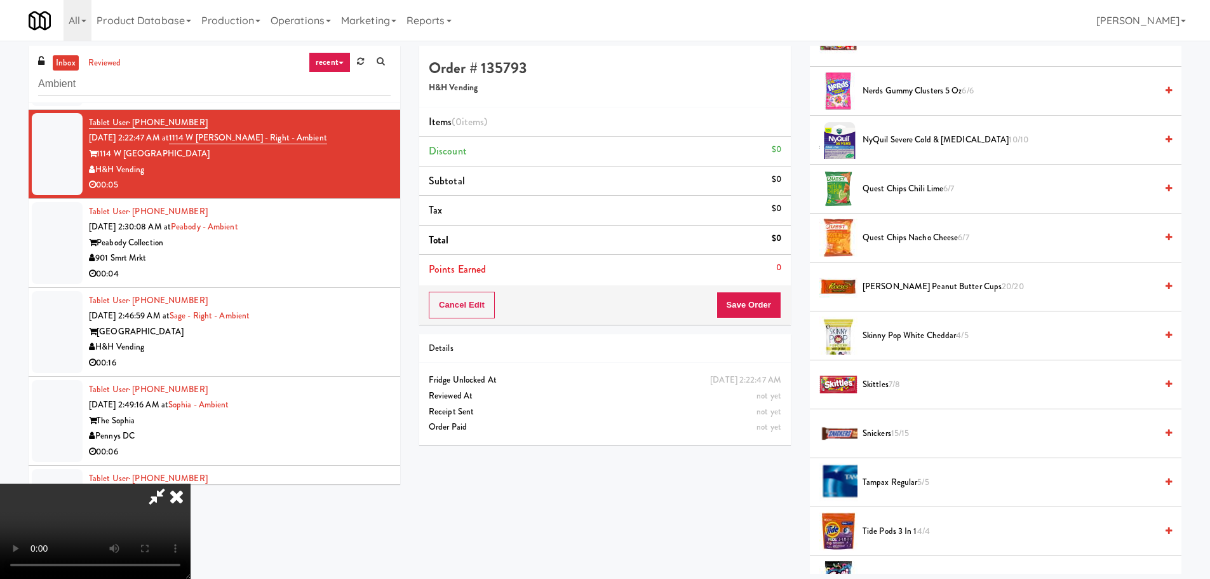
click at [890, 428] on span "Snickers 15/15" at bounding box center [1010, 434] width 294 height 16
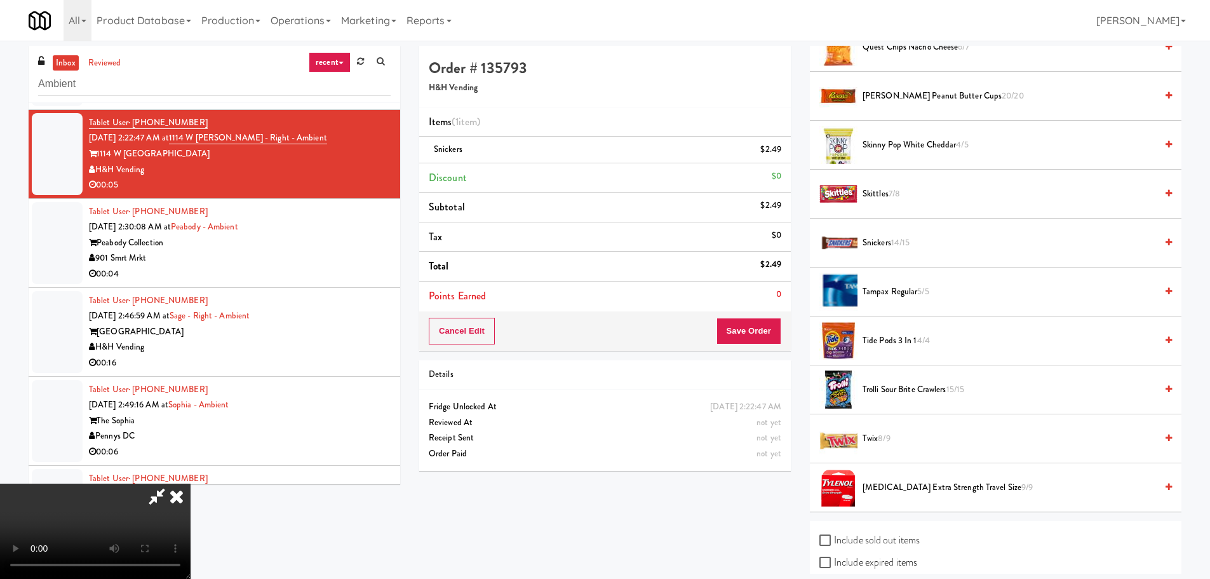
click at [890, 441] on span "8/9" at bounding box center [884, 438] width 12 height 12
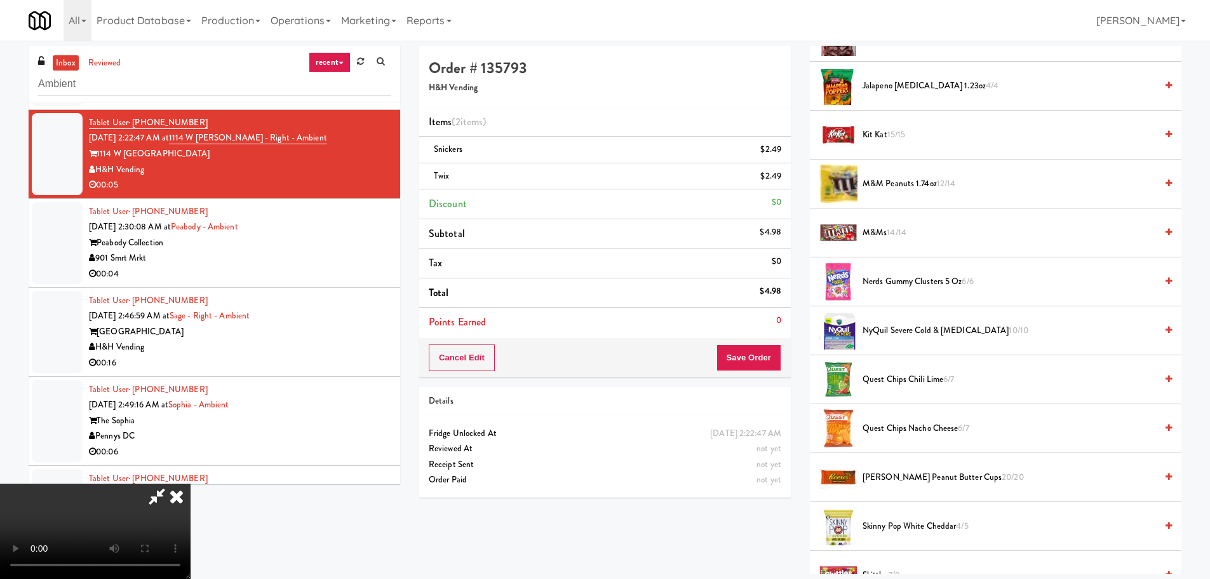
click at [884, 480] on span "[PERSON_NAME] Peanut Butter Cups 20/20" at bounding box center [1010, 477] width 294 height 16
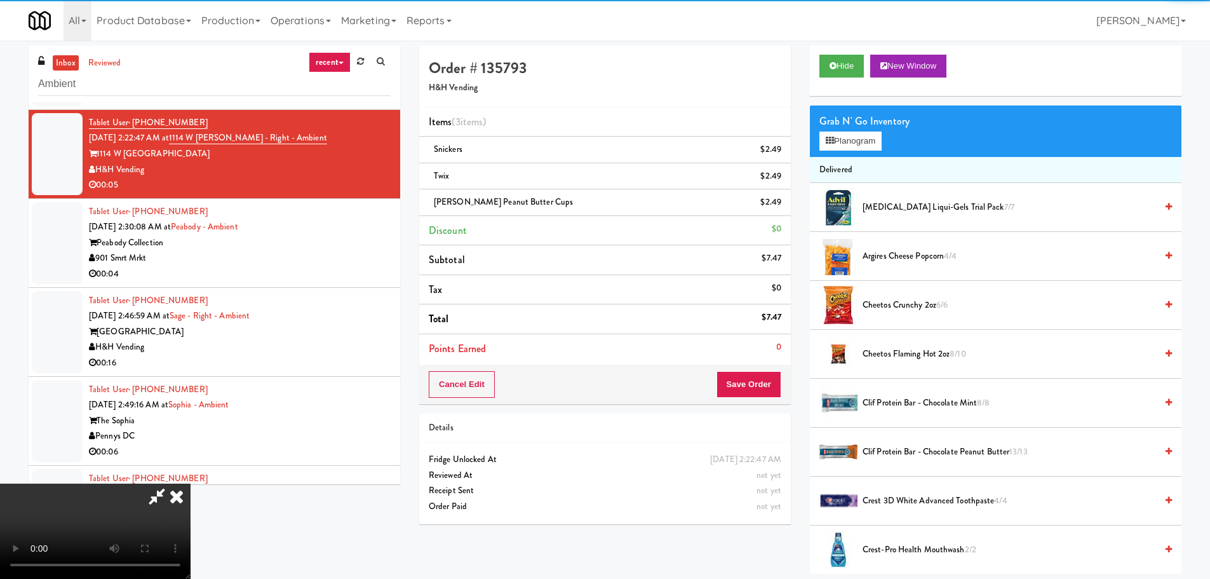
scroll to position [0, 0]
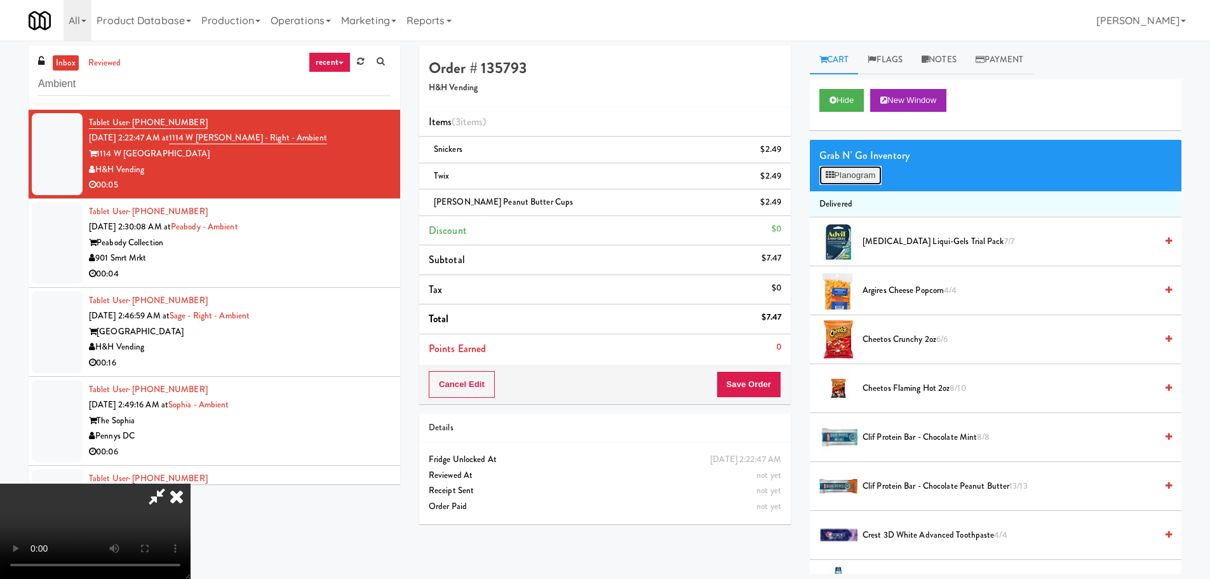
click at [868, 177] on button "Planogram" at bounding box center [851, 175] width 62 height 19
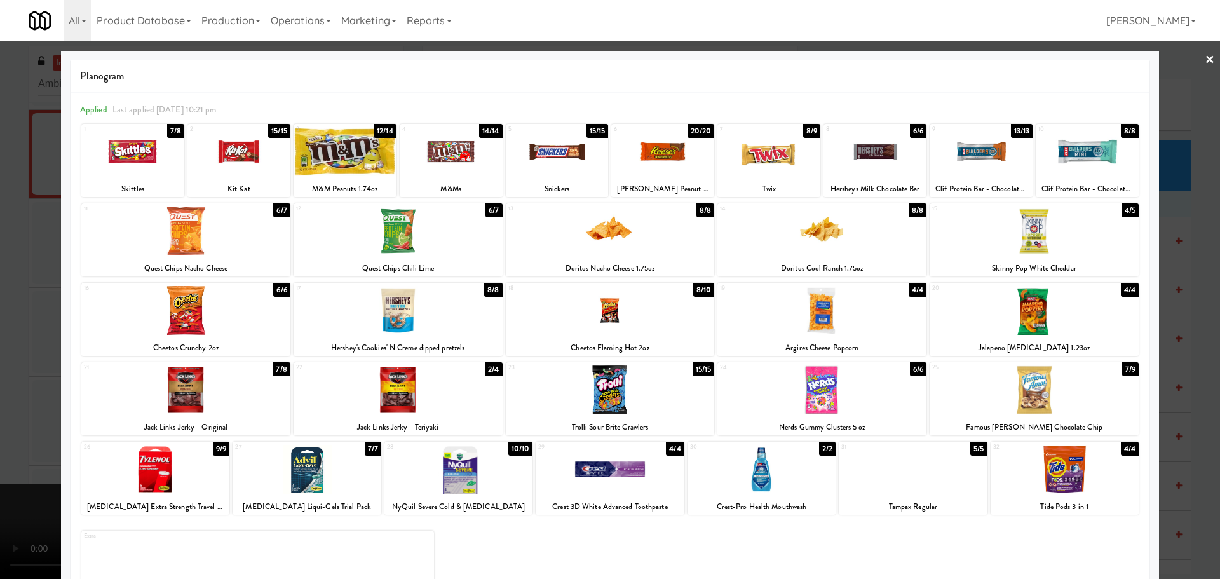
click at [0, 400] on div at bounding box center [610, 289] width 1220 height 579
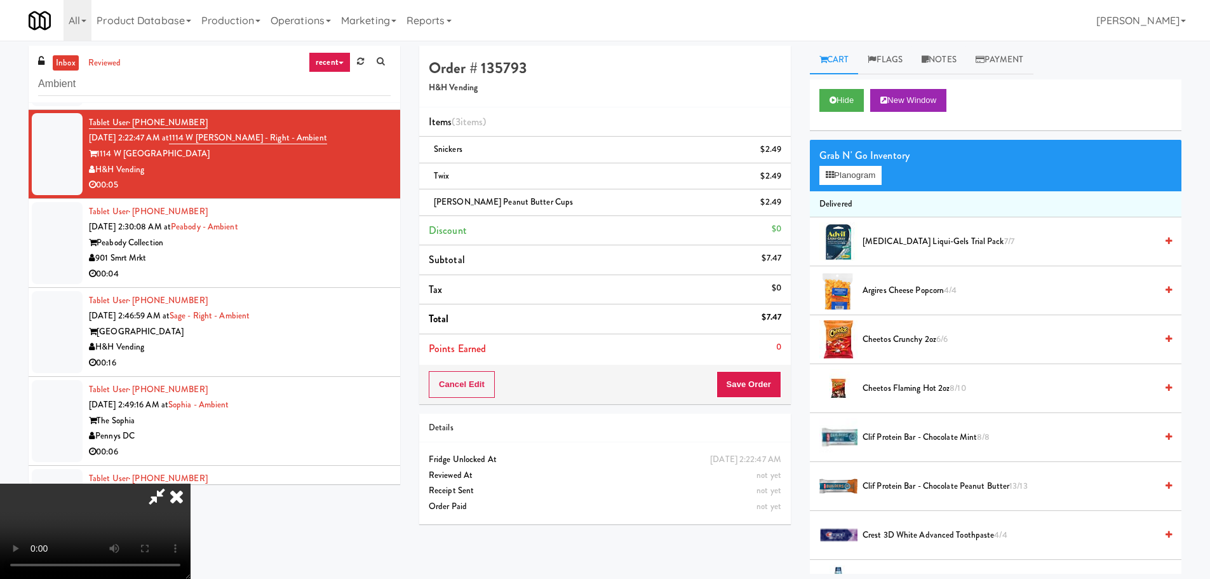
click at [191, 483] on video at bounding box center [95, 530] width 191 height 95
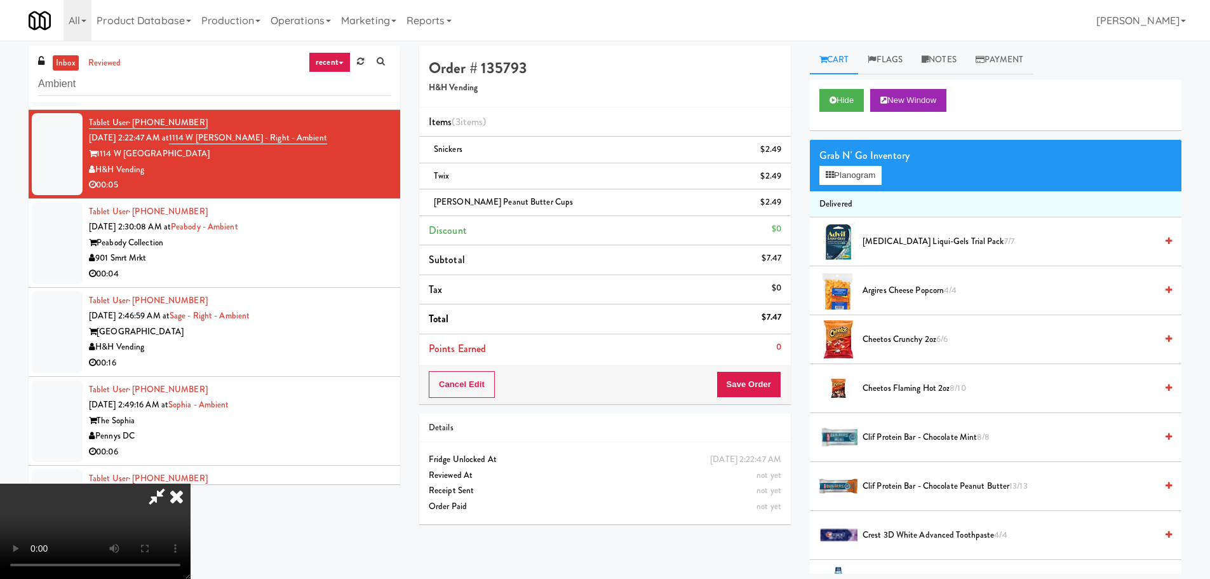
click at [191, 483] on video at bounding box center [95, 530] width 191 height 95
click at [739, 396] on button "Save Order" at bounding box center [749, 384] width 65 height 27
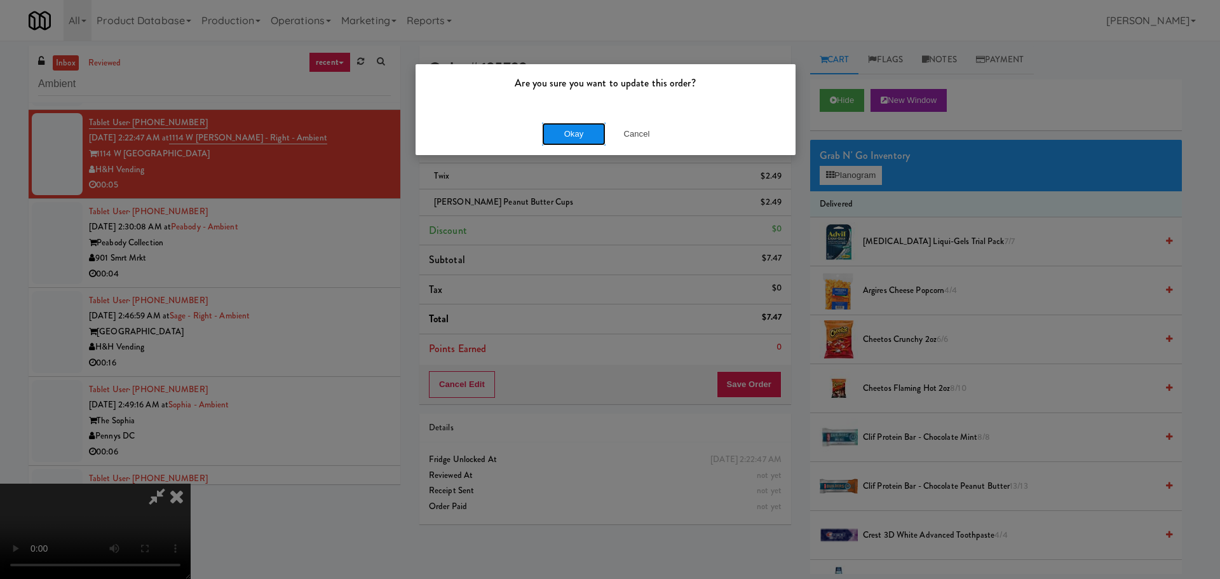
click at [576, 142] on button "Okay" at bounding box center [574, 134] width 64 height 23
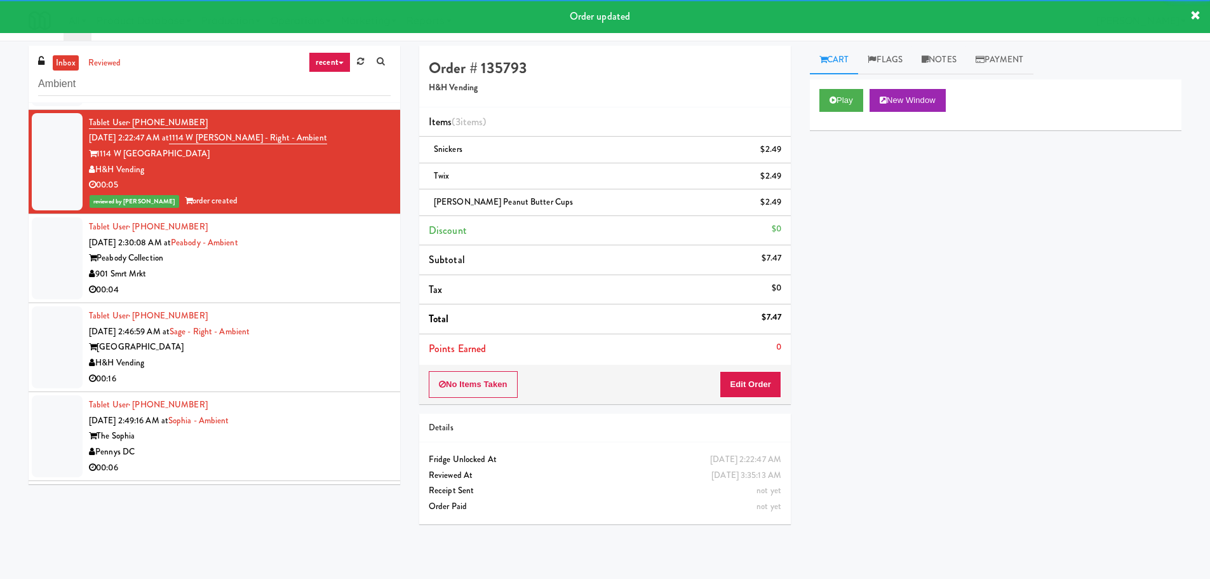
click at [346, 248] on div "Tablet User · (888) 666-3333 [DATE] 2:30:08 AM at Peabody - Ambient Peabody Col…" at bounding box center [240, 258] width 302 height 78
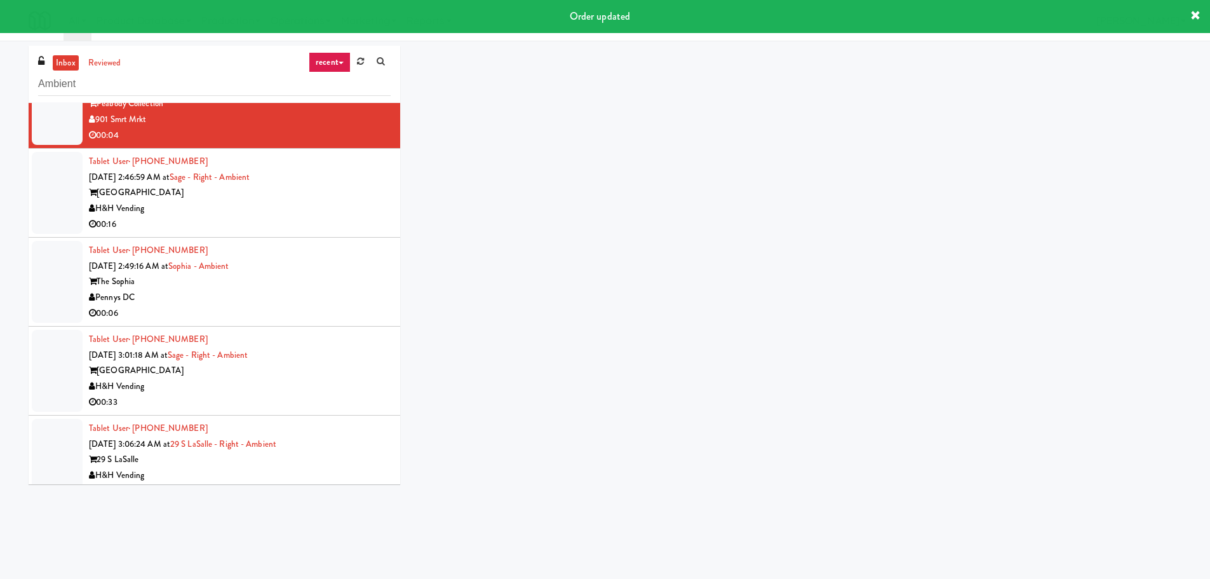
scroll to position [3094, 0]
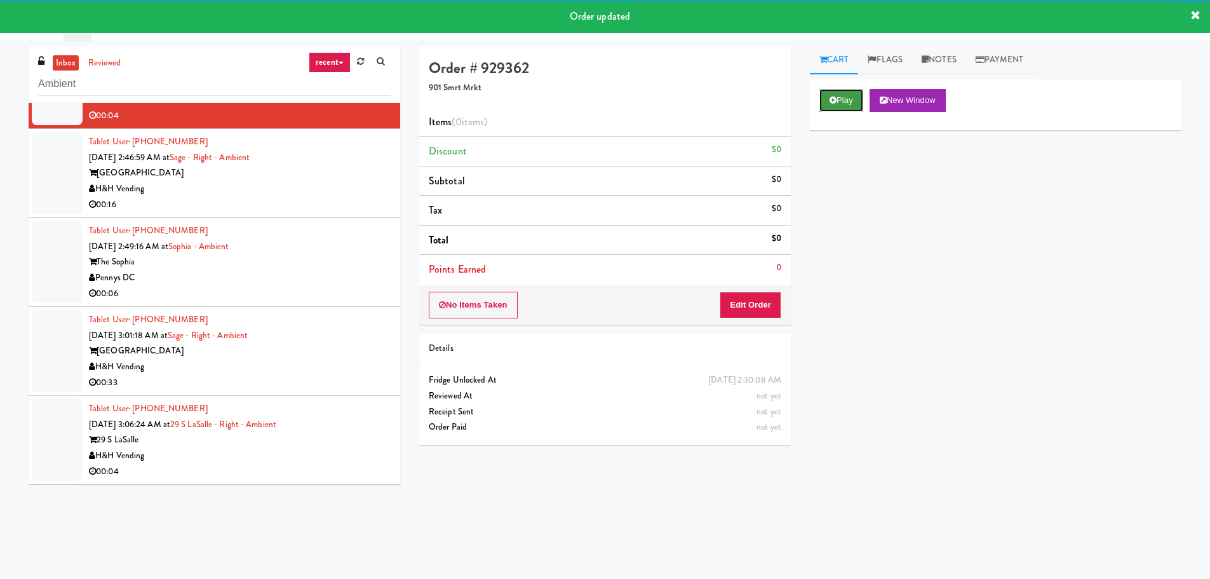
click at [858, 103] on button "Play" at bounding box center [842, 100] width 44 height 23
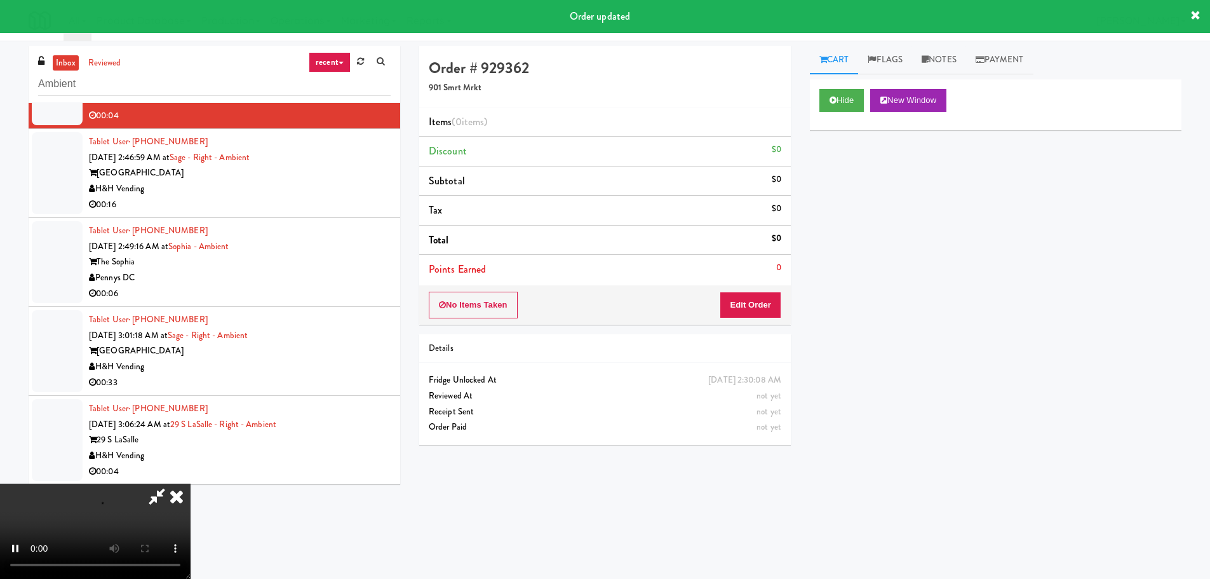
drag, startPoint x: 715, startPoint y: 348, endPoint x: 740, endPoint y: 298, distance: 55.7
click at [715, 348] on div "Details" at bounding box center [605, 349] width 353 height 16
click at [741, 298] on button "Edit Order" at bounding box center [751, 305] width 62 height 27
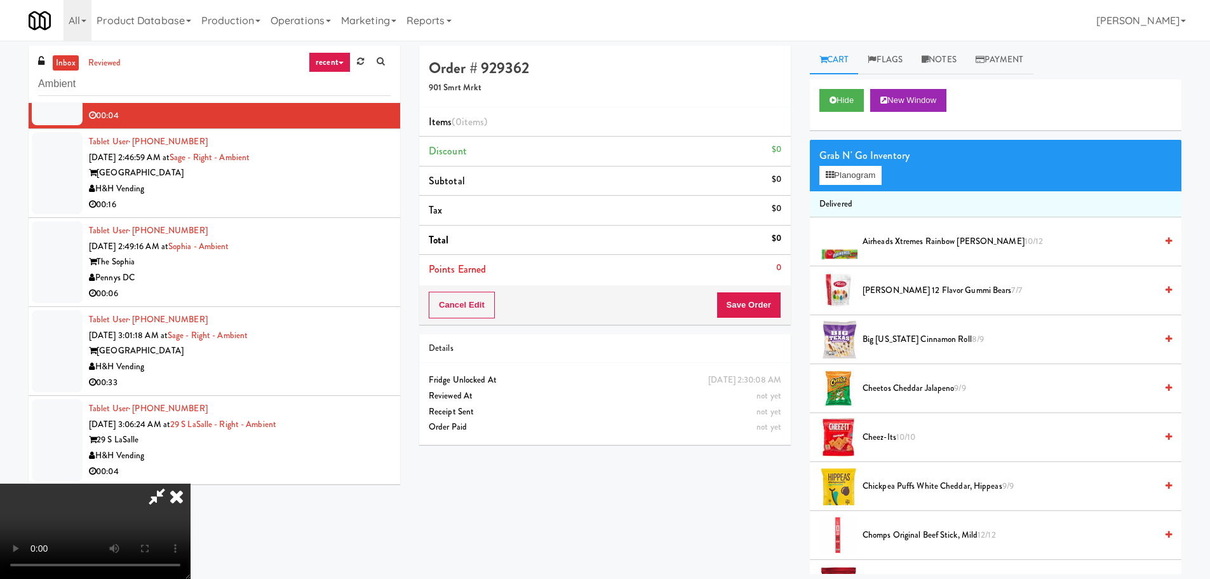
click at [191, 483] on video at bounding box center [95, 530] width 191 height 95
drag, startPoint x: 483, startPoint y: 337, endPoint x: 486, endPoint y: 344, distance: 6.8
click at [191, 483] on video at bounding box center [95, 530] width 191 height 95
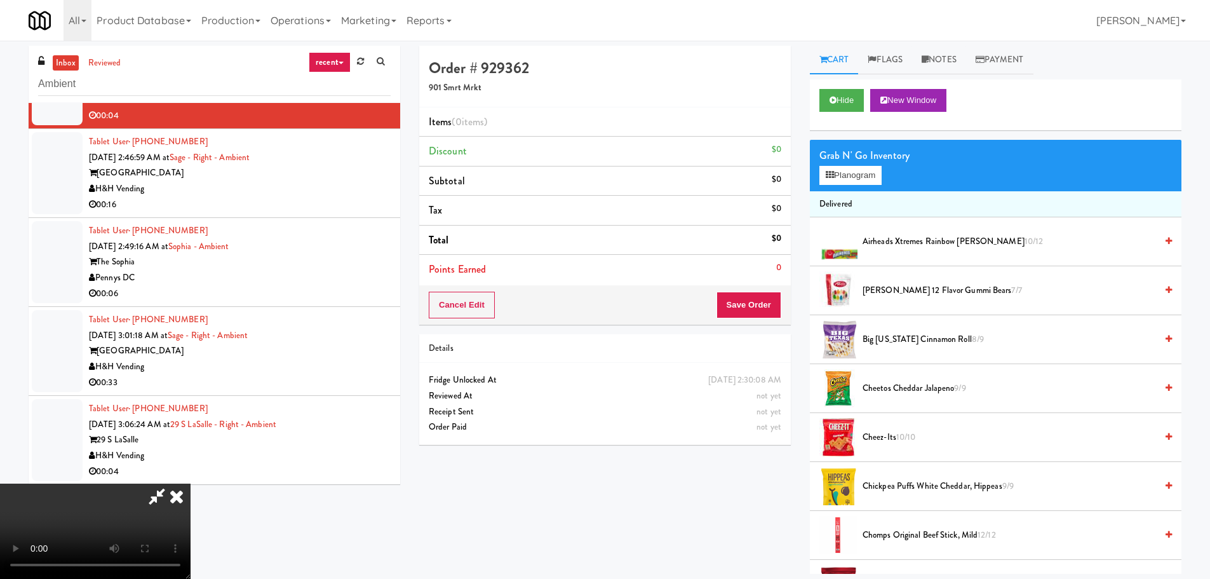
click at [191, 483] on video at bounding box center [95, 530] width 191 height 95
click at [904, 436] on span "10/10" at bounding box center [906, 437] width 20 height 12
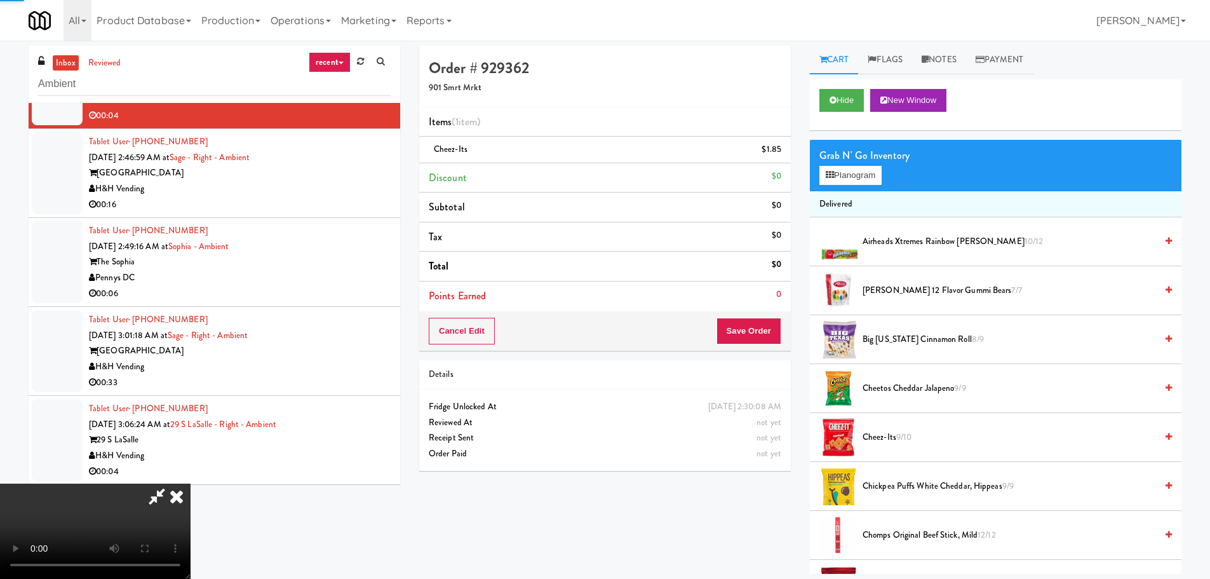
click at [866, 435] on span "Cheez-Its 9/10" at bounding box center [1010, 437] width 294 height 16
click at [191, 483] on video at bounding box center [95, 530] width 191 height 95
click at [763, 329] on button "Save Order" at bounding box center [749, 331] width 65 height 27
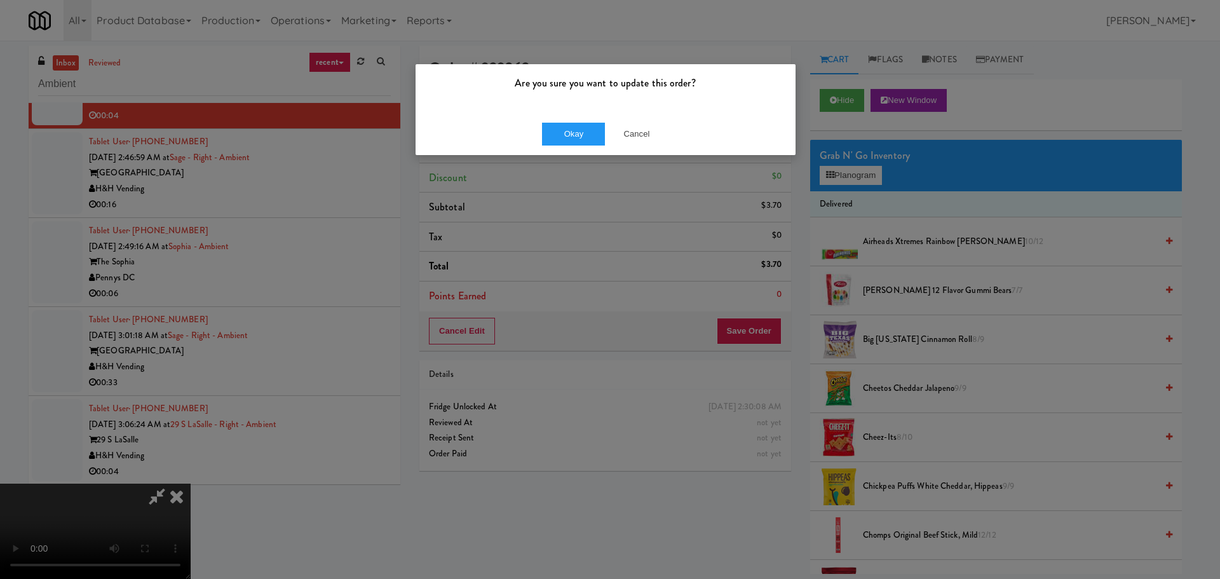
click at [579, 119] on div "Okay Cancel" at bounding box center [605, 133] width 380 height 43
click at [581, 125] on button "Okay" at bounding box center [574, 134] width 64 height 23
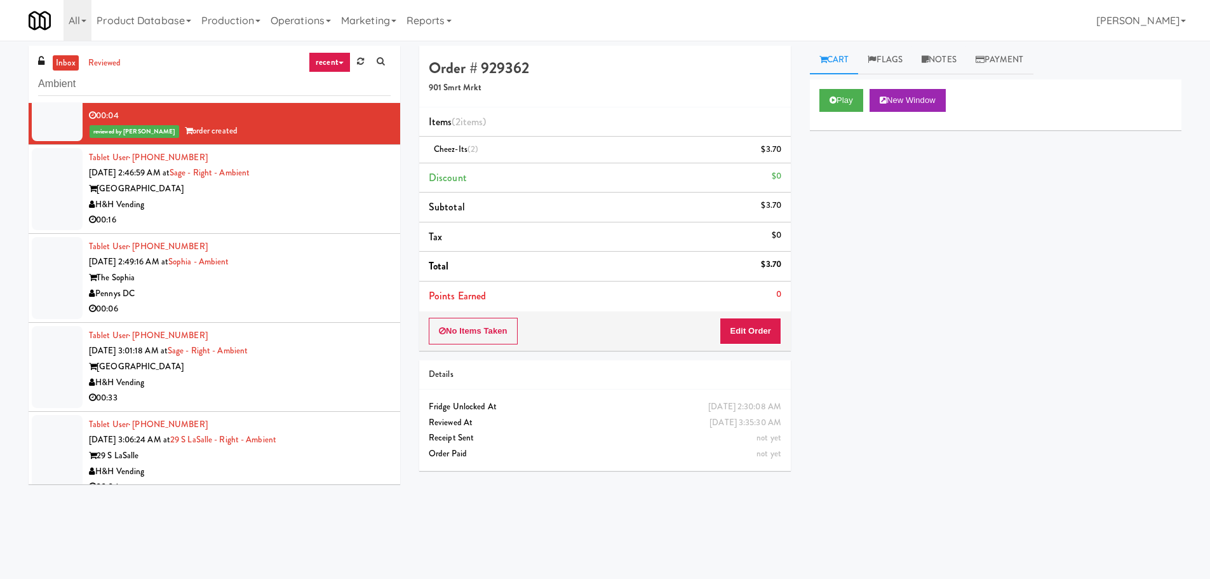
click at [352, 243] on div "Tablet User · (845) 663-5808 [DATE] 2:49:16 AM at [GEOGRAPHIC_DATA] The [PERSON…" at bounding box center [240, 278] width 302 height 78
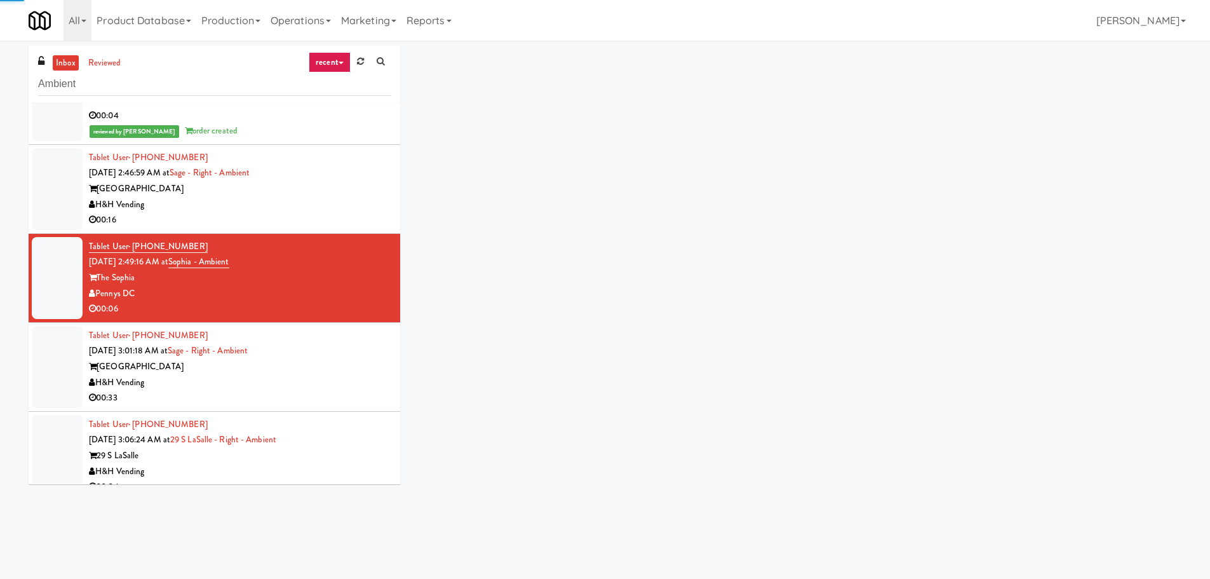
click at [336, 219] on div "00:16" at bounding box center [240, 220] width 302 height 16
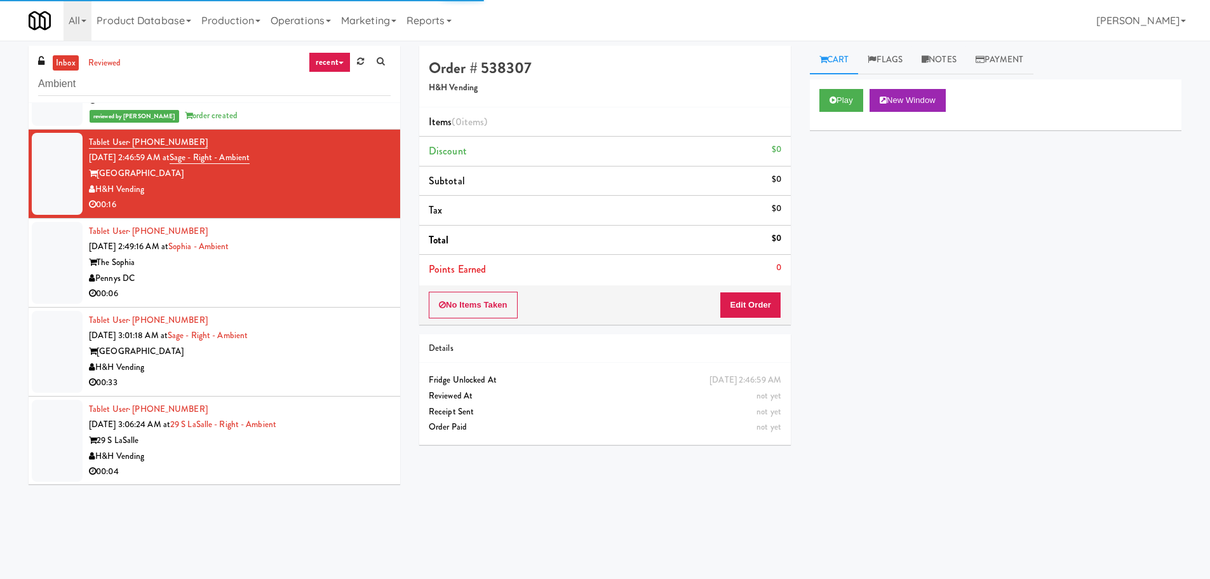
scroll to position [3110, 0]
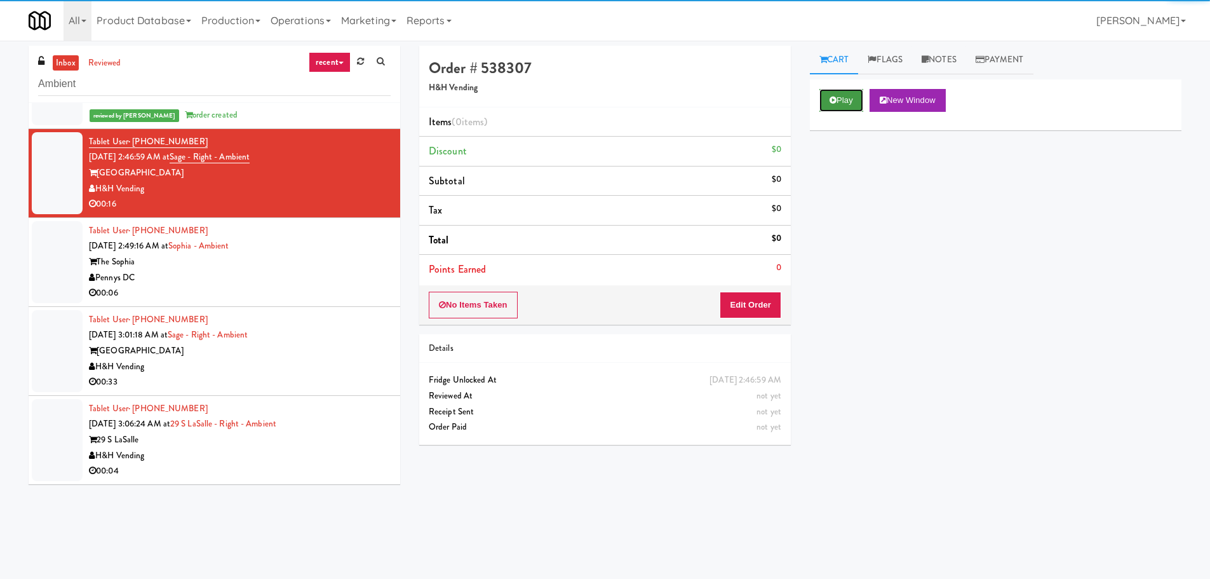
click at [827, 103] on button "Play" at bounding box center [842, 100] width 44 height 23
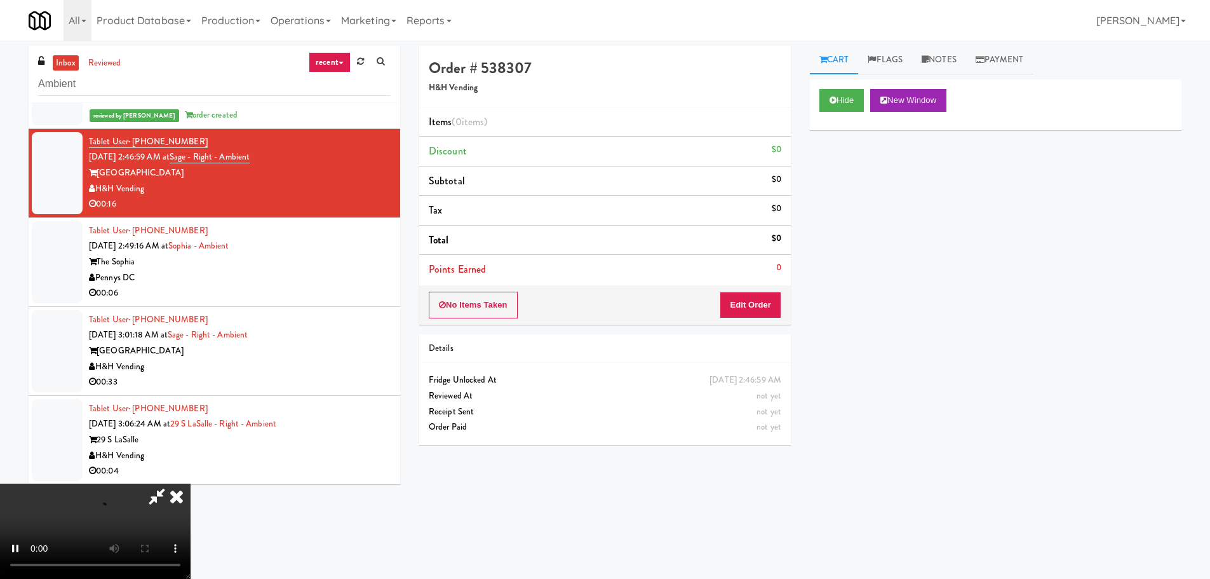
click at [769, 259] on li "Points Earned 0" at bounding box center [605, 269] width 372 height 29
click at [759, 293] on button "Edit Order" at bounding box center [751, 305] width 62 height 27
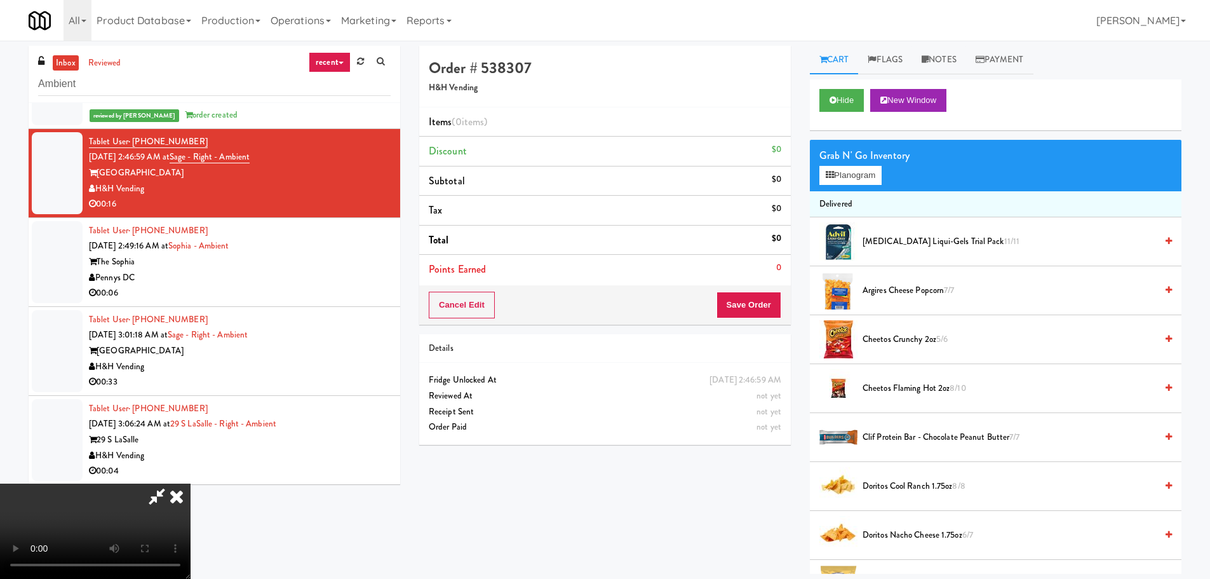
click at [726, 540] on div "Order # 538307 H&H Vending Items (0 items ) Discount $0 Subtotal $0 Tax $0 Tota…" at bounding box center [800, 310] width 781 height 528
click at [191, 483] on video at bounding box center [95, 530] width 191 height 95
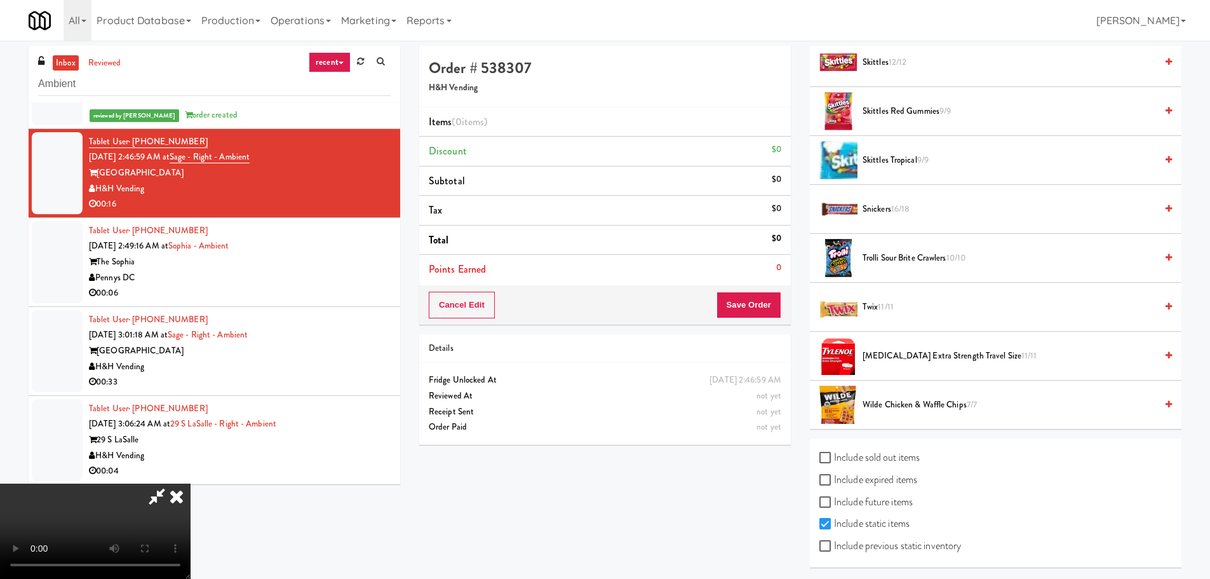
scroll to position [1161, 0]
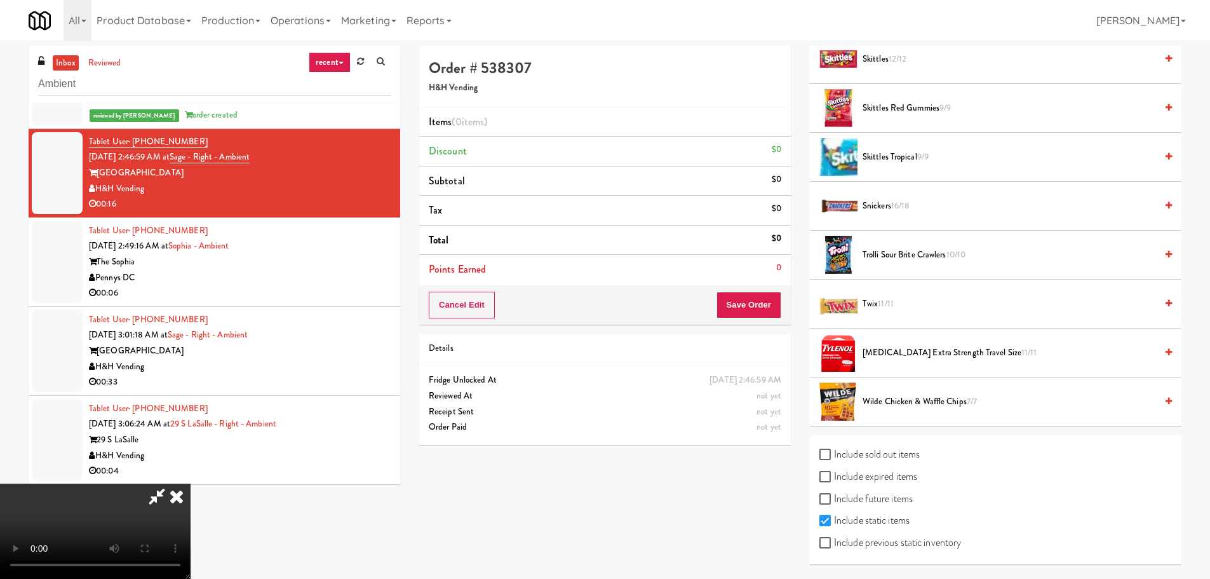
click at [925, 398] on span "Wilde Chicken & Waffle Chips 7/7" at bounding box center [1010, 402] width 294 height 16
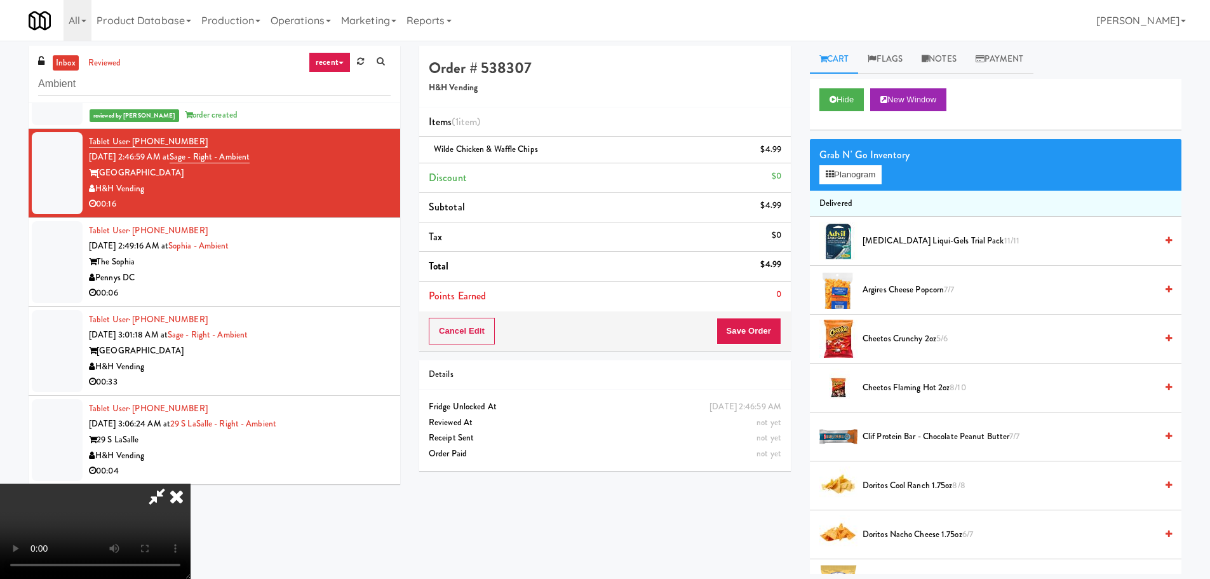
scroll to position [0, 0]
click at [878, 174] on button "Planogram" at bounding box center [851, 175] width 62 height 19
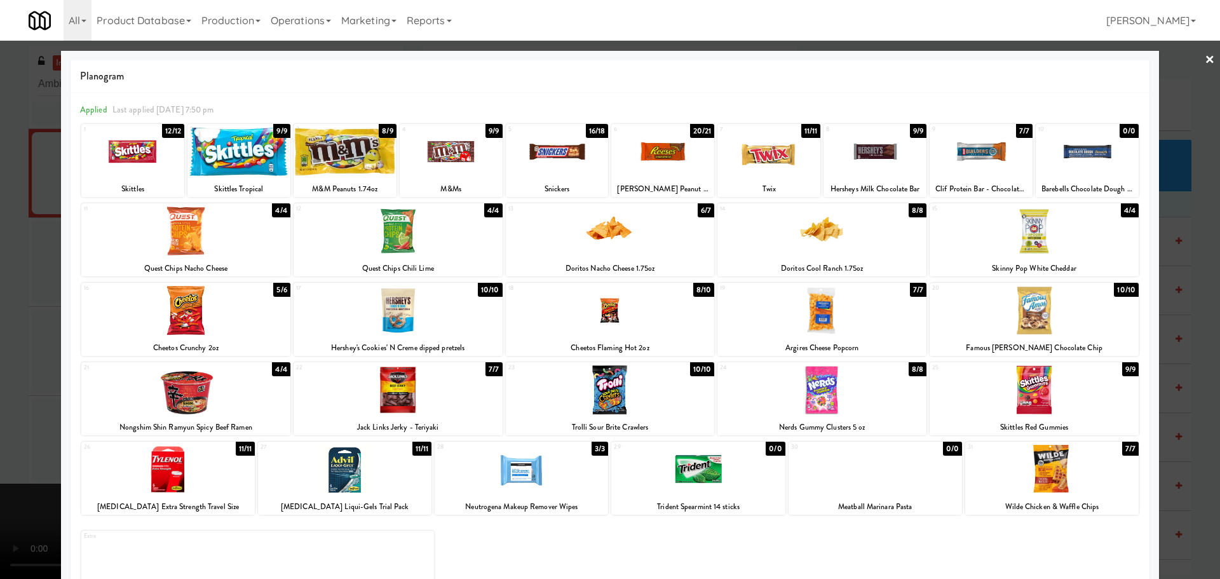
drag, startPoint x: 0, startPoint y: 263, endPoint x: 233, endPoint y: 370, distance: 256.7
click at [6, 263] on div at bounding box center [610, 289] width 1220 height 579
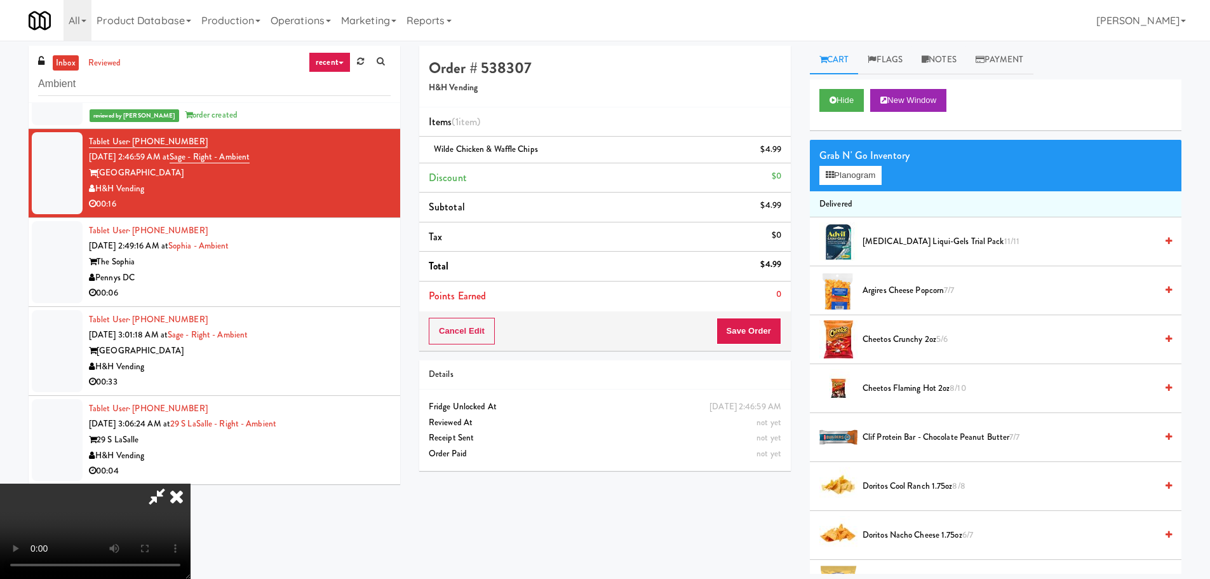
click at [191, 483] on video at bounding box center [95, 530] width 191 height 95
click at [750, 334] on button "Save Order" at bounding box center [749, 331] width 65 height 27
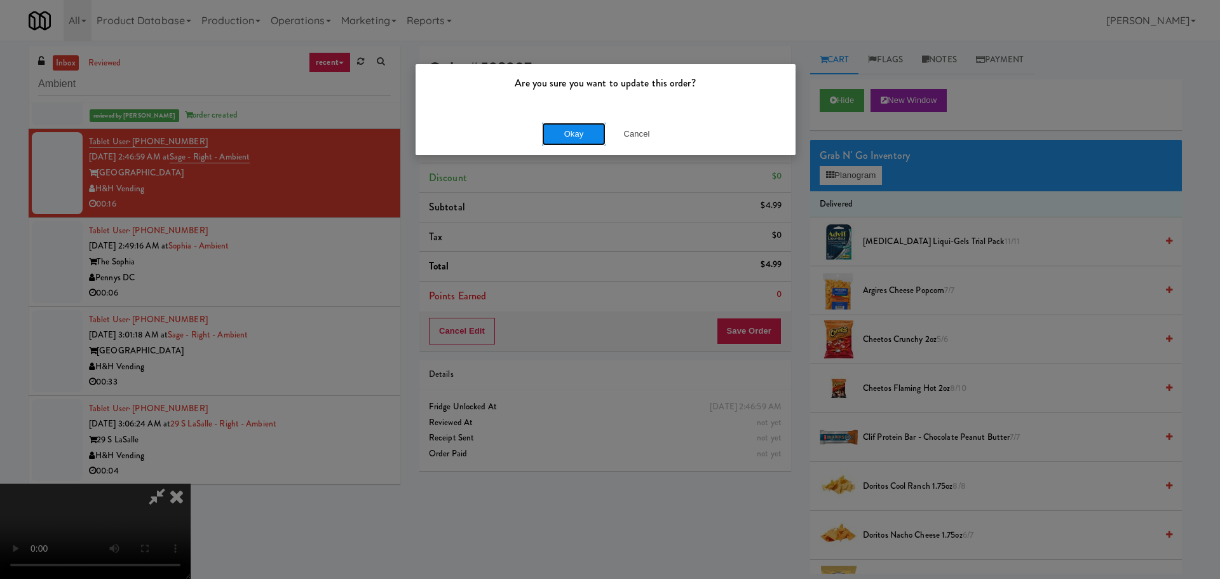
click at [577, 135] on button "Okay" at bounding box center [574, 134] width 64 height 23
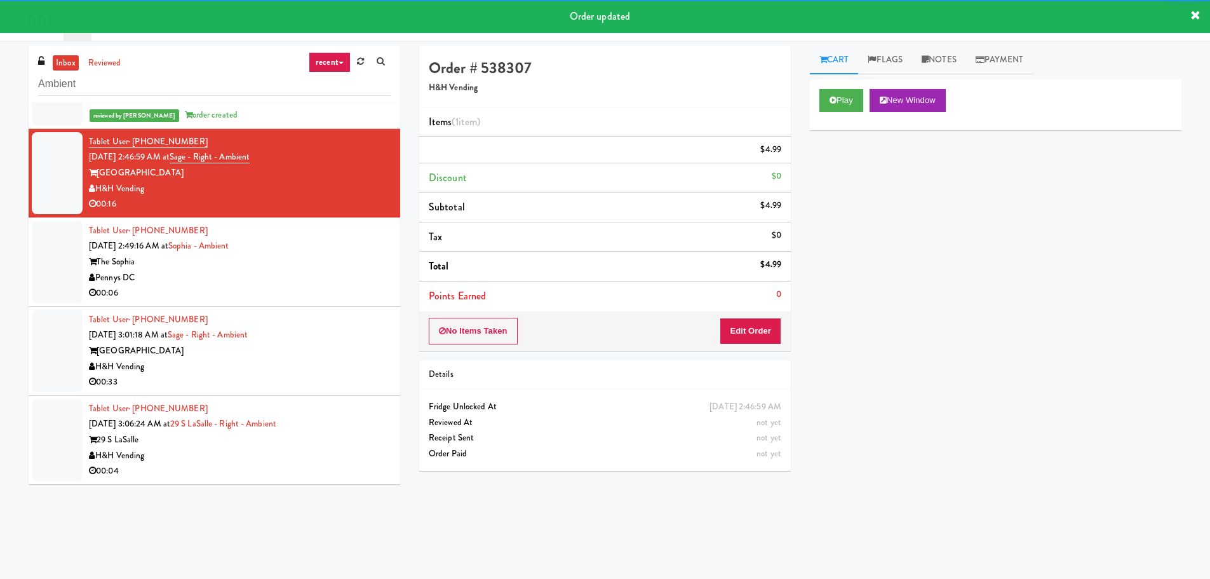
click at [341, 289] on div "Tablet User · (845) 663-5808 [DATE] 2:49:16 AM at [GEOGRAPHIC_DATA] The [PERSON…" at bounding box center [240, 262] width 302 height 78
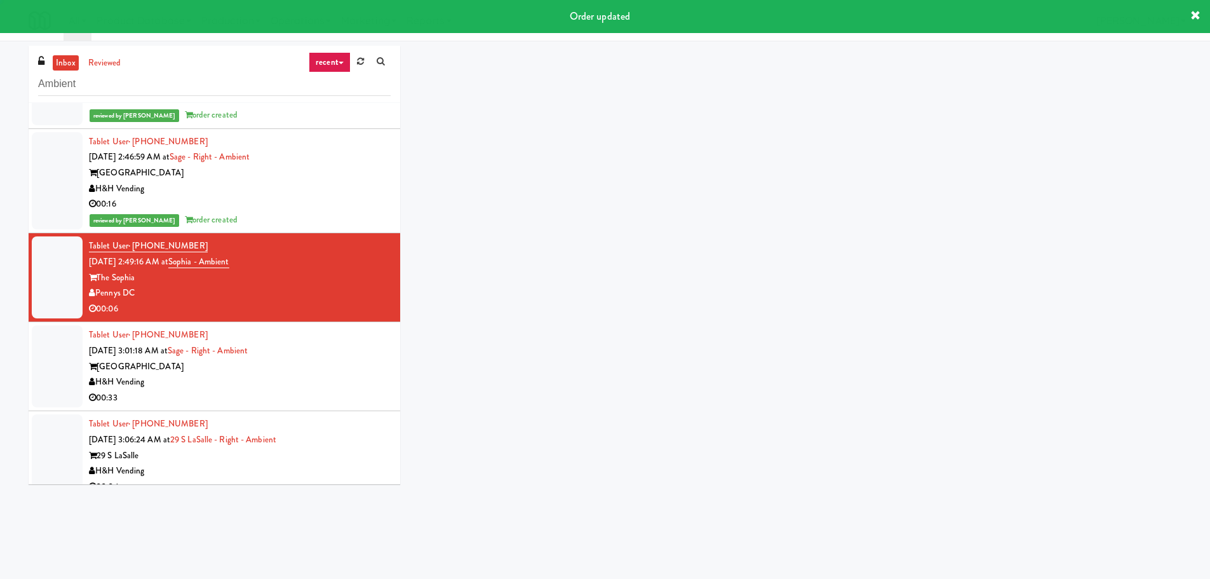
scroll to position [3126, 0]
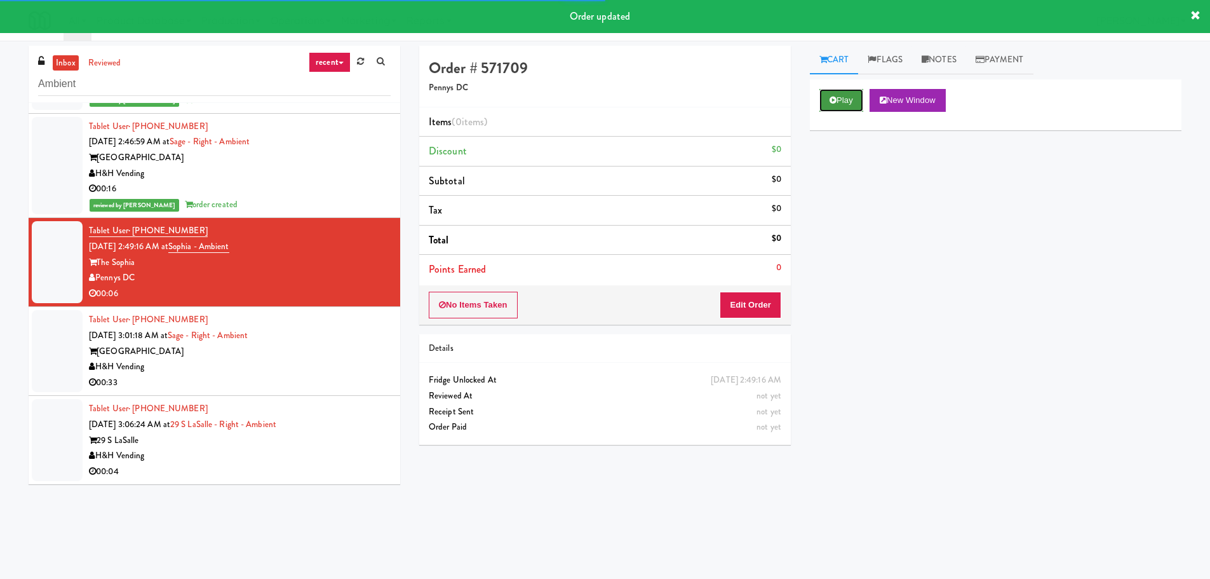
click at [825, 102] on button "Play" at bounding box center [842, 100] width 44 height 23
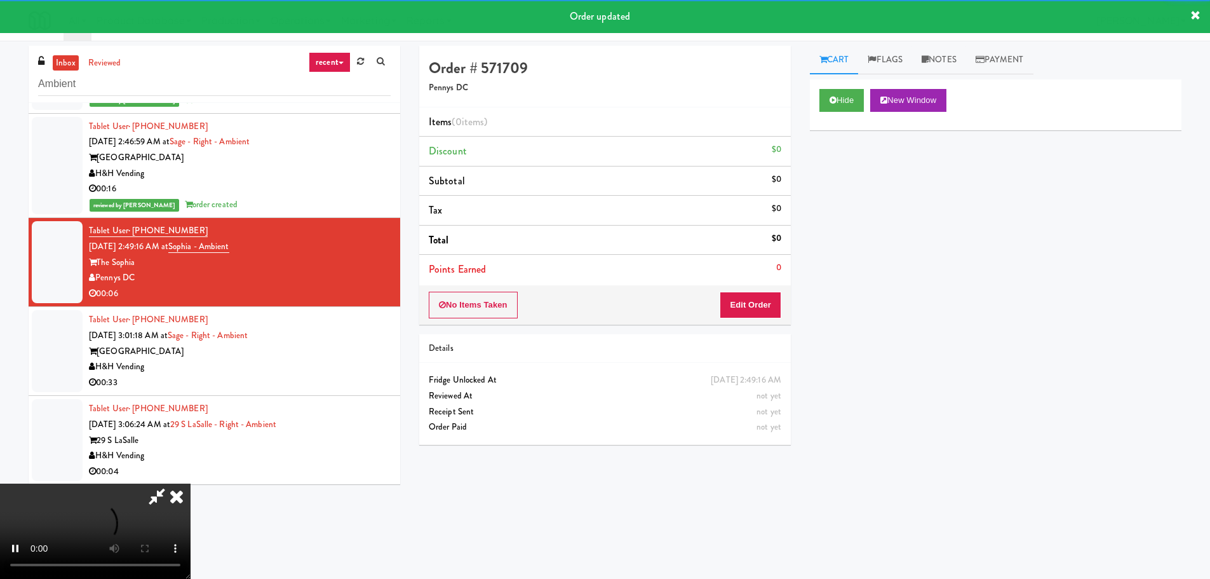
click at [776, 321] on div "No Items Taken Edit Order" at bounding box center [605, 304] width 372 height 39
click at [773, 312] on button "Edit Order" at bounding box center [751, 305] width 62 height 27
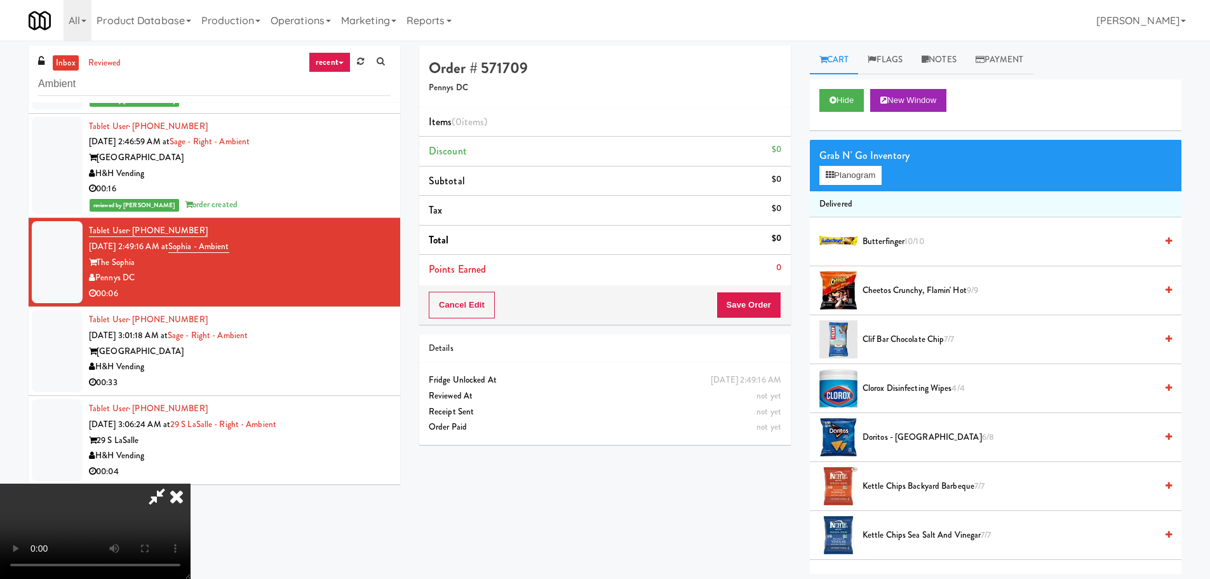
scroll to position [219, 0]
click at [191, 483] on video at bounding box center [95, 530] width 191 height 95
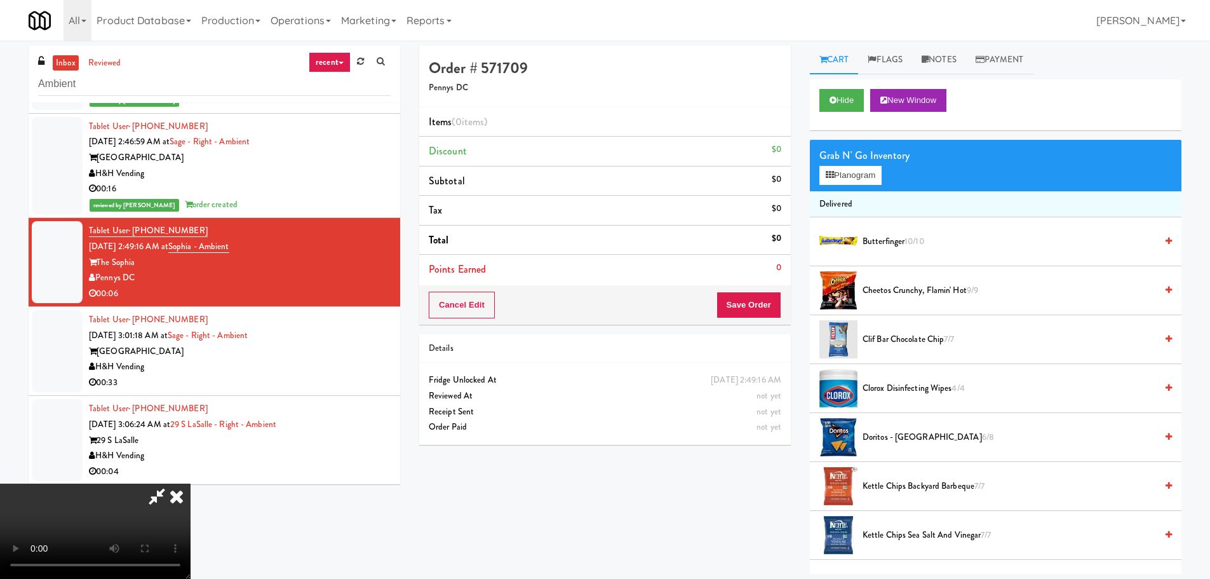
click at [191, 483] on video at bounding box center [95, 530] width 191 height 95
drag, startPoint x: 546, startPoint y: 378, endPoint x: 561, endPoint y: 381, distance: 15.6
click at [191, 483] on video at bounding box center [95, 530] width 191 height 95
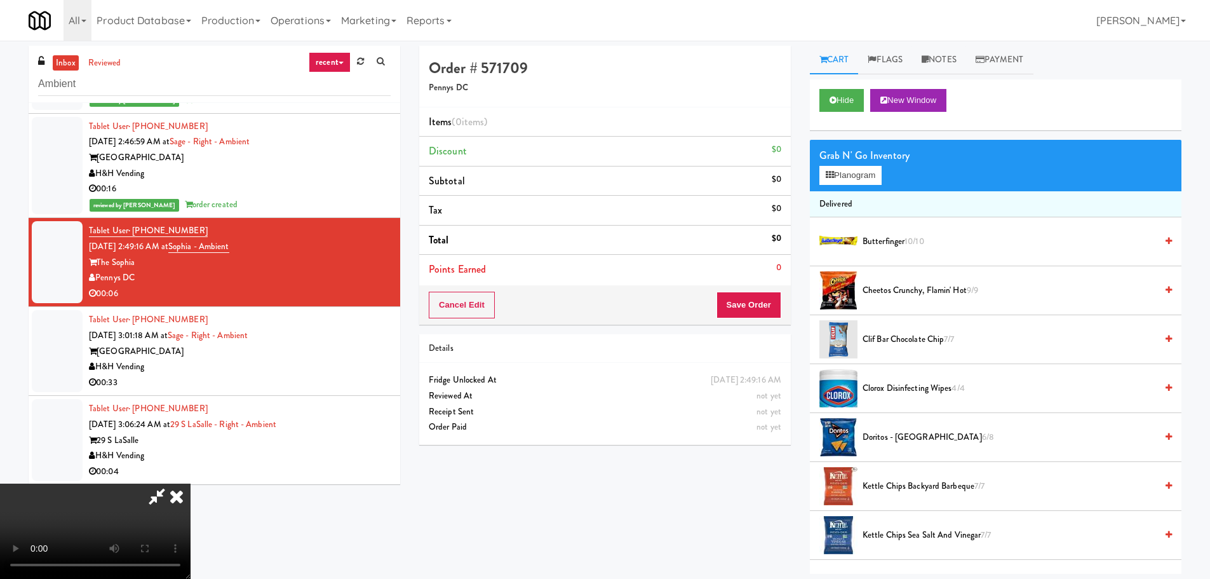
click at [191, 483] on video at bounding box center [95, 530] width 191 height 95
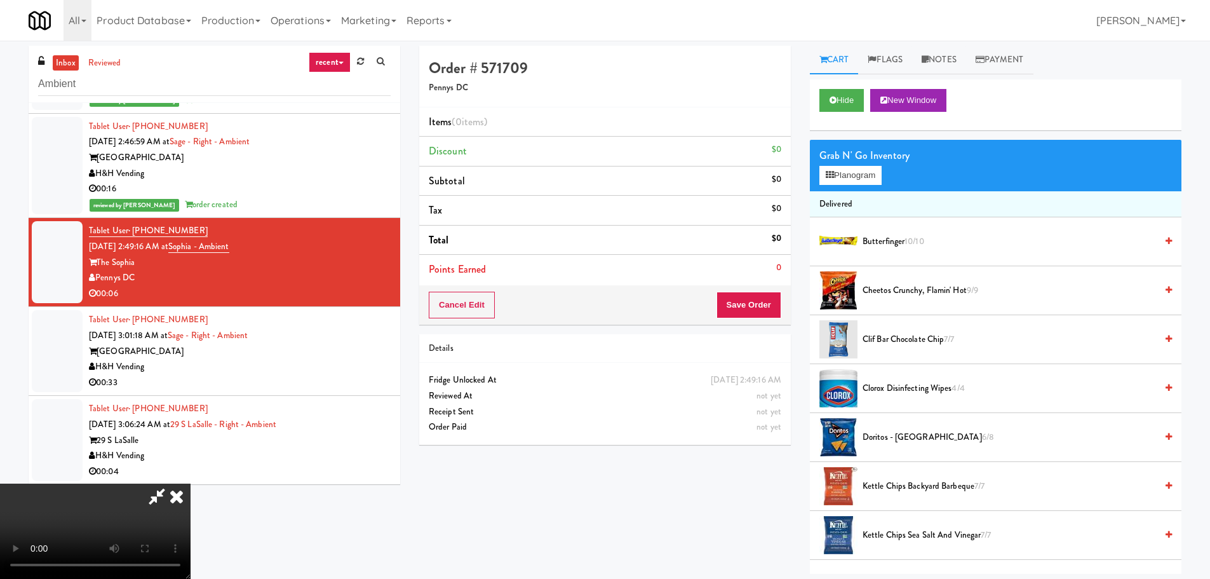
click at [191, 483] on video at bounding box center [95, 530] width 191 height 95
drag, startPoint x: 264, startPoint y: 437, endPoint x: 267, endPoint y: 424, distance: 13.7
click at [191, 483] on video at bounding box center [95, 530] width 191 height 95
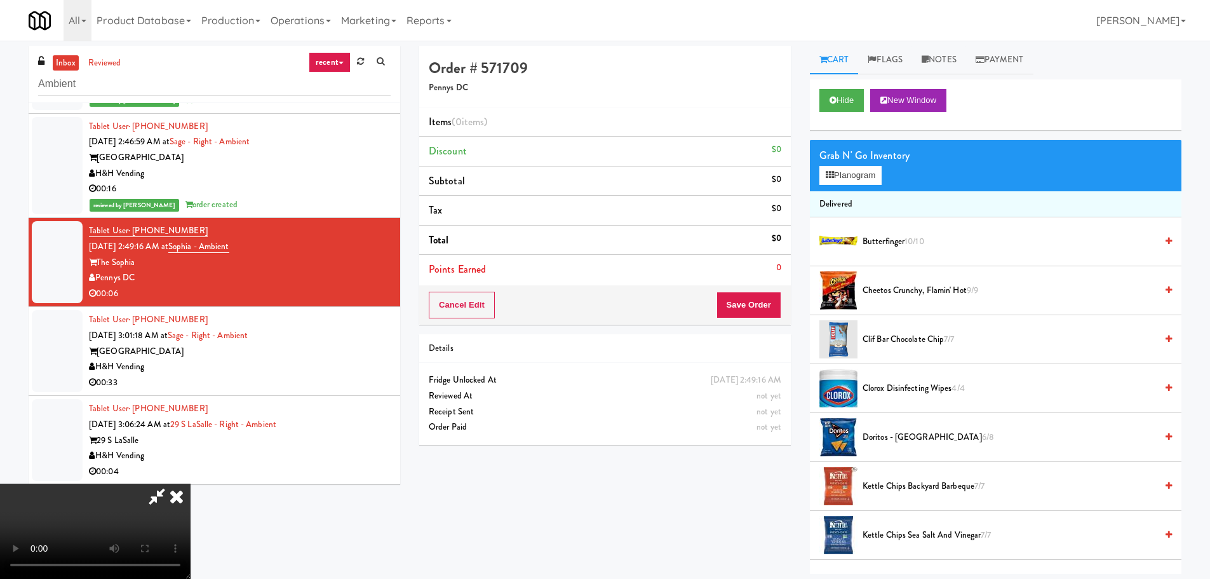
click at [191, 483] on video at bounding box center [95, 530] width 191 height 95
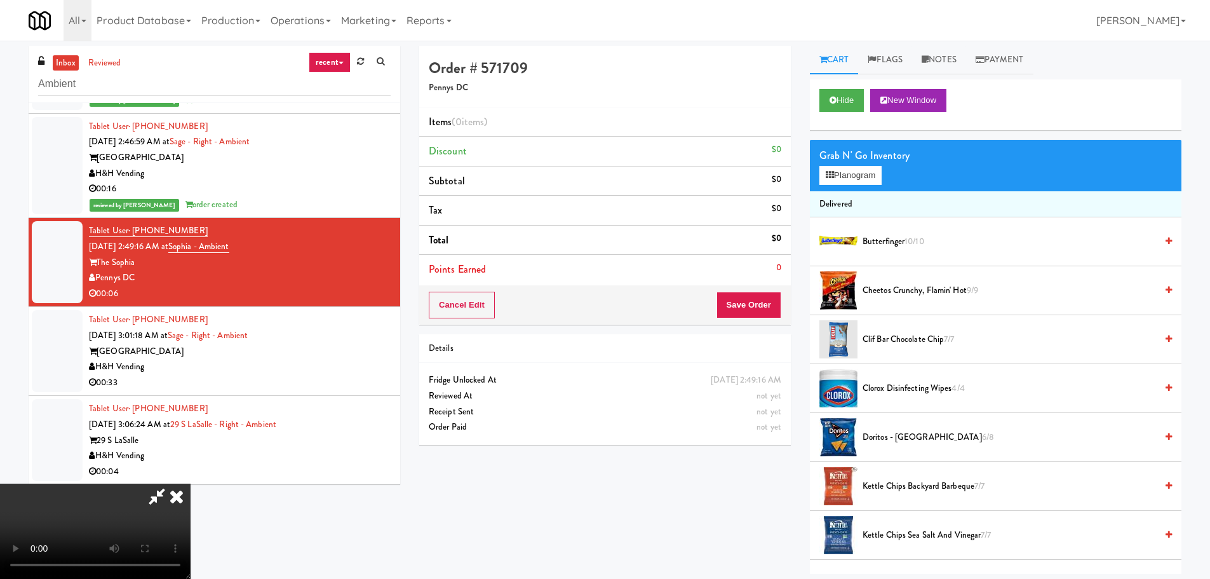
click at [191, 483] on video at bounding box center [95, 530] width 191 height 95
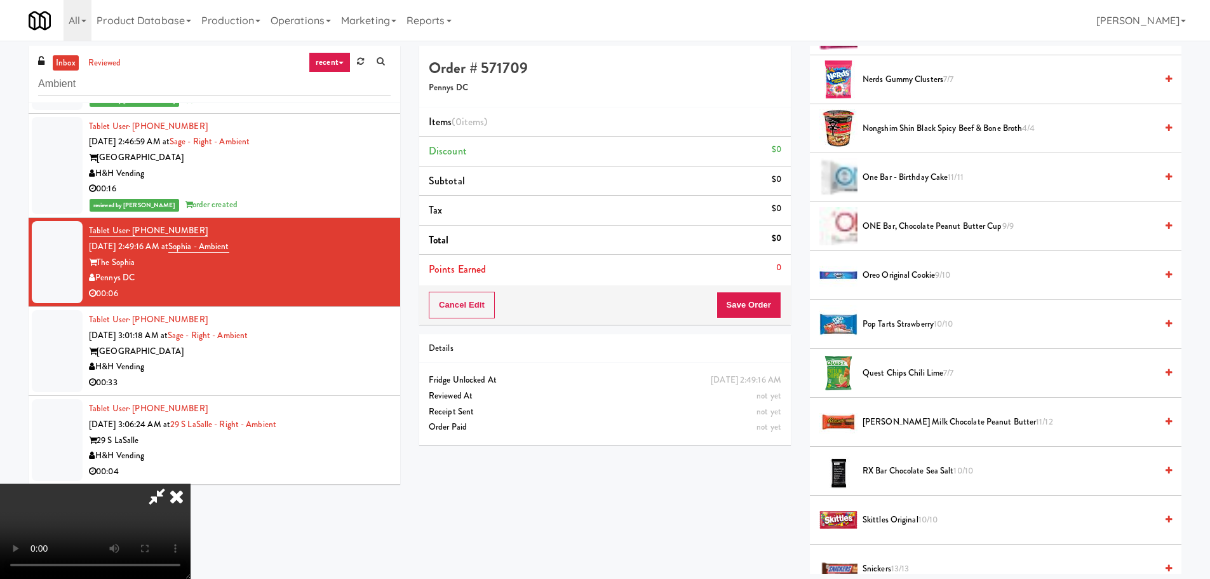
scroll to position [1207, 0]
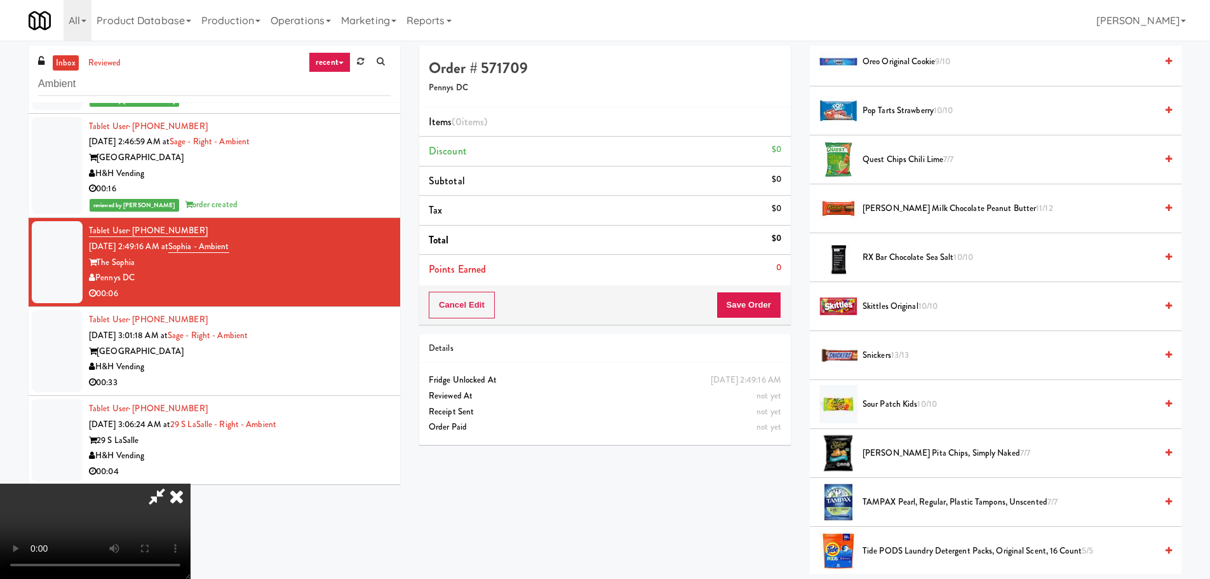
click at [885, 356] on span "Snickers 13/13" at bounding box center [1010, 356] width 294 height 16
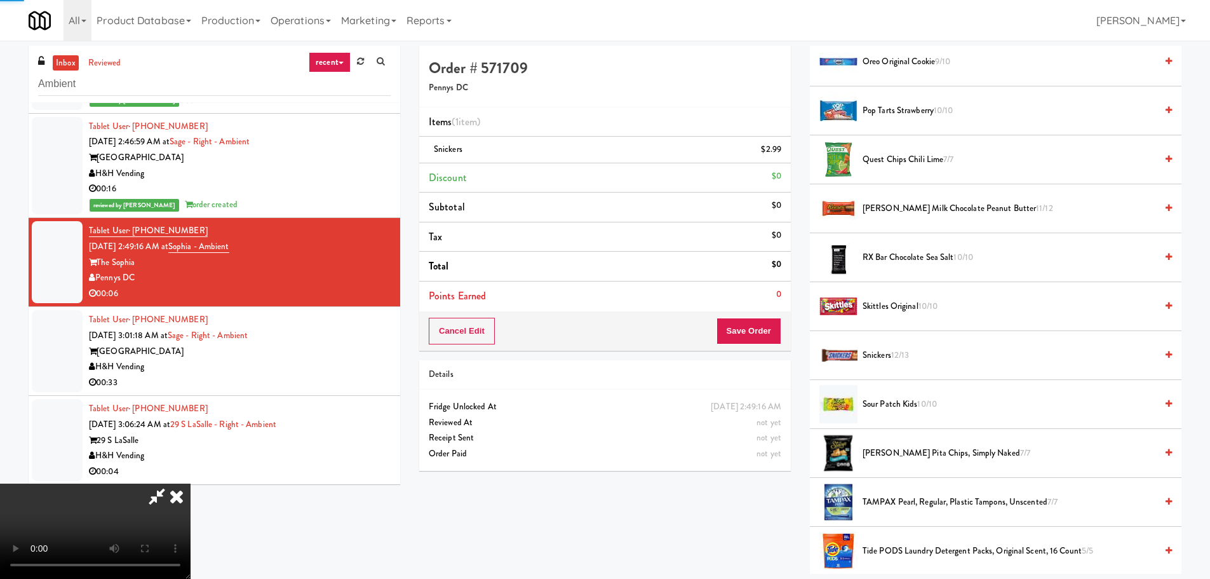
click at [874, 358] on span "Snickers 12/13" at bounding box center [1010, 356] width 294 height 16
click at [191, 483] on video at bounding box center [95, 530] width 191 height 95
click at [763, 331] on button "Save Order" at bounding box center [749, 331] width 65 height 27
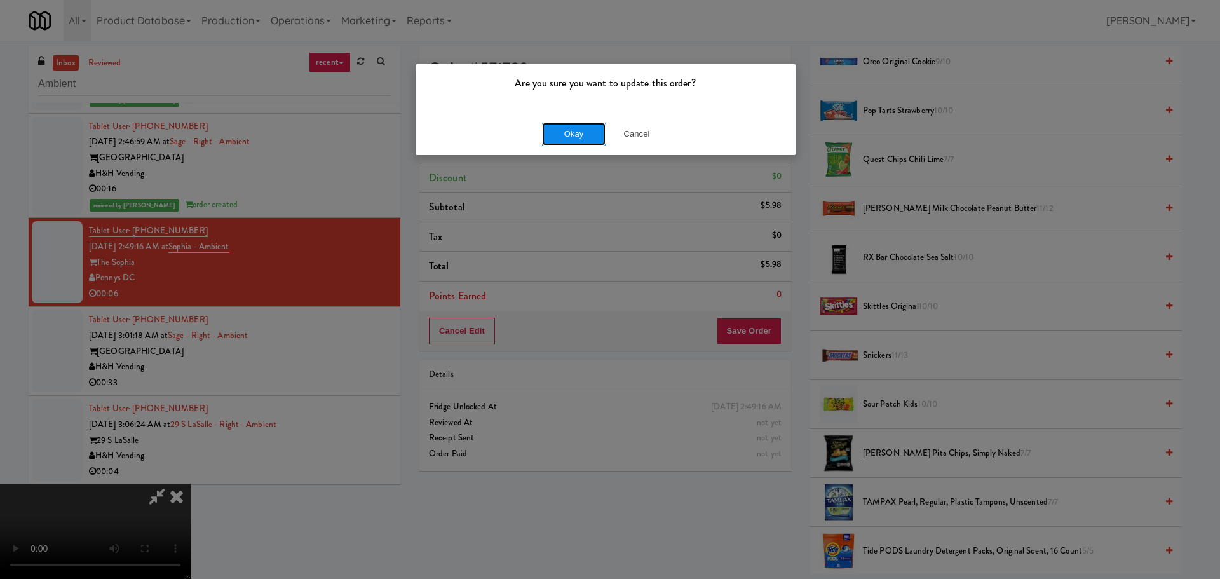
click at [580, 137] on button "Okay" at bounding box center [574, 134] width 64 height 23
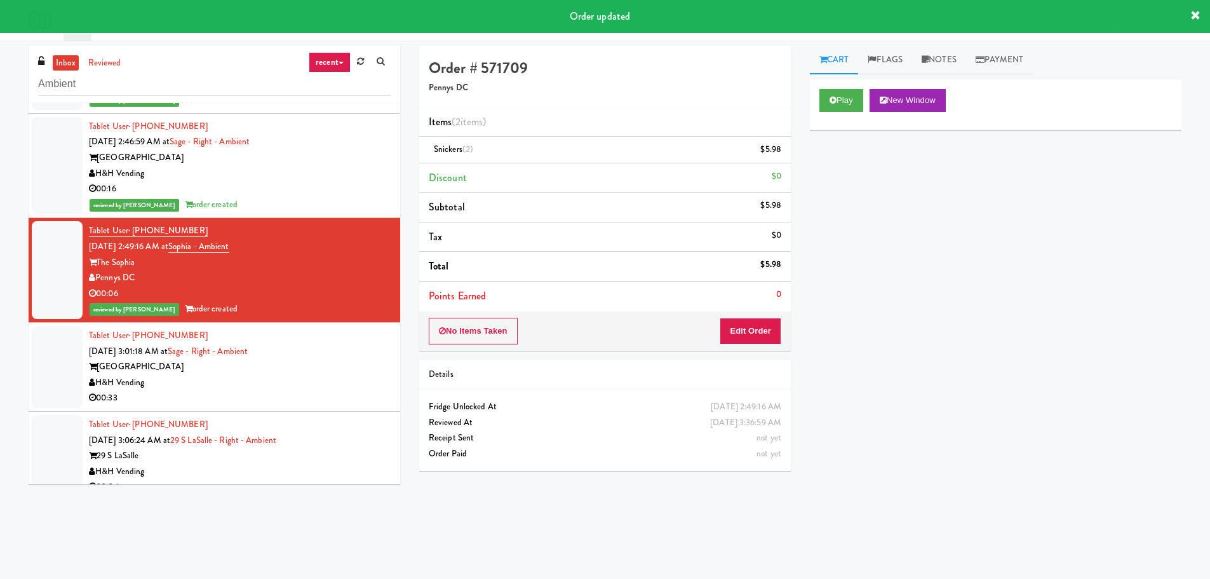
scroll to position [0, 0]
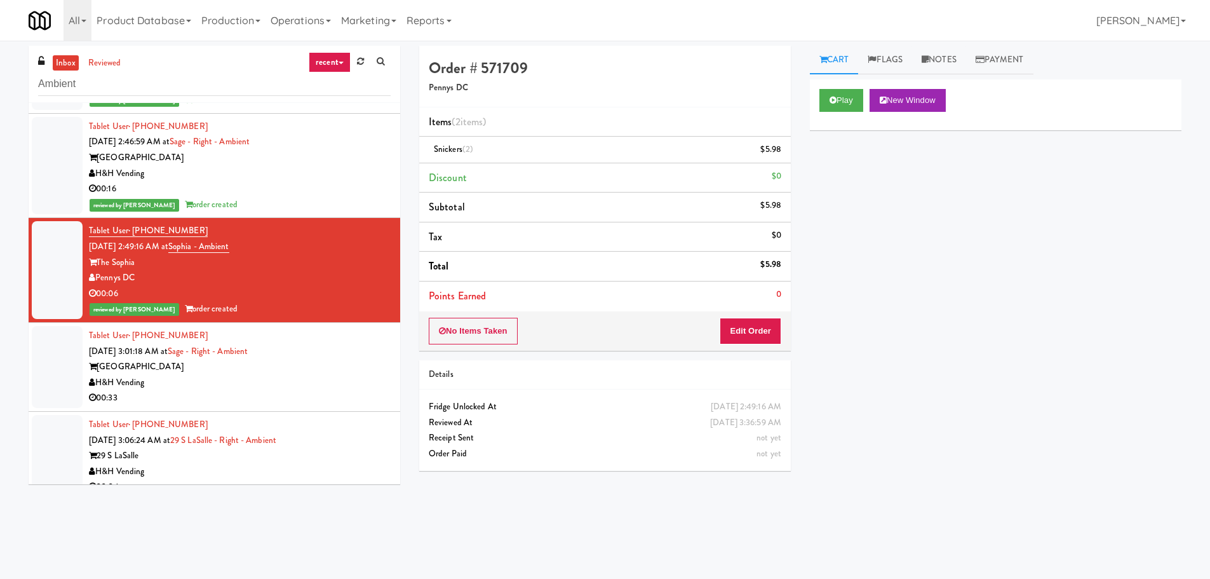
click at [302, 372] on div "[GEOGRAPHIC_DATA]" at bounding box center [240, 367] width 302 height 16
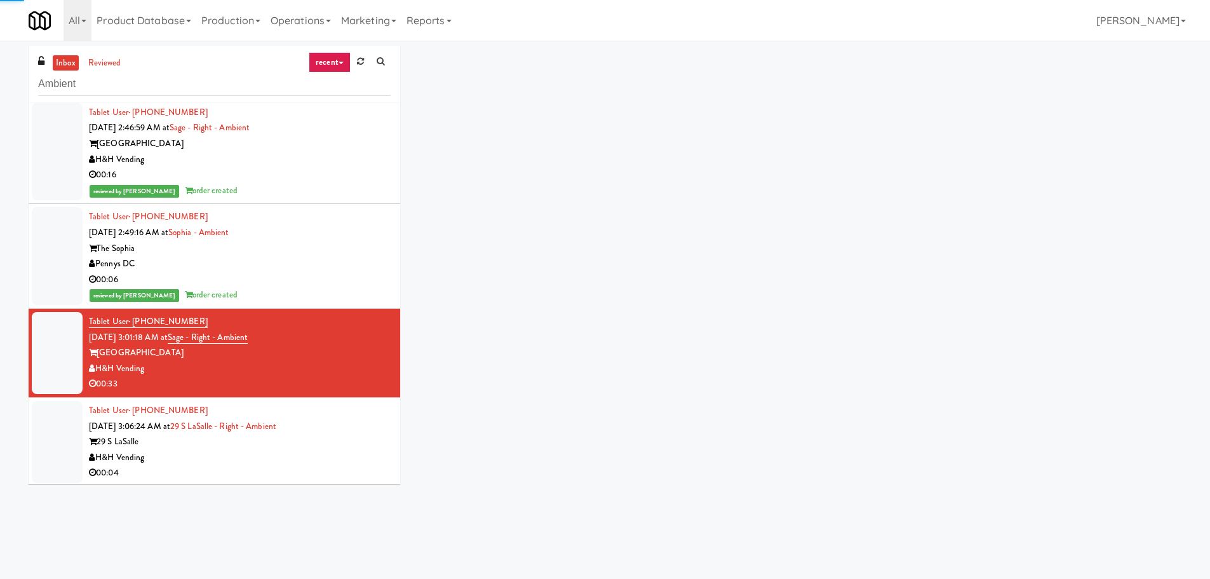
scroll to position [3141, 0]
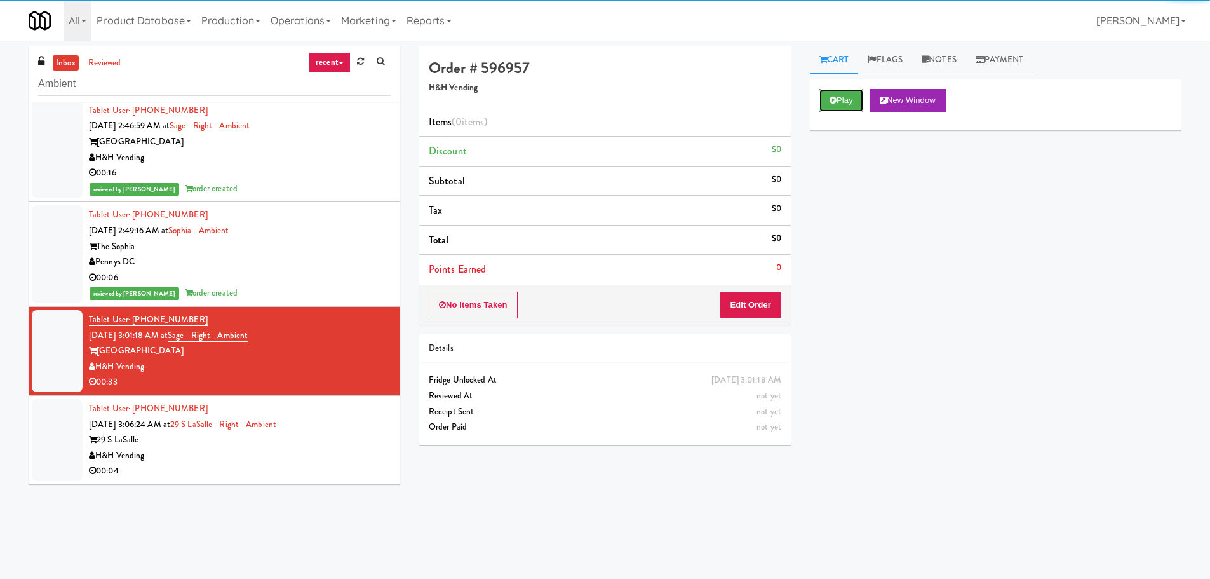
drag, startPoint x: 850, startPoint y: 102, endPoint x: 833, endPoint y: 158, distance: 58.9
click at [850, 101] on button "Play" at bounding box center [842, 100] width 44 height 23
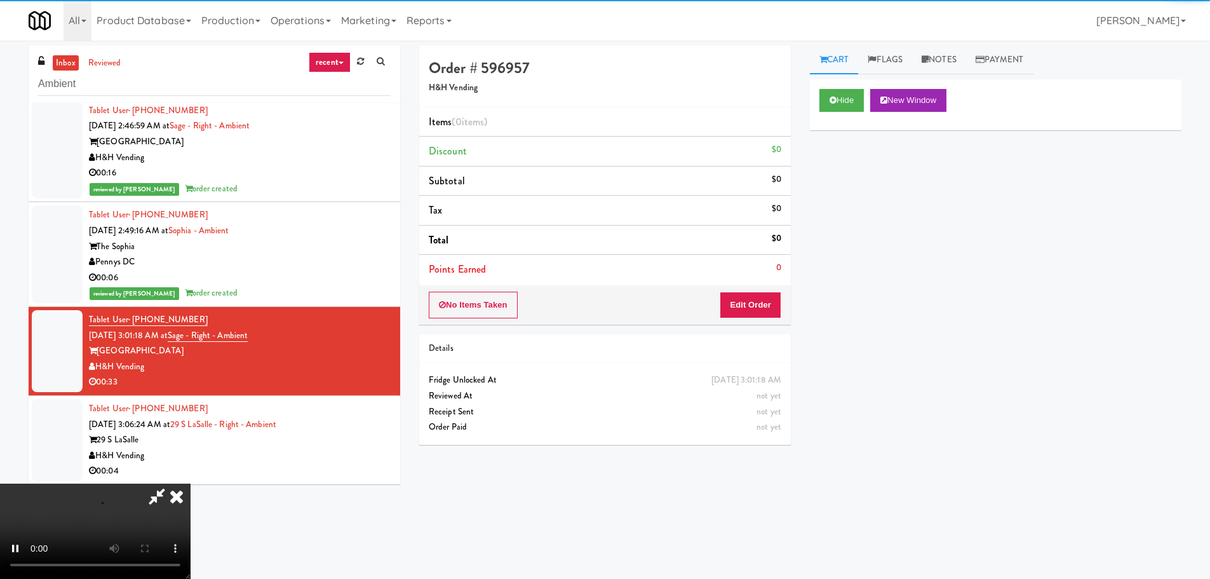
click at [783, 288] on div "No Items Taken Edit Order" at bounding box center [605, 304] width 372 height 39
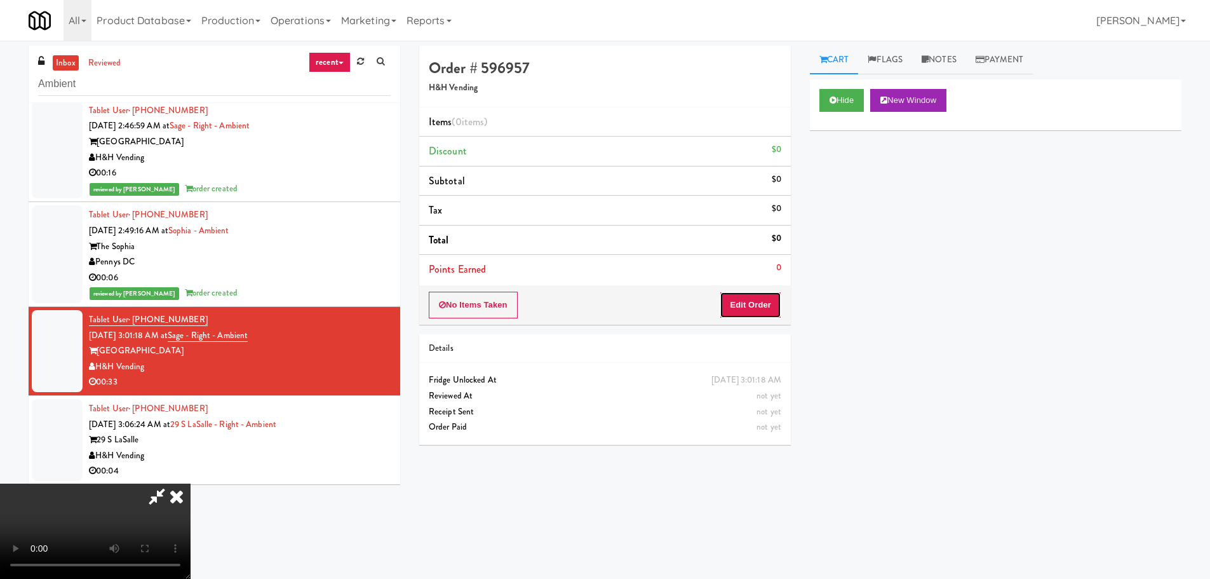
click at [763, 307] on button "Edit Order" at bounding box center [751, 305] width 62 height 27
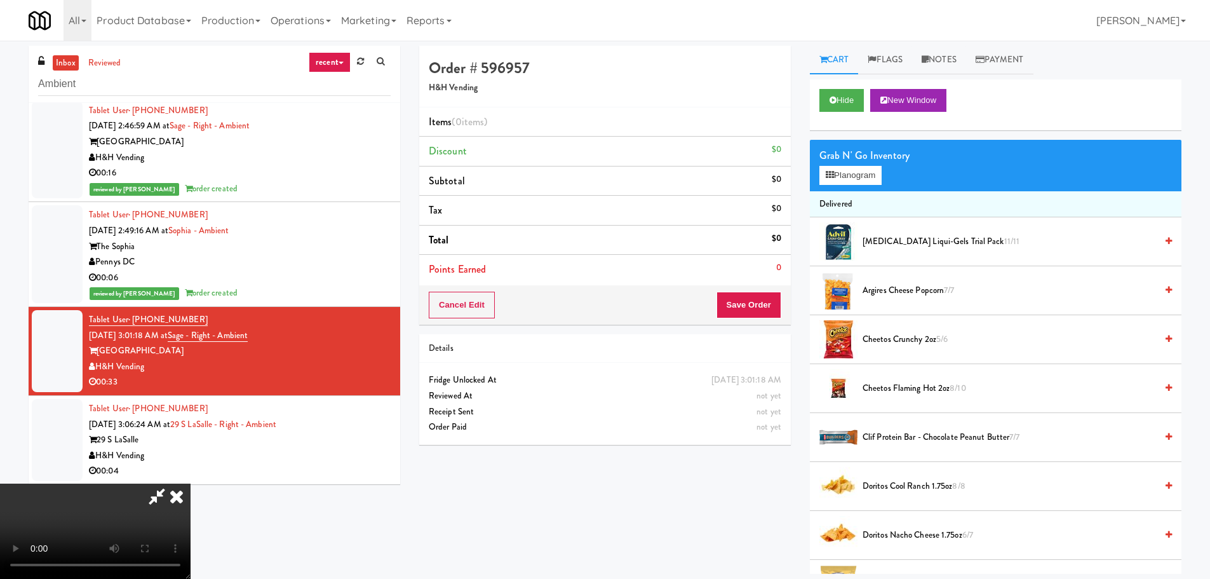
click at [191, 483] on video at bounding box center [95, 530] width 191 height 95
click at [827, 180] on button "Planogram" at bounding box center [851, 175] width 62 height 19
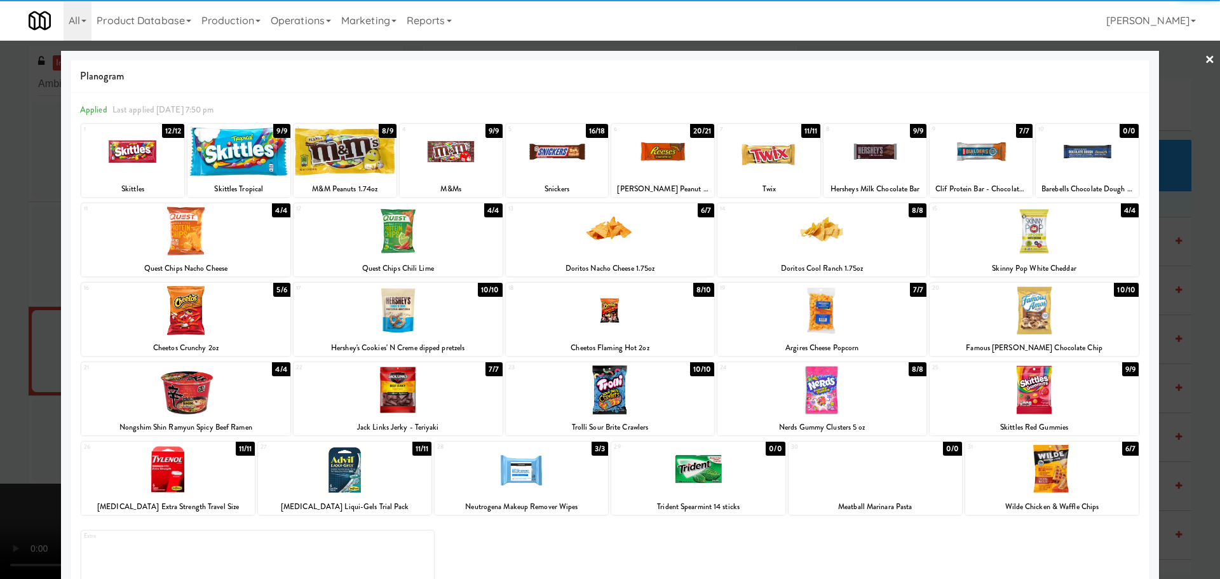
click at [234, 313] on div at bounding box center [185, 310] width 209 height 49
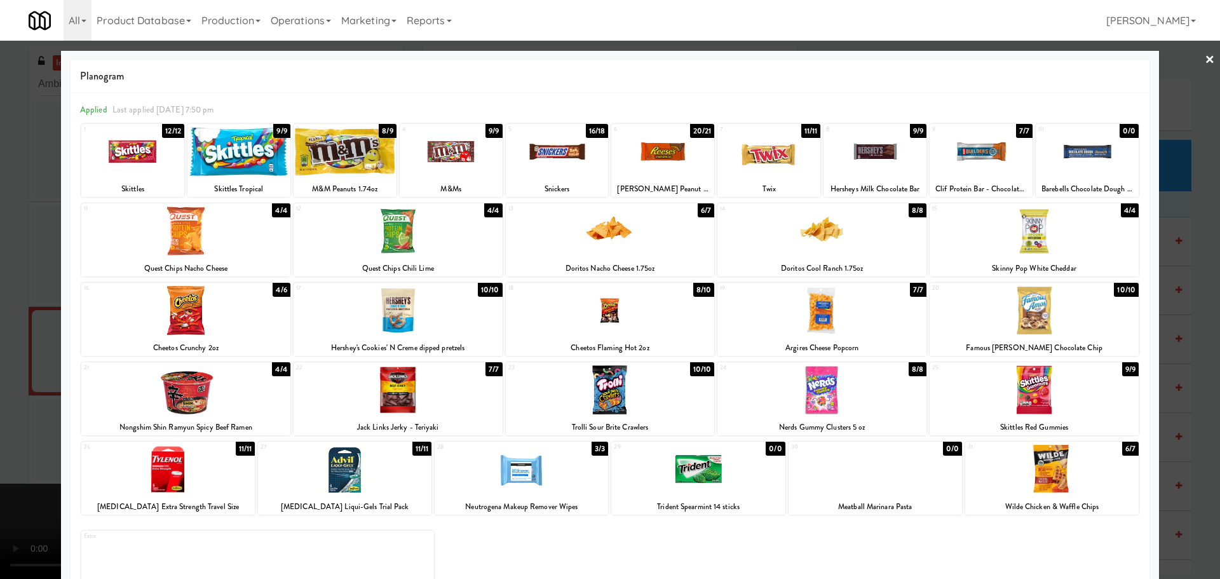
drag, startPoint x: 41, startPoint y: 337, endPoint x: 126, endPoint y: 364, distance: 89.2
click at [42, 337] on div at bounding box center [610, 289] width 1220 height 579
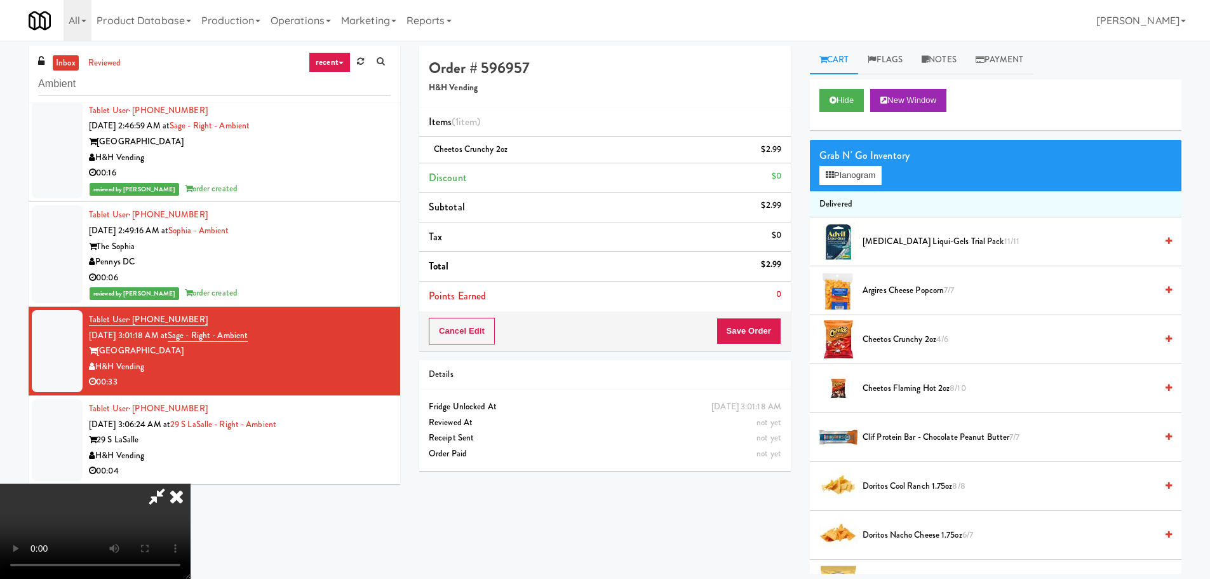
click at [191, 483] on video at bounding box center [95, 530] width 191 height 95
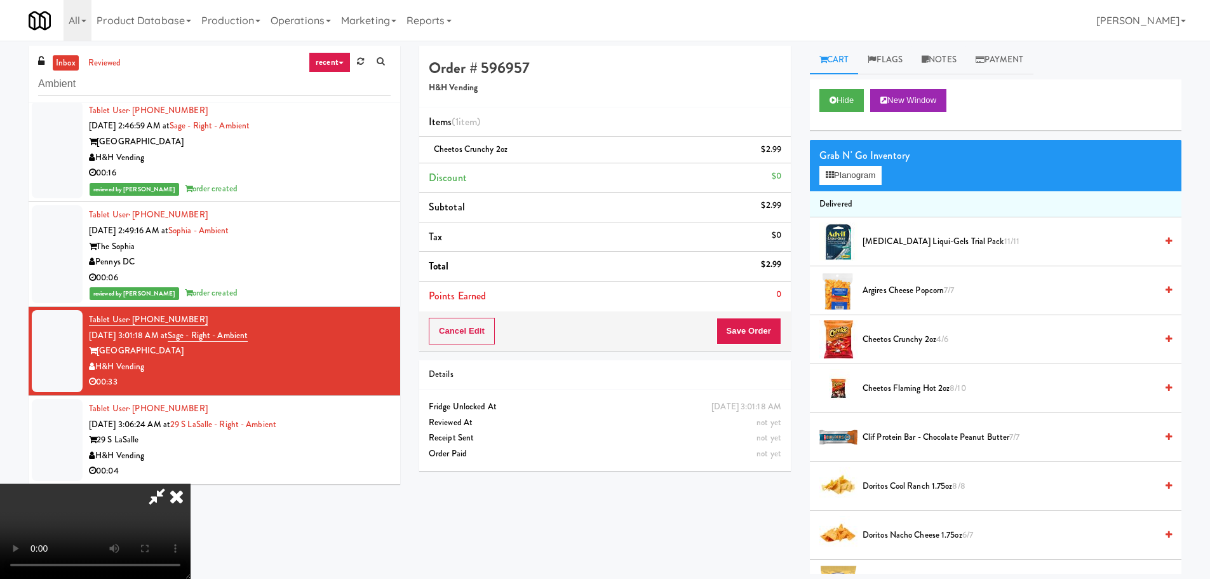
click at [191, 483] on video at bounding box center [95, 530] width 191 height 95
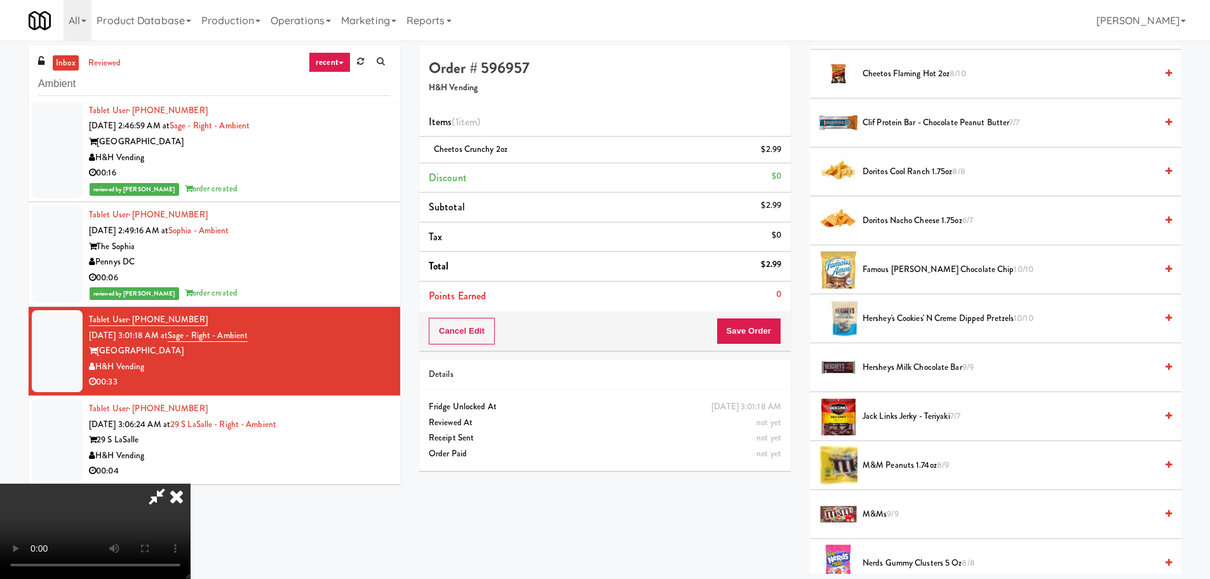
scroll to position [318, 0]
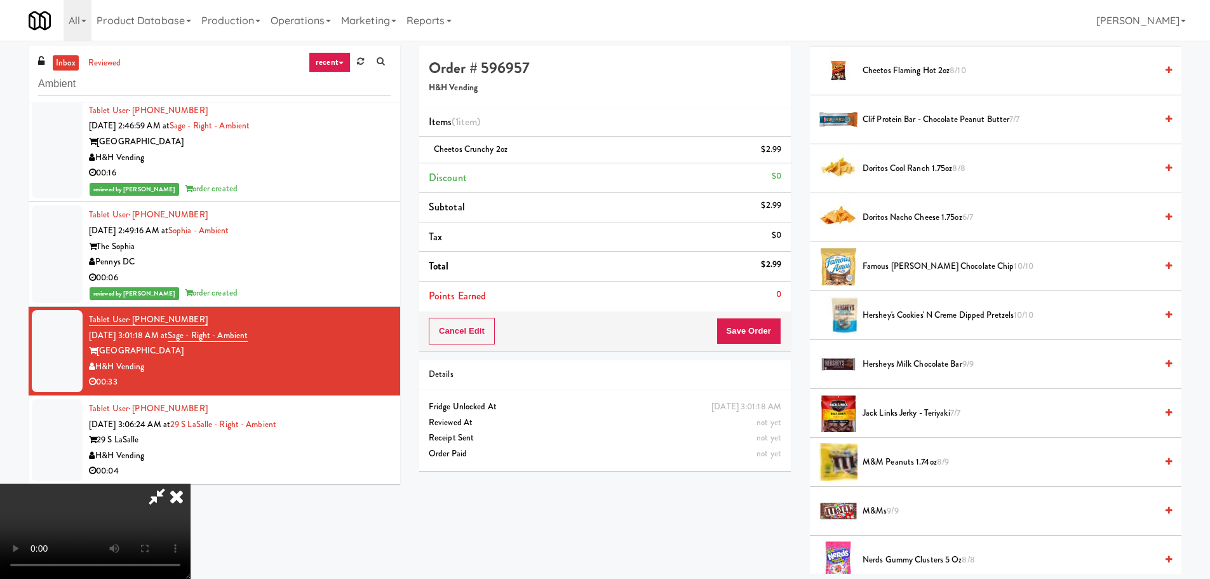
click at [917, 267] on span "Famous [PERSON_NAME] Chocolate Chip 10/10" at bounding box center [1010, 267] width 294 height 16
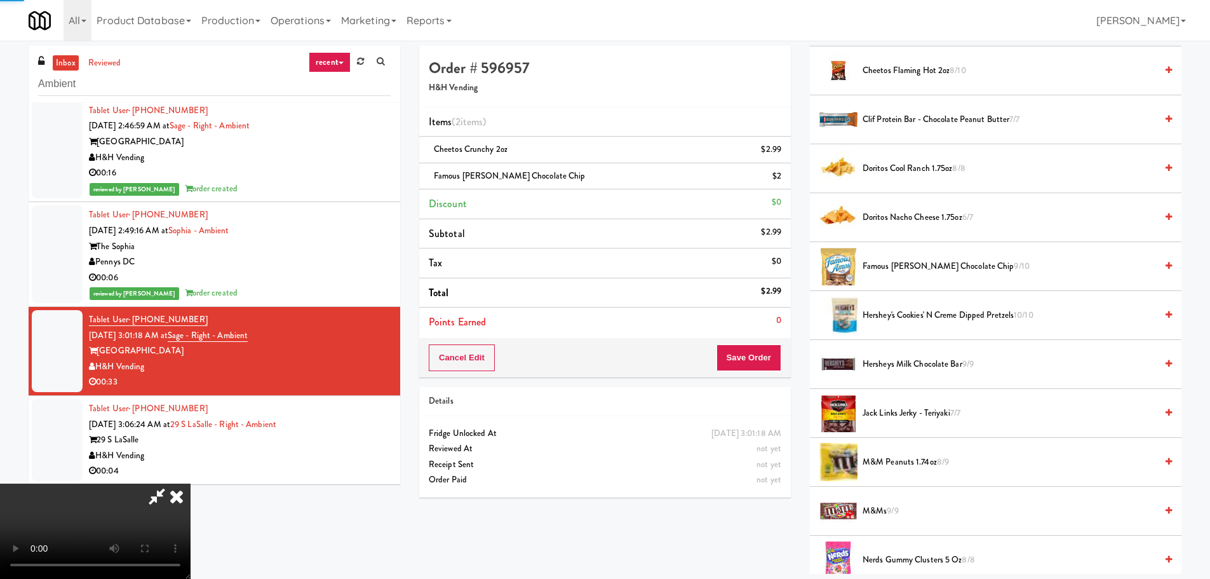
click at [191, 483] on video at bounding box center [95, 530] width 191 height 95
click at [746, 360] on button "Save Order" at bounding box center [749, 357] width 65 height 27
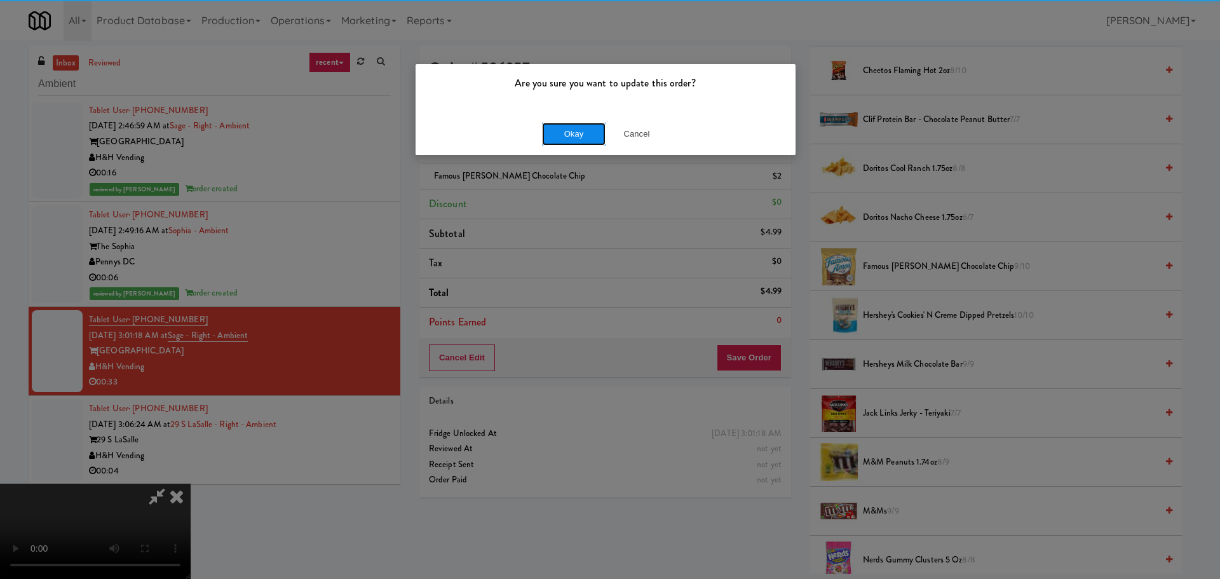
click at [582, 130] on button "Okay" at bounding box center [574, 134] width 64 height 23
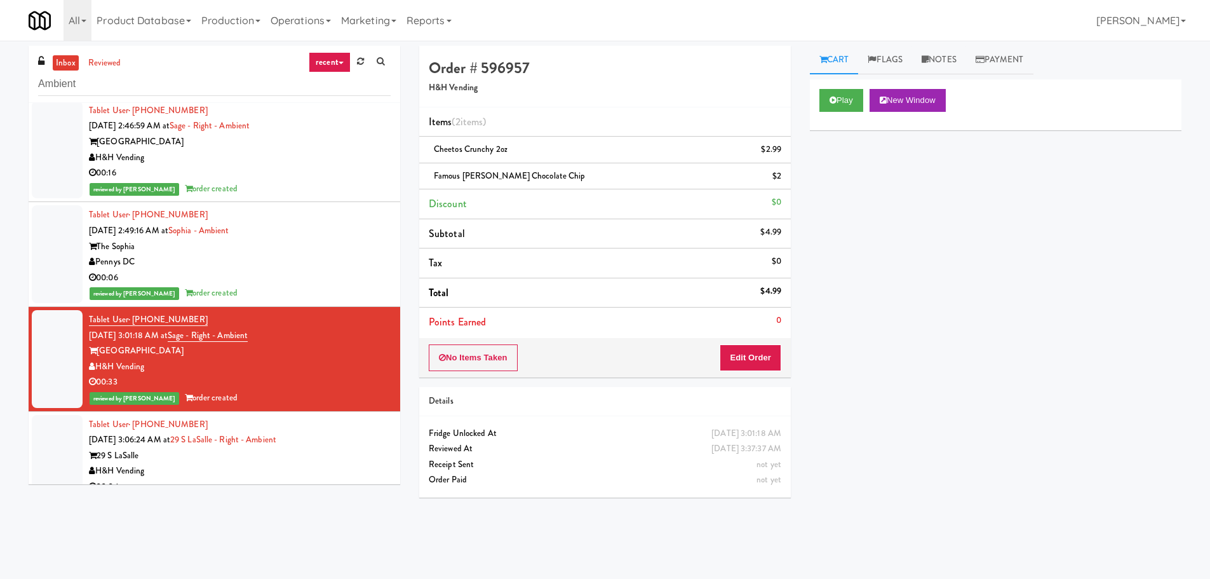
scroll to position [0, 0]
click at [332, 443] on div "Tablet User · (703) 582-4697 [DATE] 3:06:24 AM at 29 S LaSalle - Right - Ambien…" at bounding box center [240, 456] width 302 height 78
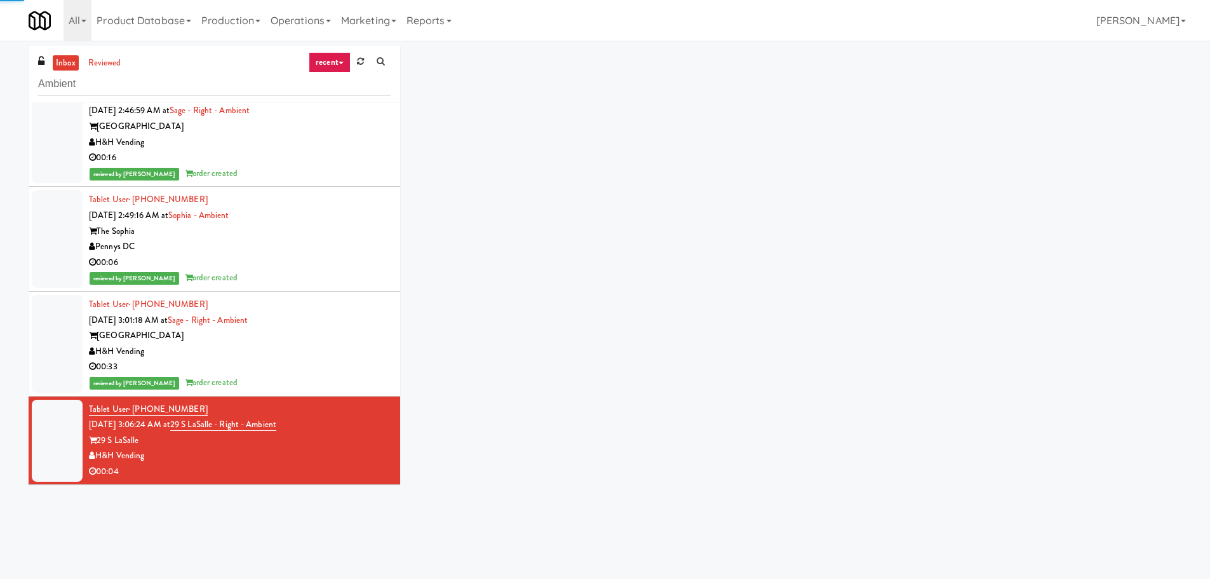
scroll to position [3157, 0]
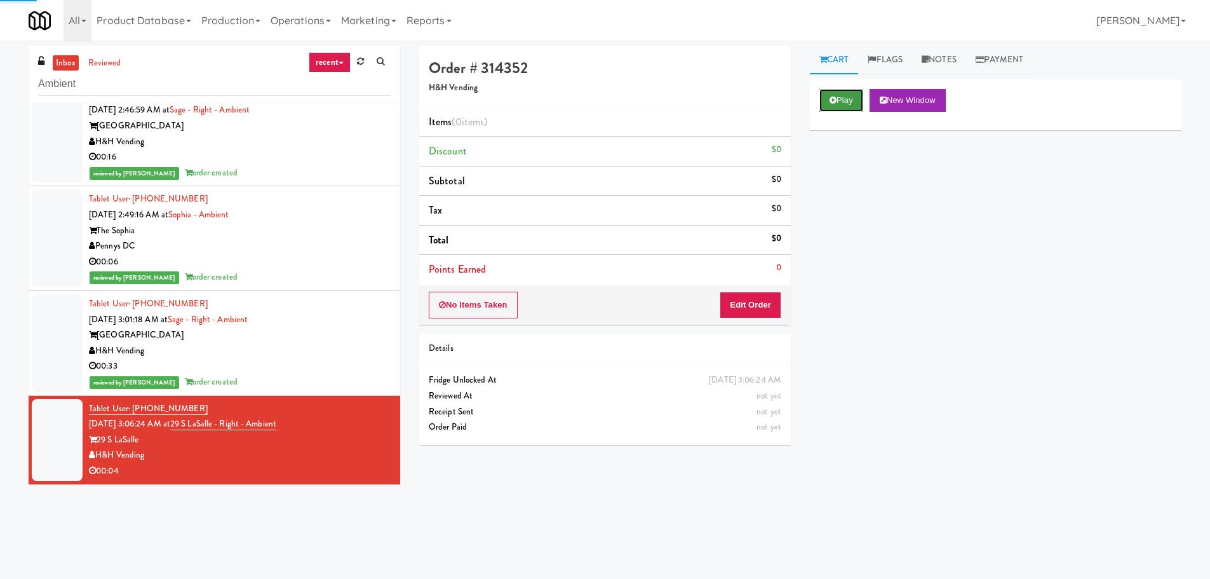
click at [835, 98] on icon at bounding box center [833, 100] width 7 height 8
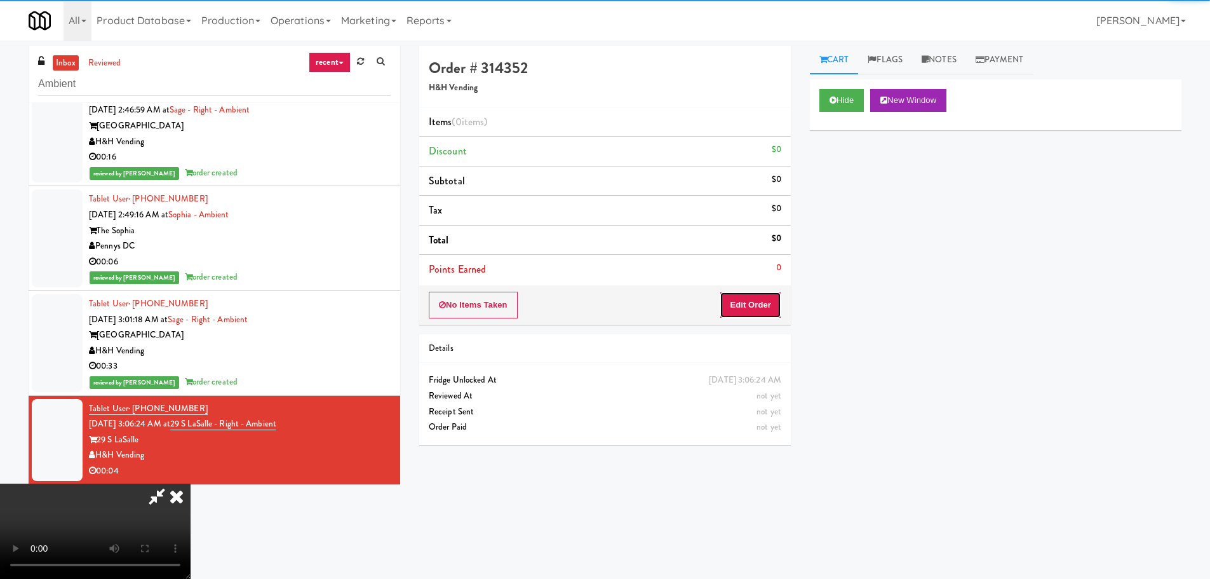
click at [759, 306] on button "Edit Order" at bounding box center [751, 305] width 62 height 27
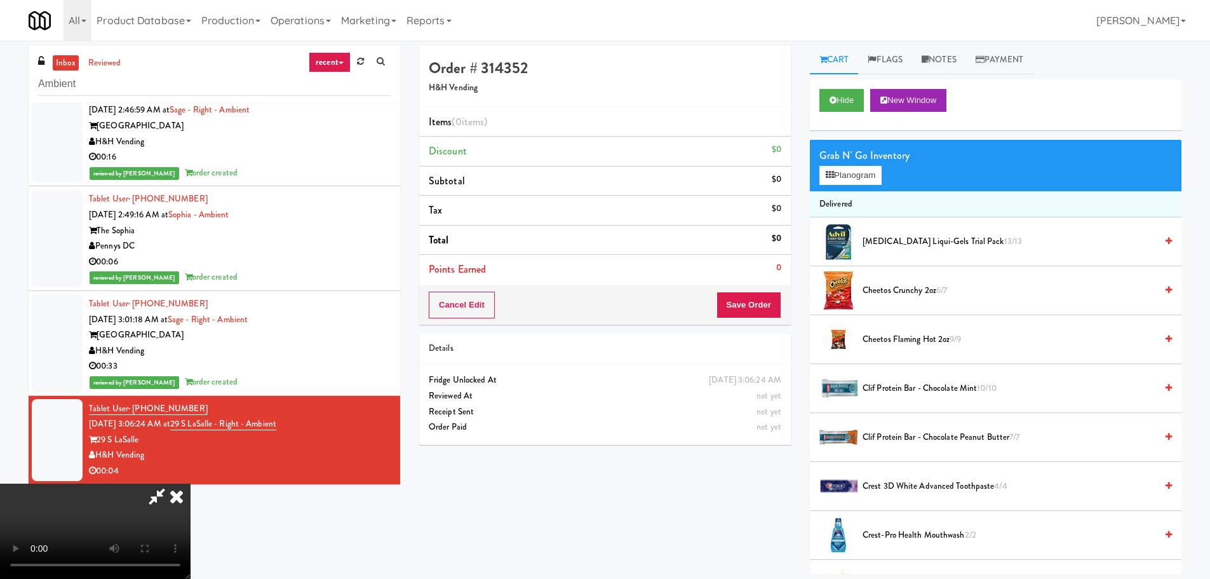
click at [191, 483] on video at bounding box center [95, 530] width 191 height 95
click at [839, 174] on button "Planogram" at bounding box center [851, 175] width 62 height 19
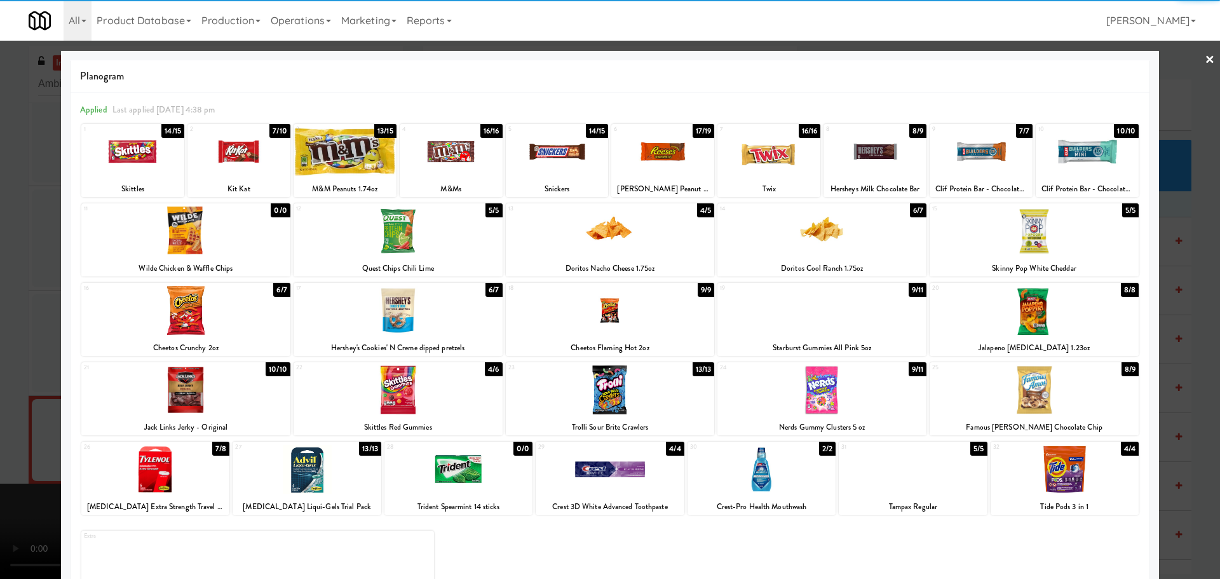
click at [400, 238] on div at bounding box center [398, 230] width 209 height 49
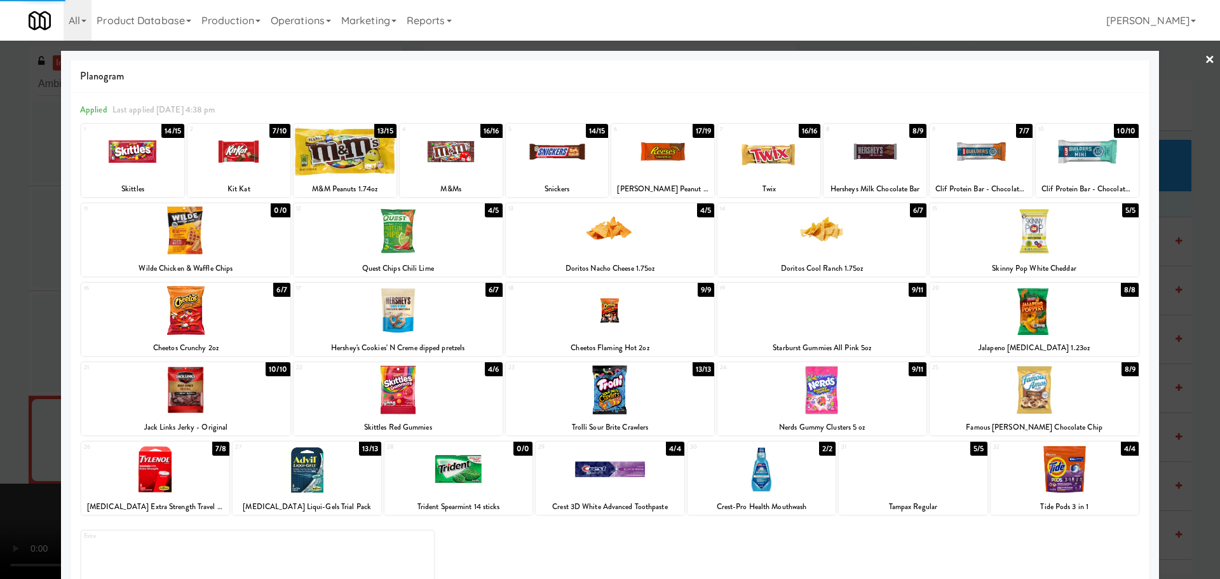
drag, startPoint x: 0, startPoint y: 339, endPoint x: 39, endPoint y: 376, distance: 53.9
click at [2, 339] on div at bounding box center [610, 289] width 1220 height 579
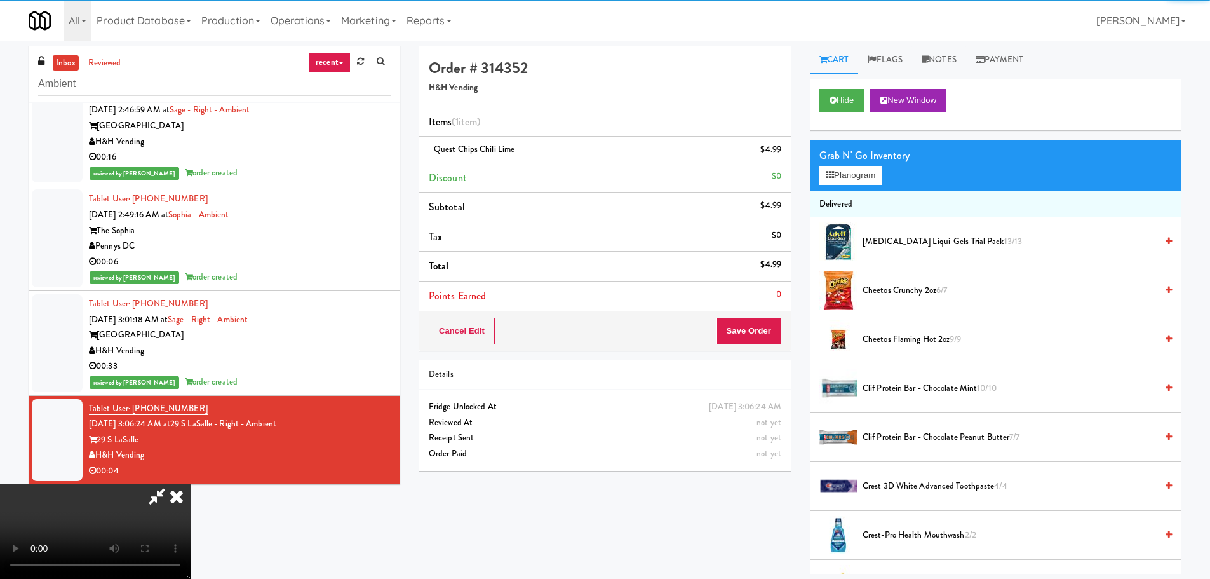
click at [191, 483] on video at bounding box center [95, 530] width 191 height 95
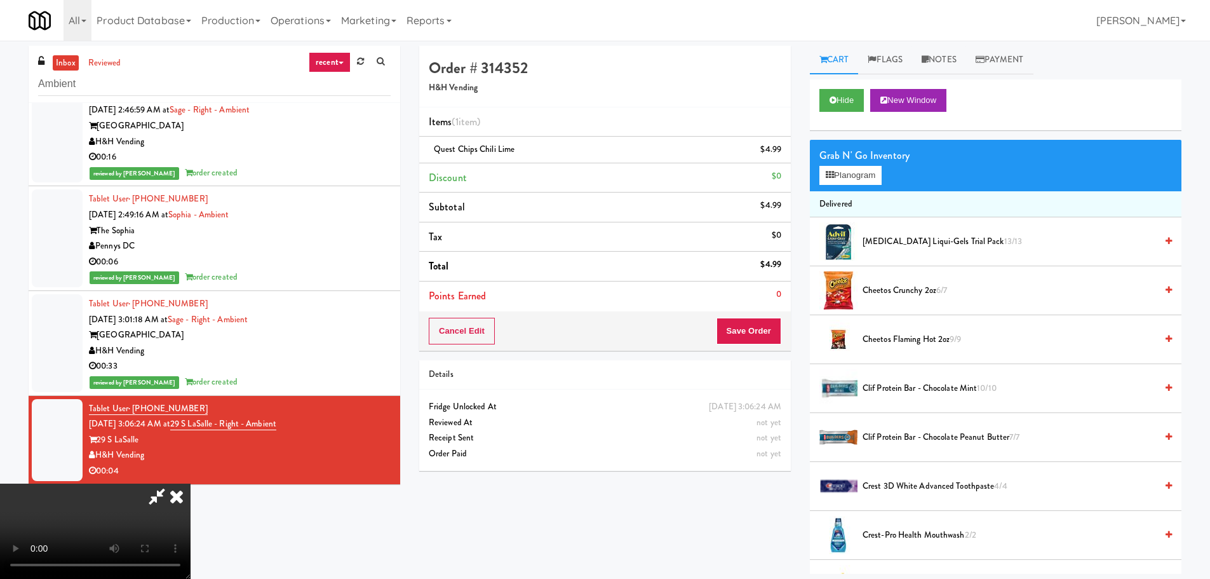
drag, startPoint x: 391, startPoint y: 396, endPoint x: 399, endPoint y: 396, distance: 8.3
click at [191, 483] on video at bounding box center [95, 530] width 191 height 95
click at [762, 318] on button "Save Order" at bounding box center [749, 331] width 65 height 27
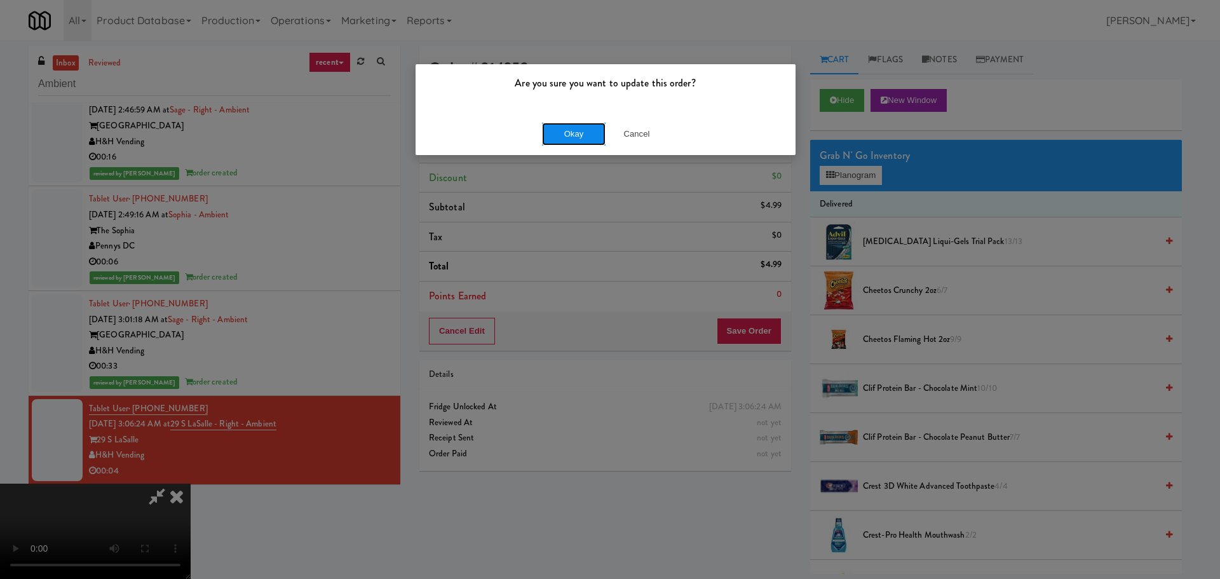
click at [582, 128] on button "Okay" at bounding box center [574, 134] width 64 height 23
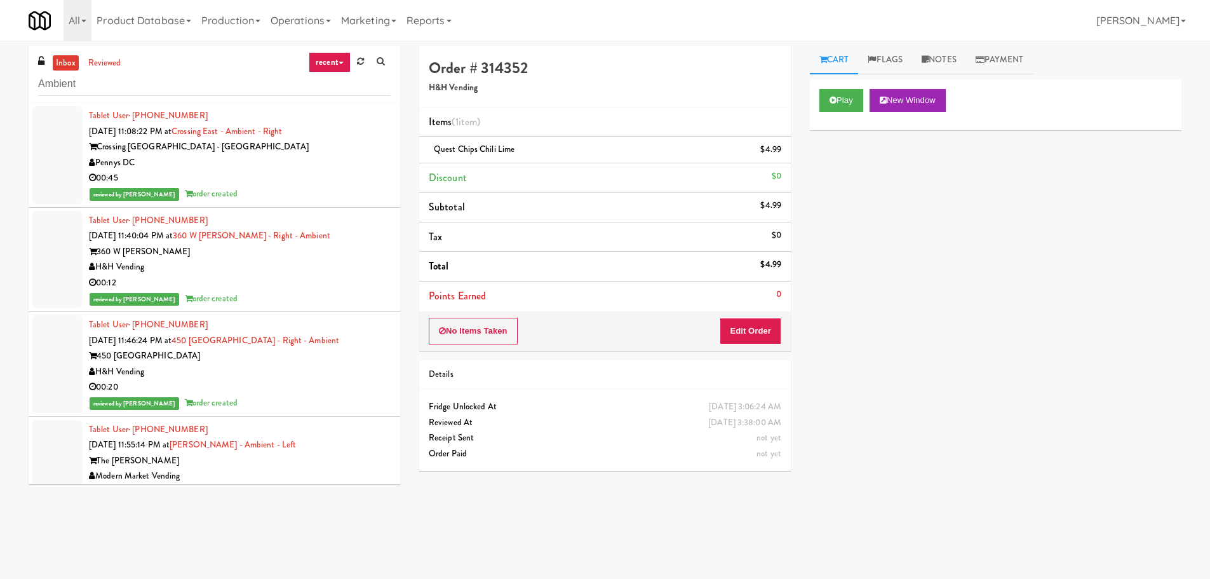
click at [351, 149] on div "Crossing [GEOGRAPHIC_DATA] - [GEOGRAPHIC_DATA]" at bounding box center [240, 147] width 302 height 16
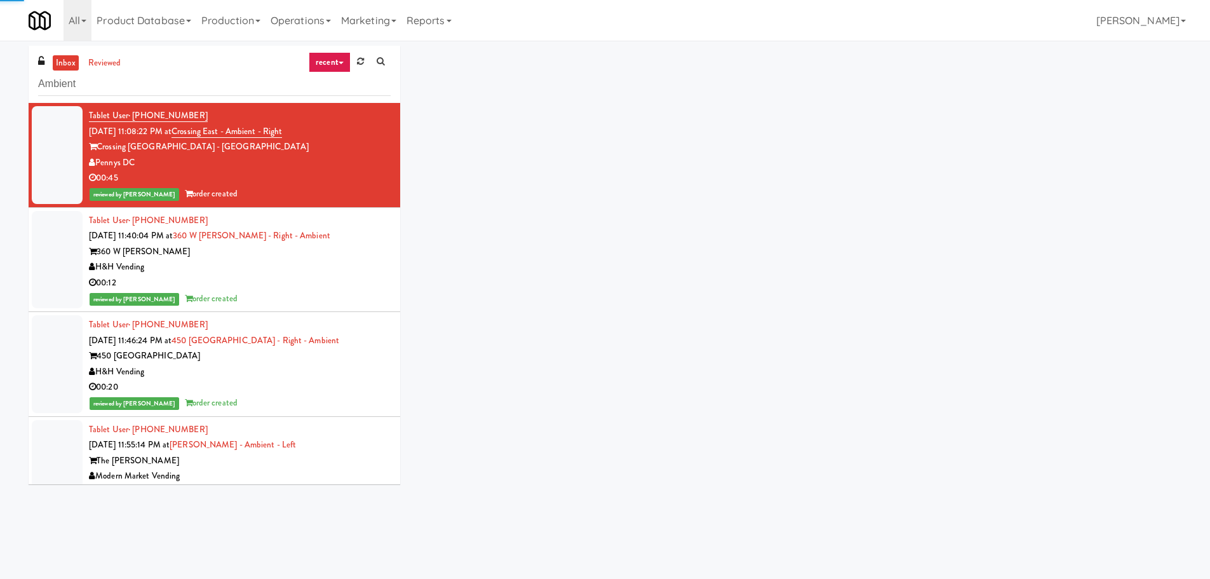
click at [339, 257] on div "360 W [PERSON_NAME]" at bounding box center [240, 252] width 302 height 16
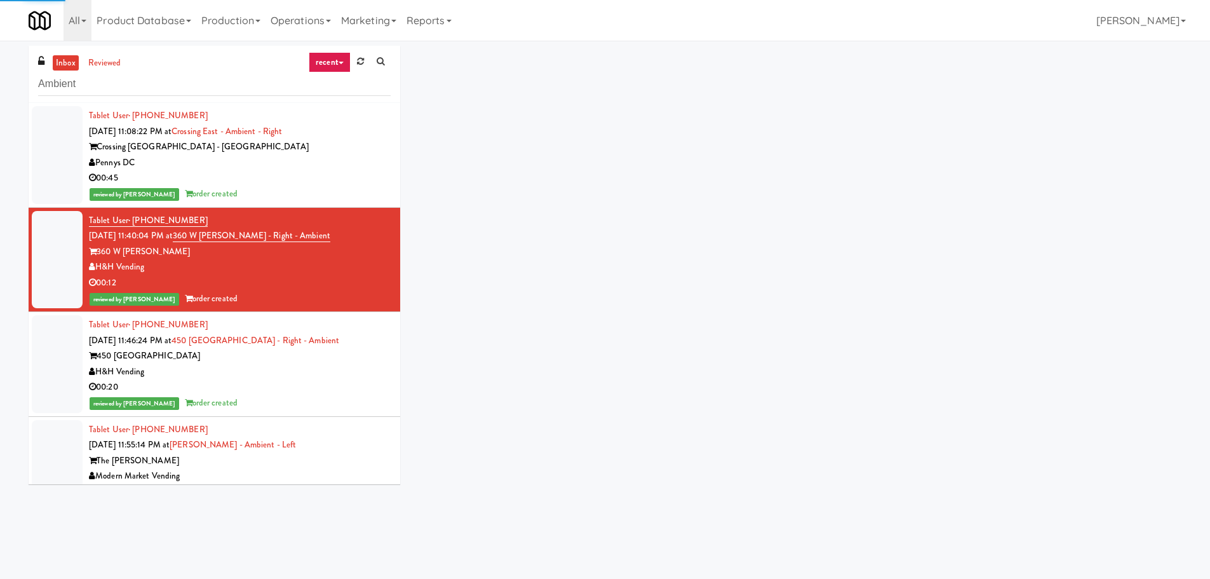
click at [346, 372] on div "H&H Vending" at bounding box center [240, 372] width 302 height 16
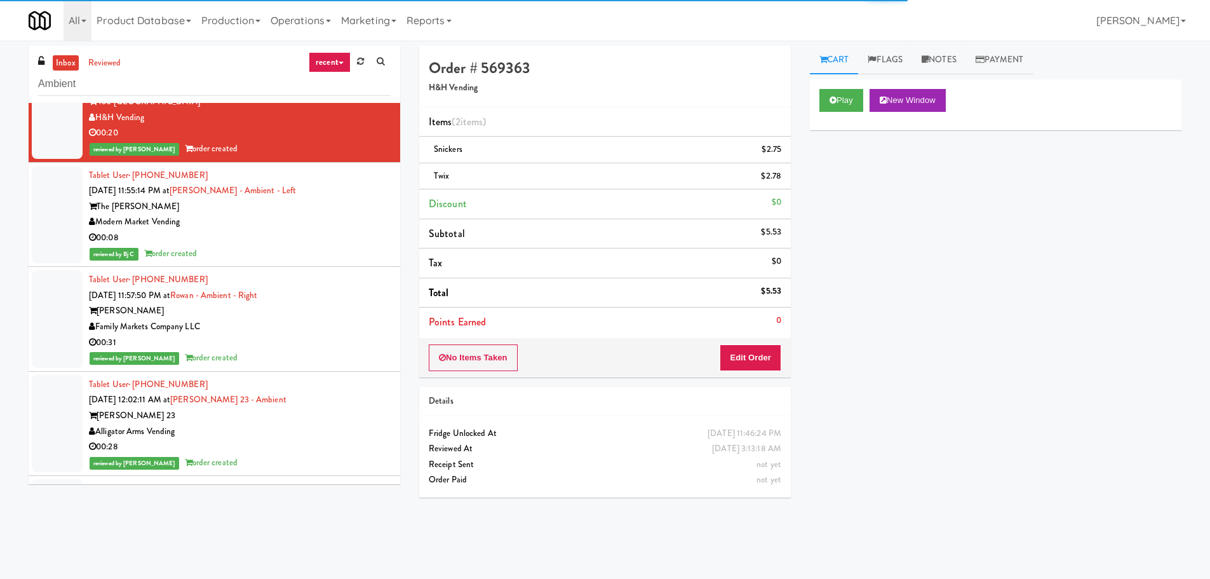
click at [355, 243] on div "00:08" at bounding box center [240, 238] width 302 height 16
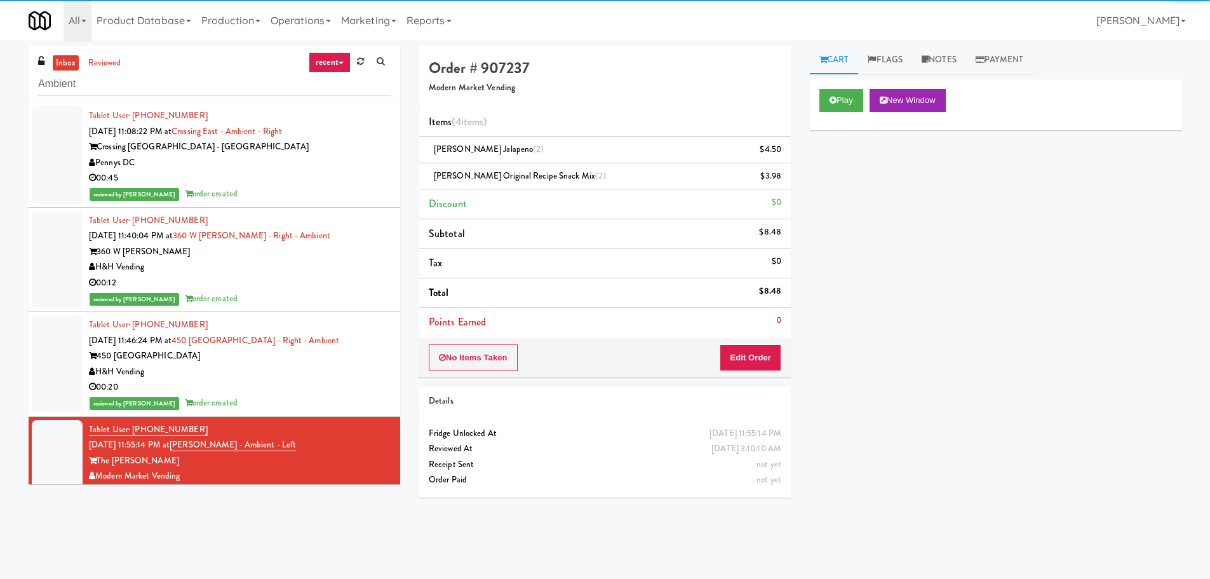
click at [356, 184] on div "00:45" at bounding box center [240, 178] width 302 height 16
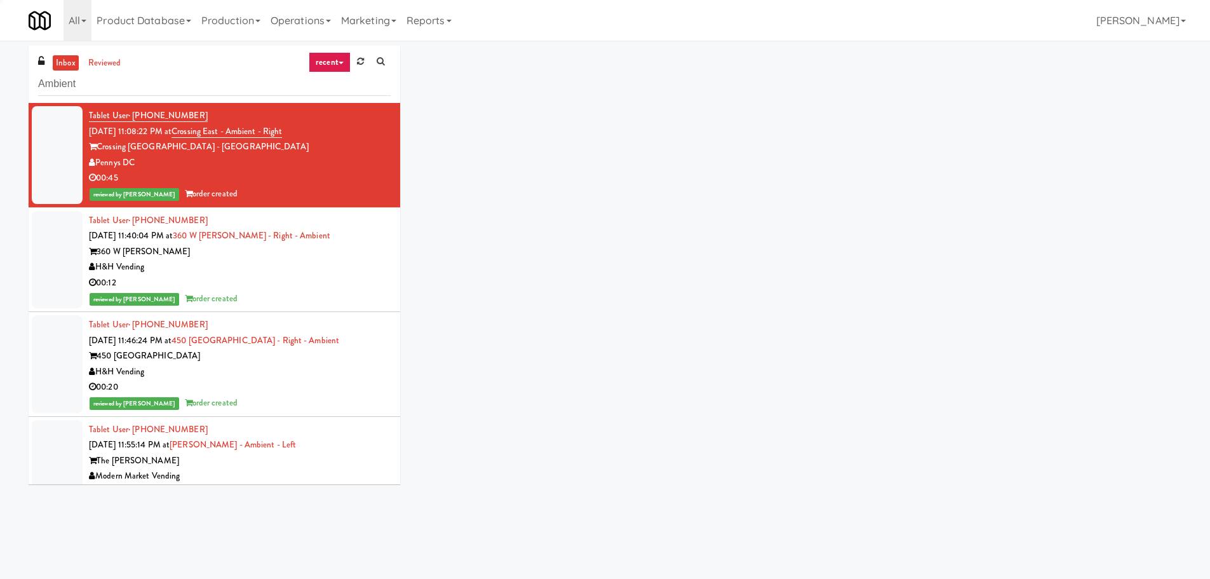
click at [351, 248] on div "360 W [PERSON_NAME]" at bounding box center [240, 252] width 302 height 16
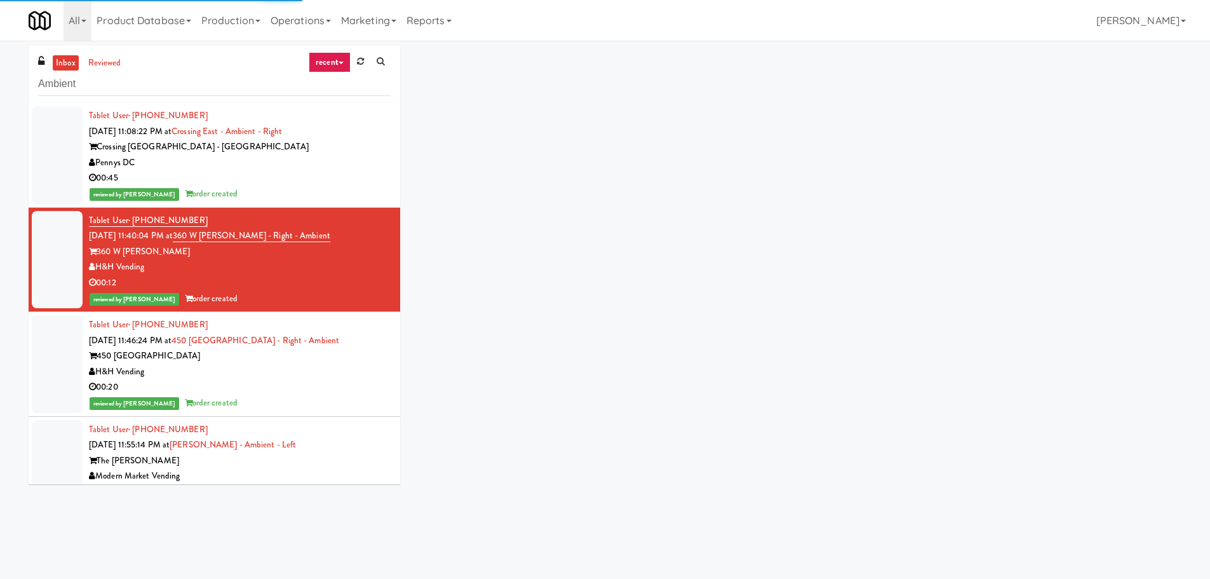
click at [341, 349] on div "450 [GEOGRAPHIC_DATA]" at bounding box center [240, 356] width 302 height 16
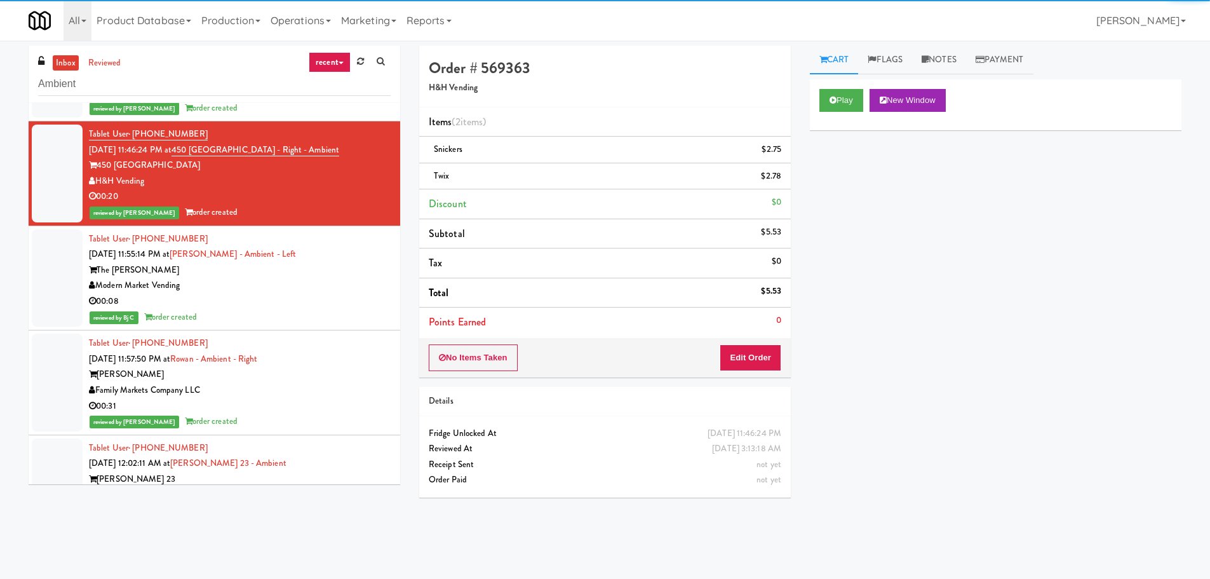
click at [349, 365] on div "Tablet User · (771) 222-2607 [DATE] 11:57:50 PM at [GEOGRAPHIC_DATA] - Ambient …" at bounding box center [240, 382] width 302 height 94
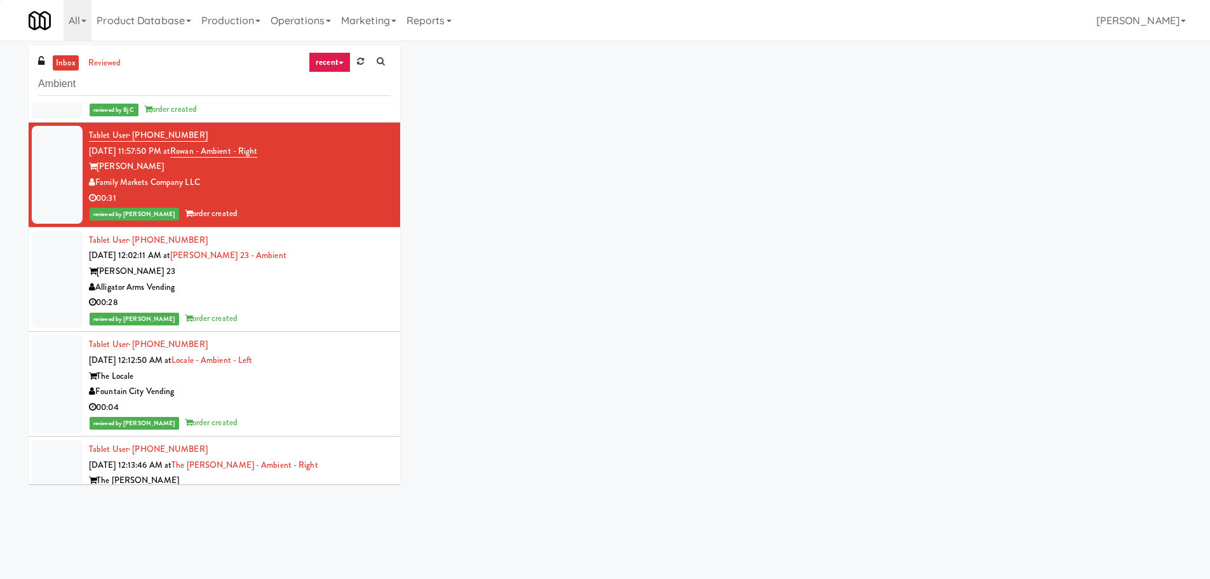
scroll to position [508, 0]
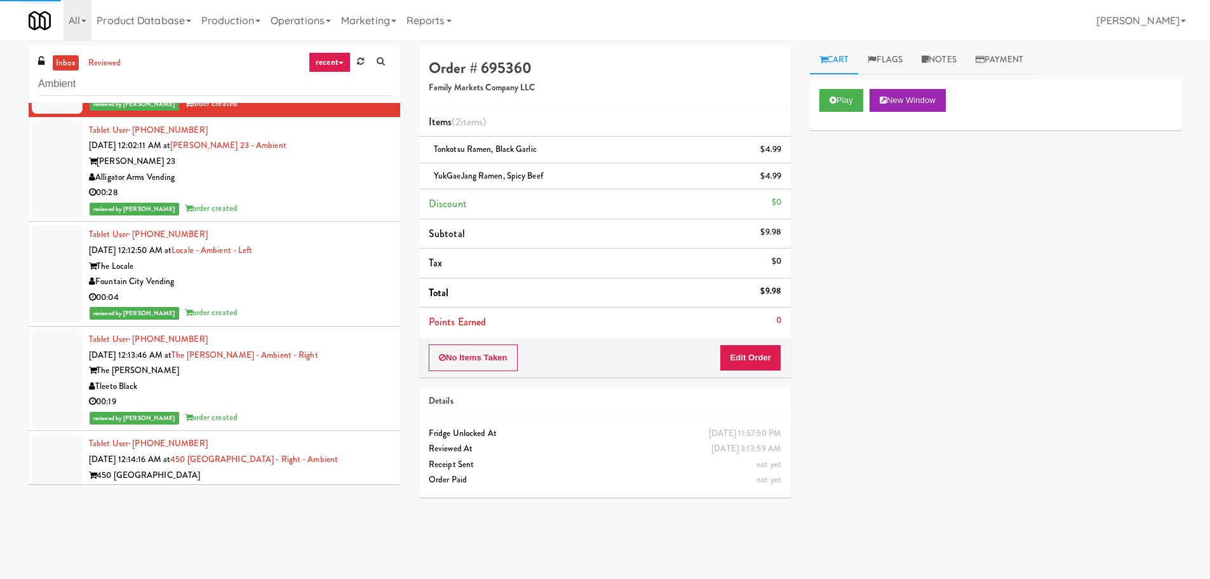
click at [337, 181] on div "Alligator Arms Vending" at bounding box center [240, 178] width 302 height 16
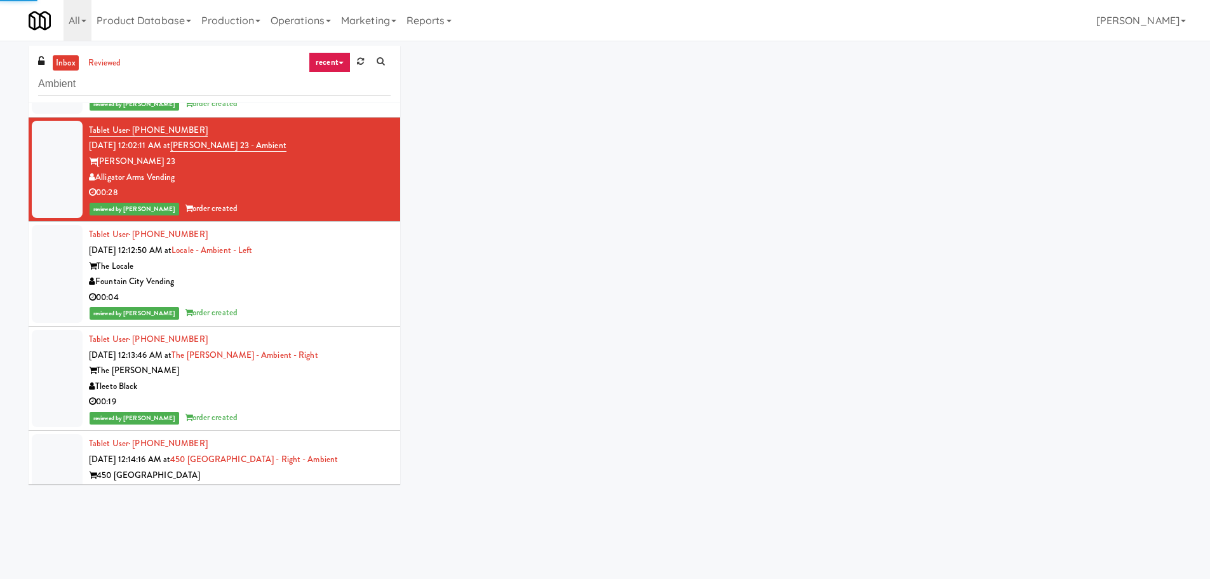
click at [351, 295] on div "00:04" at bounding box center [240, 298] width 302 height 16
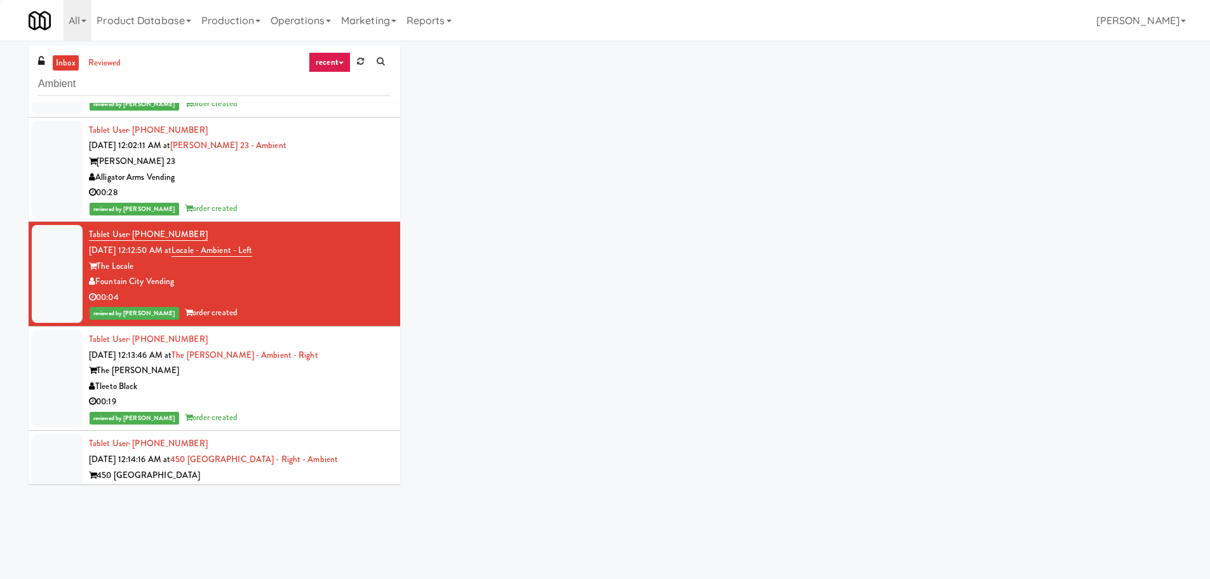
click at [354, 365] on div "The [PERSON_NAME]" at bounding box center [240, 371] width 302 height 16
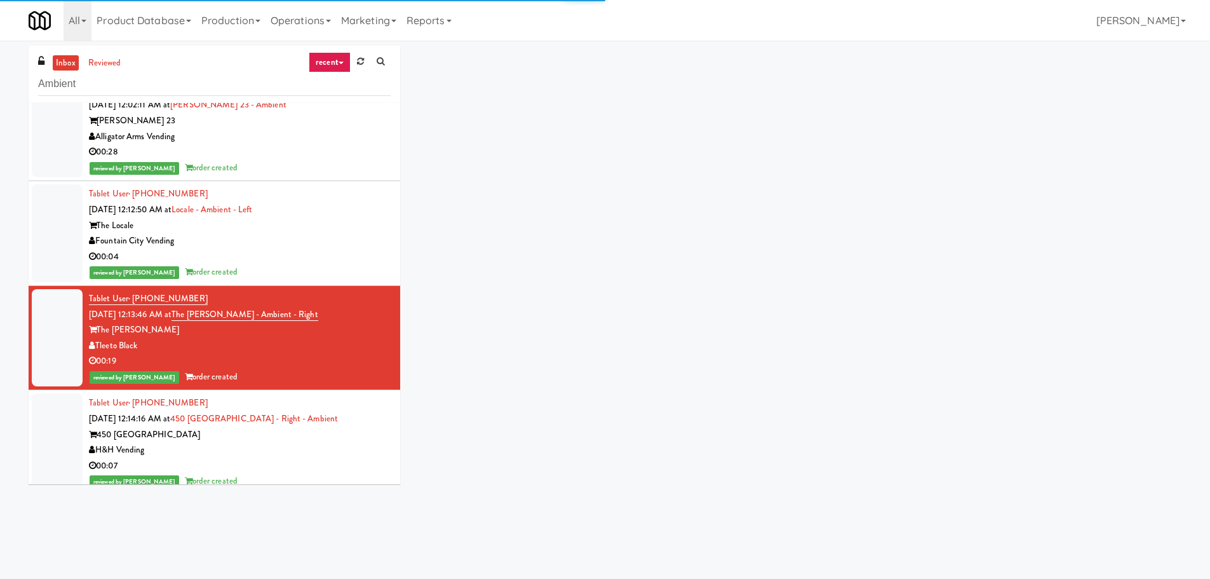
scroll to position [699, 0]
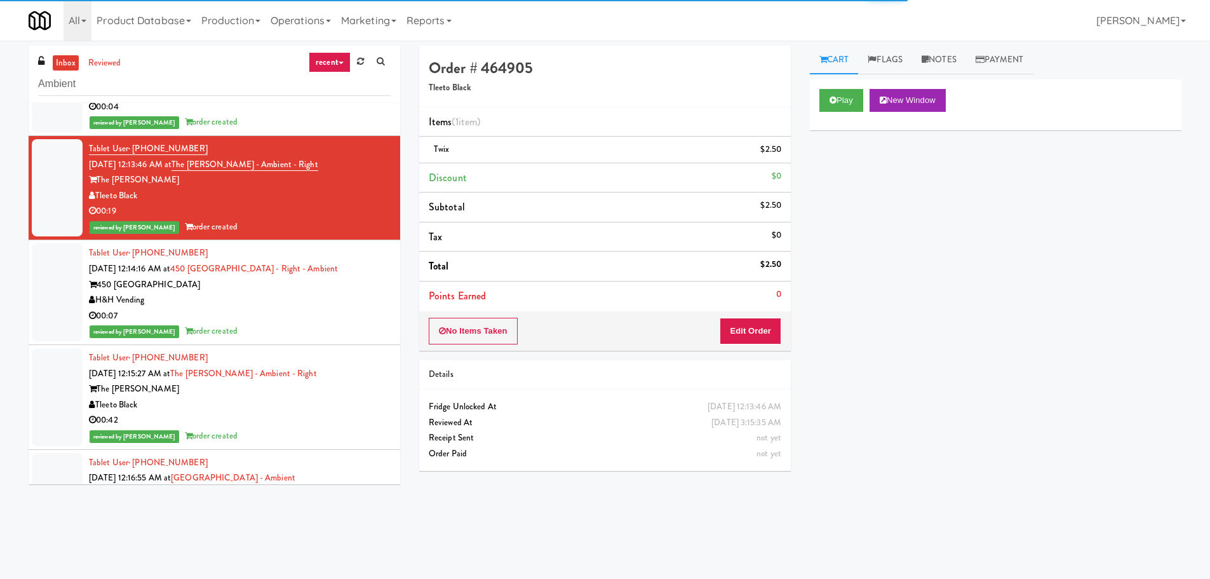
click at [363, 264] on div "Tablet User · (312) 858-1177 [DATE] 12:14:16 AM at 450 [GEOGRAPHIC_DATA] - Righ…" at bounding box center [240, 292] width 302 height 94
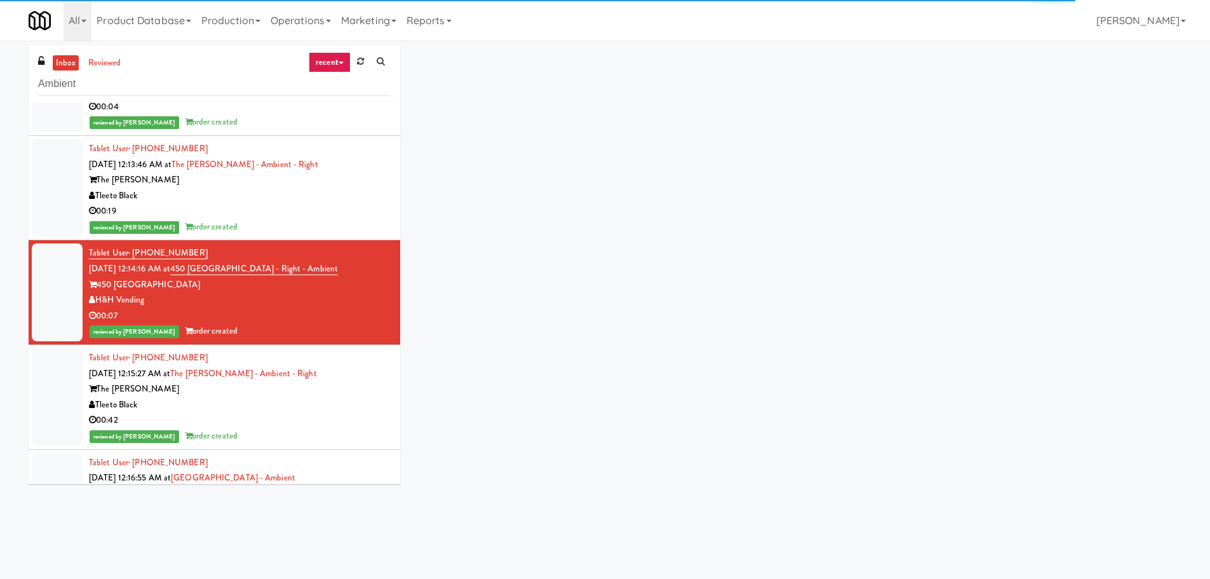
click at [361, 378] on div "Tablet User · (815) 621-4768 [DATE] 12:15:27 AM at The [PERSON_NAME] - Ambient …" at bounding box center [240, 397] width 302 height 94
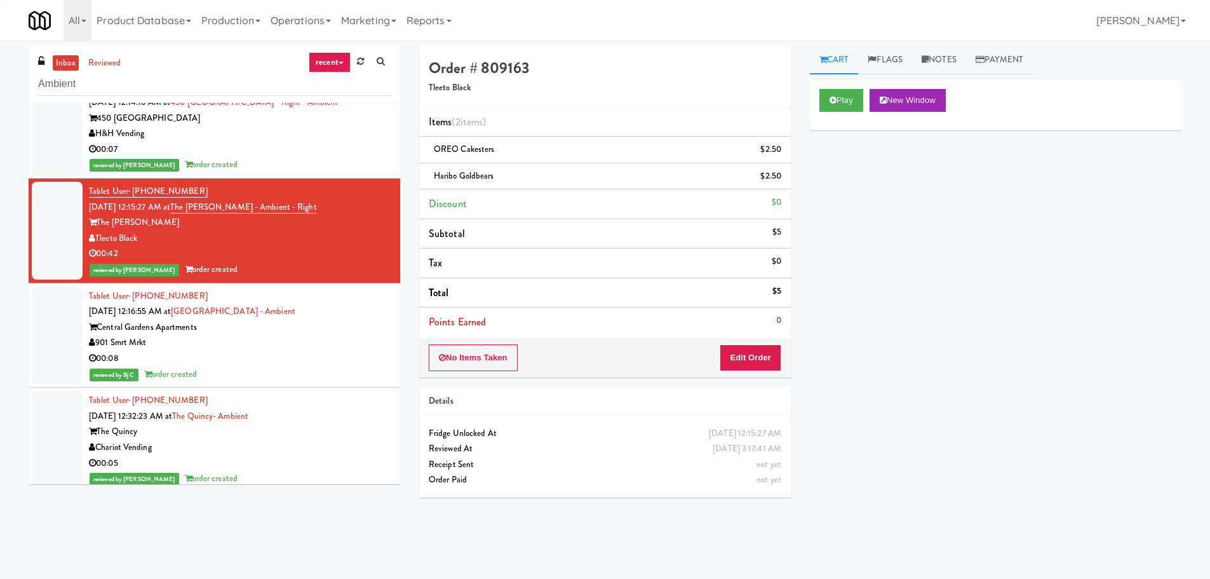
scroll to position [889, 0]
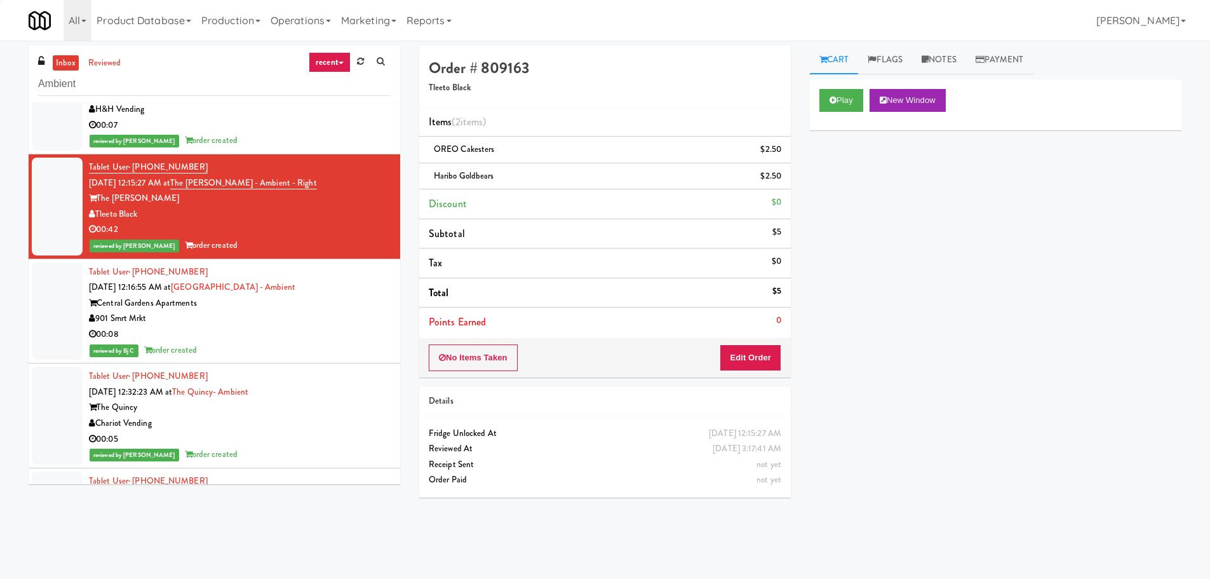
click at [353, 300] on div "Central Gardens Apartments" at bounding box center [240, 303] width 302 height 16
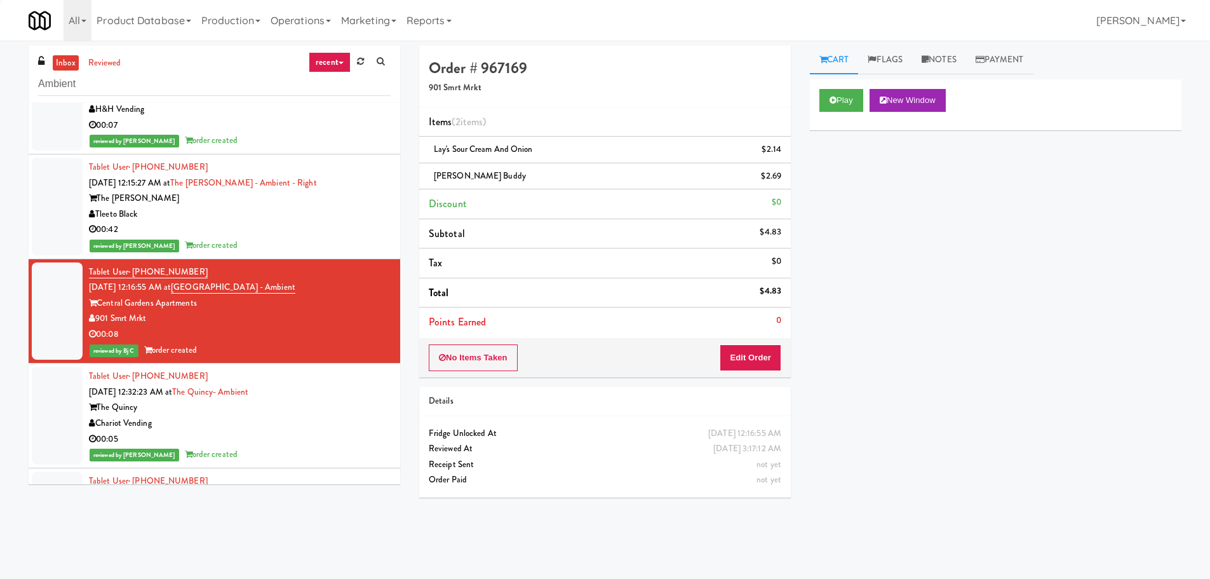
click at [337, 423] on div "Chariot Vending" at bounding box center [240, 423] width 302 height 16
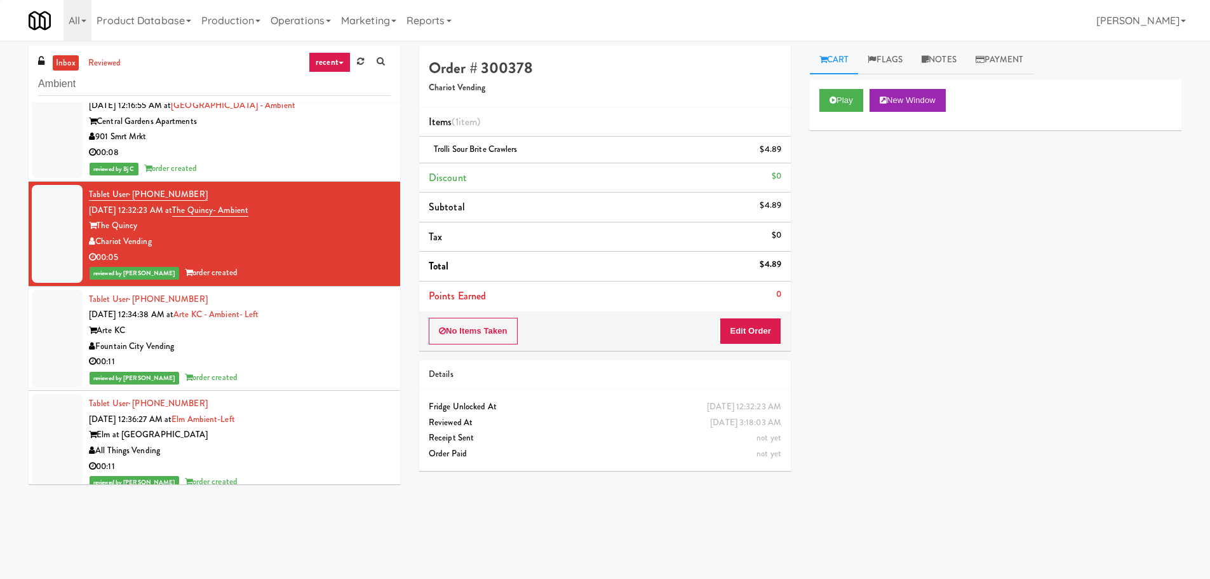
scroll to position [1080, 0]
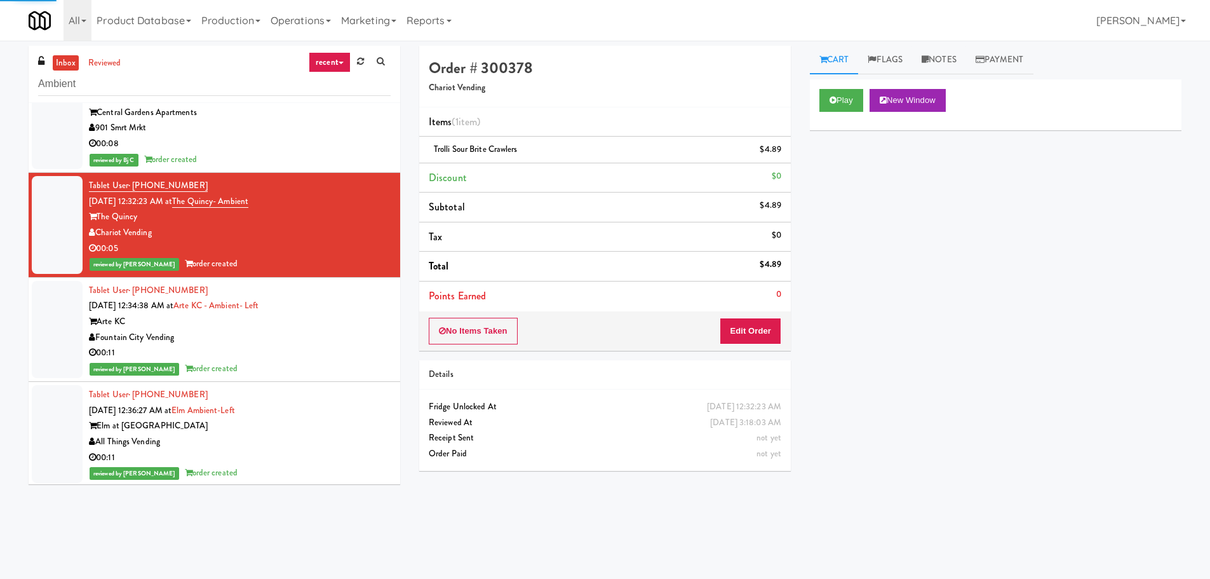
click at [365, 309] on div "Tablet User · (832) 790-6218 [DATE] 12:34:38 AM at Arte KC - Ambient- Left Arte…" at bounding box center [240, 330] width 302 height 94
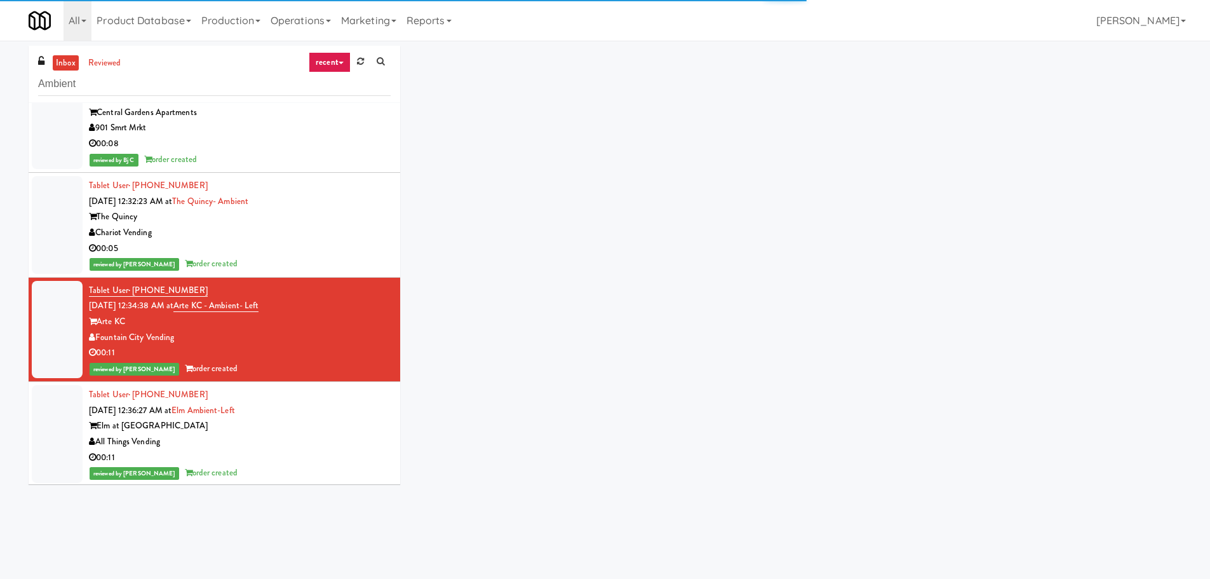
click at [344, 416] on div "Tablet User · (720) 989-0344 [DATE] 12:36:27 AM at [GEOGRAPHIC_DATA]-Left Elm a…" at bounding box center [240, 434] width 302 height 94
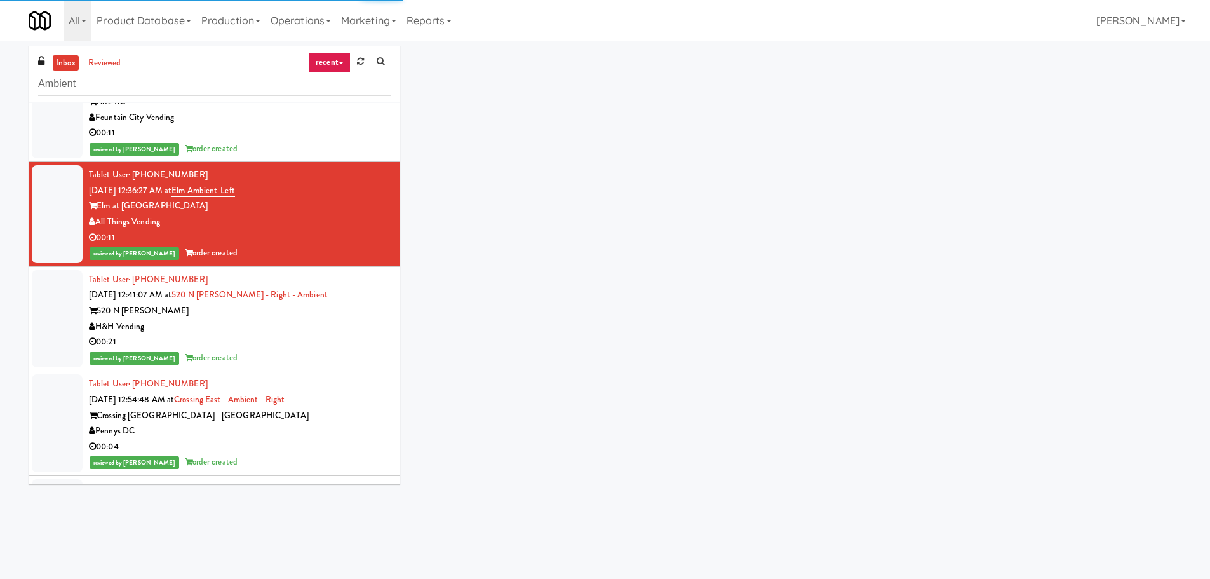
scroll to position [1398, 0]
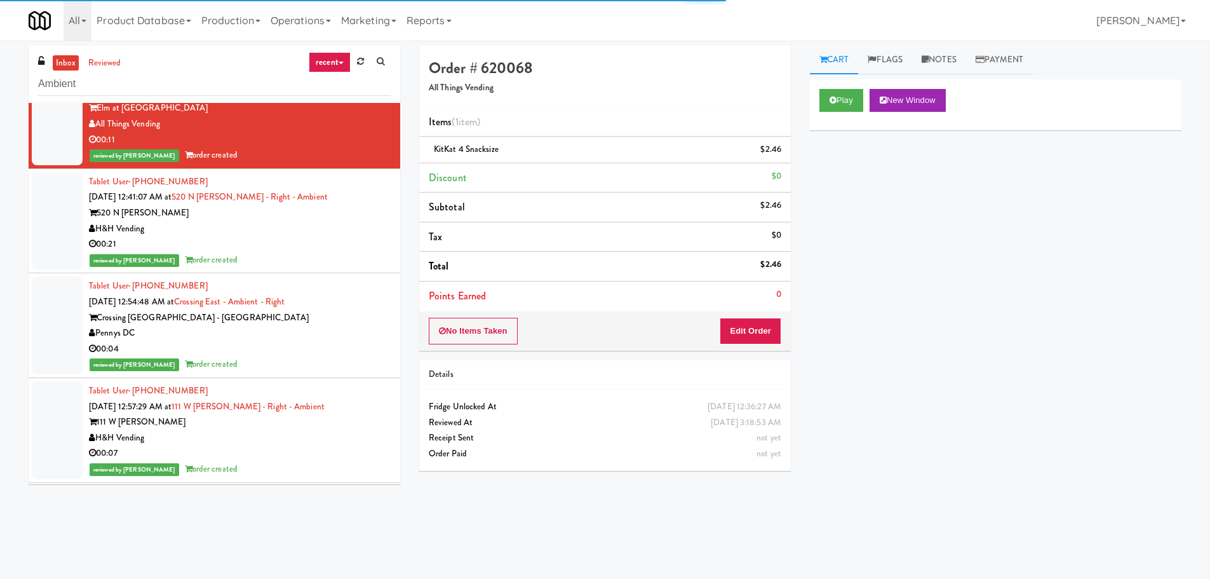
click at [346, 231] on div "H&H Vending" at bounding box center [240, 229] width 302 height 16
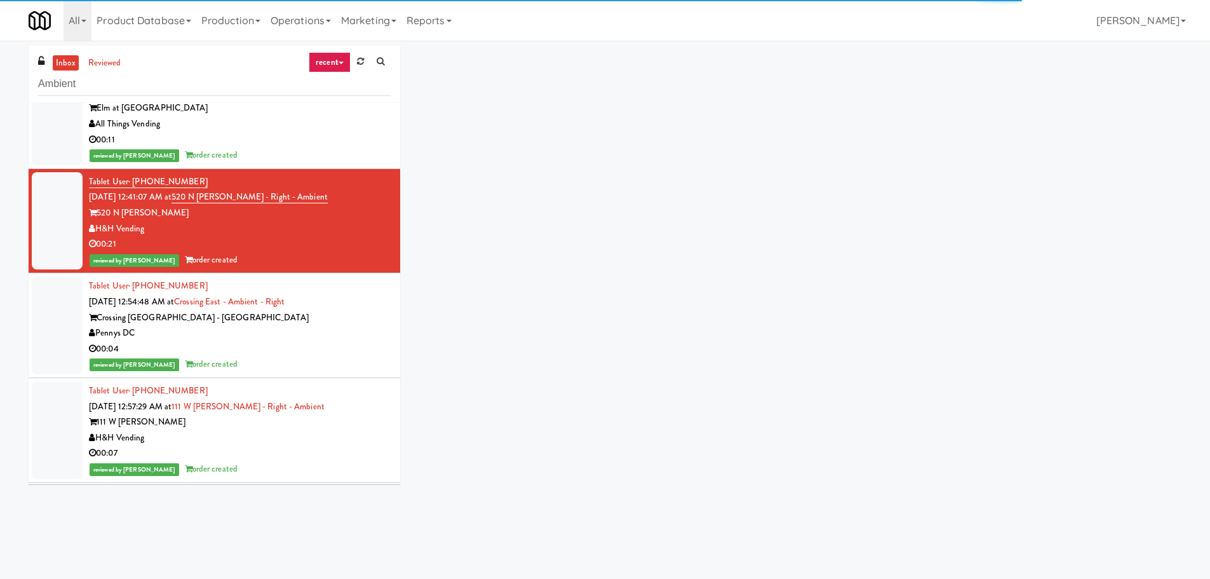
click at [351, 320] on div "Crossing [GEOGRAPHIC_DATA] - [GEOGRAPHIC_DATA]" at bounding box center [240, 318] width 302 height 16
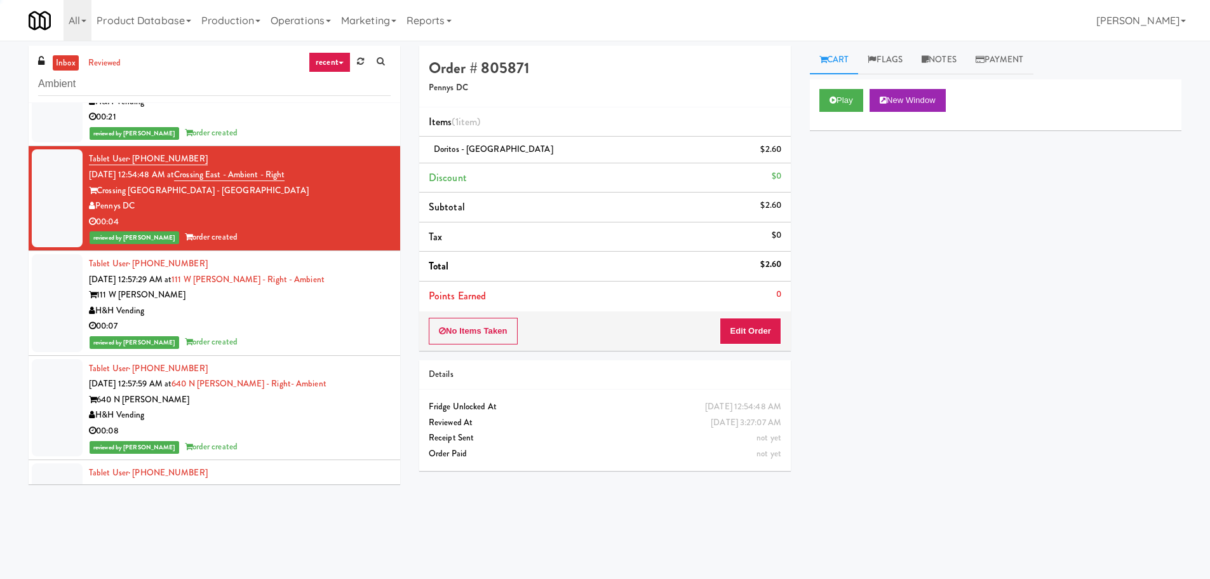
click at [362, 287] on div "Tablet User · (231) 715-8960 [DATE] 12:57:29 AM at 111 W [PERSON_NAME] - Right …" at bounding box center [240, 303] width 302 height 94
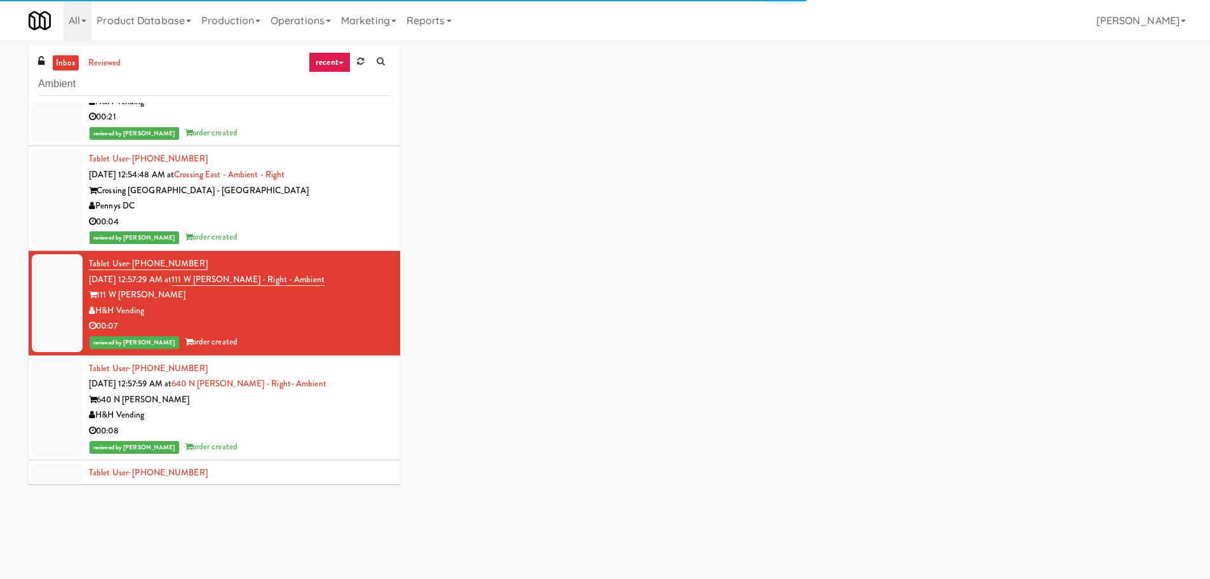
click at [361, 395] on div "640 N [PERSON_NAME]" at bounding box center [240, 400] width 302 height 16
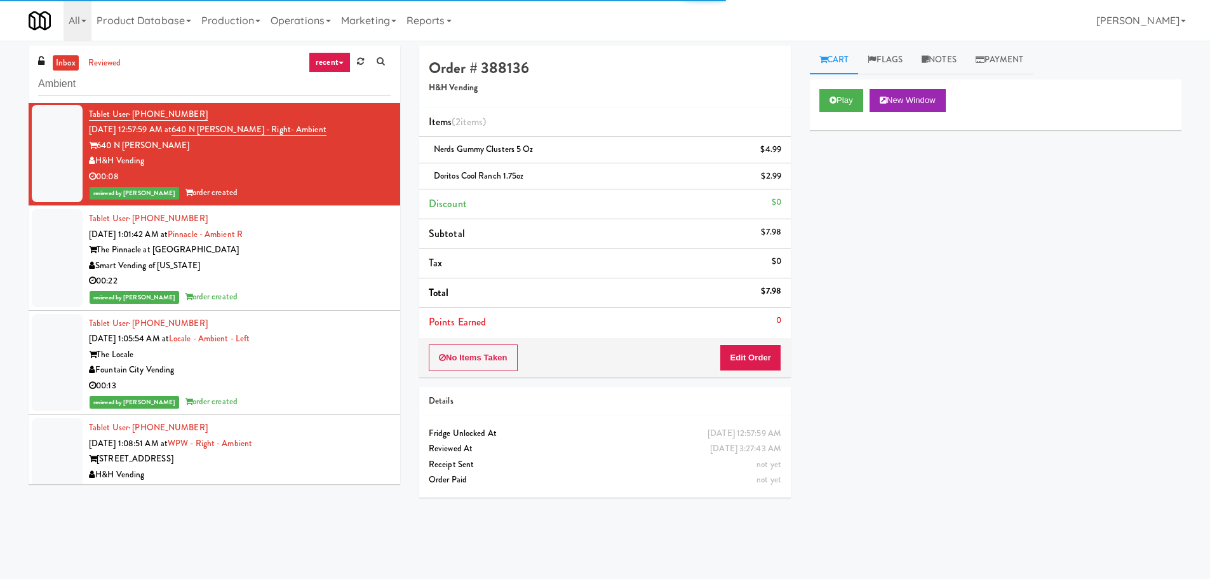
click at [363, 271] on div "Smart Vending of [US_STATE]" at bounding box center [240, 266] width 302 height 16
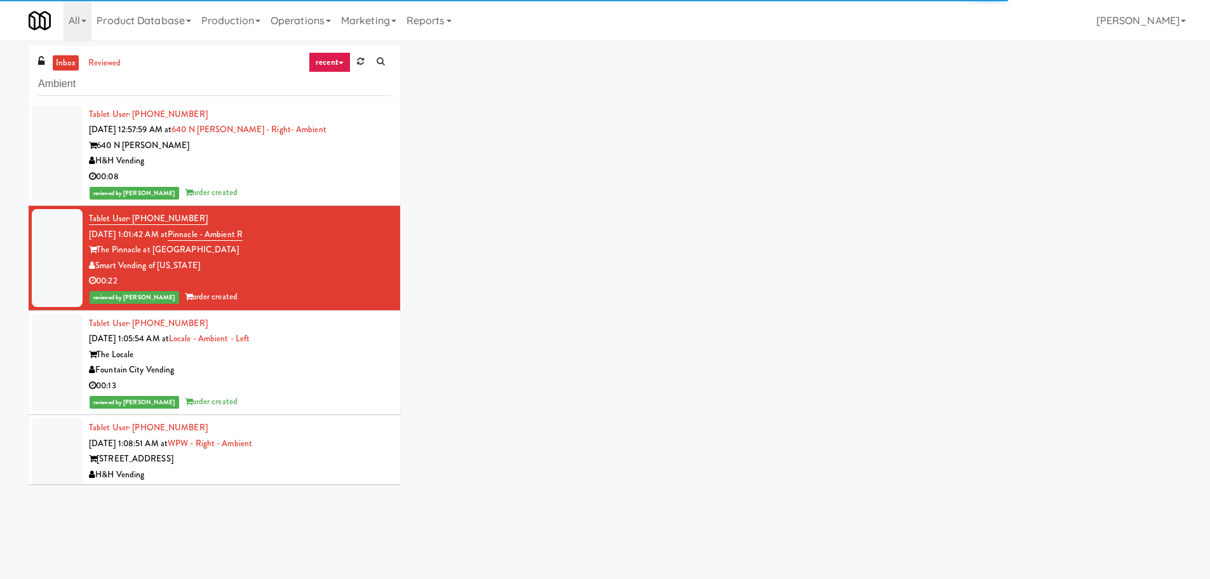
click at [365, 355] on div "The Locale" at bounding box center [240, 355] width 302 height 16
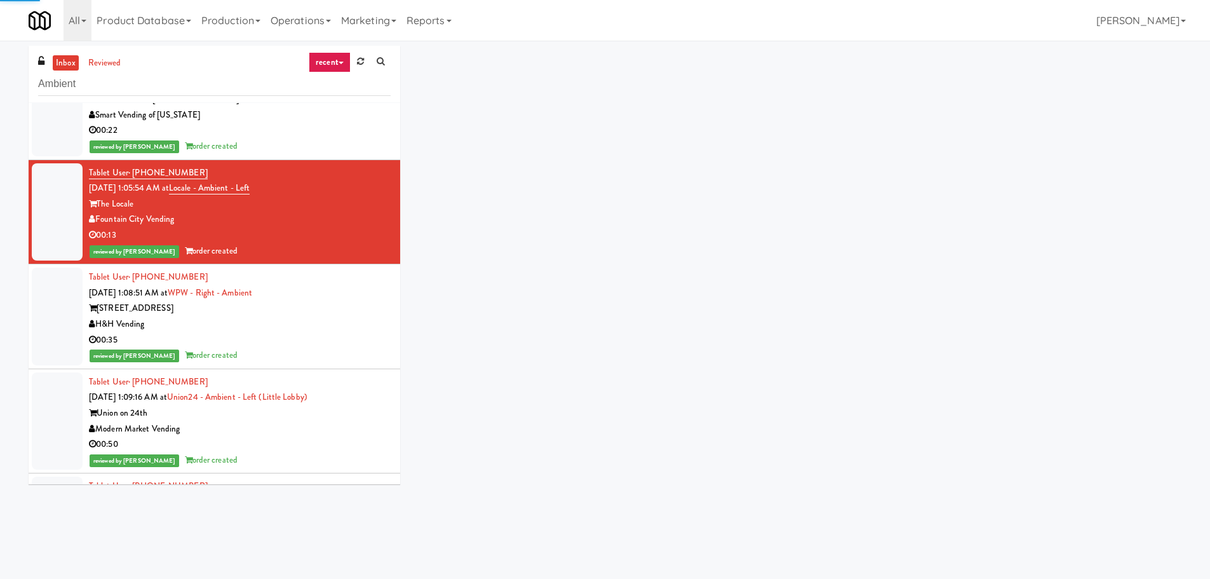
scroll to position [1969, 0]
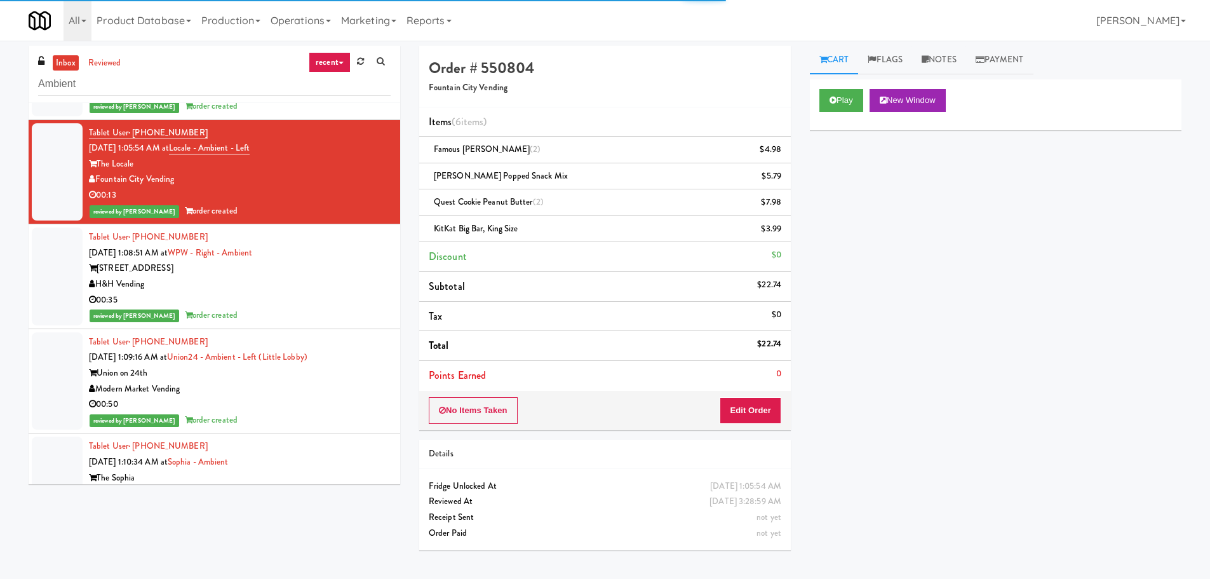
click at [365, 274] on div "[STREET_ADDRESS]" at bounding box center [240, 268] width 302 height 16
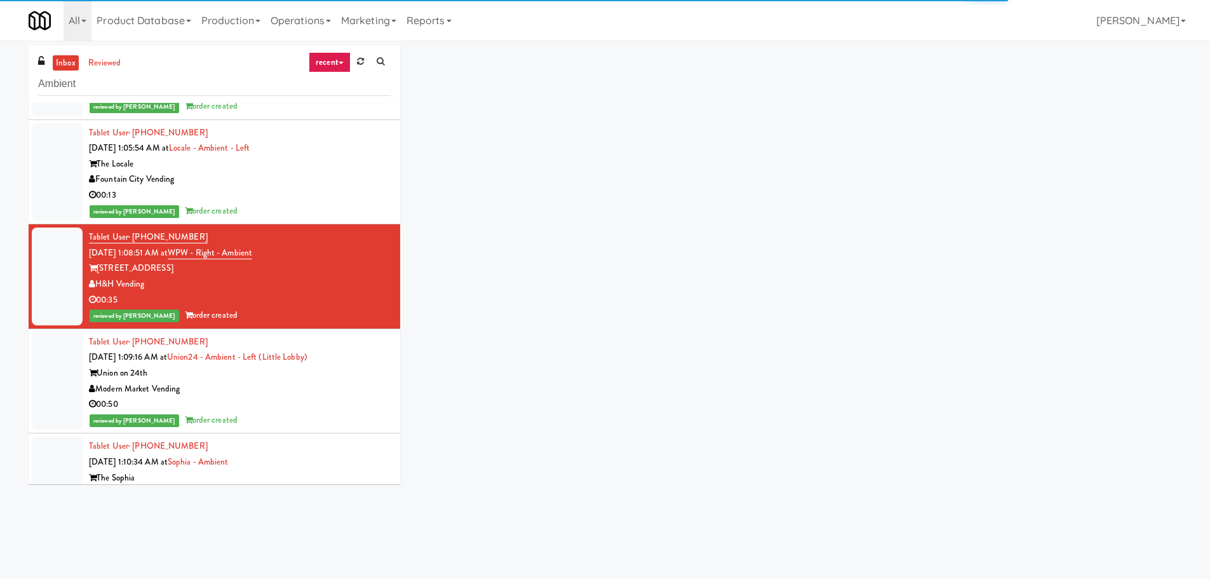
click at [362, 360] on div "Tablet User · (951) 750-4387 [DATE] 1:09:16 AM at Union24 - Ambient - Left (Lit…" at bounding box center [240, 381] width 302 height 94
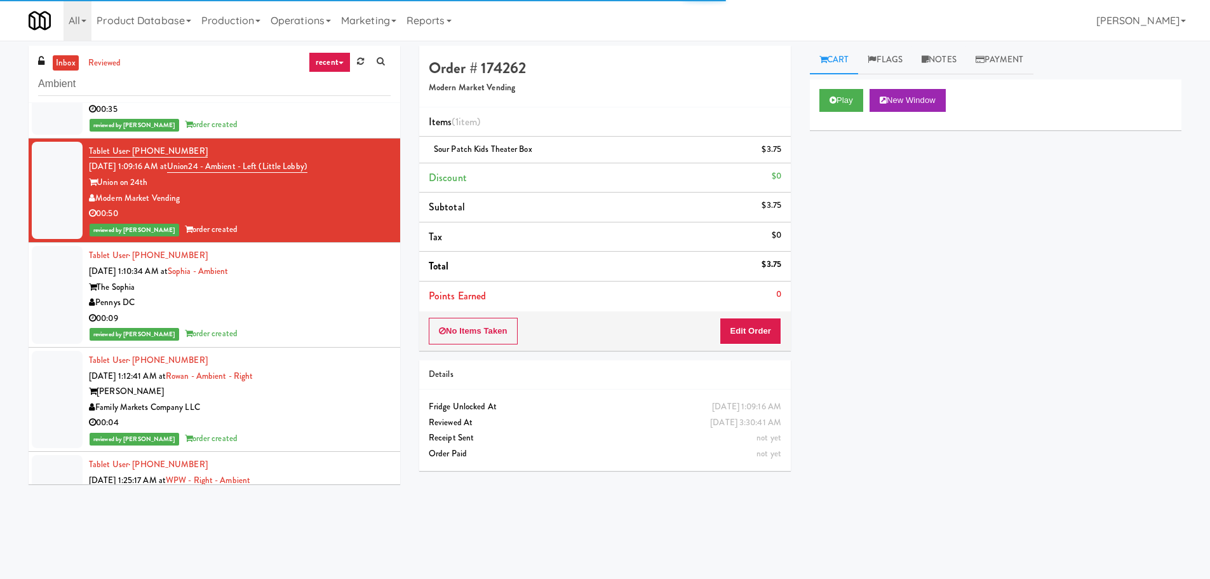
click at [371, 260] on div "Tablet User · (703) 409-1315 [DATE] 1:10:34 AM at Sophia - Ambient The [PERSON_…" at bounding box center [240, 295] width 302 height 94
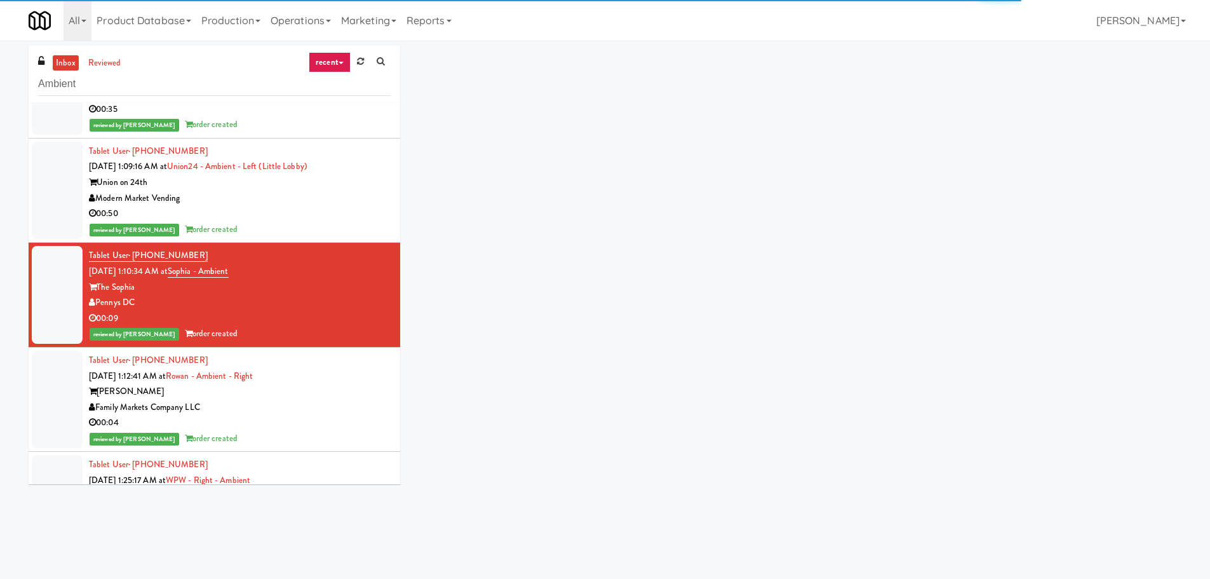
click at [367, 391] on div "[PERSON_NAME]" at bounding box center [240, 392] width 302 height 16
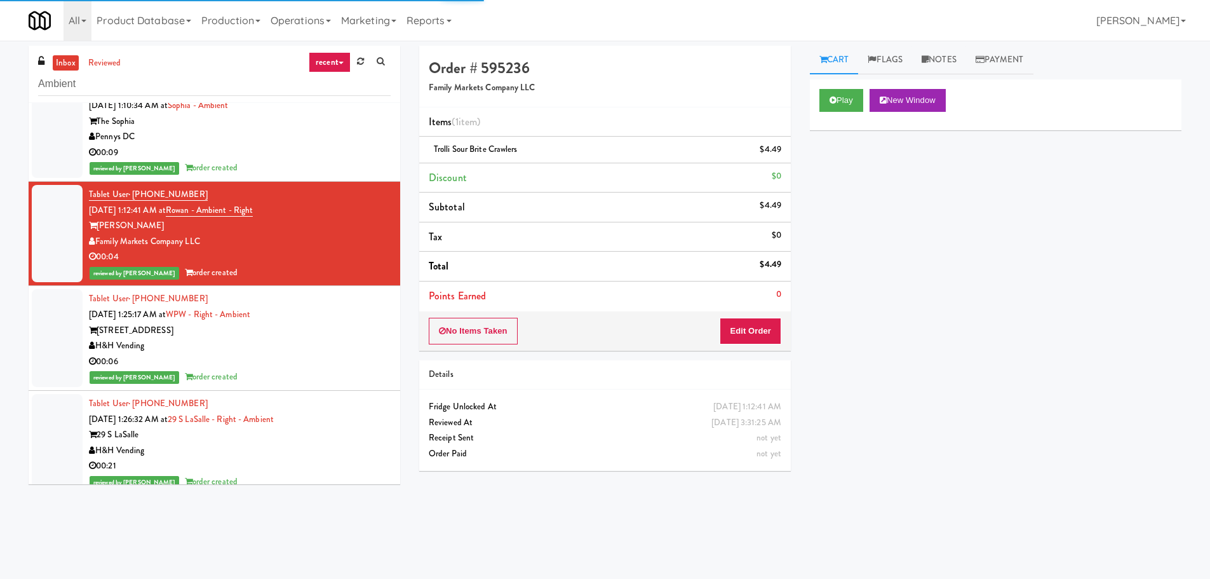
scroll to position [2351, 0]
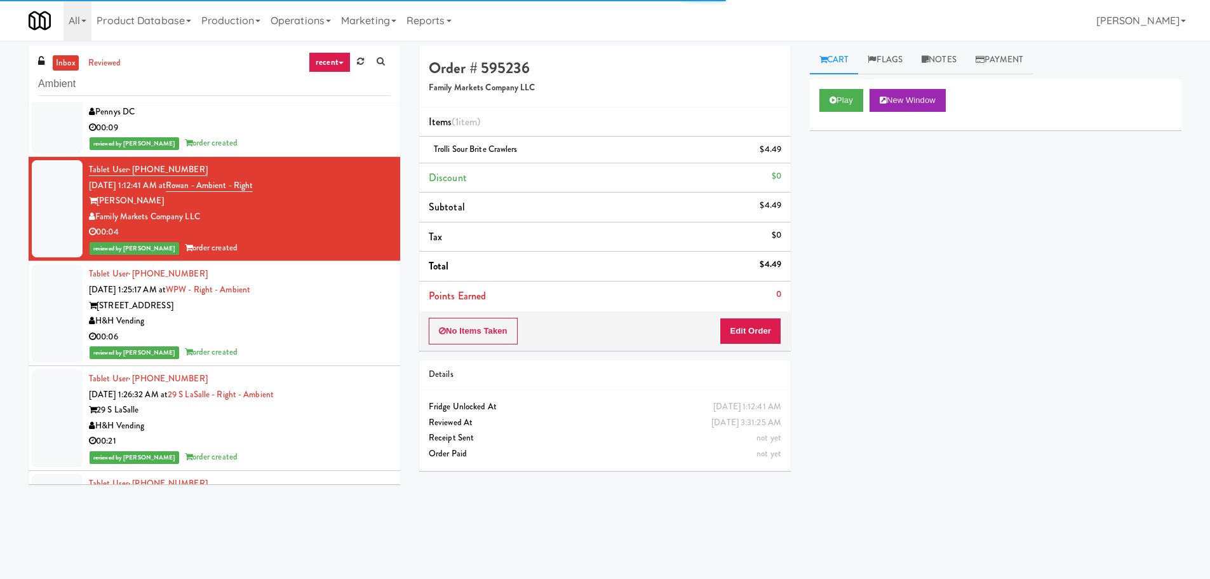
click at [361, 279] on div "Tablet User · (630) 484-4159 [DATE] 1:25:17 AM at WPW - Right - Ambient [STREET…" at bounding box center [240, 313] width 302 height 94
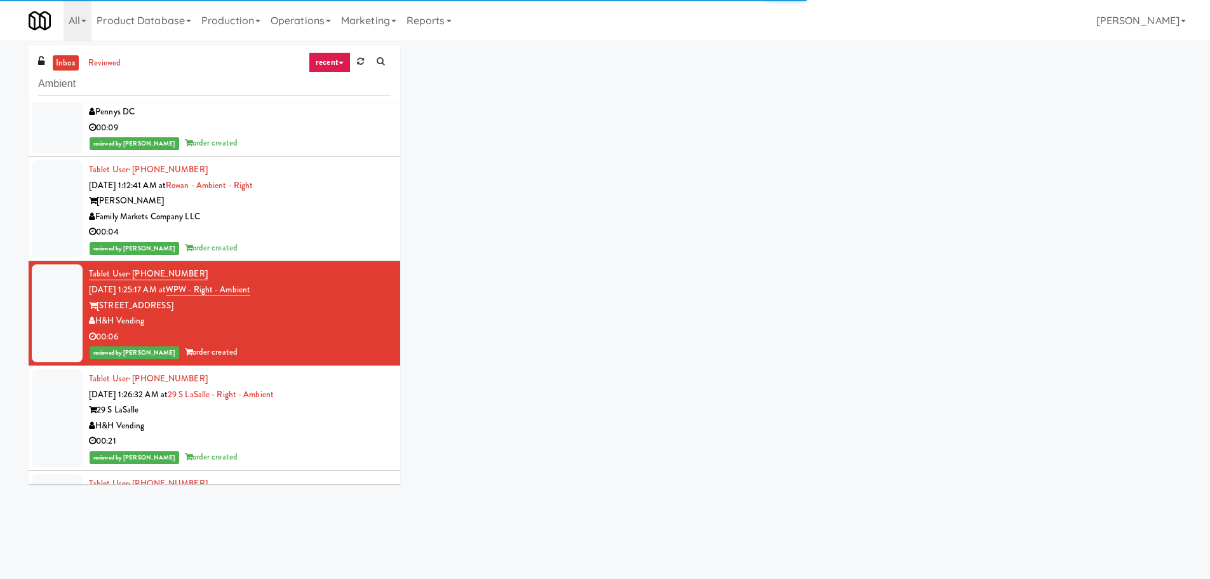
click at [359, 393] on div "Tablet User · (708) 640-7323 [DATE] 1:26:32 AM at 29 S LaSalle - Right - Ambien…" at bounding box center [240, 418] width 302 height 94
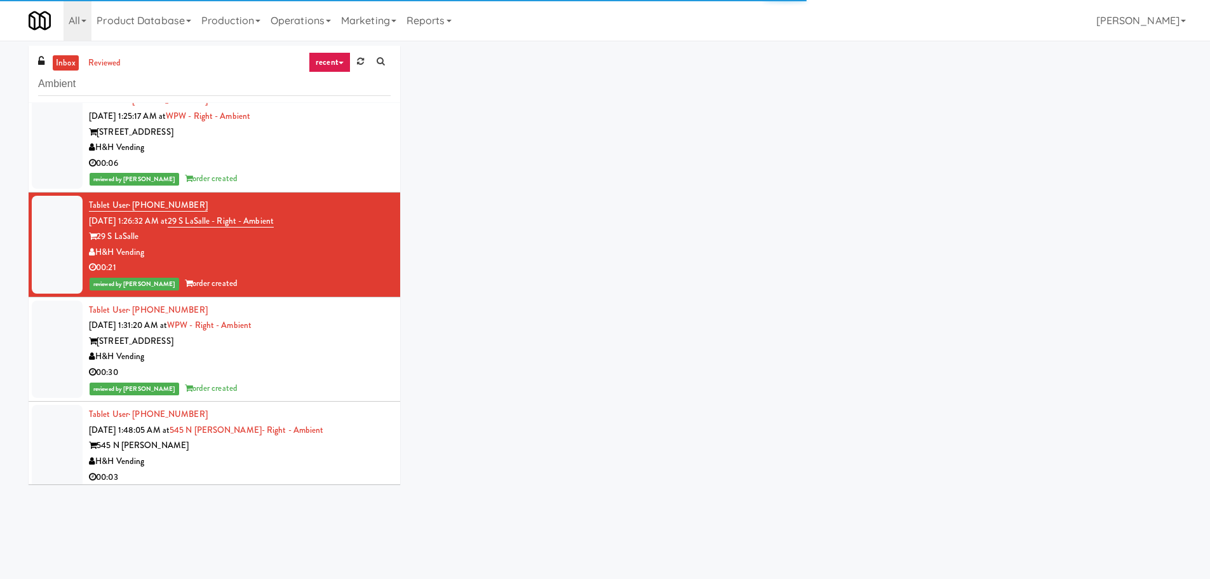
scroll to position [2541, 0]
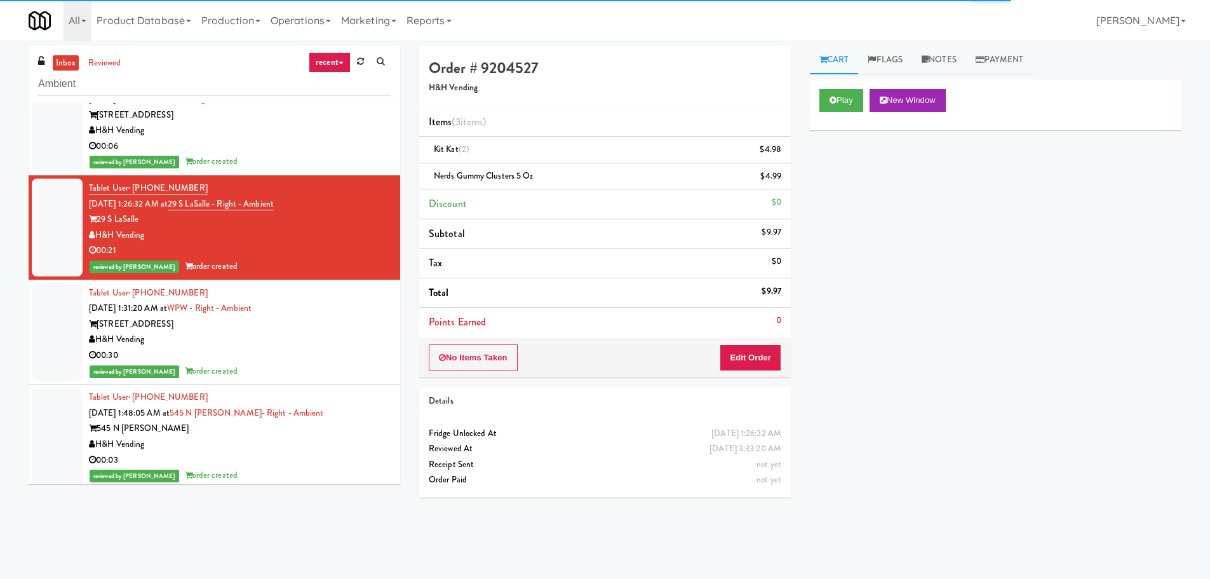
click at [362, 331] on div "[STREET_ADDRESS]" at bounding box center [240, 324] width 302 height 16
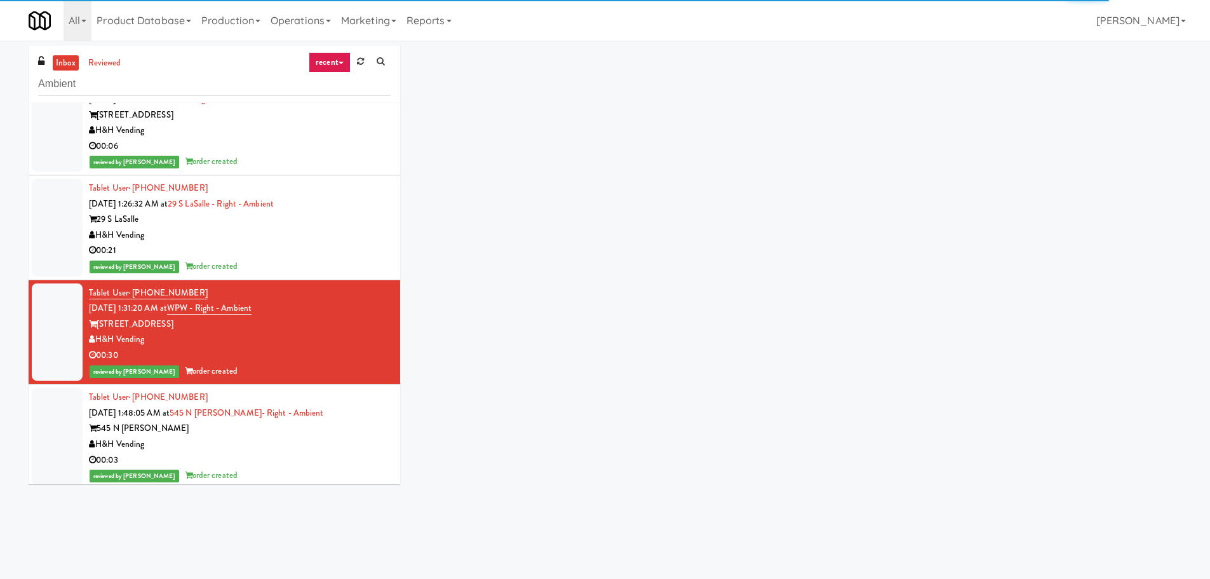
click at [346, 415] on div "Tablet User · (312) 409-0472 [DATE] 1:48:05 AM at 545 N [PERSON_NAME]- Right - …" at bounding box center [240, 436] width 302 height 94
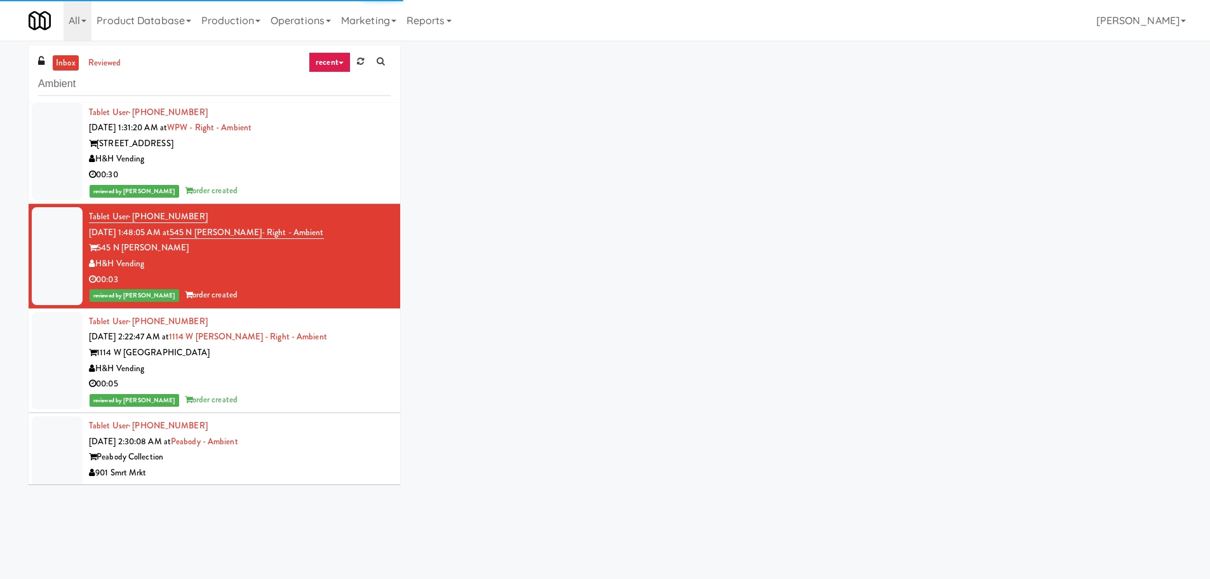
scroll to position [2732, 0]
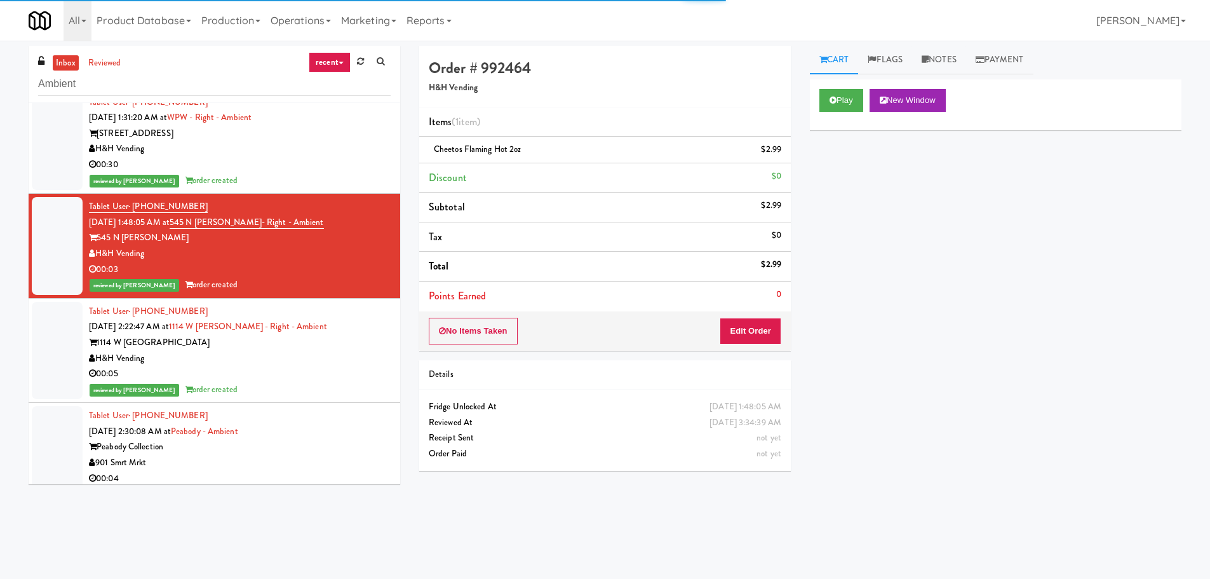
click at [356, 339] on div "1114 W [GEOGRAPHIC_DATA]" at bounding box center [240, 343] width 302 height 16
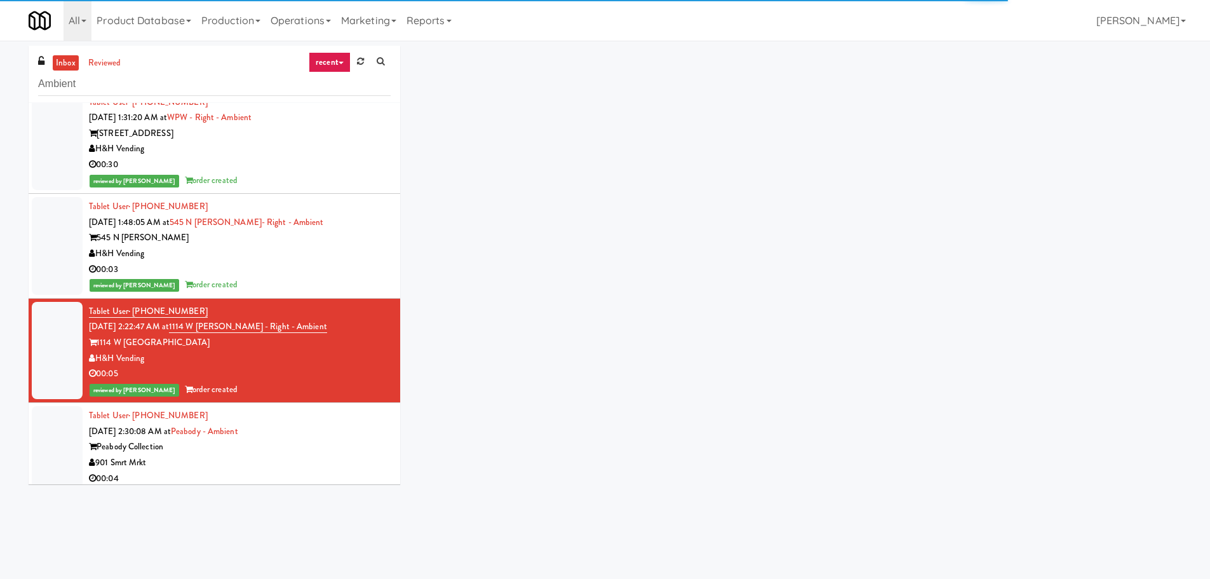
click at [347, 421] on div "Tablet User · (888) 666-3333 [DATE] 2:30:08 AM at Peabody - Ambient Peabody Col…" at bounding box center [240, 455] width 302 height 94
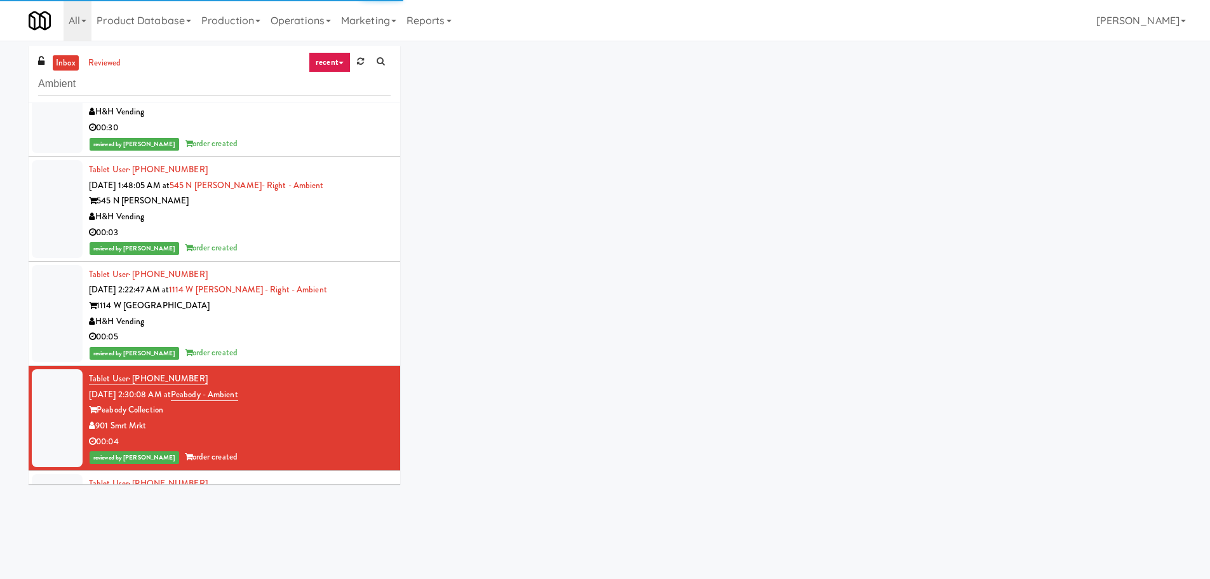
scroll to position [2922, 0]
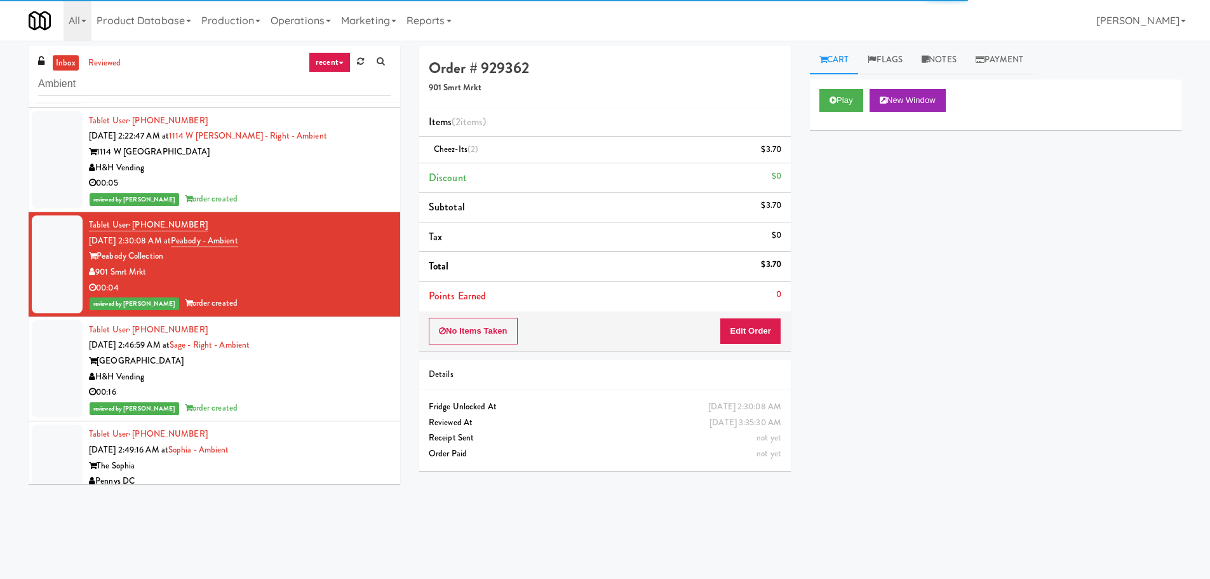
click at [365, 373] on div "H&H Vending" at bounding box center [240, 377] width 302 height 16
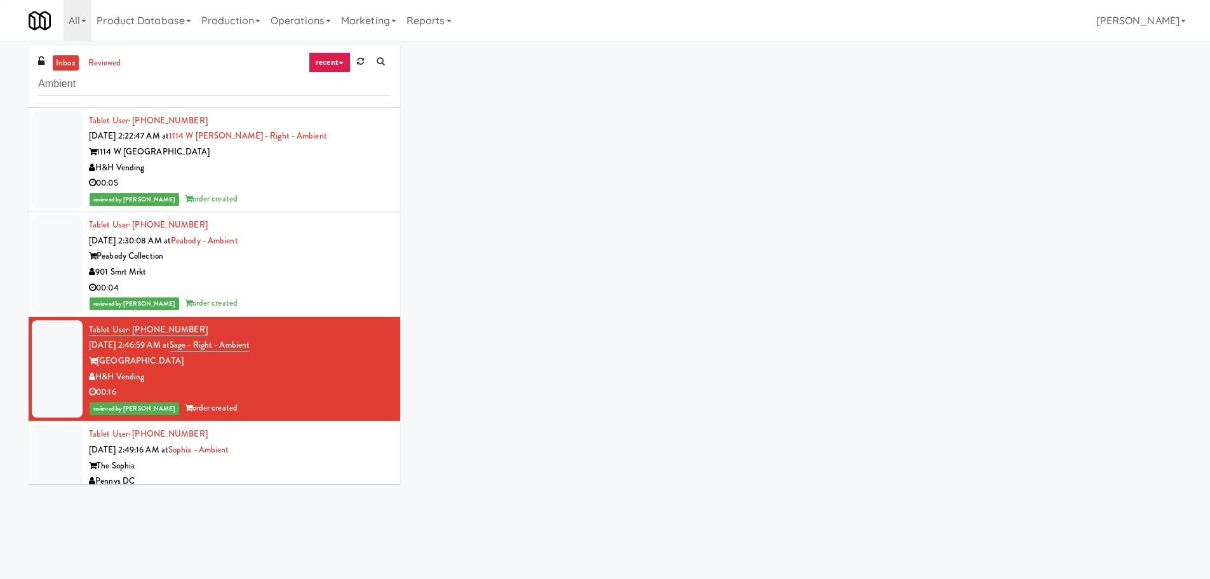
click at [360, 456] on div "Tablet User · (845) 663-5808 [DATE] 2:49:16 AM at Sophia - Ambient The [PERSON_…" at bounding box center [240, 473] width 302 height 94
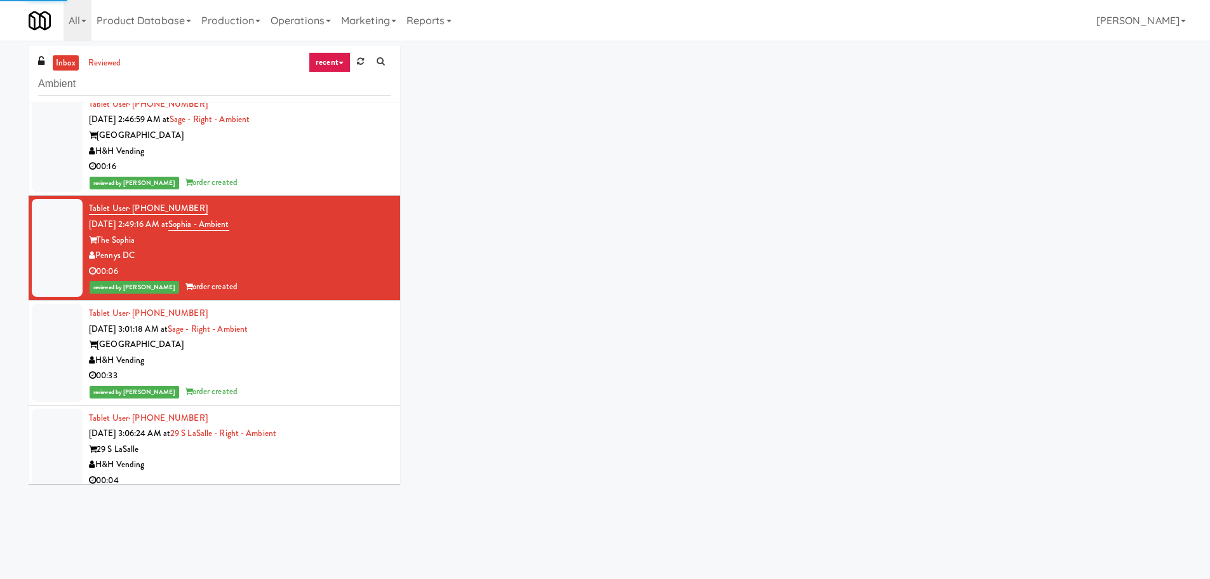
scroll to position [3173, 0]
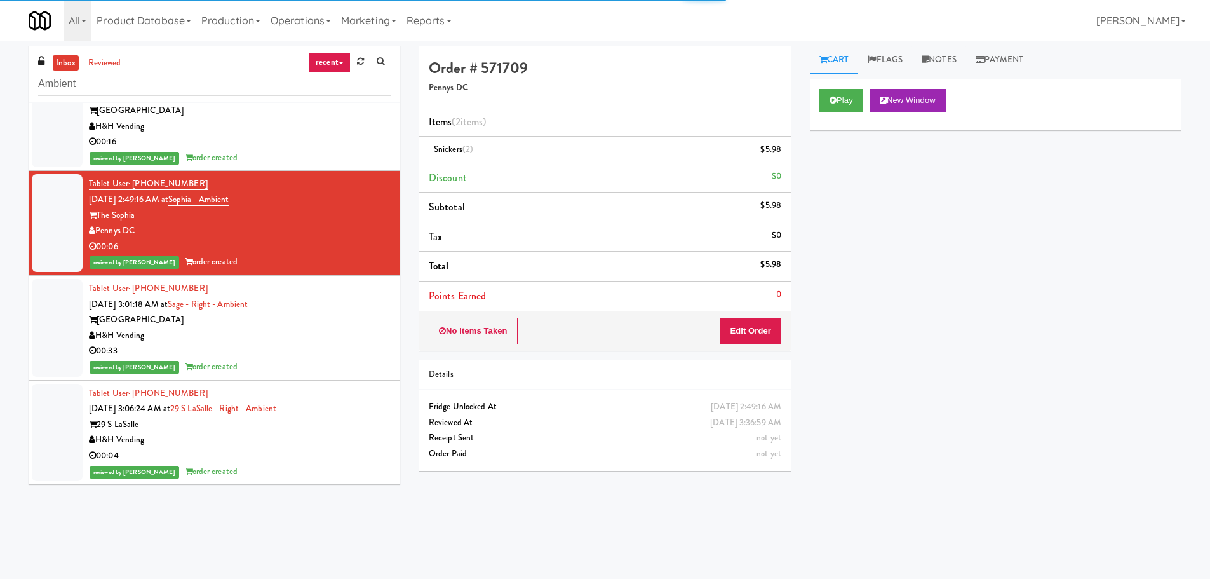
click at [367, 339] on div "H&H Vending" at bounding box center [240, 336] width 302 height 16
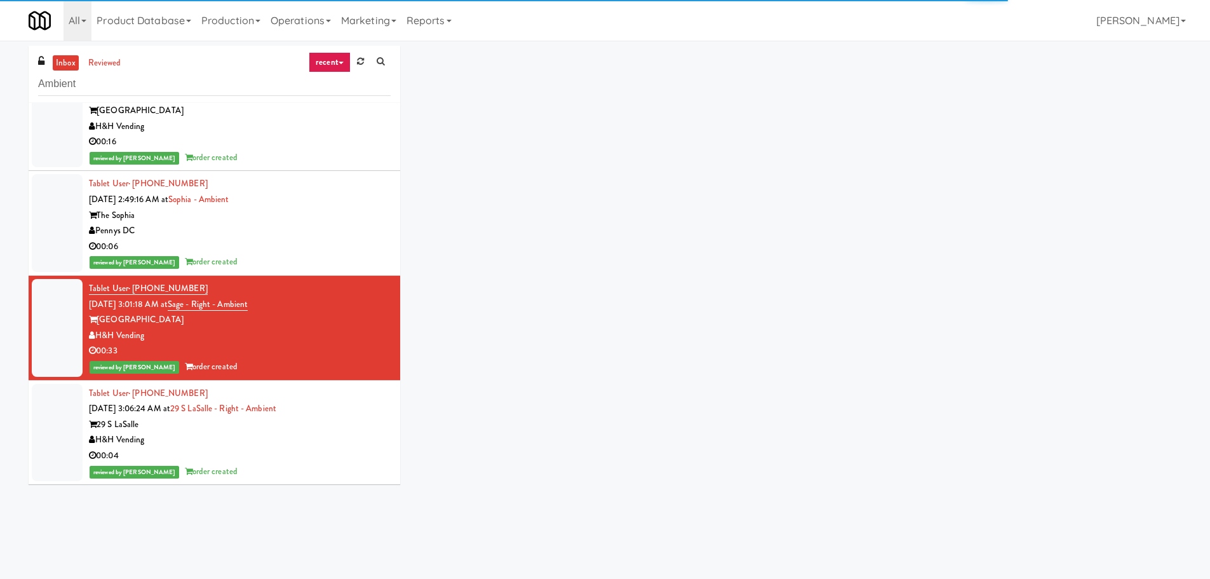
click at [356, 414] on div "Tablet User · (703) 582-4697 [DATE] 3:06:24 AM at 29 S LaSalle - Right - Ambien…" at bounding box center [240, 433] width 302 height 94
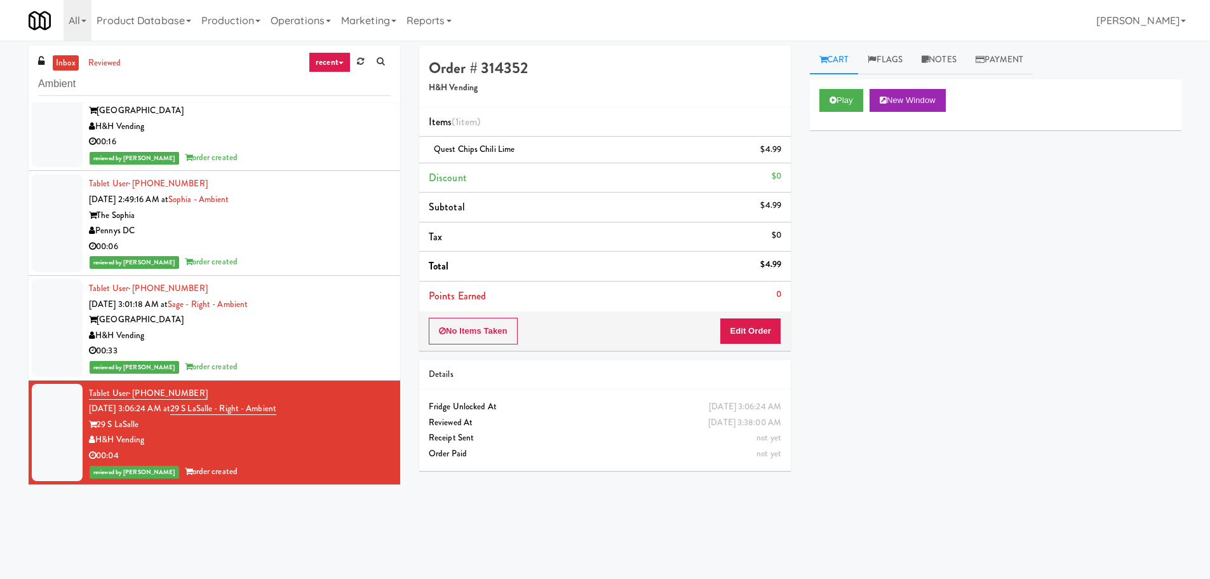
drag, startPoint x: 114, startPoint y: 69, endPoint x: 109, endPoint y: 77, distance: 9.5
click at [114, 71] on link "reviewed" at bounding box center [104, 63] width 39 height 16
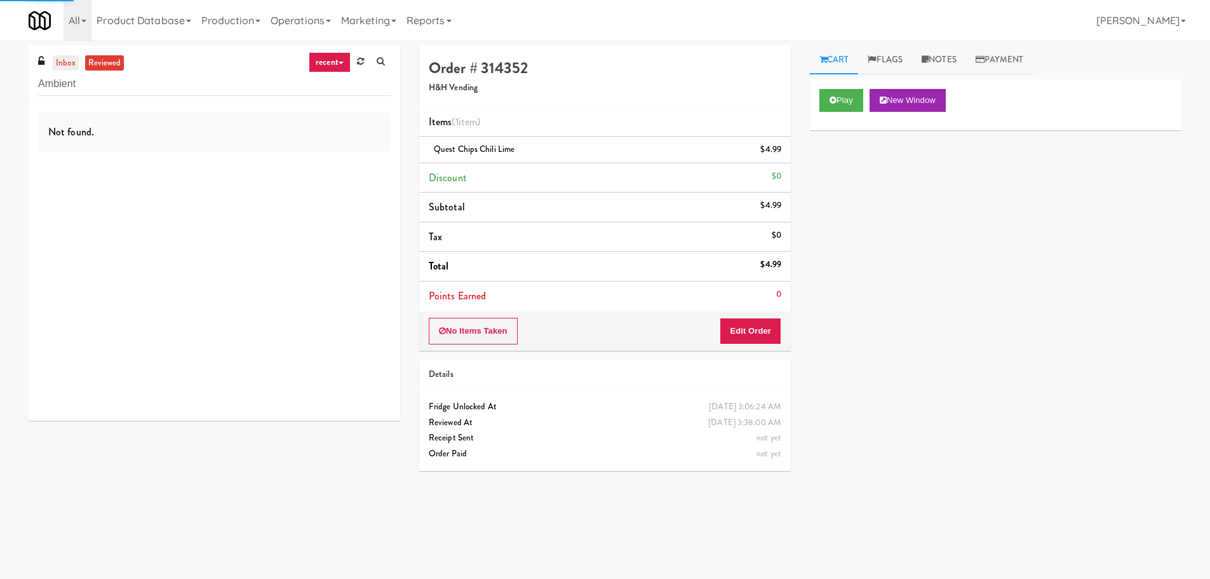
click at [80, 63] on ul "inbox reviewed" at bounding box center [89, 63] width 78 height 16
click
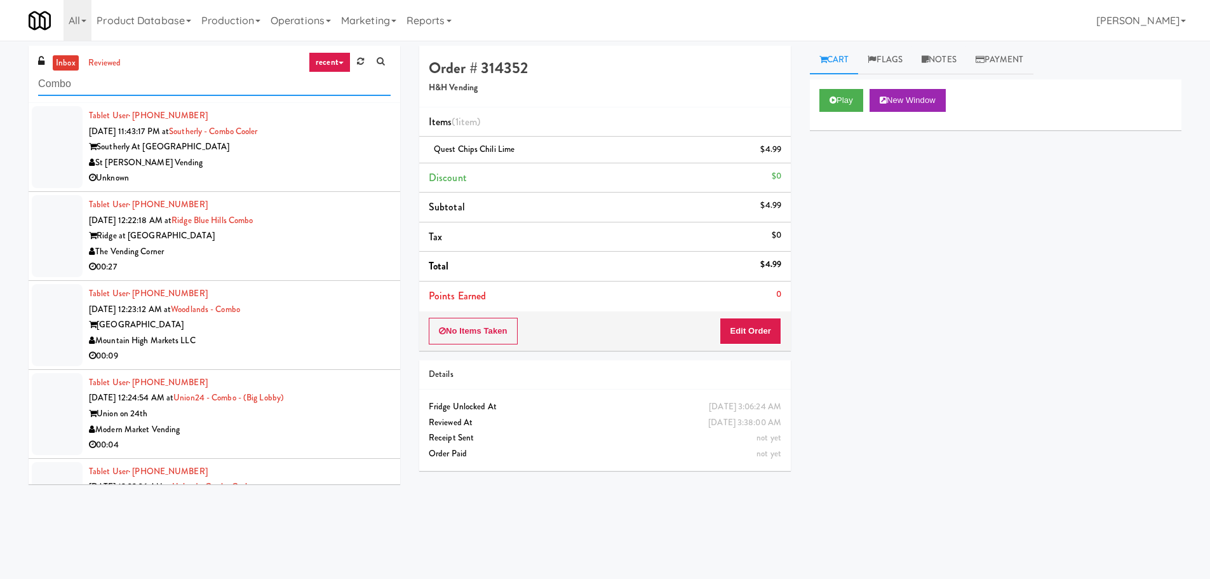
type input "Combo"
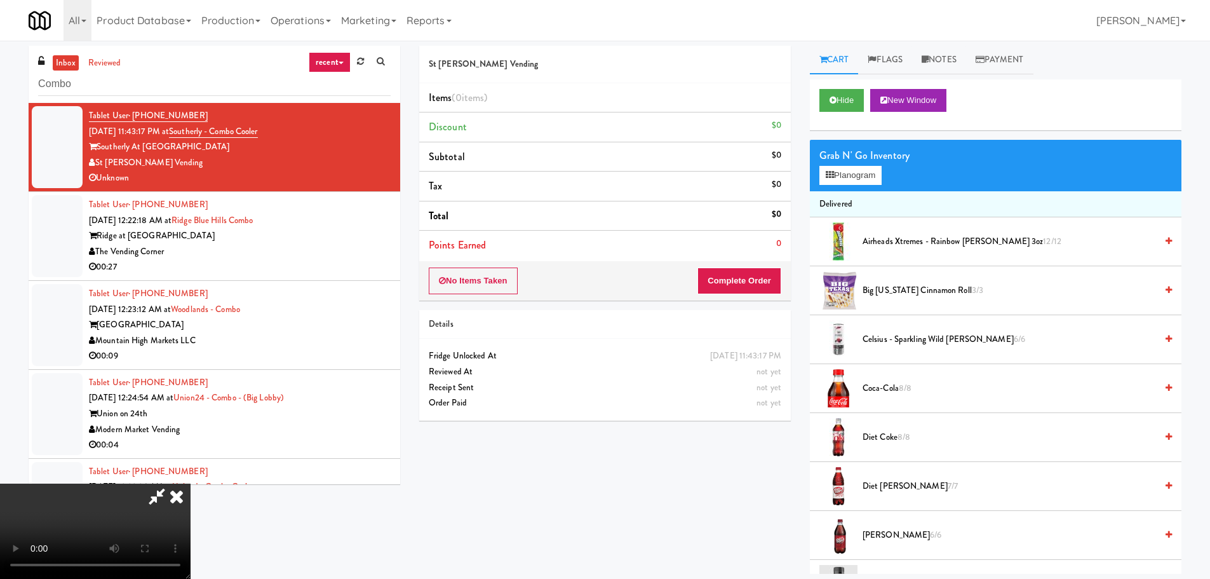
click at [191, 483] on icon at bounding box center [177, 495] width 28 height 25
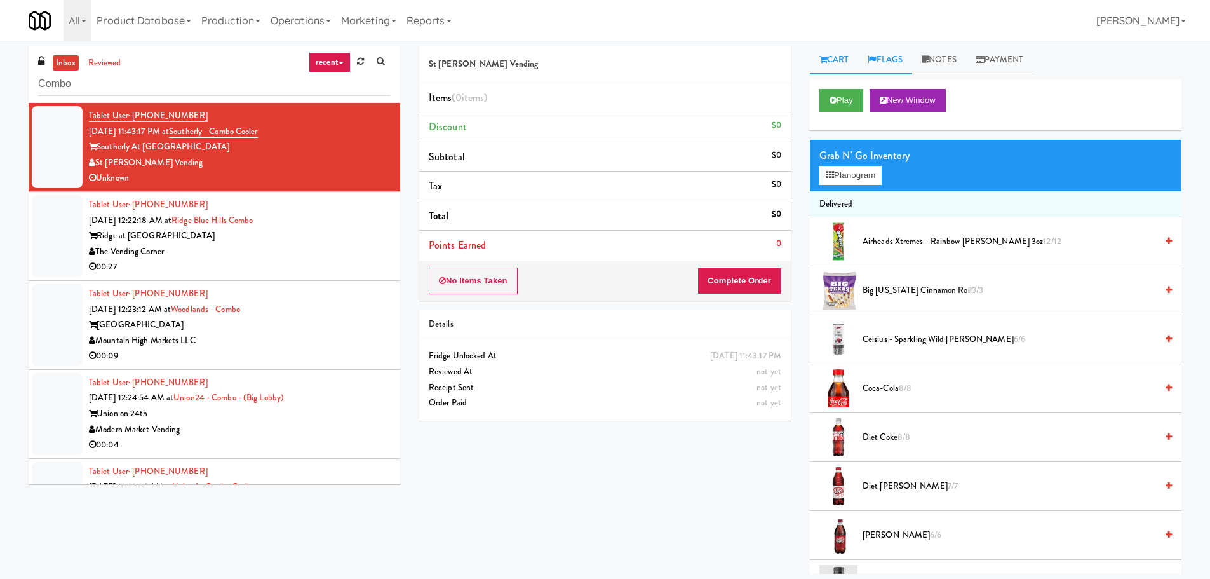
click at [894, 62] on link "Flags" at bounding box center [885, 60] width 54 height 29
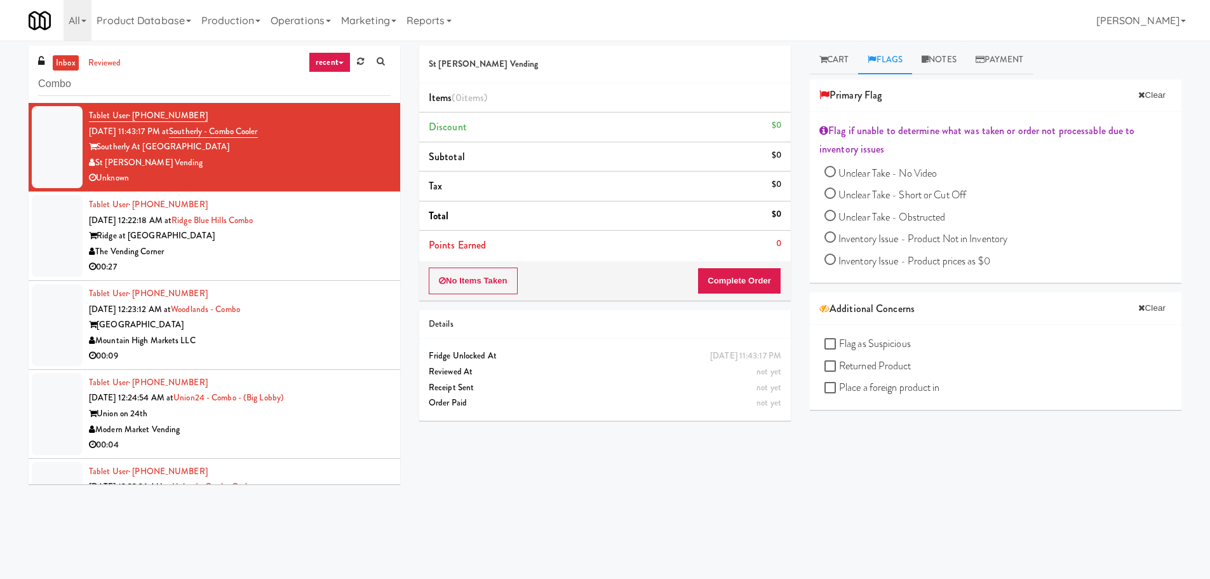
click at [859, 191] on span "Unclear Take - Short or Cut Off" at bounding box center [903, 194] width 128 height 15
click at [836, 191] on input "Unclear Take - Short or Cut Off" at bounding box center [830, 194] width 11 height 11
radio input "true"
click at [967, 59] on link "Notes" at bounding box center [951, 60] width 54 height 29
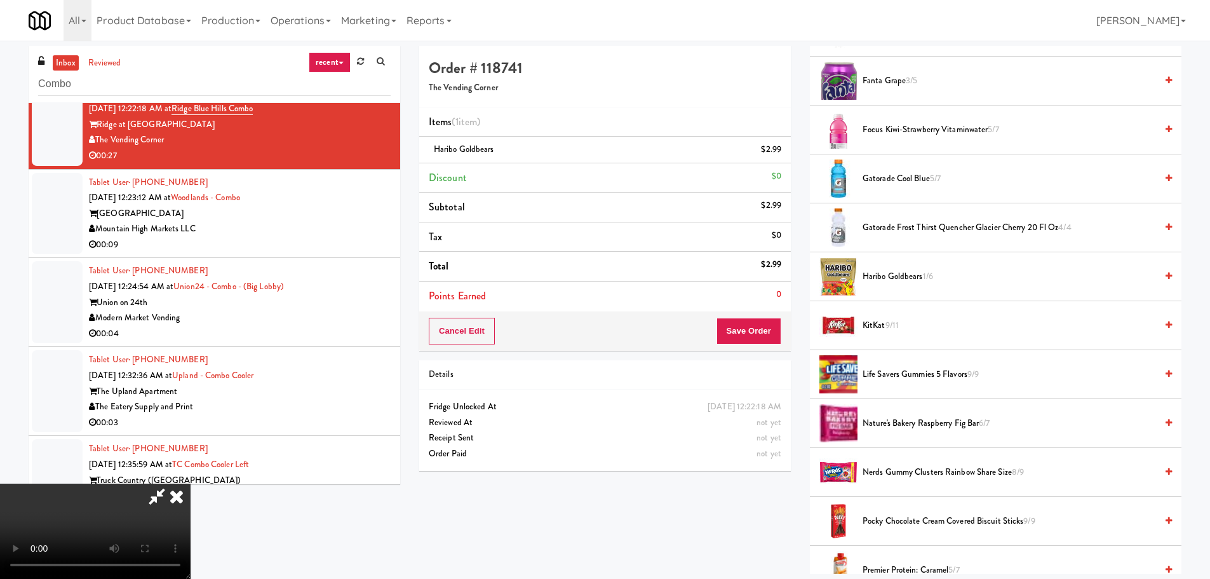
drag, startPoint x: 501, startPoint y: 348, endPoint x: 536, endPoint y: 360, distance: 37.2
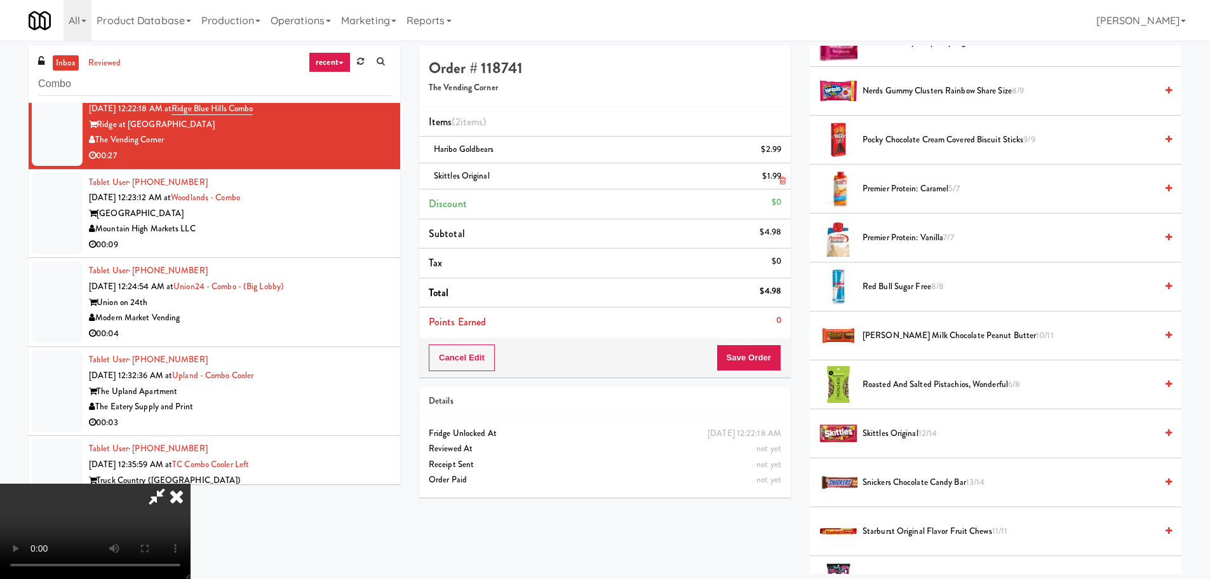
click at [783, 178] on icon at bounding box center [782, 181] width 6 height 8
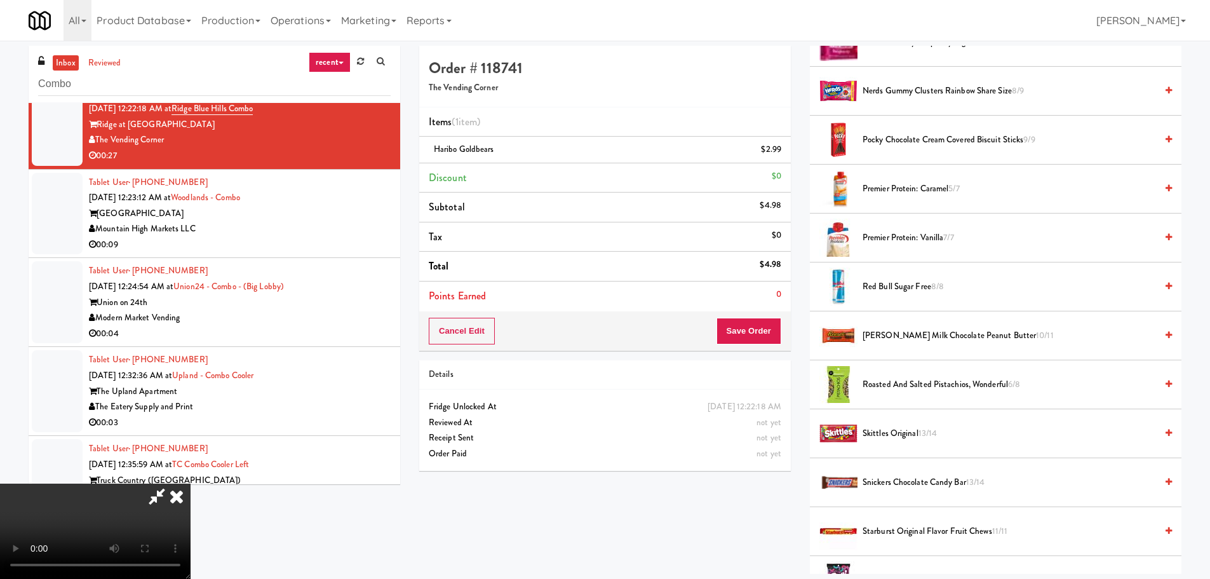
click at [191, 483] on video at bounding box center [95, 530] width 191 height 95
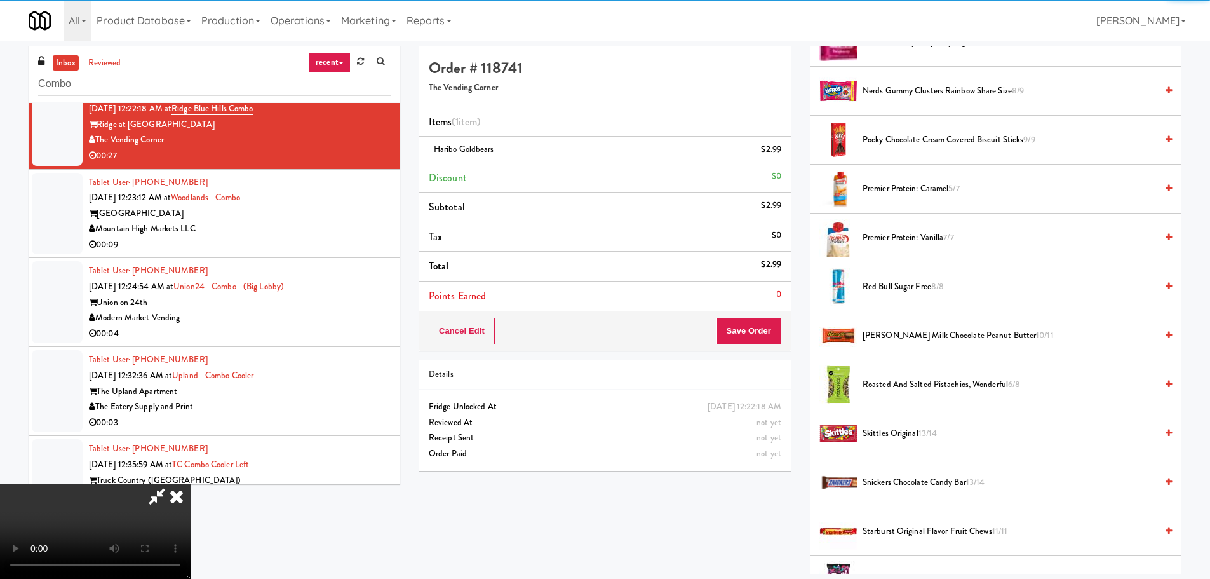
click at [191, 483] on video at bounding box center [95, 530] width 191 height 95
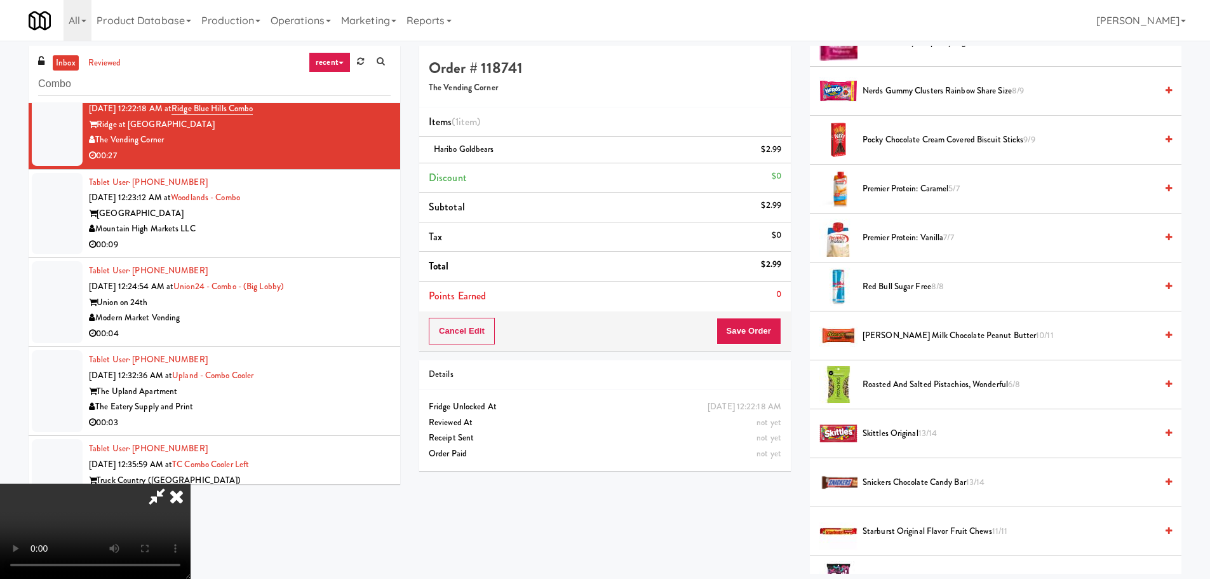
click at [191, 483] on video at bounding box center [95, 530] width 191 height 95
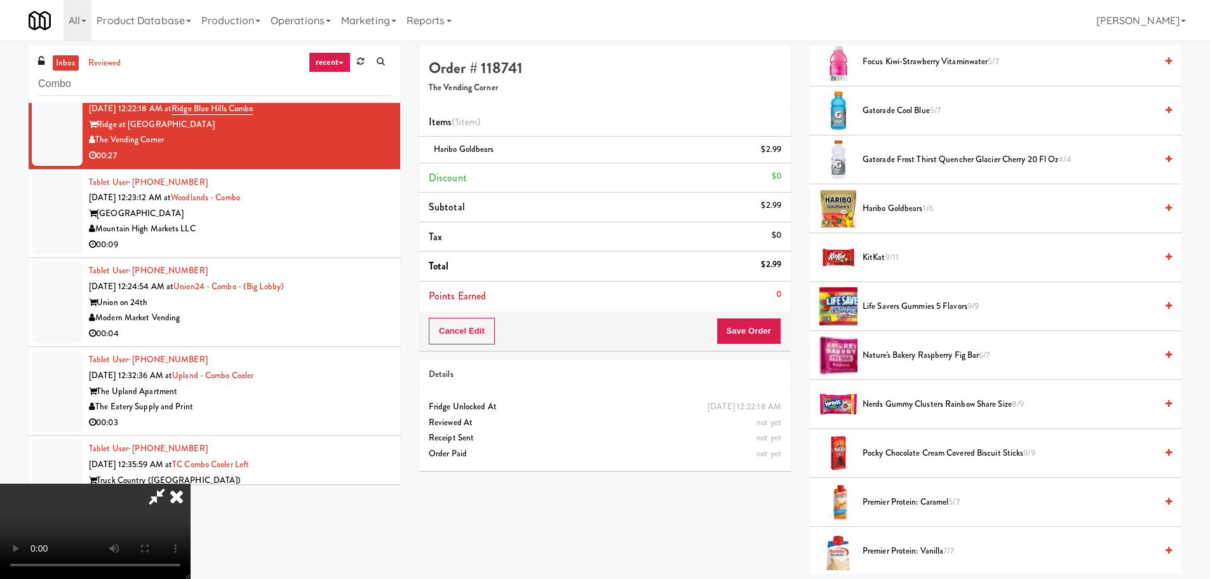
scroll to position [572, 0]
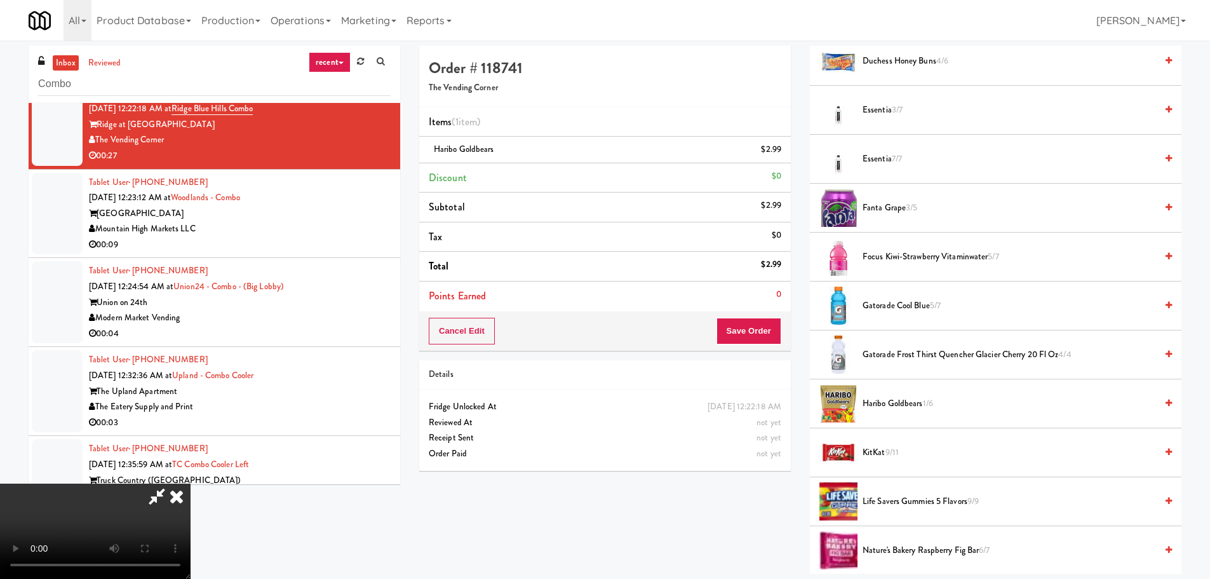
click at [877, 445] on span "KitKat 9/11" at bounding box center [1010, 453] width 294 height 16
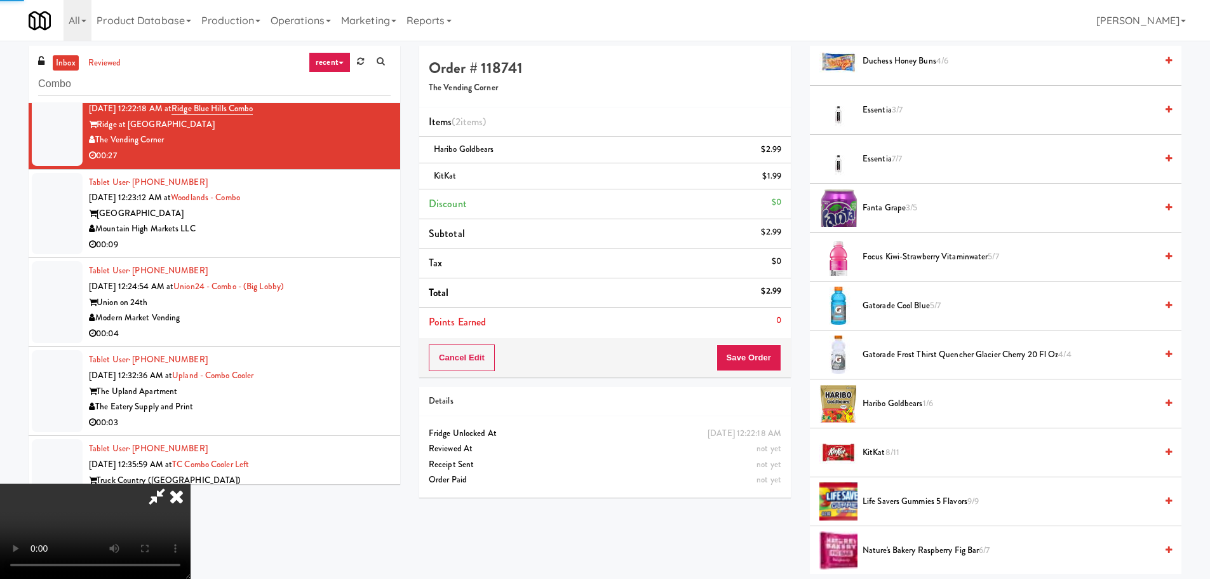
click at [191, 483] on video at bounding box center [95, 530] width 191 height 95
click at [755, 368] on button "Save Order" at bounding box center [749, 357] width 65 height 27
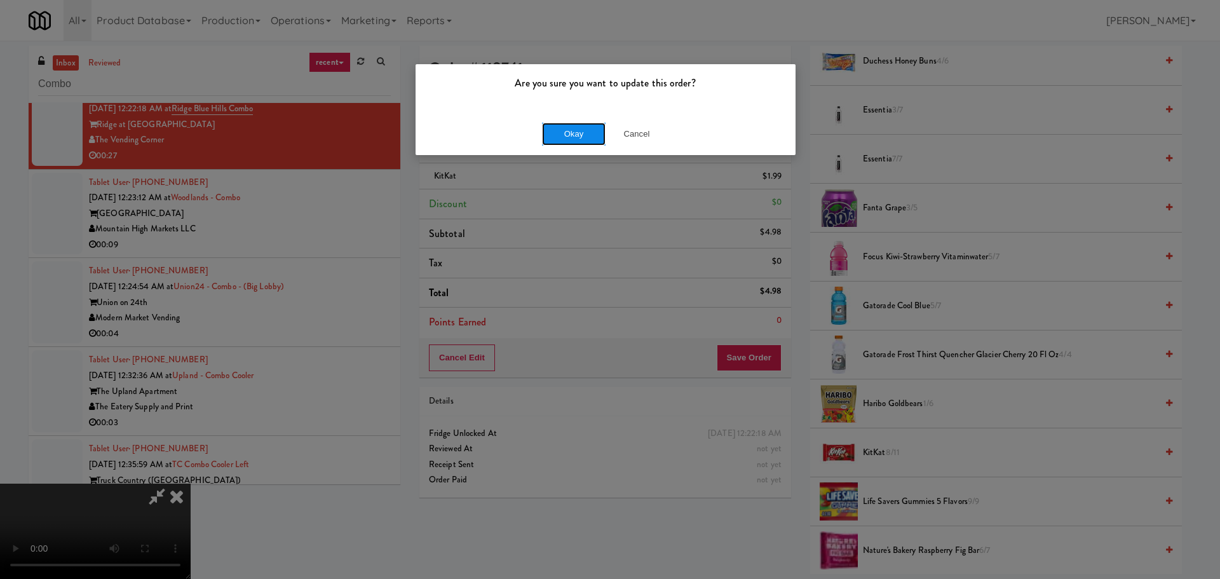
click at [573, 124] on button "Okay" at bounding box center [574, 134] width 64 height 23
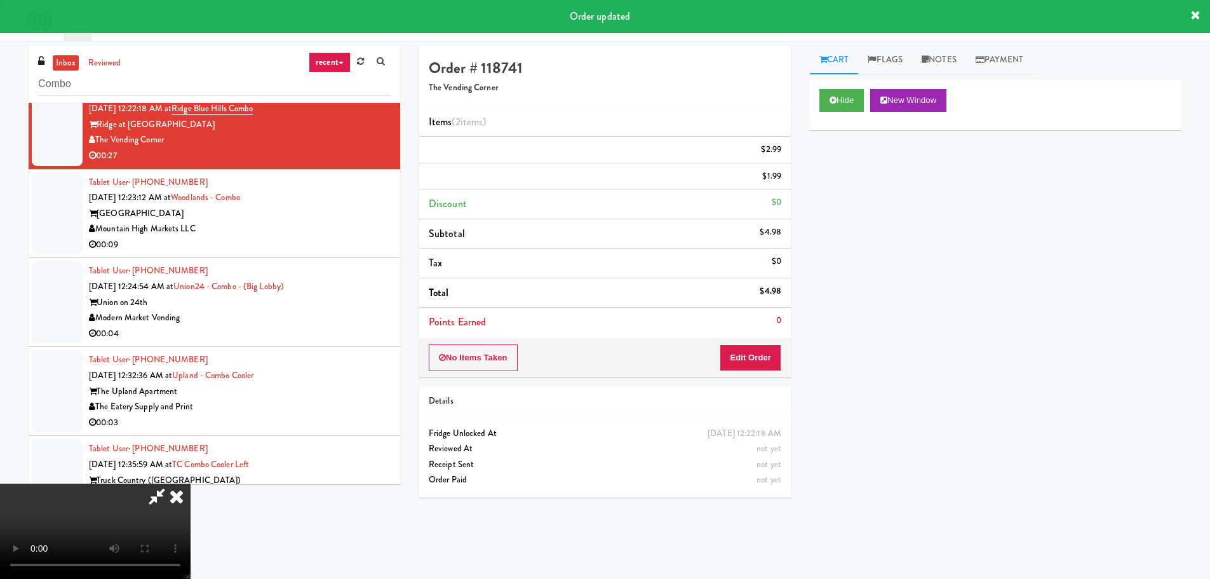
scroll to position [0, 0]
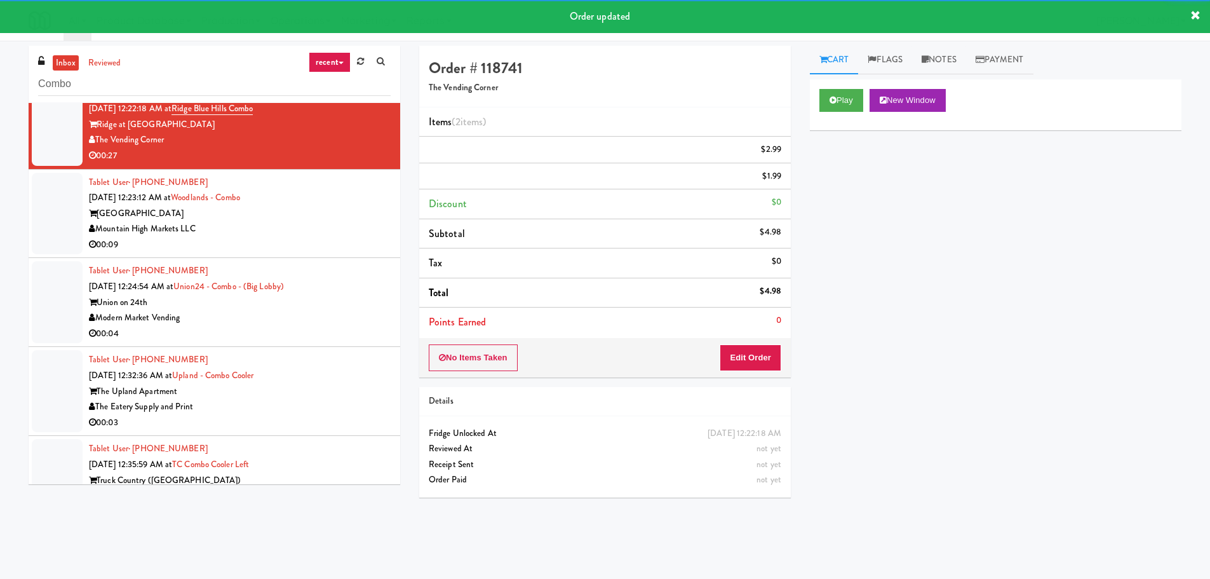
click at [348, 229] on div "Tablet User · (602) 469-1346 [DATE] 12:23:12 AM at [GEOGRAPHIC_DATA] Mountain H…" at bounding box center [240, 214] width 302 height 78
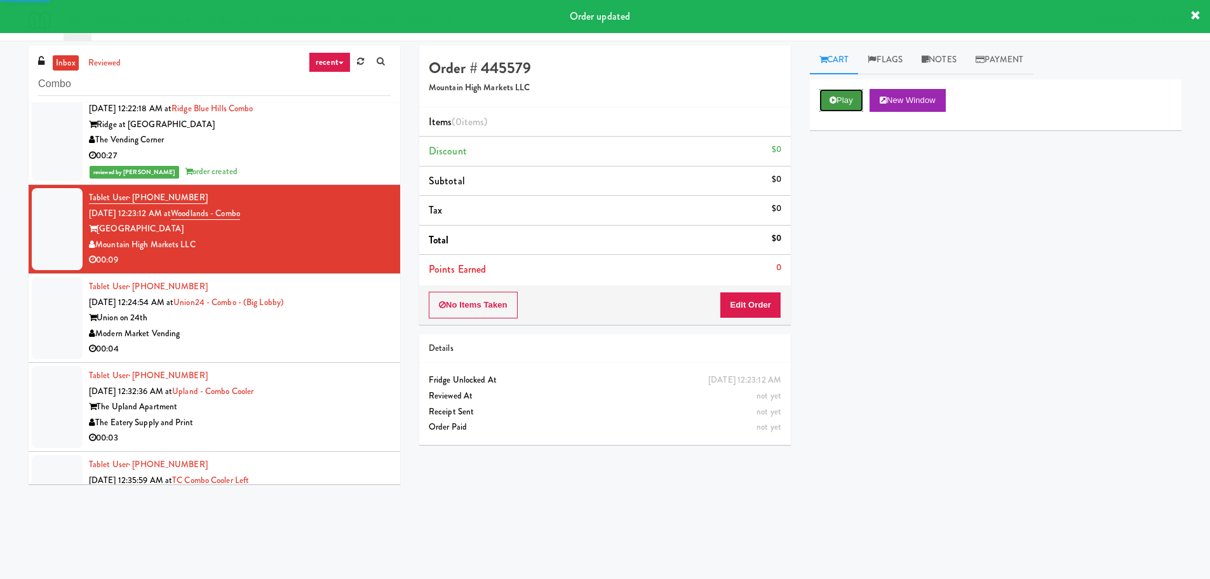
click at [830, 96] on icon at bounding box center [833, 100] width 7 height 8
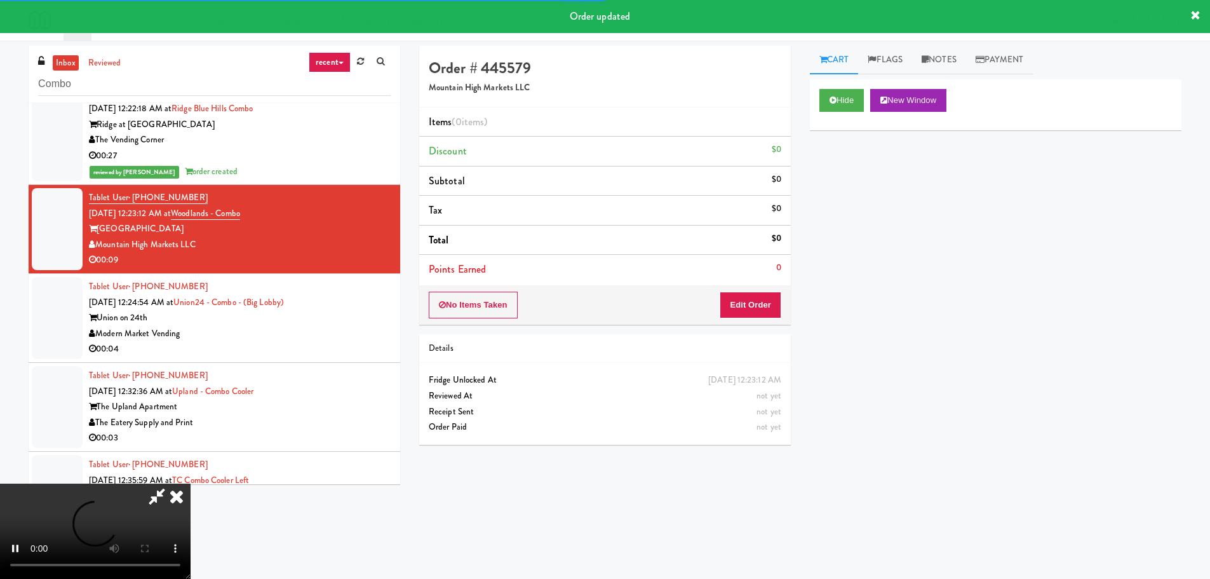
drag, startPoint x: 759, startPoint y: 274, endPoint x: 755, endPoint y: 291, distance: 17.7
click at [759, 274] on li "Points Earned 0" at bounding box center [605, 269] width 372 height 29
click at [755, 292] on button "Edit Order" at bounding box center [751, 305] width 62 height 27
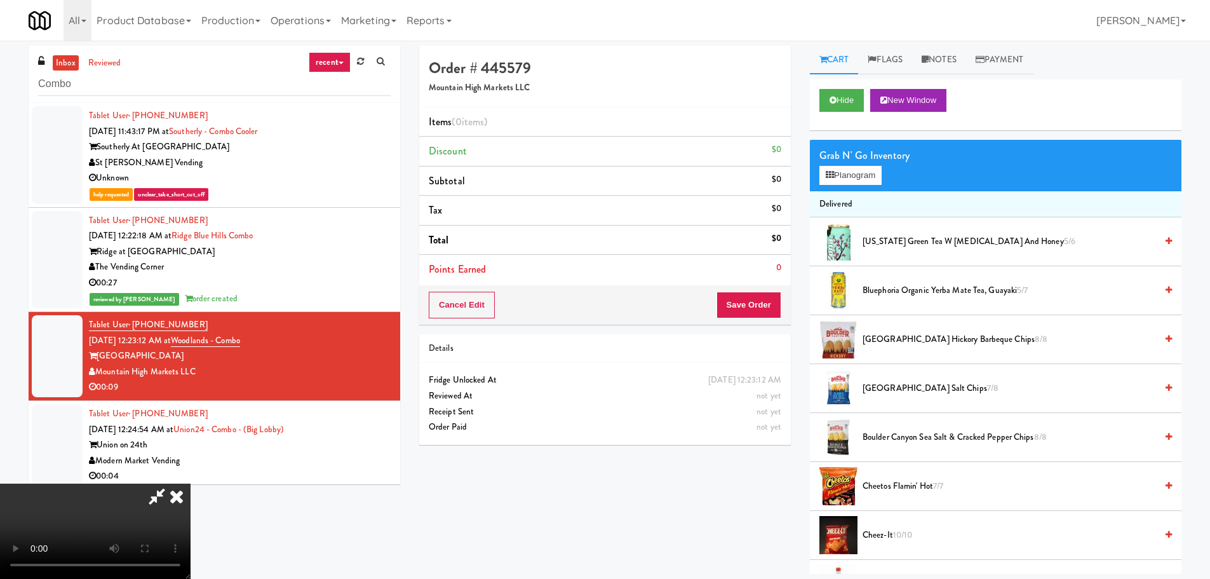
click at [191, 483] on video at bounding box center [95, 530] width 191 height 95
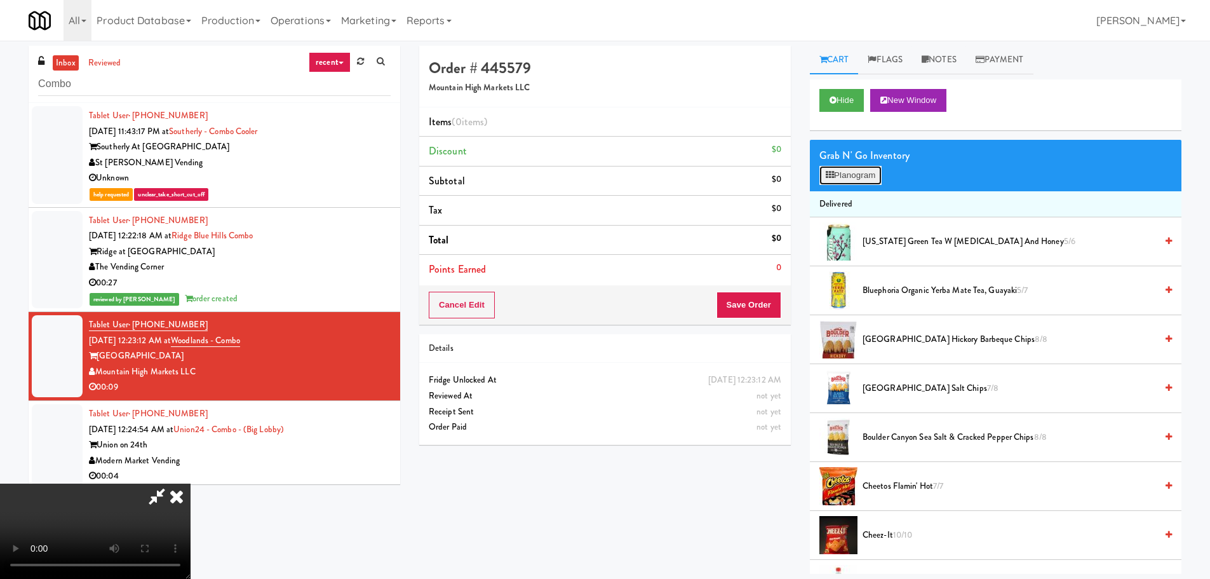
click at [860, 176] on button "Planogram" at bounding box center [851, 175] width 62 height 19
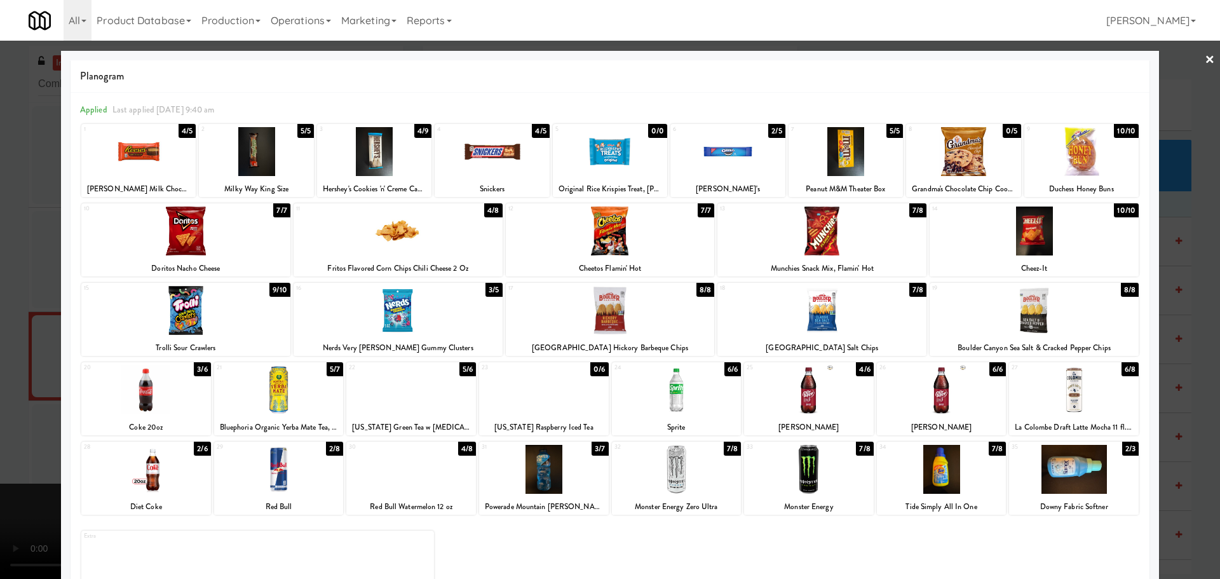
click at [478, 165] on div at bounding box center [492, 151] width 114 height 49
click at [6, 302] on div at bounding box center [610, 289] width 1220 height 579
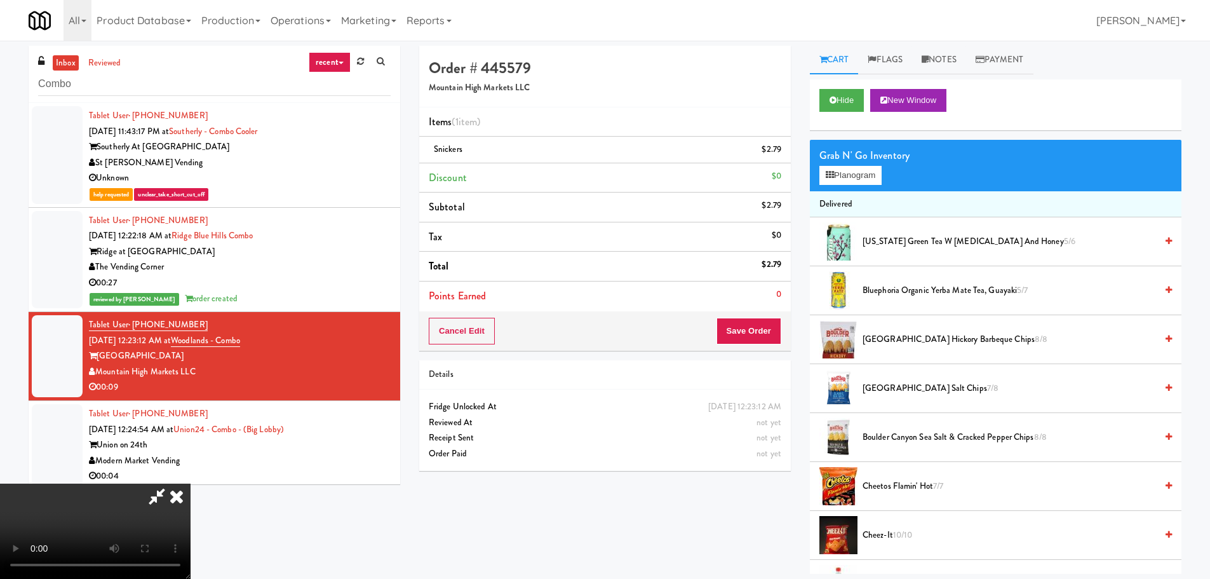
click at [191, 483] on video at bounding box center [95, 530] width 191 height 95
drag, startPoint x: 545, startPoint y: 394, endPoint x: 577, endPoint y: 382, distance: 34.6
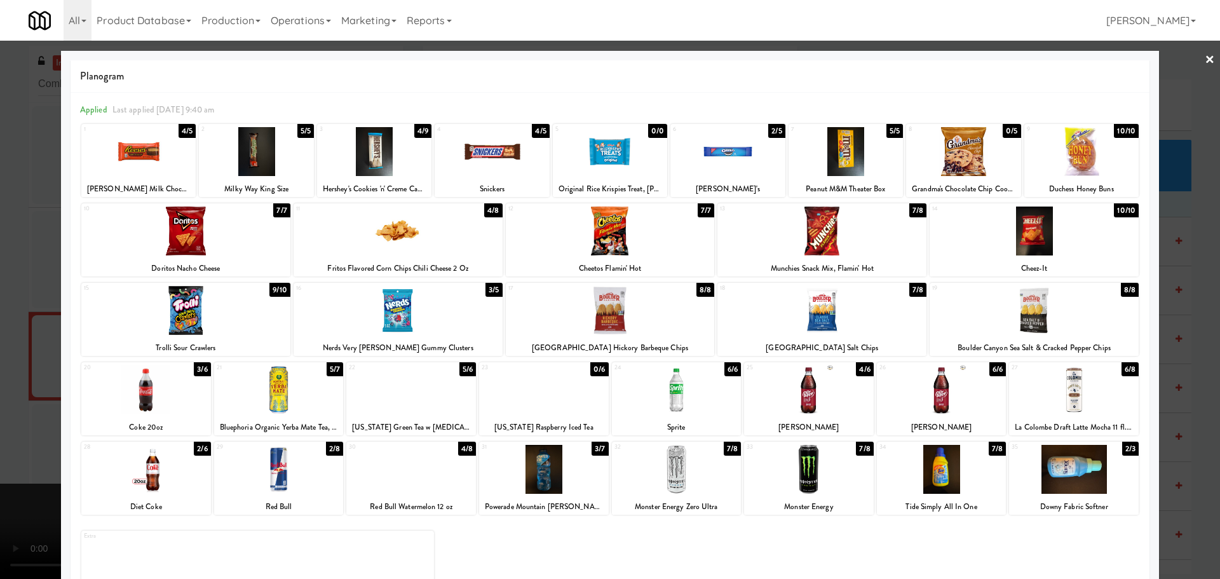
drag, startPoint x: 0, startPoint y: 325, endPoint x: 9, endPoint y: 322, distance: 9.2
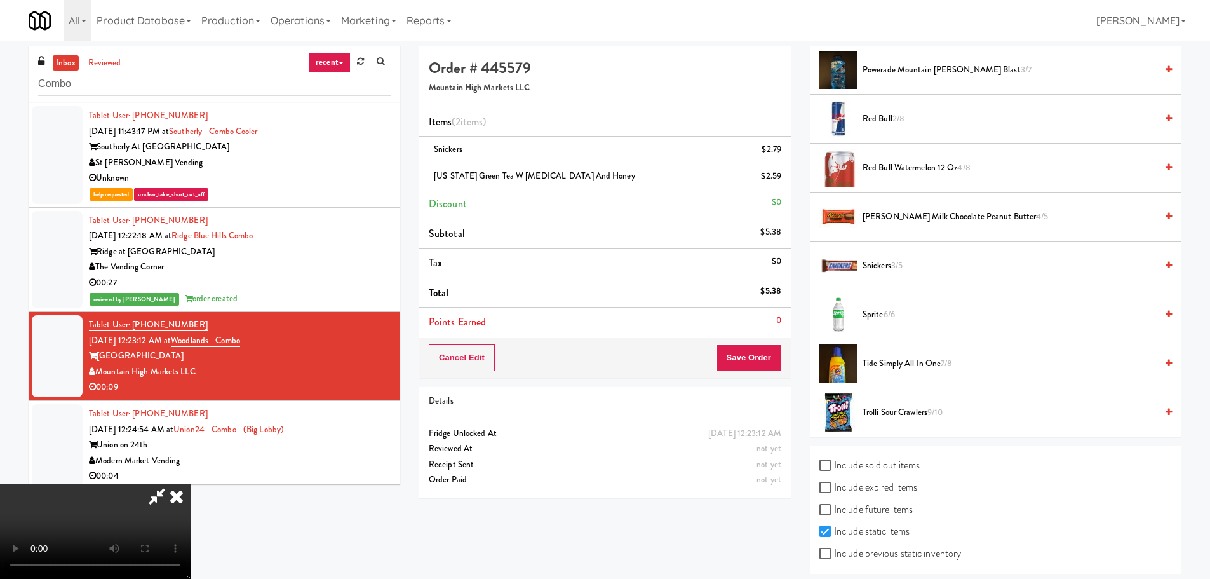
scroll to position [1356, 0]
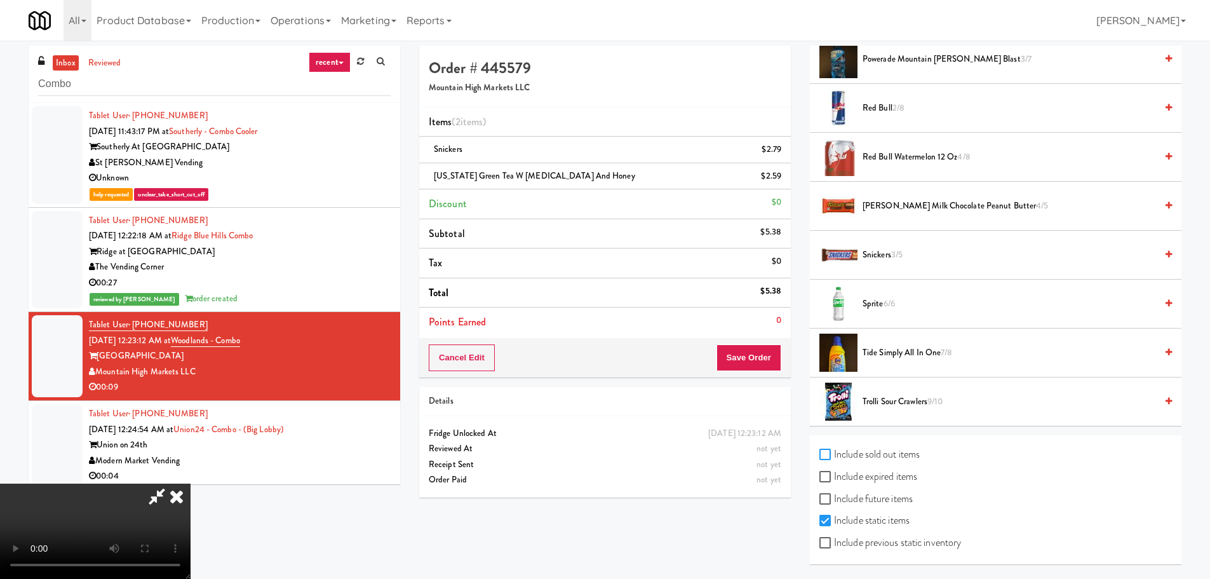
checkbox input "true"
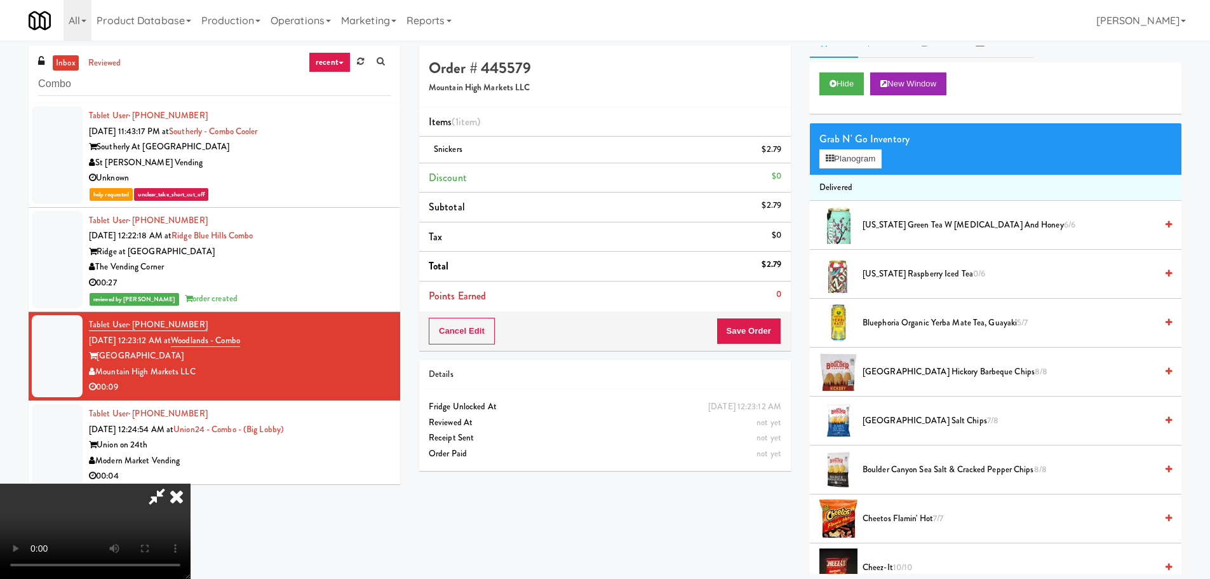
scroll to position [0, 0]
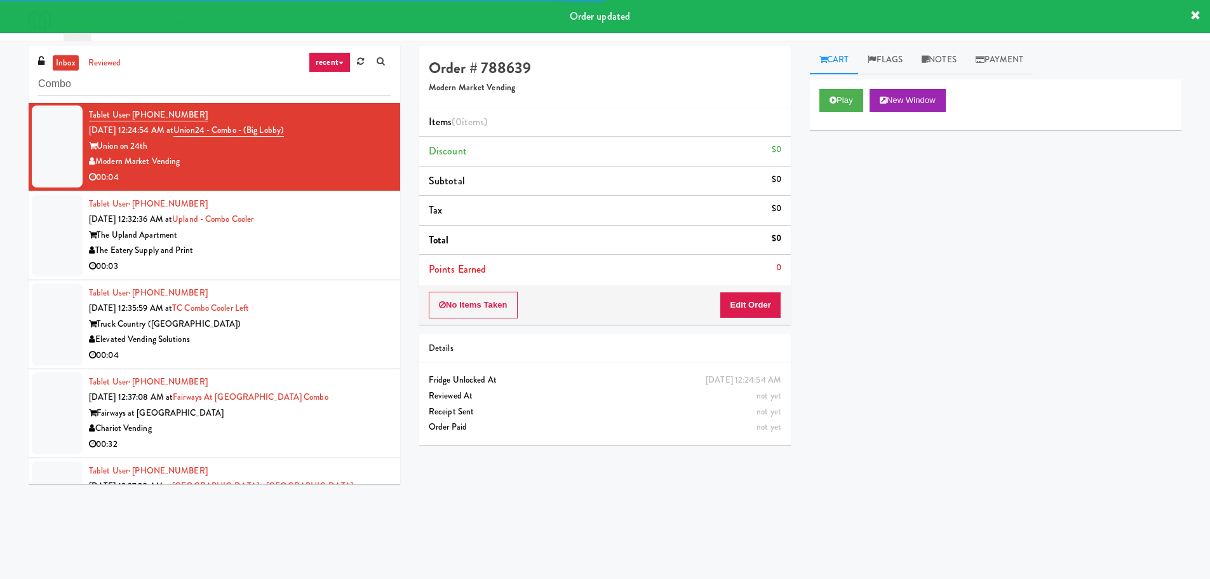
scroll to position [318, 0]
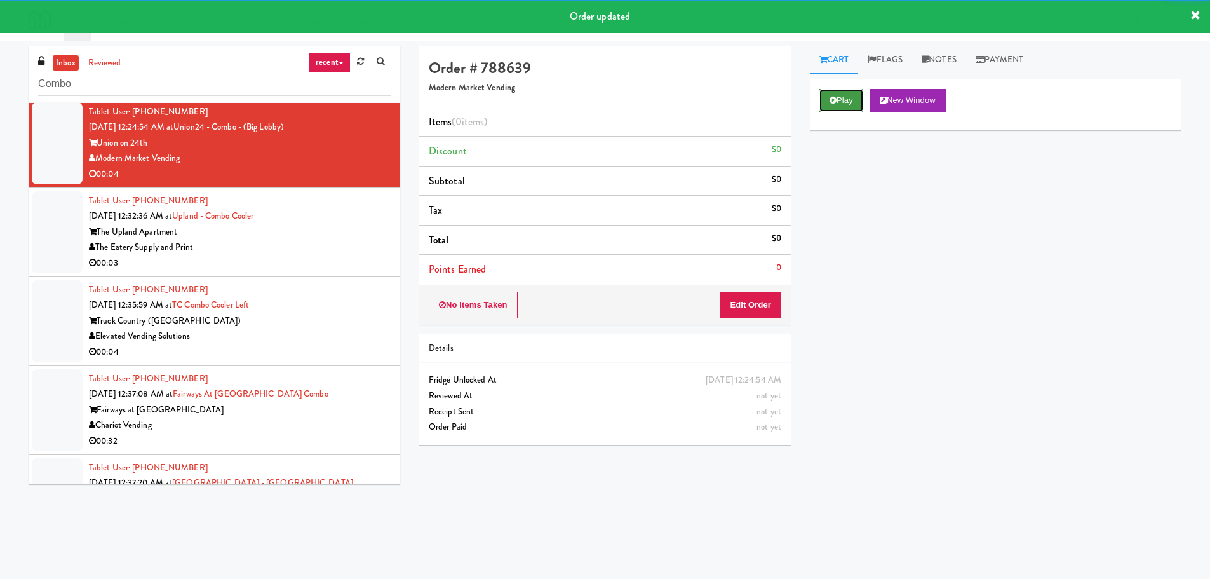
drag, startPoint x: 847, startPoint y: 100, endPoint x: 841, endPoint y: 107, distance: 9.4
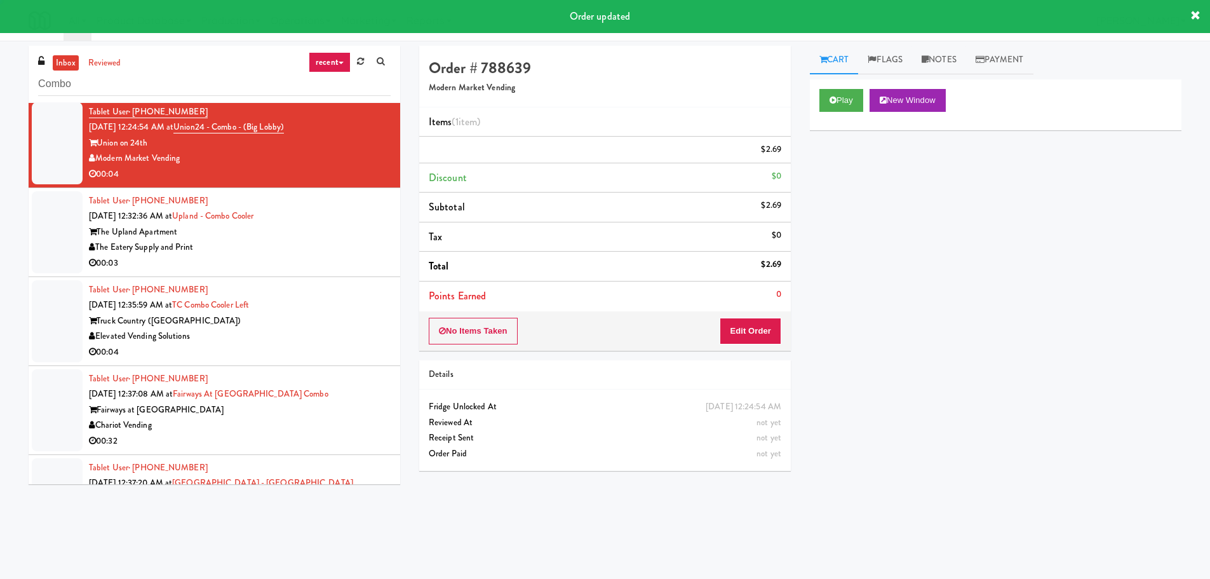
scroll to position [0, 0]
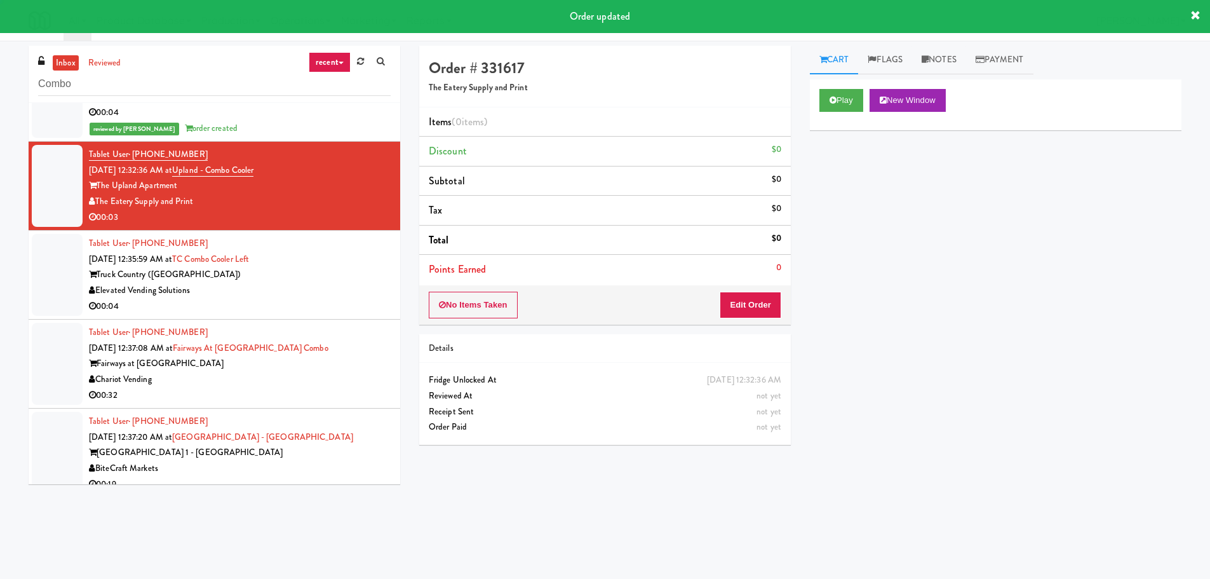
scroll to position [381, 0]
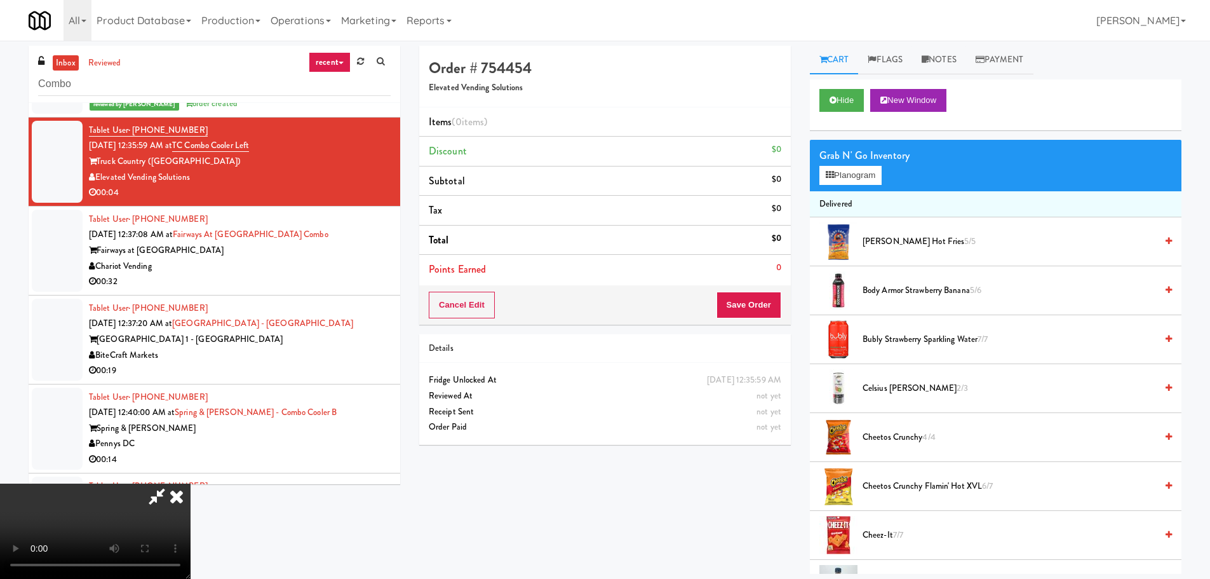
scroll to position [28, 0]
drag, startPoint x: 466, startPoint y: 333, endPoint x: 476, endPoint y: 350, distance: 19.9
drag, startPoint x: 515, startPoint y: 367, endPoint x: 550, endPoint y: 368, distance: 35.0
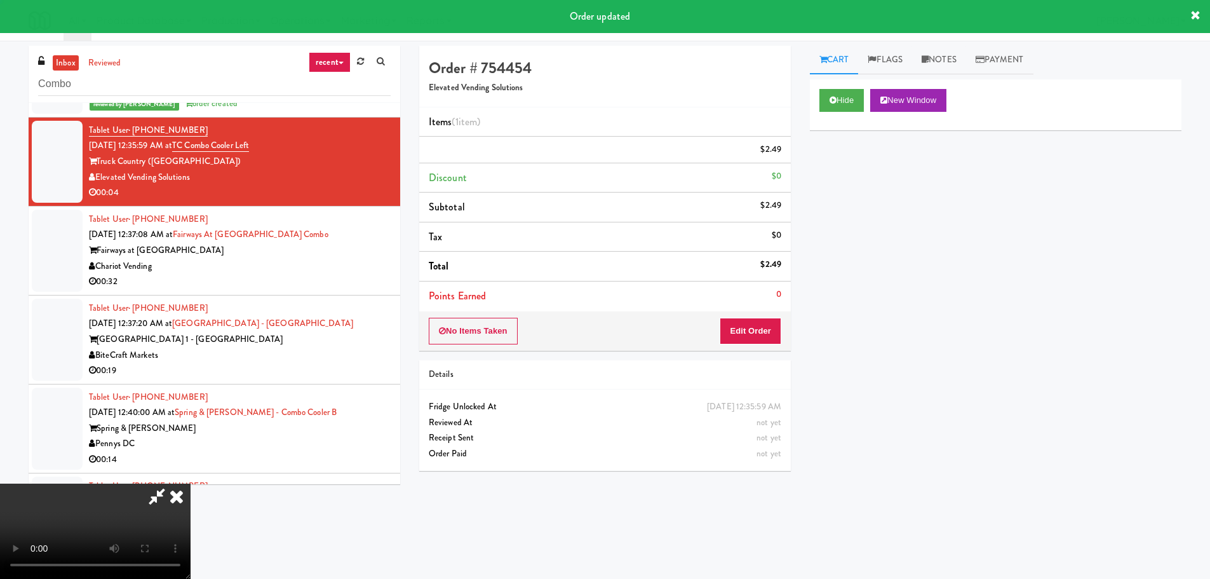
scroll to position [0, 0]
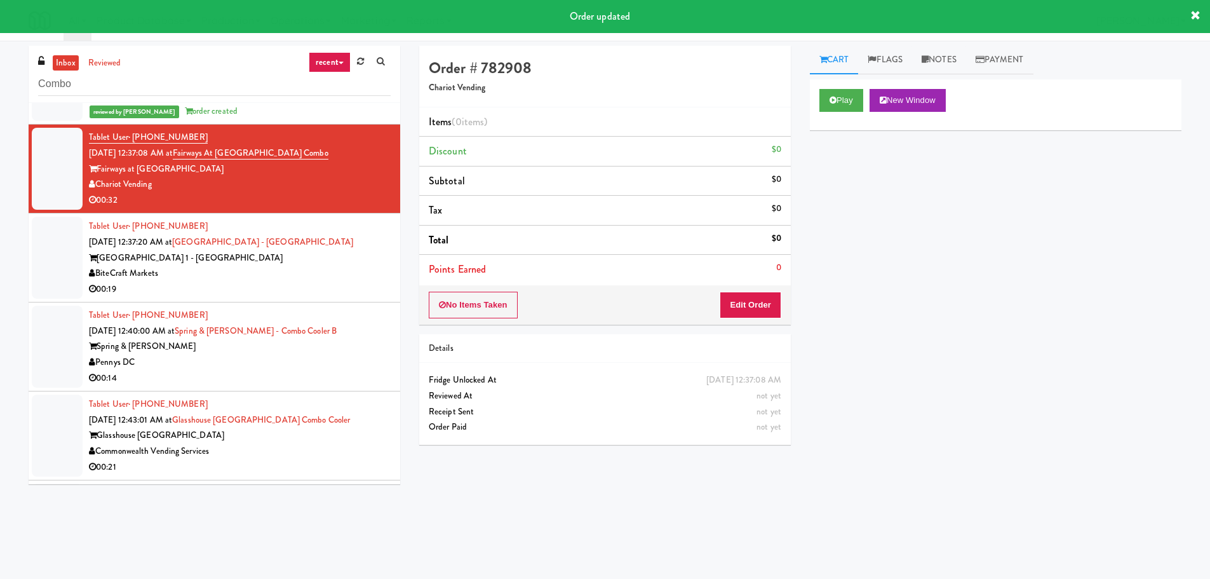
scroll to position [635, 0]
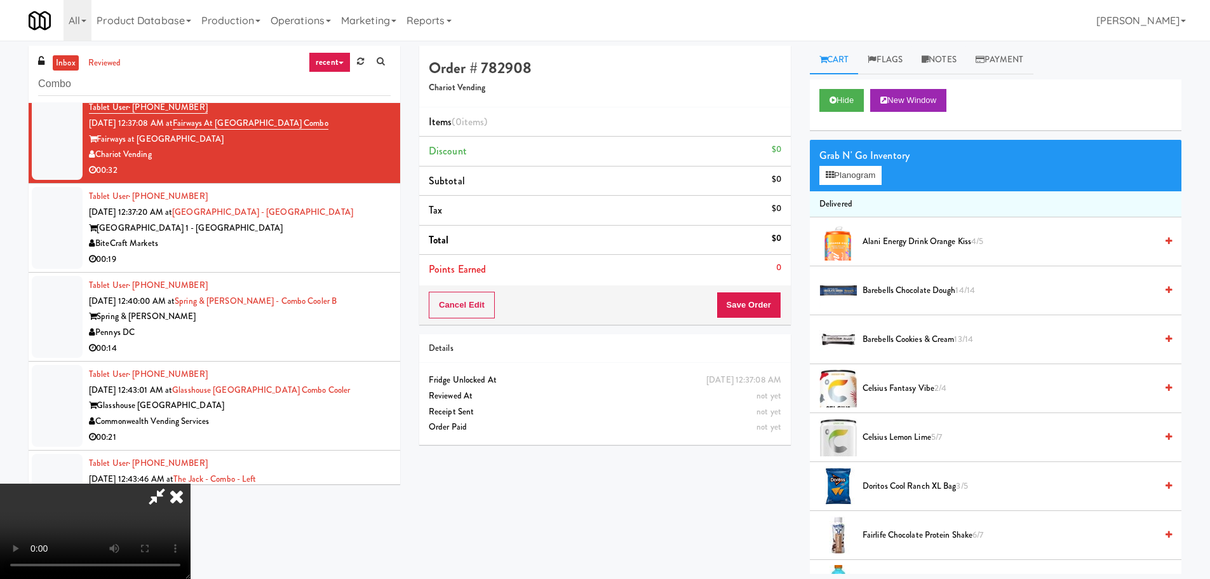
drag, startPoint x: 495, startPoint y: 327, endPoint x: 499, endPoint y: 341, distance: 13.9
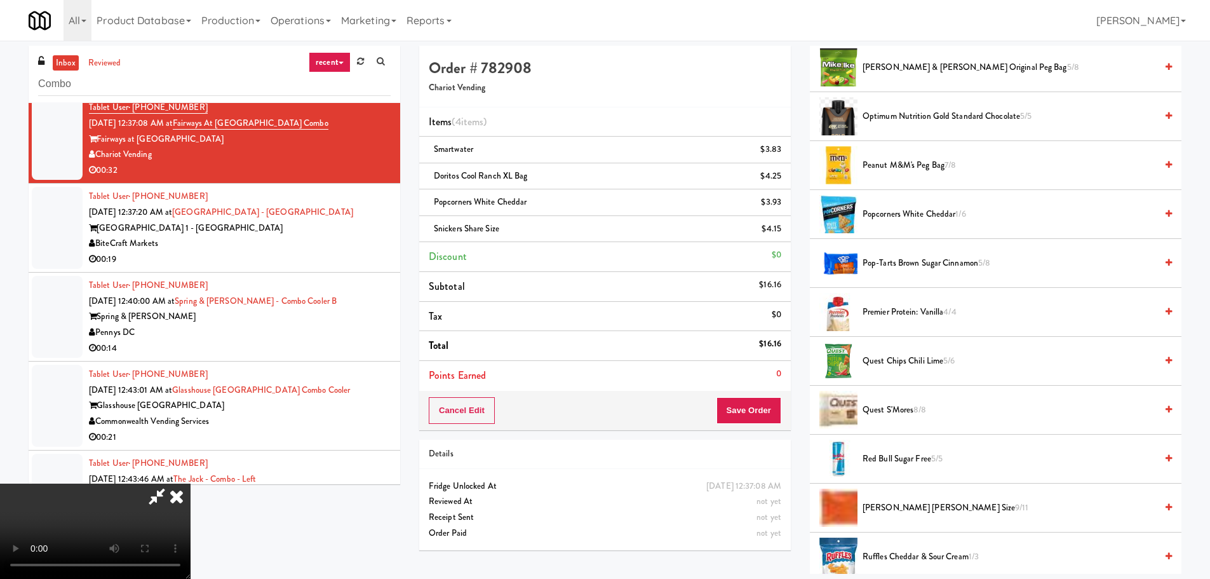
scroll to position [672, 0]
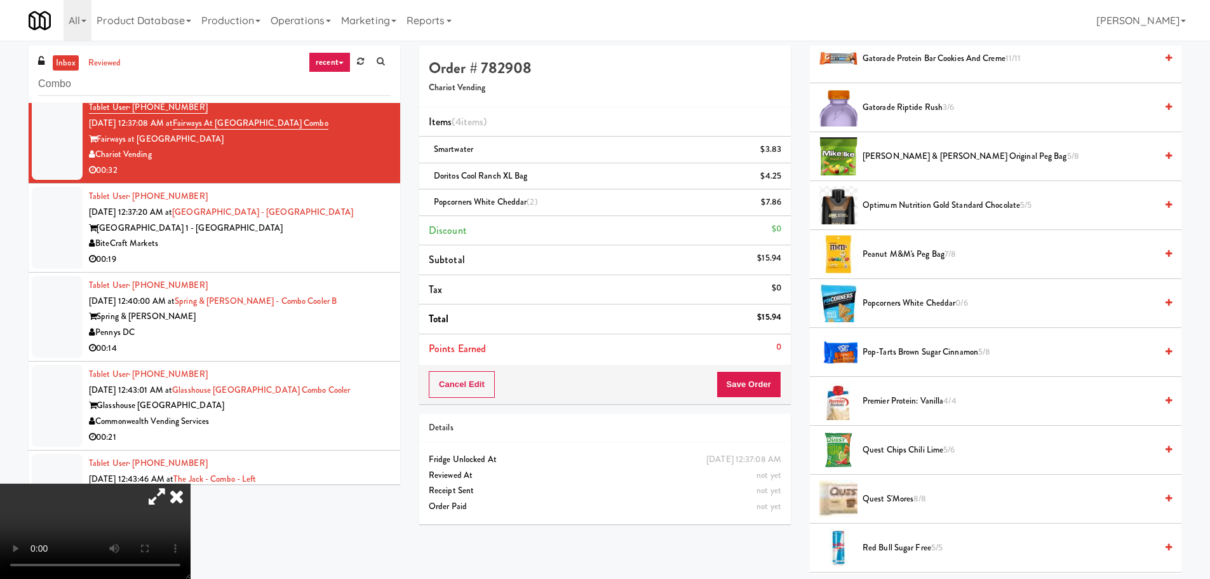
drag, startPoint x: 390, startPoint y: 231, endPoint x: 353, endPoint y: 238, distance: 38.1
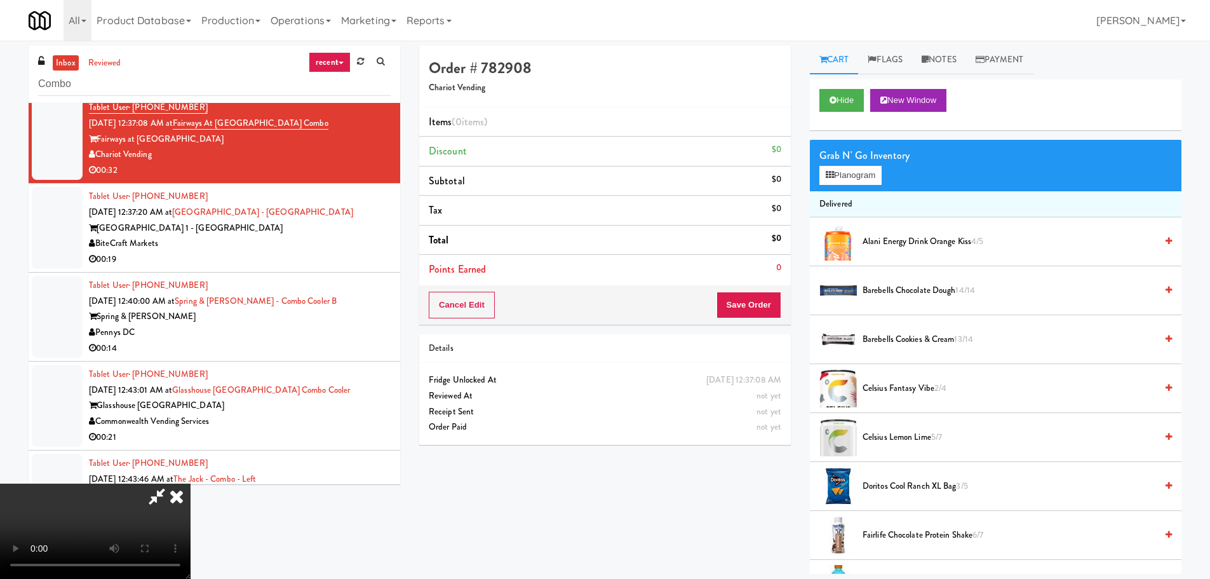
click at [191, 483] on video at bounding box center [95, 530] width 191 height 95
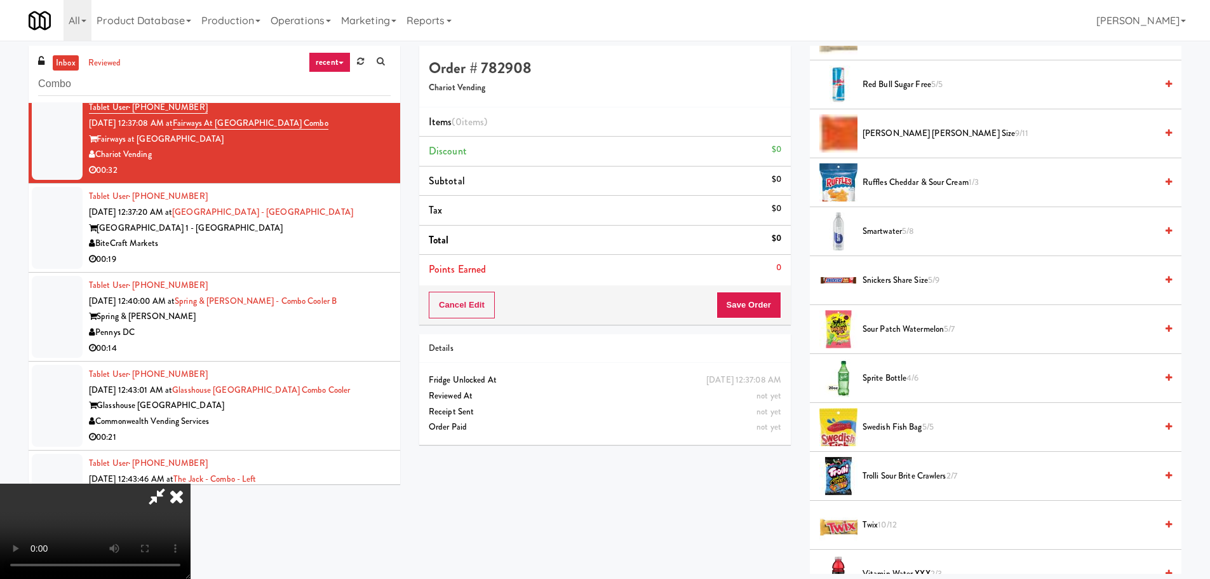
scroll to position [1144, 0]
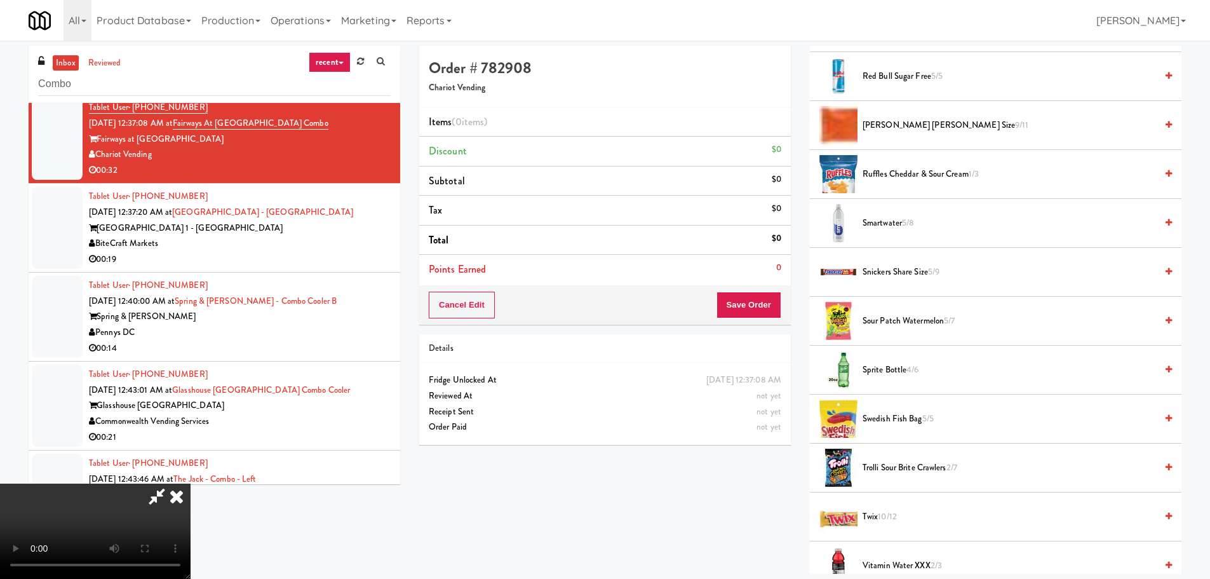
click at [894, 226] on span "Smartwater 5/8" at bounding box center [1010, 223] width 294 height 16
click at [191, 483] on video at bounding box center [95, 530] width 191 height 95
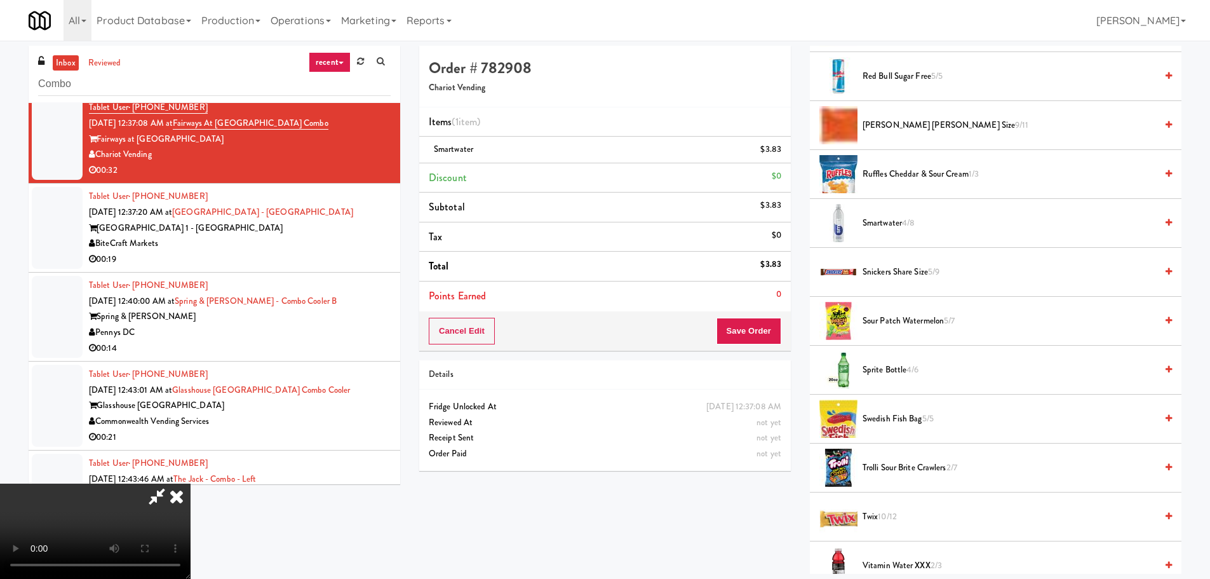
click at [191, 483] on video at bounding box center [95, 530] width 191 height 95
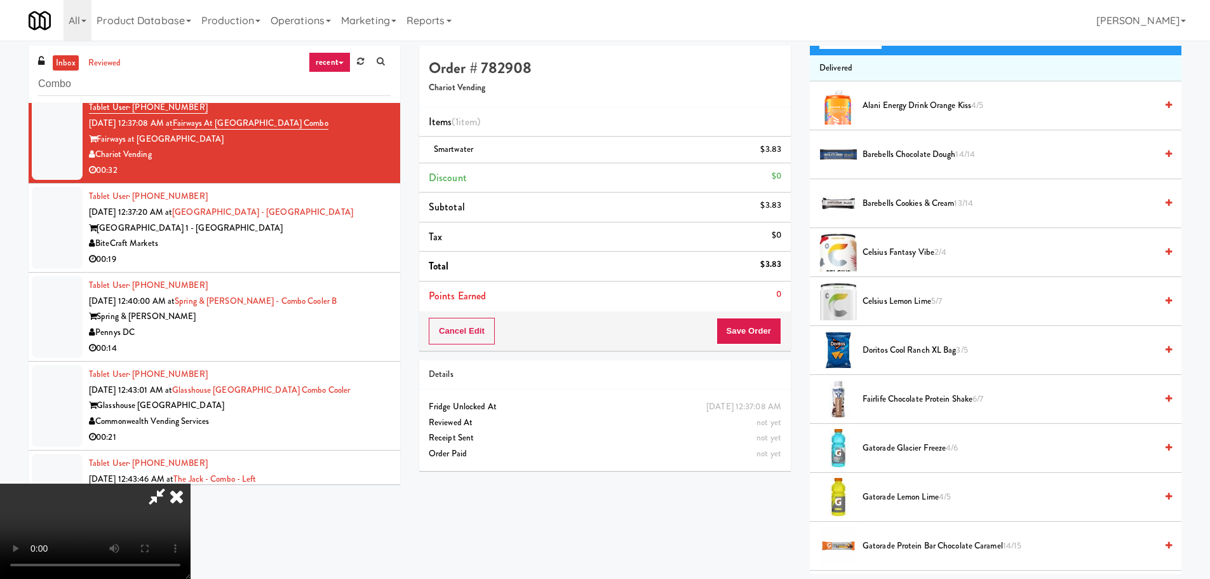
scroll to position [127, 0]
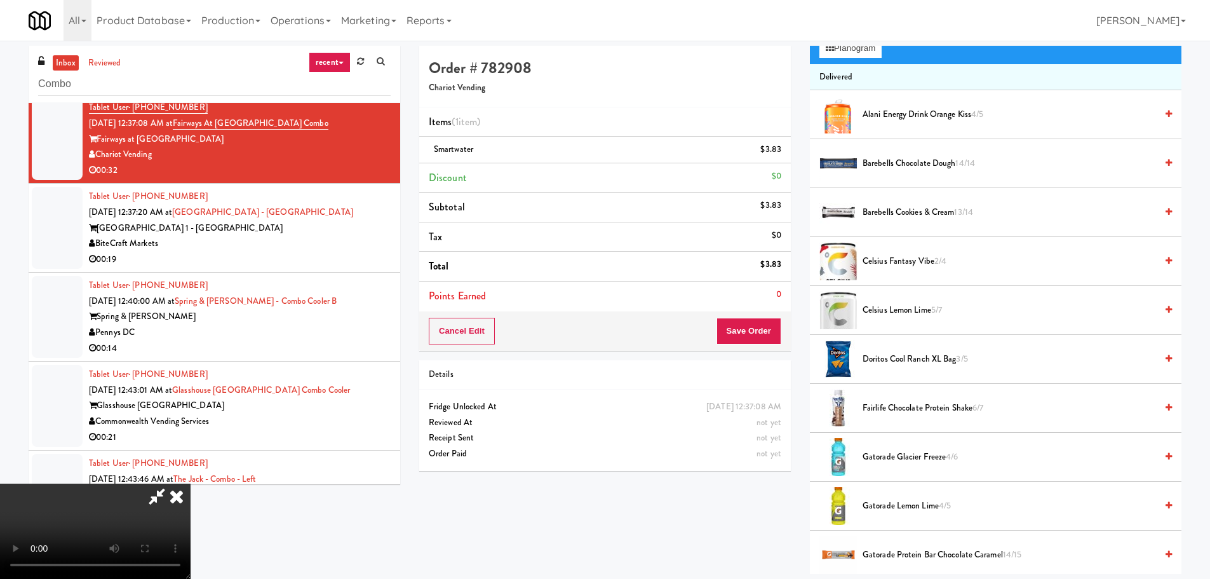
click at [935, 352] on span "Doritos Cool Ranch XL Bag 3/5" at bounding box center [1010, 359] width 294 height 16
click at [191, 483] on video at bounding box center [95, 530] width 191 height 95
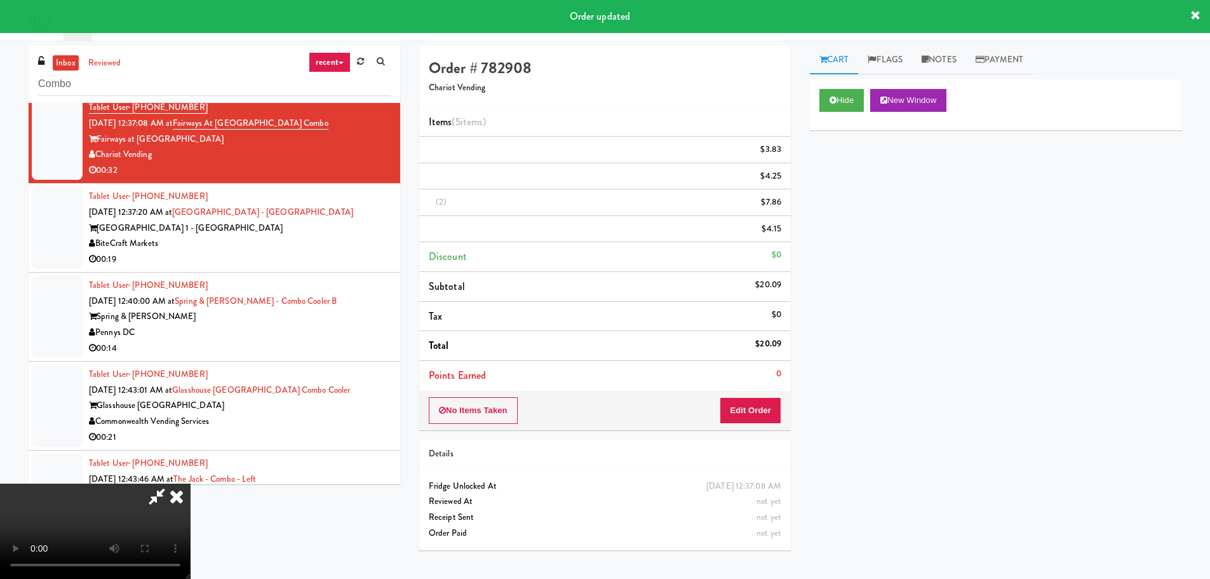
scroll to position [0, 0]
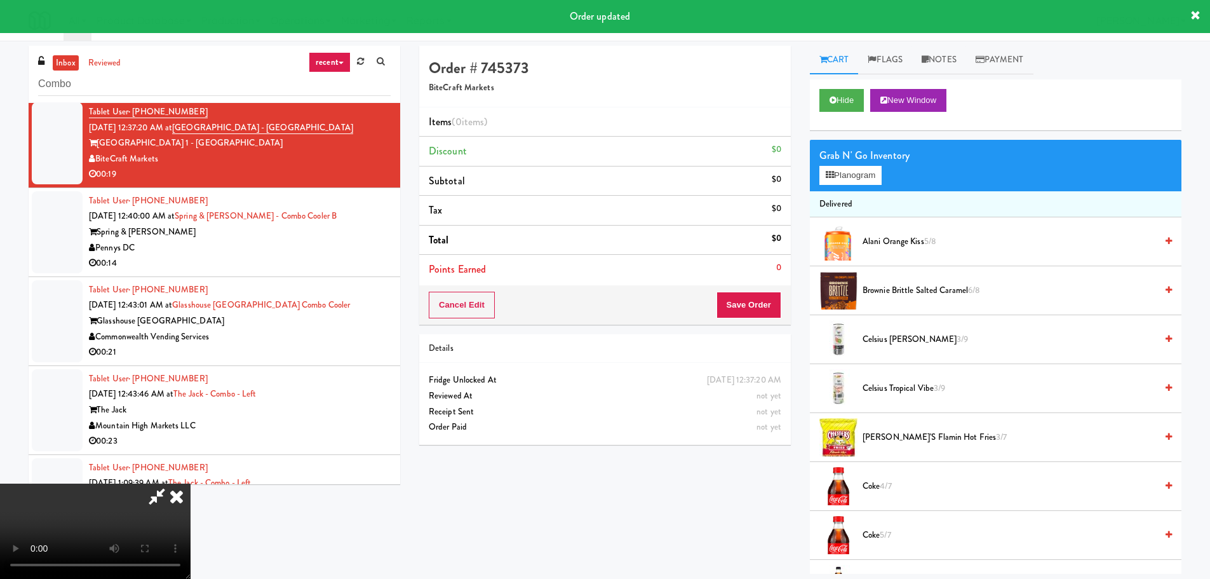
scroll to position [699, 0]
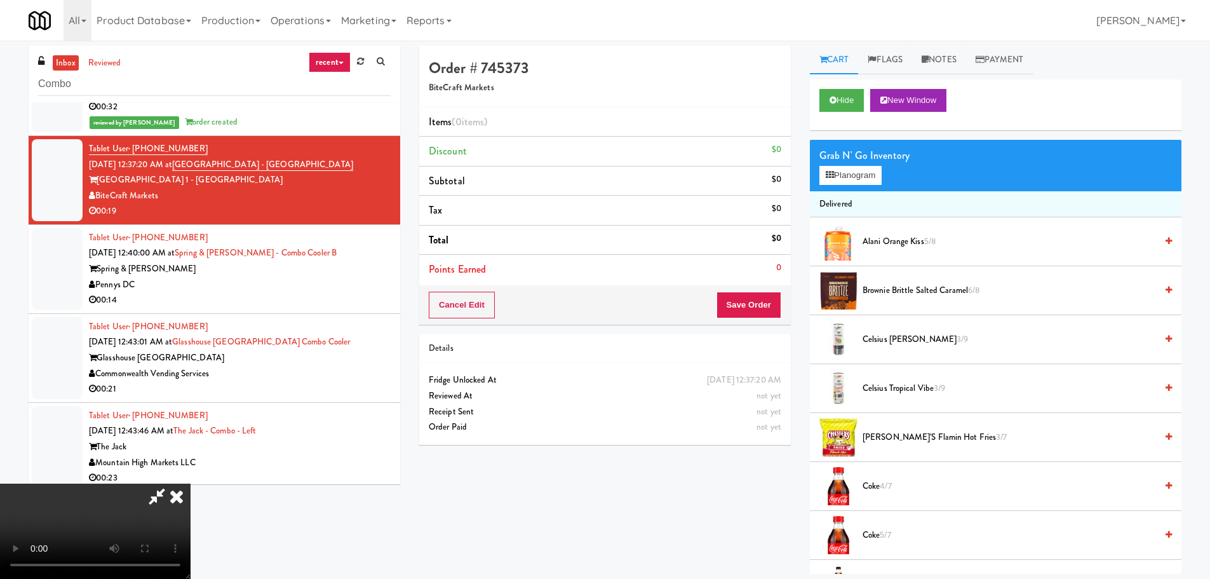
drag, startPoint x: 461, startPoint y: 346, endPoint x: 493, endPoint y: 347, distance: 32.4
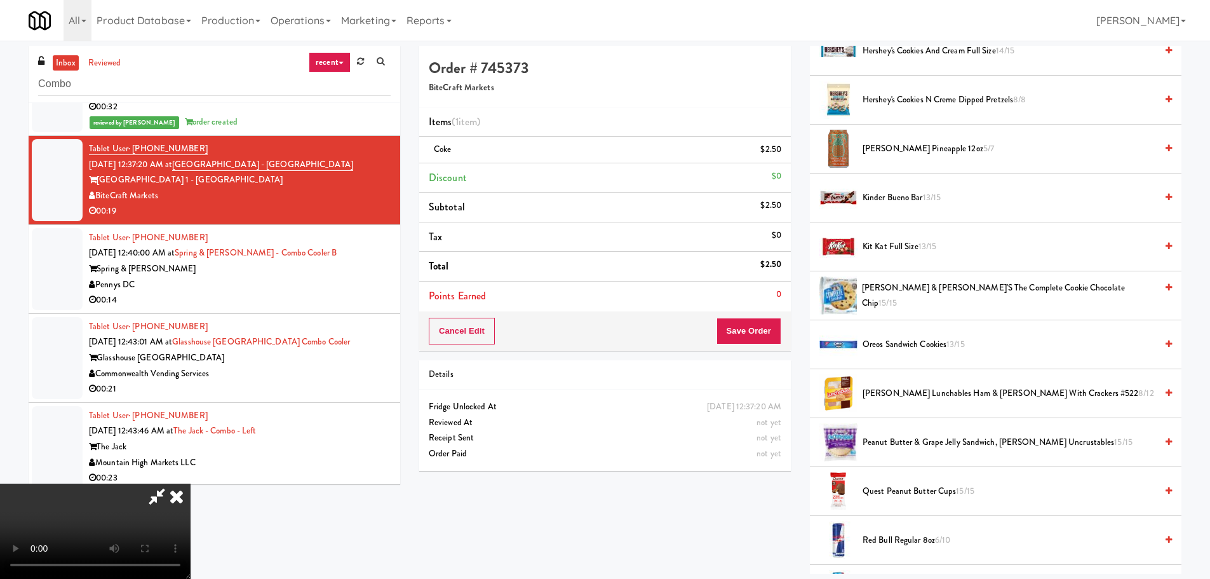
scroll to position [1080, 0]
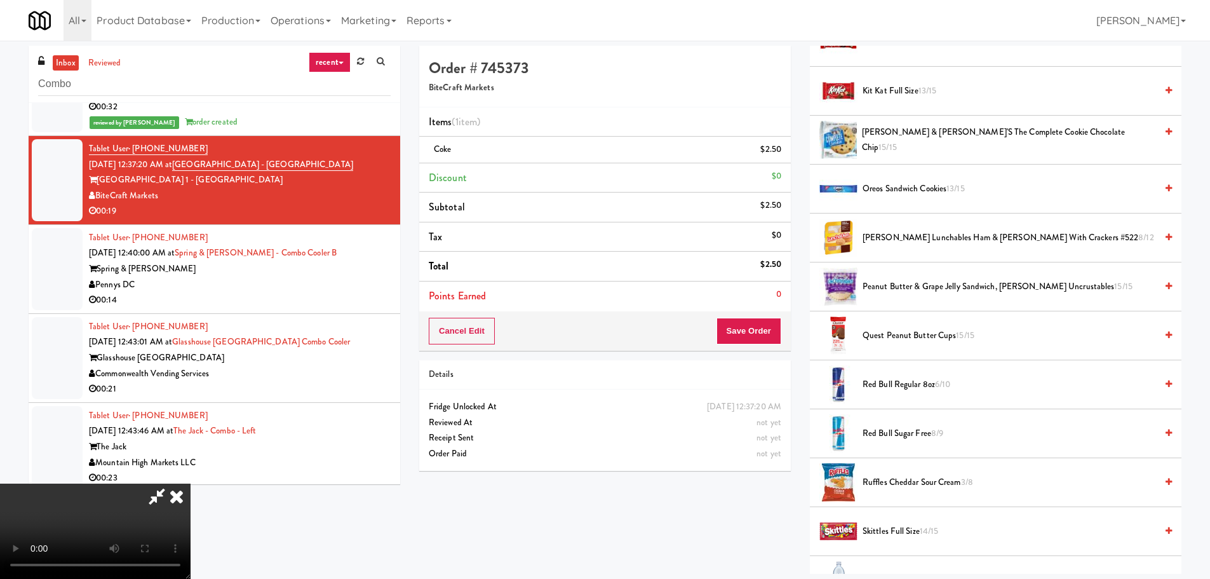
click at [905, 476] on span "Ruffles Cheddar Sour Cream 3/8" at bounding box center [1010, 483] width 294 height 16
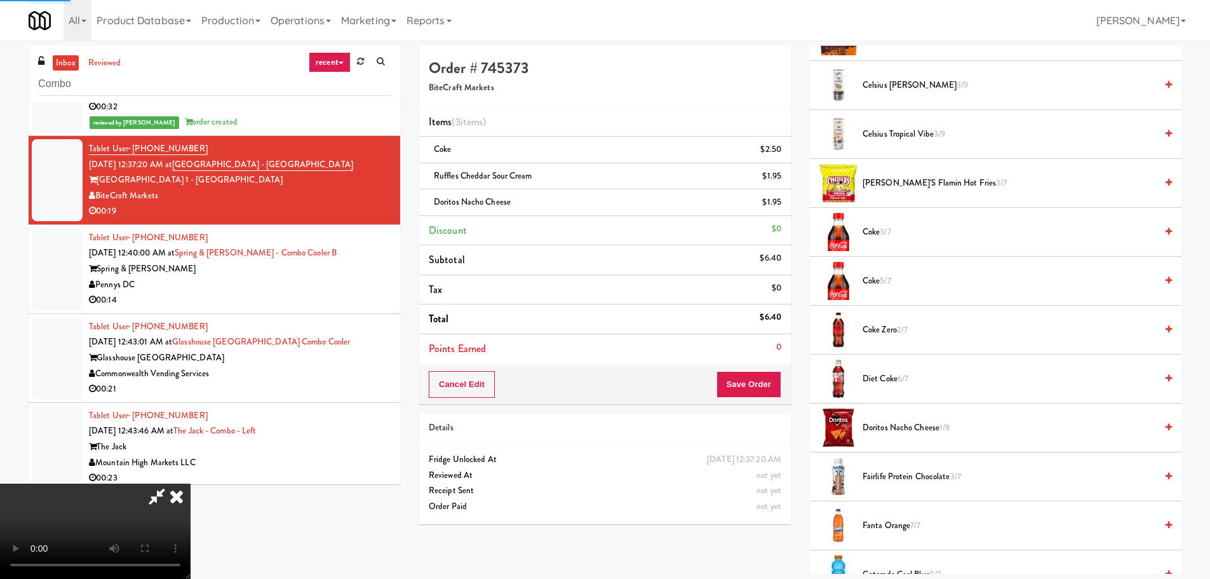
scroll to position [0, 0]
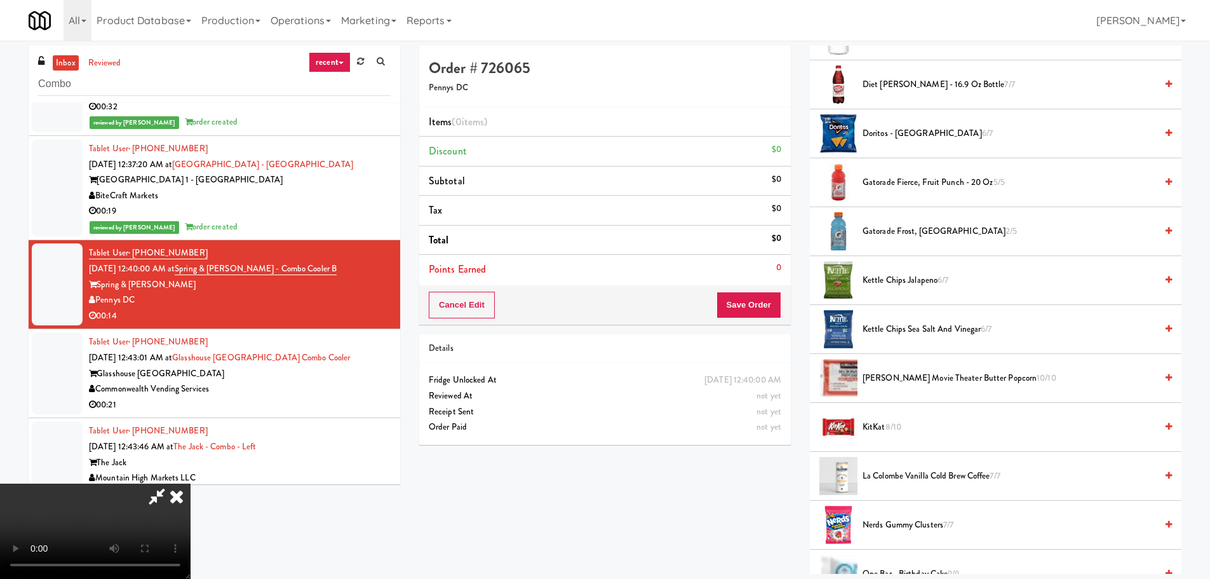
scroll to position [572, 0]
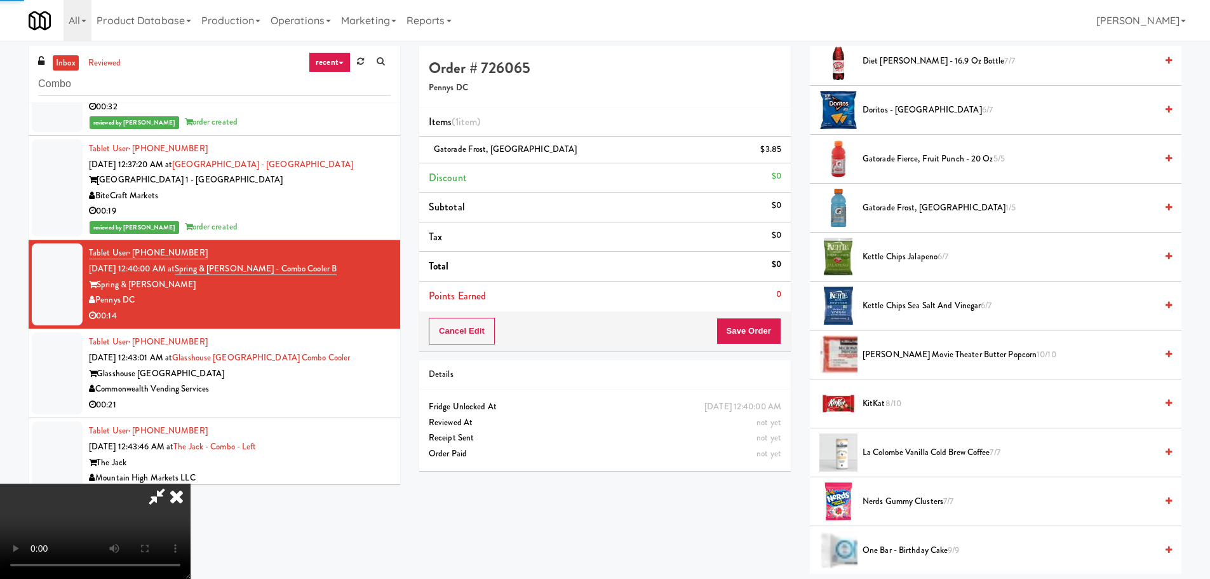
drag, startPoint x: 482, startPoint y: 265, endPoint x: 494, endPoint y: 272, distance: 13.9
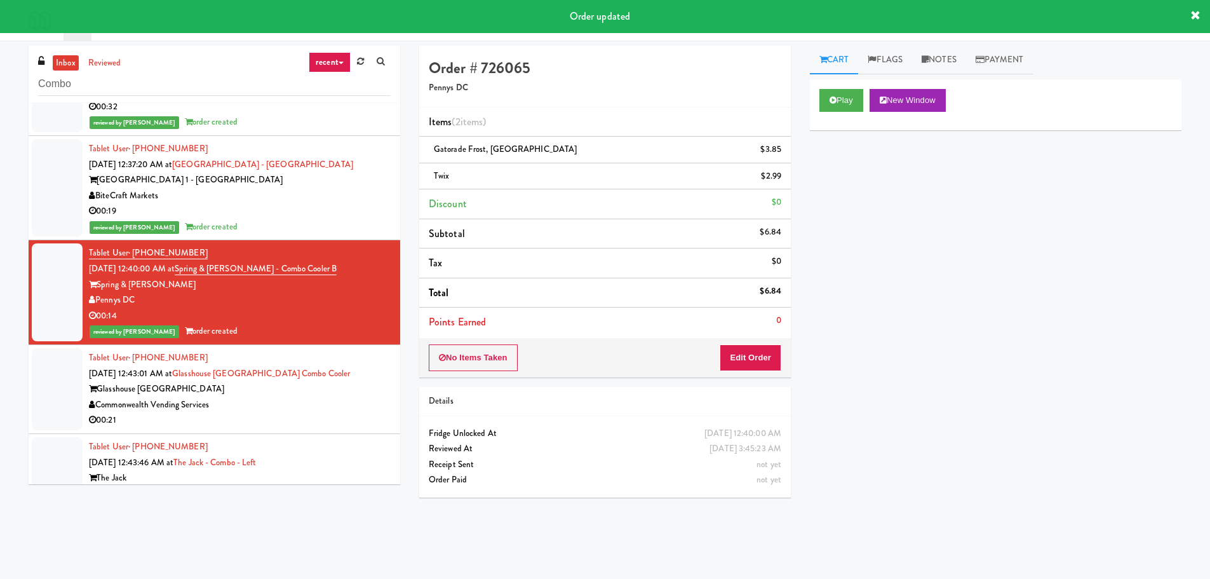
scroll to position [0, 0]
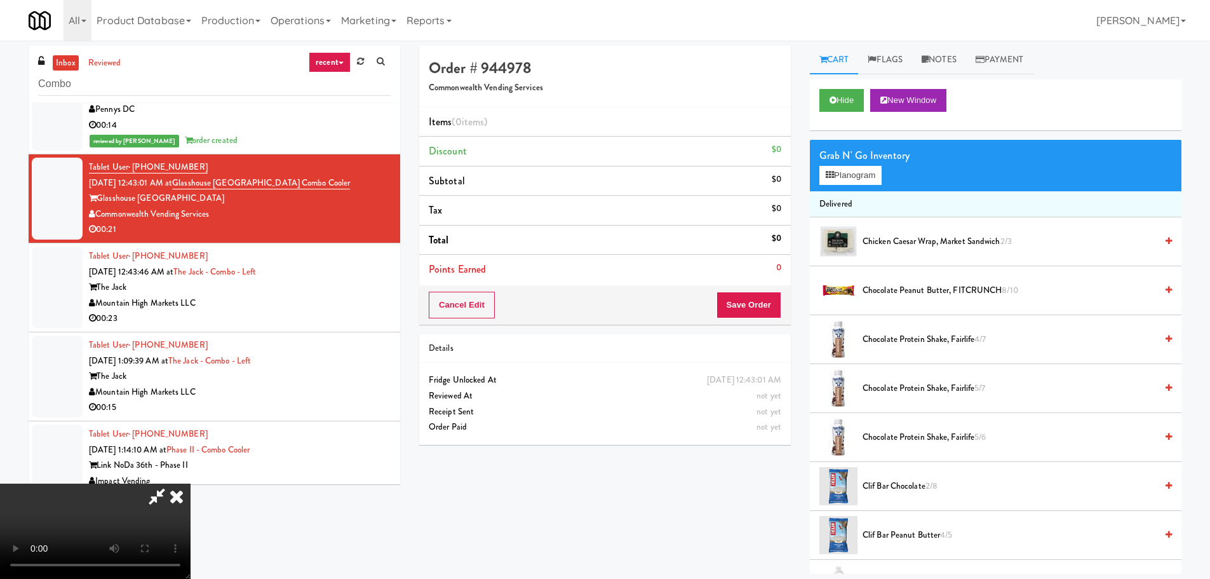
scroll to position [219, 0]
drag, startPoint x: 509, startPoint y: 306, endPoint x: 625, endPoint y: 284, distance: 118.2
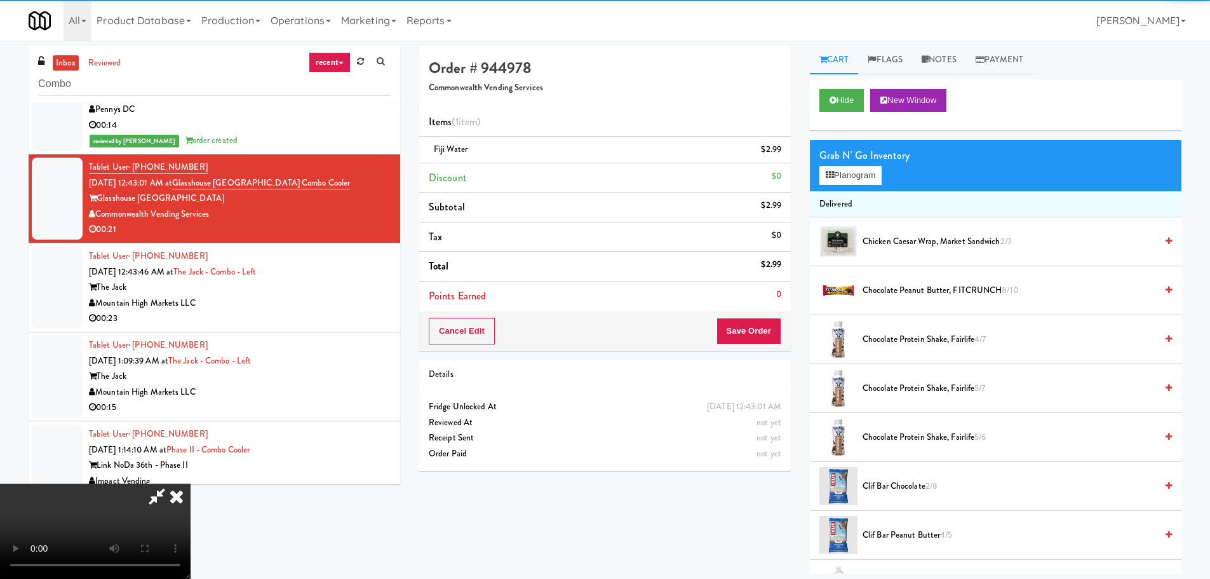
scroll to position [91, 0]
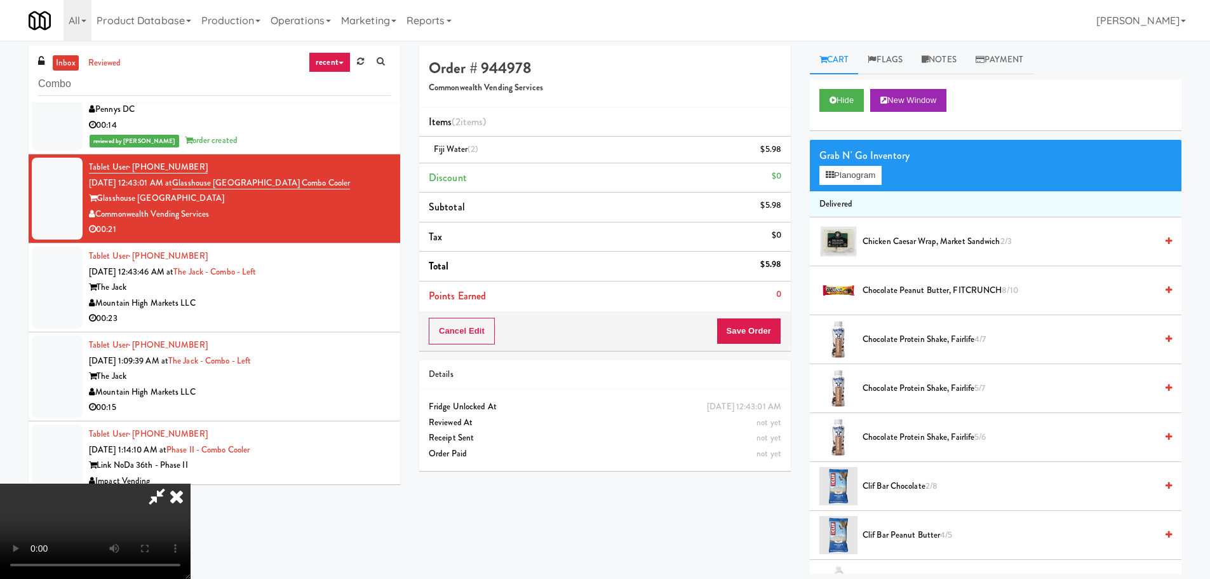
scroll to position [219, 0]
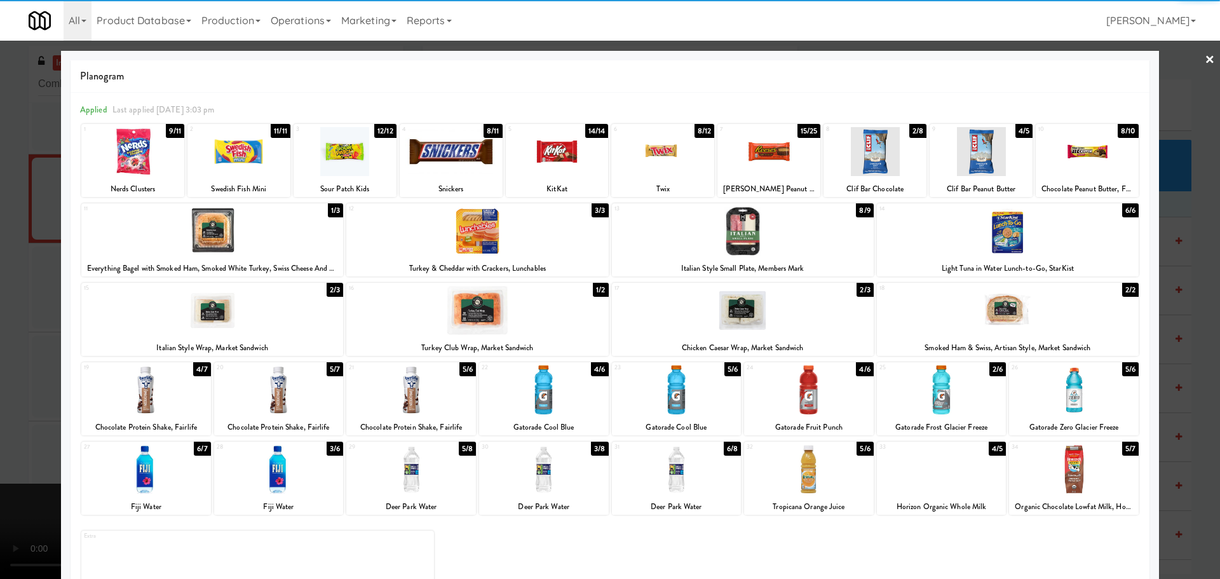
drag, startPoint x: 0, startPoint y: 342, endPoint x: 381, endPoint y: 295, distance: 384.1
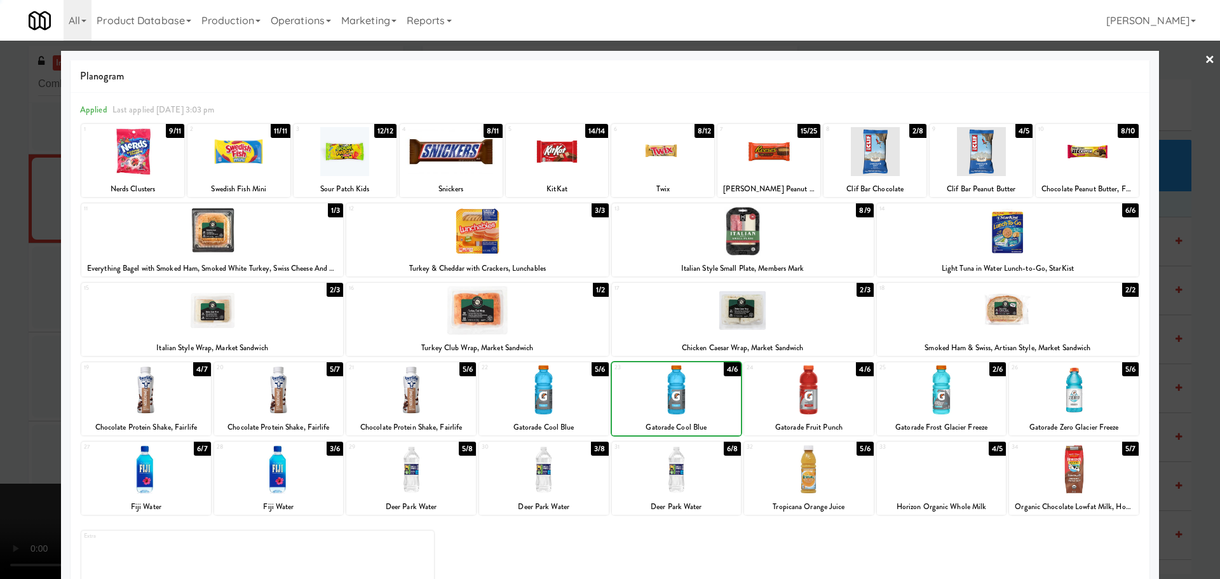
drag, startPoint x: 1, startPoint y: 346, endPoint x: 11, endPoint y: 344, distance: 10.5
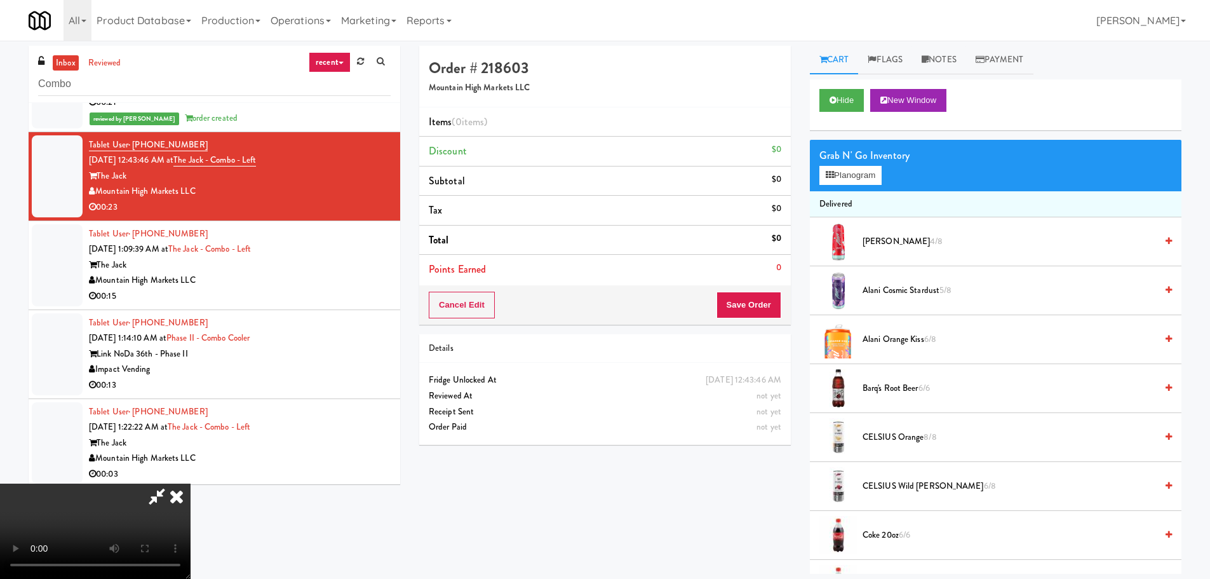
scroll to position [219, 0]
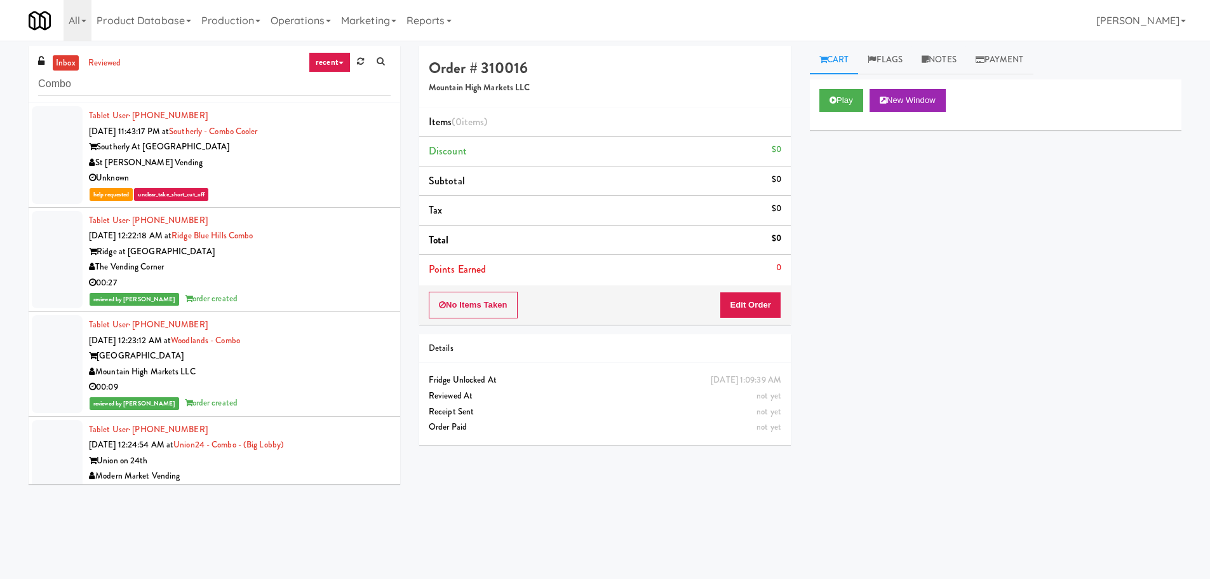
click at [346, 229] on div "Tablet User · (781) 600-8696 [DATE] 12:22:18 AM at [GEOGRAPHIC_DATA] at [GEOGRA…" at bounding box center [240, 260] width 302 height 94
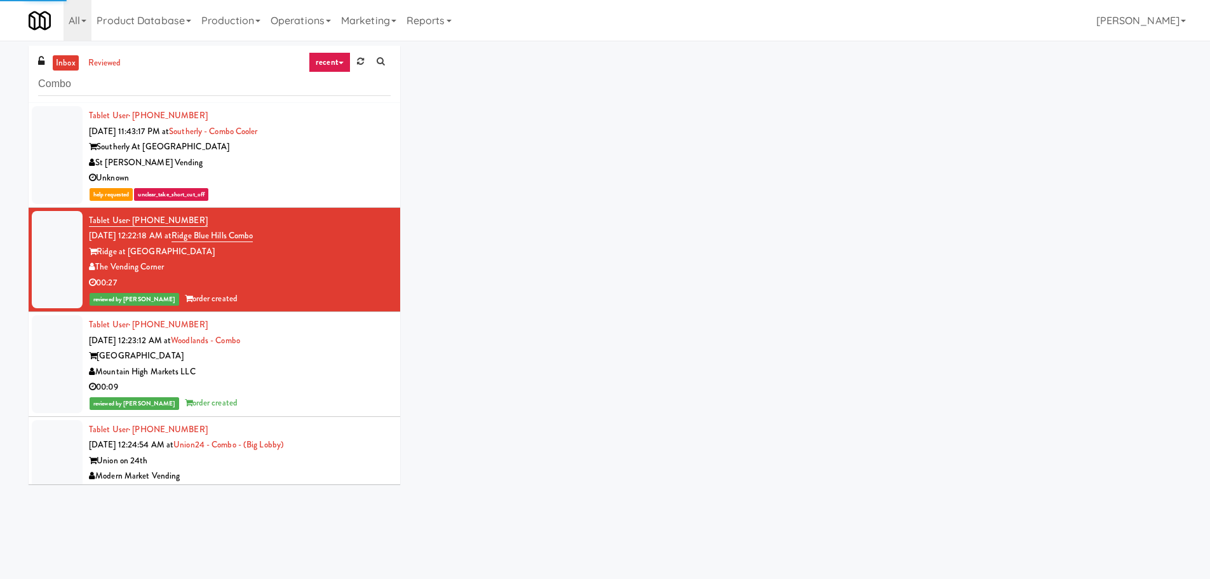
click at [356, 342] on div "Tablet User · (602) 469-1346 [DATE] 12:23:12 AM at [GEOGRAPHIC_DATA] Mountain H…" at bounding box center [240, 364] width 302 height 94
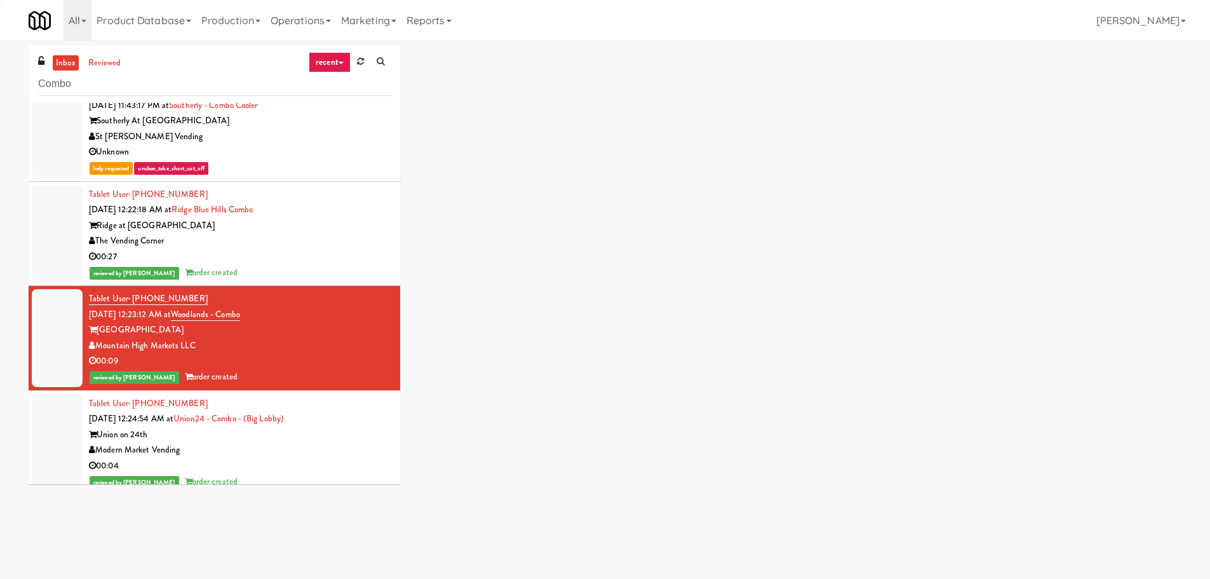
scroll to position [191, 0]
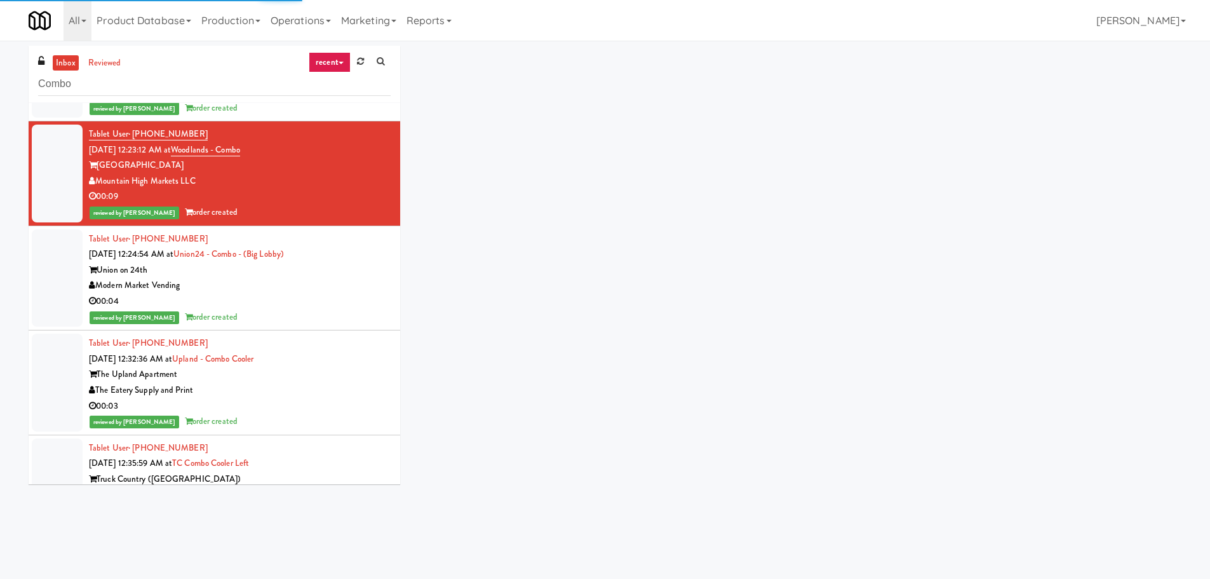
click at [360, 294] on div "00:04" at bounding box center [240, 302] width 302 height 16
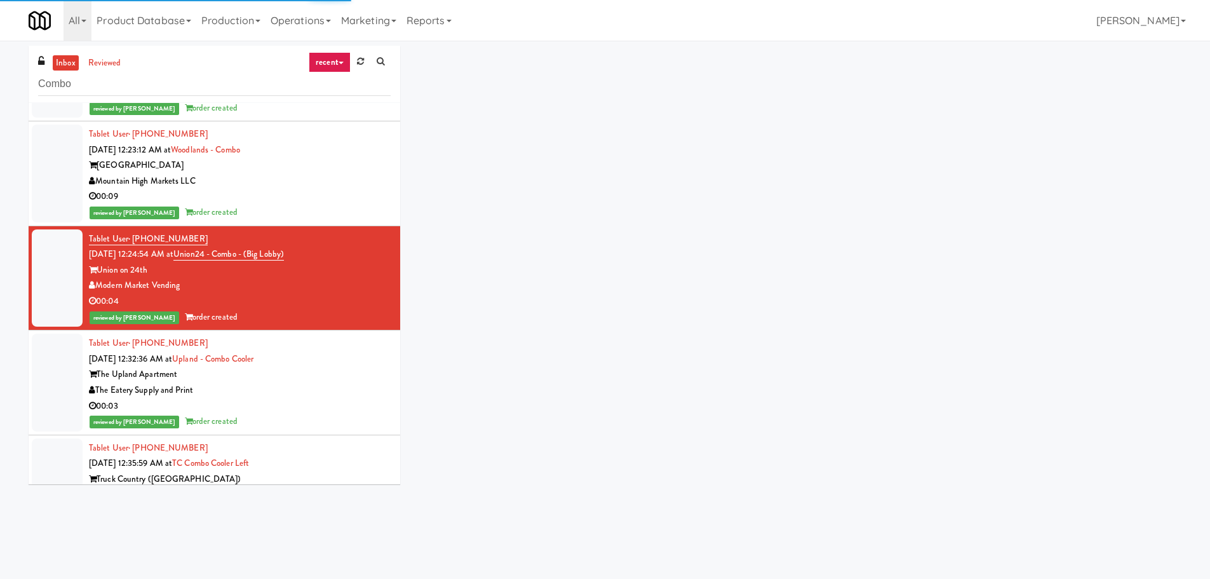
click at [342, 373] on div "The Upland Apartment" at bounding box center [240, 375] width 302 height 16
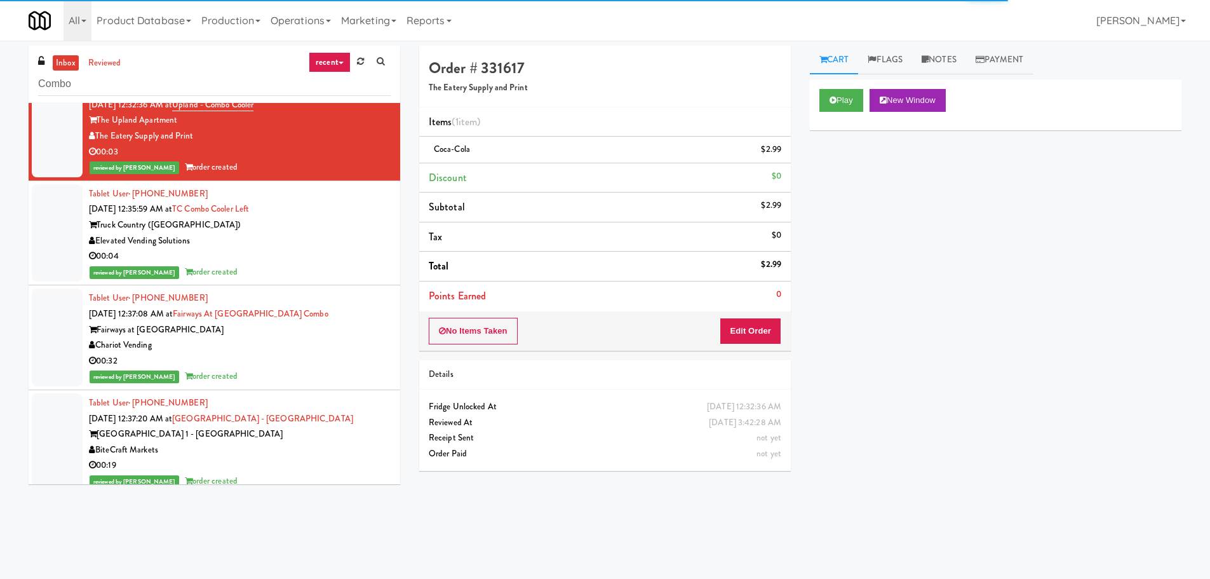
click at [348, 259] on div "00:04" at bounding box center [240, 256] width 302 height 16
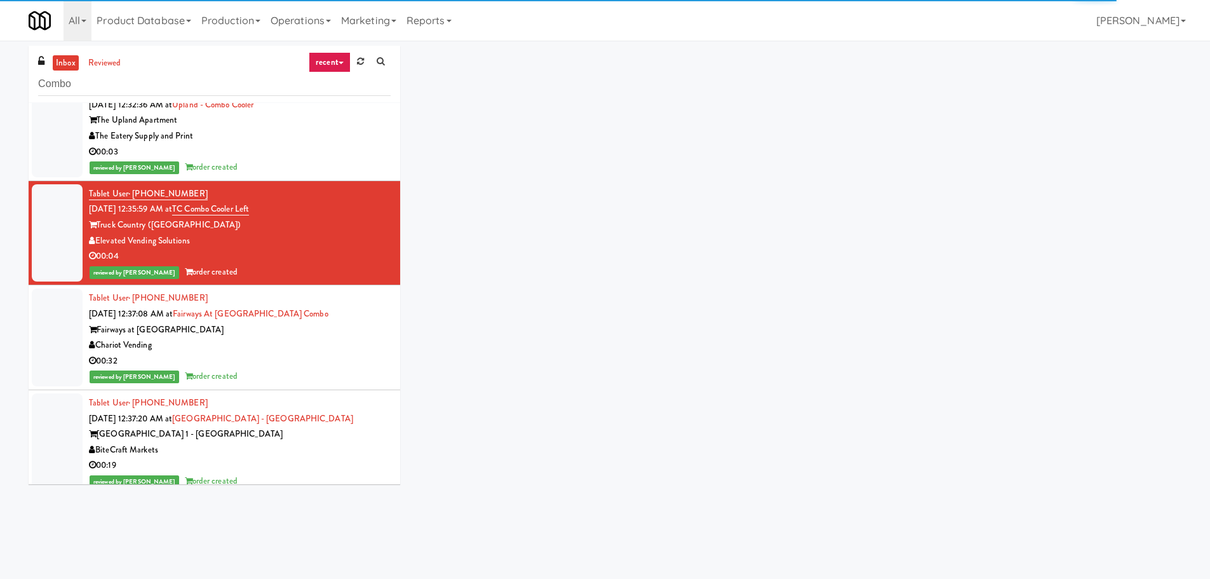
click at [345, 312] on div "Tablet User · (929) 523-7180 [DATE] 12:37:08 AM at Fairways at [GEOGRAPHIC_DATA…" at bounding box center [240, 337] width 302 height 94
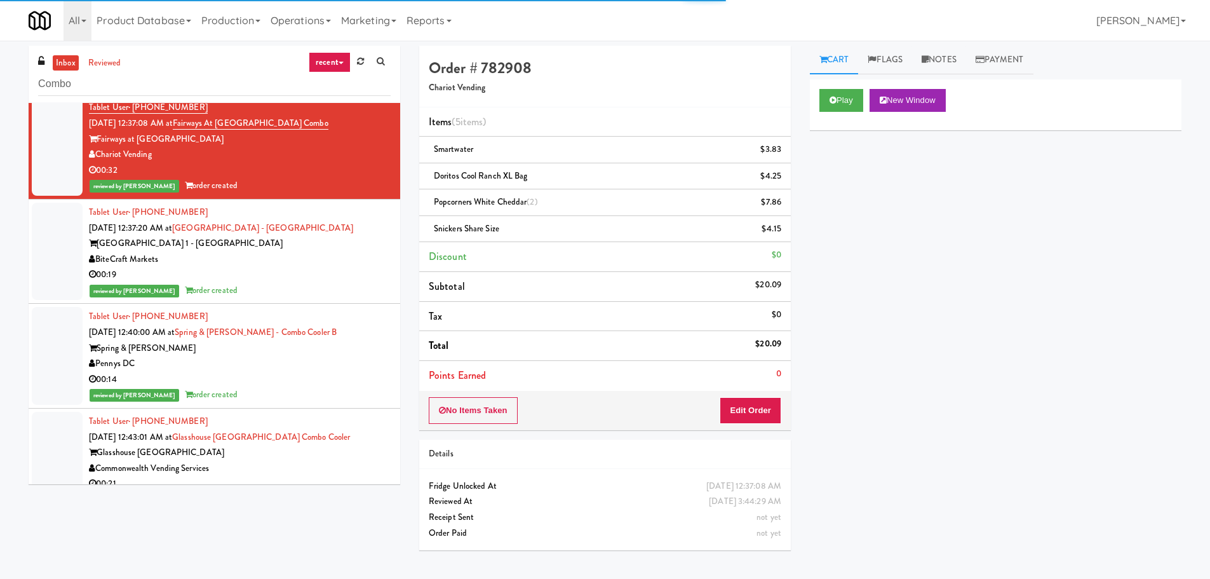
click at [356, 243] on div "[GEOGRAPHIC_DATA] 1 - [GEOGRAPHIC_DATA]" at bounding box center [240, 244] width 302 height 16
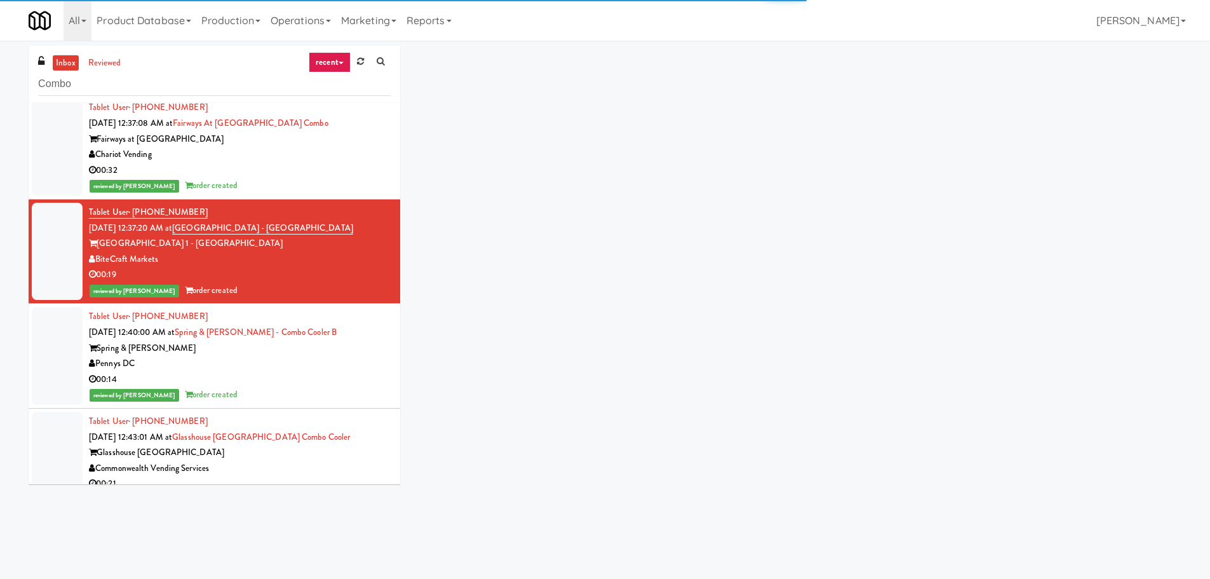
click at [367, 330] on div "Tablet User · (443) 977-1129 [DATE] 12:40:00 AM at Spring & [PERSON_NAME] - Com…" at bounding box center [240, 356] width 302 height 94
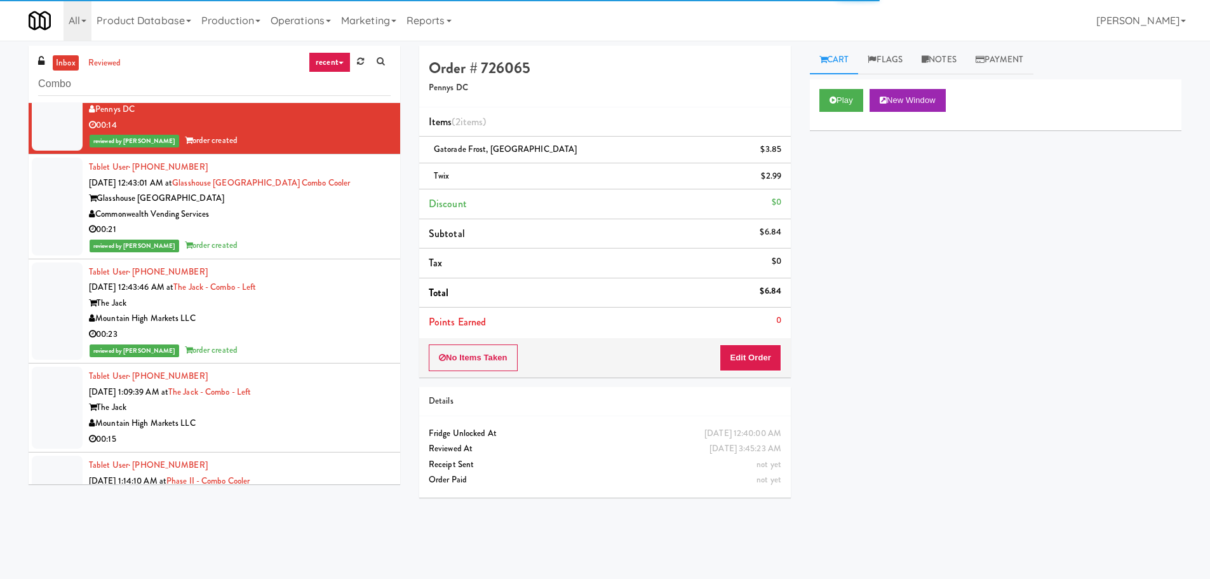
click at [360, 210] on div "Commonwealth Vending Services" at bounding box center [240, 214] width 302 height 16
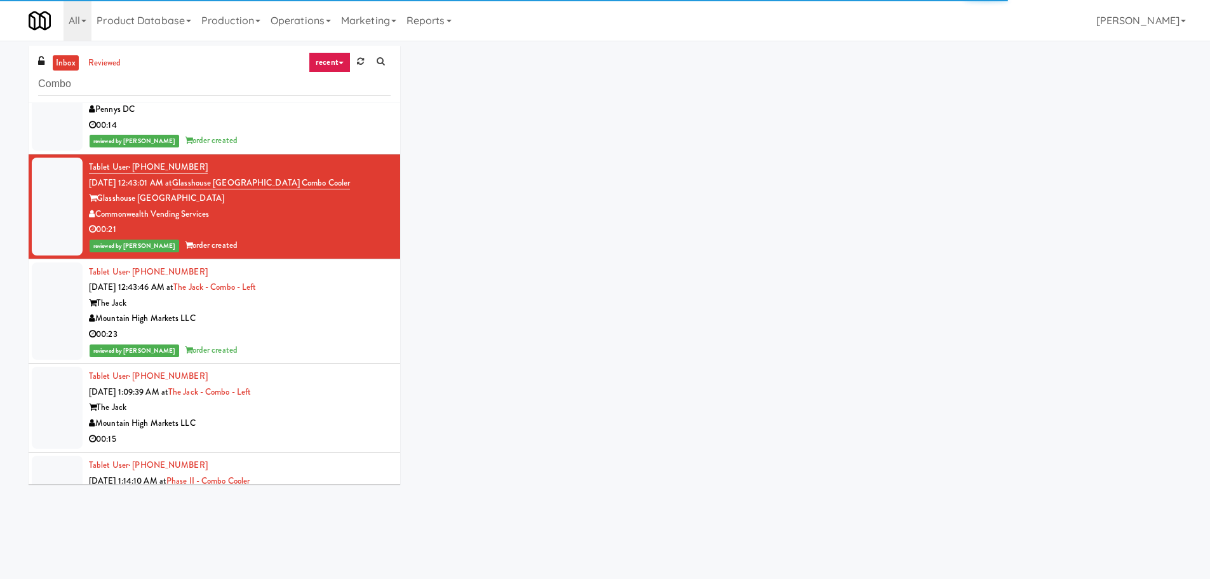
click at [354, 299] on div "The Jack" at bounding box center [240, 303] width 302 height 16
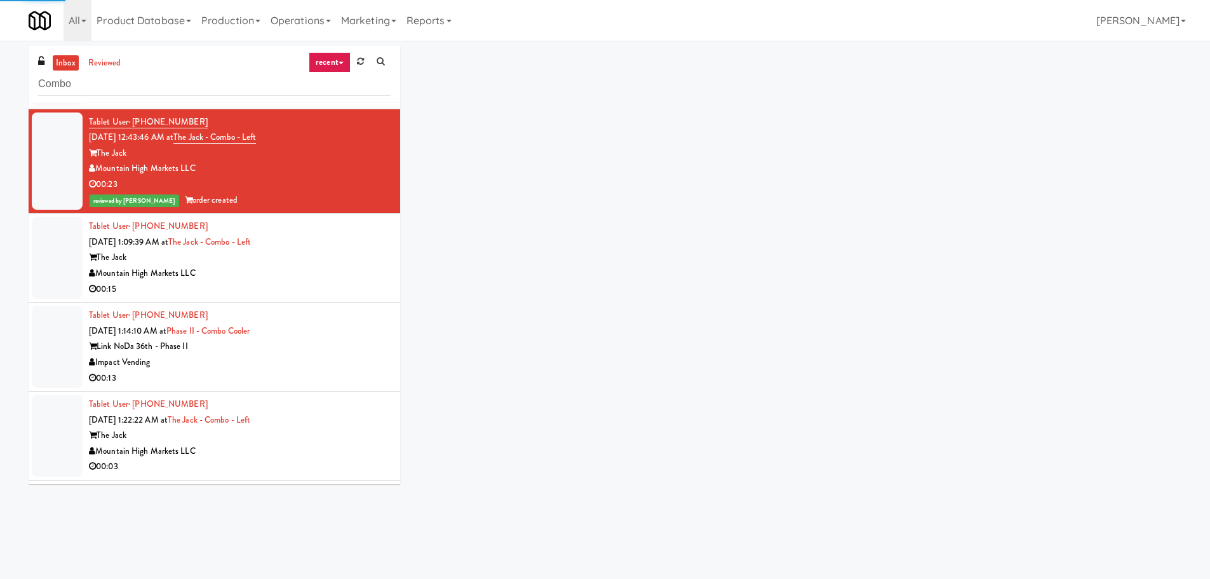
scroll to position [1080, 0]
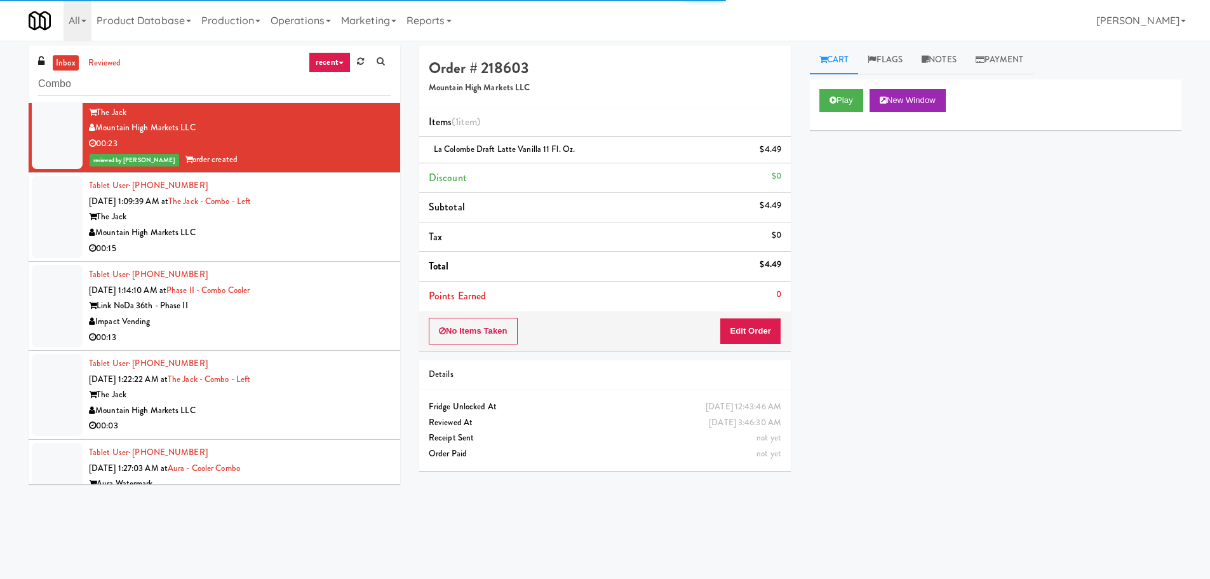
click at [352, 216] on div "The Jack" at bounding box center [240, 217] width 302 height 16
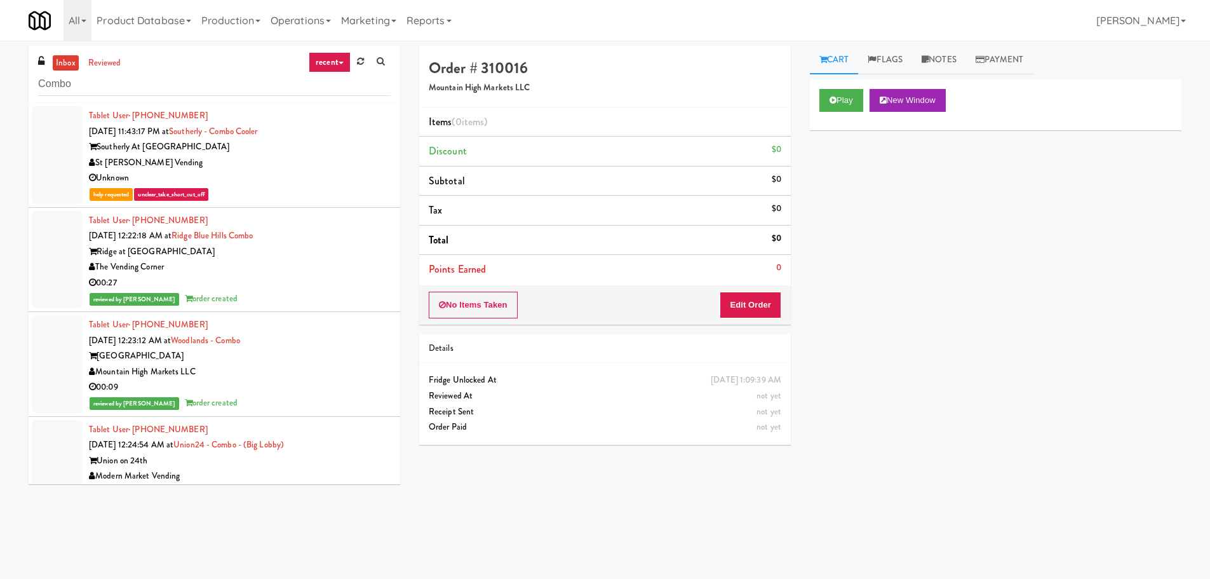
click at [361, 254] on div "Ridge at [GEOGRAPHIC_DATA]" at bounding box center [240, 252] width 302 height 16
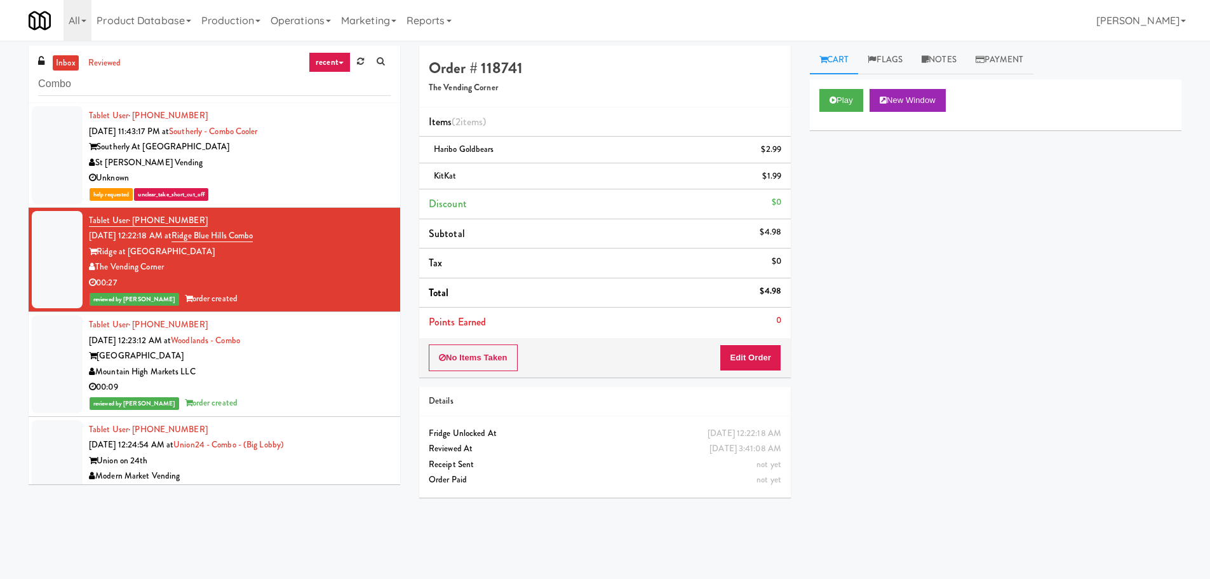
drag, startPoint x: 355, startPoint y: 362, endPoint x: 344, endPoint y: 331, distance: 33.2
click at [356, 362] on div "[GEOGRAPHIC_DATA]" at bounding box center [240, 356] width 302 height 16
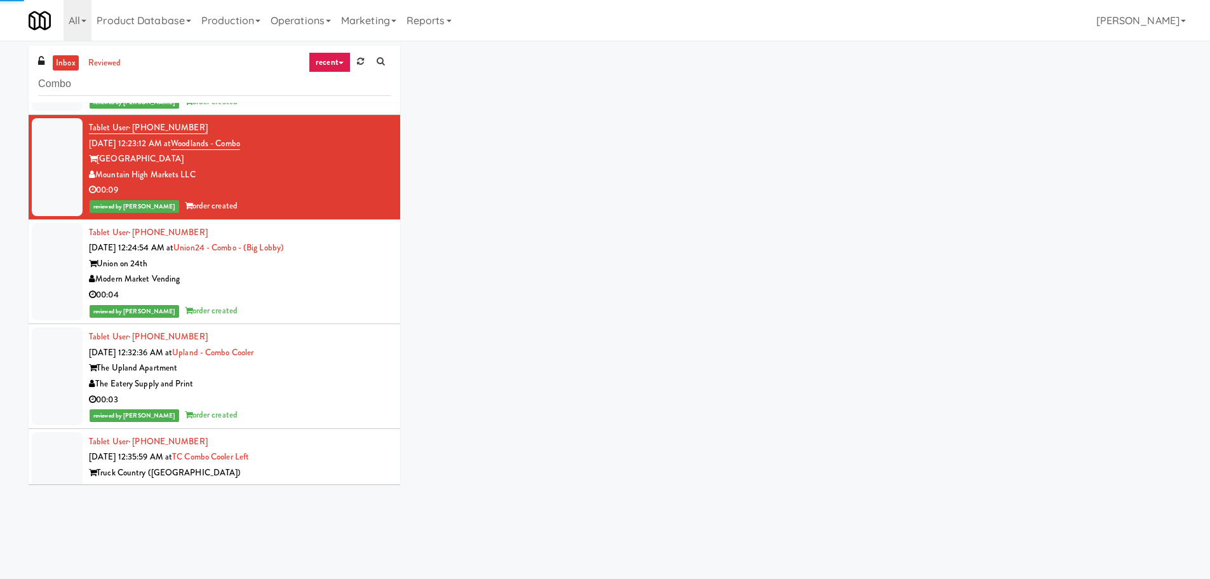
scroll to position [254, 0]
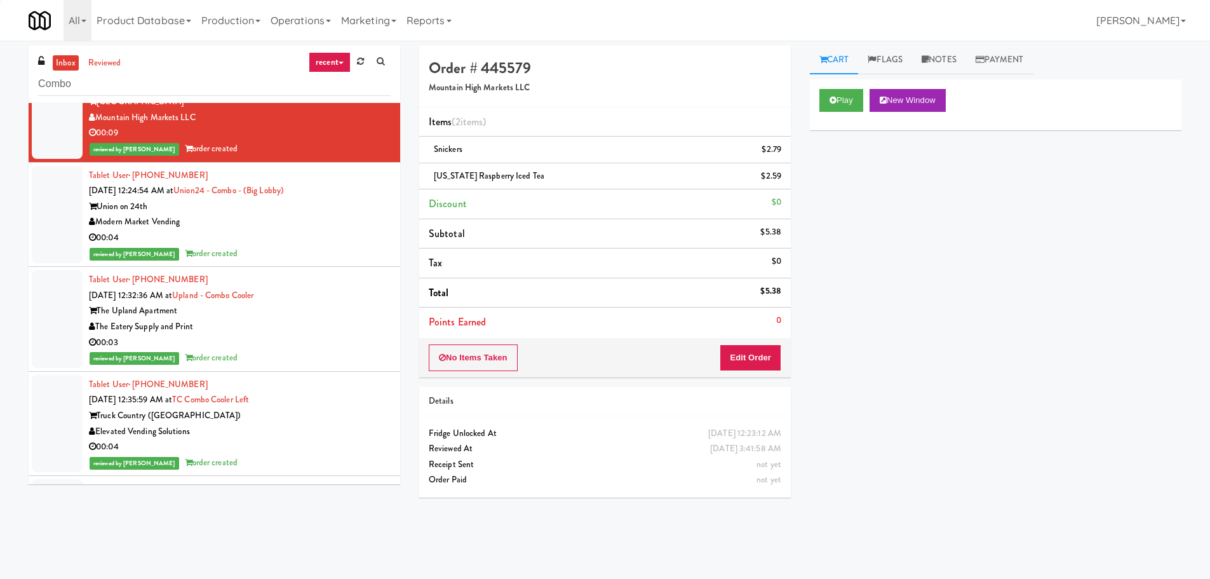
click at [352, 217] on div "Modern Market Vending" at bounding box center [240, 222] width 302 height 16
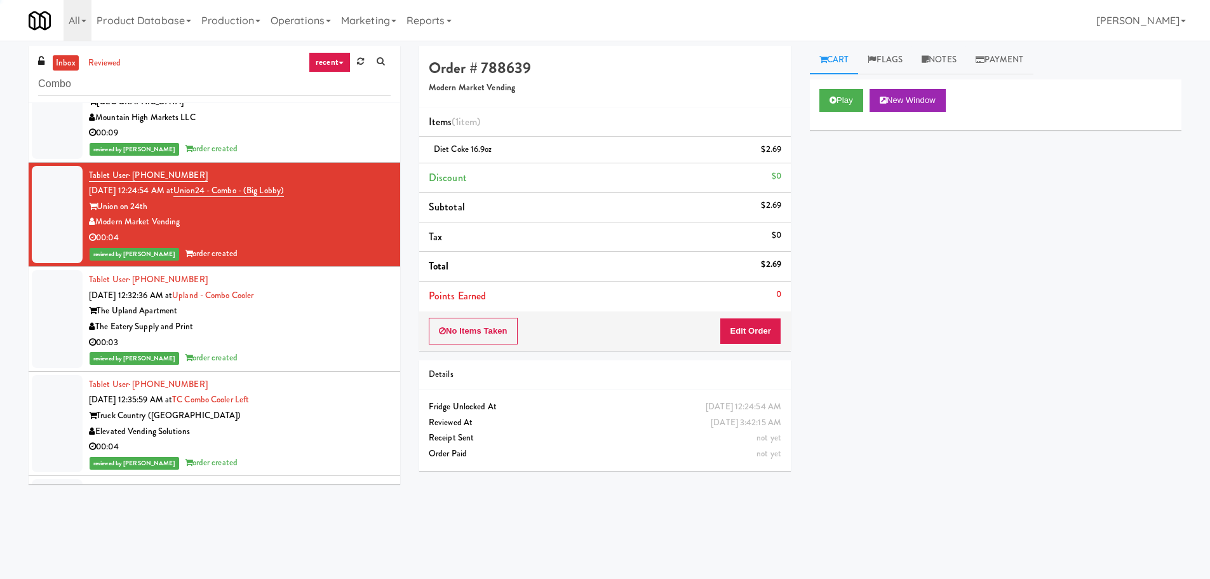
click at [351, 330] on div "The Eatery Supply and Print" at bounding box center [240, 327] width 302 height 16
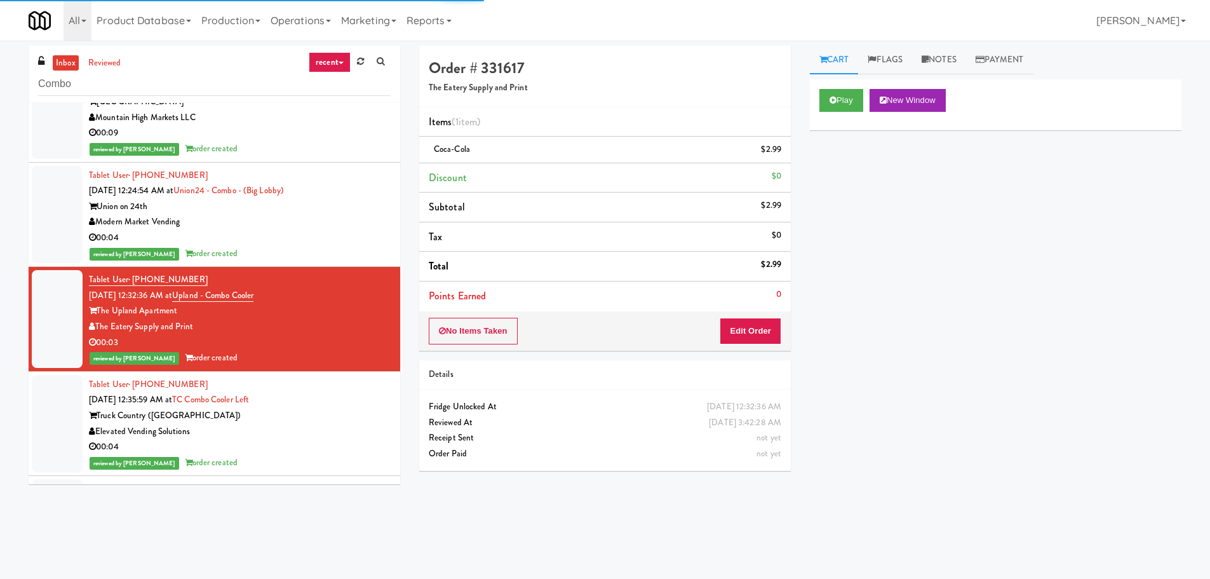
drag, startPoint x: 354, startPoint y: 413, endPoint x: 355, endPoint y: 403, distance: 10.2
click at [355, 413] on div "Truck Country ([GEOGRAPHIC_DATA])" at bounding box center [240, 416] width 302 height 16
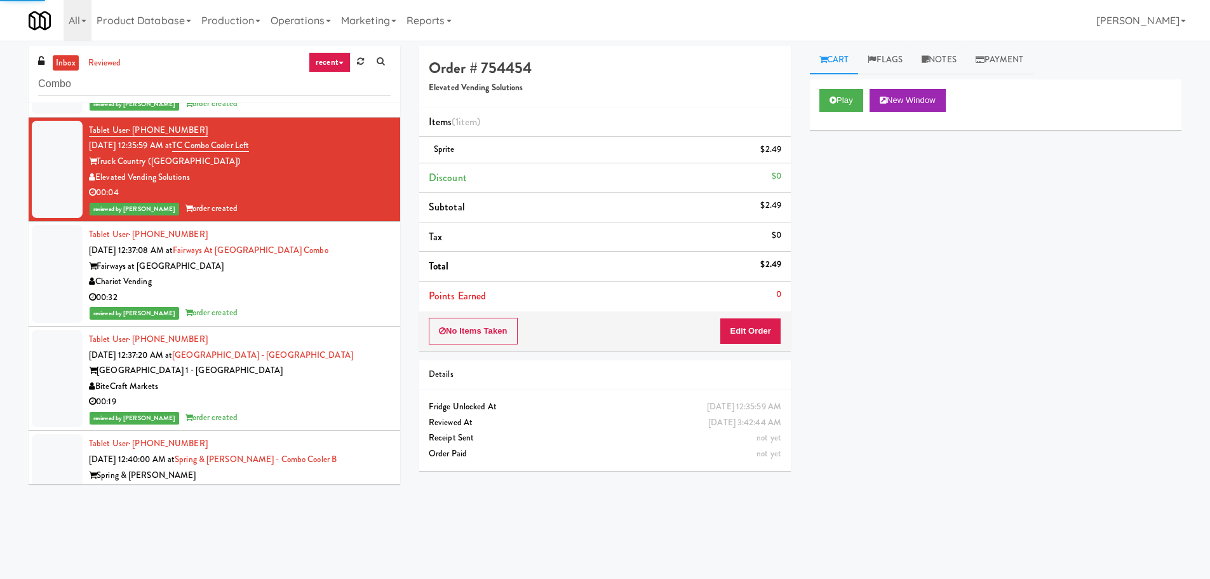
click at [358, 279] on div "Chariot Vending" at bounding box center [240, 282] width 302 height 16
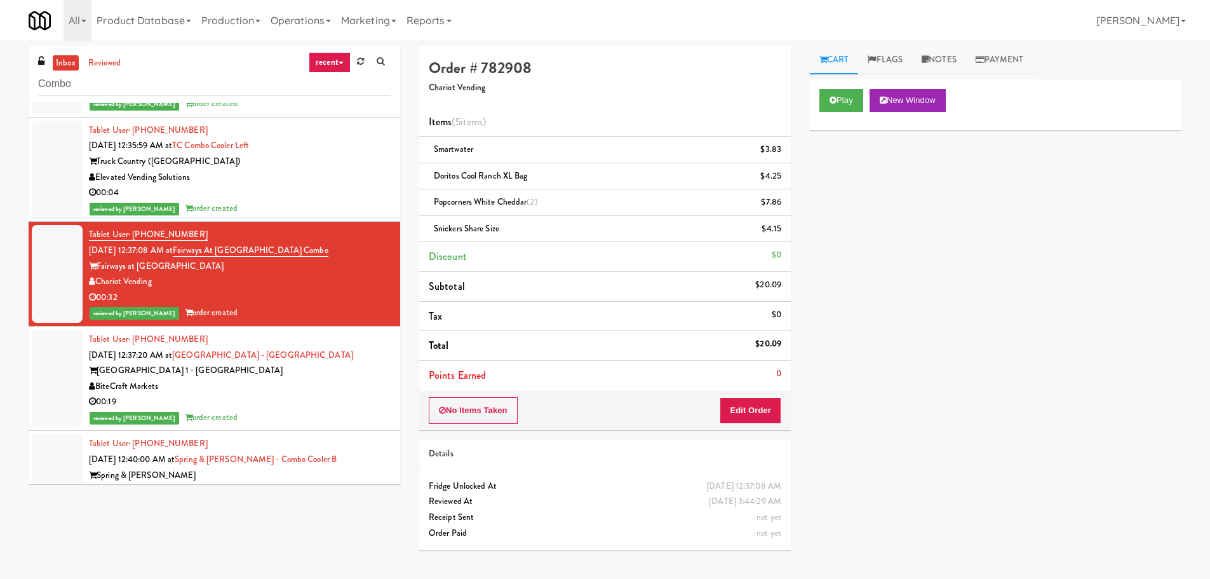
click at [358, 382] on div "BiteCraft Markets" at bounding box center [240, 387] width 302 height 16
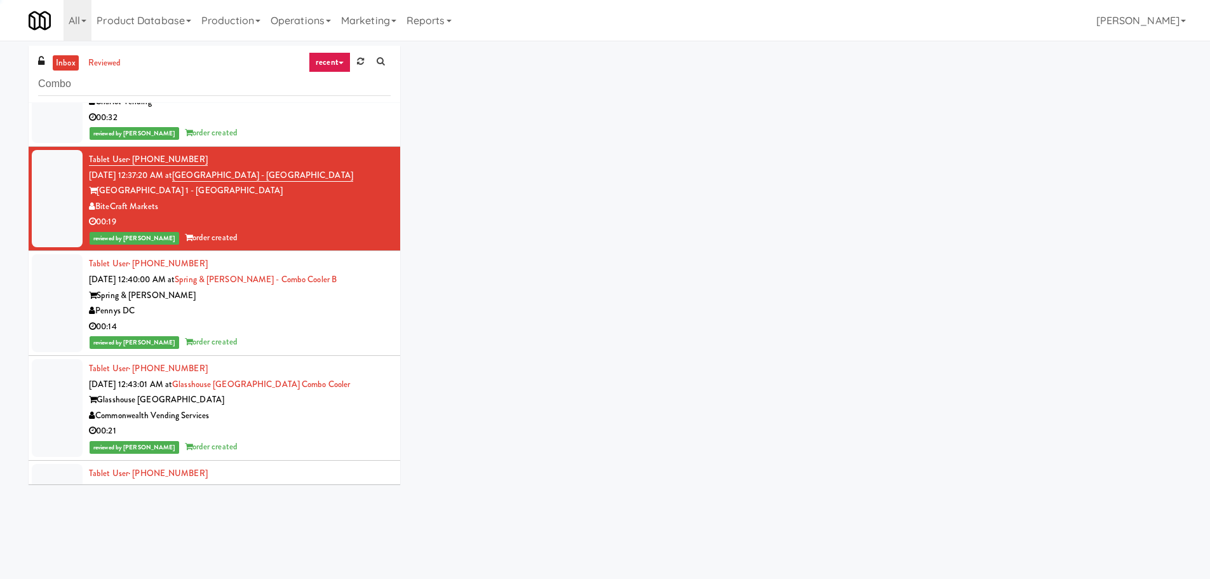
scroll to position [699, 0]
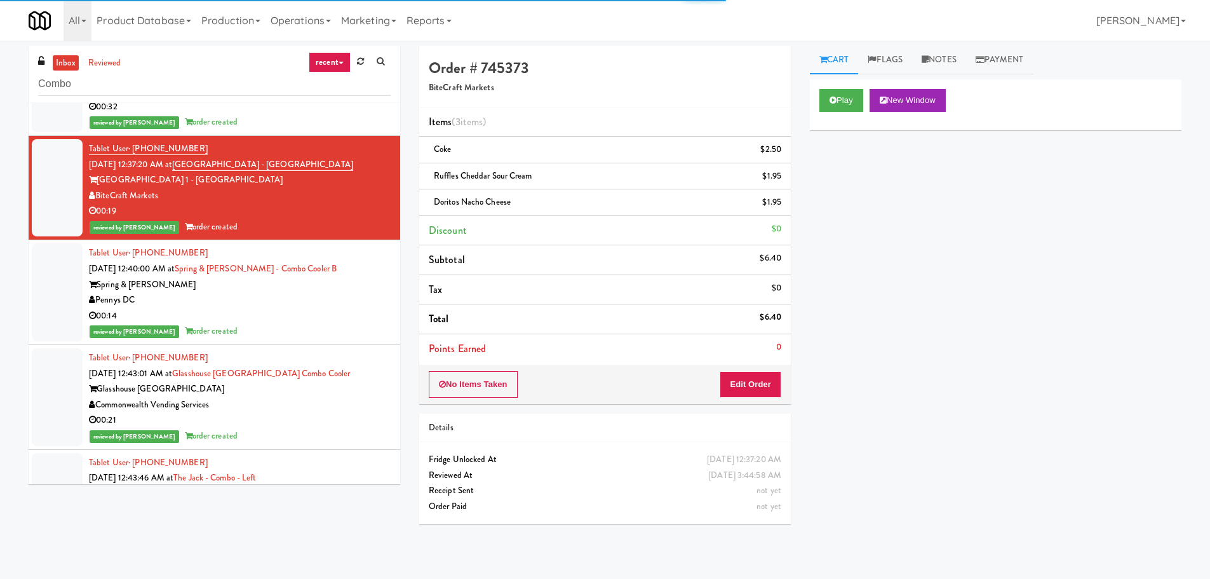
click at [372, 302] on div "Pennys DC" at bounding box center [240, 300] width 302 height 16
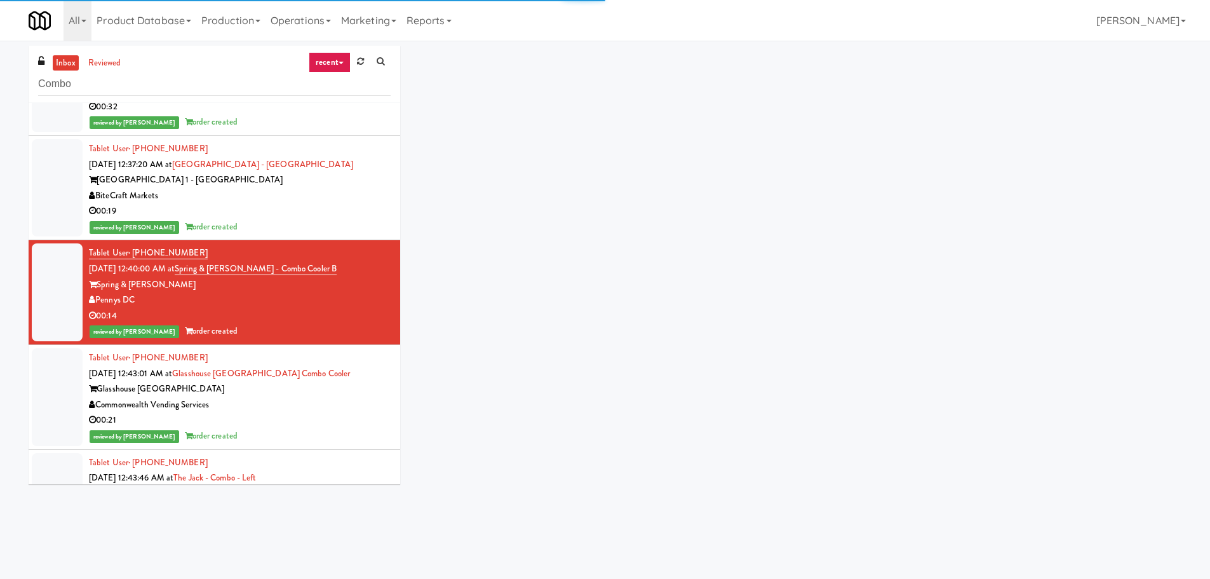
click at [363, 410] on div "Commonwealth Vending Services" at bounding box center [240, 405] width 302 height 16
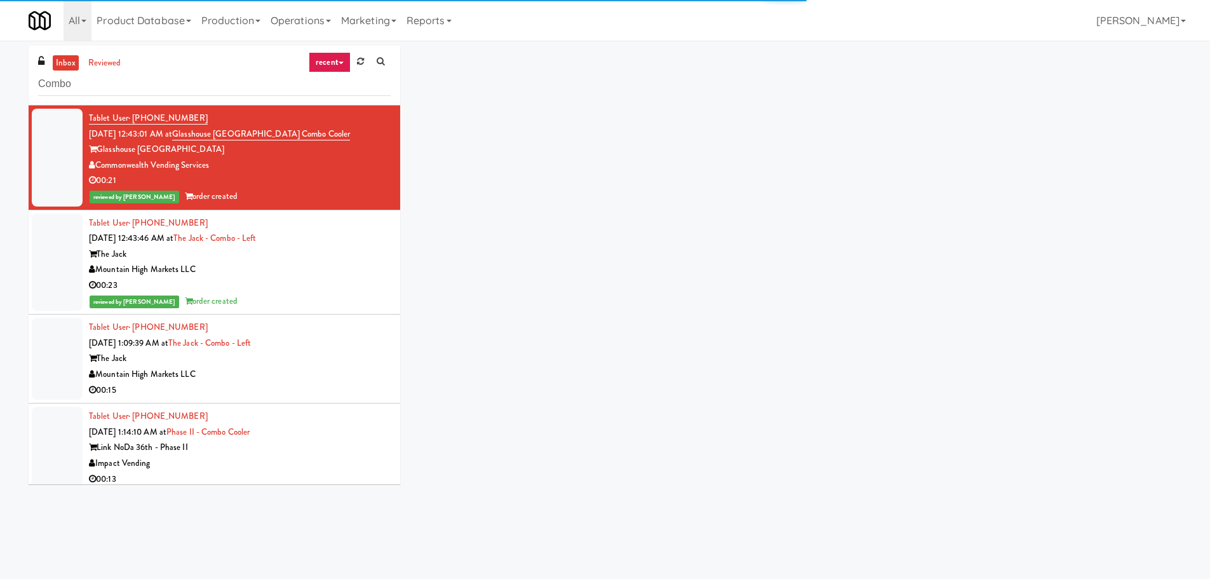
scroll to position [953, 0]
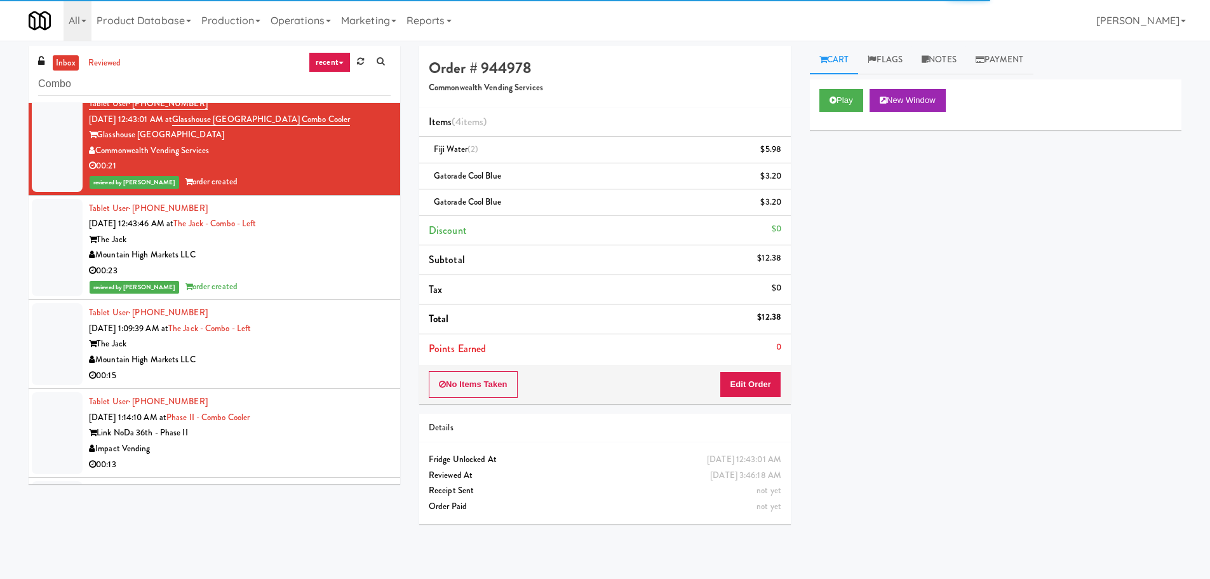
click at [360, 252] on div "Mountain High Markets LLC" at bounding box center [240, 255] width 302 height 16
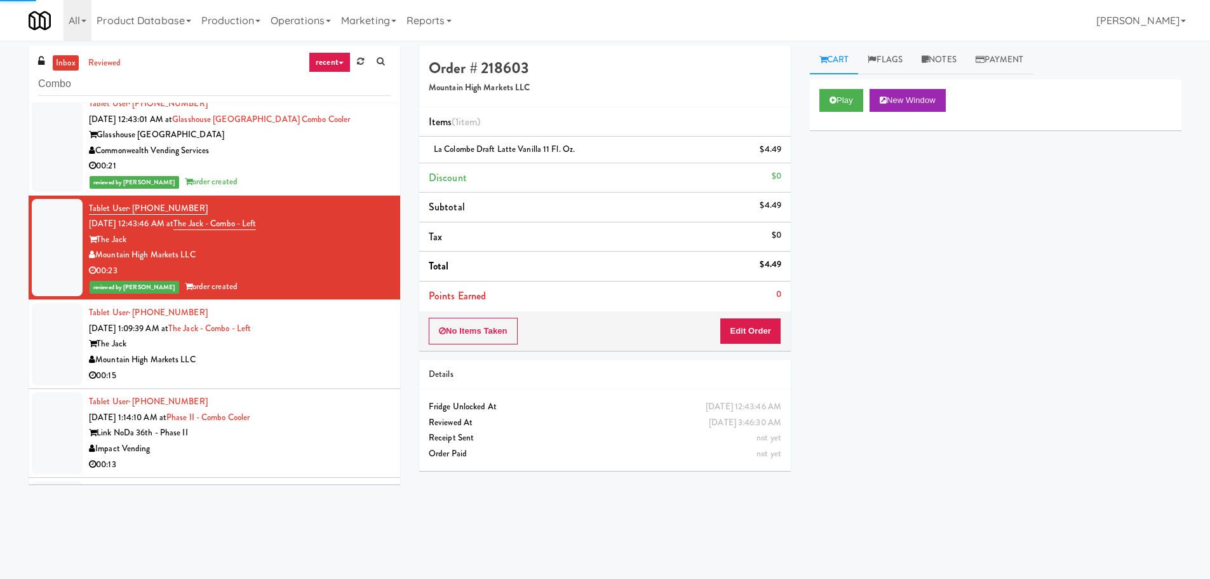
click at [358, 323] on div "Tablet User · (480) 703-4521 [DATE] 1:09:39 AM at The Jack - Combo - Left The J…" at bounding box center [240, 344] width 302 height 78
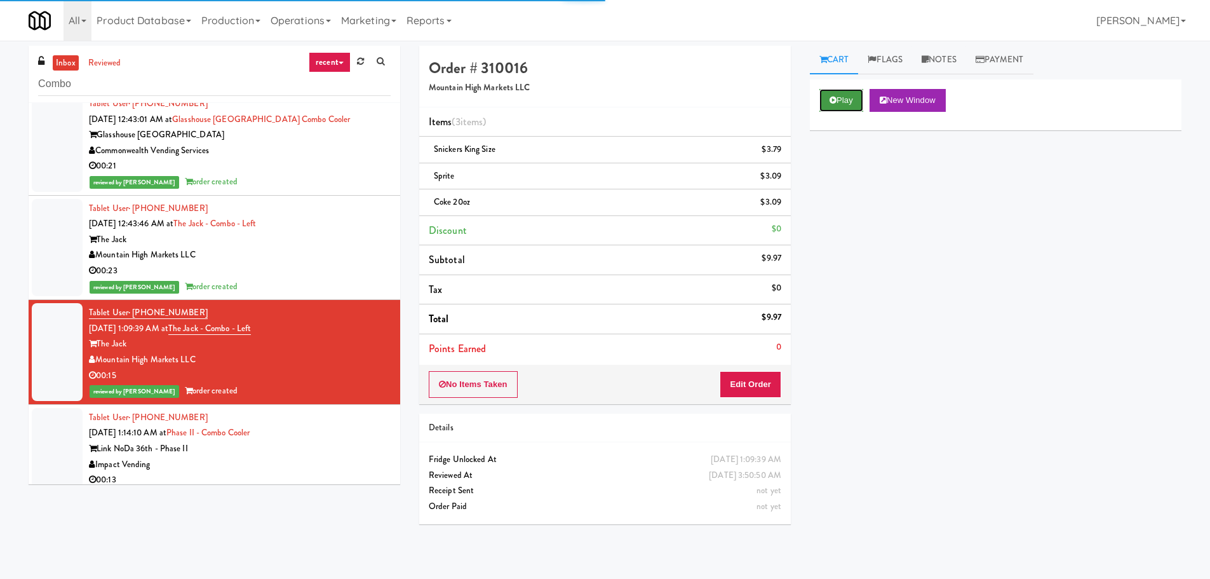
click at [821, 94] on button "Play" at bounding box center [842, 100] width 44 height 23
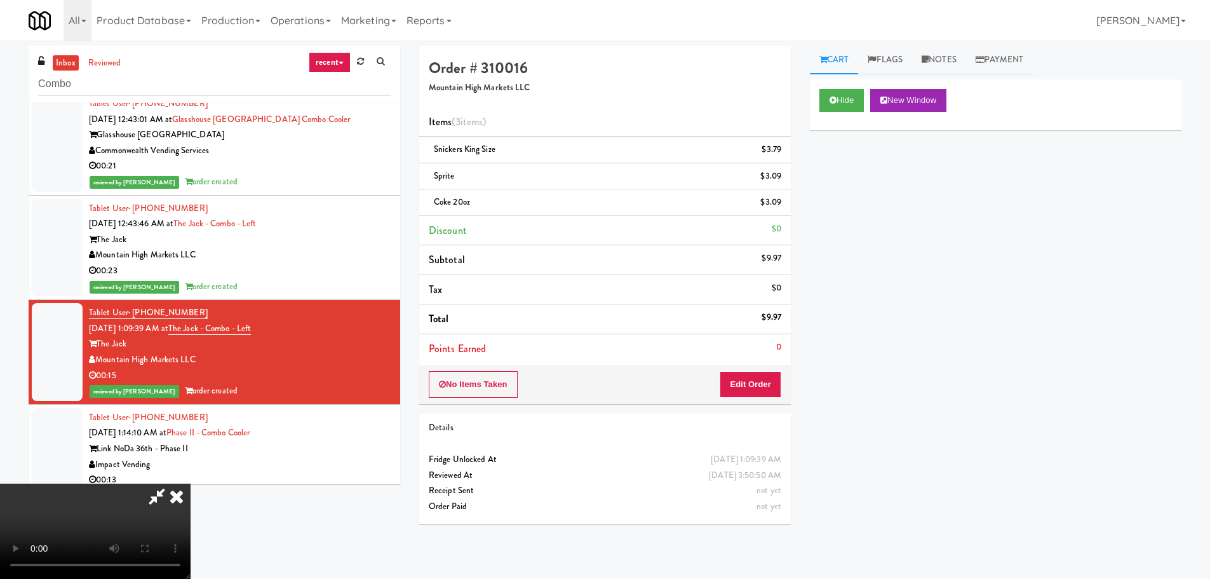
drag, startPoint x: 173, startPoint y: 496, endPoint x: 191, endPoint y: 484, distance: 21.0
click at [174, 496] on icon at bounding box center [177, 495] width 28 height 25
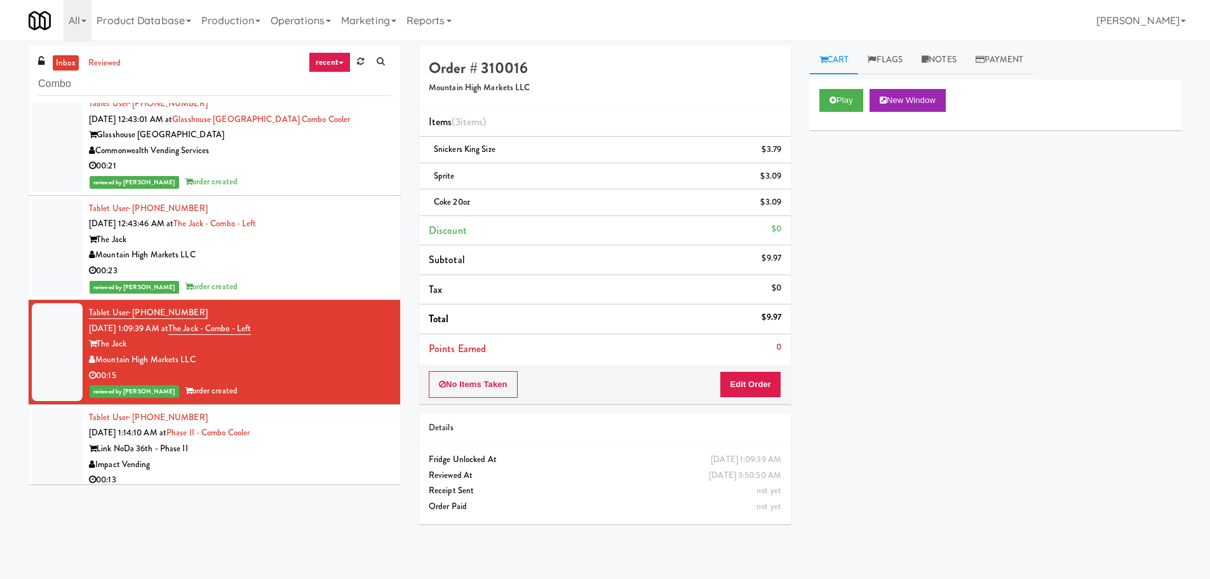
click at [325, 417] on div "Tablet User · (704) 589-1396 [DATE] 1:14:10 AM at Phase II - Combo Cooler Link …" at bounding box center [240, 449] width 302 height 78
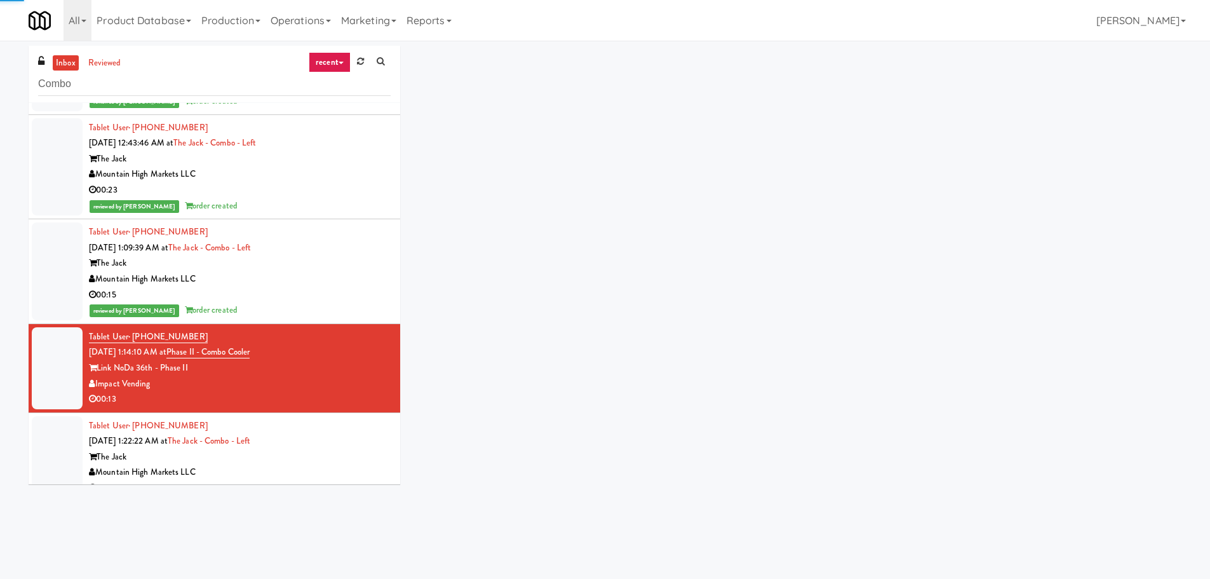
scroll to position [1207, 0]
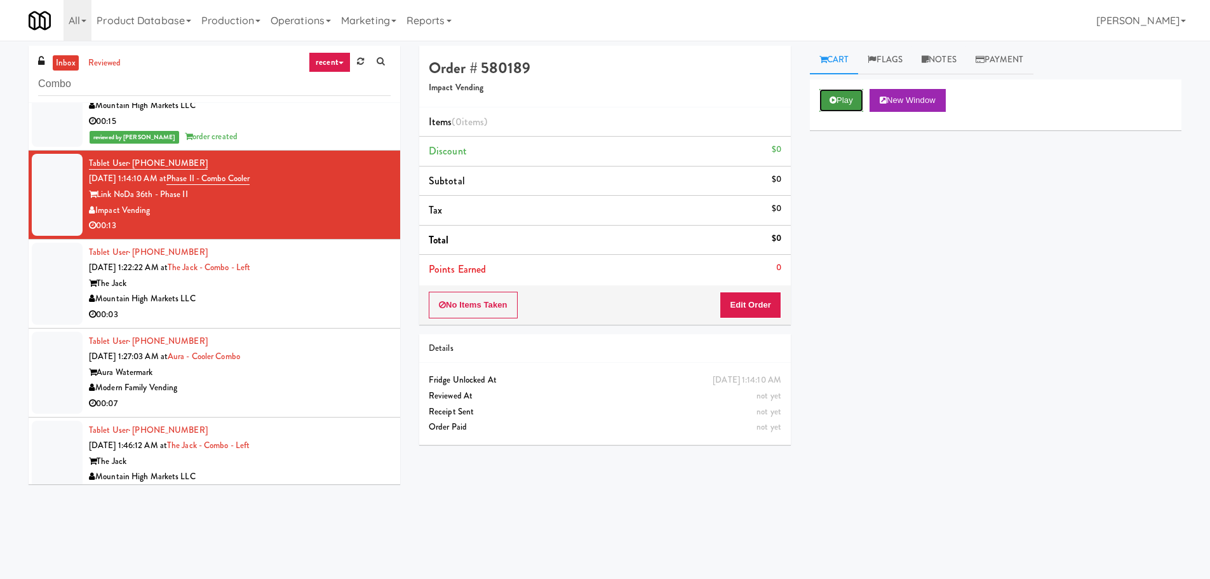
click at [827, 97] on button "Play" at bounding box center [842, 100] width 44 height 23
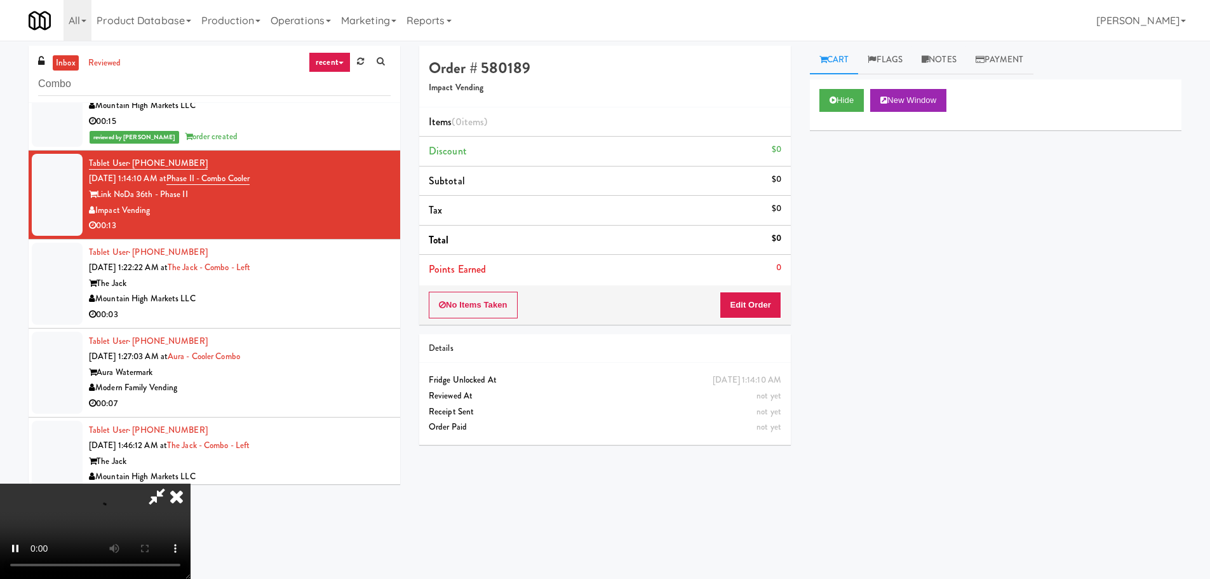
click at [739, 339] on div "Details" at bounding box center [605, 348] width 372 height 29
click at [746, 316] on button "Edit Order" at bounding box center [751, 305] width 62 height 27
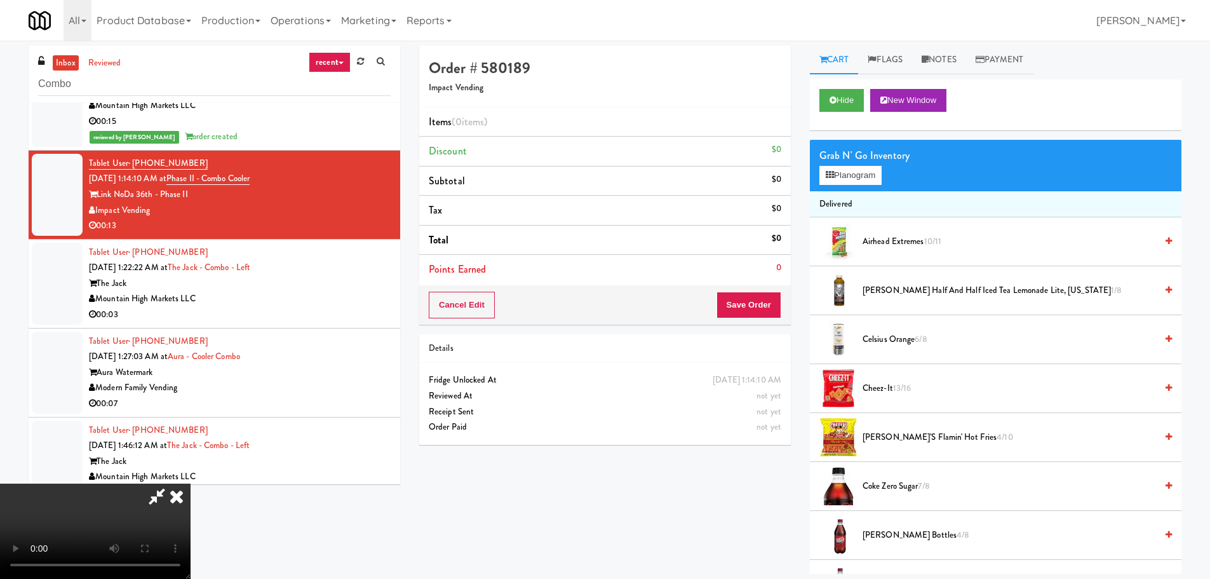
scroll to position [219, 0]
click at [191, 483] on video at bounding box center [95, 530] width 191 height 95
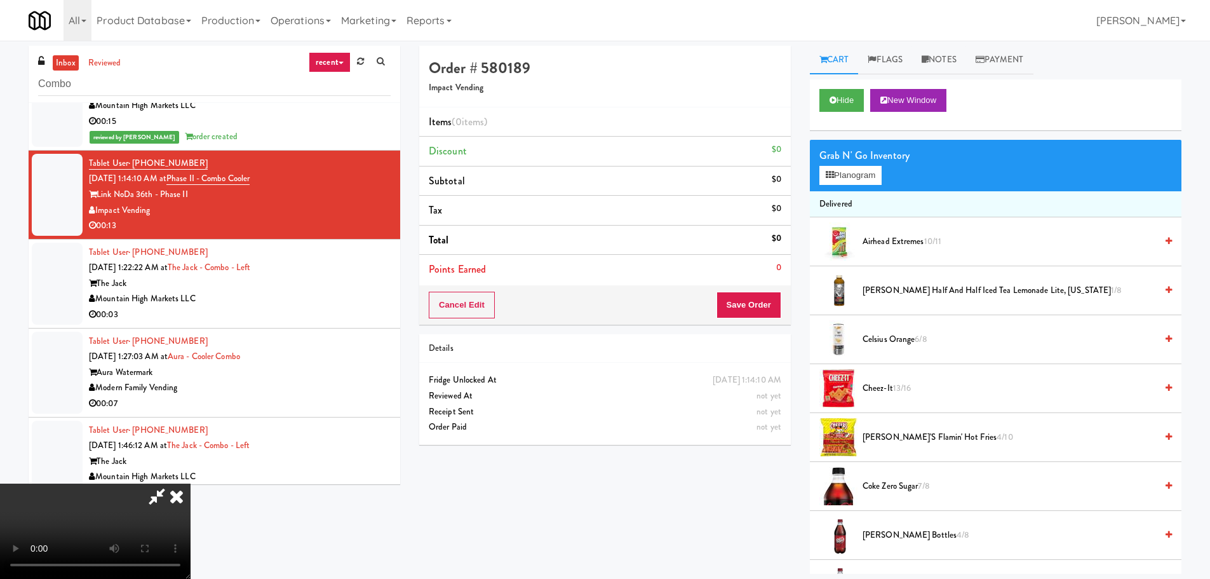
scroll to position [191, 0]
click at [191, 483] on video at bounding box center [95, 530] width 191 height 95
click at [879, 179] on button "Planogram" at bounding box center [851, 175] width 62 height 19
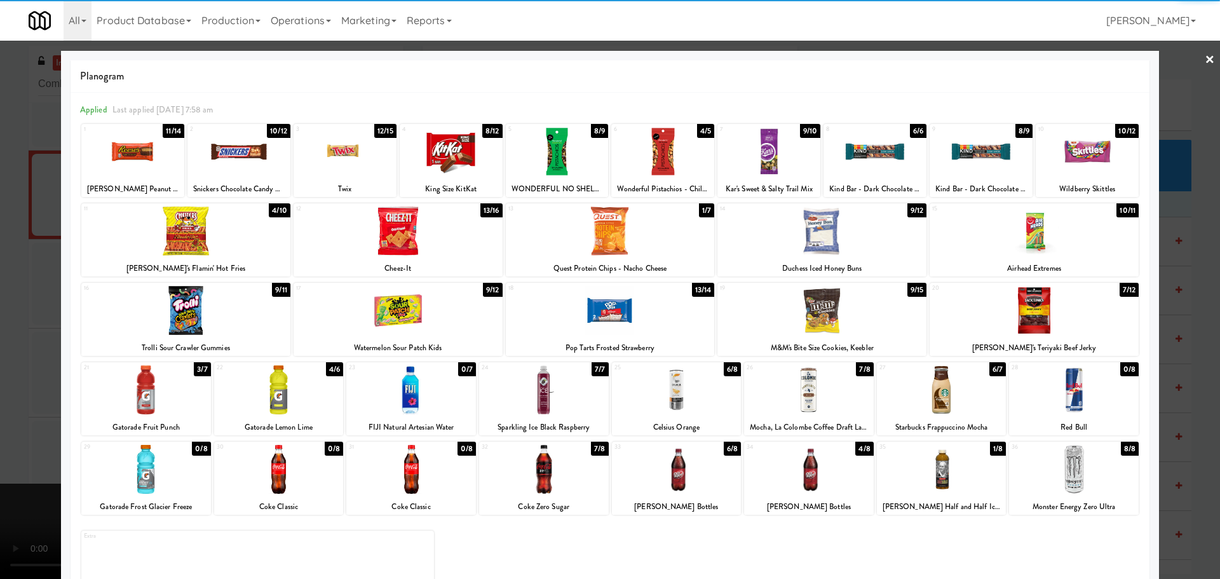
click at [147, 398] on div at bounding box center [146, 389] width 130 height 49
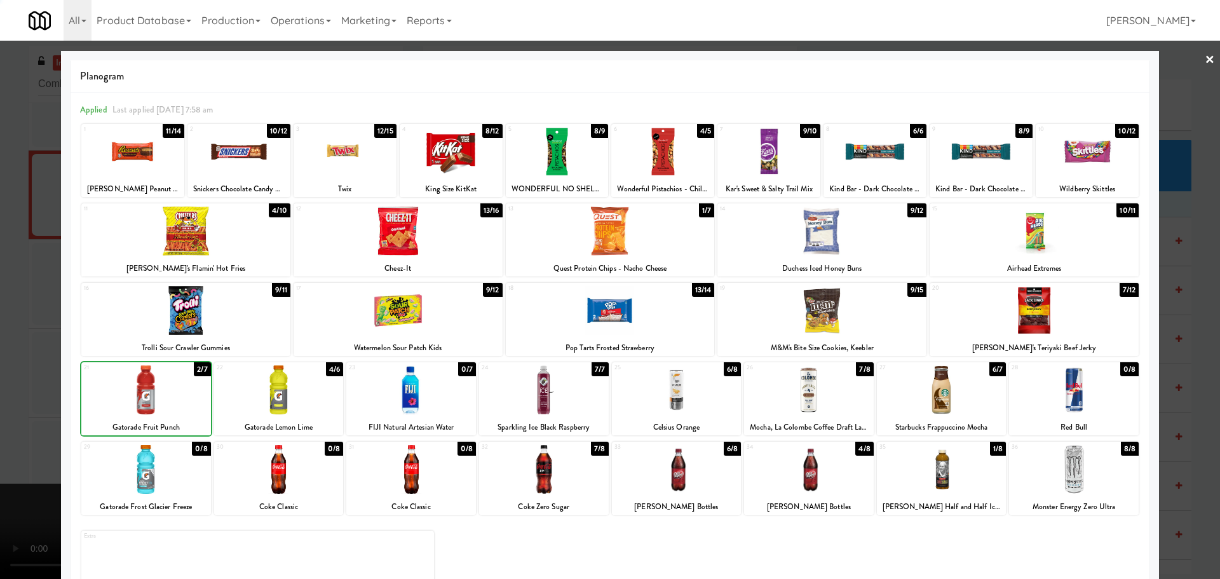
click at [15, 386] on div at bounding box center [610, 289] width 1220 height 579
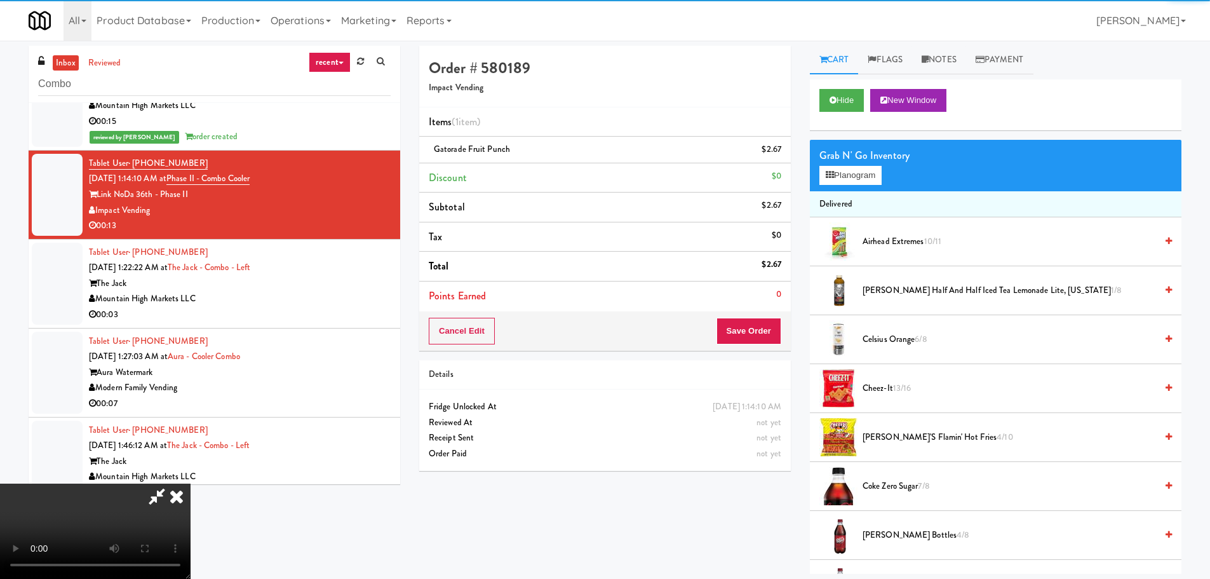
click at [191, 483] on video at bounding box center [95, 530] width 191 height 95
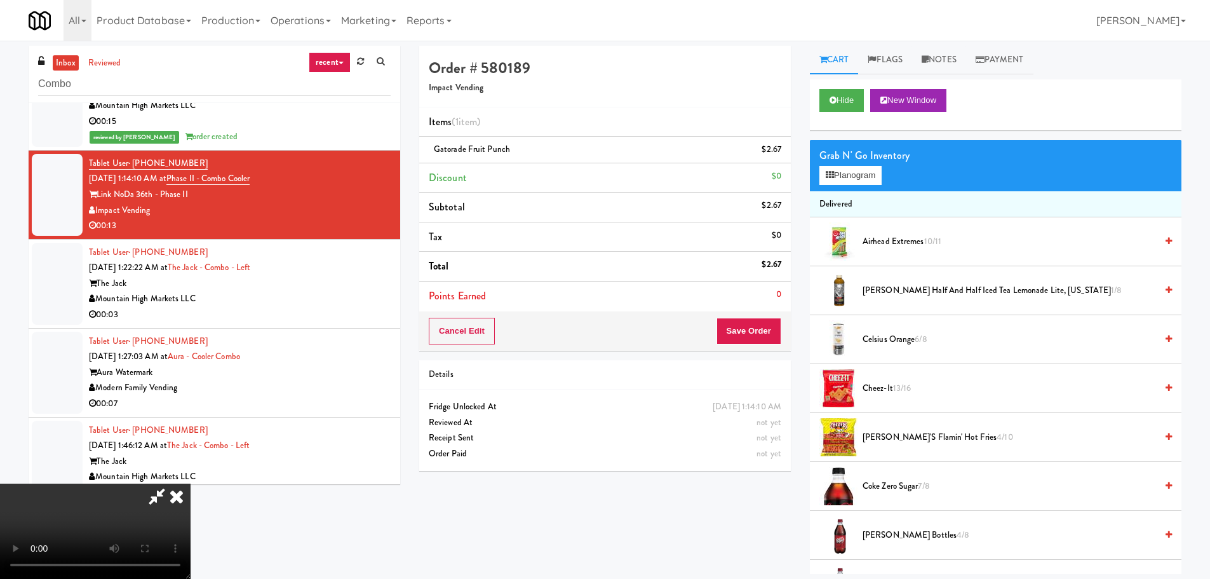
click at [191, 483] on video at bounding box center [95, 530] width 191 height 95
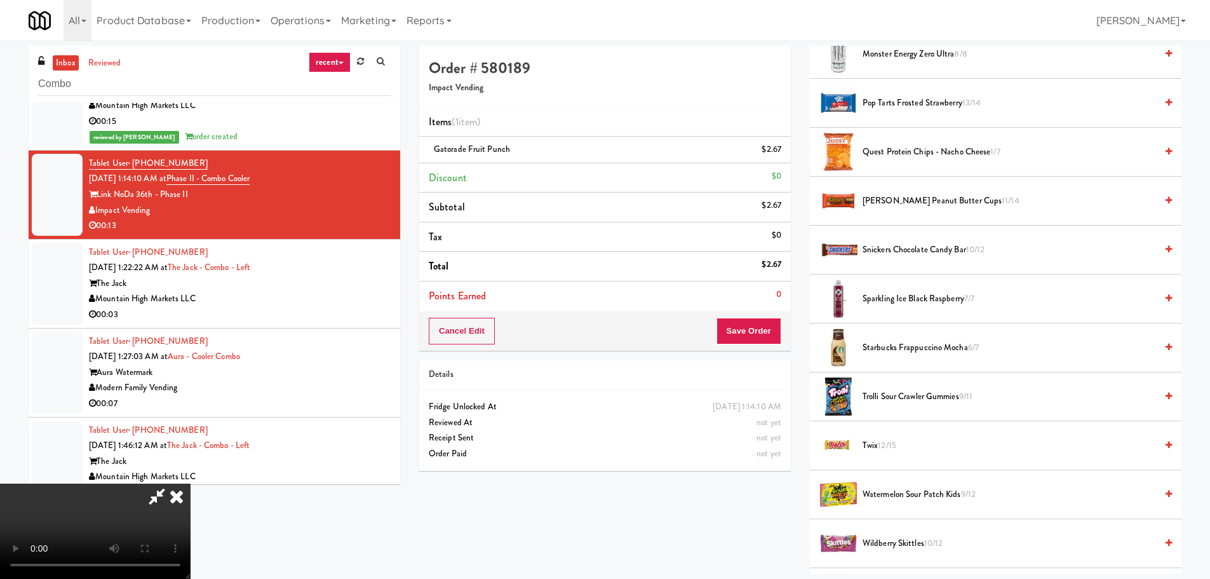
scroll to position [1080, 0]
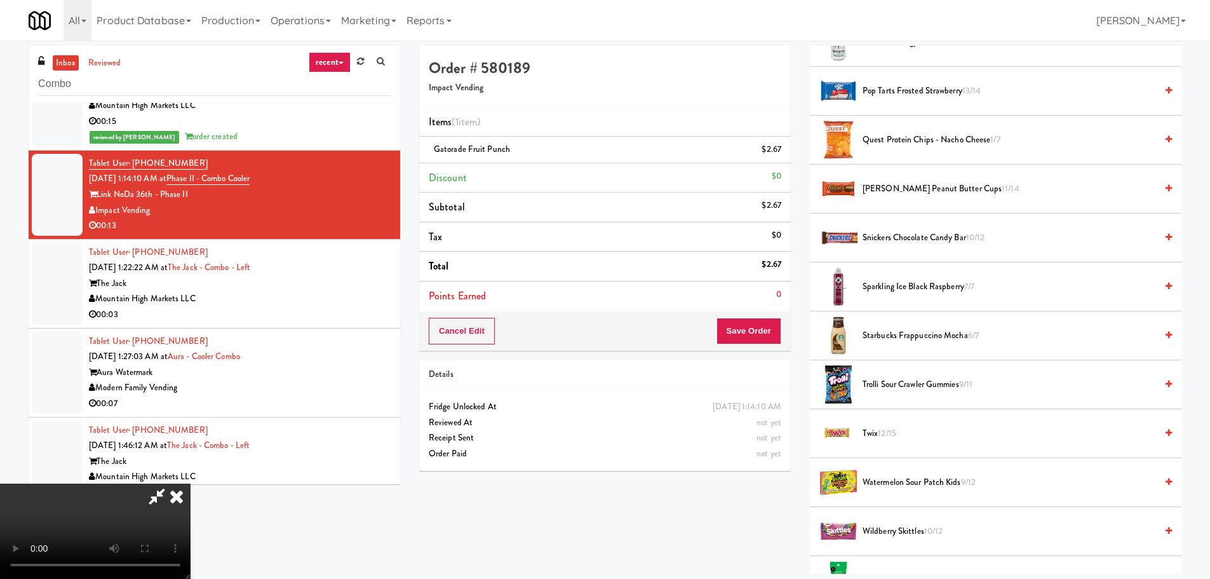
click at [914, 379] on span "Trolli Sour Crawler Gummies 9/11" at bounding box center [1010, 385] width 294 height 16
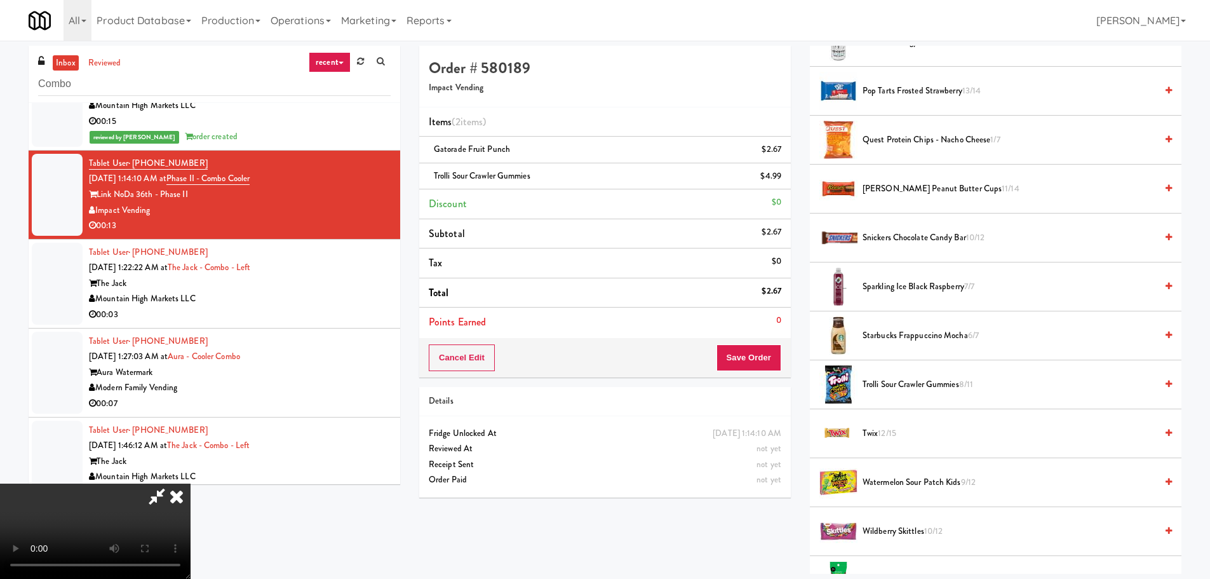
click at [191, 483] on video at bounding box center [95, 530] width 191 height 95
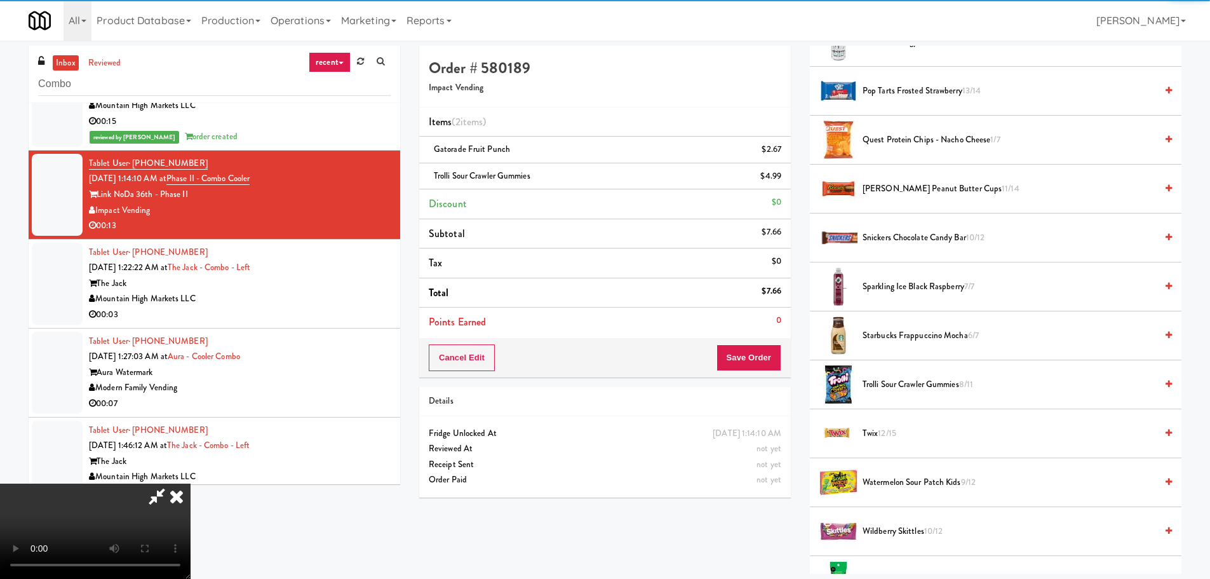
scroll to position [64, 0]
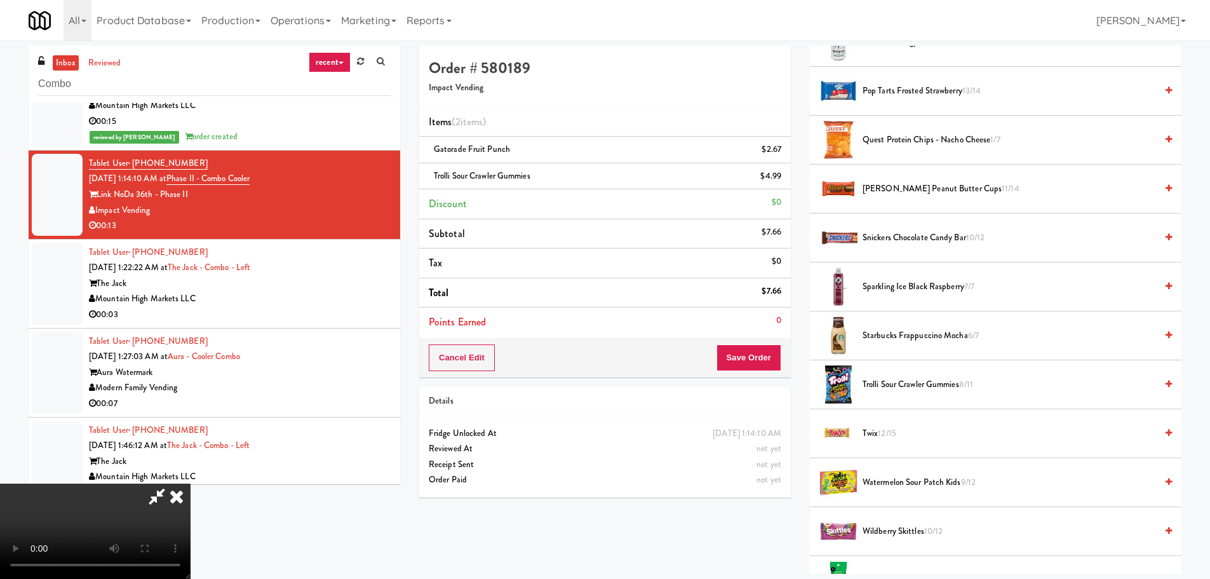
click at [191, 483] on video at bounding box center [95, 530] width 191 height 95
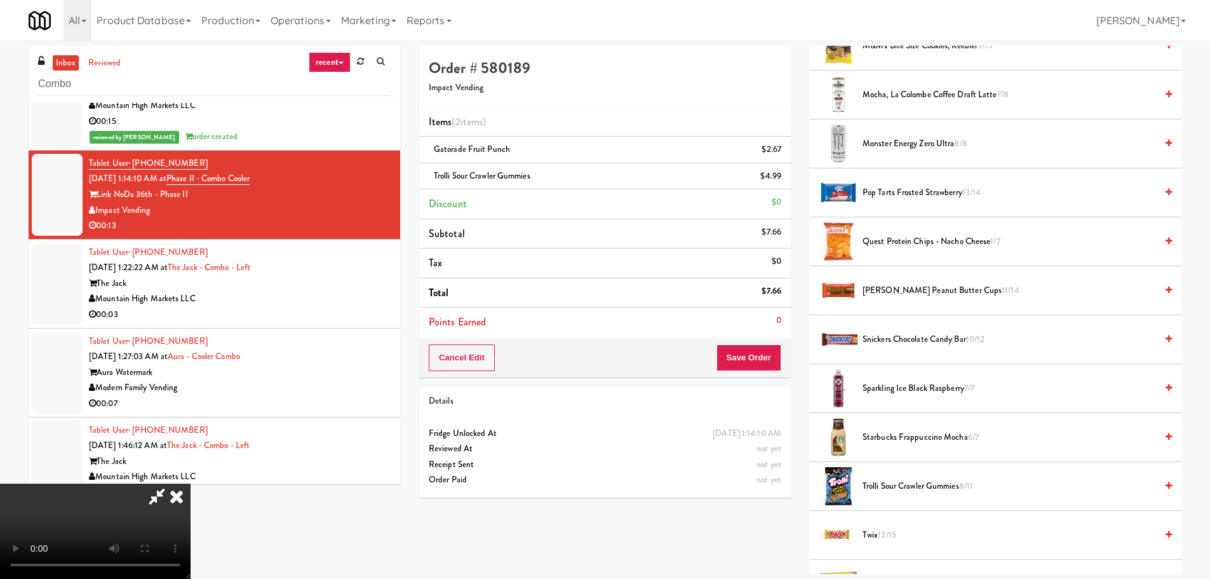
scroll to position [1016, 0]
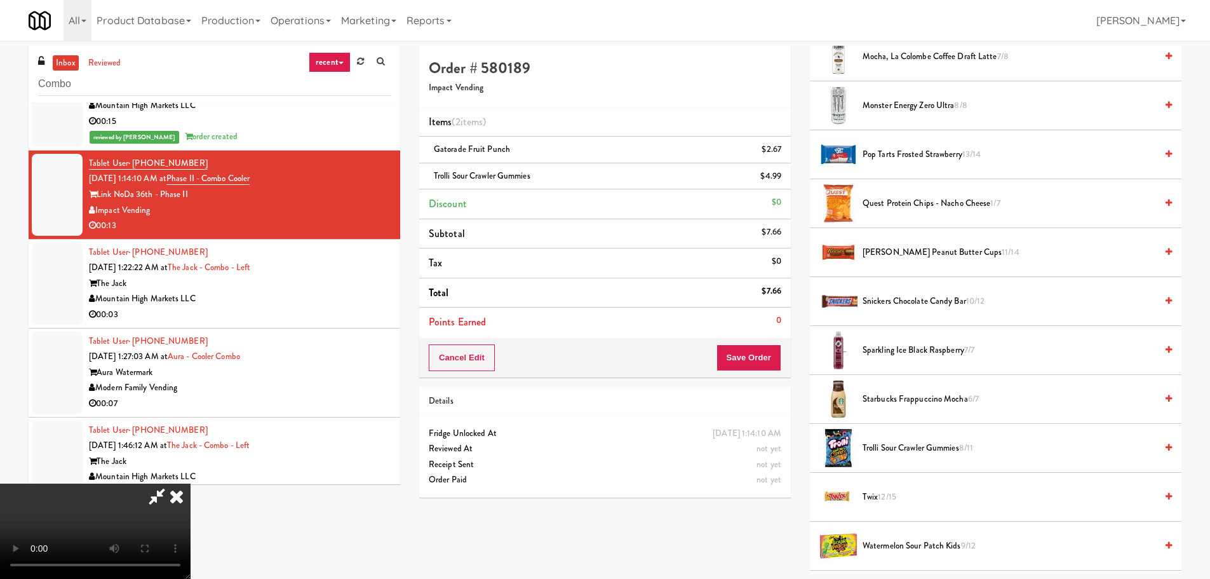
click at [961, 206] on span "Quest Protein Chips - Nacho Cheese 1/7" at bounding box center [1010, 204] width 294 height 16
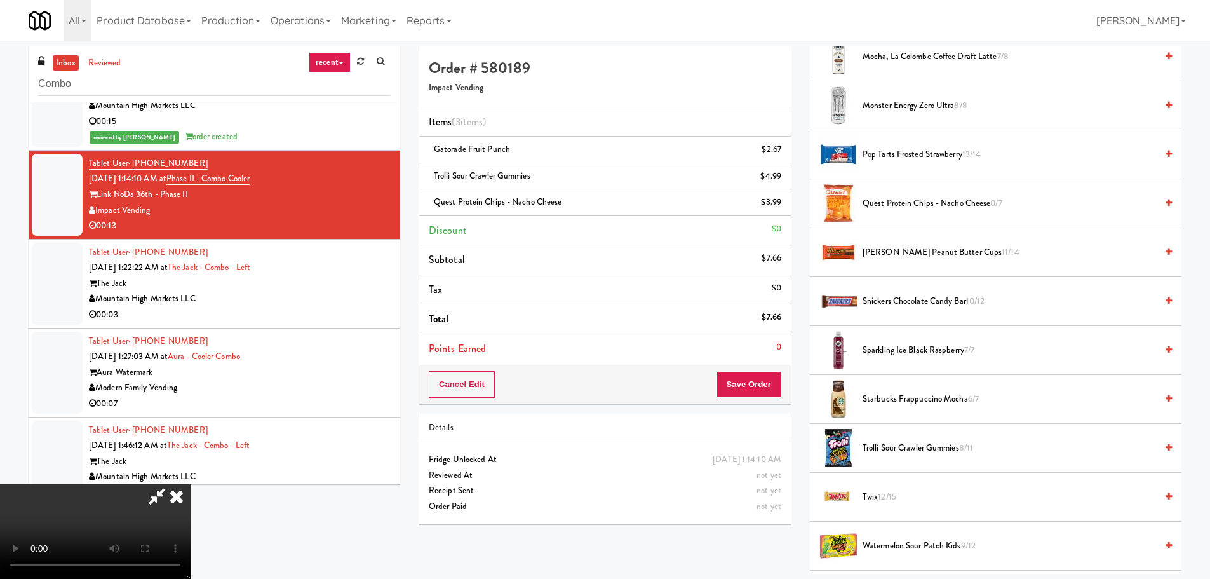
click at [191, 483] on video at bounding box center [95, 530] width 191 height 95
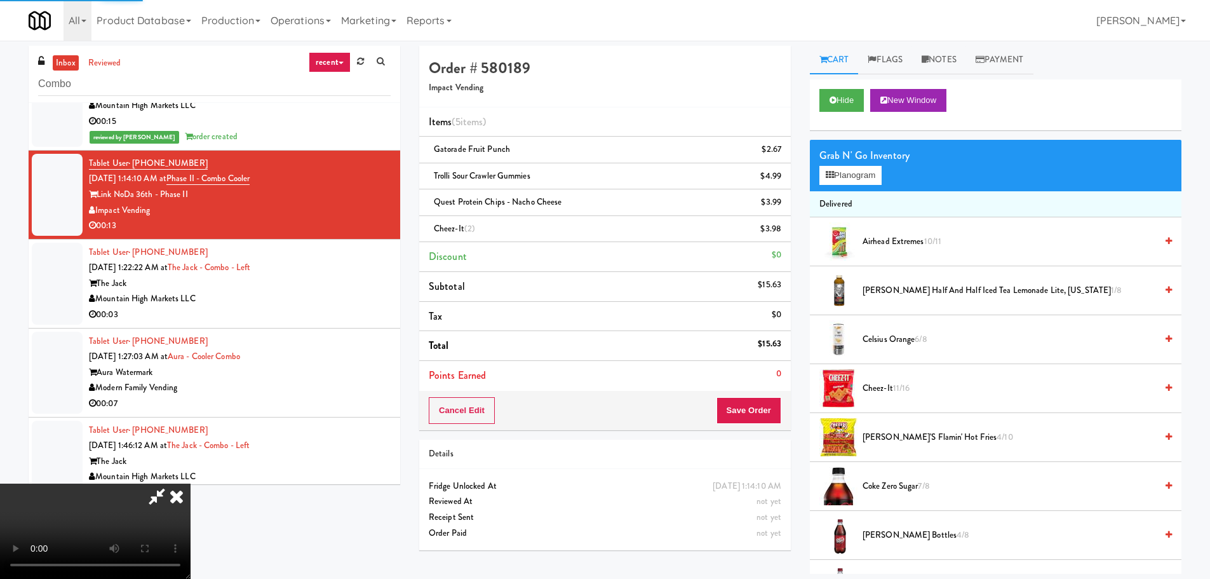
scroll to position [0, 0]
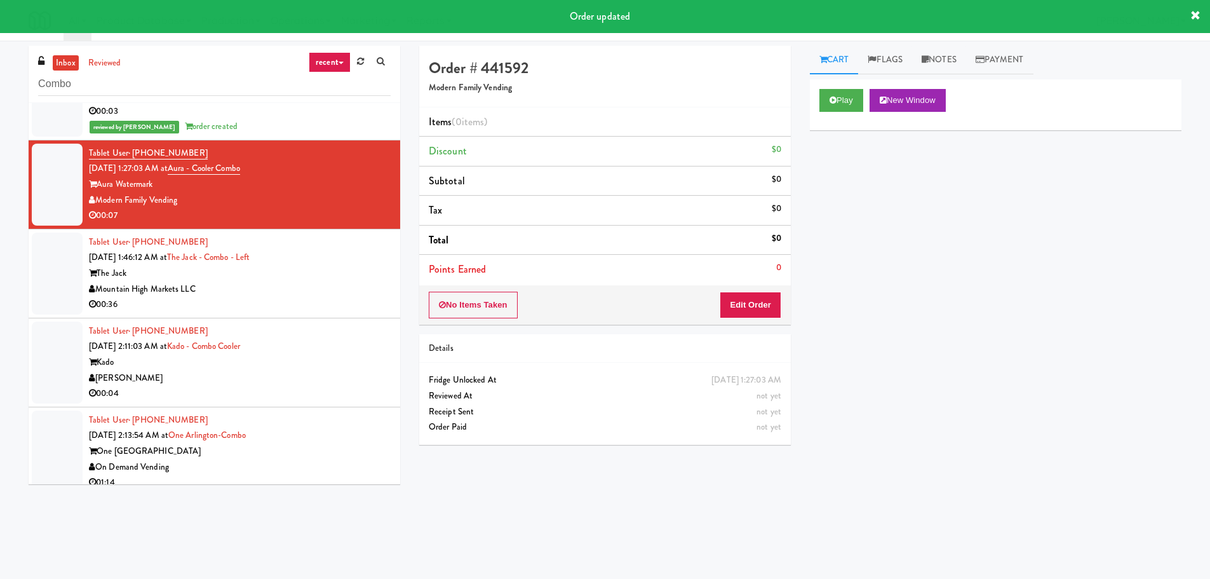
scroll to position [1461, 0]
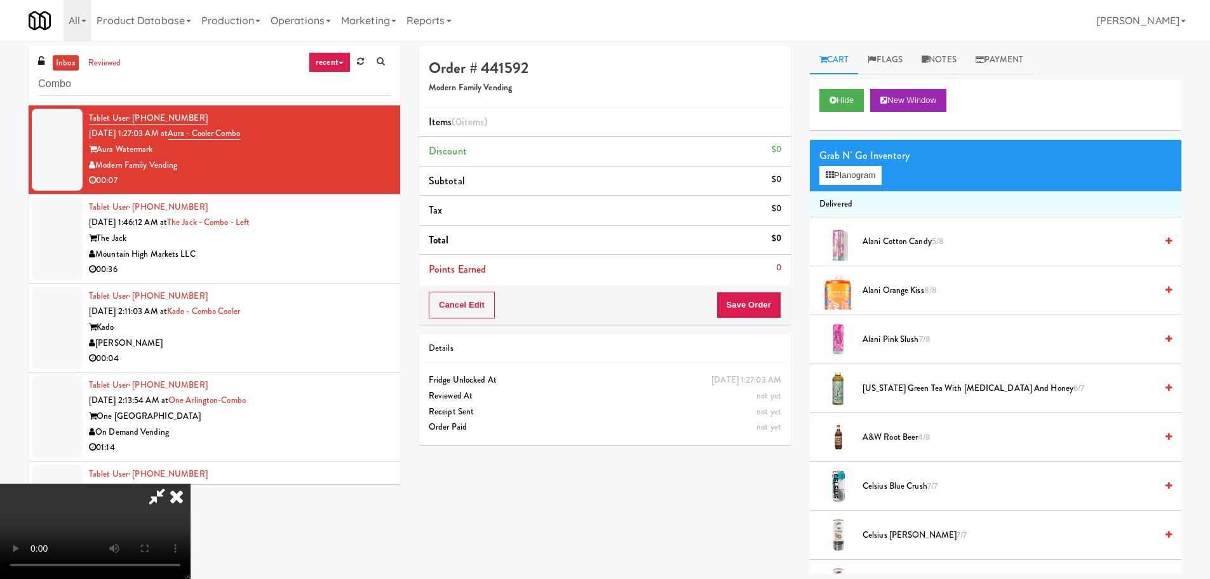
drag, startPoint x: 478, startPoint y: 338, endPoint x: 469, endPoint y: 360, distance: 23.4
drag, startPoint x: 461, startPoint y: 367, endPoint x: 489, endPoint y: 370, distance: 27.6
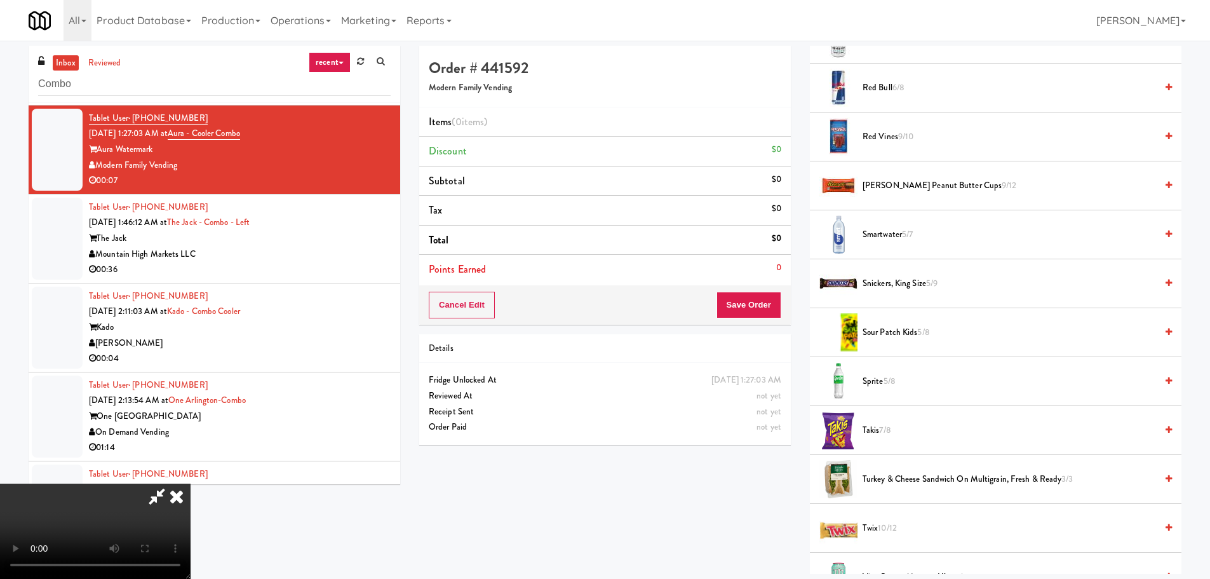
scroll to position [1398, 0]
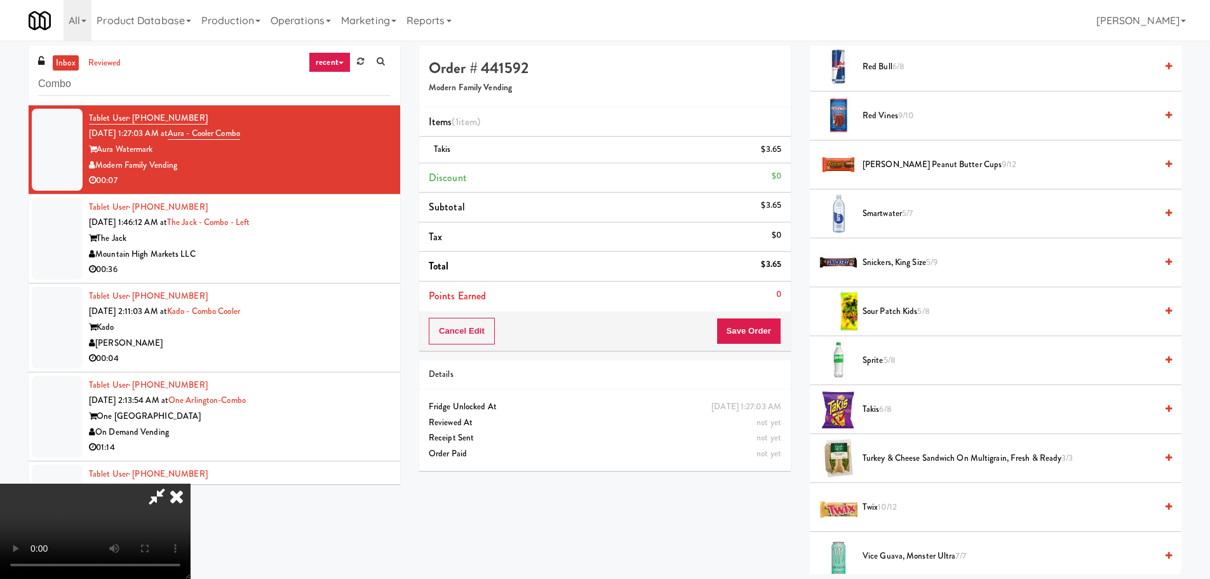
drag, startPoint x: 459, startPoint y: 348, endPoint x: 700, endPoint y: 313, distance: 243.9
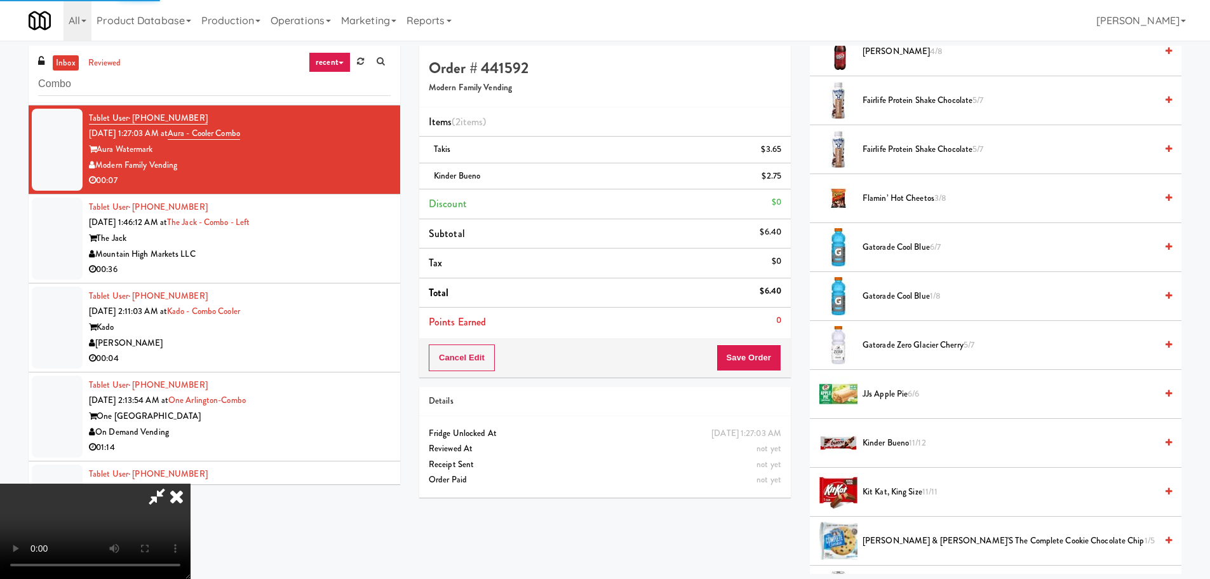
scroll to position [0, 0]
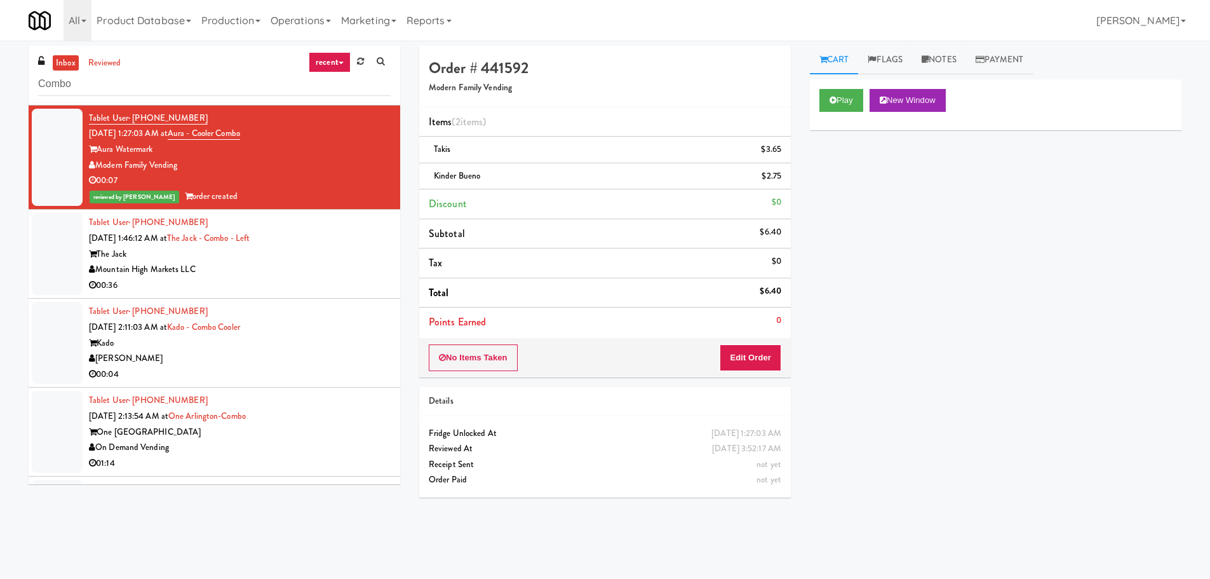
click at [344, 352] on div "[PERSON_NAME]" at bounding box center [240, 359] width 302 height 16
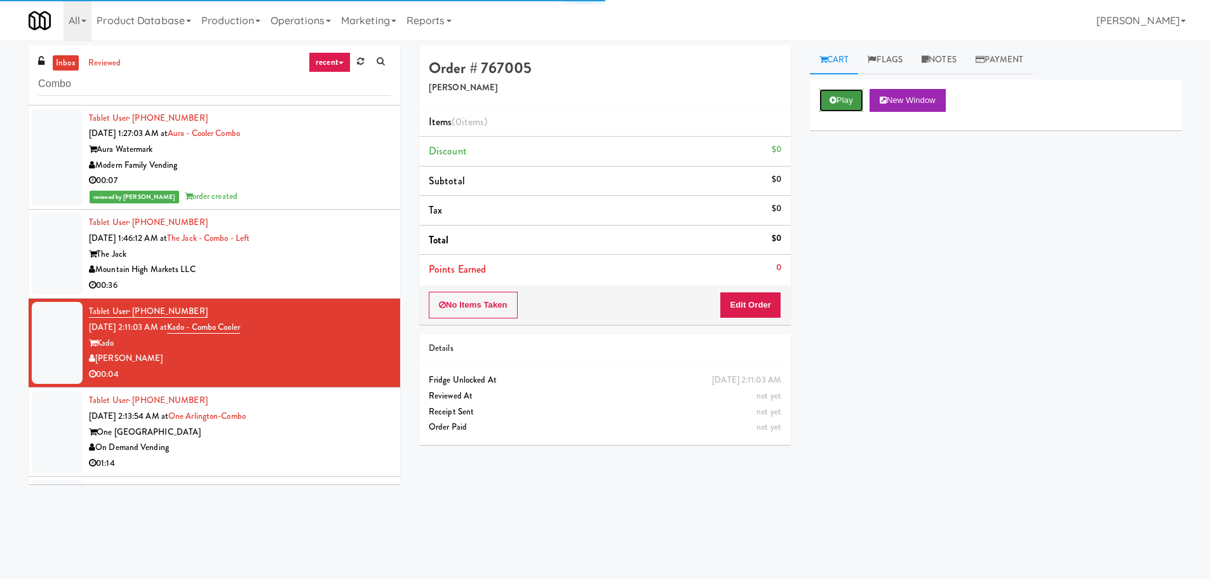
click at [842, 99] on button "Play" at bounding box center [842, 100] width 44 height 23
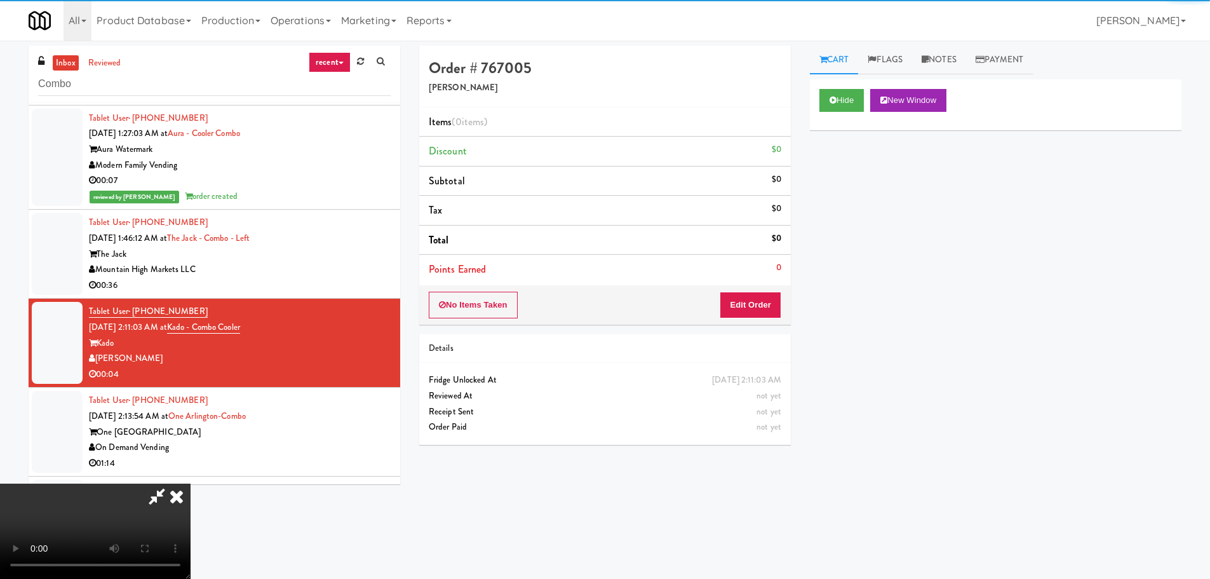
click at [734, 329] on div "Order # 767005 Davey Vending Items (0 items ) Discount $0 Subtotal $0 Tax $0 To…" at bounding box center [605, 250] width 391 height 408
click at [741, 307] on button "Edit Order" at bounding box center [751, 305] width 62 height 27
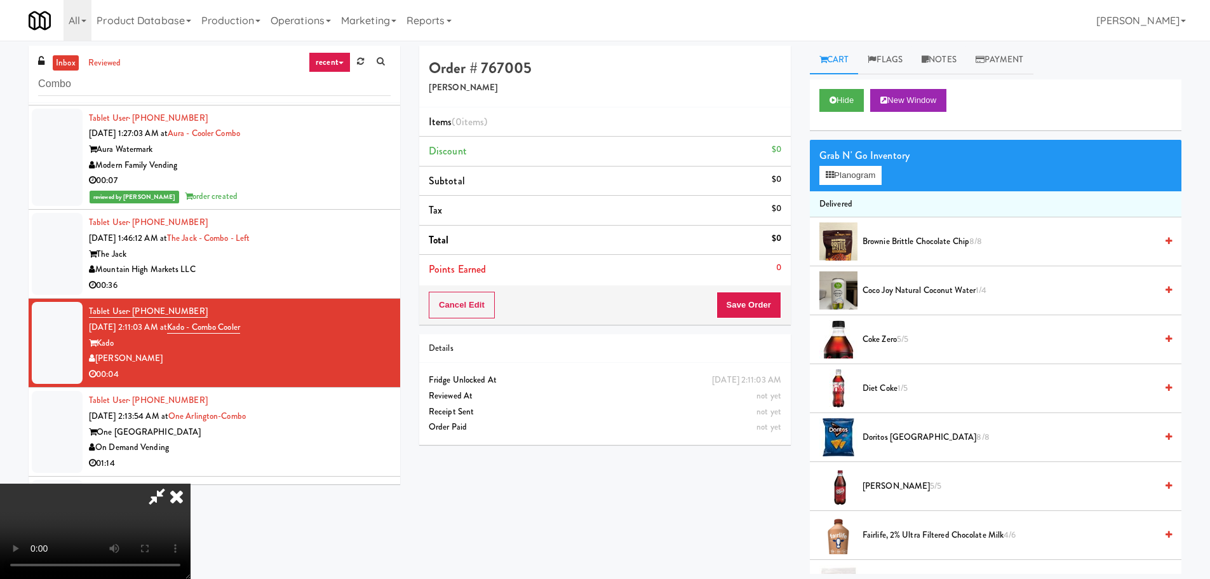
click at [191, 483] on video at bounding box center [95, 530] width 191 height 95
drag, startPoint x: 417, startPoint y: 356, endPoint x: 438, endPoint y: 354, distance: 21.0
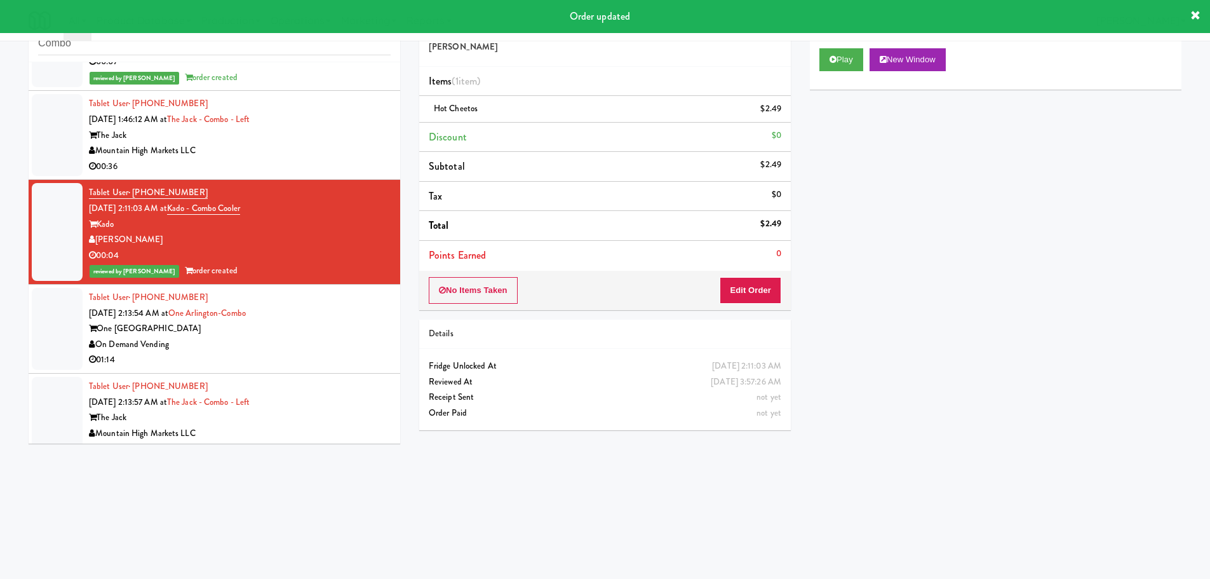
scroll to position [1652, 0]
